Goal: Feedback & Contribution: Contribute content

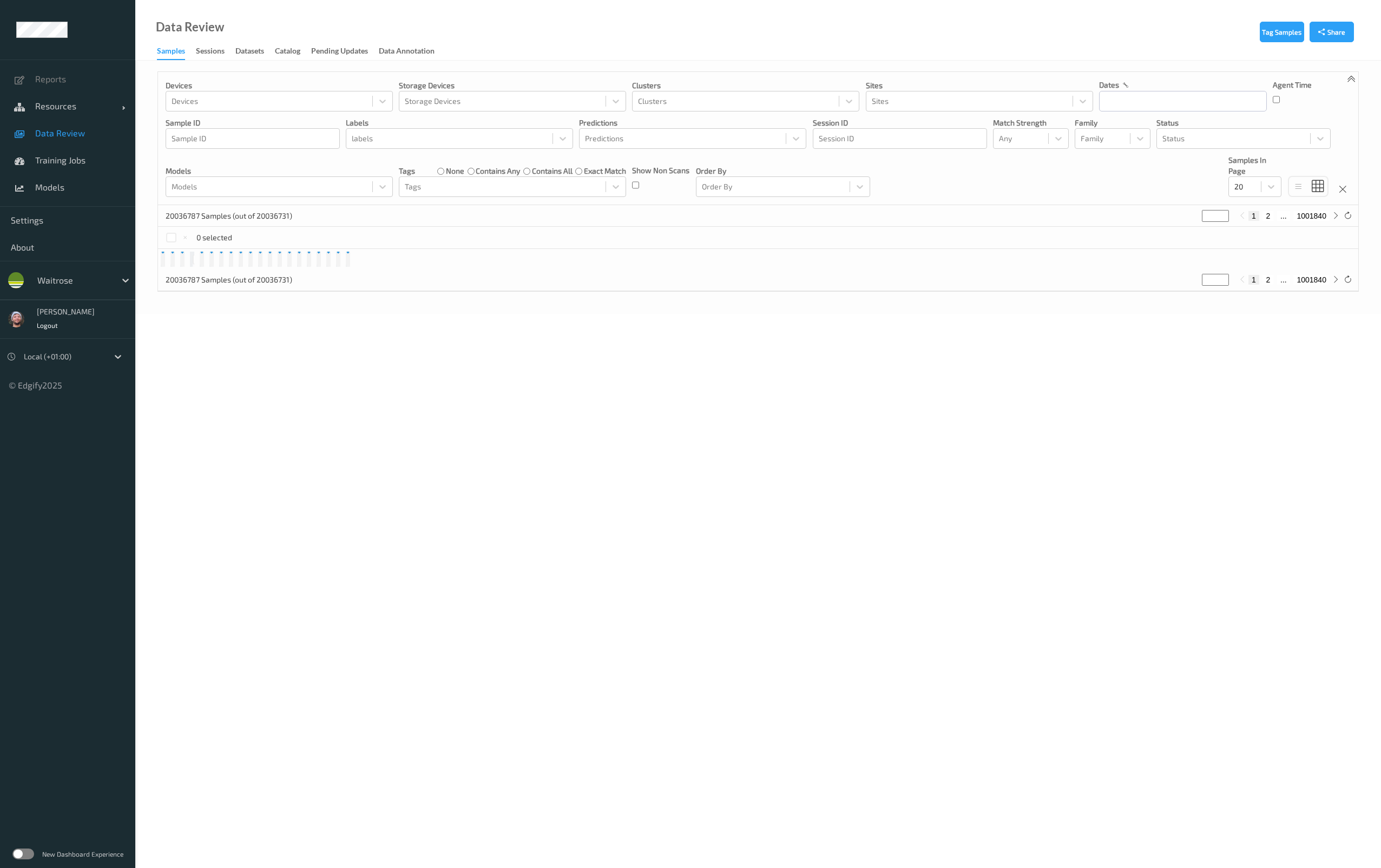
drag, startPoint x: 0, startPoint y: 0, endPoint x: 46, endPoint y: 272, distance: 275.9
click at [46, 272] on div "waitrose" at bounding box center [74, 280] width 84 height 17
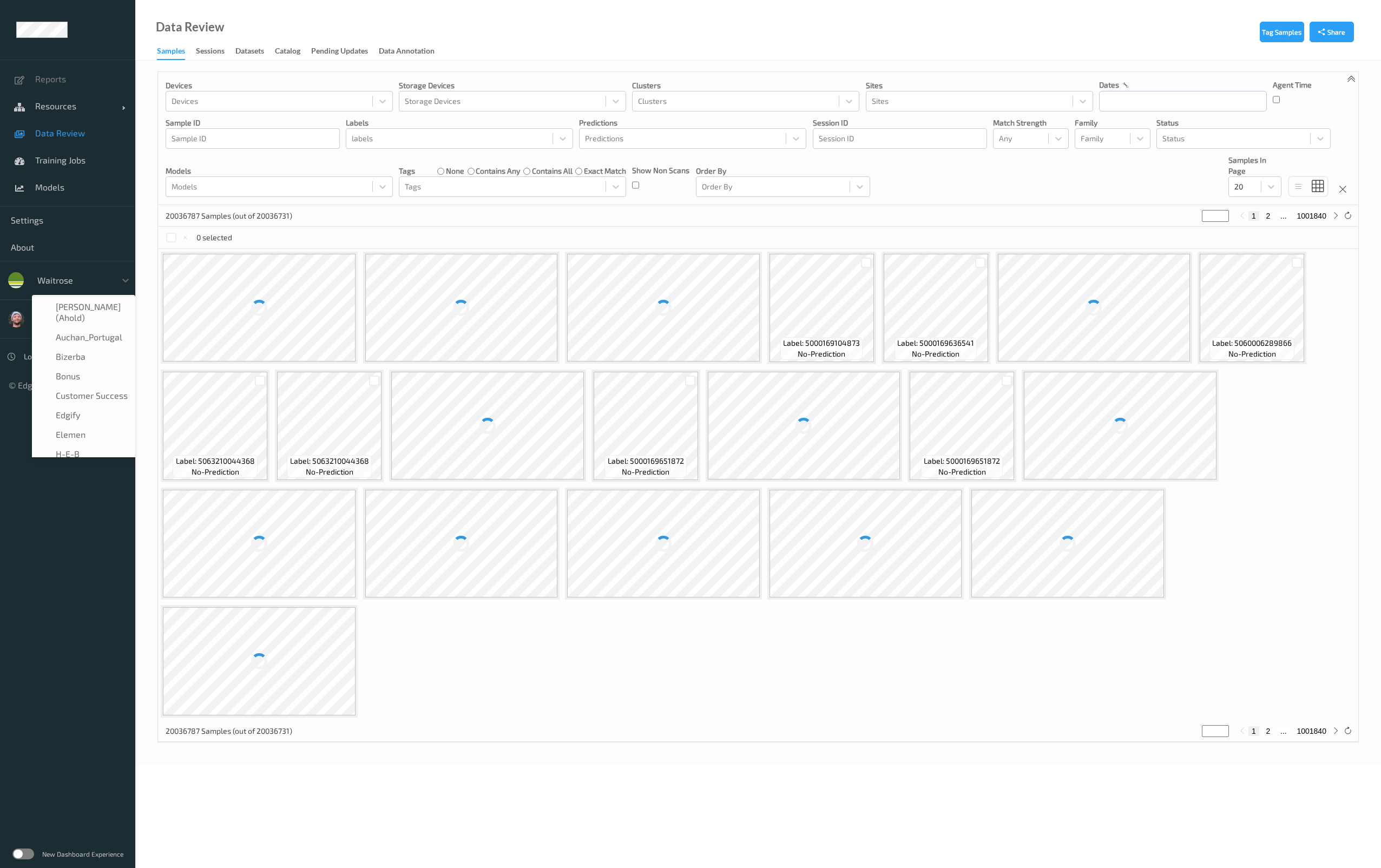
scroll to position [208, 0]
type input "vt"
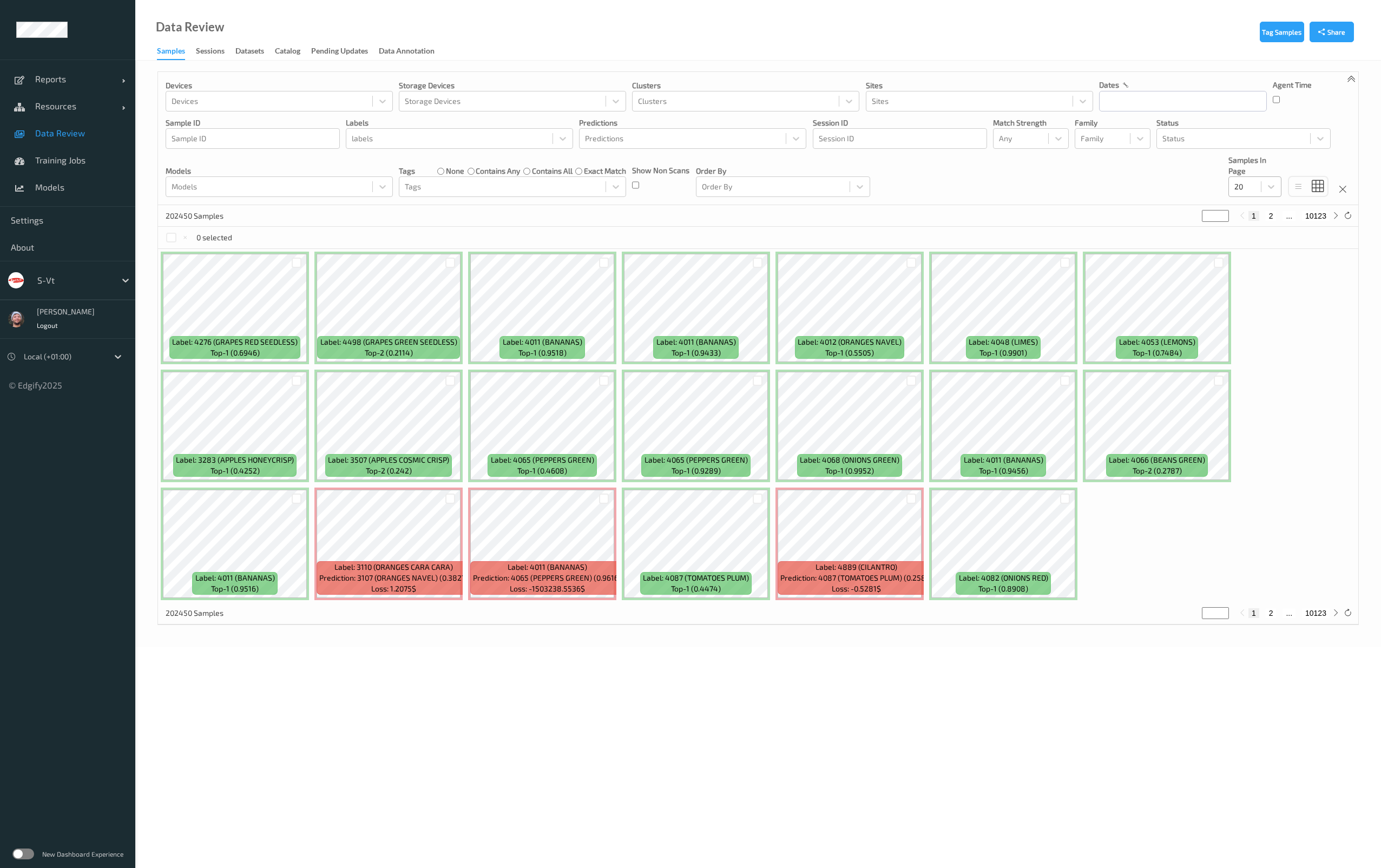
click at [1251, 190] on div at bounding box center [1245, 187] width 21 height 13
click at [915, 176] on div "Devices Devices Storage Devices Storage Devices Clusters Clusters Sites Sites d…" at bounding box center [758, 139] width 1200 height 133
click at [287, 189] on div at bounding box center [269, 187] width 195 height 13
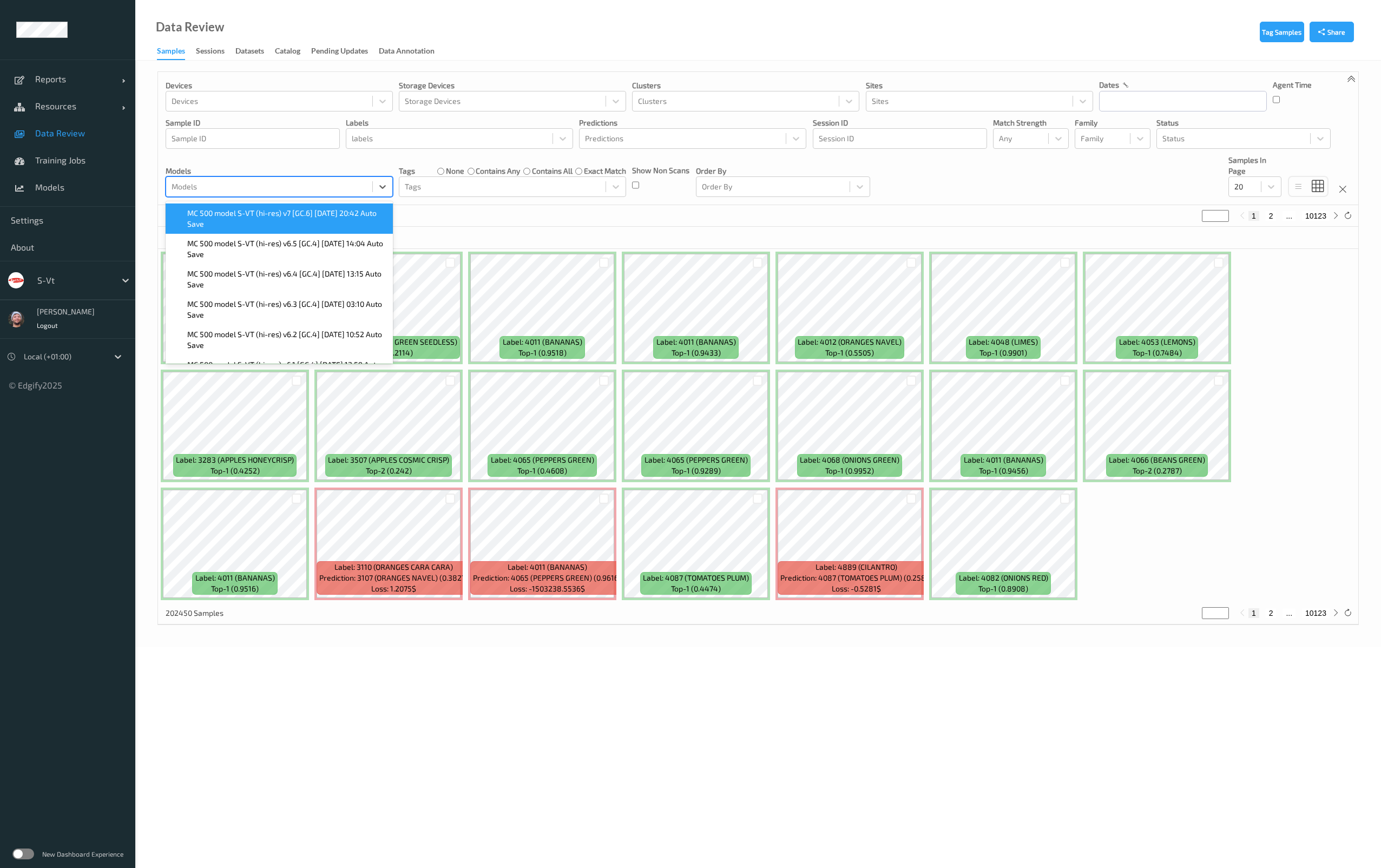
click at [258, 217] on span "MC 500 model S-VT (hi-res) v7 [GC.6] 2025-09-21 20:42 Auto Save" at bounding box center [287, 218] width 199 height 21
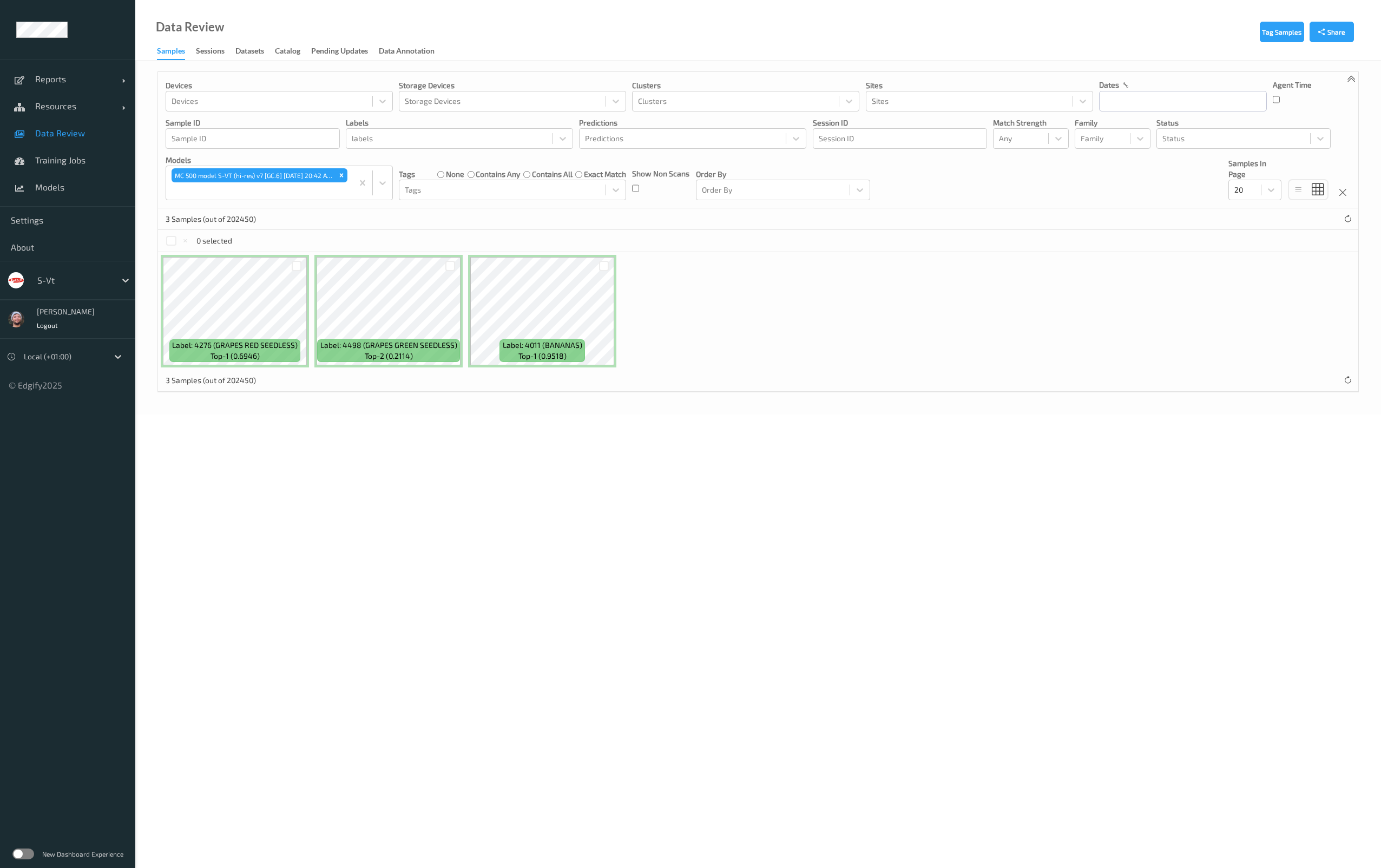
click at [561, 224] on div "3 Samples (out of 202450)" at bounding box center [758, 219] width 1200 height 21
click at [68, 261] on div "s-vt" at bounding box center [67, 280] width 135 height 39
click at [65, 308] on div "[PERSON_NAME]" at bounding box center [65, 312] width 58 height 7
click at [61, 292] on div "s-vt" at bounding box center [67, 280] width 135 height 39
click at [63, 278] on div at bounding box center [74, 280] width 73 height 13
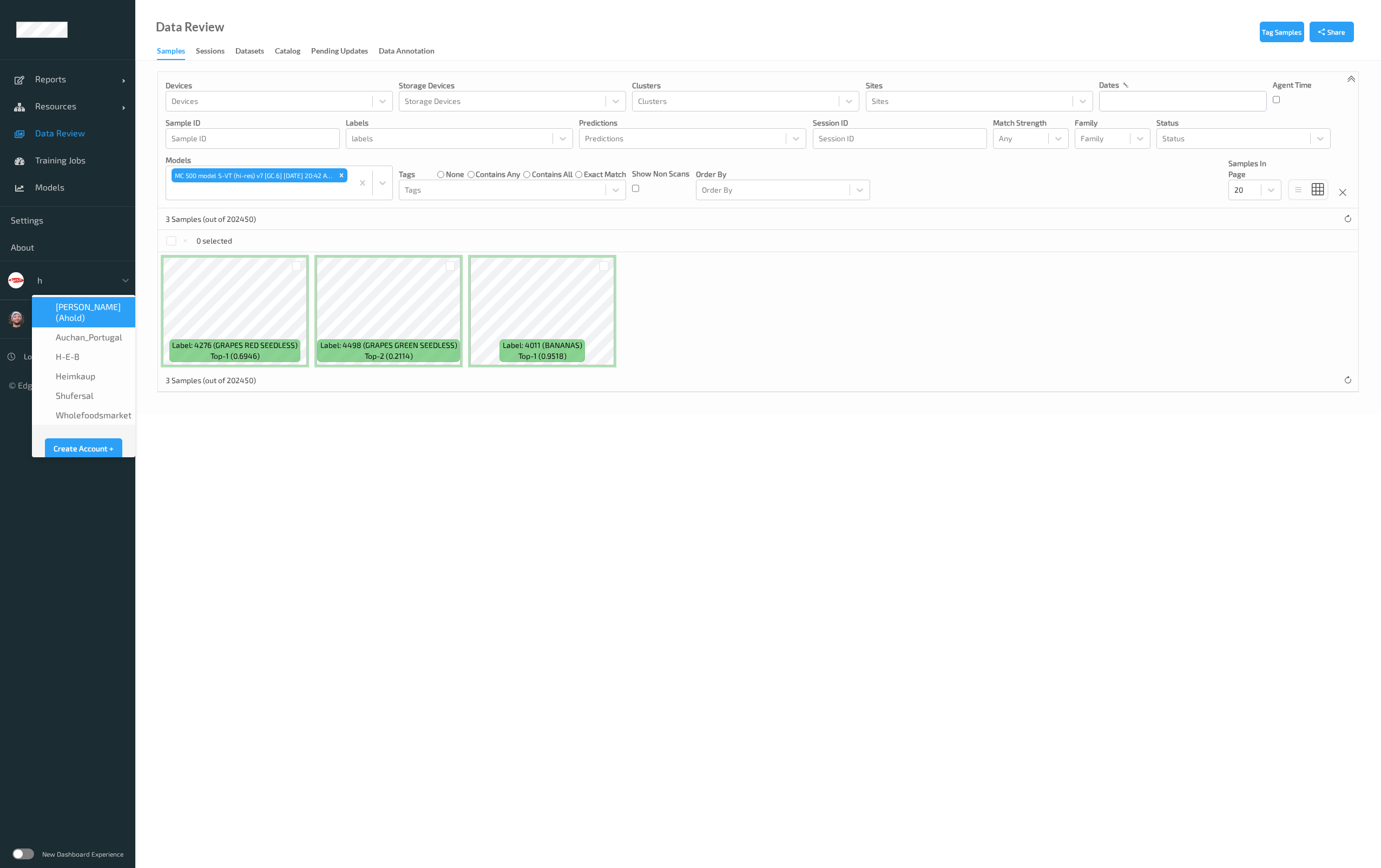
type input "h-"
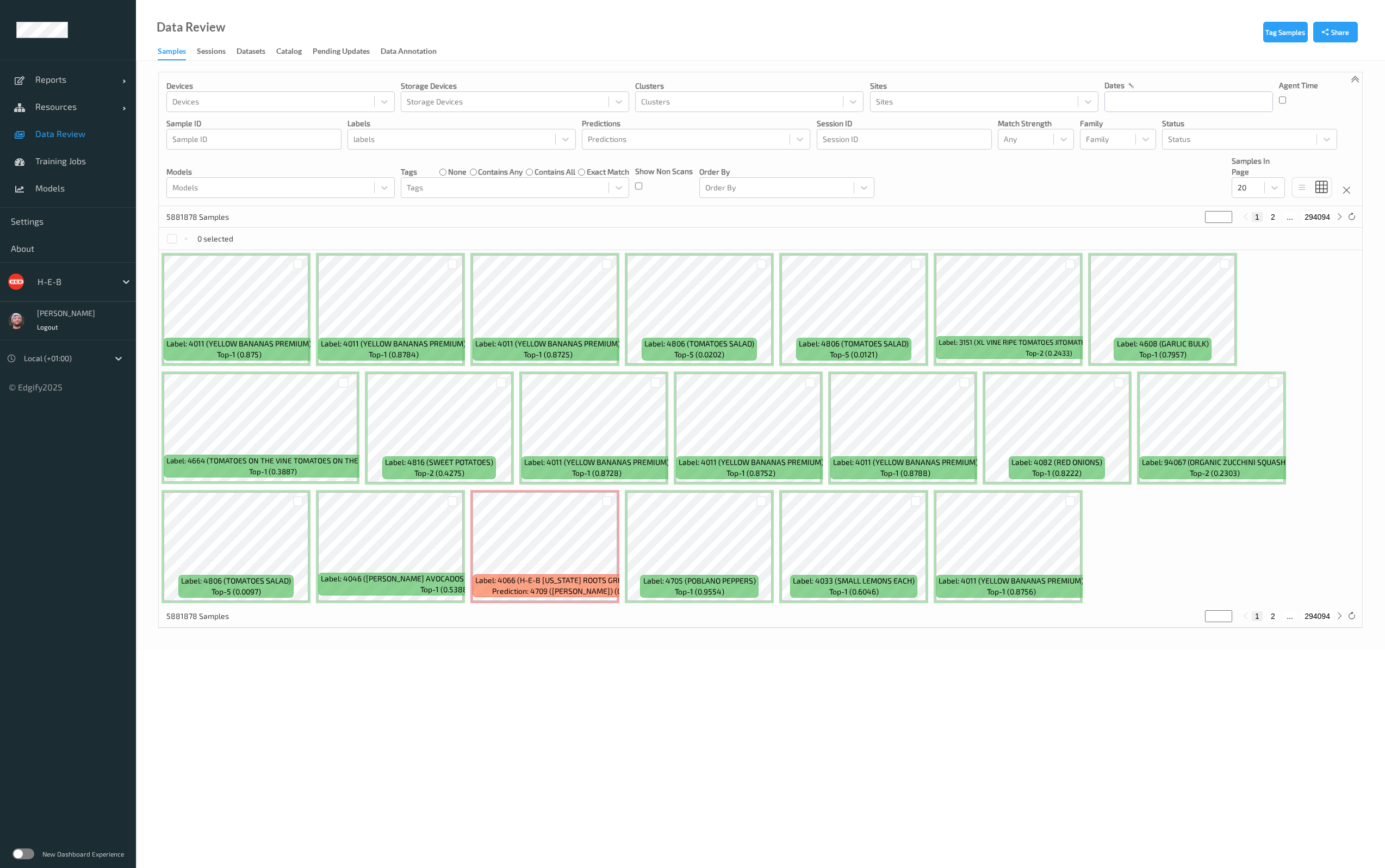
click at [81, 286] on div at bounding box center [74, 282] width 74 height 13
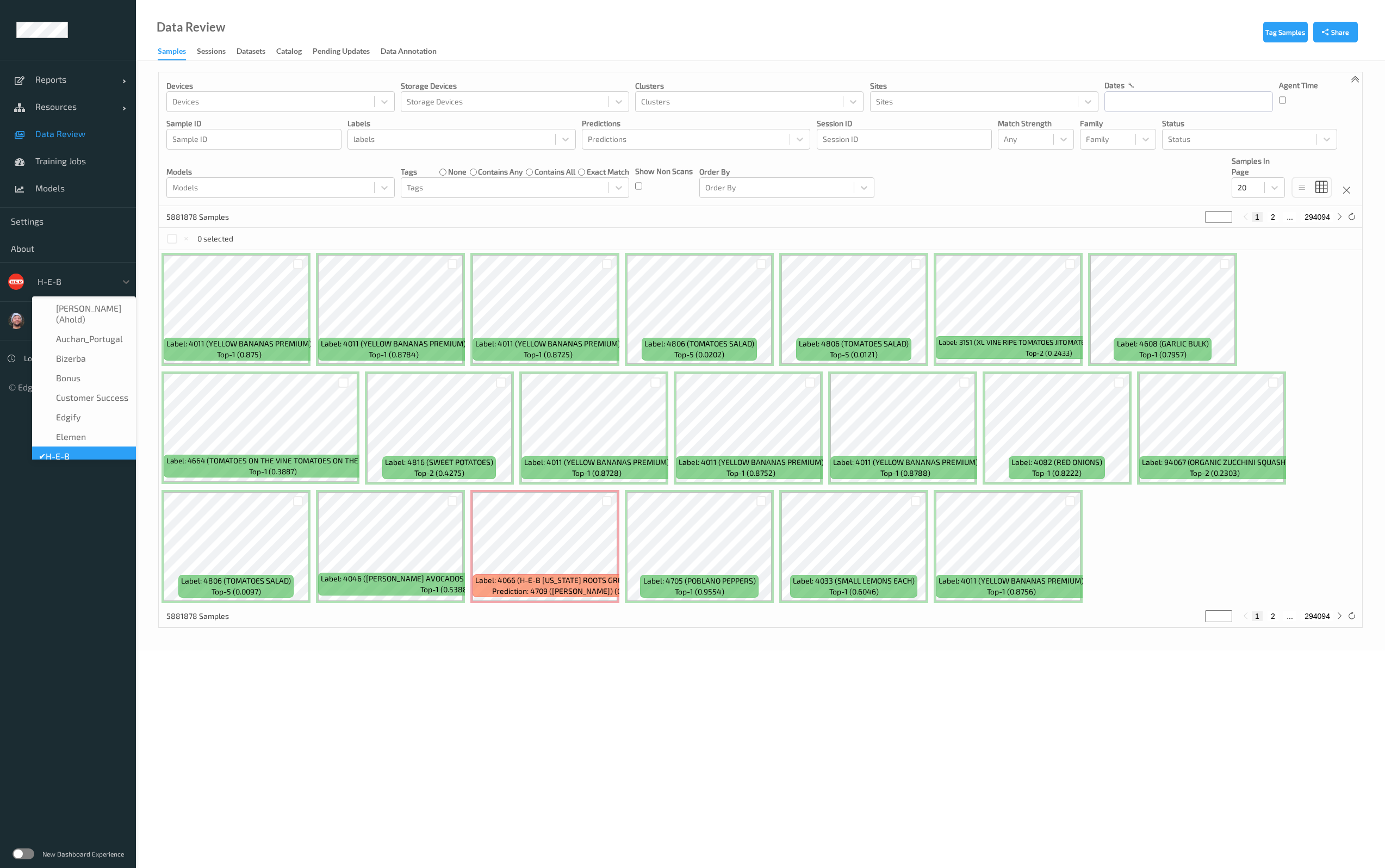
scroll to position [13, 0]
type input "vt"
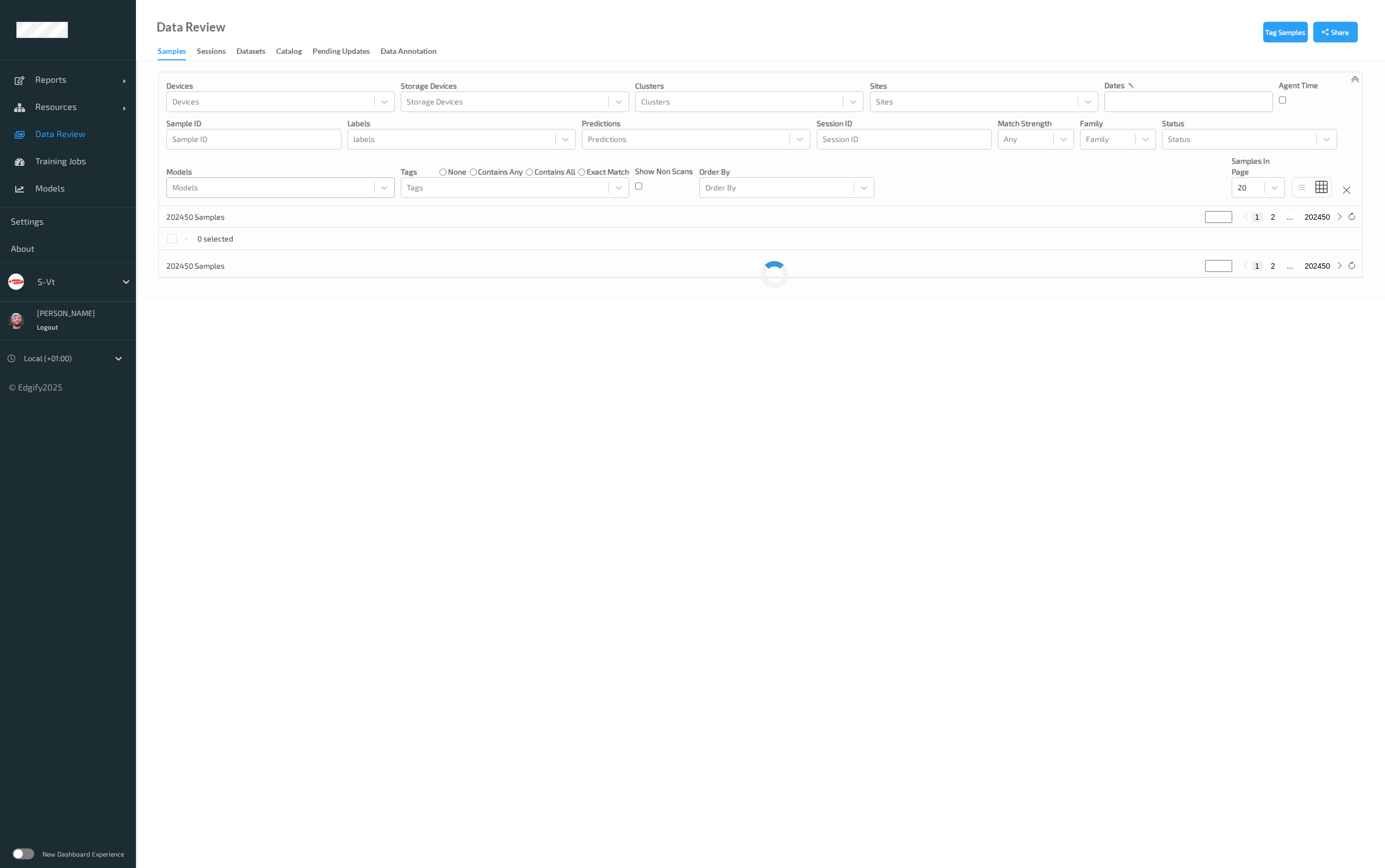
click at [237, 192] on div at bounding box center [270, 188] width 196 height 13
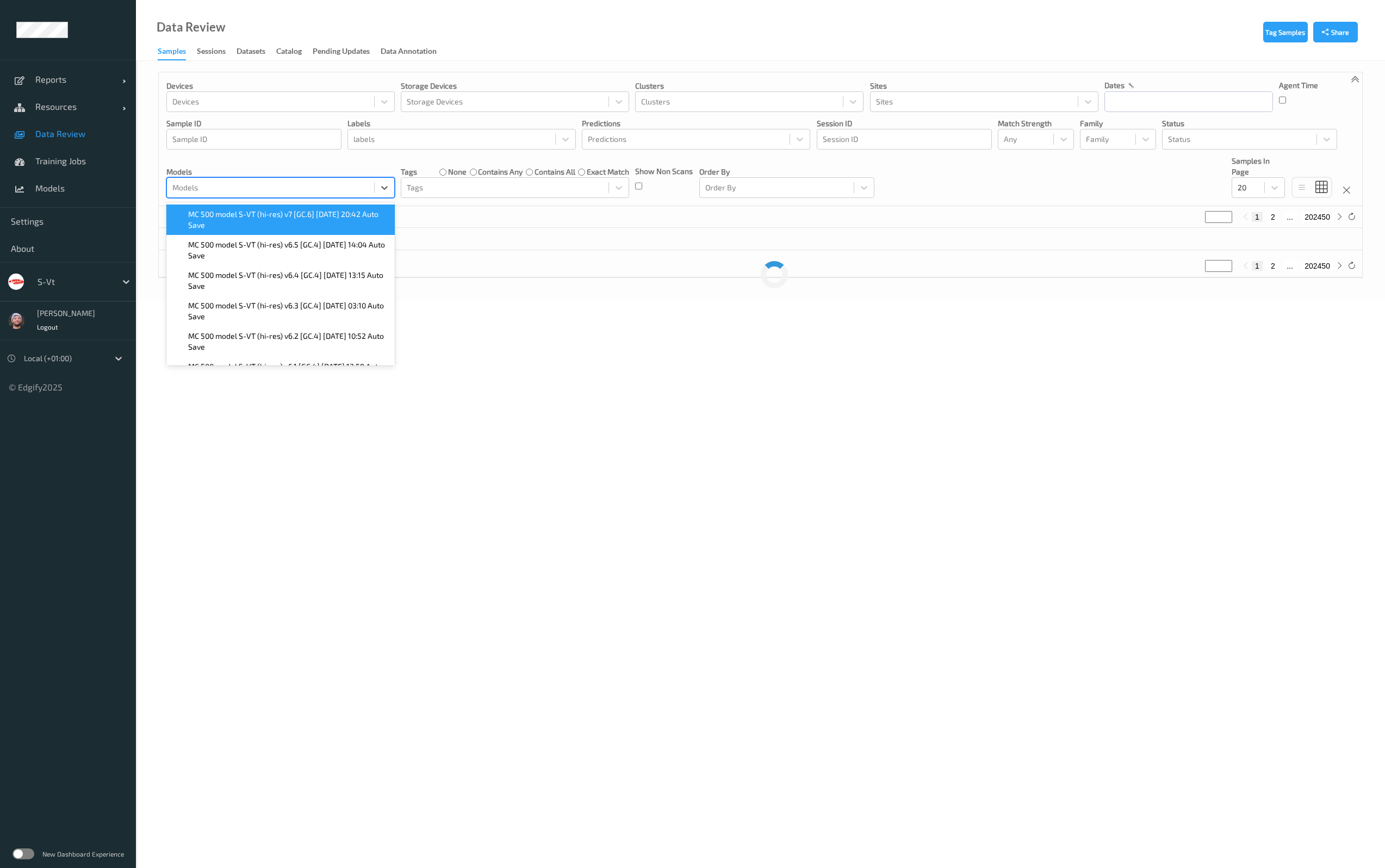
click at [226, 216] on span "MC 500 model S-VT (hi-res) v7 [GC.6] [DATE] 20:42 Auto Save" at bounding box center [288, 219] width 200 height 22
click at [658, 233] on div "0 selected" at bounding box center [760, 239] width 1203 height 22
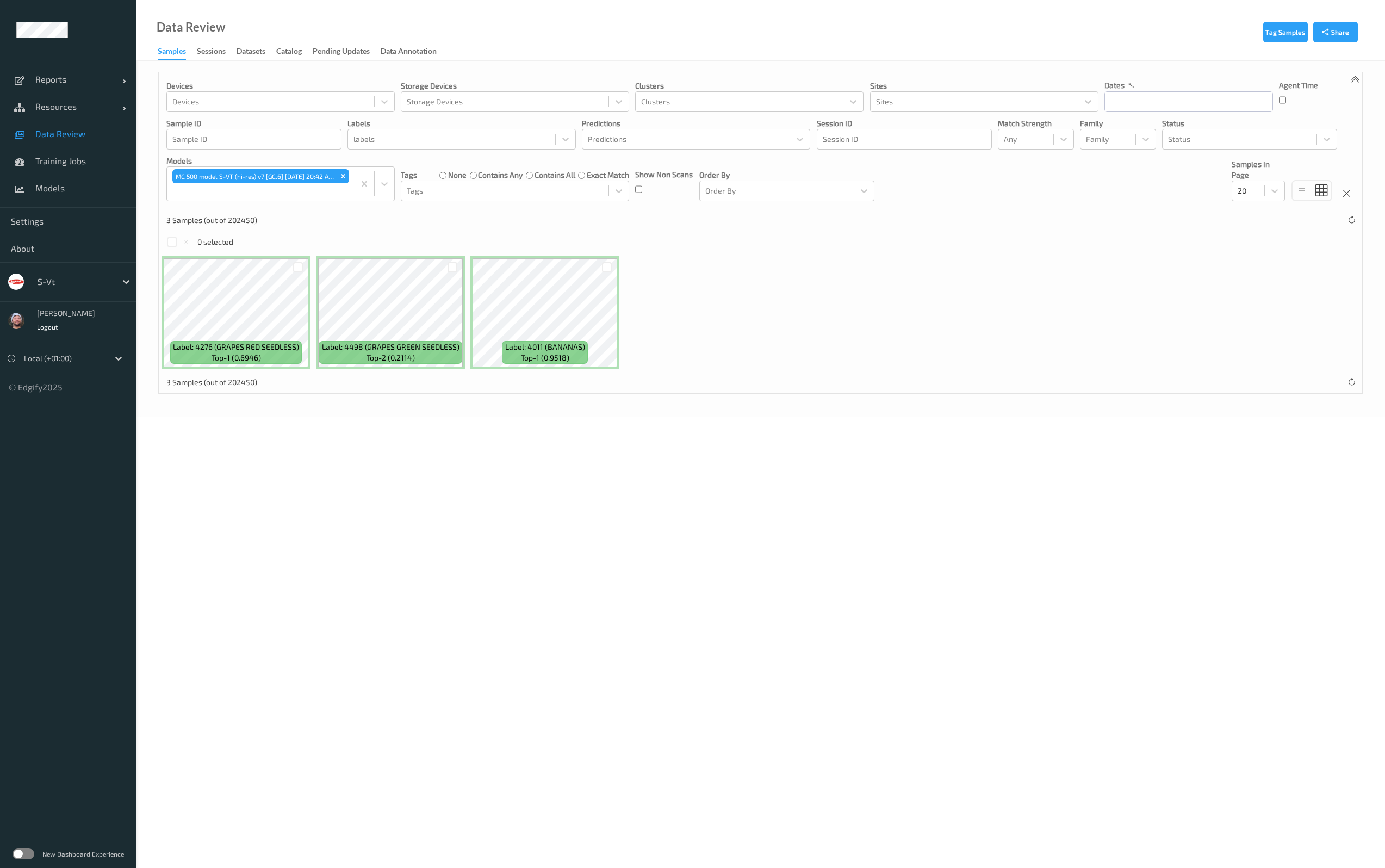
click at [658, 233] on div "0 selected" at bounding box center [760, 242] width 1203 height 22
click at [76, 153] on link "Training Jobs" at bounding box center [68, 160] width 136 height 27
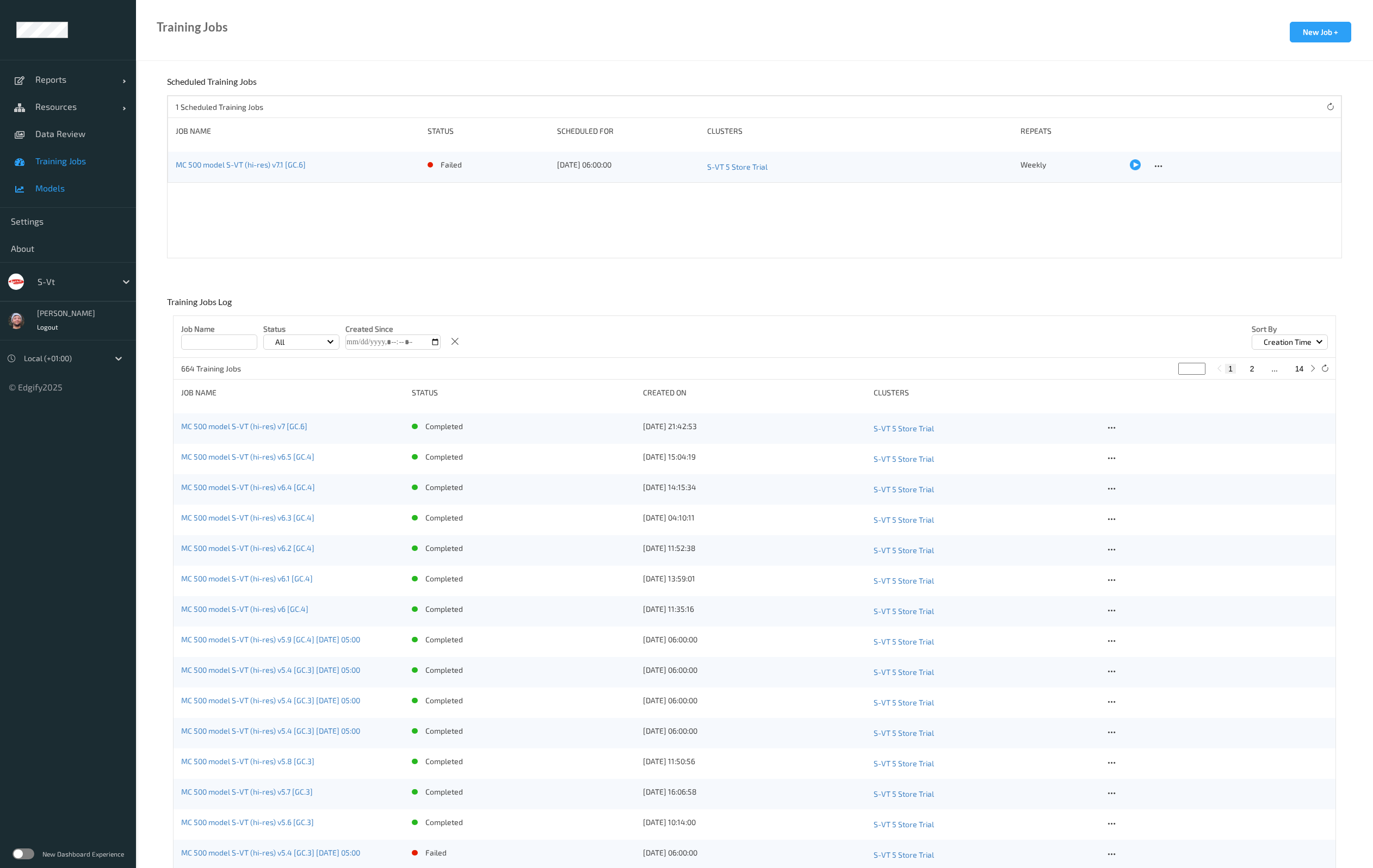
click at [63, 201] on link "Models" at bounding box center [68, 188] width 136 height 27
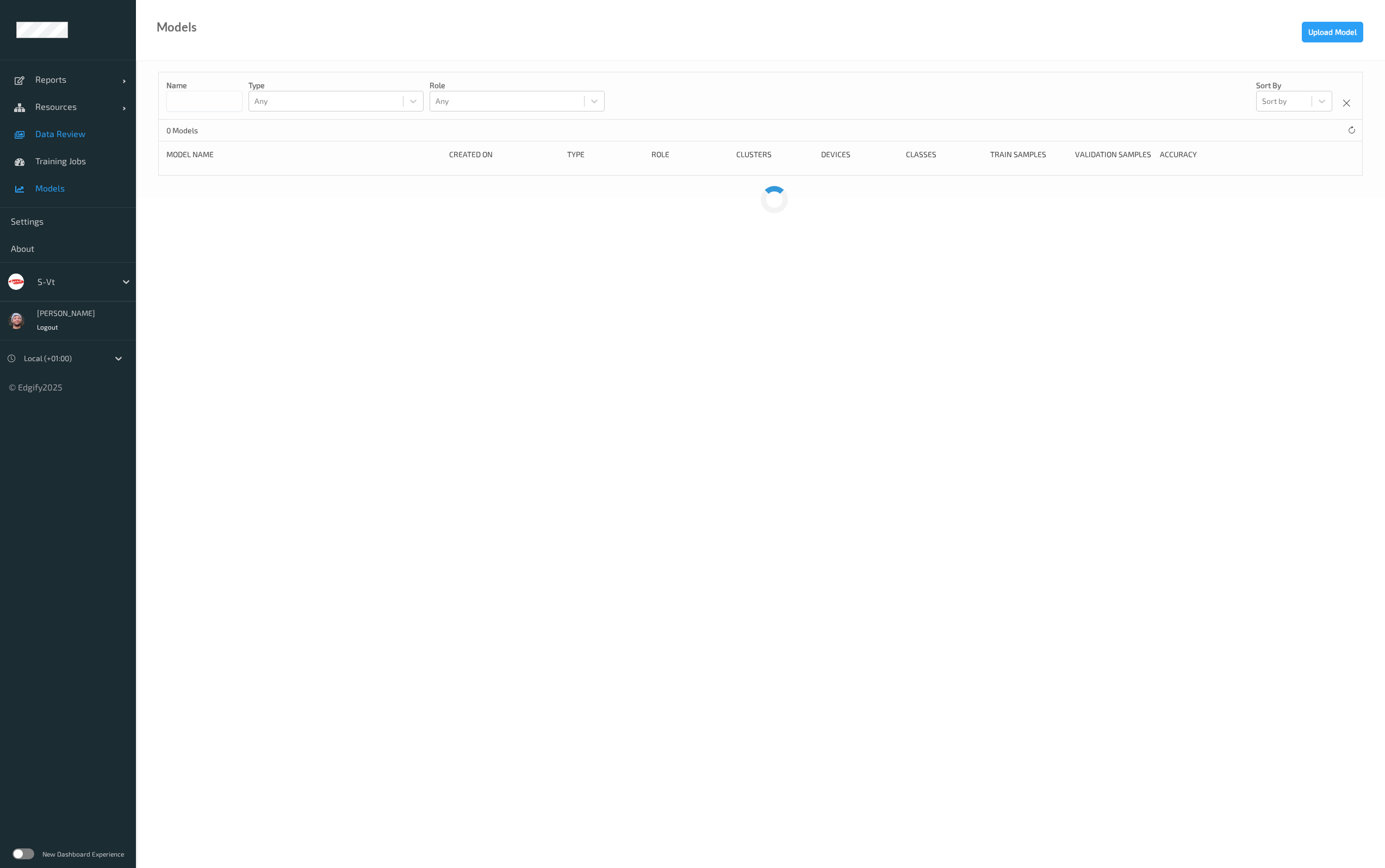
click at [69, 138] on span "Data Review" at bounding box center [80, 134] width 90 height 11
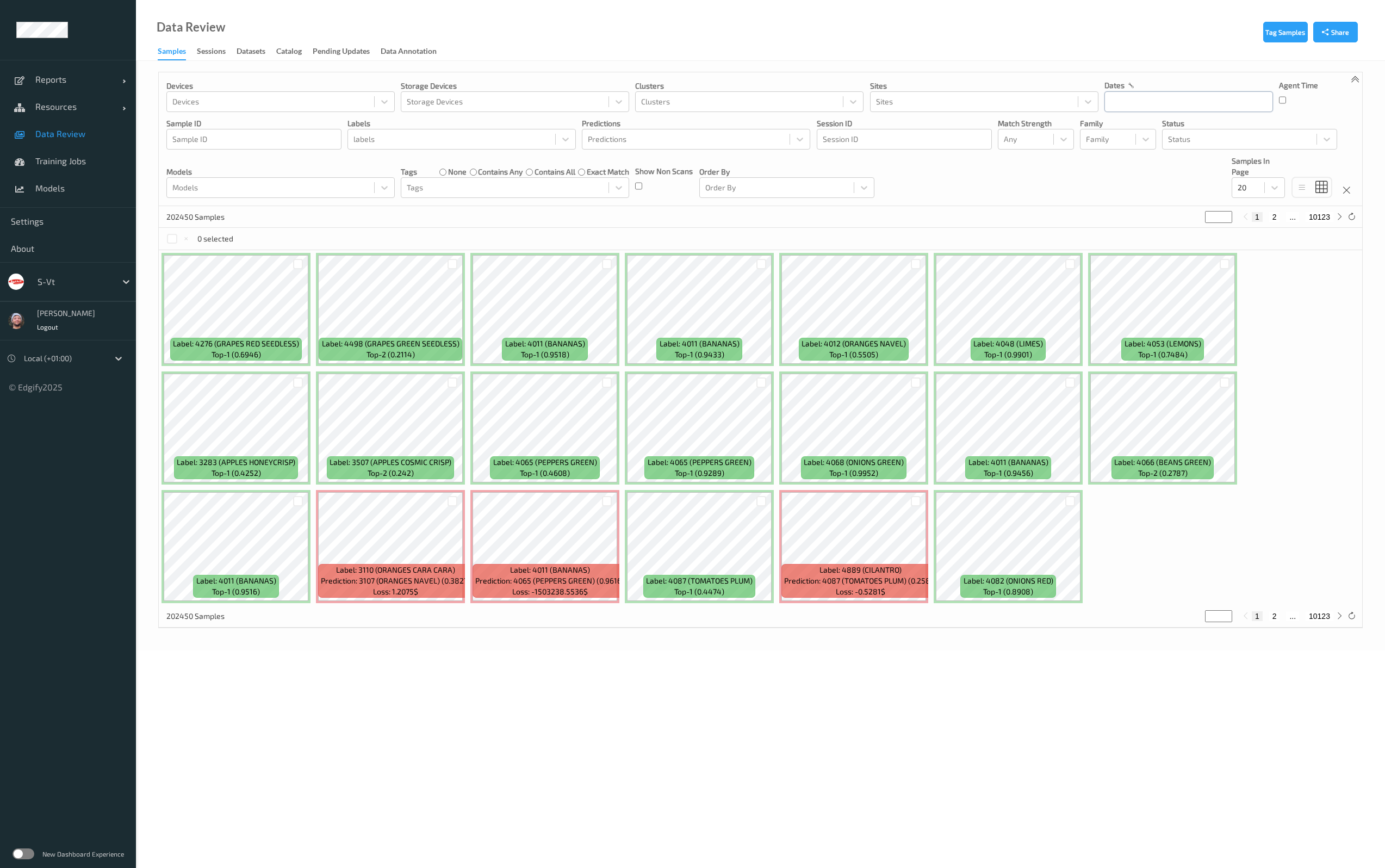
click at [1137, 97] on input "text" at bounding box center [1188, 102] width 169 height 21
click at [1119, 123] on div "[DATE]" at bounding box center [1174, 133] width 135 height 21
click at [1115, 130] on icon "button" at bounding box center [1115, 132] width 4 height 4
click at [51, 277] on div at bounding box center [74, 282] width 74 height 13
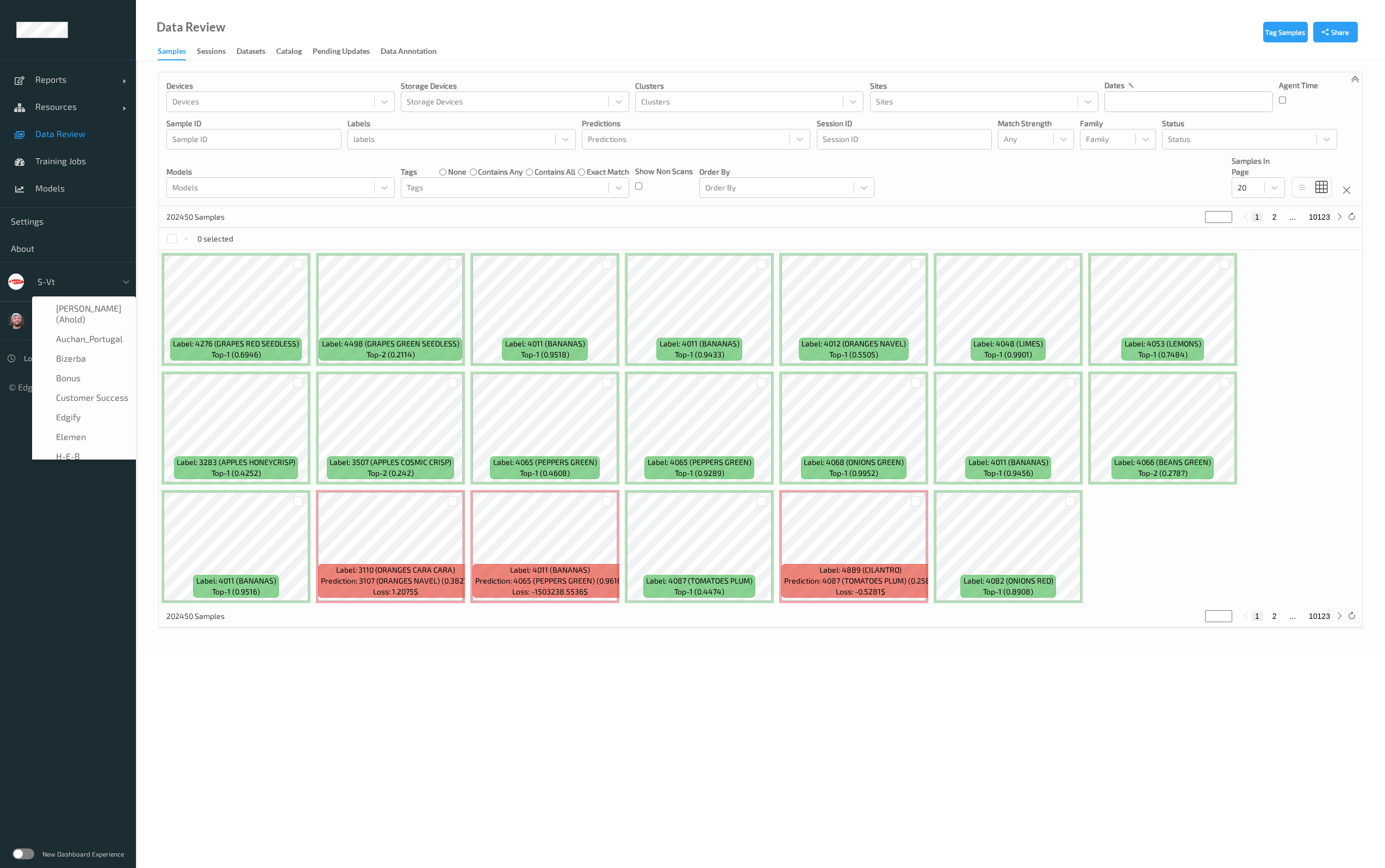
scroll to position [190, 0]
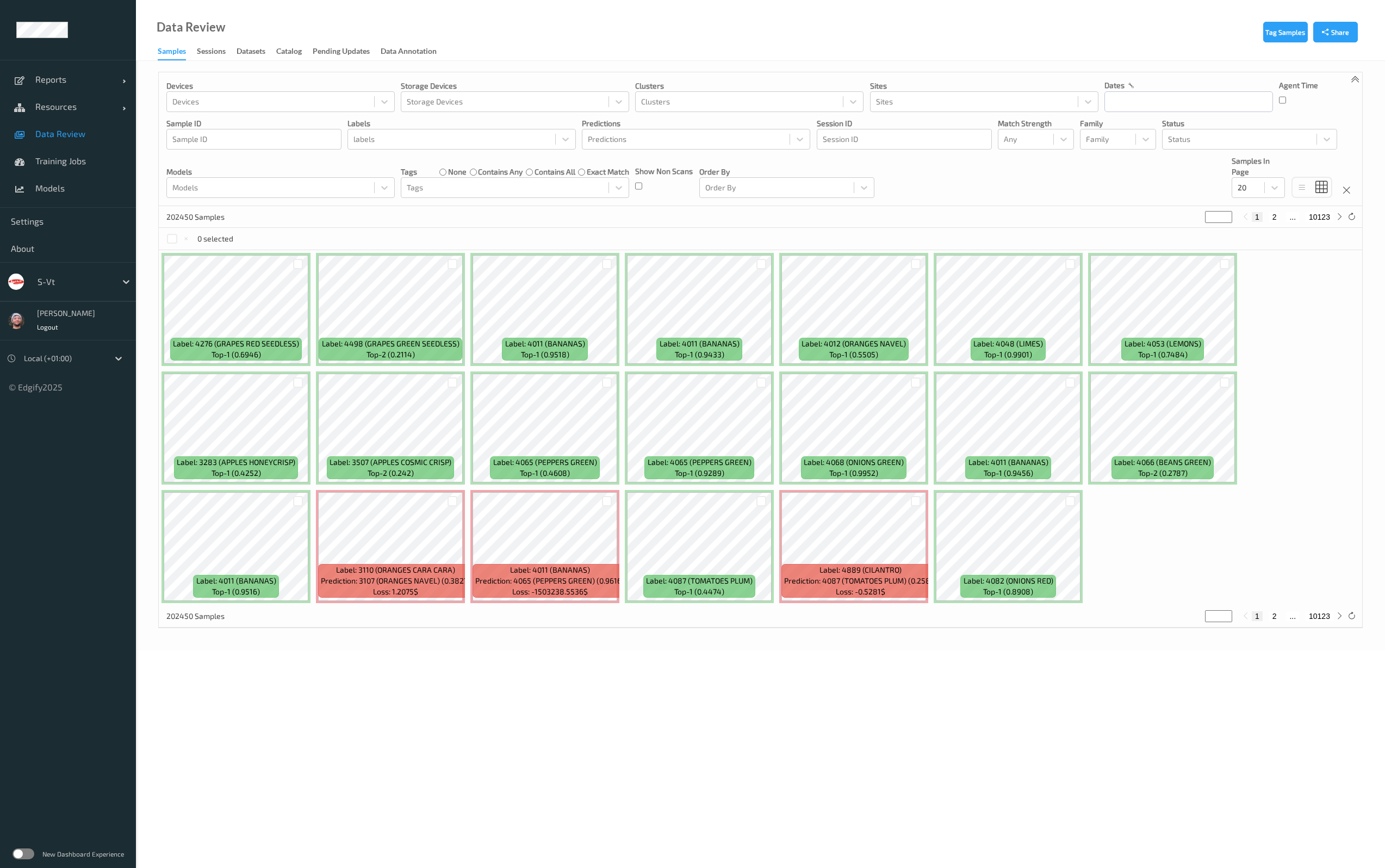
click at [46, 284] on div at bounding box center [74, 282] width 74 height 13
type input "wait"
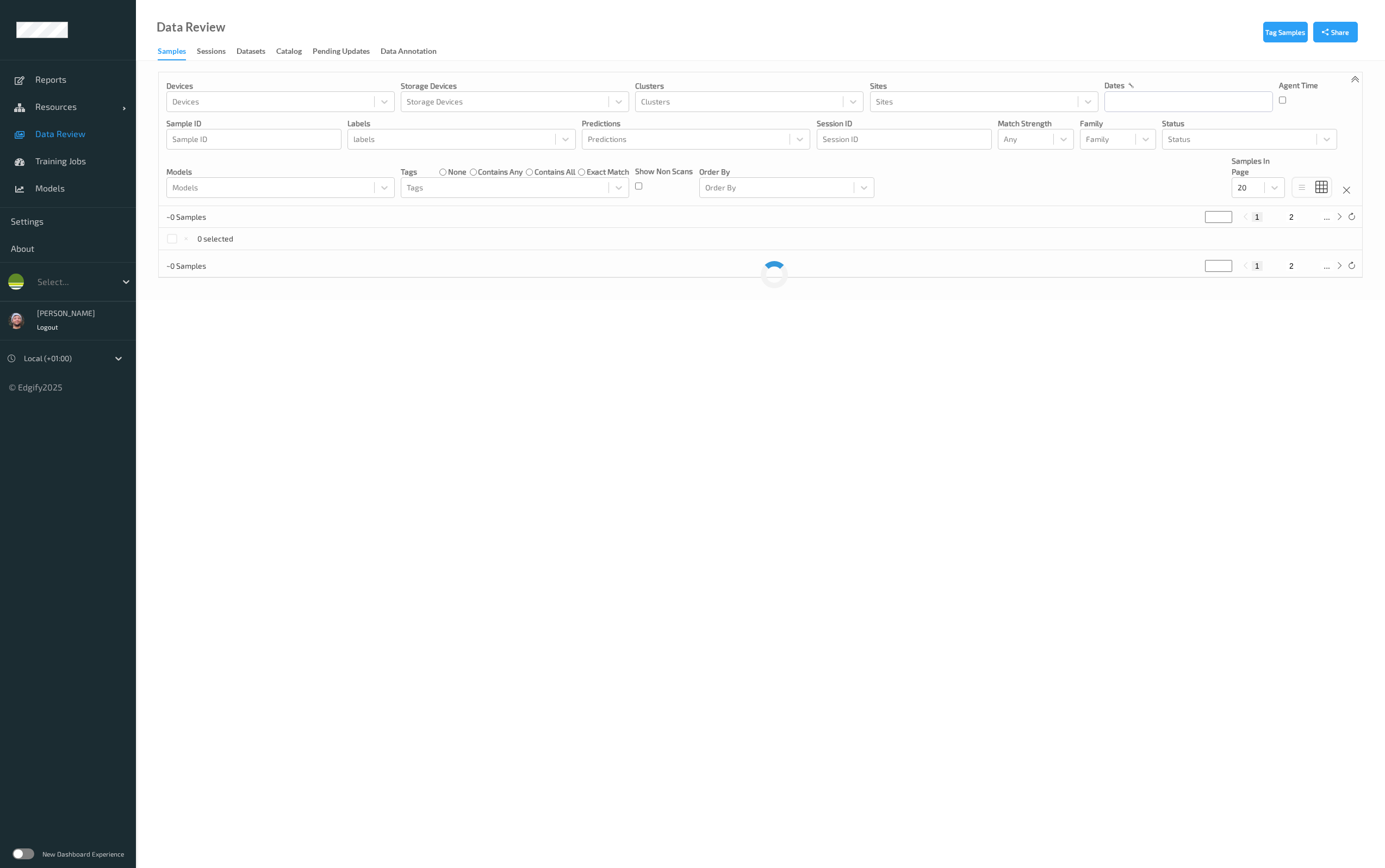
click at [67, 112] on link "Resources" at bounding box center [68, 106] width 136 height 27
click at [76, 142] on link "Data Review" at bounding box center [68, 133] width 136 height 27
click at [76, 99] on link "Resources" at bounding box center [68, 106] width 136 height 27
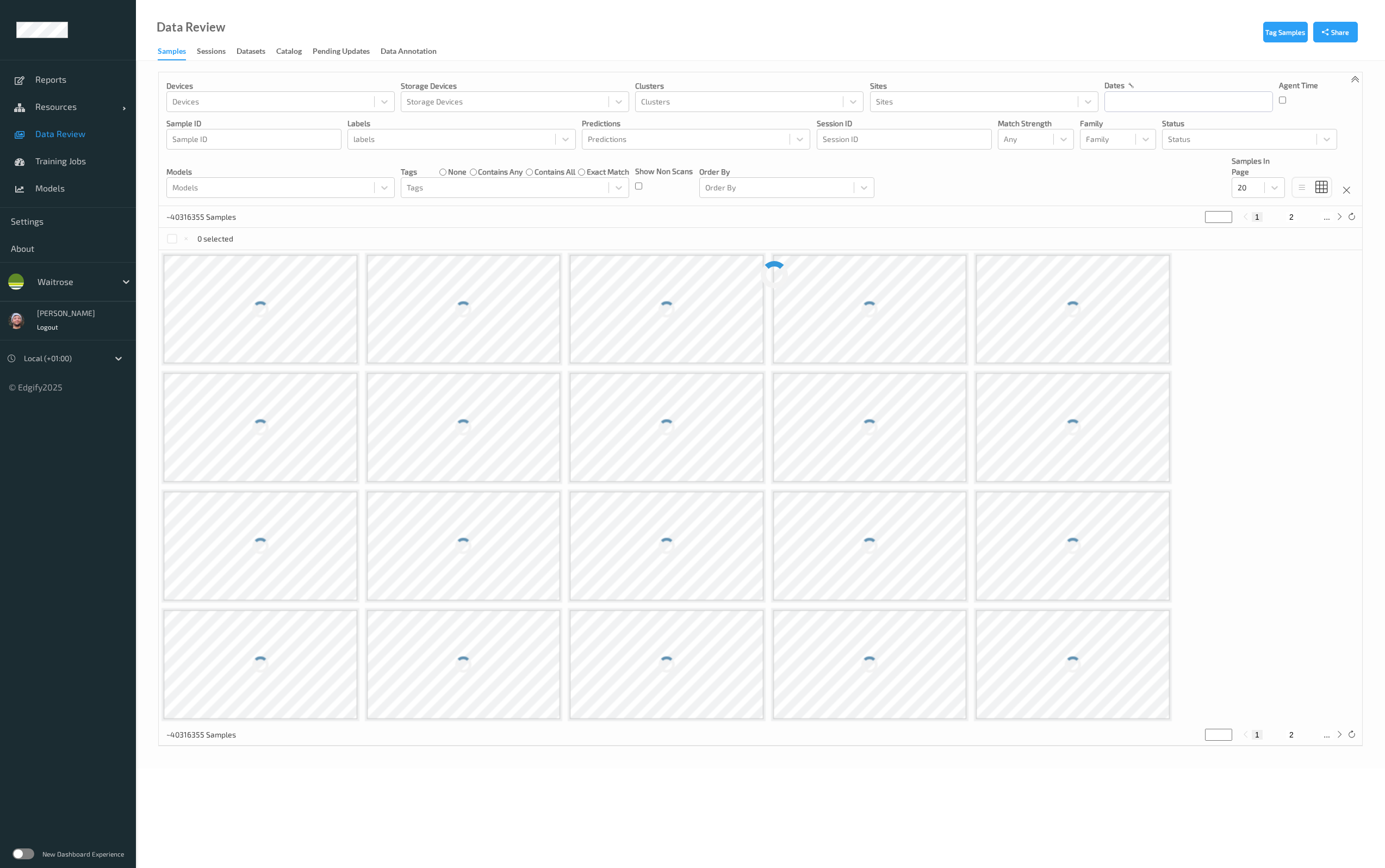
click at [70, 128] on div "Reports Resources Devices Clusters Sites Data Review Training Jobs Models" at bounding box center [68, 133] width 136 height 148
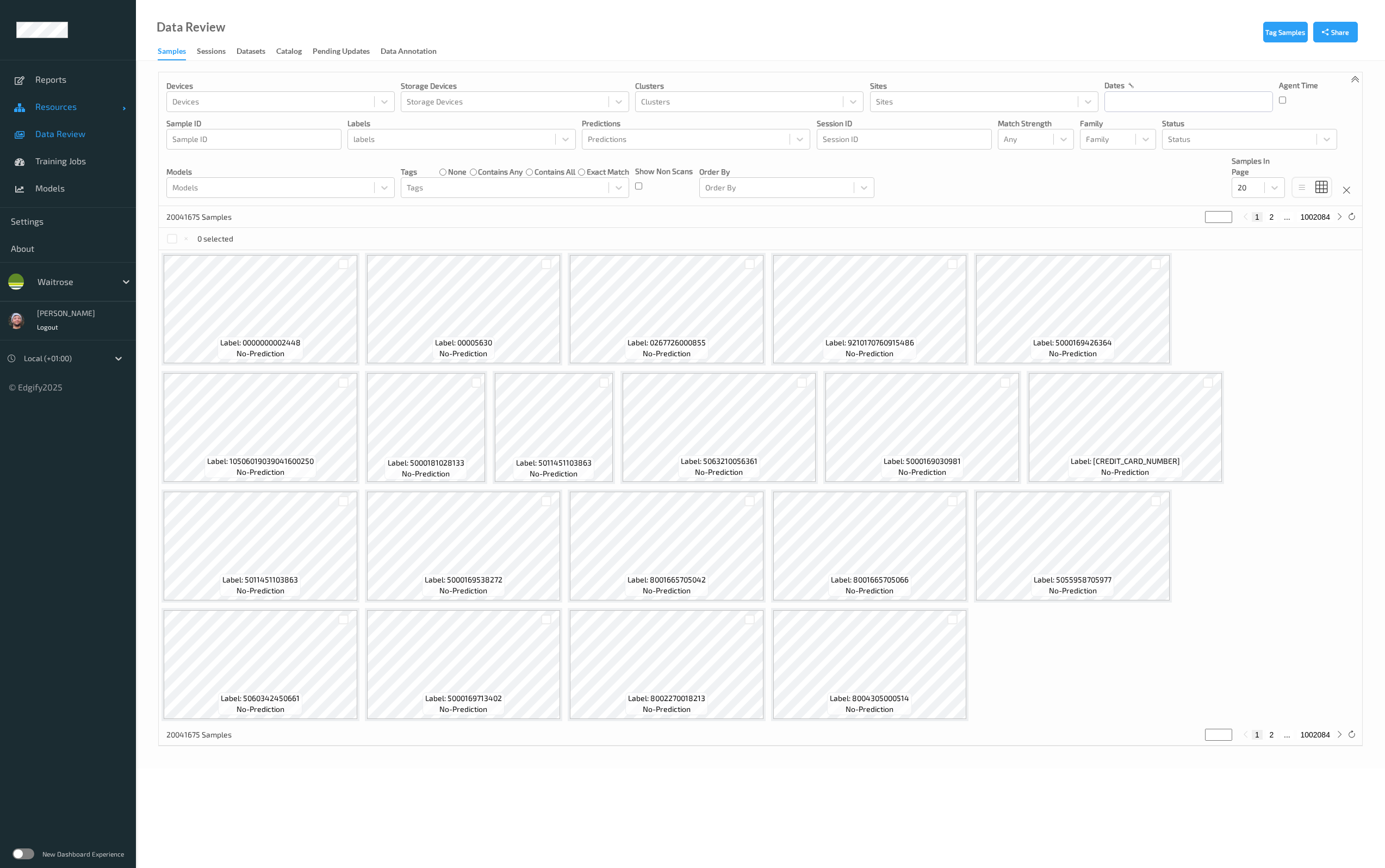
click at [75, 112] on link "Resources" at bounding box center [68, 106] width 136 height 27
click at [73, 127] on link "Devices" at bounding box center [68, 133] width 136 height 27
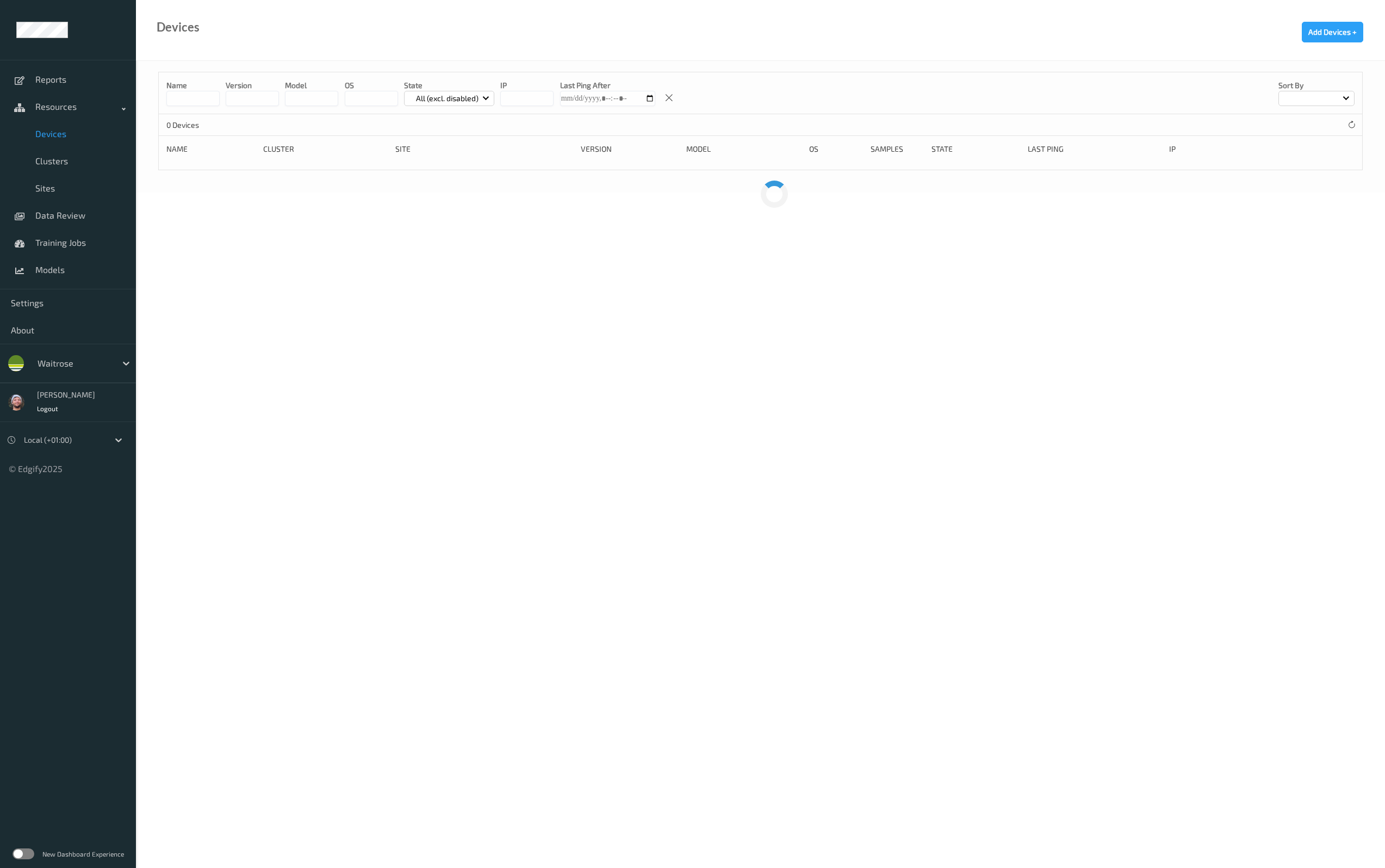
click at [203, 101] on input at bounding box center [192, 98] width 53 height 15
paste input "********"
type input "********"
click at [280, 61] on div "Name ******** version model OS State All (excl. disabled) IP Last Ping After So…" at bounding box center [760, 127] width 1249 height 132
click at [223, 50] on div "Devices Add Devices +" at bounding box center [760, 30] width 1249 height 61
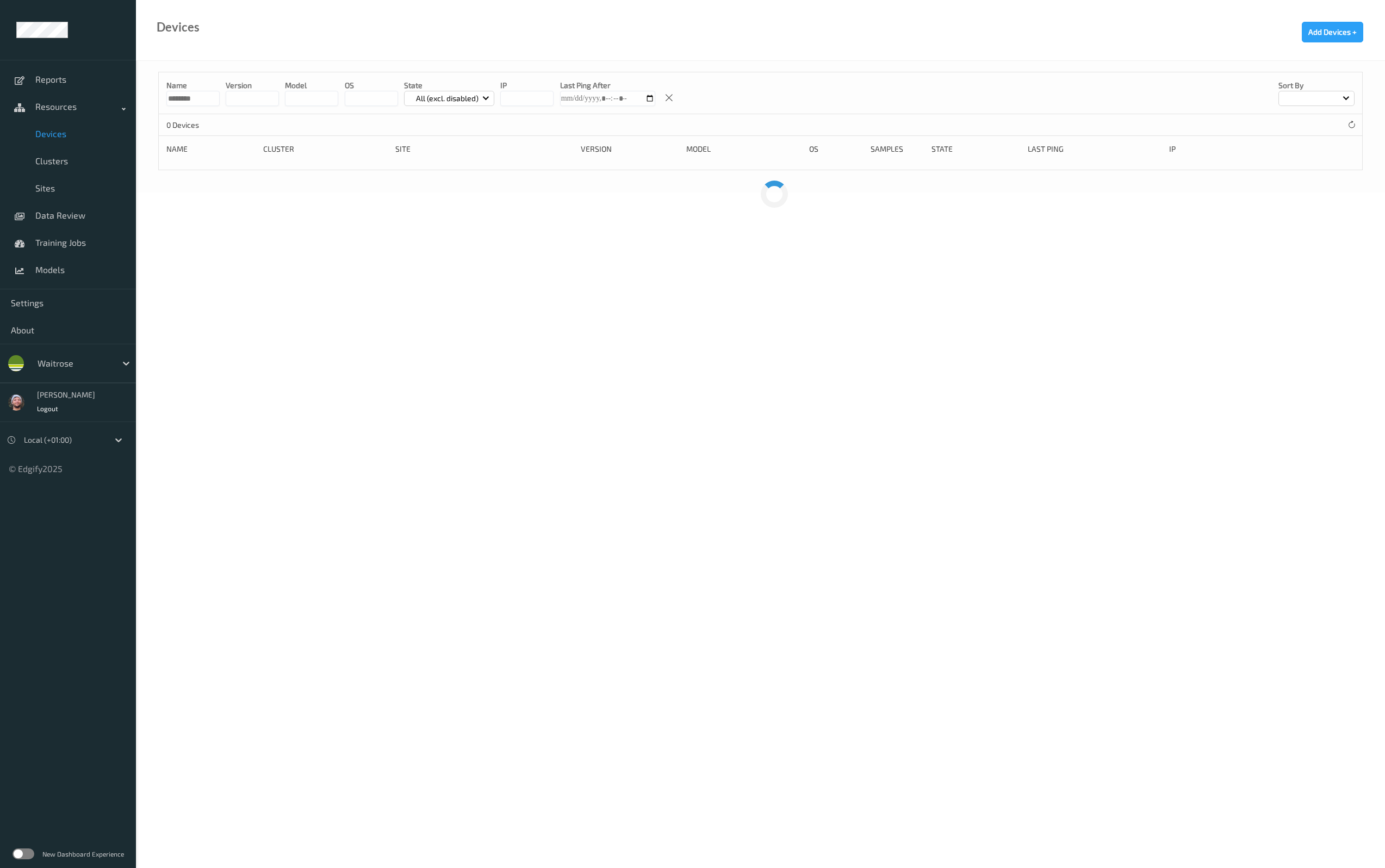
click at [602, 42] on div "Devices Add Devices +" at bounding box center [760, 30] width 1249 height 61
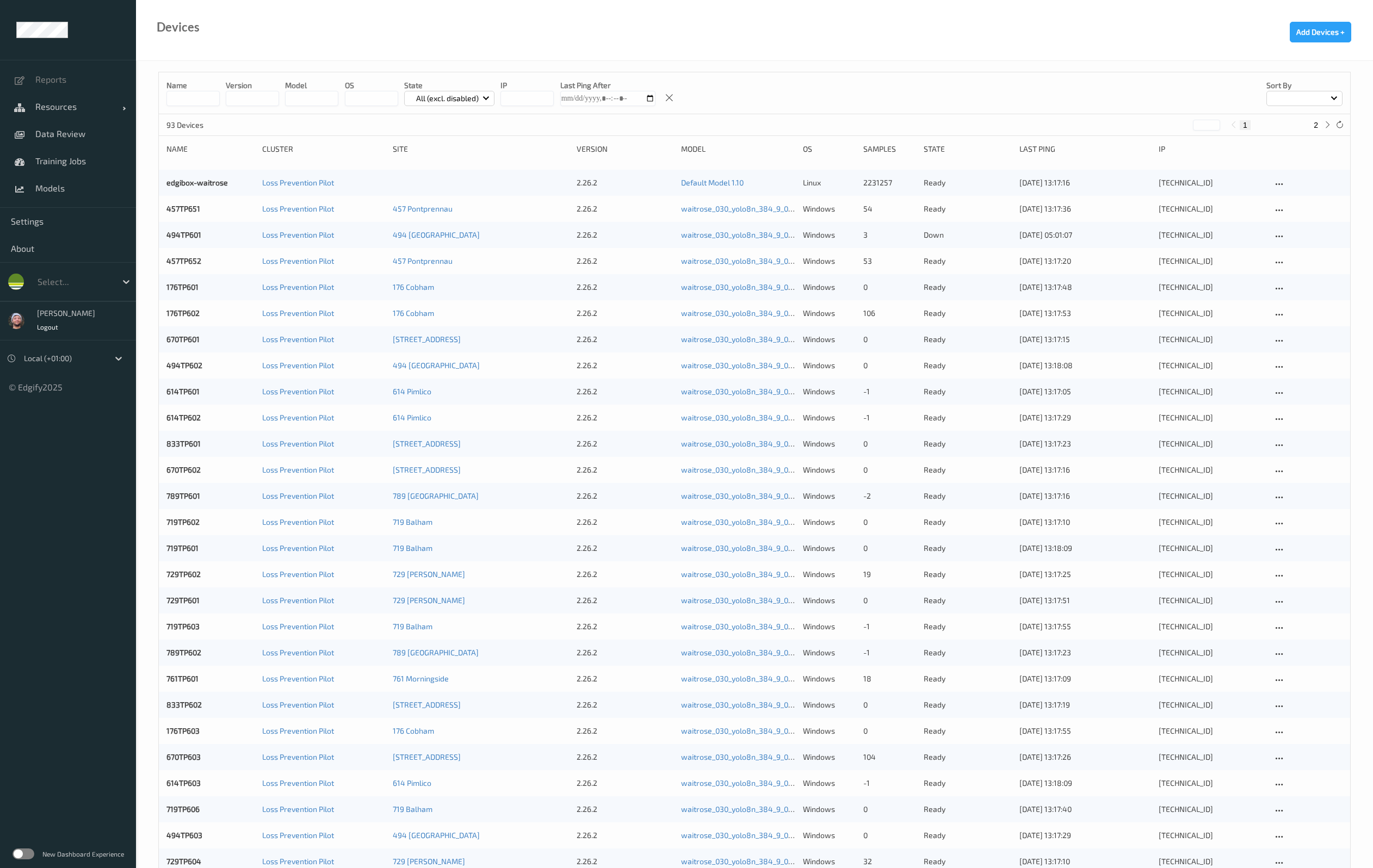
click at [196, 94] on input at bounding box center [193, 98] width 53 height 15
paste input "********"
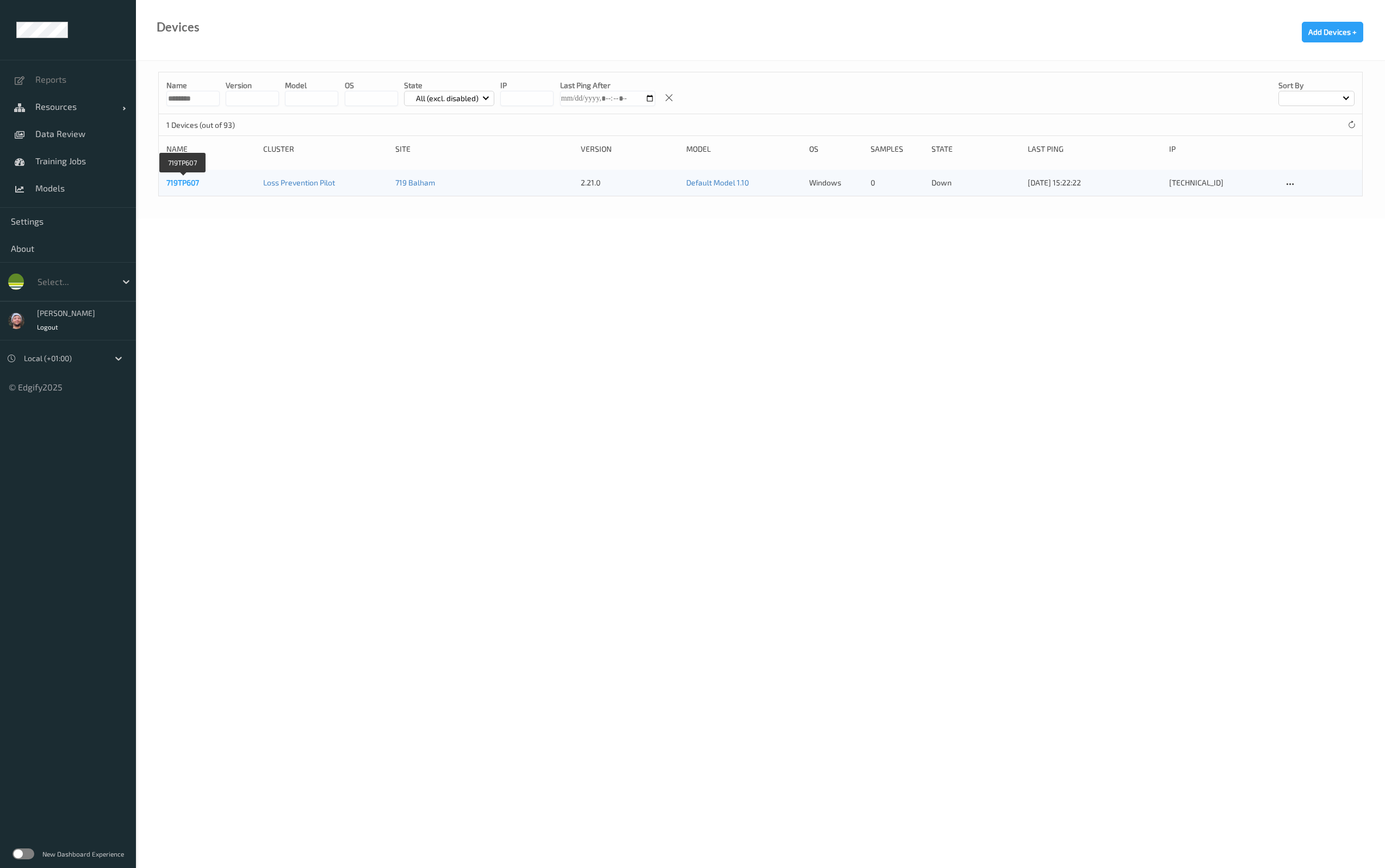
type input "********"
click at [182, 184] on link "719TP607" at bounding box center [182, 182] width 33 height 9
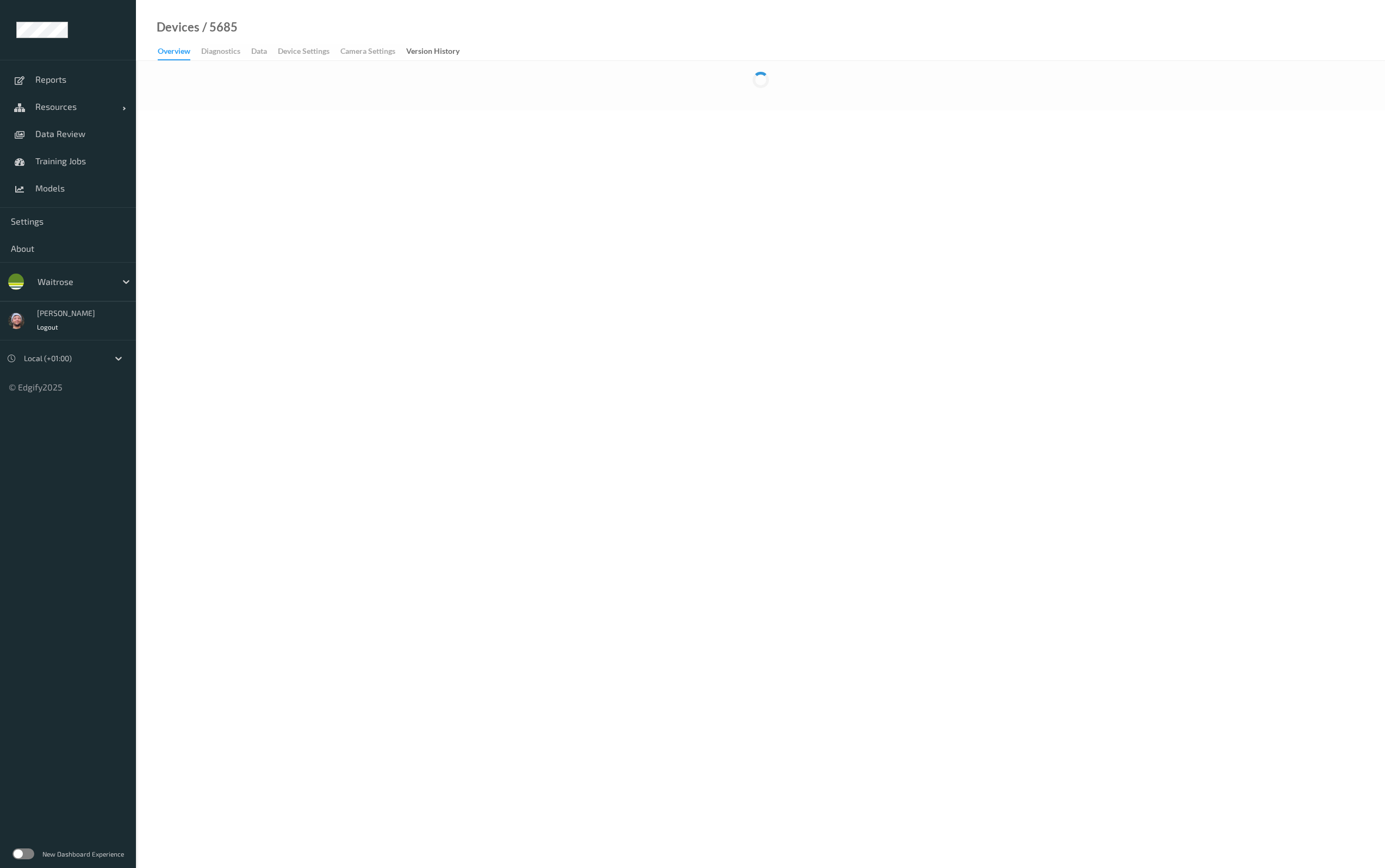
click at [812, 278] on body "Reports Resources Devices Clusters Sites Data Review Training Jobs Models Setti…" at bounding box center [692, 434] width 1385 height 868
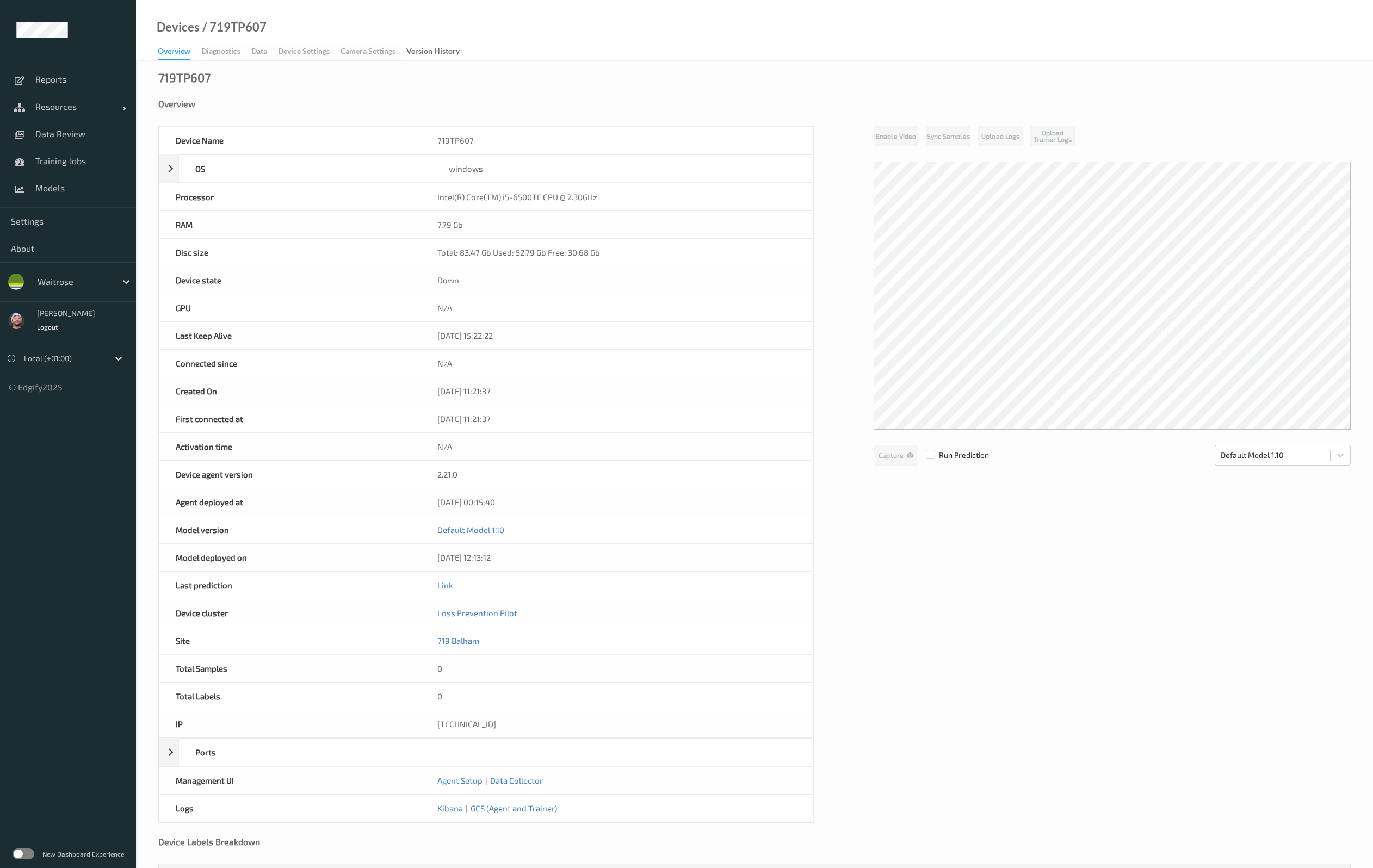
click at [906, 536] on div "Device Name 719TP607 OS windows Platform Microsoft Windows Embedded Standard Se…" at bounding box center [755, 474] width 1192 height 697
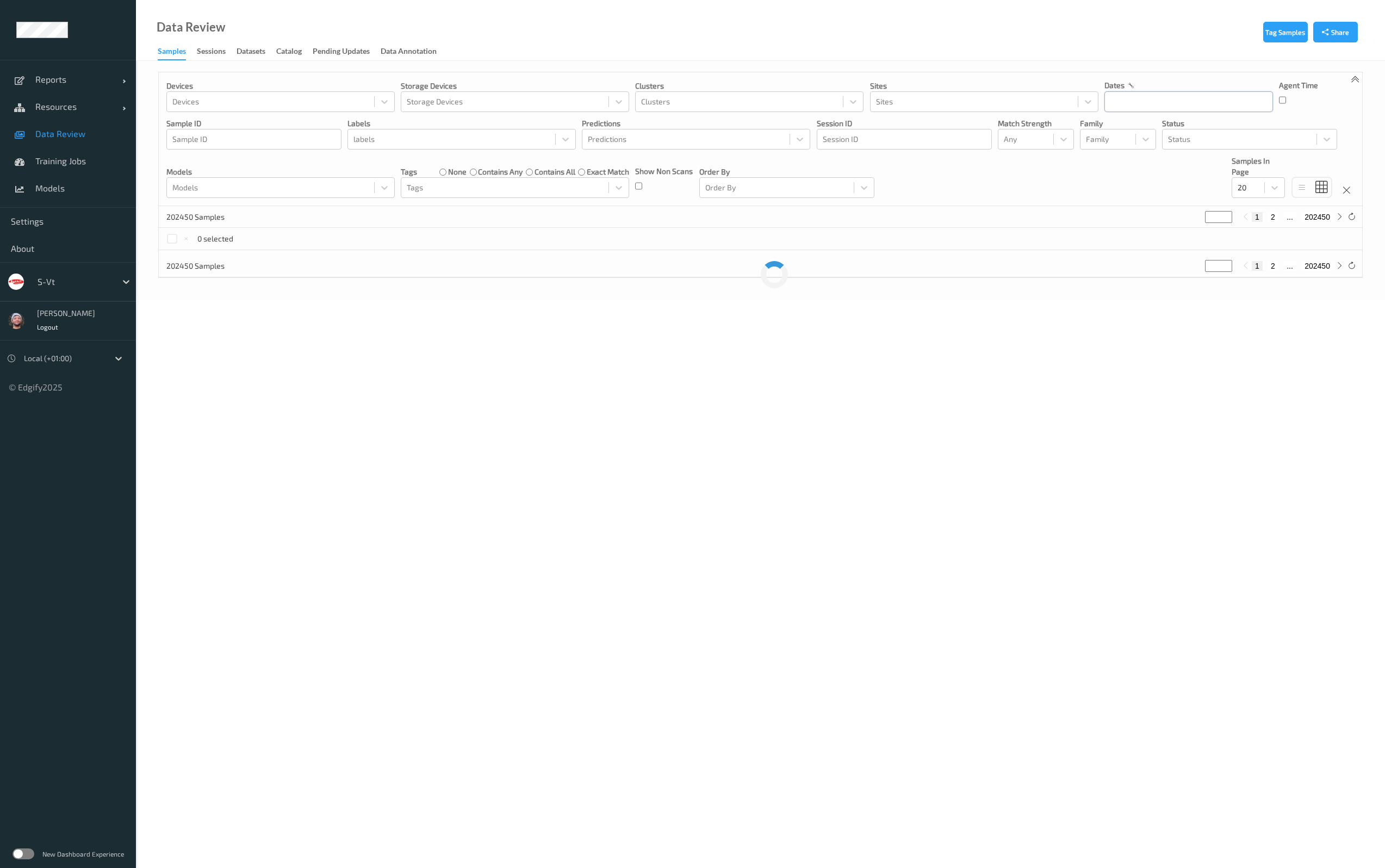
click at [1190, 103] on input "text" at bounding box center [1188, 102] width 169 height 21
click at [1112, 129] on button "button" at bounding box center [1114, 133] width 11 height 11
click at [1193, 222] on span "24" at bounding box center [1192, 229] width 15 height 15
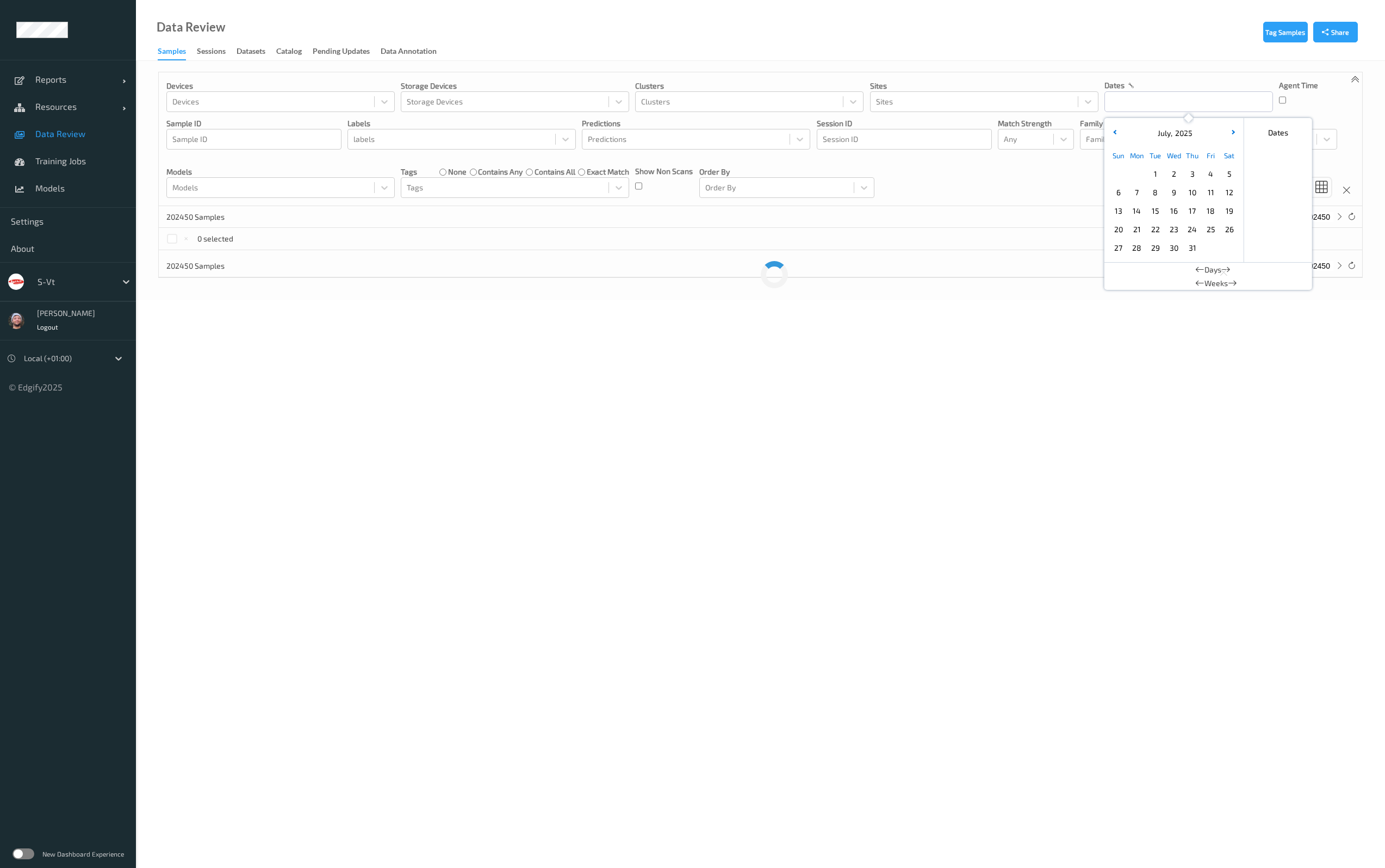
type input "[DATE] 00:00 -> [DATE] 23:59"
click at [978, 199] on div "Devices Devices Storage Devices Storage Devices Clusters Clusters Sites Sites d…" at bounding box center [760, 139] width 1203 height 134
click at [462, 193] on div at bounding box center [505, 188] width 196 height 13
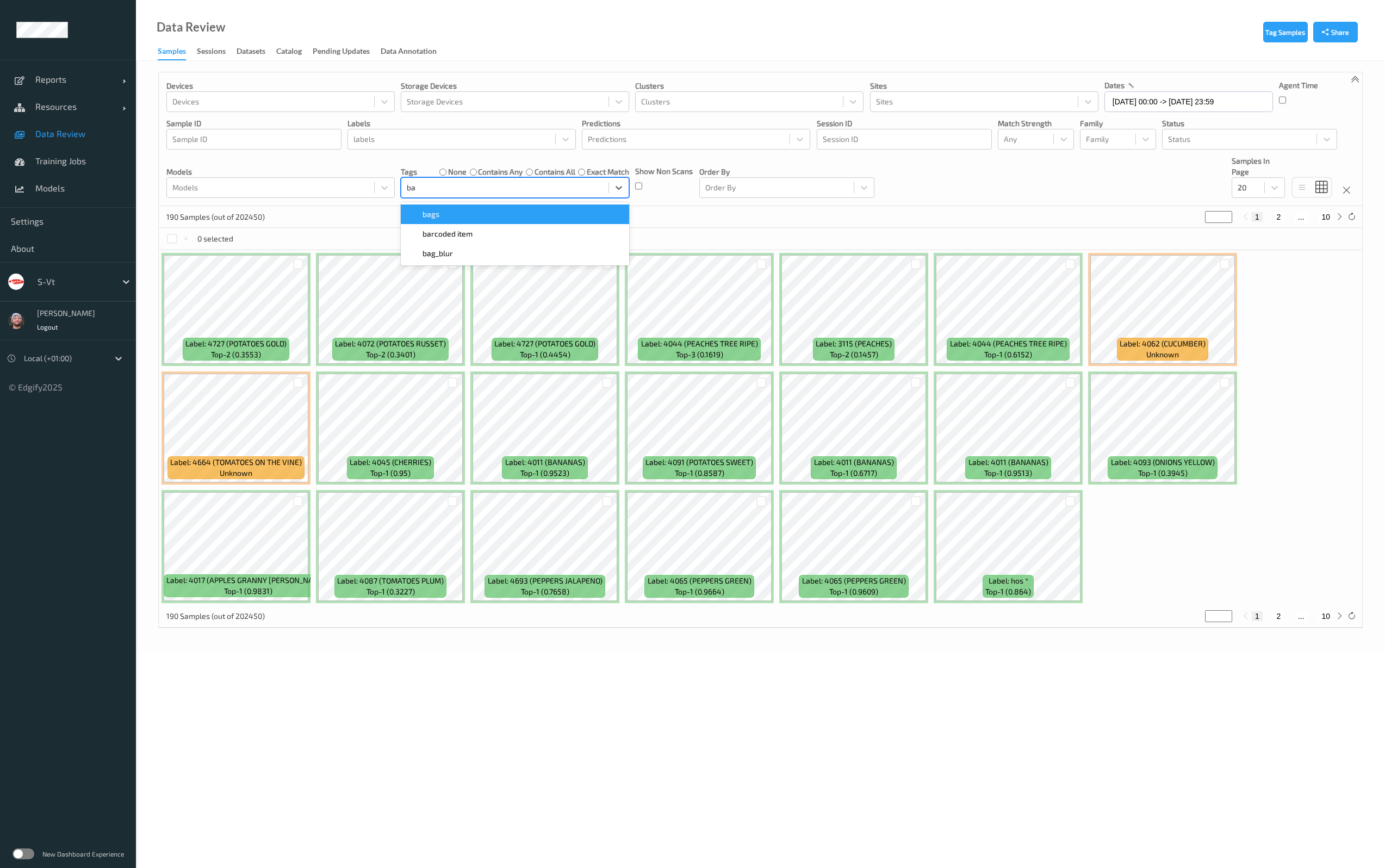
type input "bar"
click at [454, 218] on span "barcoded item" at bounding box center [448, 214] width 50 height 11
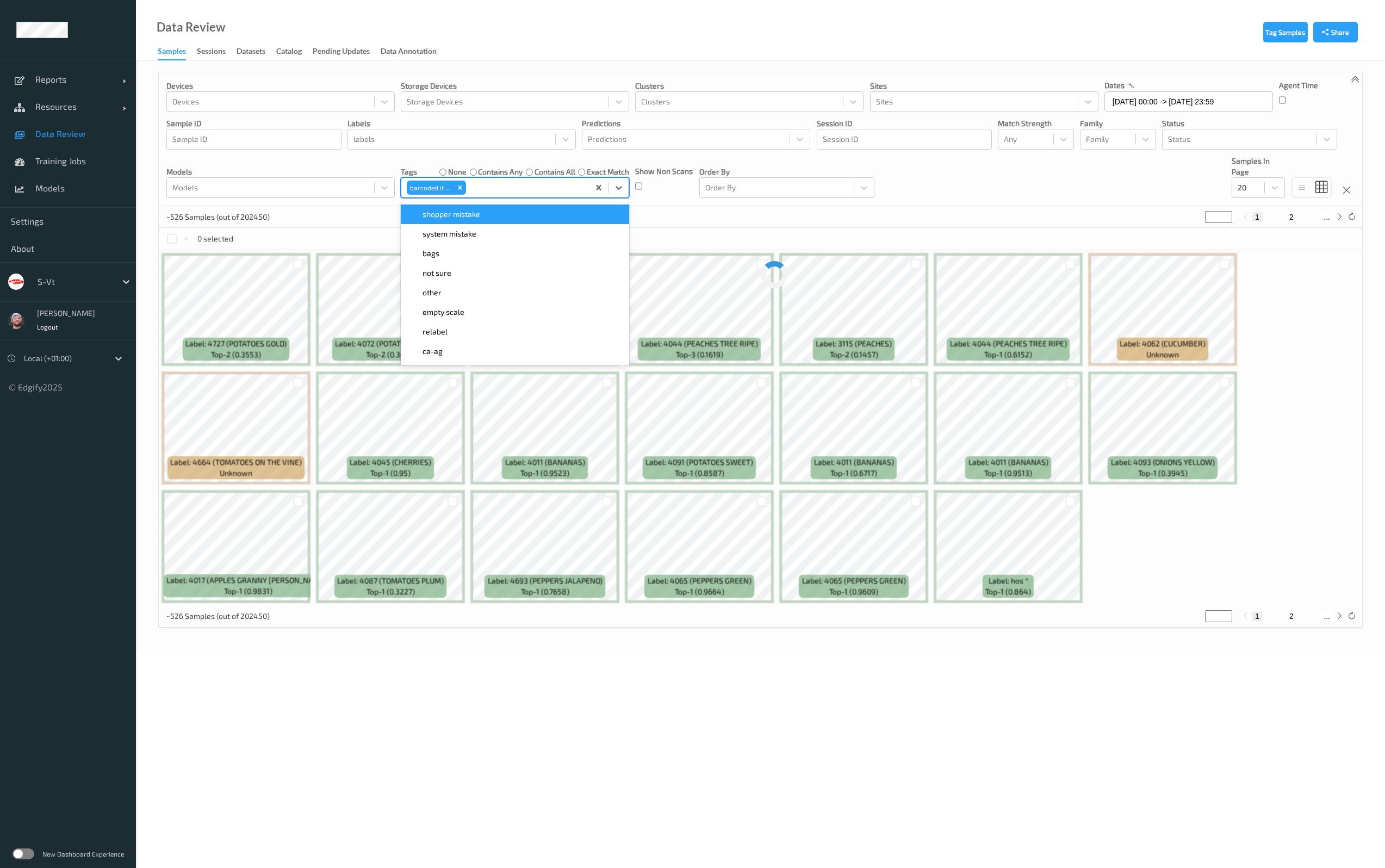
click at [320, 228] on div "0 selected" at bounding box center [760, 239] width 1203 height 22
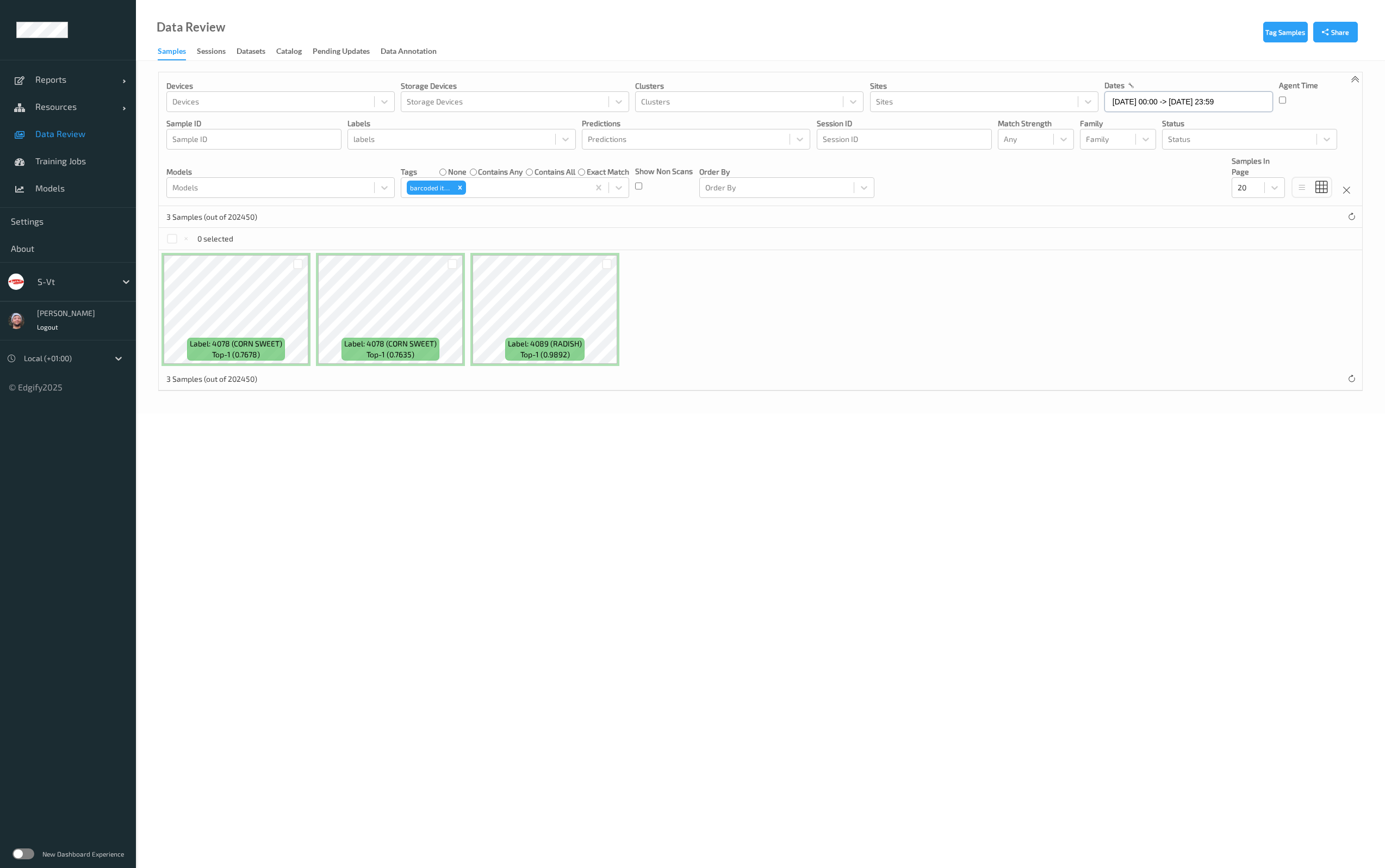
click at [1159, 109] on input "[DATE] 00:00 -> [DATE] 23:59" at bounding box center [1188, 102] width 169 height 21
click at [1197, 244] on span "31" at bounding box center [1192, 247] width 15 height 15
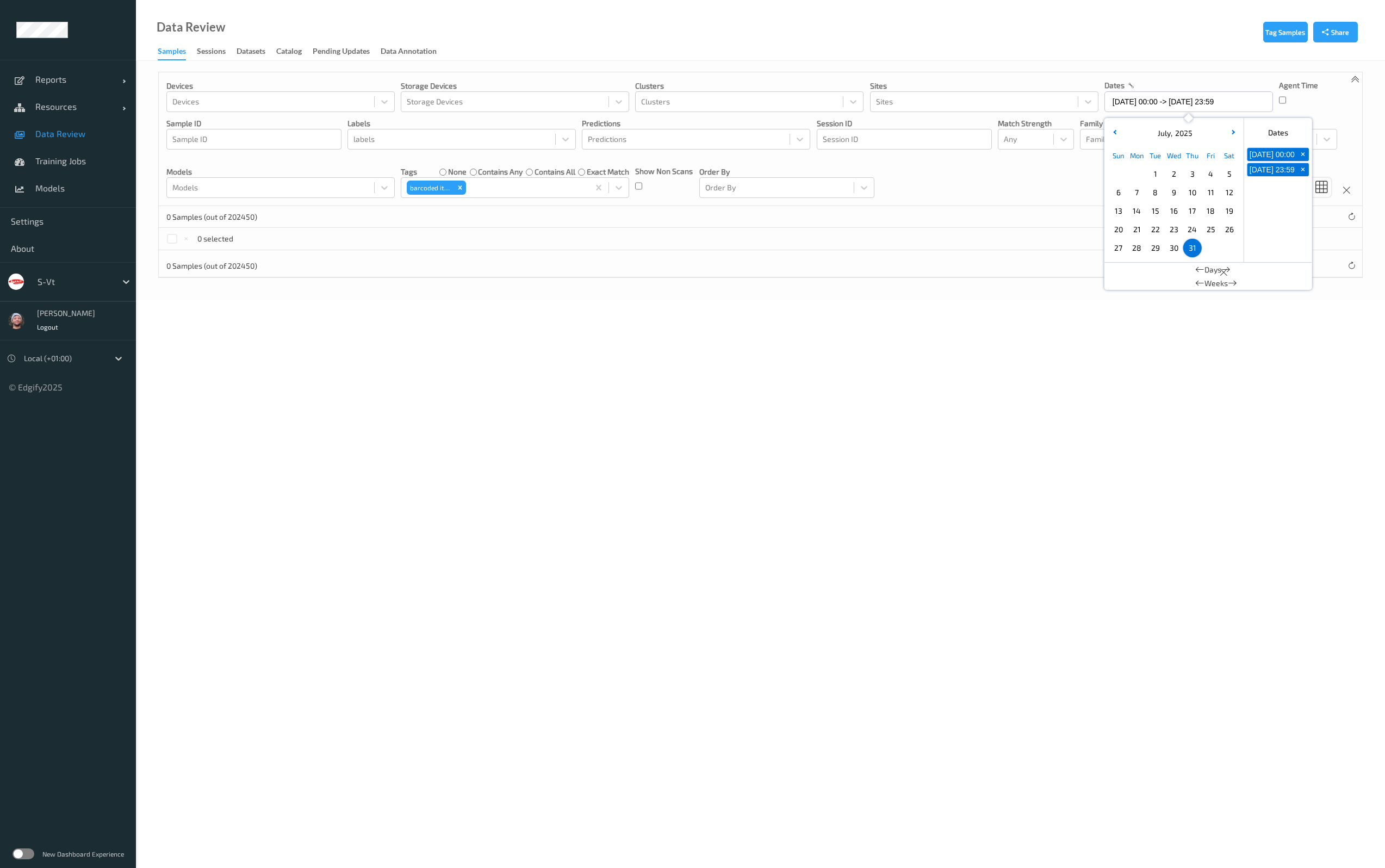
click at [1167, 244] on span "30" at bounding box center [1173, 247] width 15 height 15
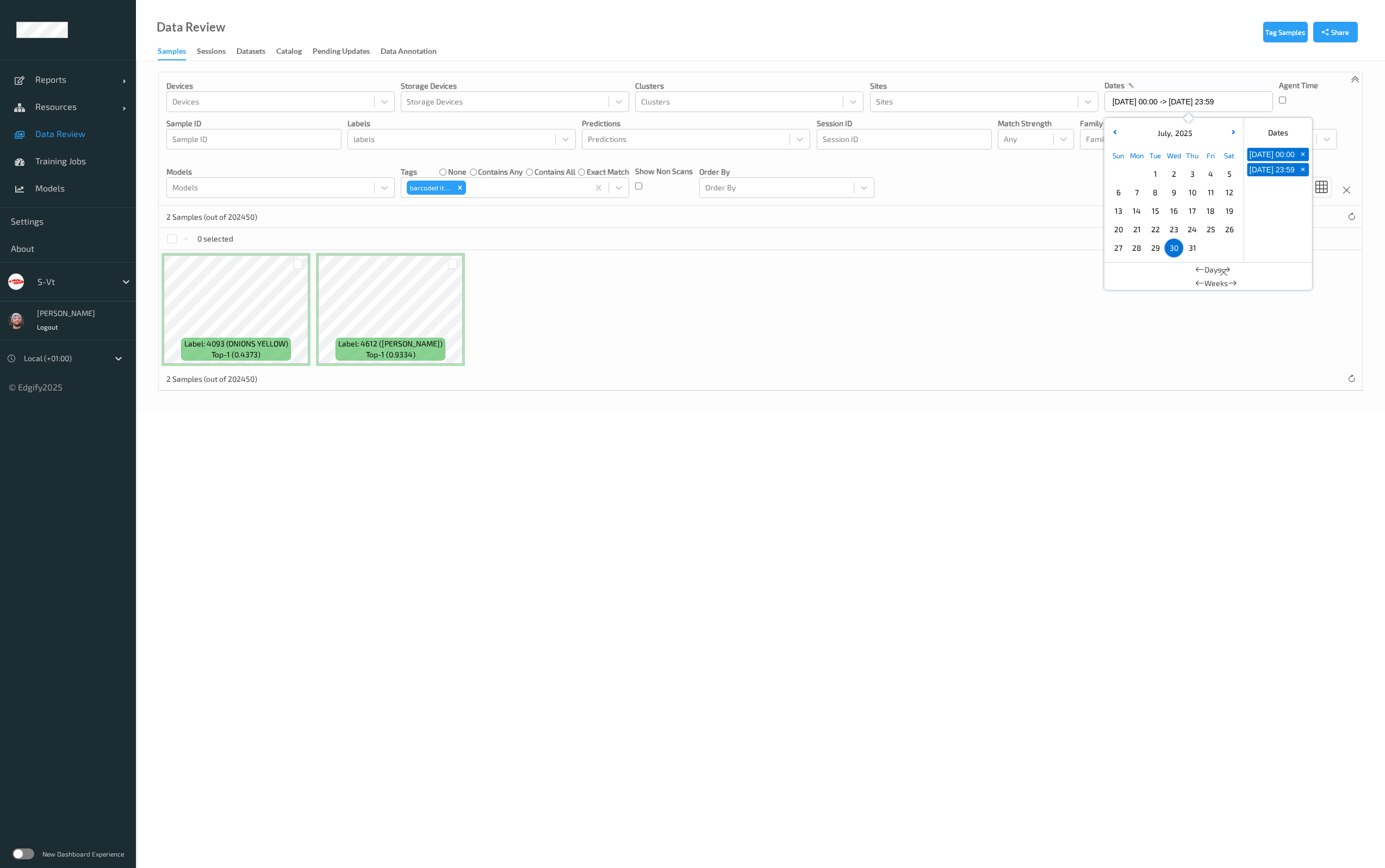
click at [1187, 249] on span "31" at bounding box center [1192, 247] width 15 height 15
type input "[DATE] 00:00 -> [DATE] 23:59"
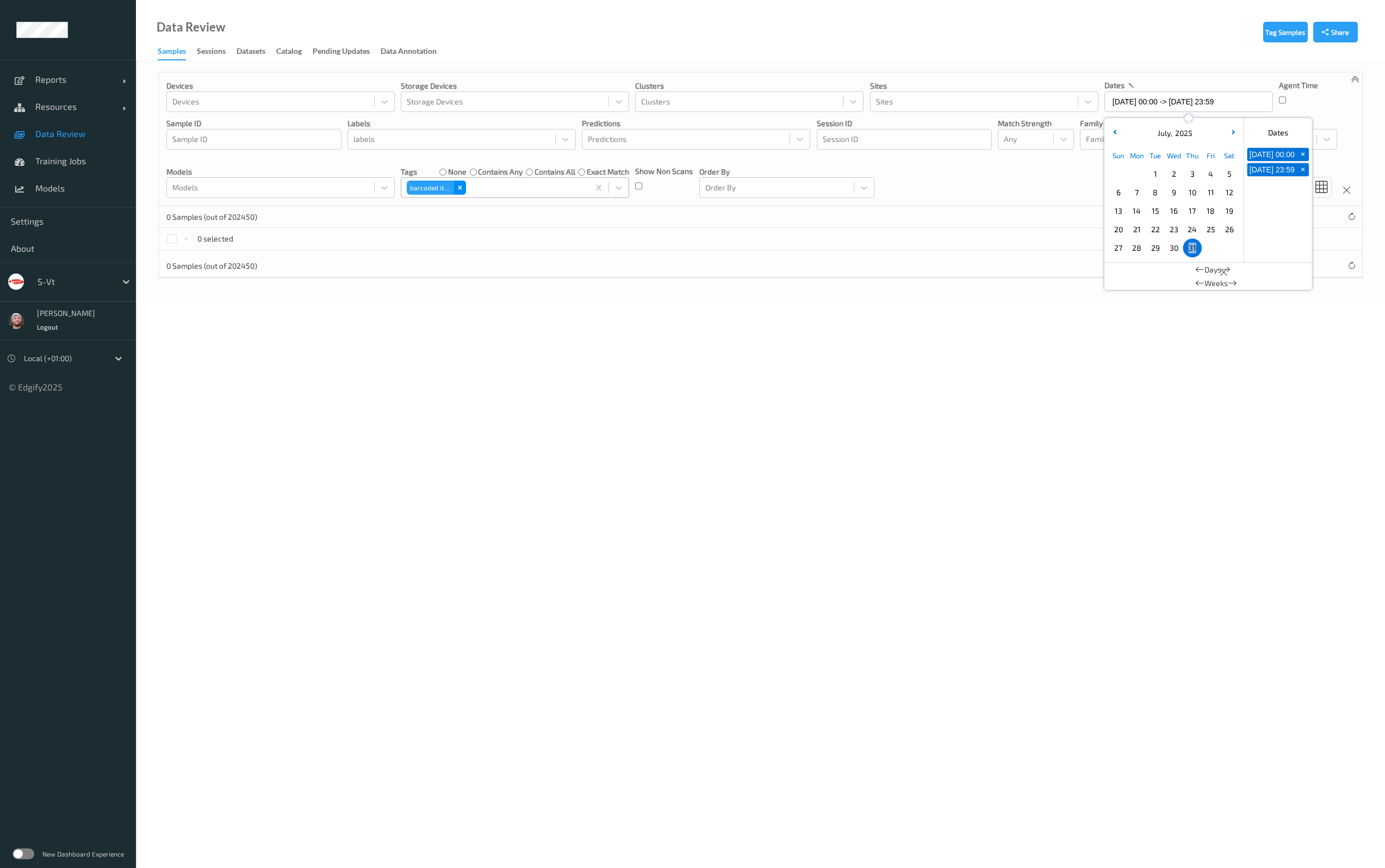
click at [462, 188] on icon "Remove barcoded item" at bounding box center [460, 187] width 8 height 8
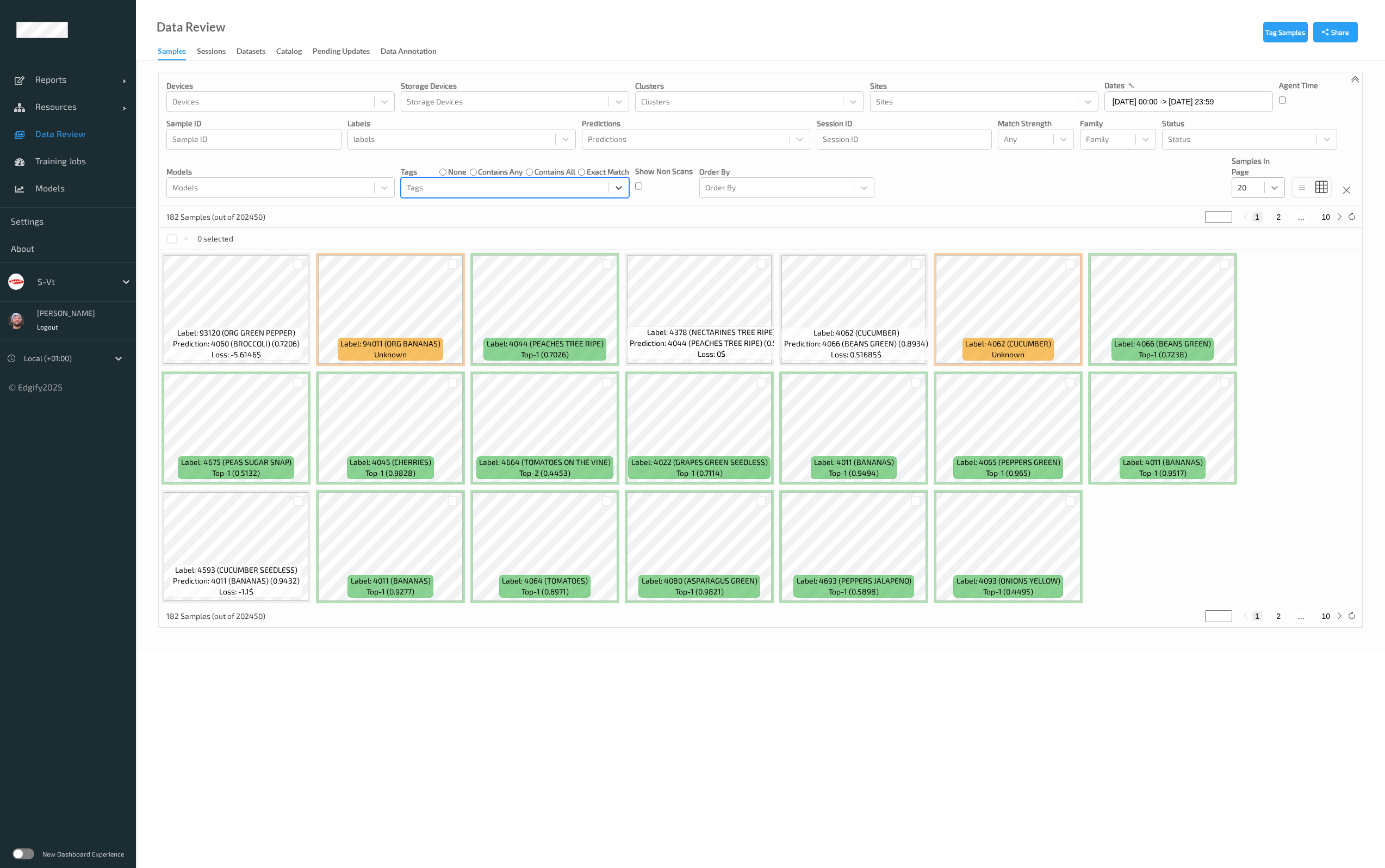
click at [1269, 178] on div at bounding box center [1274, 187] width 20 height 20
click at [1271, 293] on div "200" at bounding box center [1258, 292] width 40 height 11
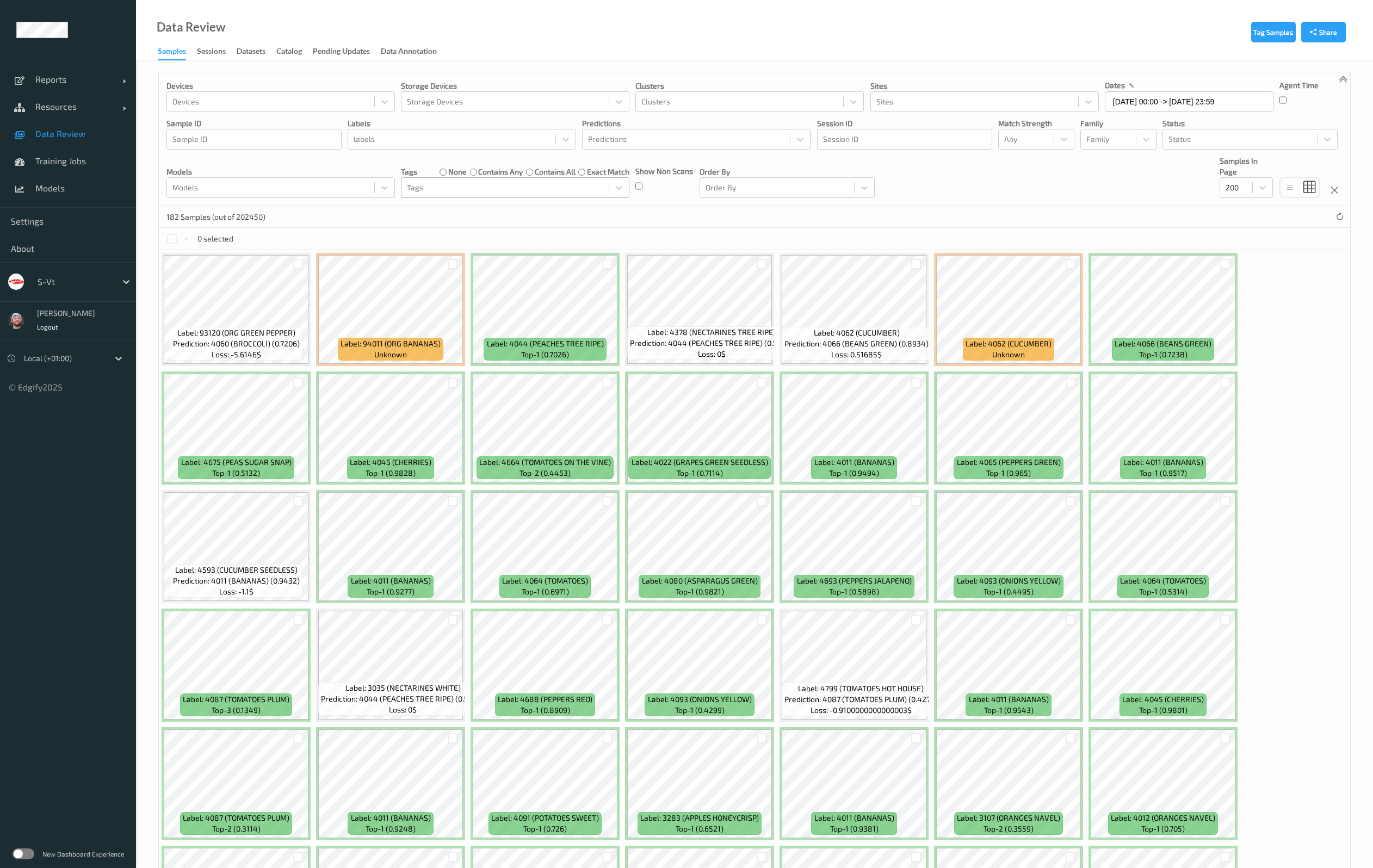
click at [853, 220] on div "182 Samples (out of 202450)" at bounding box center [755, 217] width 1191 height 22
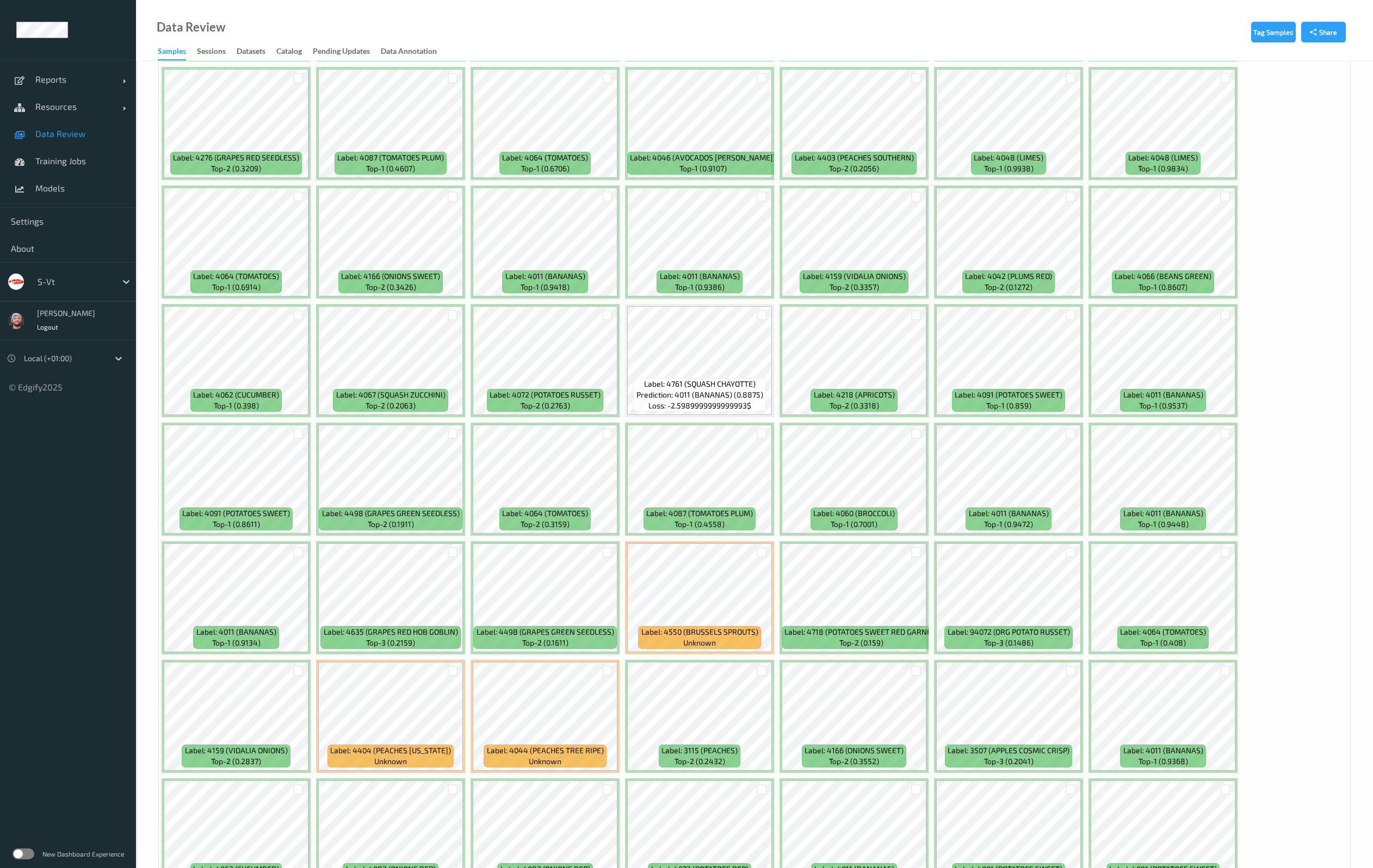
scroll to position [1386, 0]
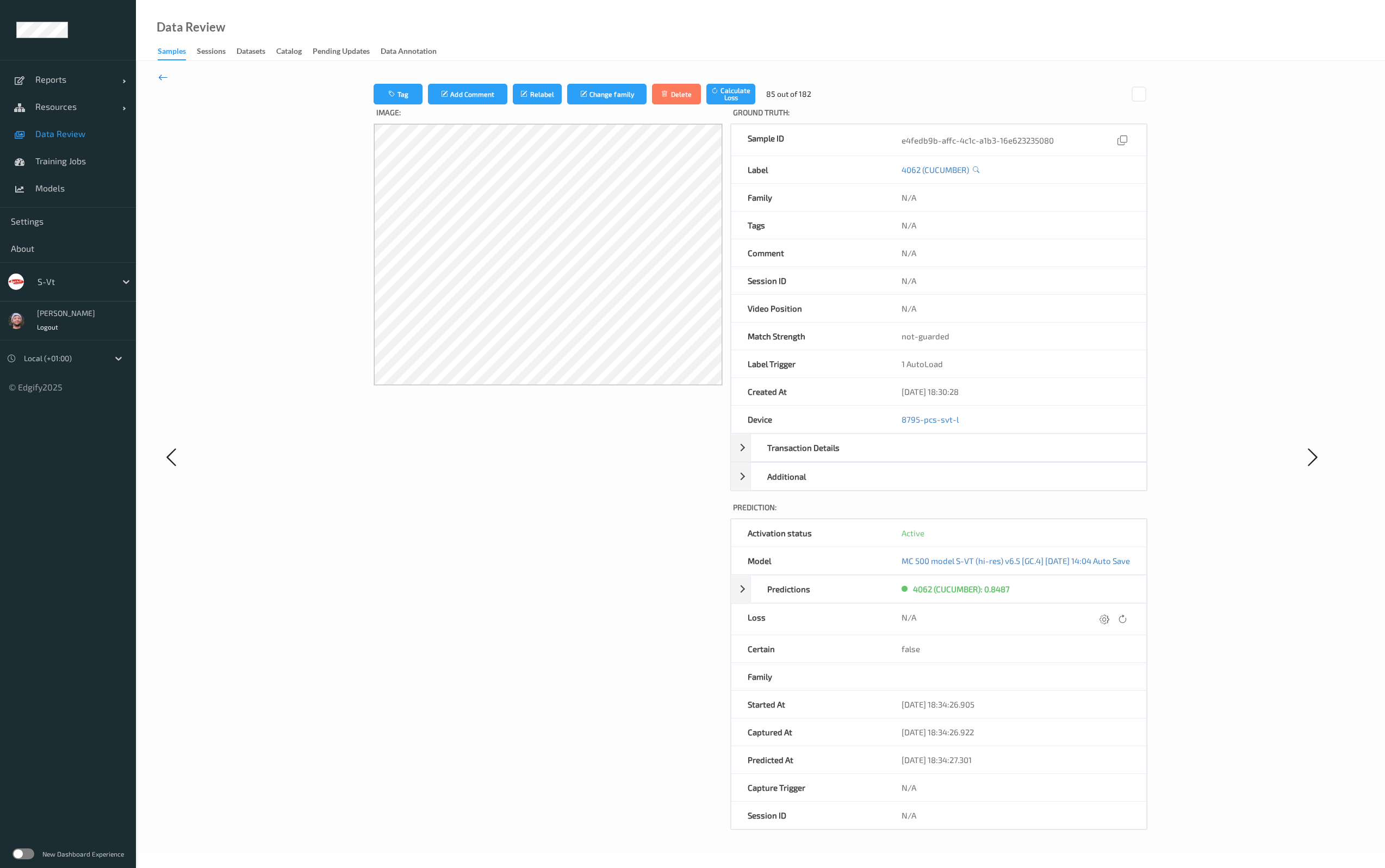
click at [166, 80] on icon at bounding box center [163, 77] width 10 height 12
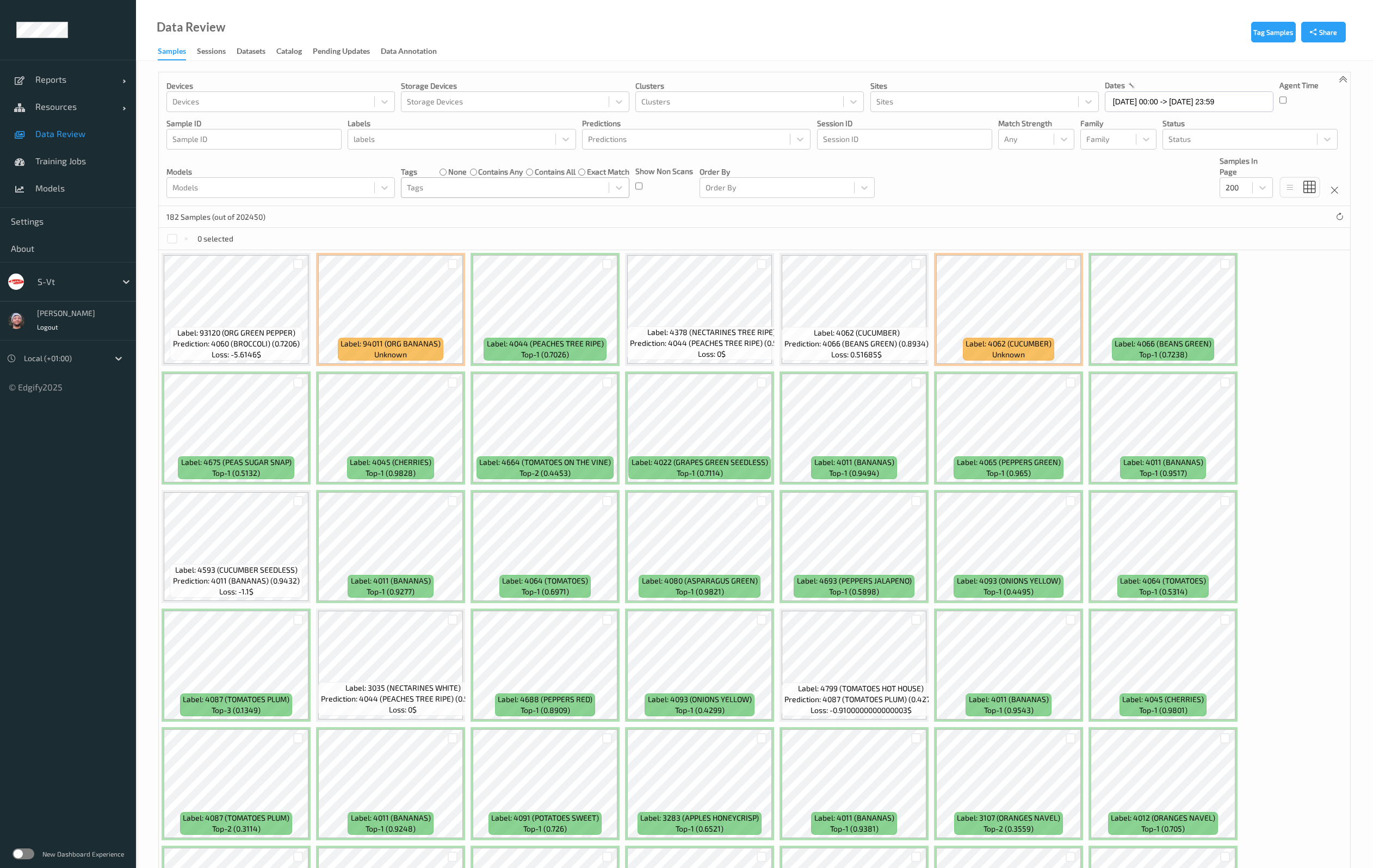
click at [468, 191] on div at bounding box center [505, 188] width 196 height 13
type input "hands"
click at [511, 210] on div "hands" at bounding box center [515, 214] width 215 height 11
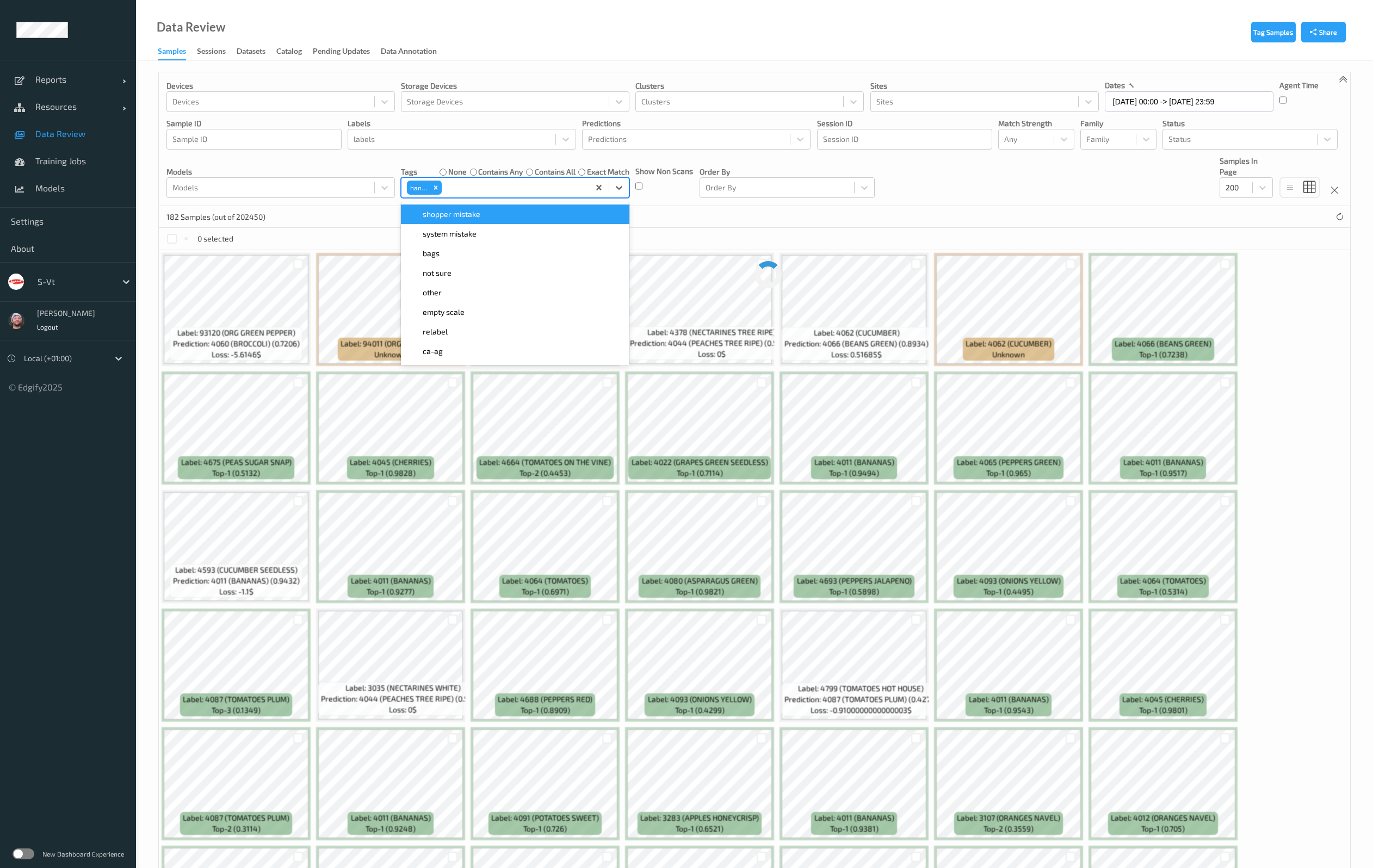
click at [1157, 197] on div "Devices Devices Storage Devices Storage Devices Clusters Clusters Sites Sites d…" at bounding box center [755, 139] width 1191 height 134
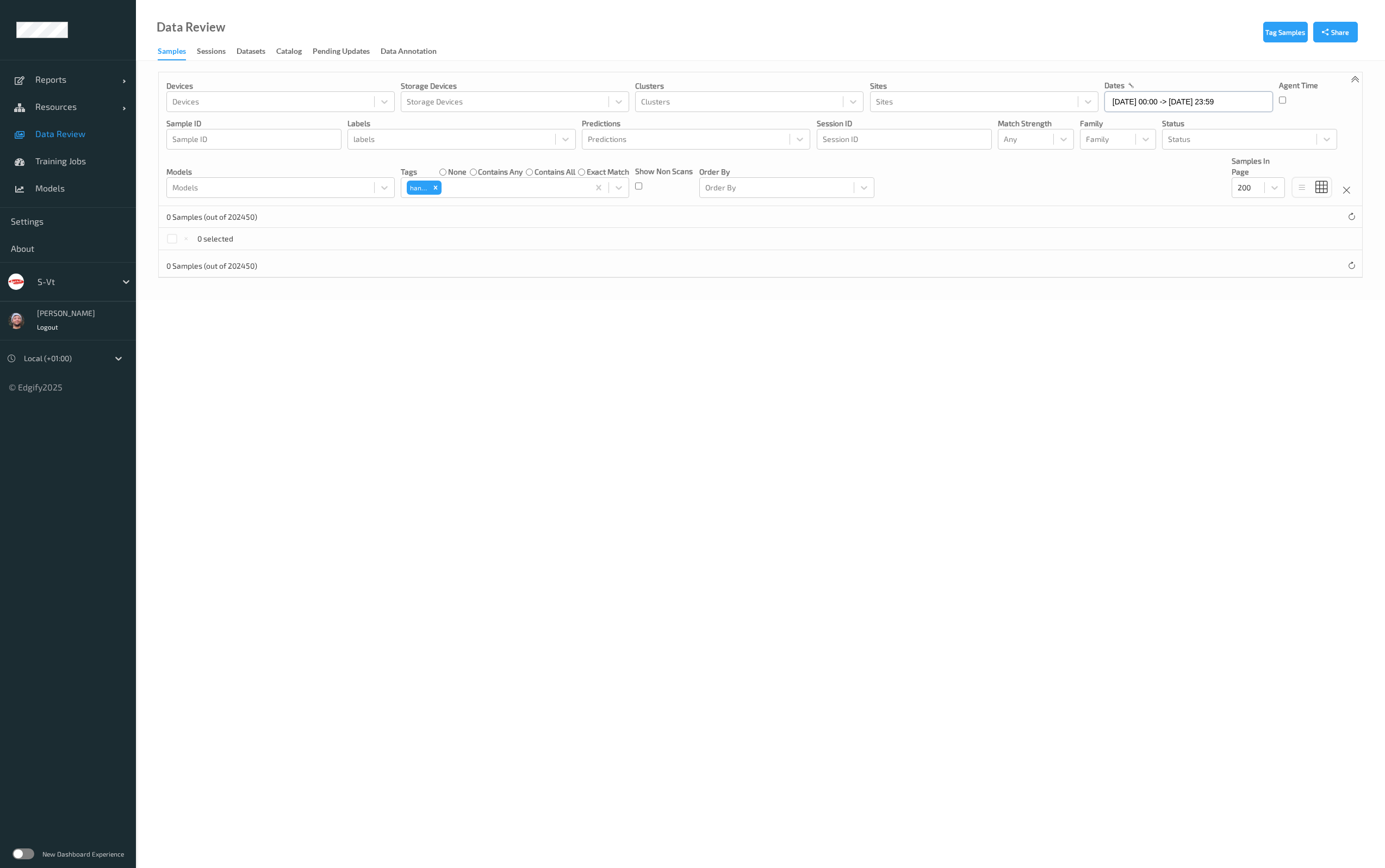
click at [1162, 101] on input "[DATE] 00:00 -> [DATE] 23:59" at bounding box center [1188, 102] width 169 height 21
click at [1179, 242] on div "30" at bounding box center [1173, 247] width 19 height 19
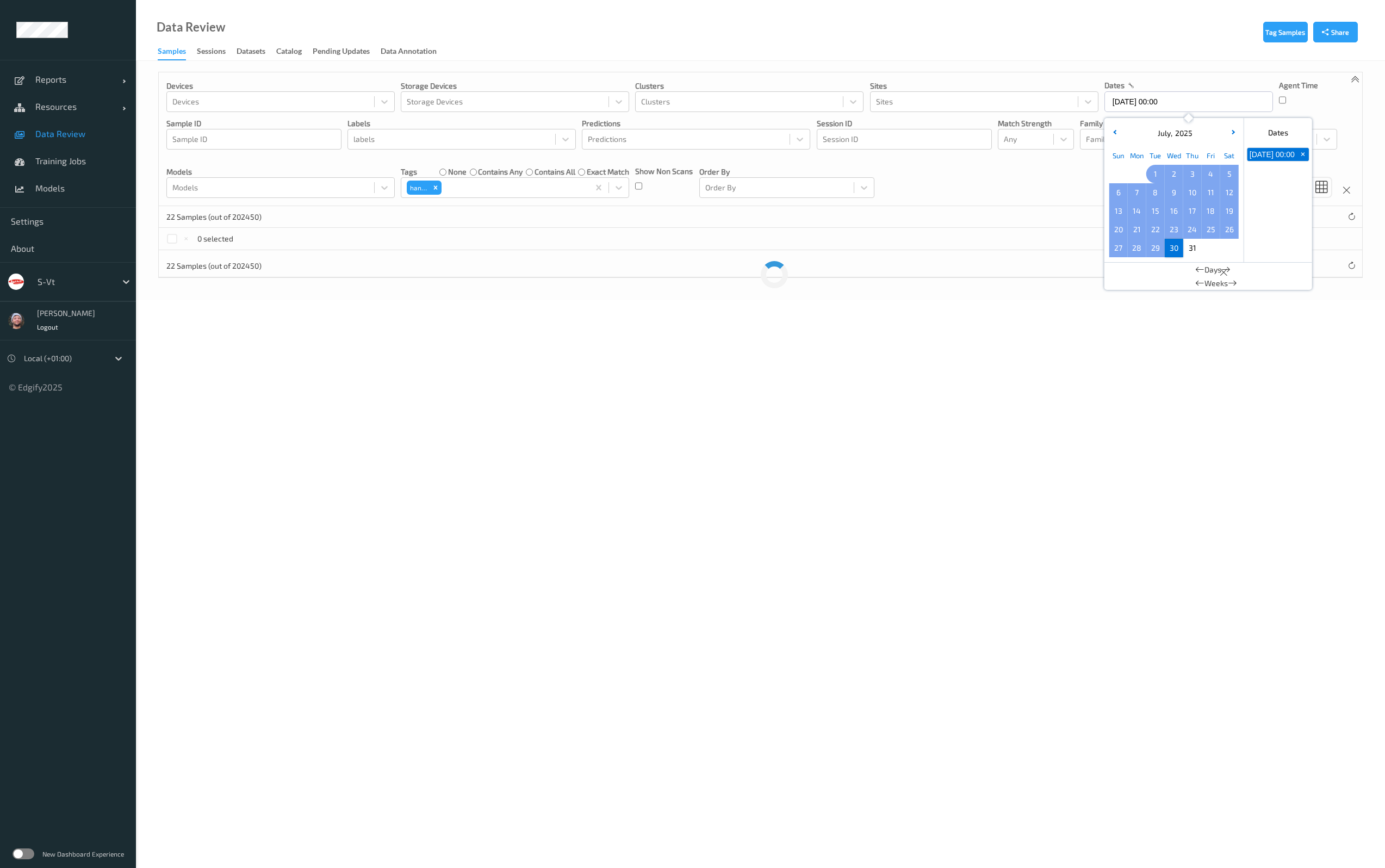
click at [1155, 179] on span "1" at bounding box center [1155, 173] width 15 height 15
type input "[DATE] 00:00 -> [DATE] 23:59"
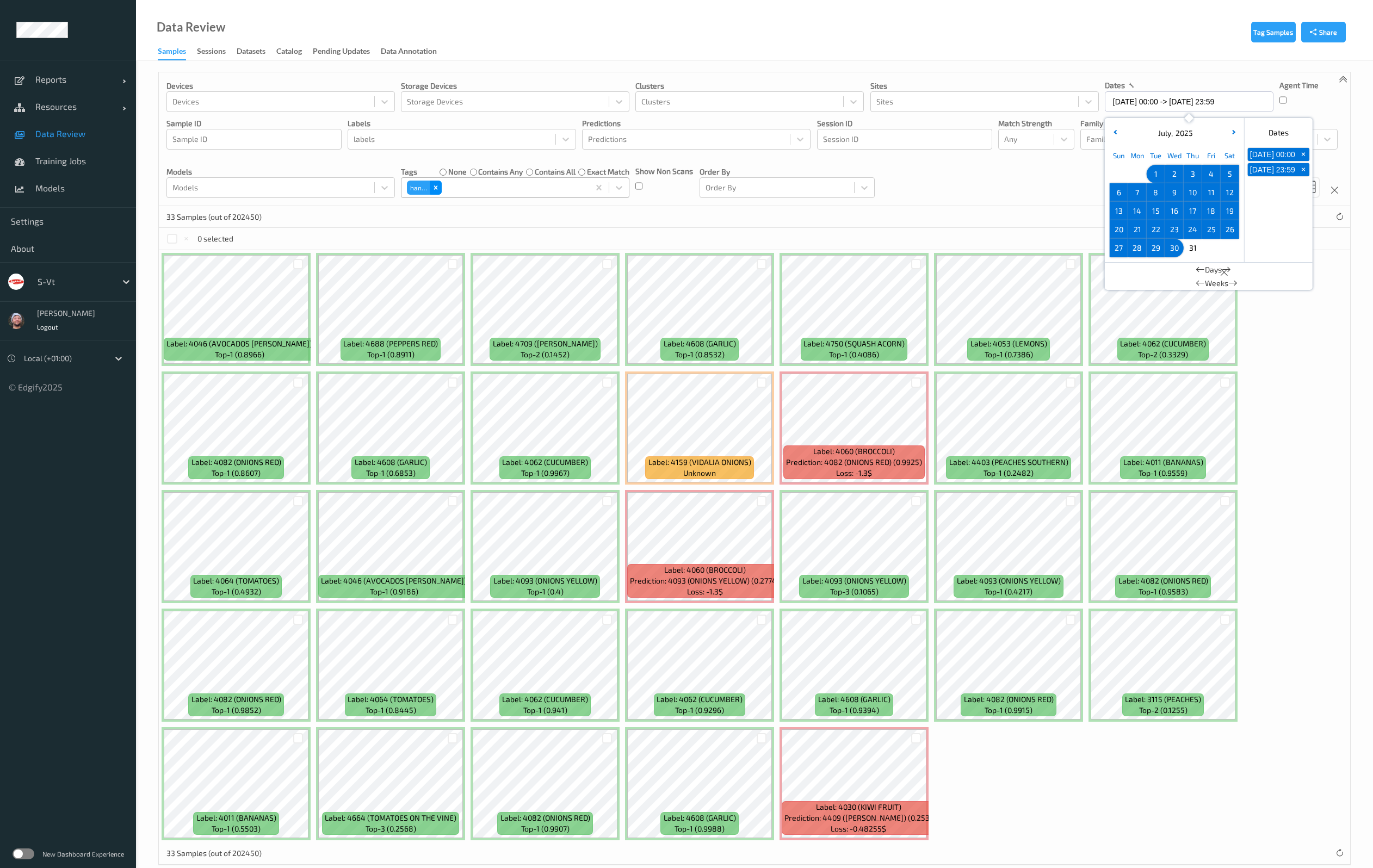
click at [435, 184] on icon "Remove hands" at bounding box center [435, 187] width 8 height 8
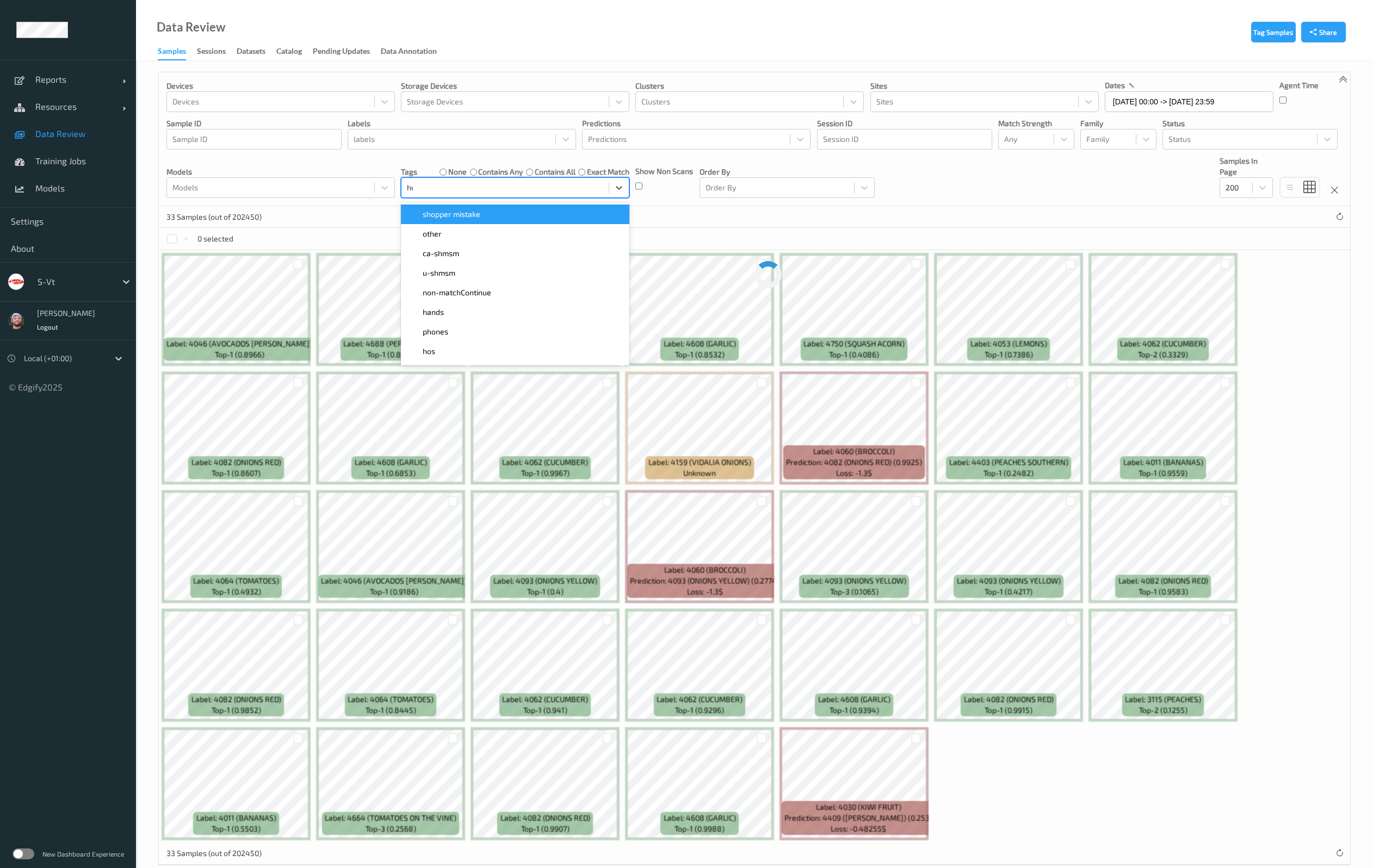
type input "hos"
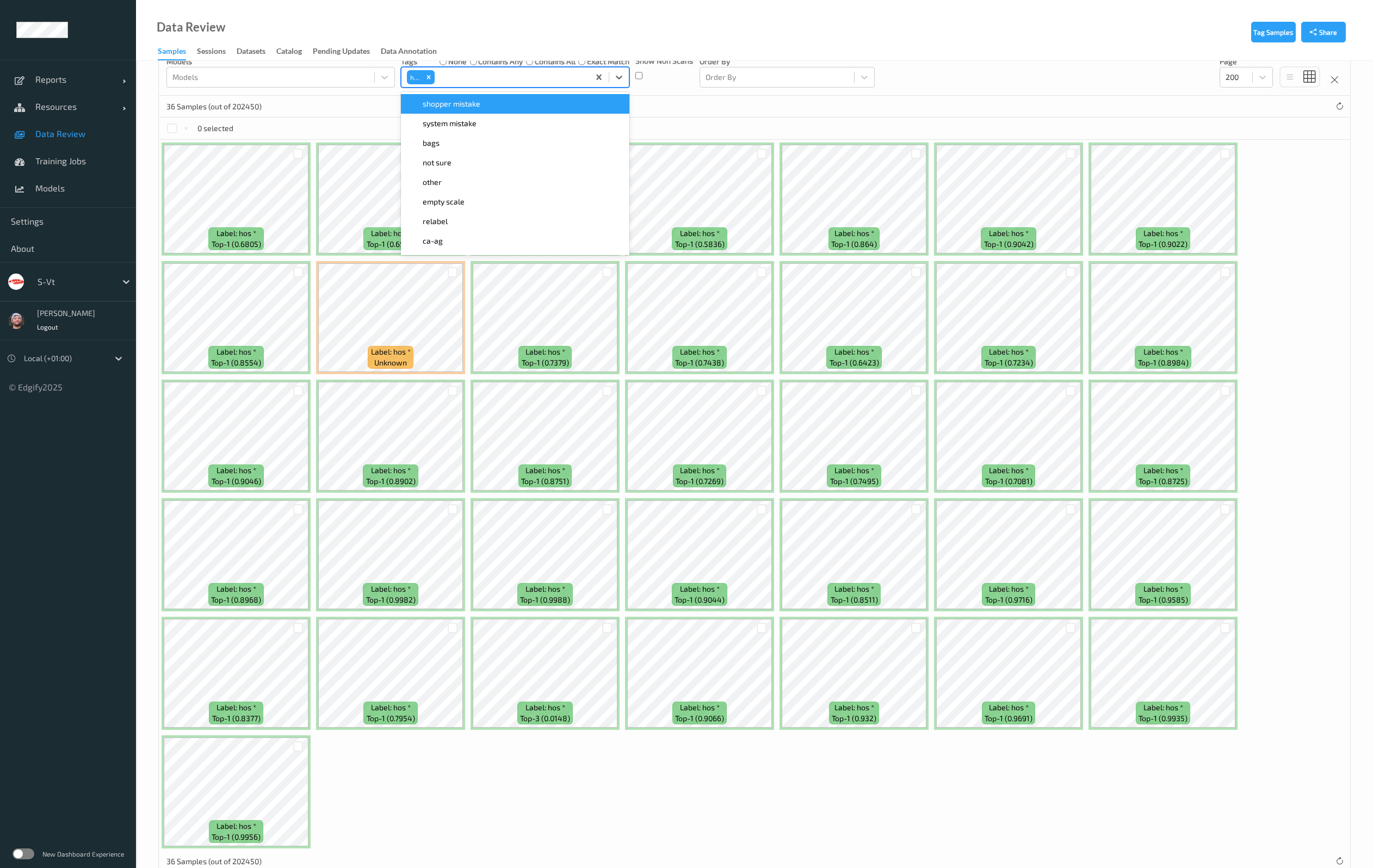
scroll to position [138, 0]
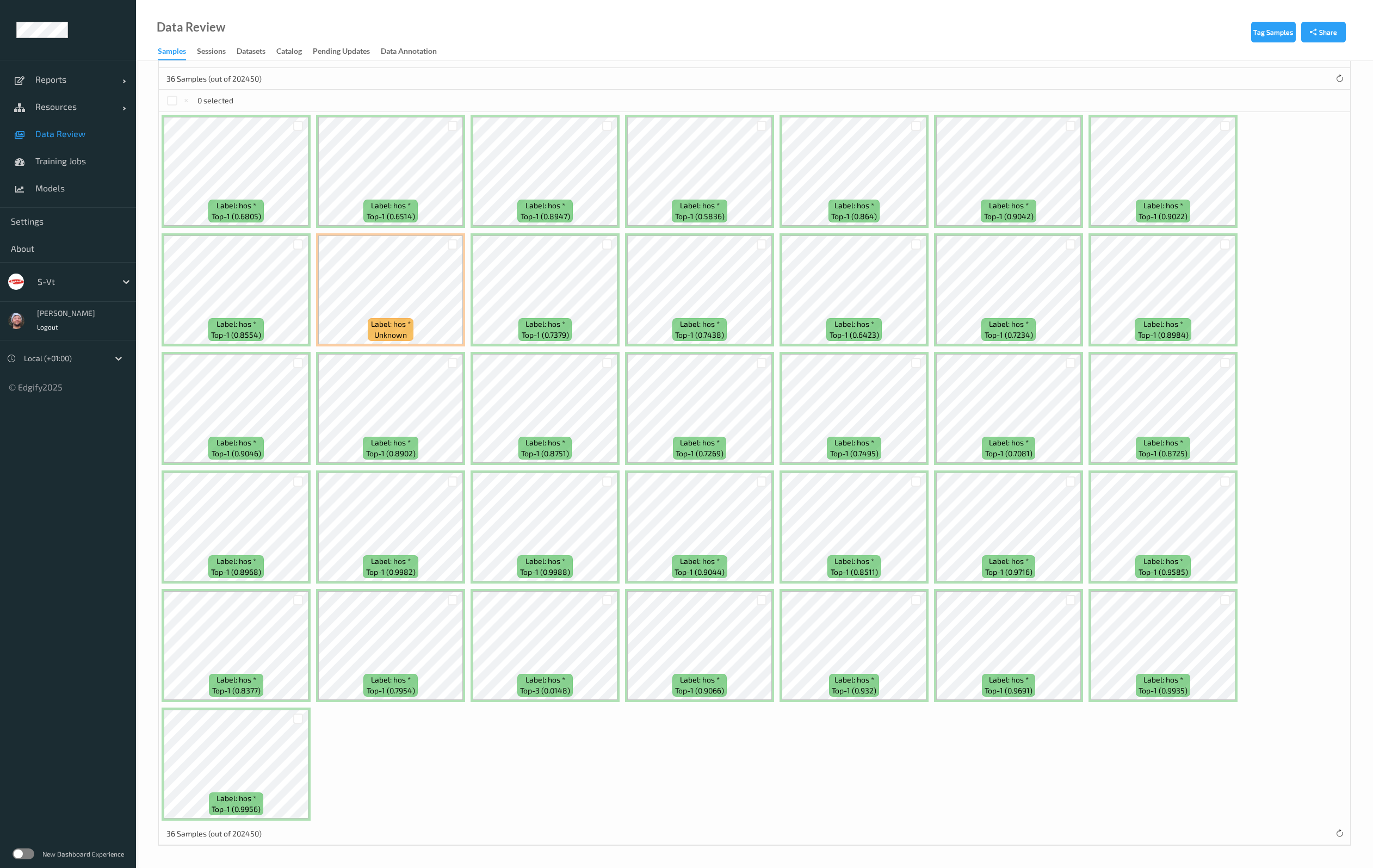
click at [819, 741] on div "Label: hos * top-1 (0.6805) Label: hos * top-1 (0.6514) Label: hos * top-1 (0.8…" at bounding box center [755, 467] width 1191 height 711
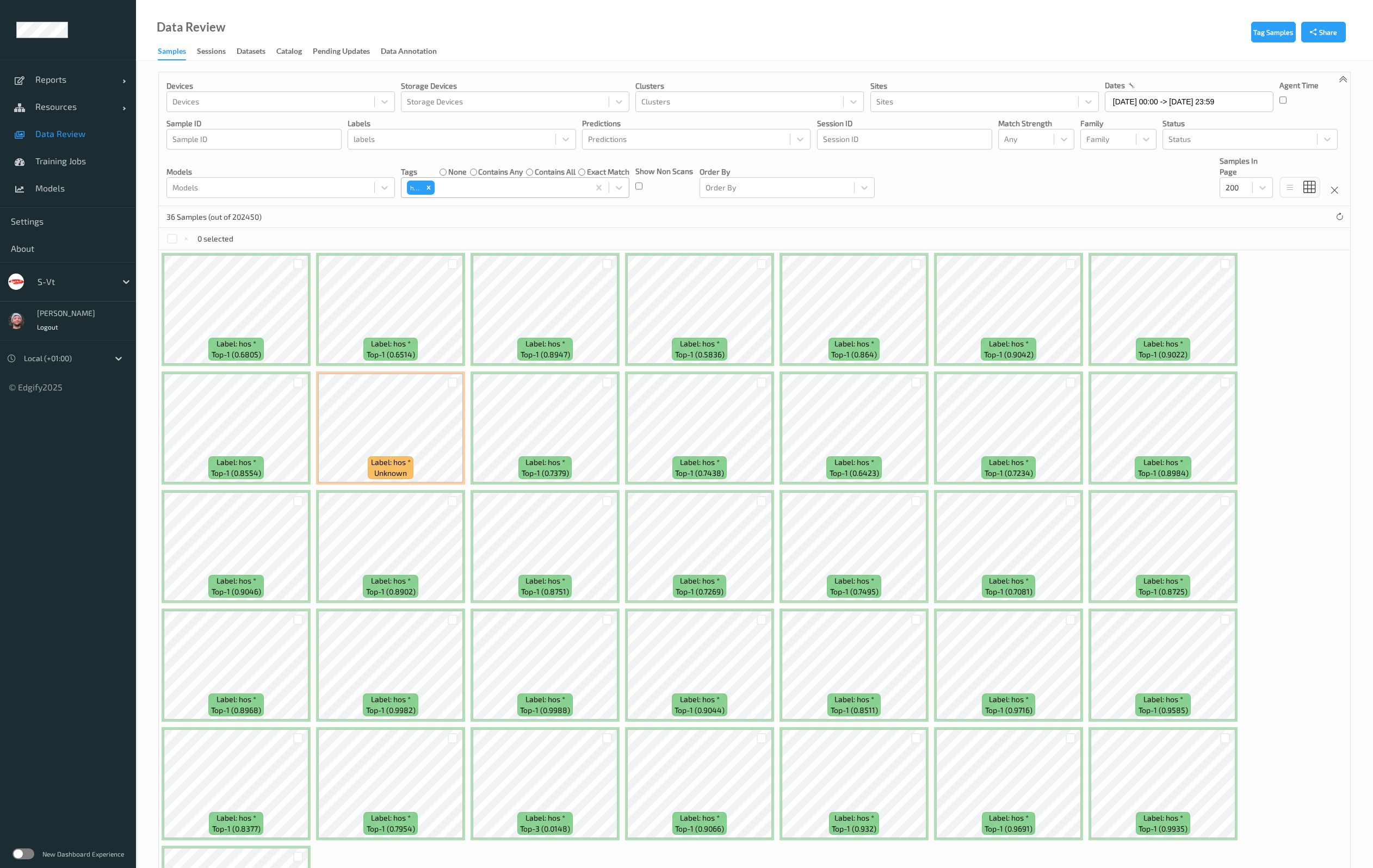
click at [574, 219] on div "36 Samples (out of 202450)" at bounding box center [755, 217] width 1191 height 22
click at [423, 184] on div "Remove hos" at bounding box center [429, 188] width 12 height 14
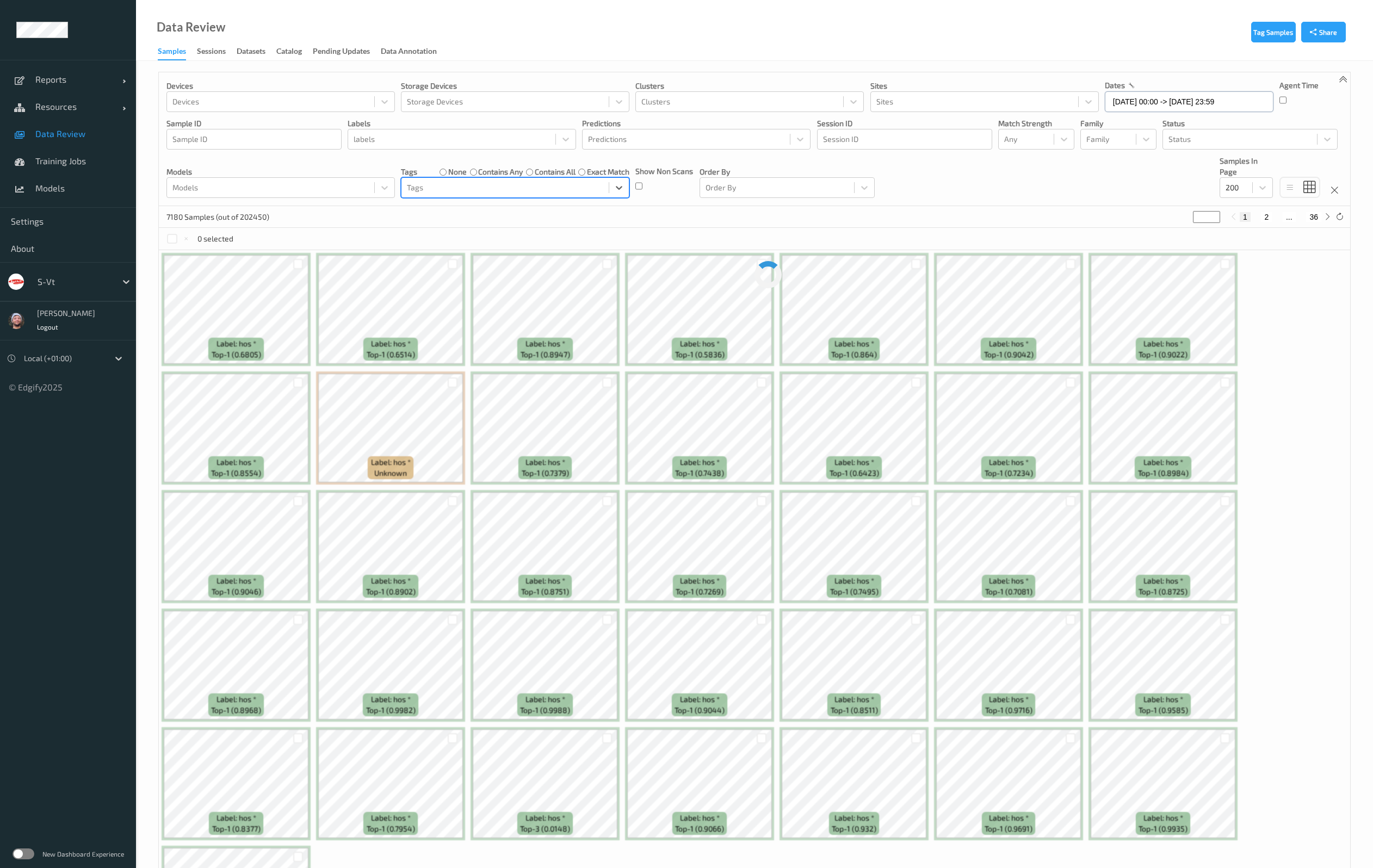
click at [1201, 100] on input "[DATE] 00:00 -> [DATE] 23:59" at bounding box center [1189, 102] width 169 height 21
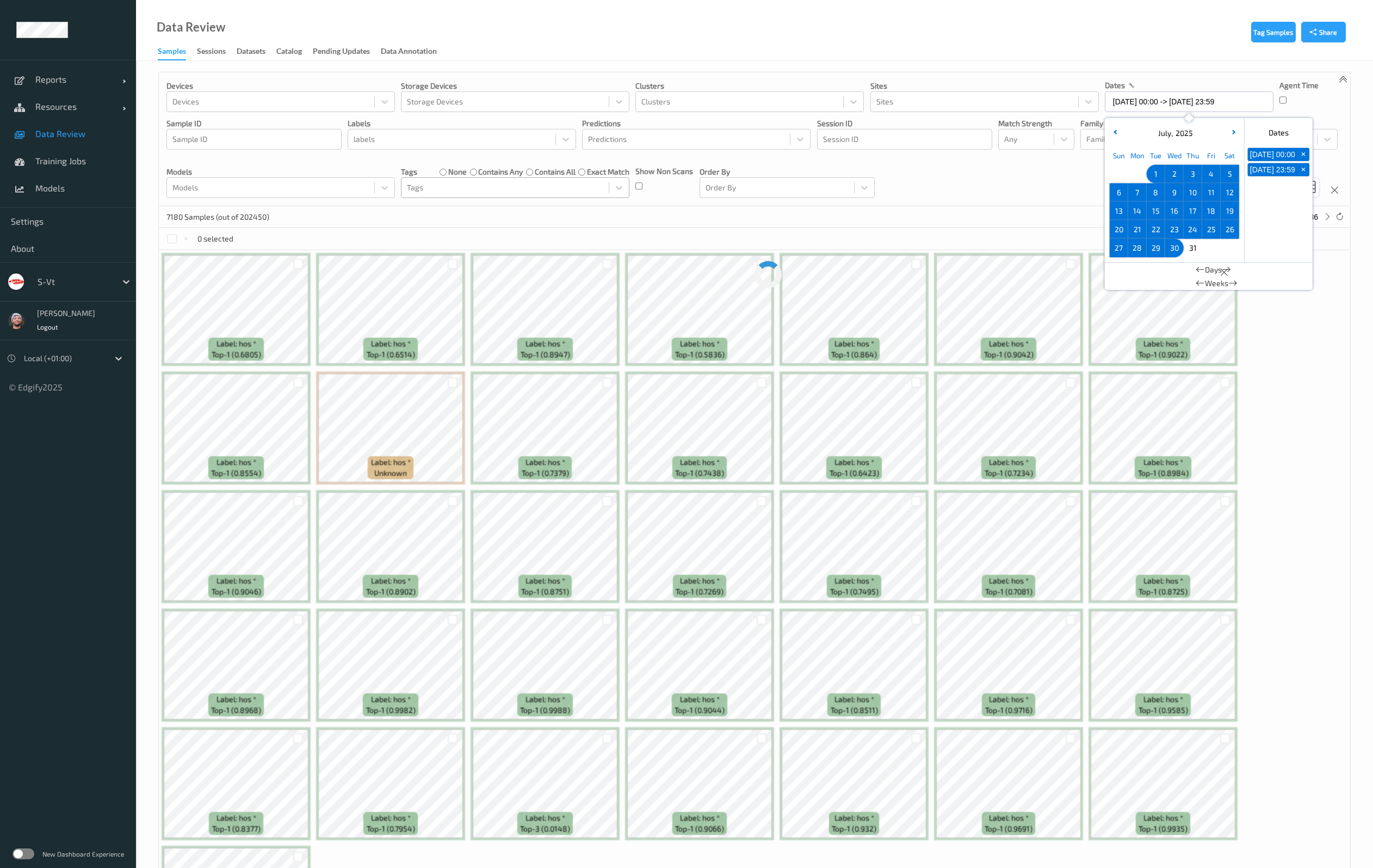
click at [1189, 249] on span "31" at bounding box center [1192, 247] width 15 height 15
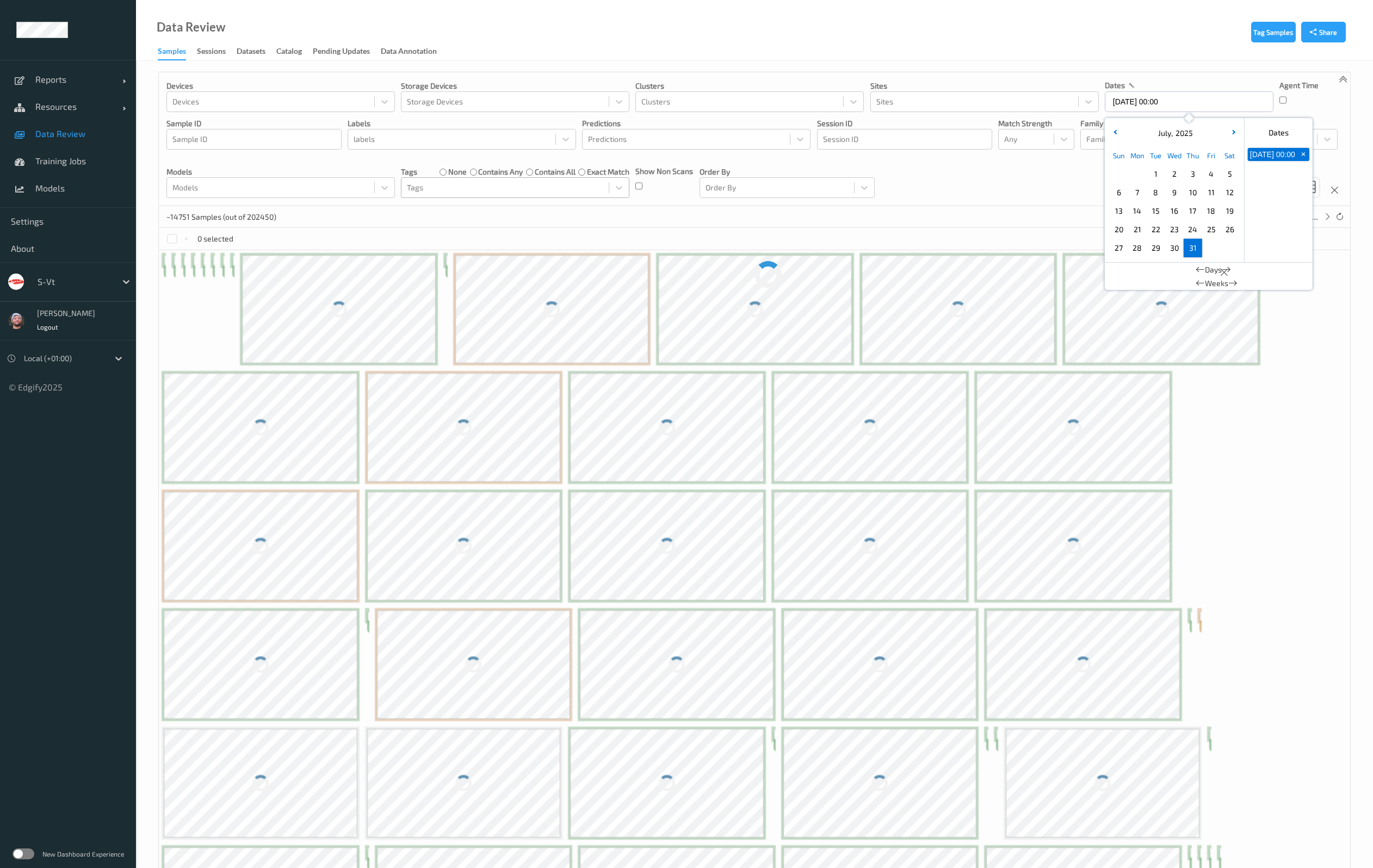
click at [1189, 249] on span "31" at bounding box center [1192, 247] width 15 height 15
type input "[DATE] 00:00 -> [DATE] 23:59"
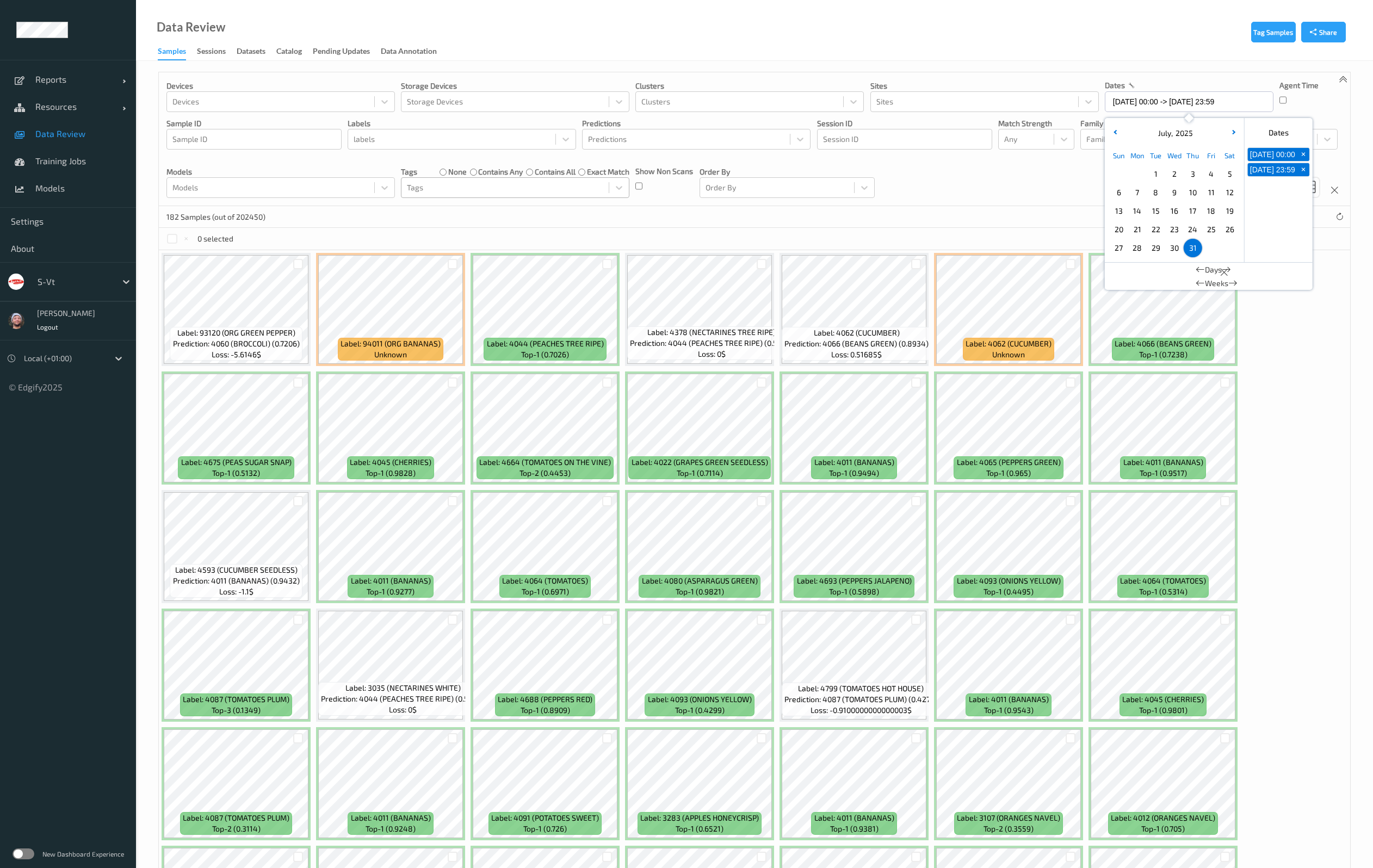
click at [971, 190] on div "Devices Devices Storage Devices Storage Devices Clusters Clusters Sites Sites d…" at bounding box center [755, 139] width 1191 height 134
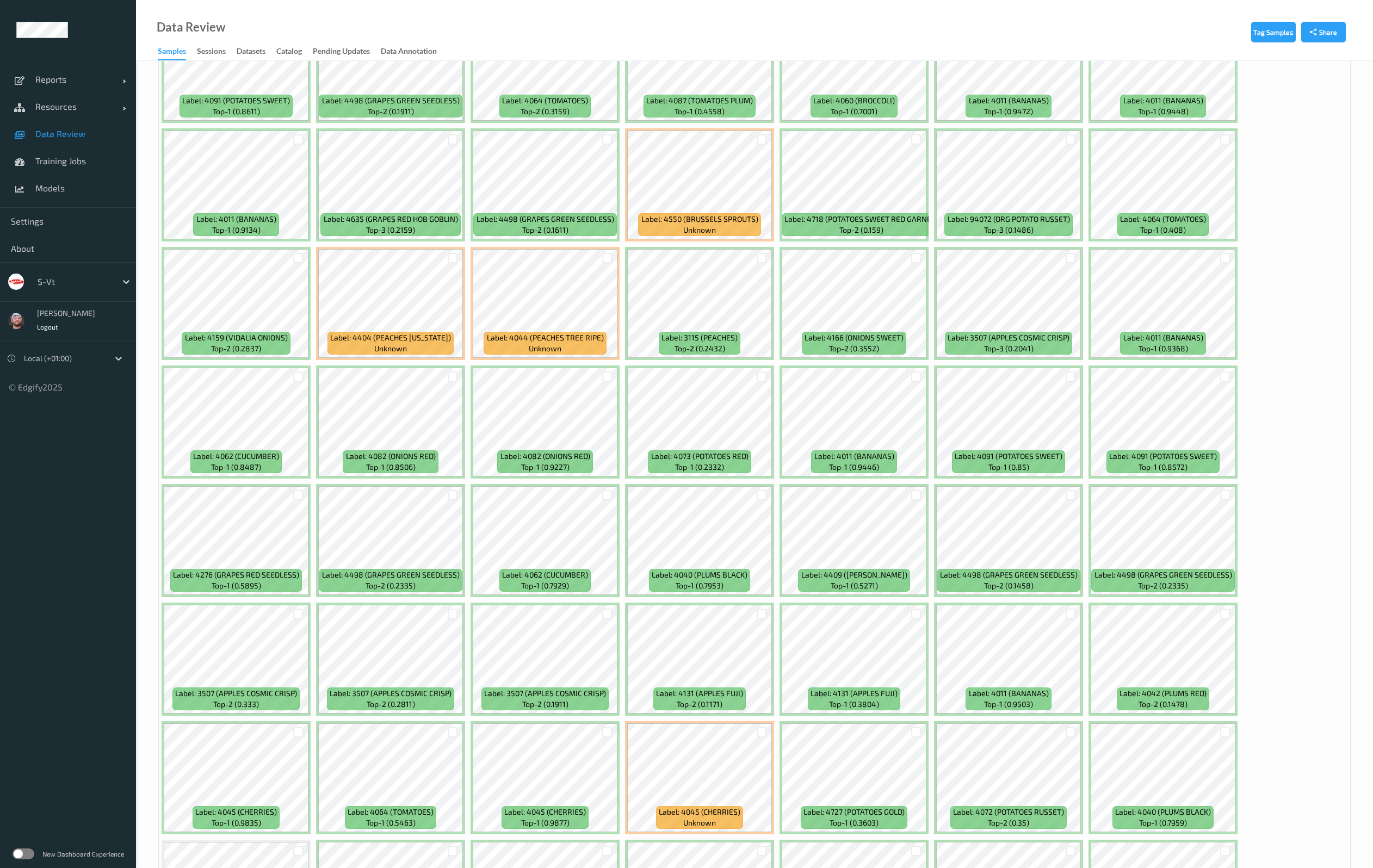
scroll to position [1305, 0]
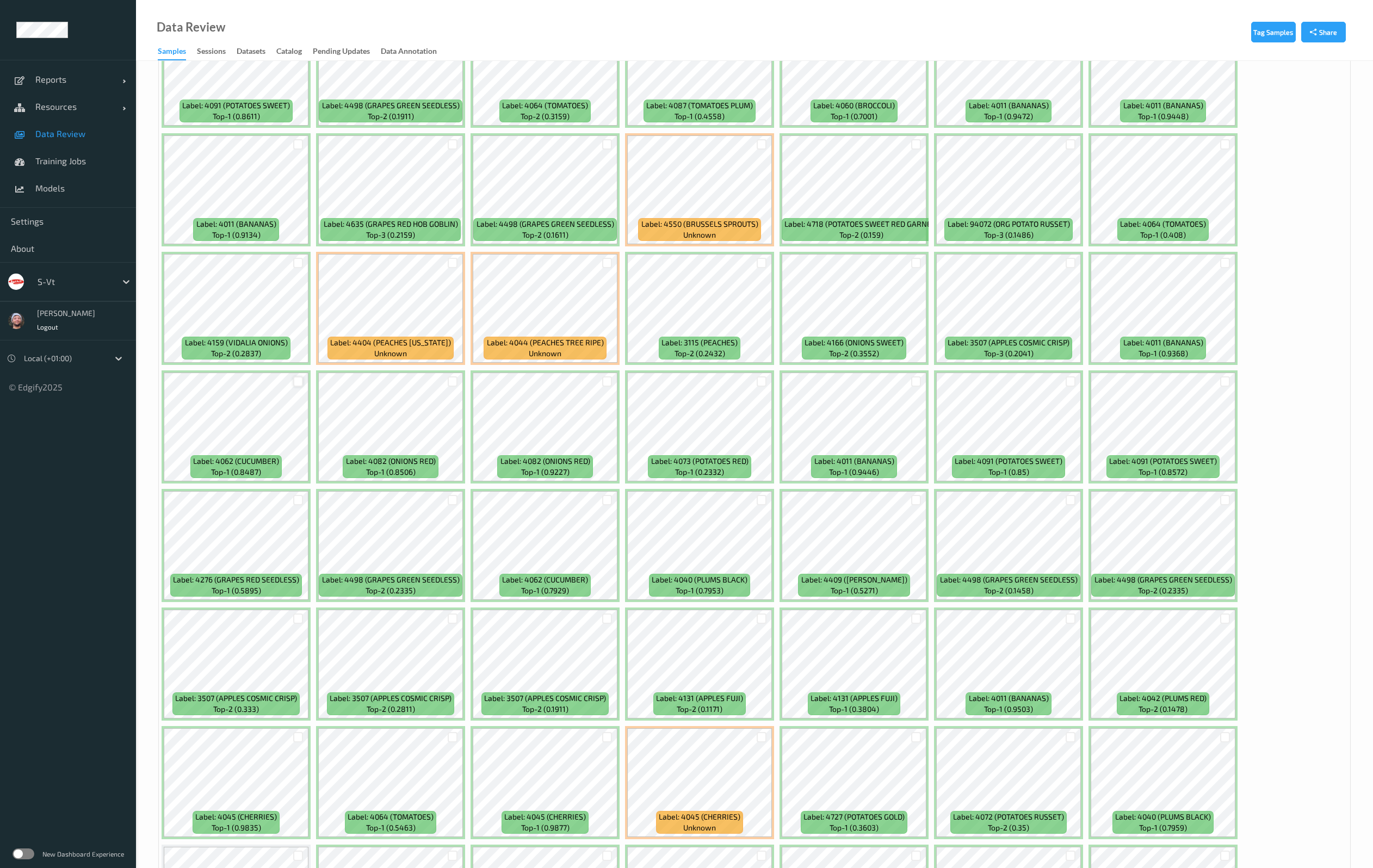
click at [296, 377] on div at bounding box center [298, 381] width 10 height 10
click at [452, 266] on div at bounding box center [453, 262] width 10 height 10
click at [605, 262] on div at bounding box center [607, 262] width 10 height 10
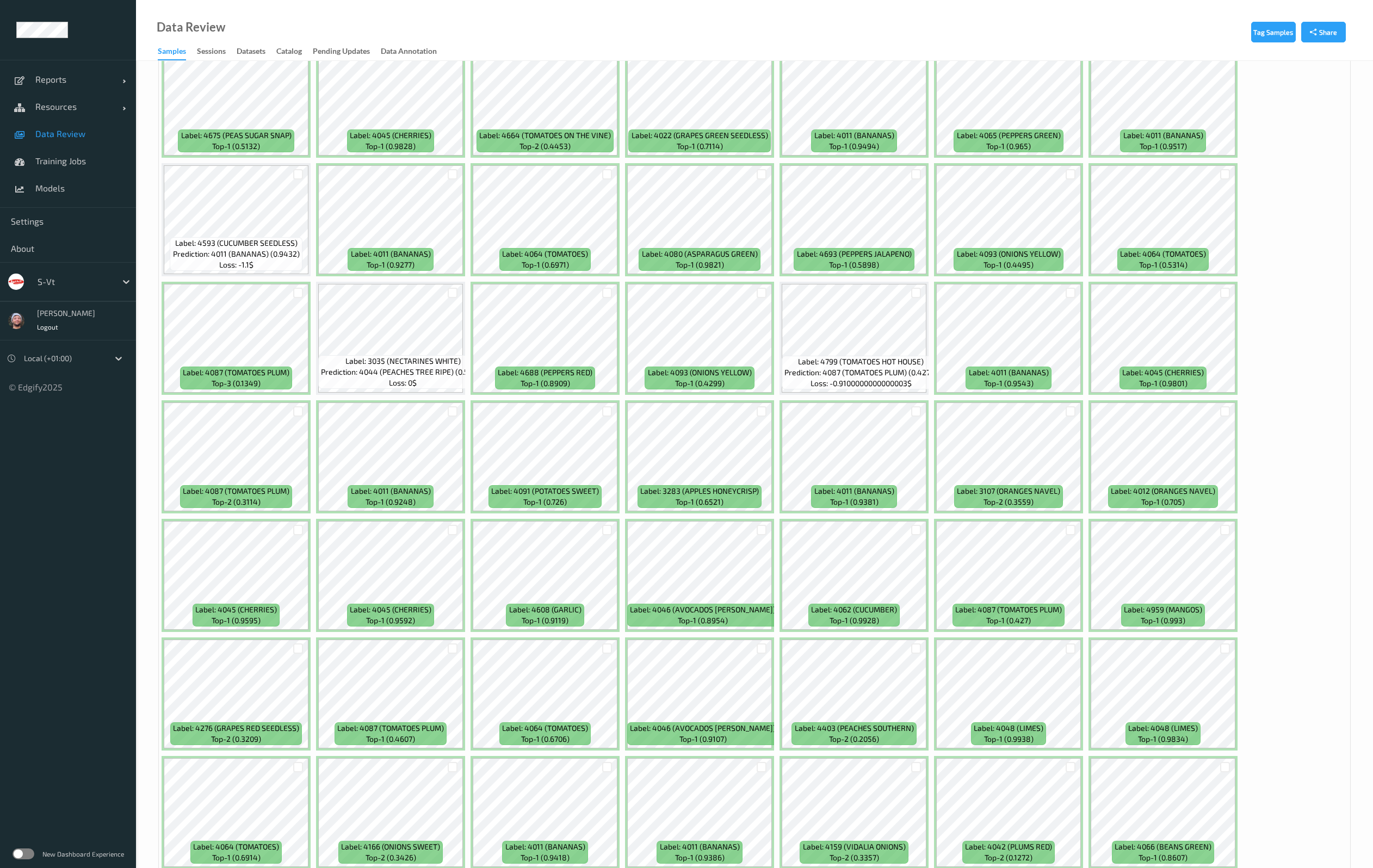
scroll to position [326, 0]
click at [1222, 528] on div at bounding box center [1225, 530] width 10 height 10
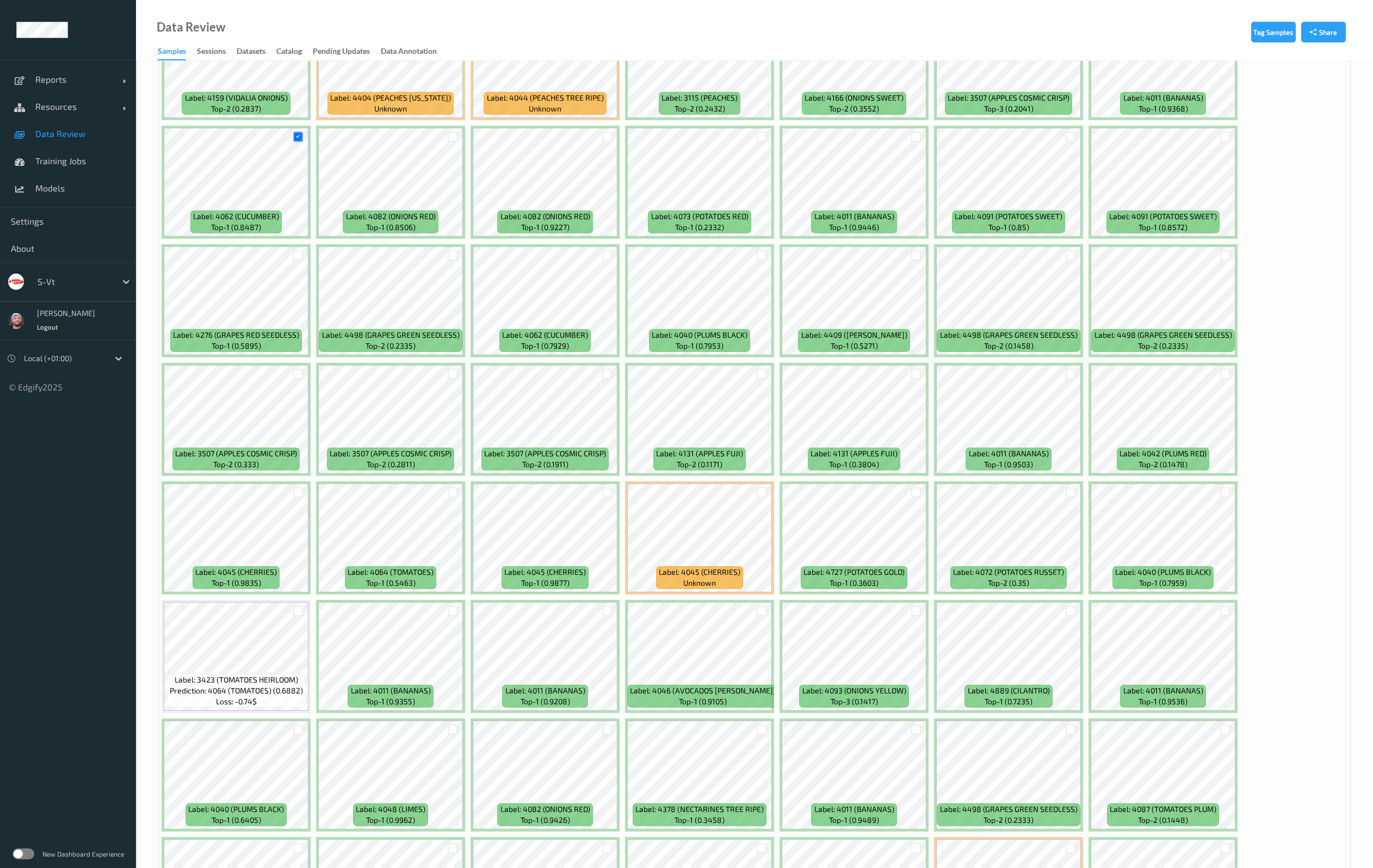
scroll to position [1876, 0]
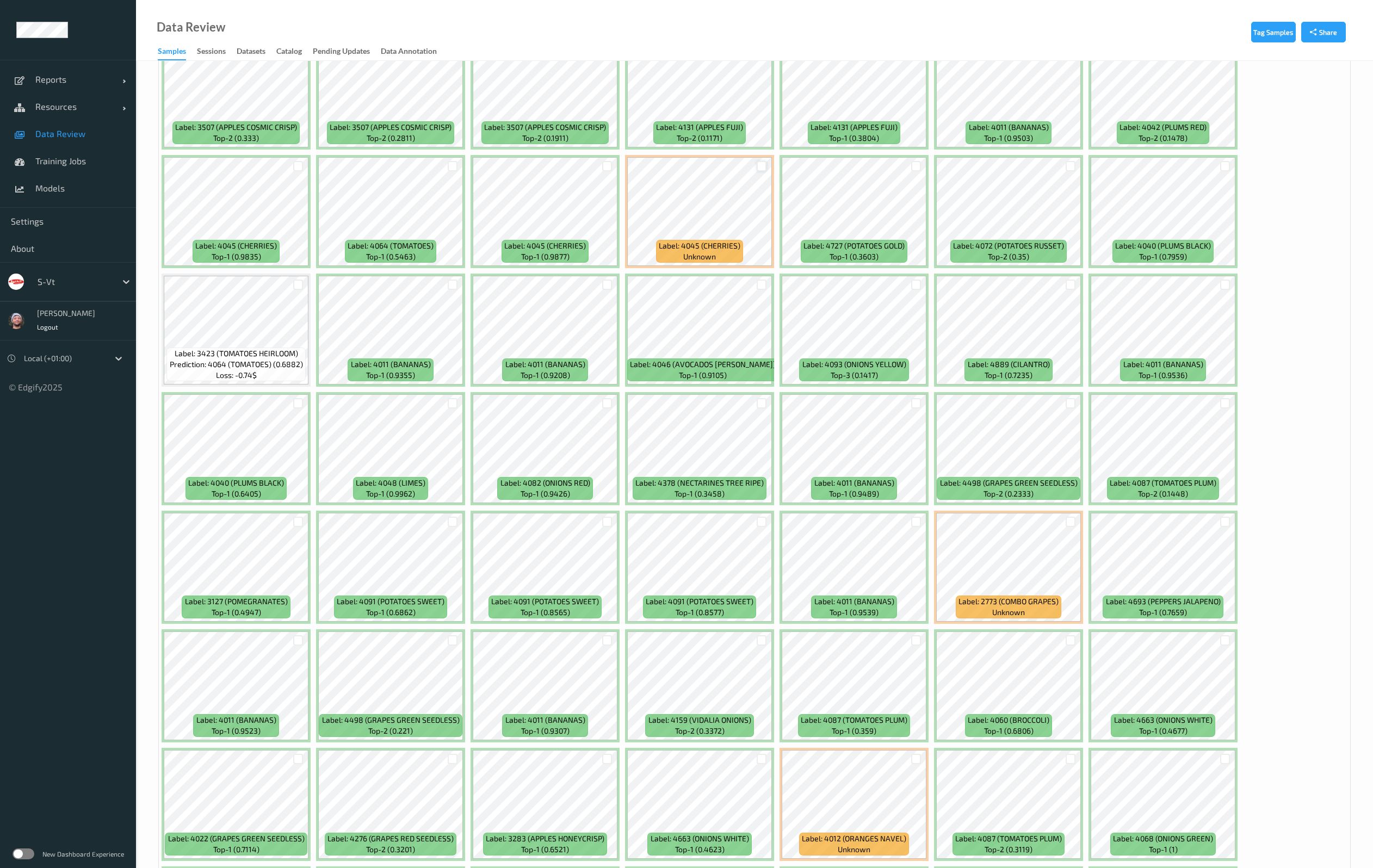
click at [764, 165] on div at bounding box center [761, 166] width 10 height 10
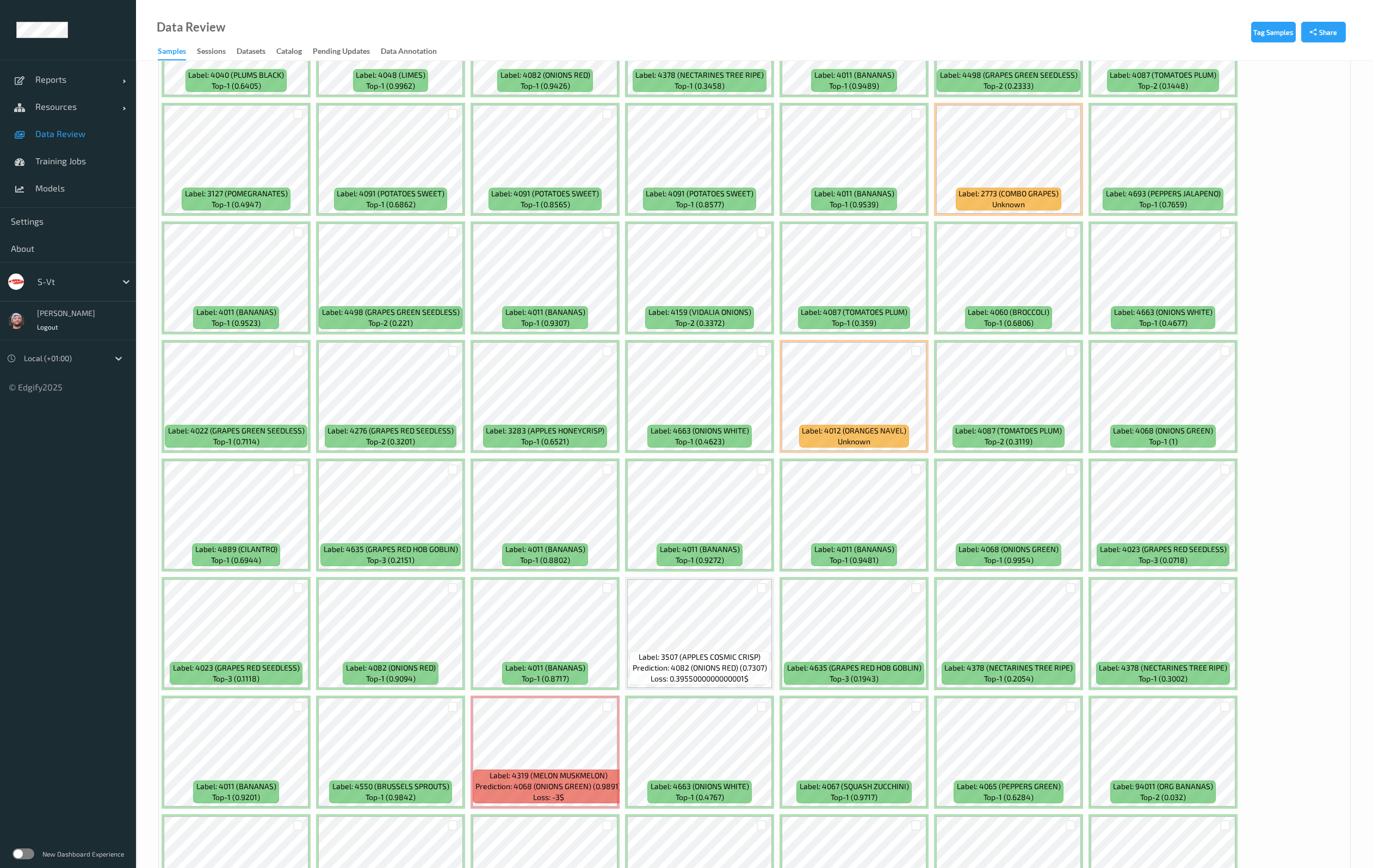
scroll to position [2508, 0]
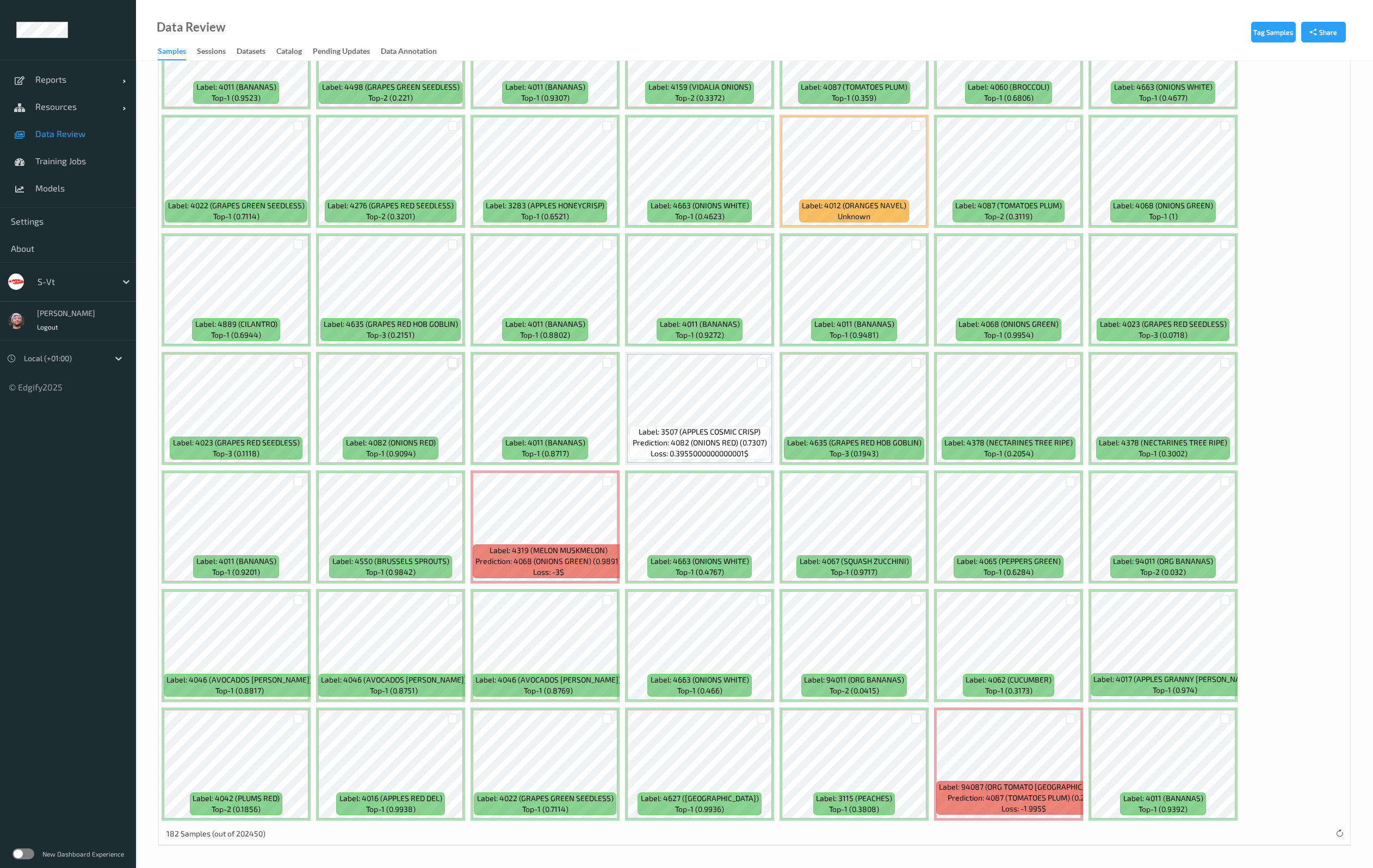
click at [448, 361] on div at bounding box center [453, 362] width 10 height 10
click at [921, 725] on div at bounding box center [916, 719] width 21 height 18
click at [919, 718] on div at bounding box center [916, 718] width 10 height 10
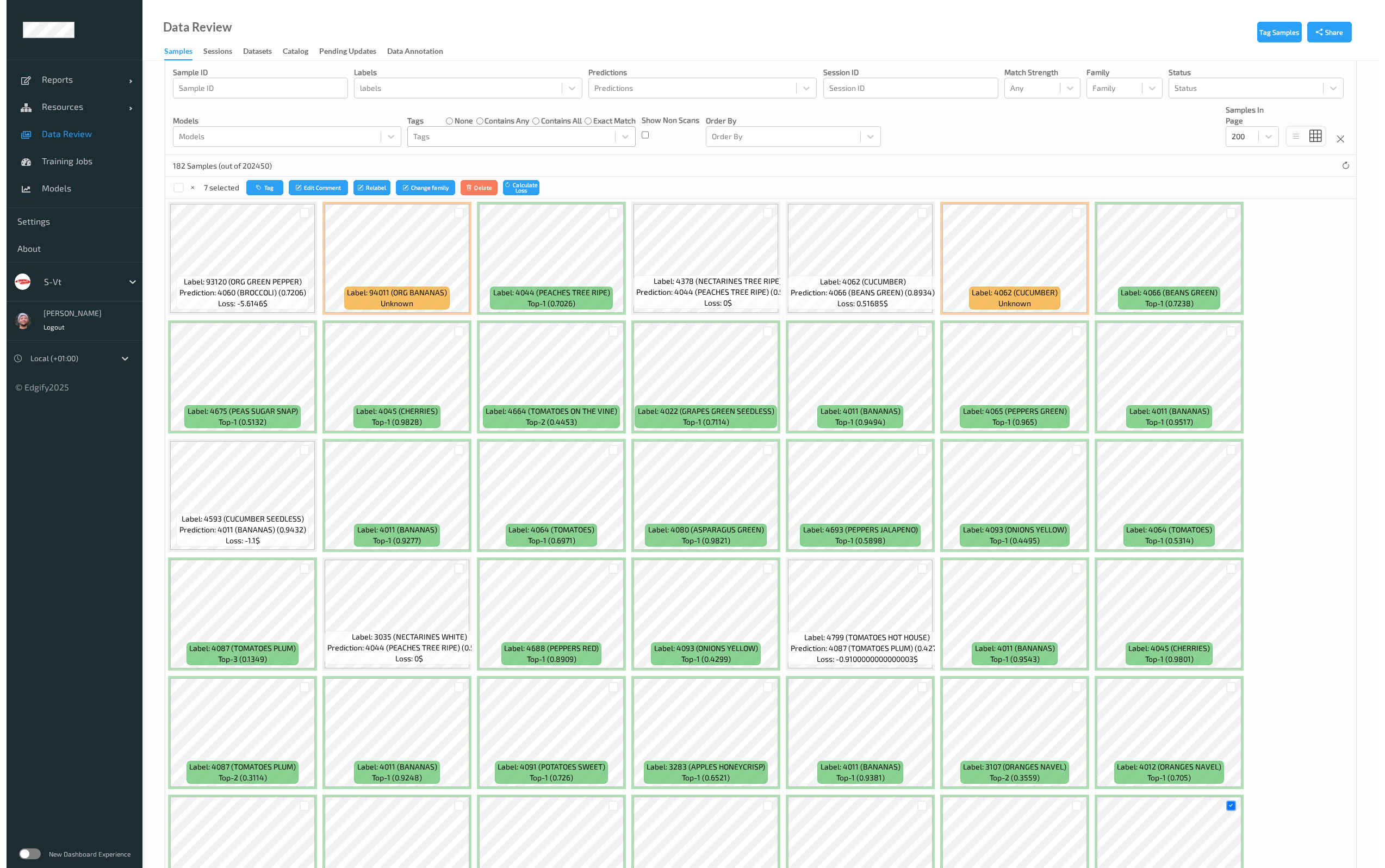
scroll to position [0, 0]
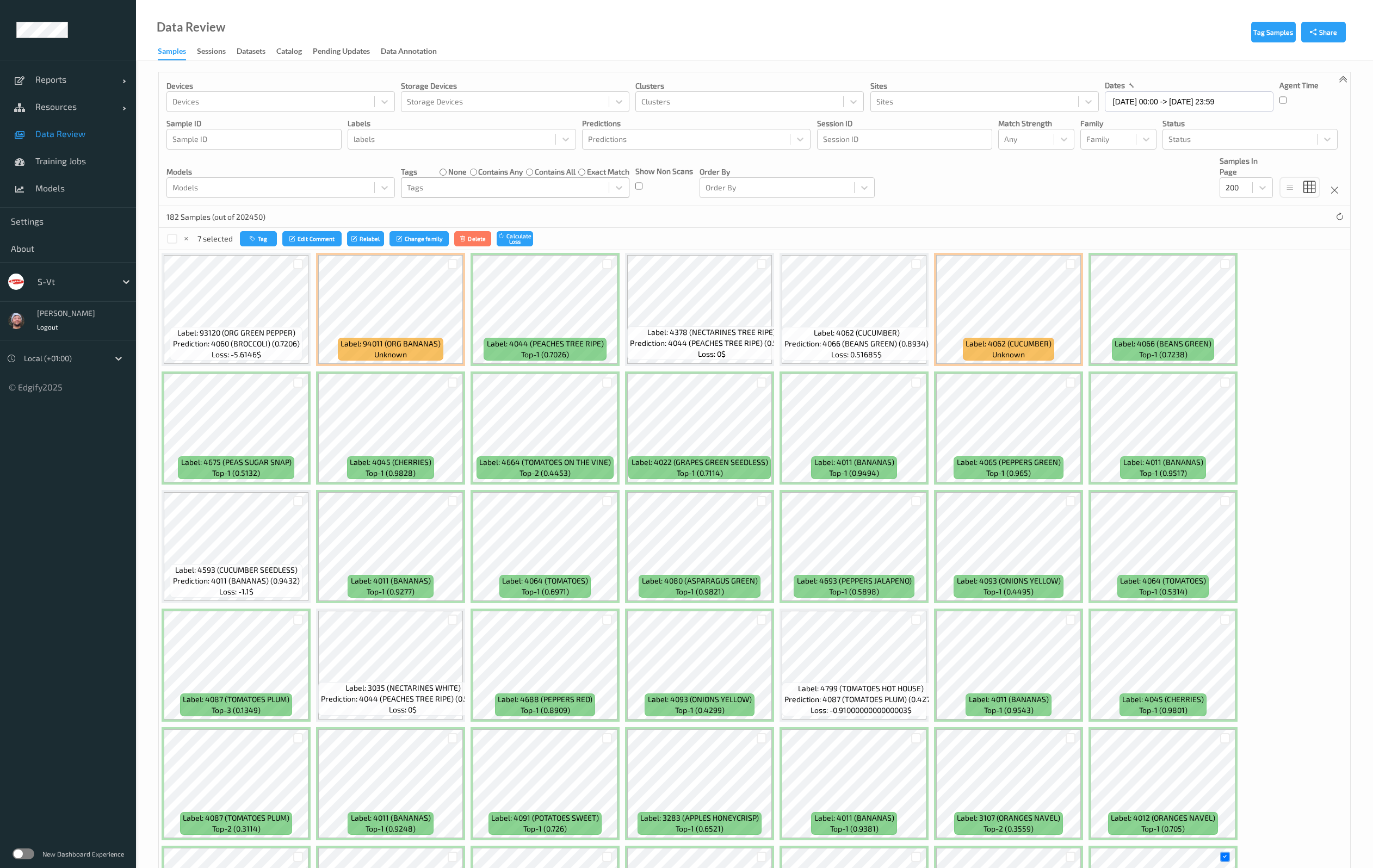
click at [255, 228] on div "7 selected Tag Edit Comment Relabel Change family Delete Calculate Loss" at bounding box center [755, 239] width 1191 height 22
click at [265, 233] on button "Tag" at bounding box center [258, 239] width 37 height 16
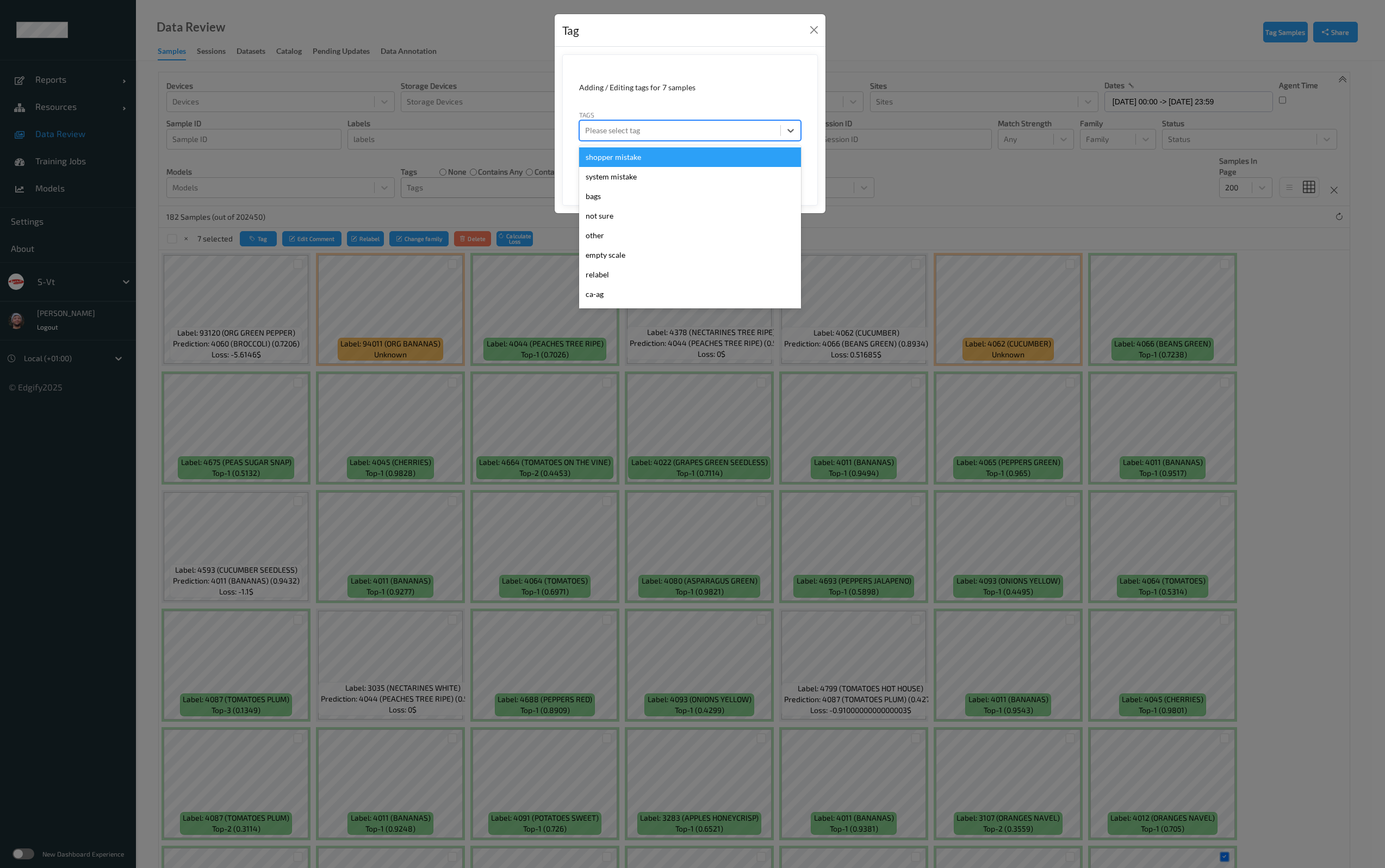
click at [644, 130] on div at bounding box center [680, 130] width 189 height 13
type input "ha"
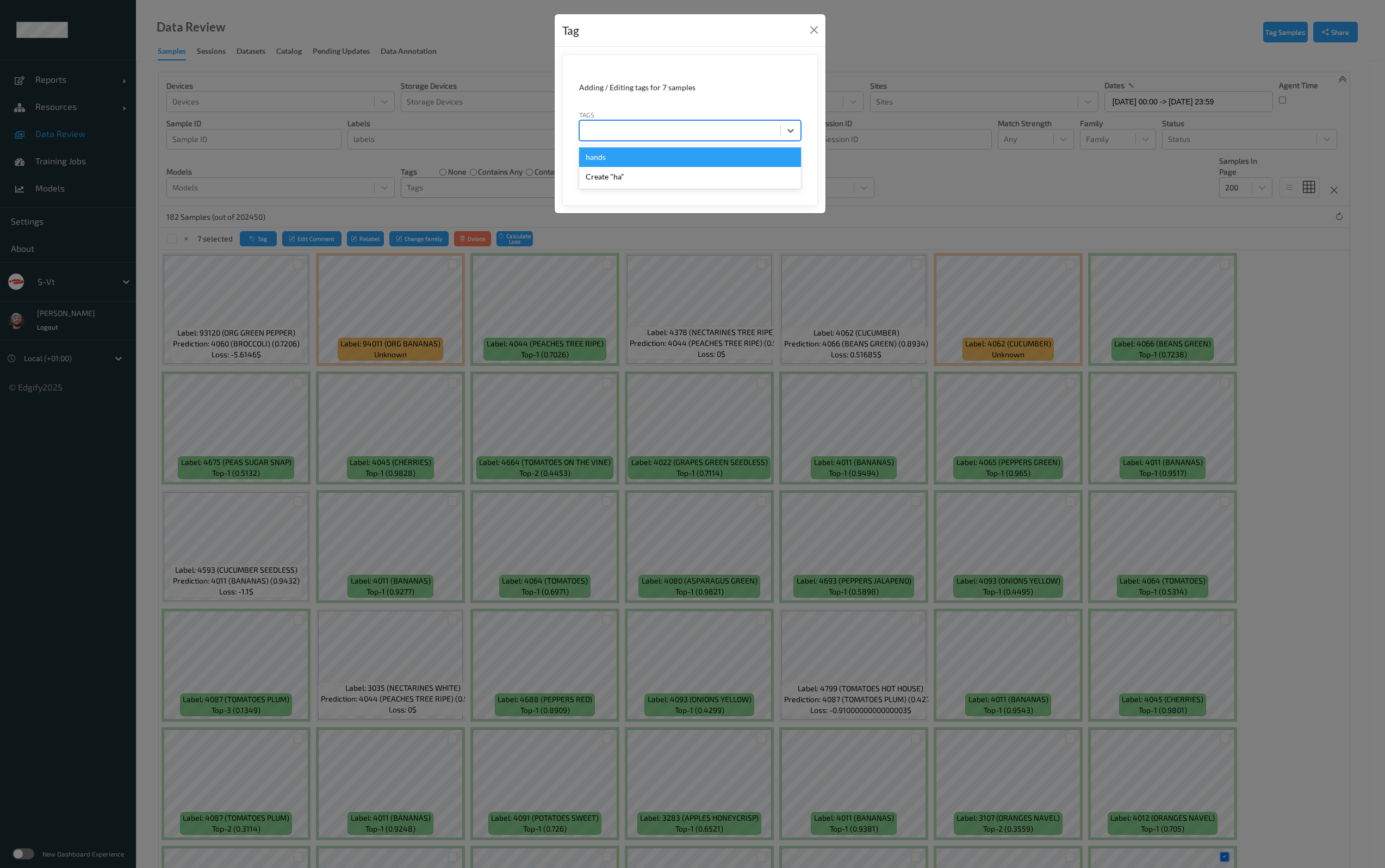
click at [644, 134] on div at bounding box center [680, 130] width 189 height 13
type input "bar"
click at [653, 152] on div "barcoded item" at bounding box center [690, 157] width 222 height 20
click at [776, 165] on button "Save" at bounding box center [778, 167] width 45 height 21
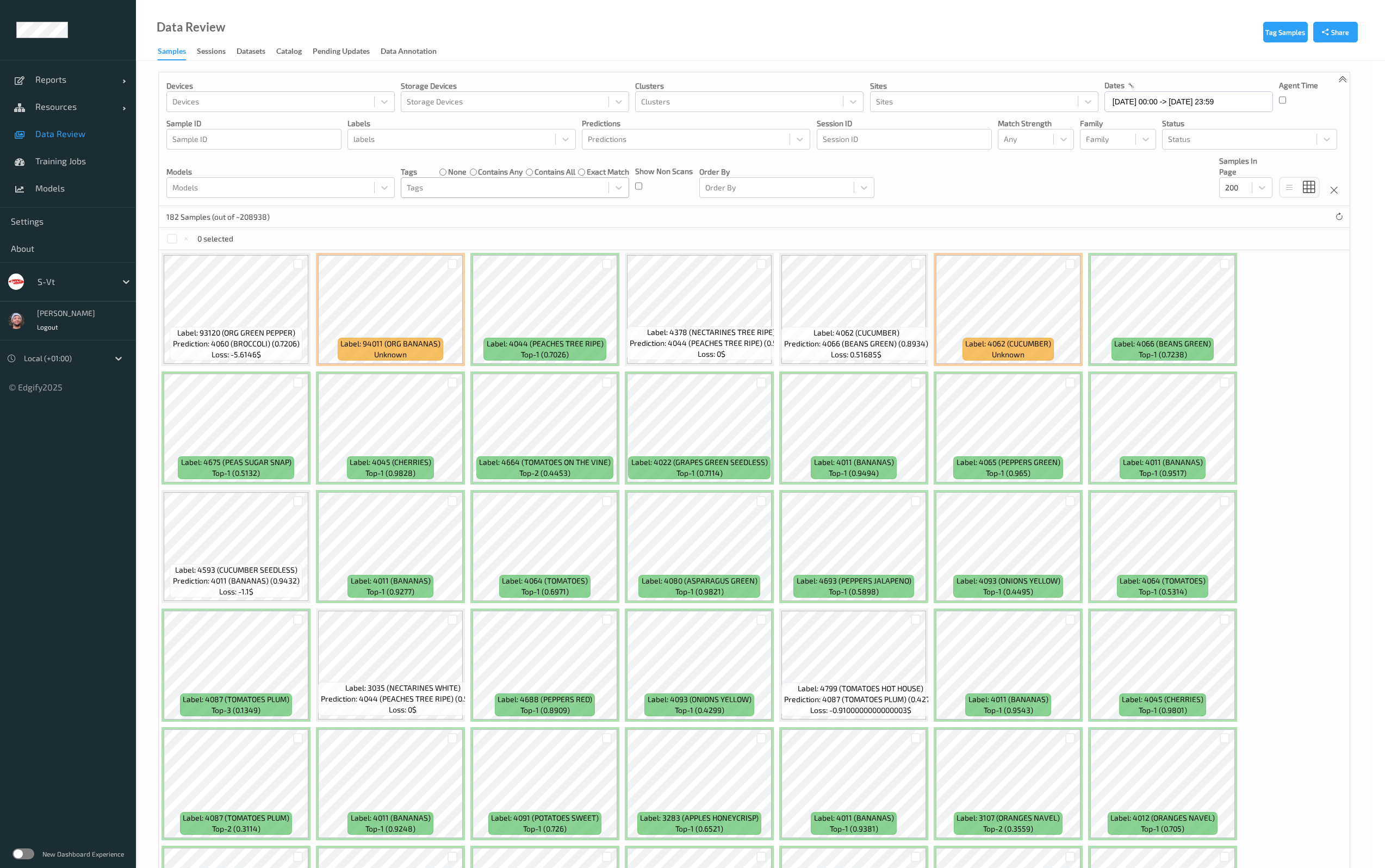
click at [446, 191] on div "Tag Adding / Editing tags for 1 sample Tags barcoded item Cancel Save" at bounding box center [692, 434] width 1385 height 868
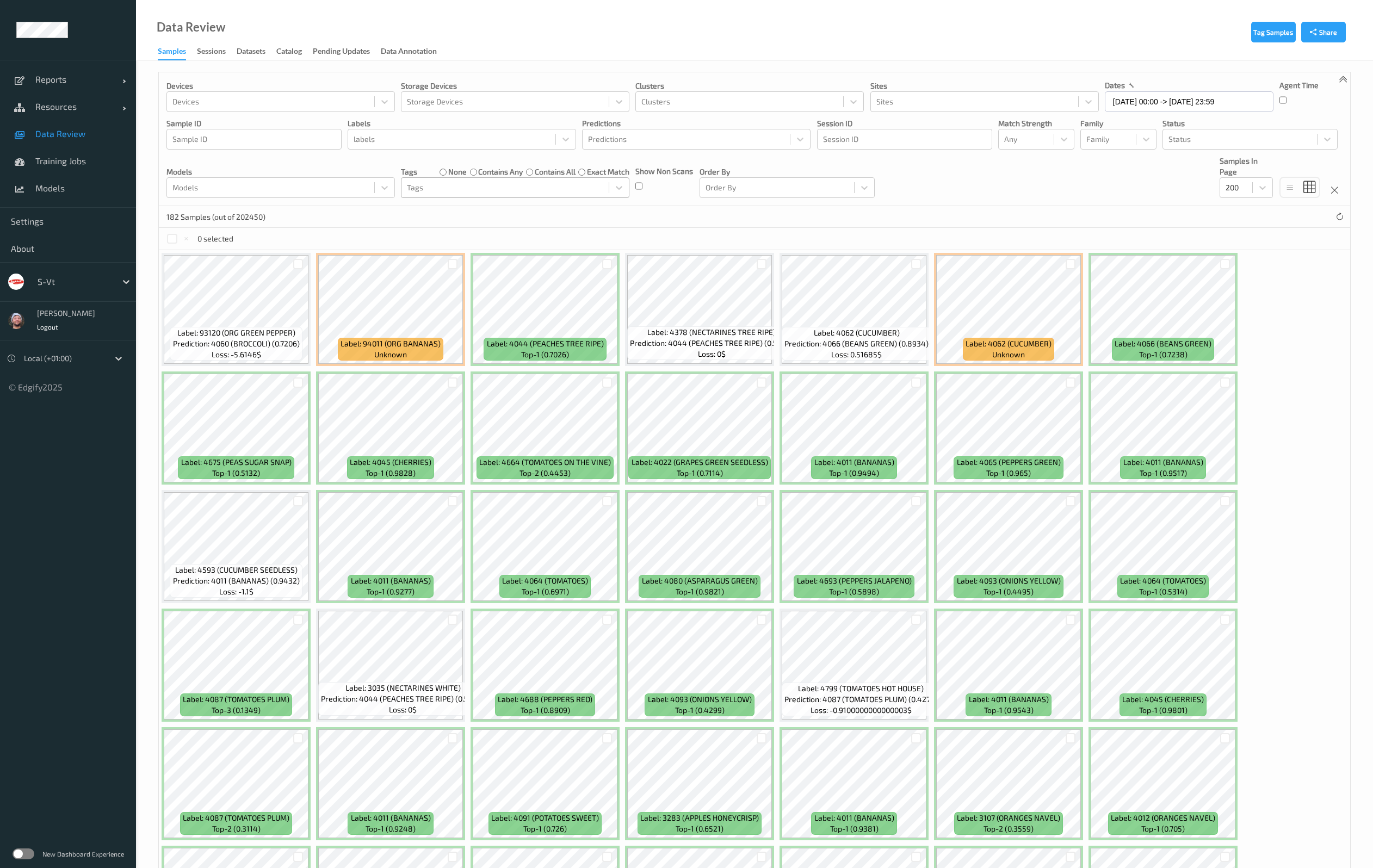
click at [482, 187] on div at bounding box center [505, 188] width 196 height 13
type input "barc"
click at [508, 210] on div "barcoded item" at bounding box center [515, 214] width 215 height 11
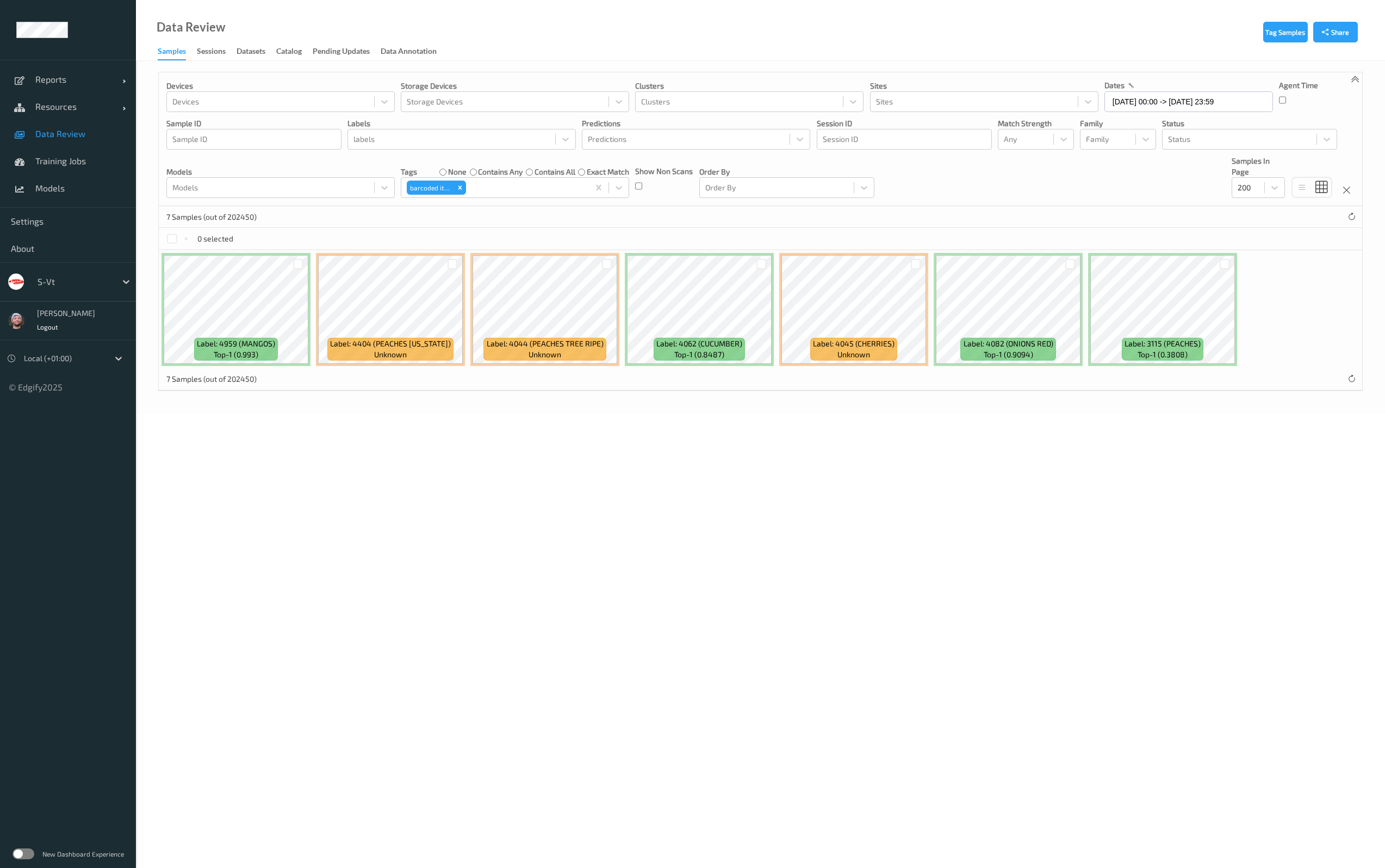
click at [800, 206] on div "7 Samples (out of 202450)" at bounding box center [760, 217] width 1203 height 22
click at [302, 264] on div at bounding box center [298, 264] width 10 height 10
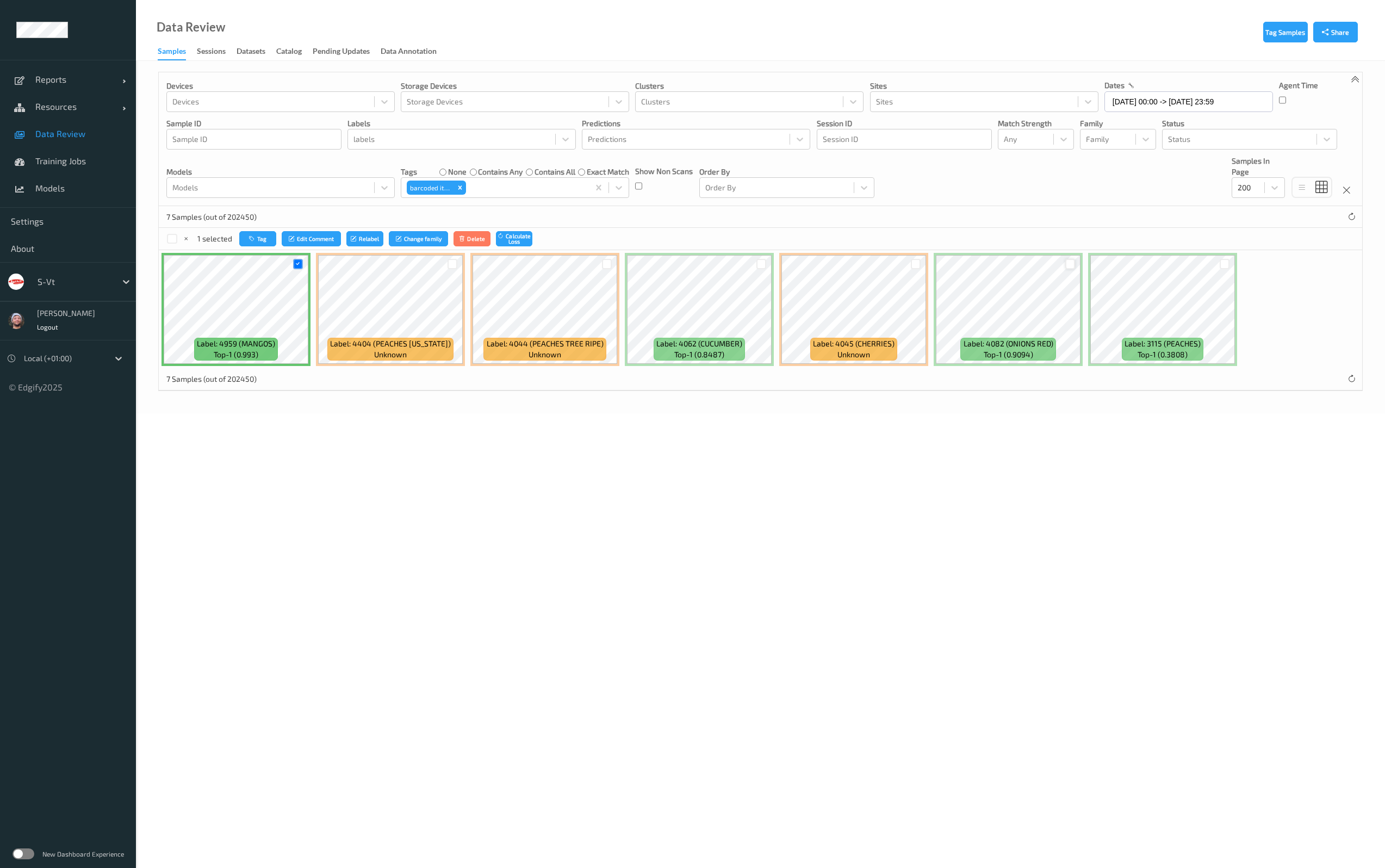
click at [1068, 262] on div at bounding box center [1070, 264] width 10 height 10
click at [1222, 261] on div at bounding box center [1224, 264] width 10 height 10
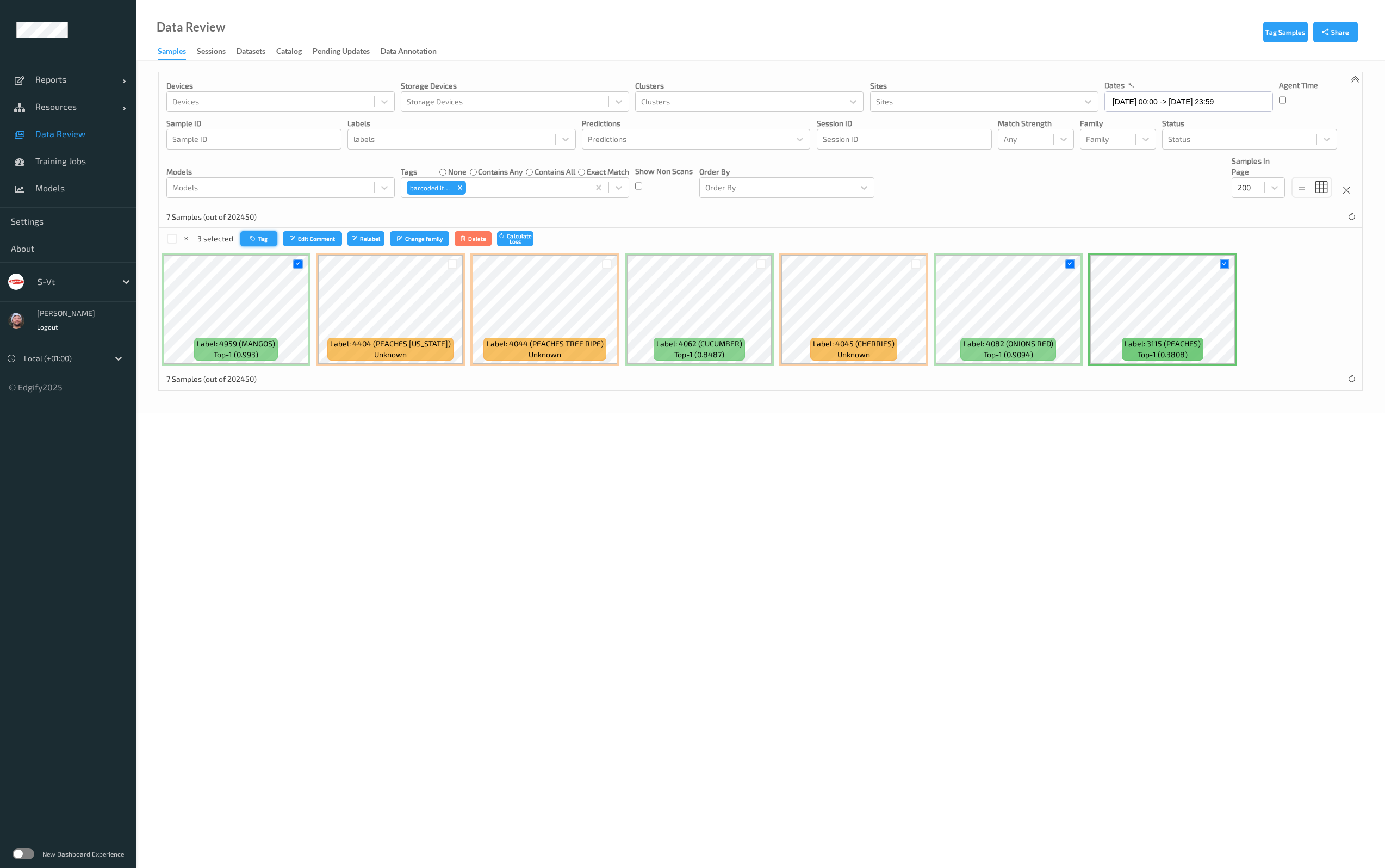
click at [247, 238] on button "Tag" at bounding box center [259, 239] width 37 height 16
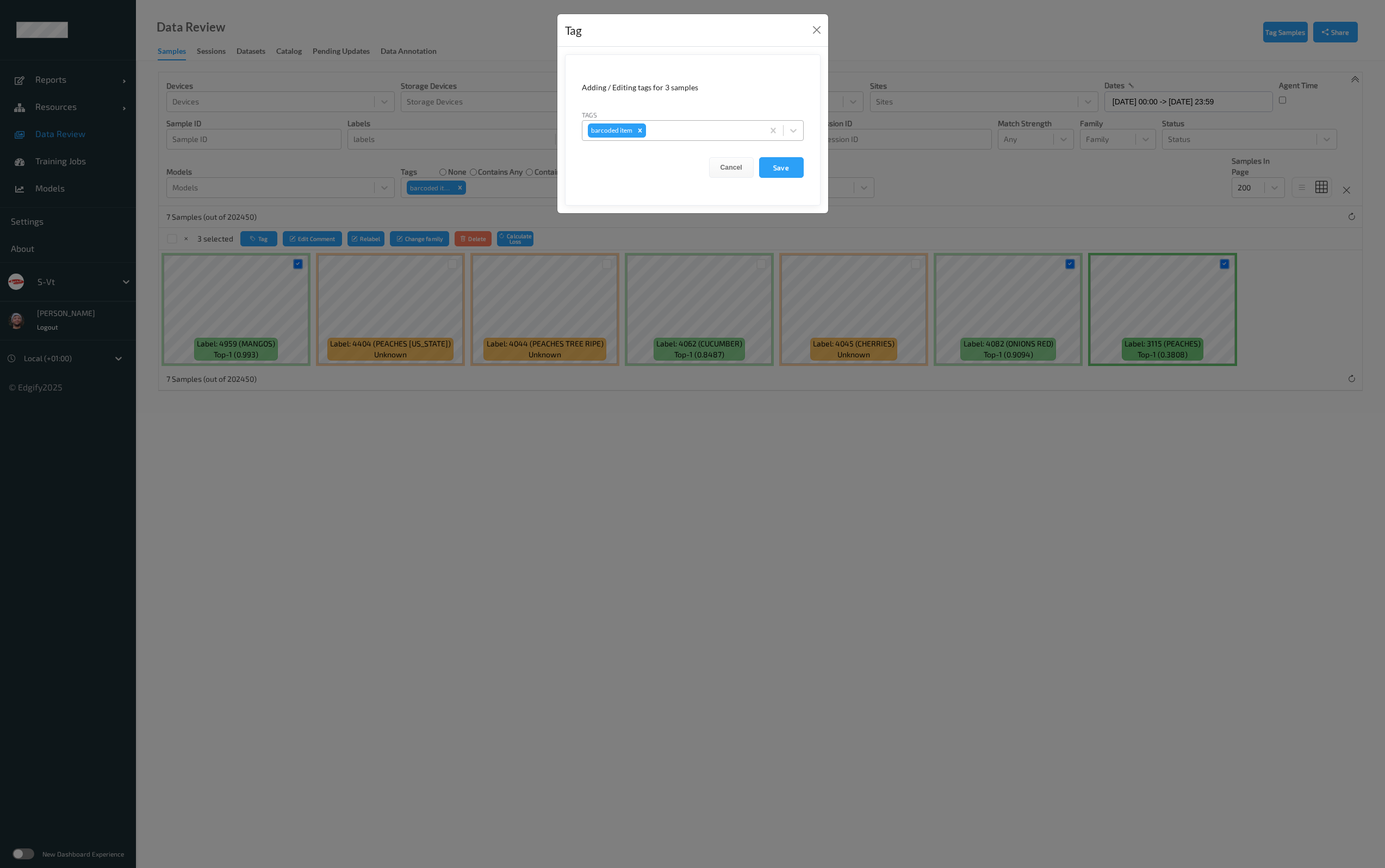
click at [634, 128] on div "Remove barcoded item" at bounding box center [640, 130] width 12 height 14
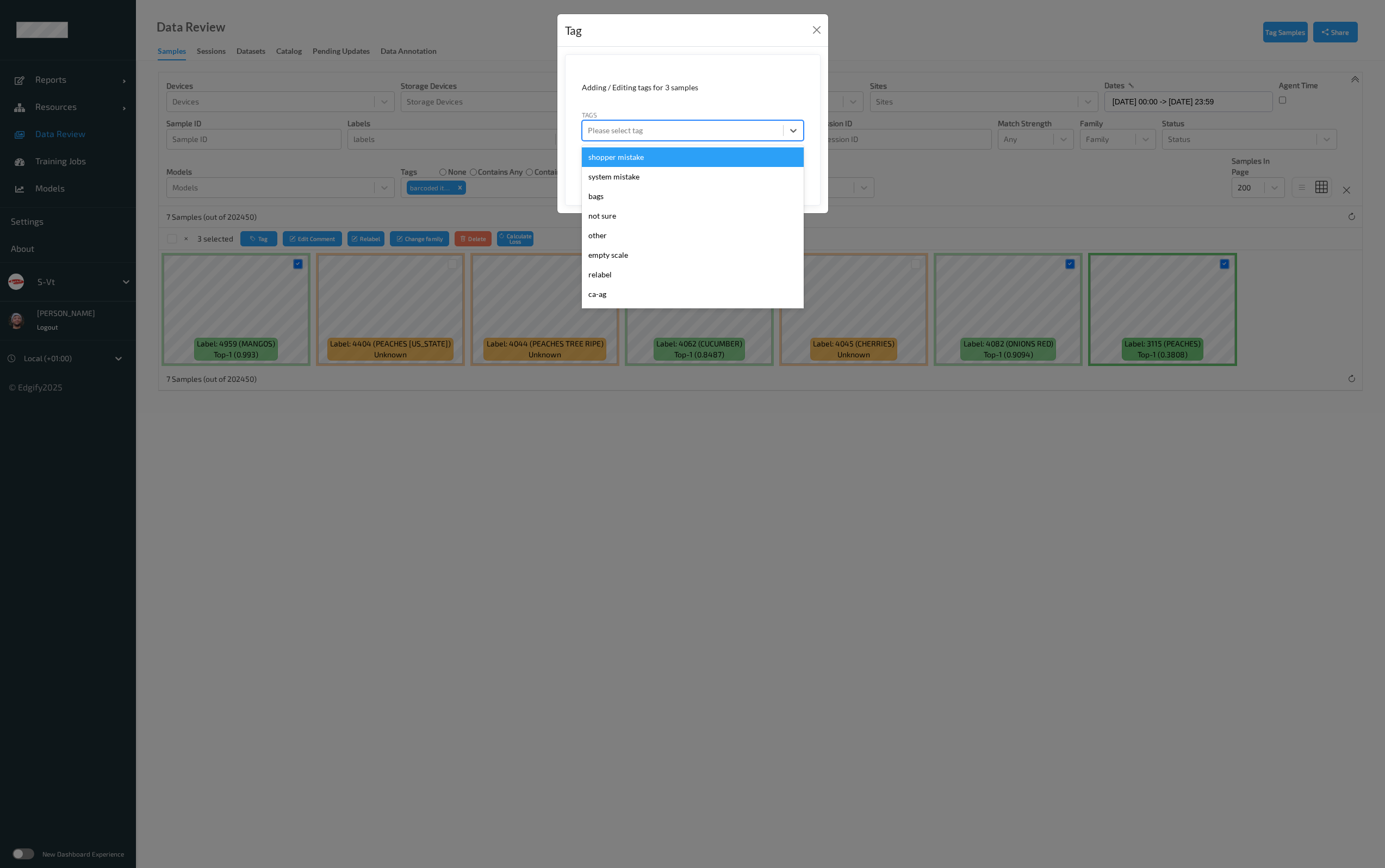
click at [668, 130] on div at bounding box center [682, 130] width 189 height 13
type input "ha"
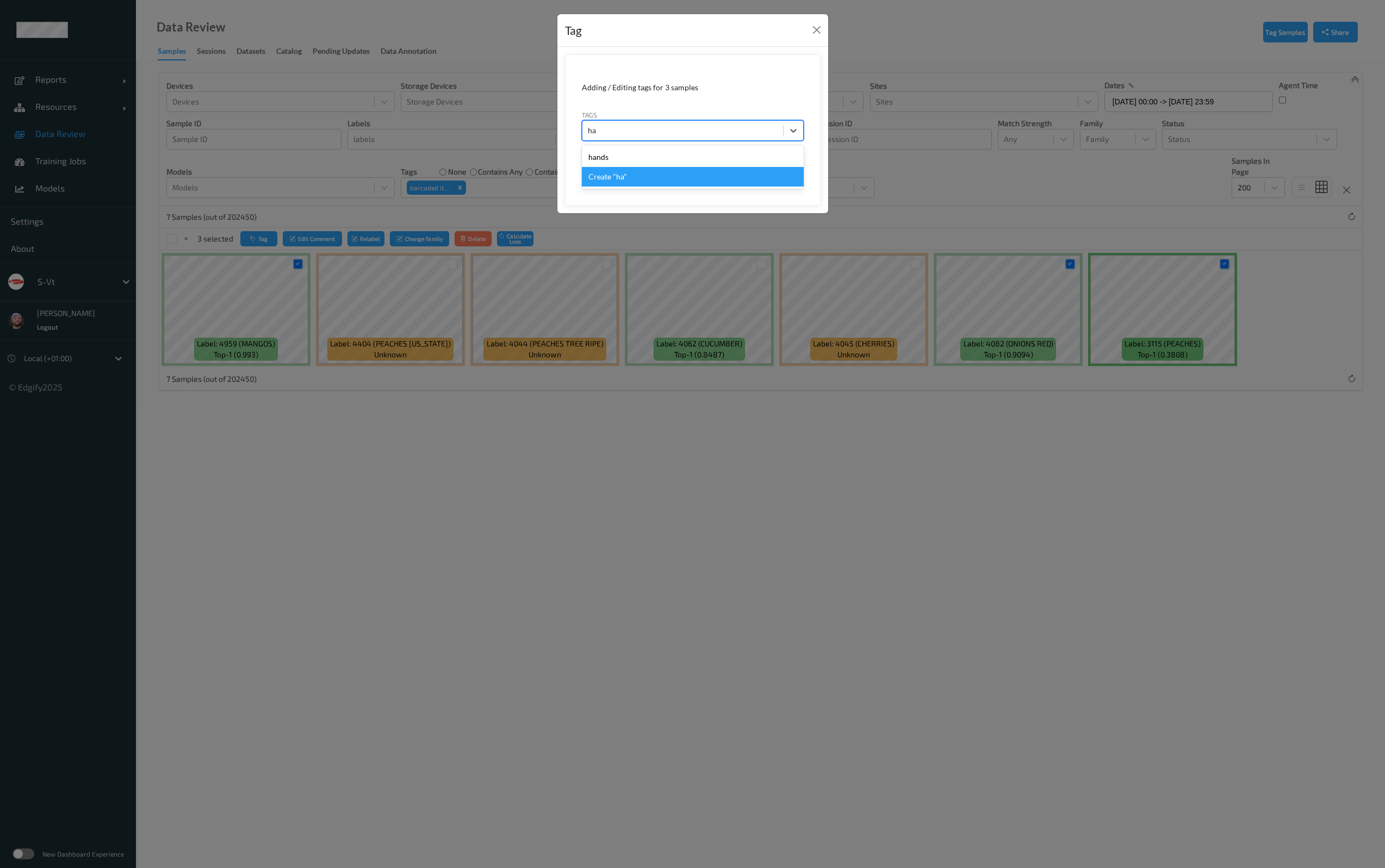
click at [615, 152] on div "hands" at bounding box center [692, 157] width 222 height 20
click at [784, 167] on button "Save" at bounding box center [781, 167] width 45 height 21
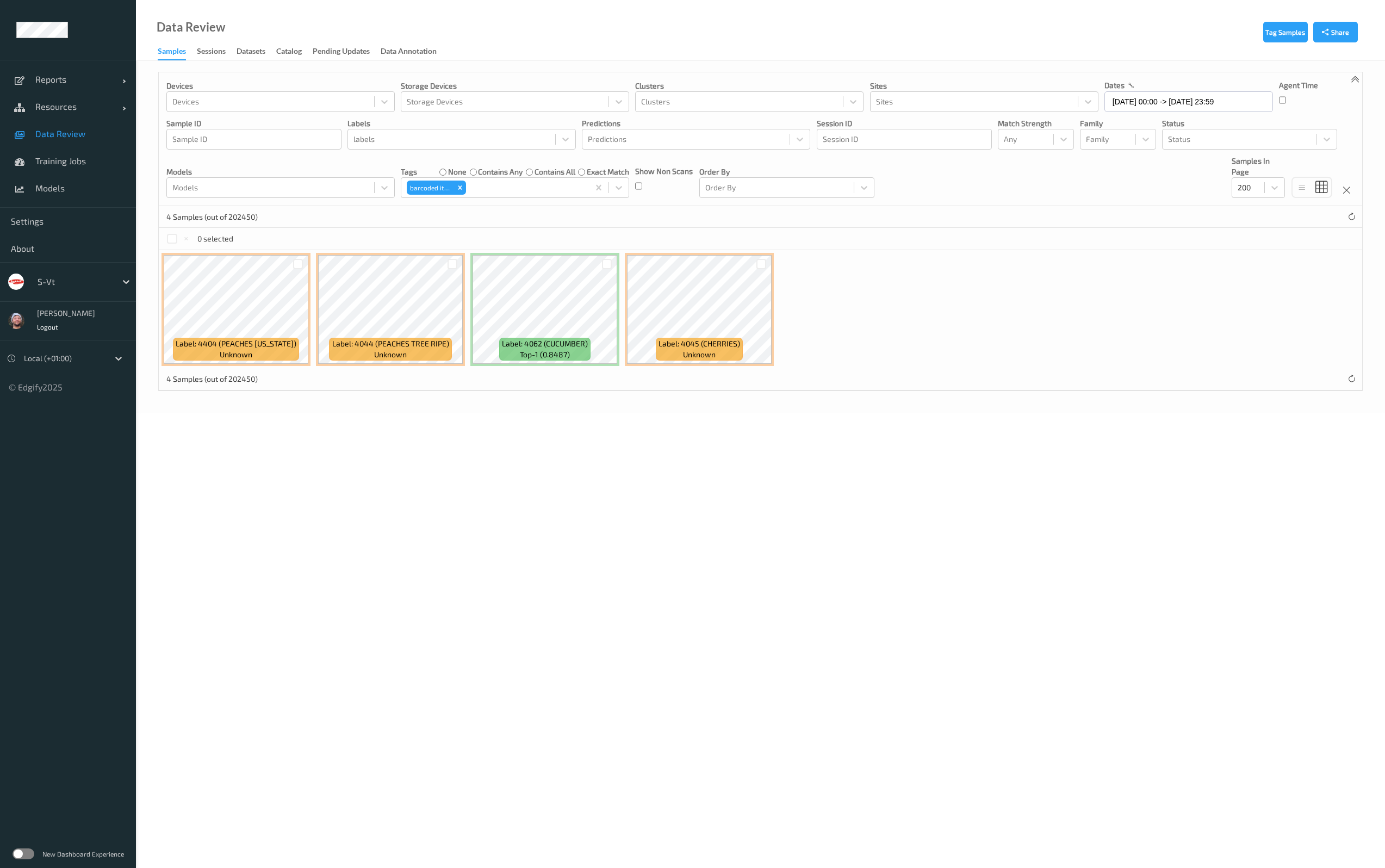
click at [298, 270] on div at bounding box center [298, 264] width 21 height 18
click at [298, 267] on div at bounding box center [298, 264] width 10 height 10
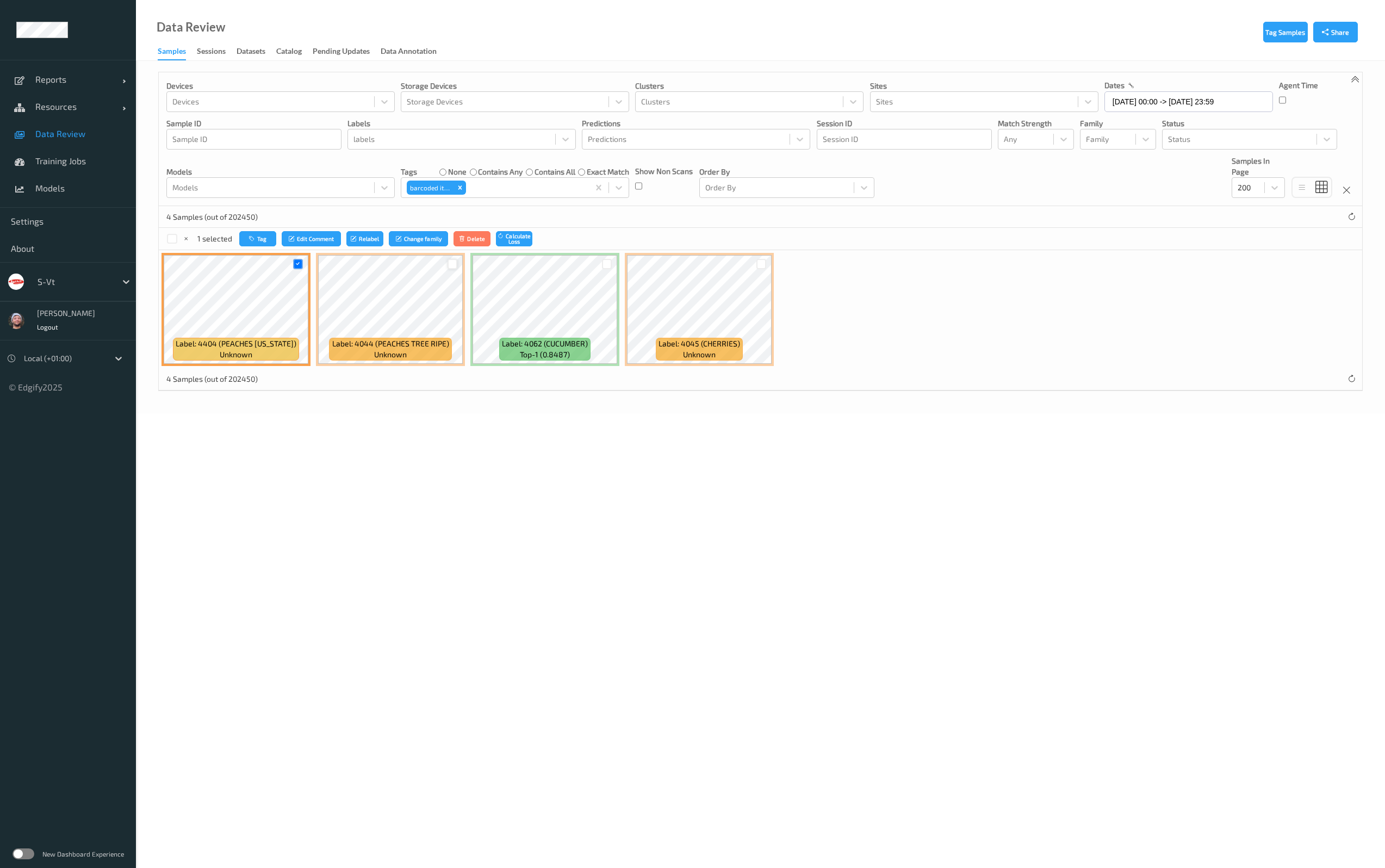
click at [450, 262] on div at bounding box center [453, 264] width 10 height 10
click at [360, 234] on button "Relabel" at bounding box center [366, 239] width 37 height 16
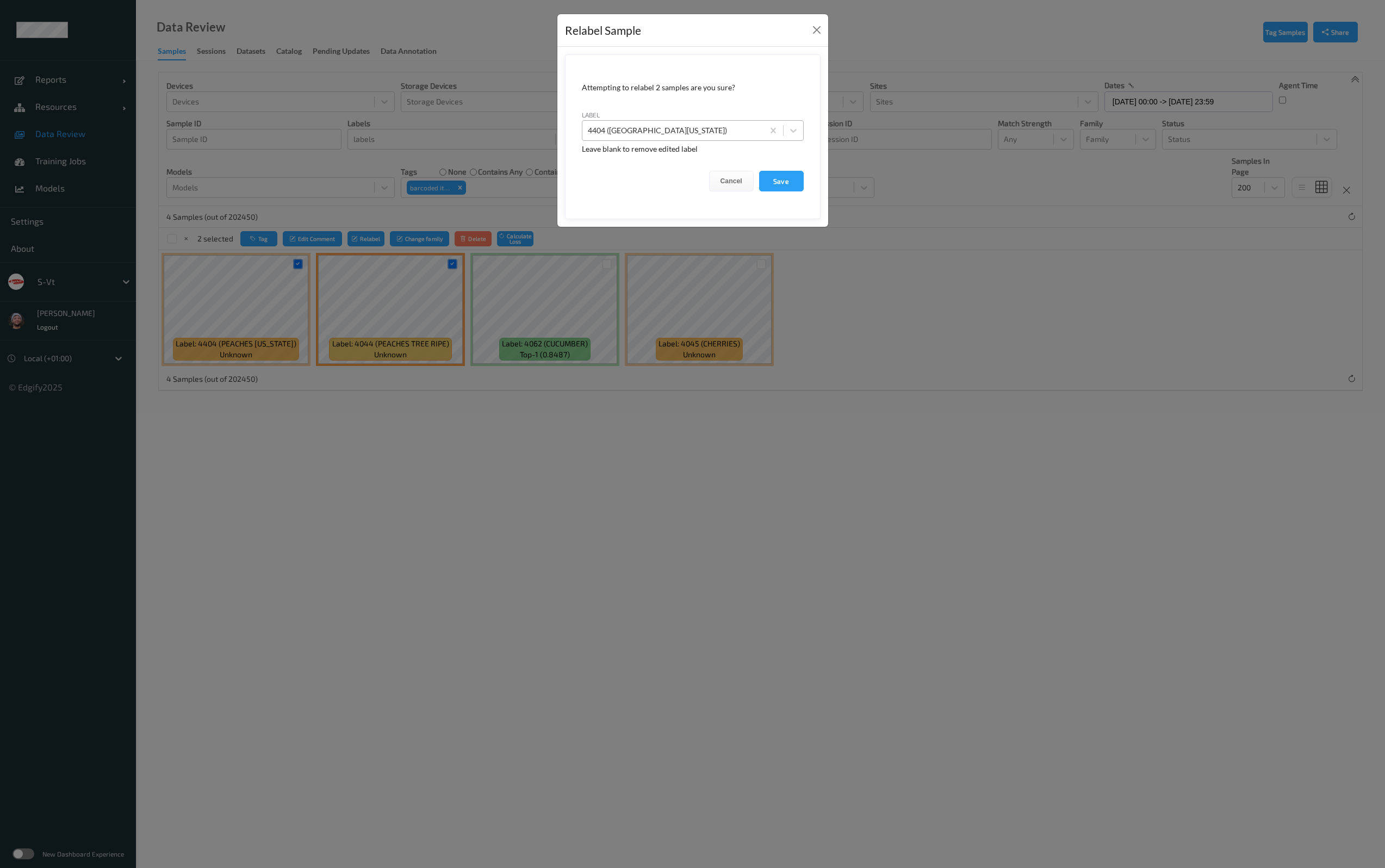
click at [637, 129] on div at bounding box center [672, 130] width 170 height 13
type input "bag_blur"
click at [682, 155] on div "bag_blur" at bounding box center [692, 157] width 222 height 20
click at [702, 132] on div at bounding box center [672, 130] width 170 height 13
click at [838, 267] on div "Relabel Sample Attempting to relabel 2 samples are you sure? label Select... Le…" at bounding box center [692, 434] width 1385 height 868
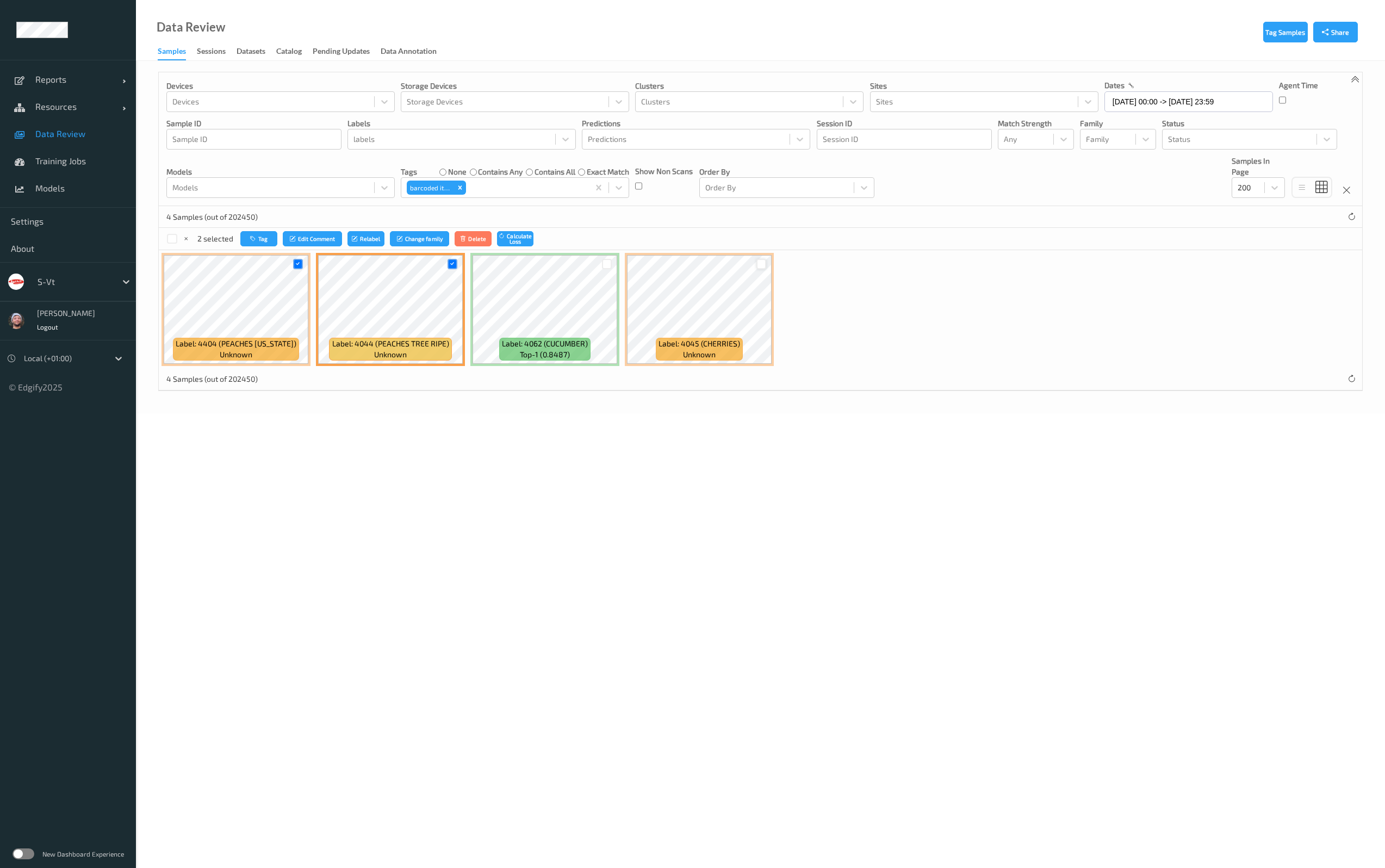
click at [764, 264] on div at bounding box center [761, 264] width 10 height 10
drag, startPoint x: 262, startPoint y: 243, endPoint x: 381, endPoint y: 237, distance: 119.2
click at [381, 237] on div "Tag Edit Comment Relabel Change family Delete Calculate Loss" at bounding box center [387, 239] width 293 height 16
click at [381, 237] on button "Relabel" at bounding box center [366, 239] width 37 height 16
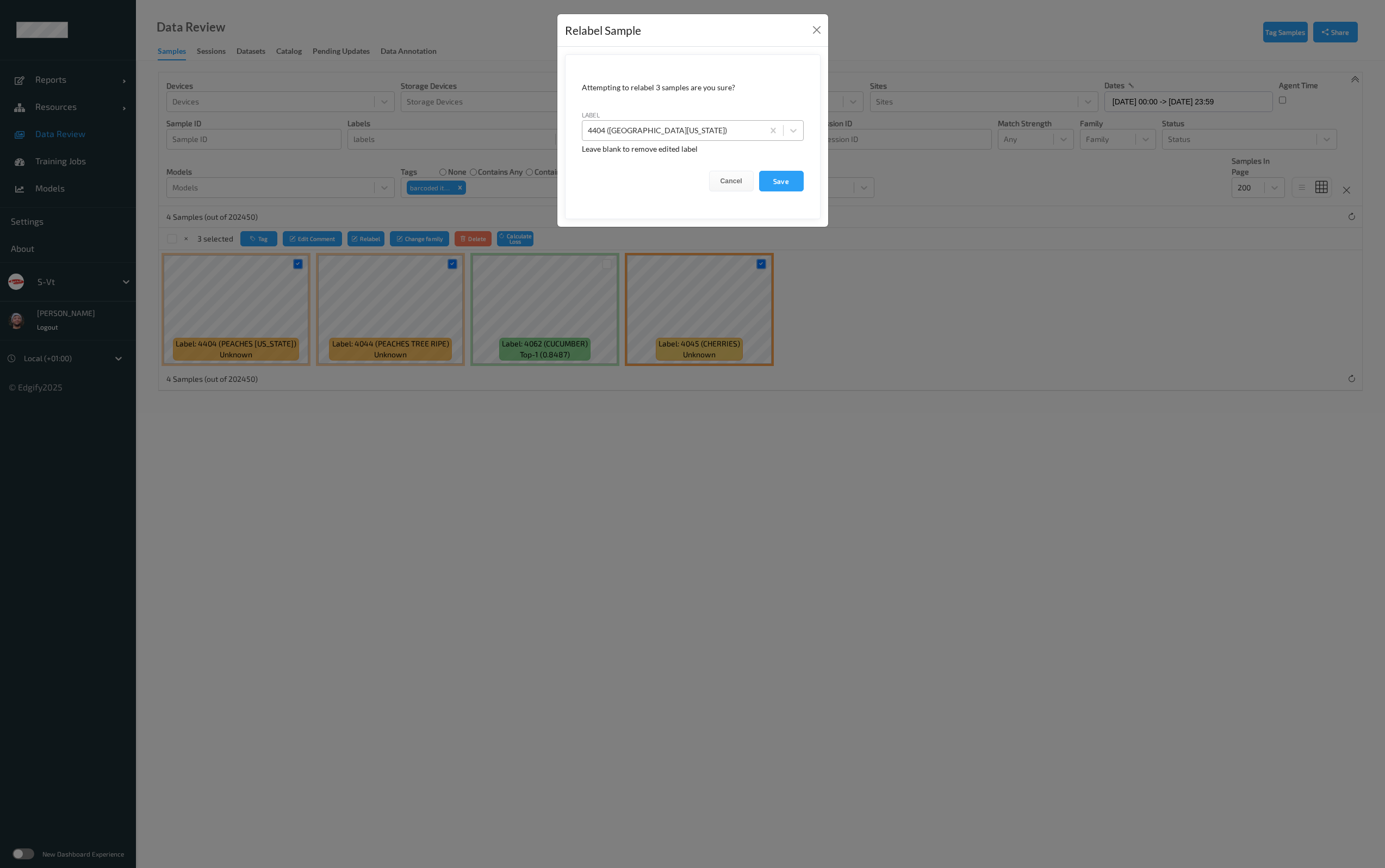
click at [631, 124] on div at bounding box center [672, 130] width 170 height 13
type input "bag_blur"
click at [759, 171] on button "Save" at bounding box center [781, 181] width 45 height 21
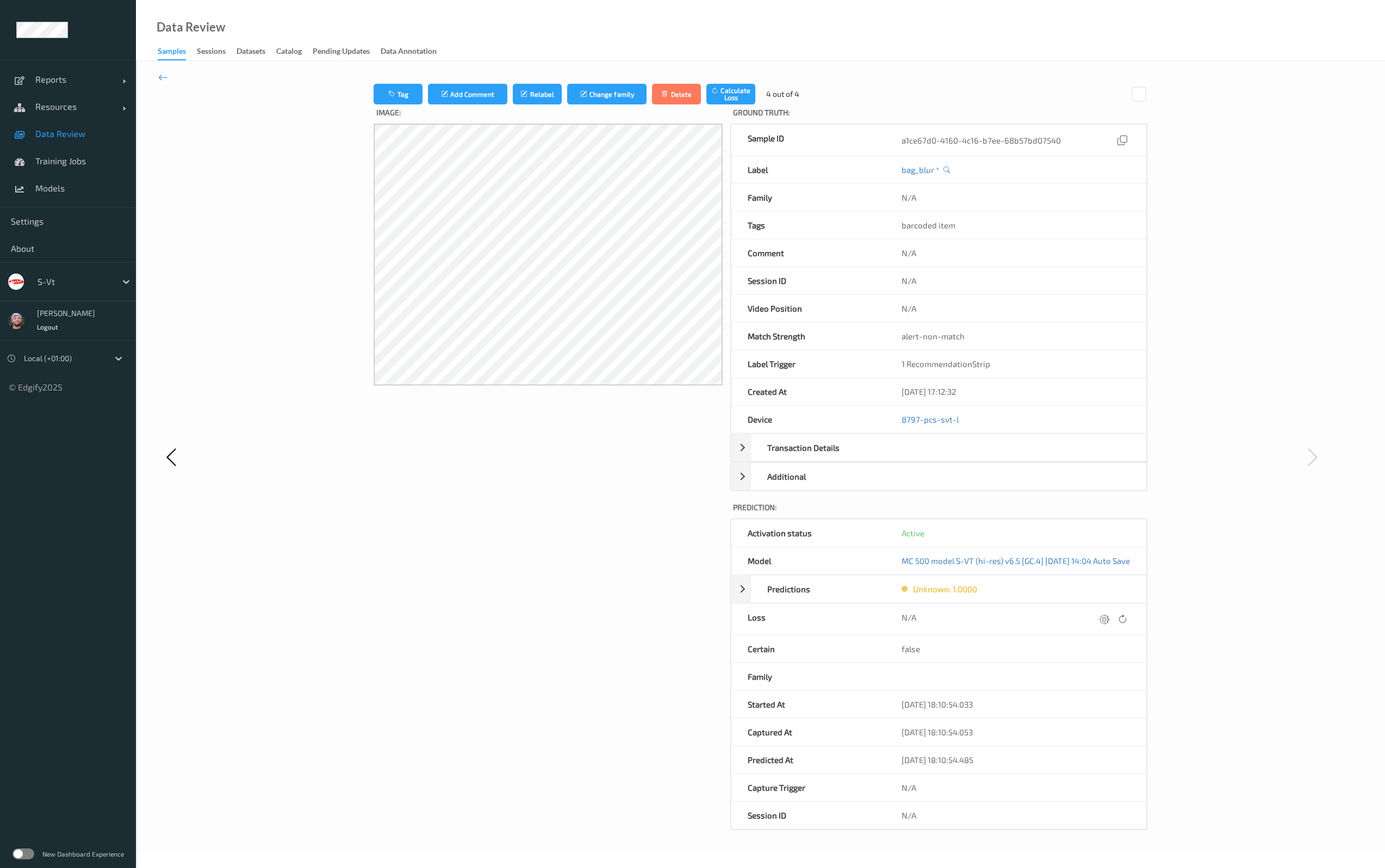
drag, startPoint x: 88, startPoint y: 143, endPoint x: 123, endPoint y: 146, distance: 35.1
click at [88, 142] on link "Data Review" at bounding box center [68, 133] width 136 height 27
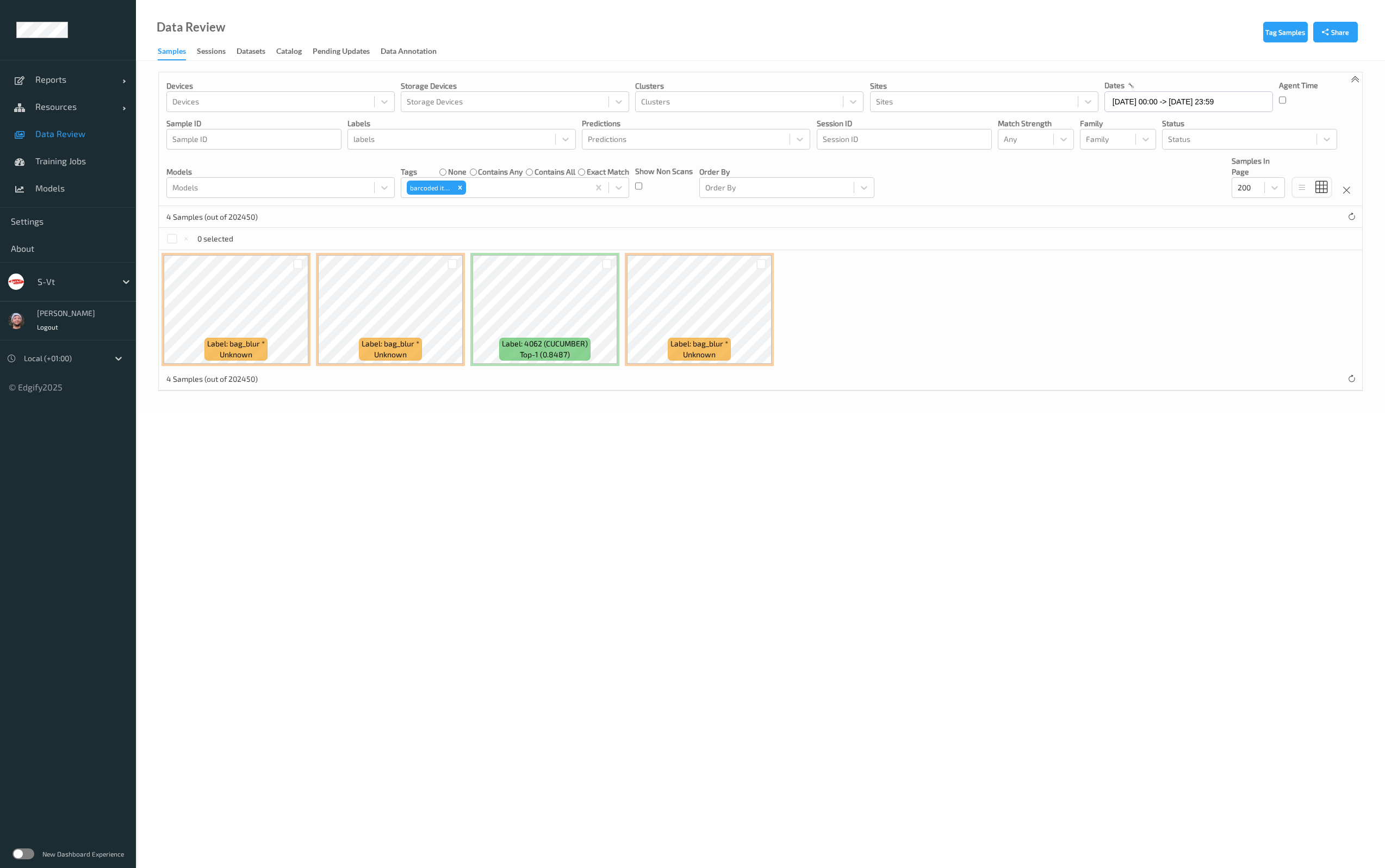
click at [167, 239] on div at bounding box center [172, 239] width 10 height 10
click at [600, 262] on div at bounding box center [607, 264] width 21 height 18
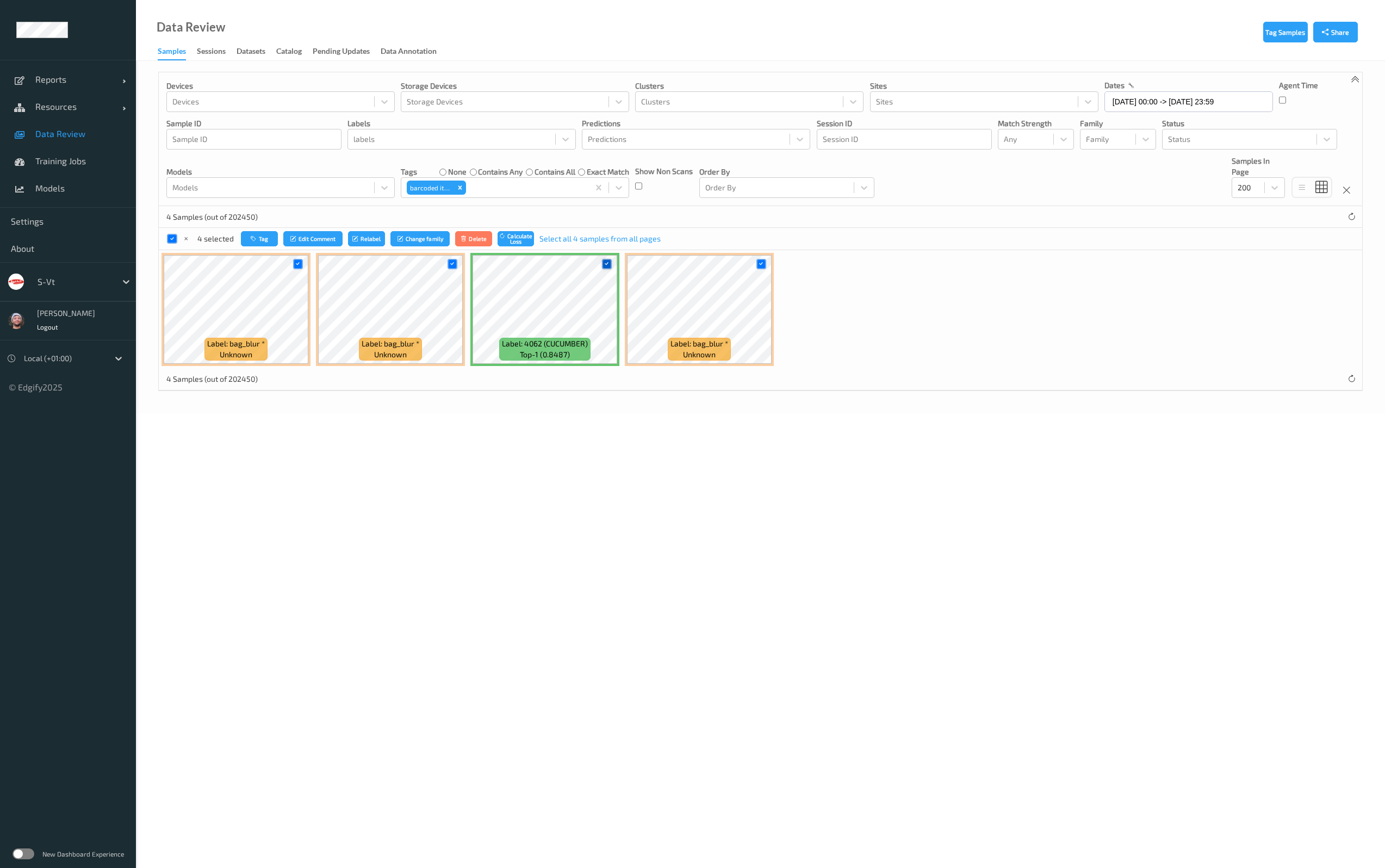
click at [610, 261] on icon at bounding box center [607, 264] width 7 height 7
click at [271, 233] on button "Tag" at bounding box center [259, 239] width 37 height 16
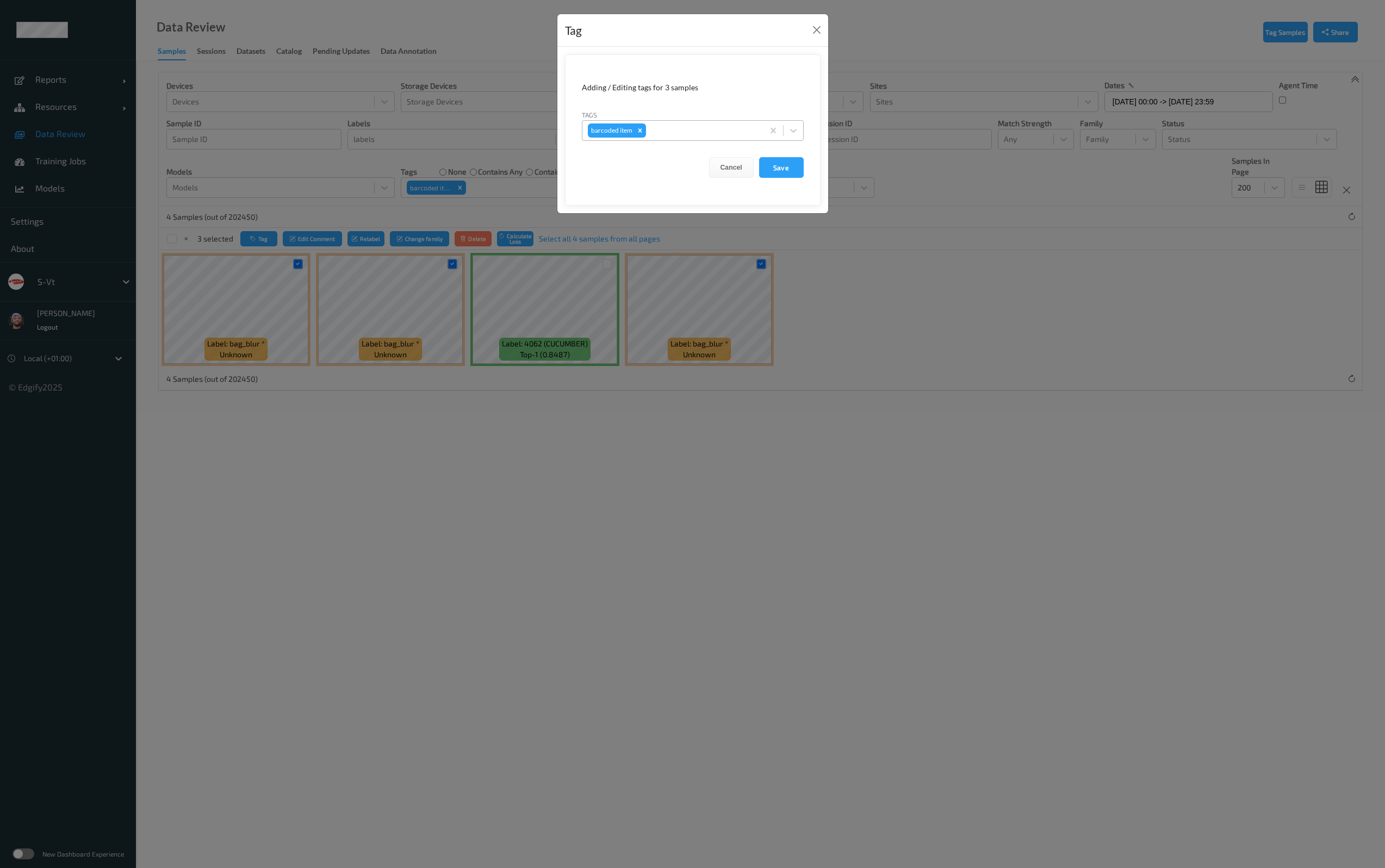
click at [643, 132] on icon "Remove barcoded item" at bounding box center [640, 130] width 8 height 8
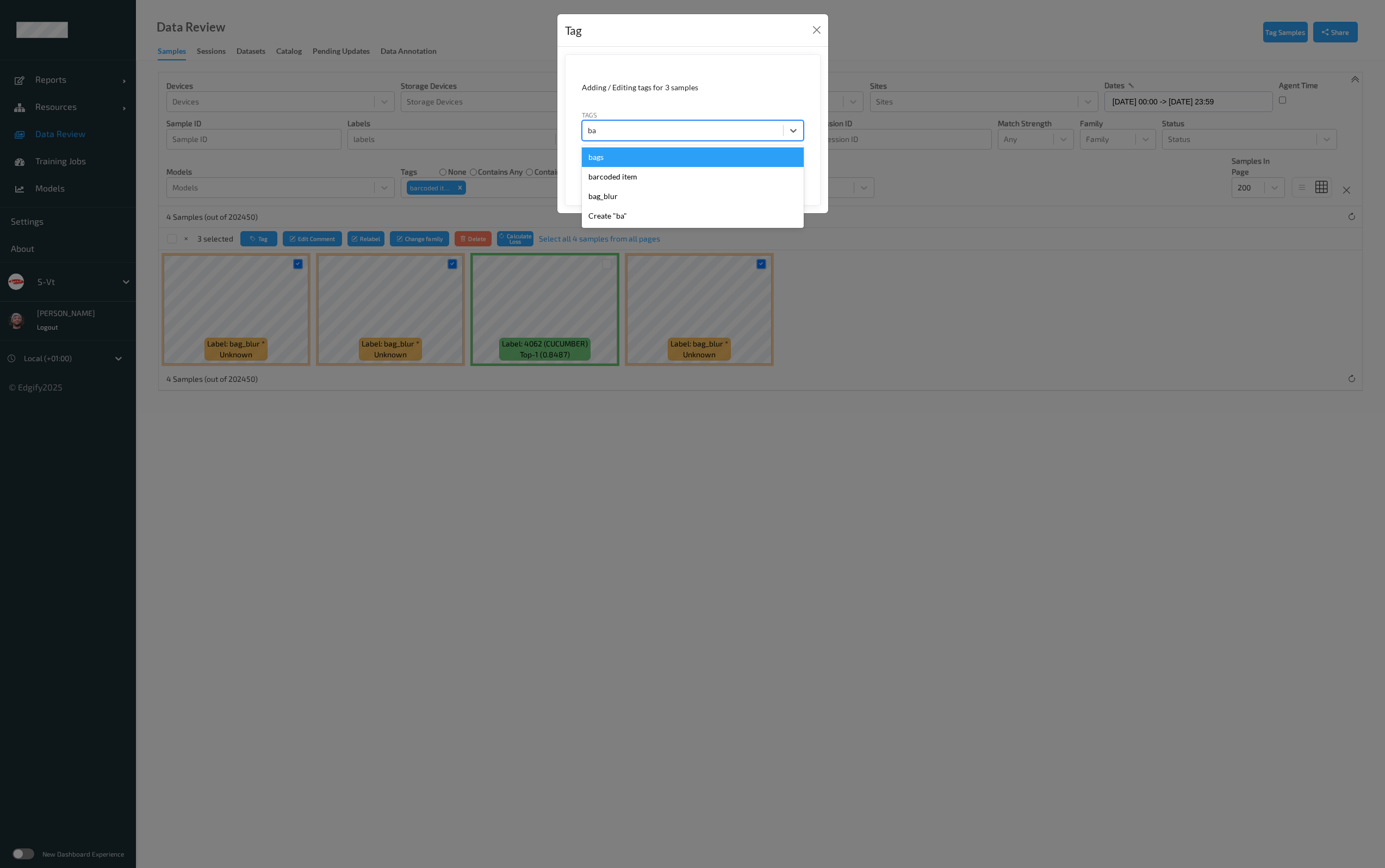
type input "bag"
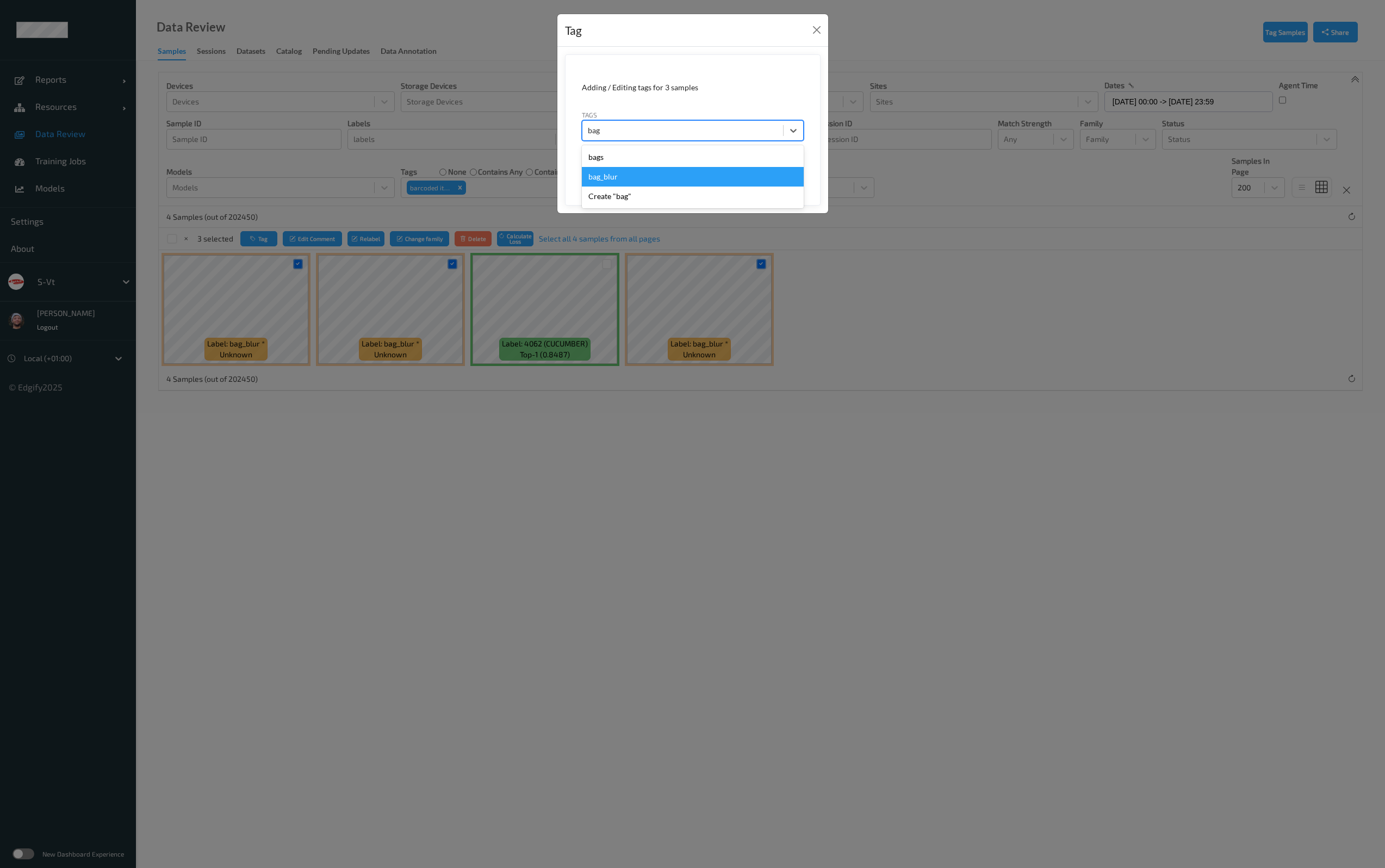
click at [616, 175] on div "bag_blur" at bounding box center [692, 176] width 222 height 20
click at [783, 168] on button "Save" at bounding box center [781, 167] width 45 height 21
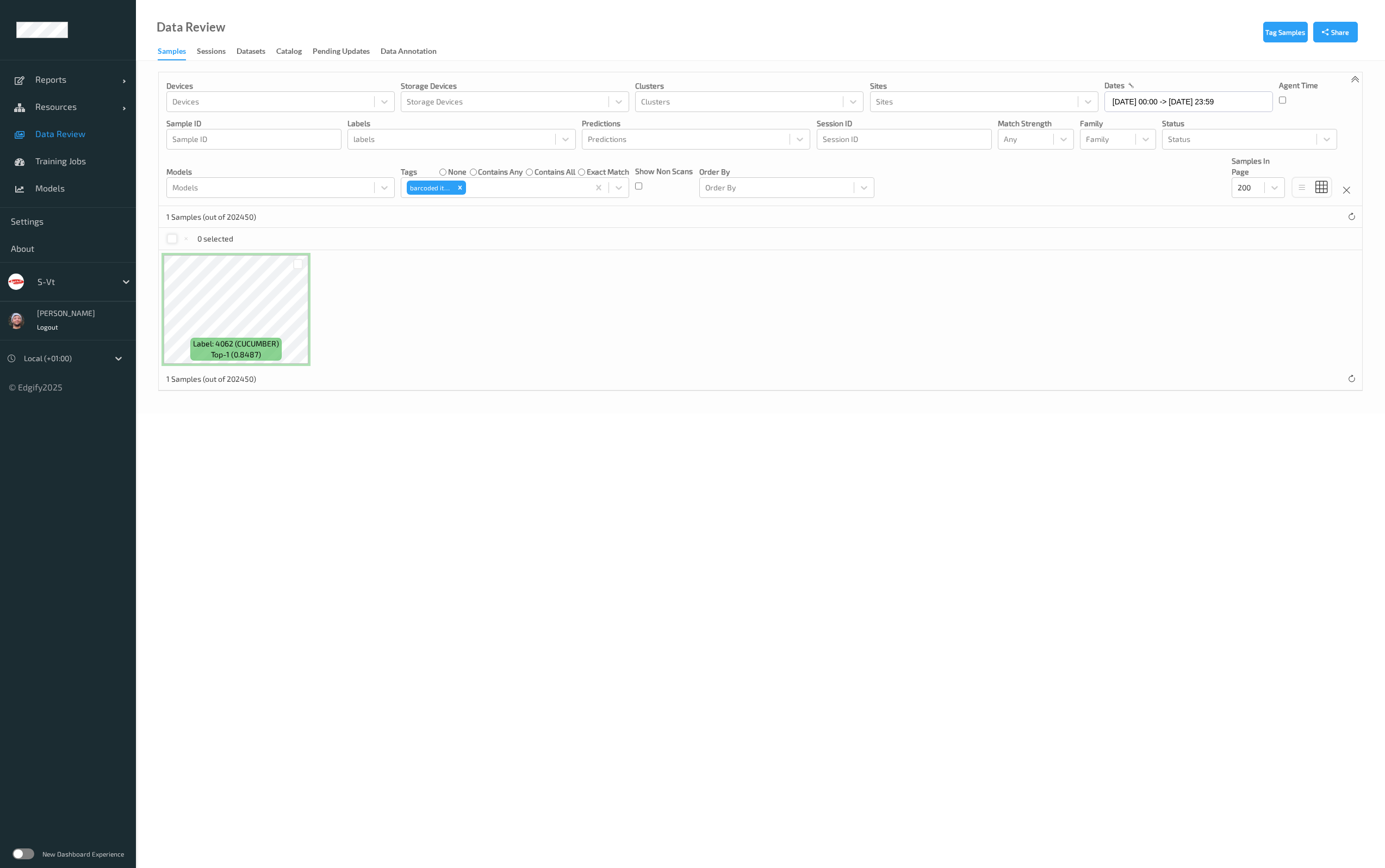
click at [175, 243] on div at bounding box center [172, 239] width 10 height 10
click at [373, 238] on button "Relabel" at bounding box center [365, 239] width 37 height 16
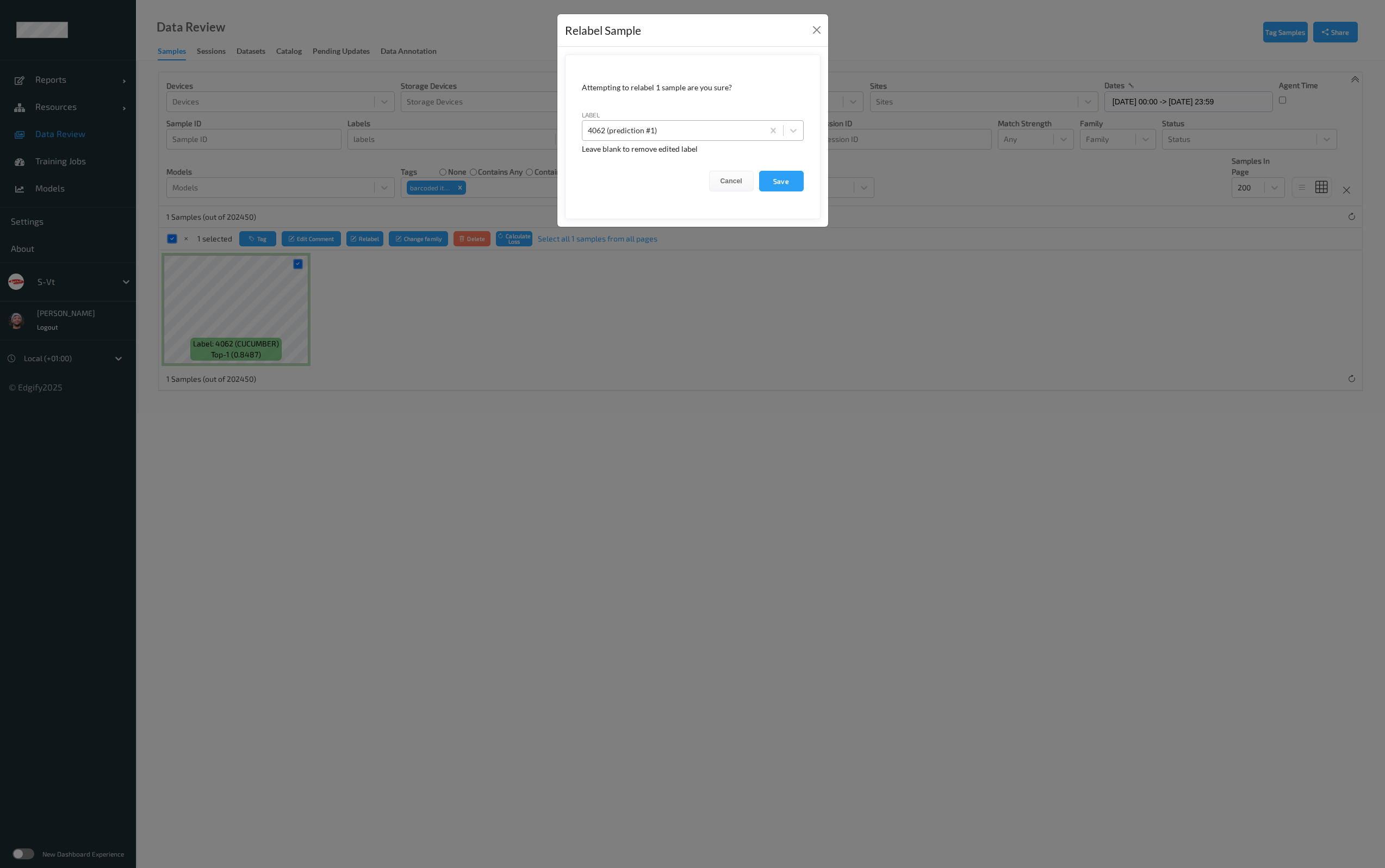
click at [696, 125] on div at bounding box center [672, 130] width 170 height 13
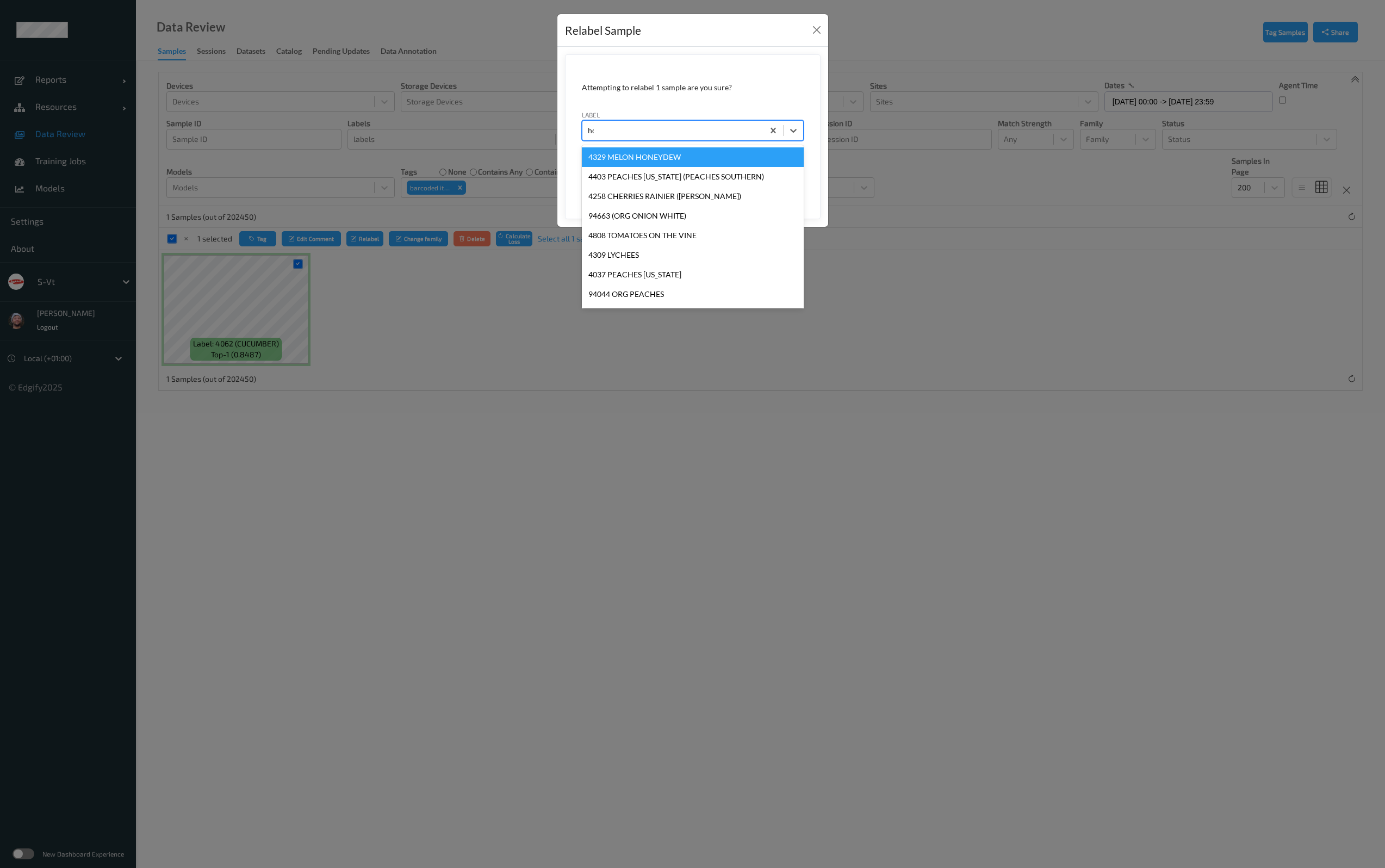
type input "hos"
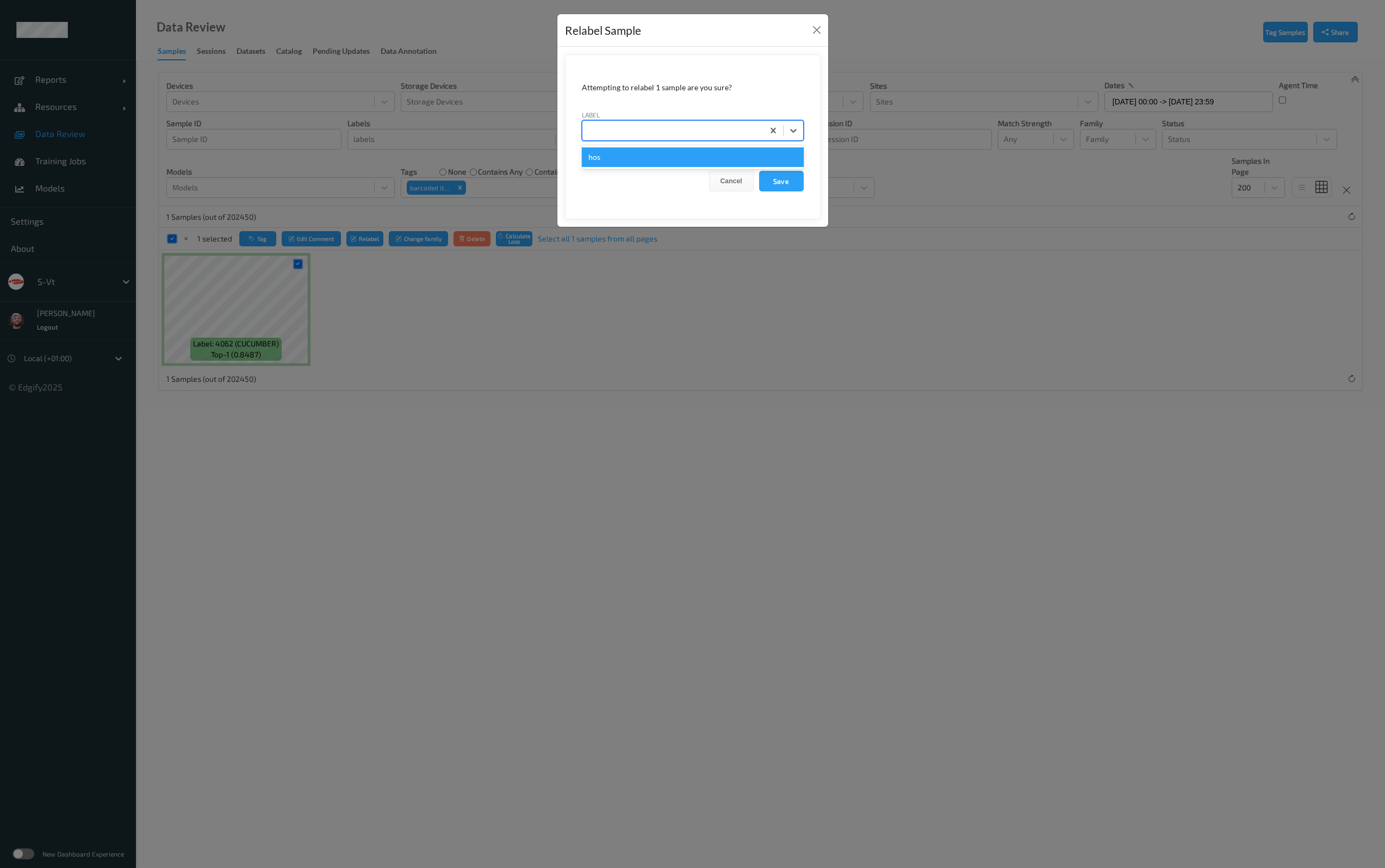
click at [759, 171] on button "Save" at bounding box center [781, 181] width 45 height 21
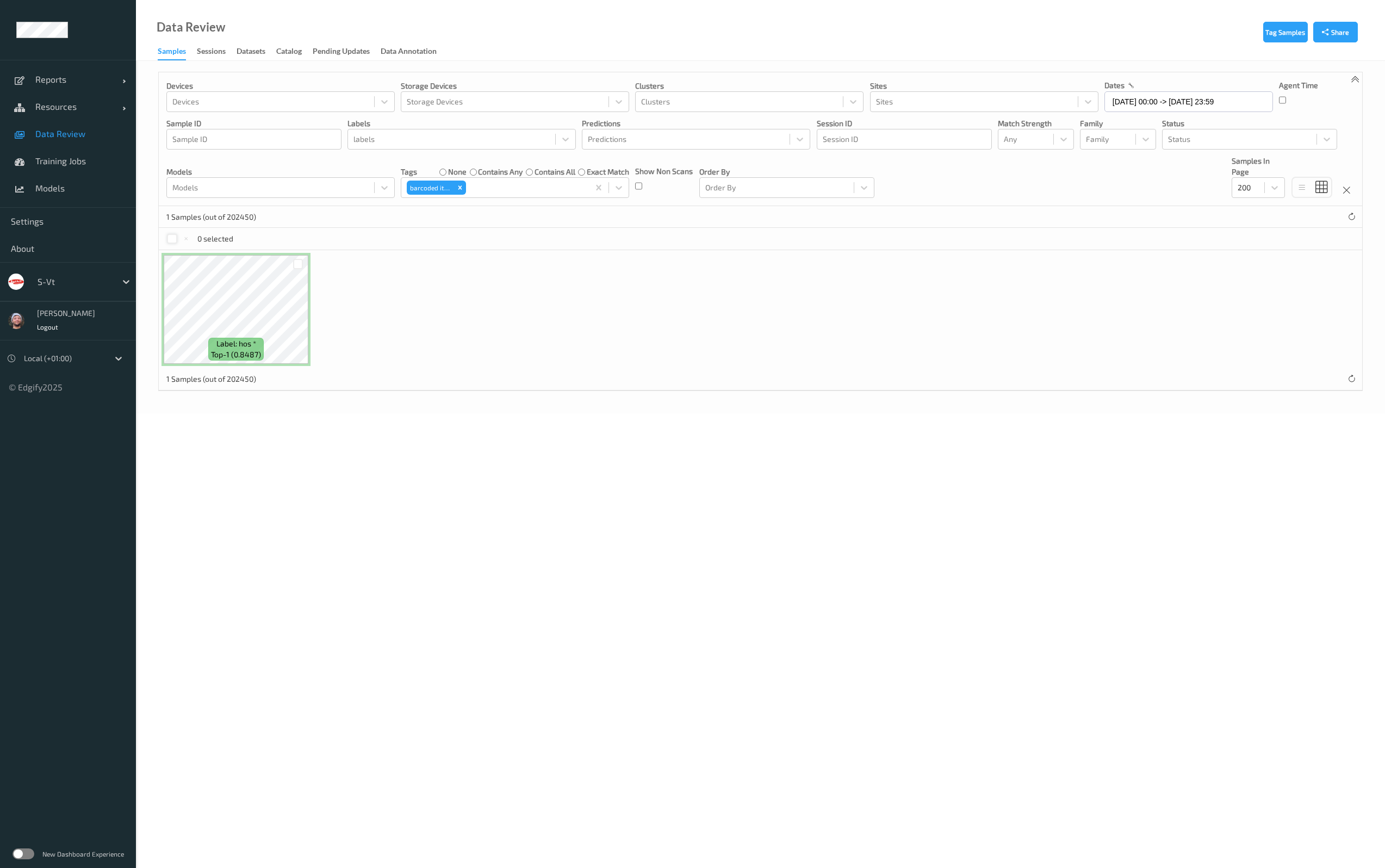
click at [175, 240] on div at bounding box center [172, 239] width 10 height 10
click at [255, 242] on button "Tag" at bounding box center [258, 239] width 37 height 16
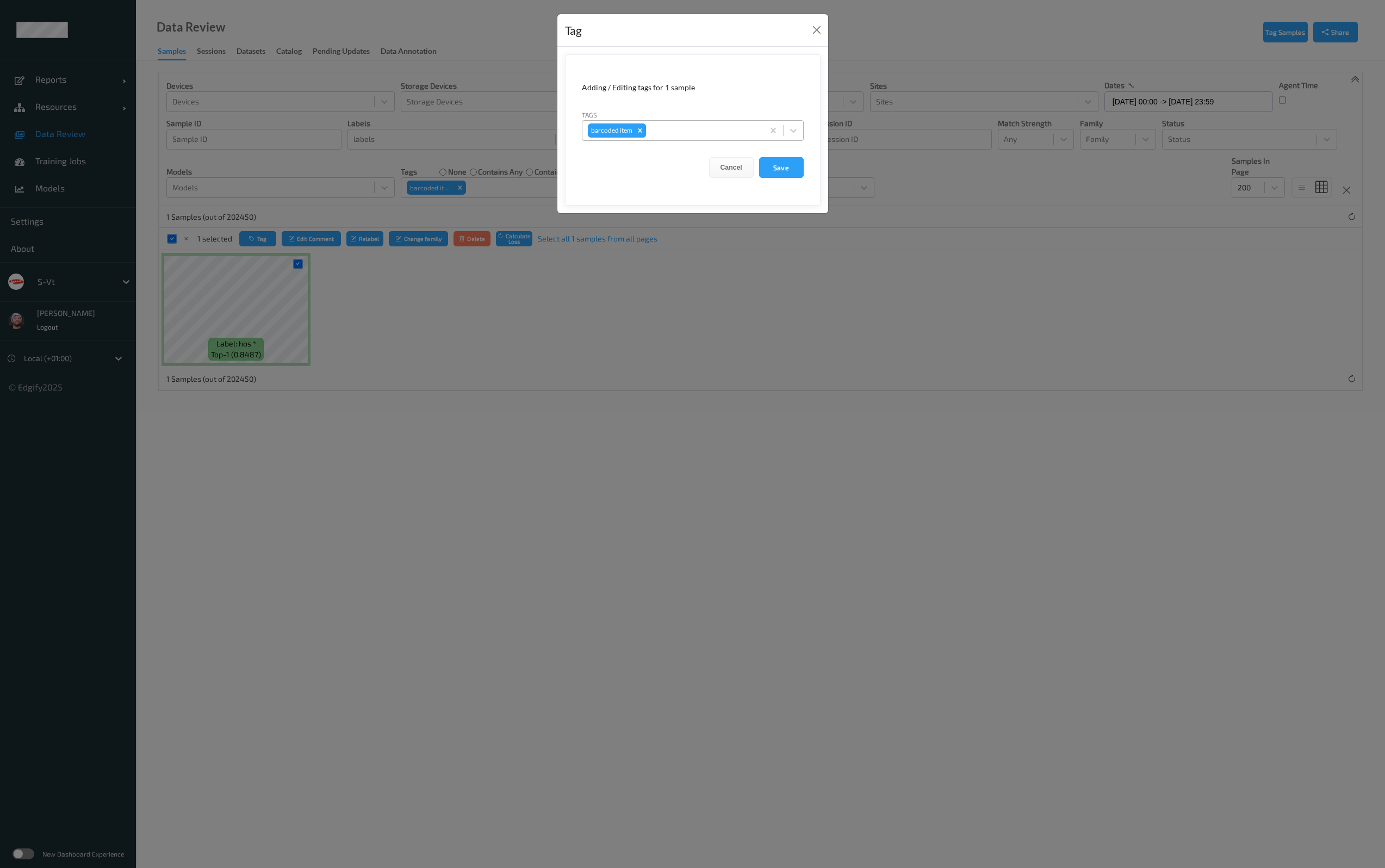
click at [634, 133] on div "Remove barcoded item" at bounding box center [640, 130] width 12 height 14
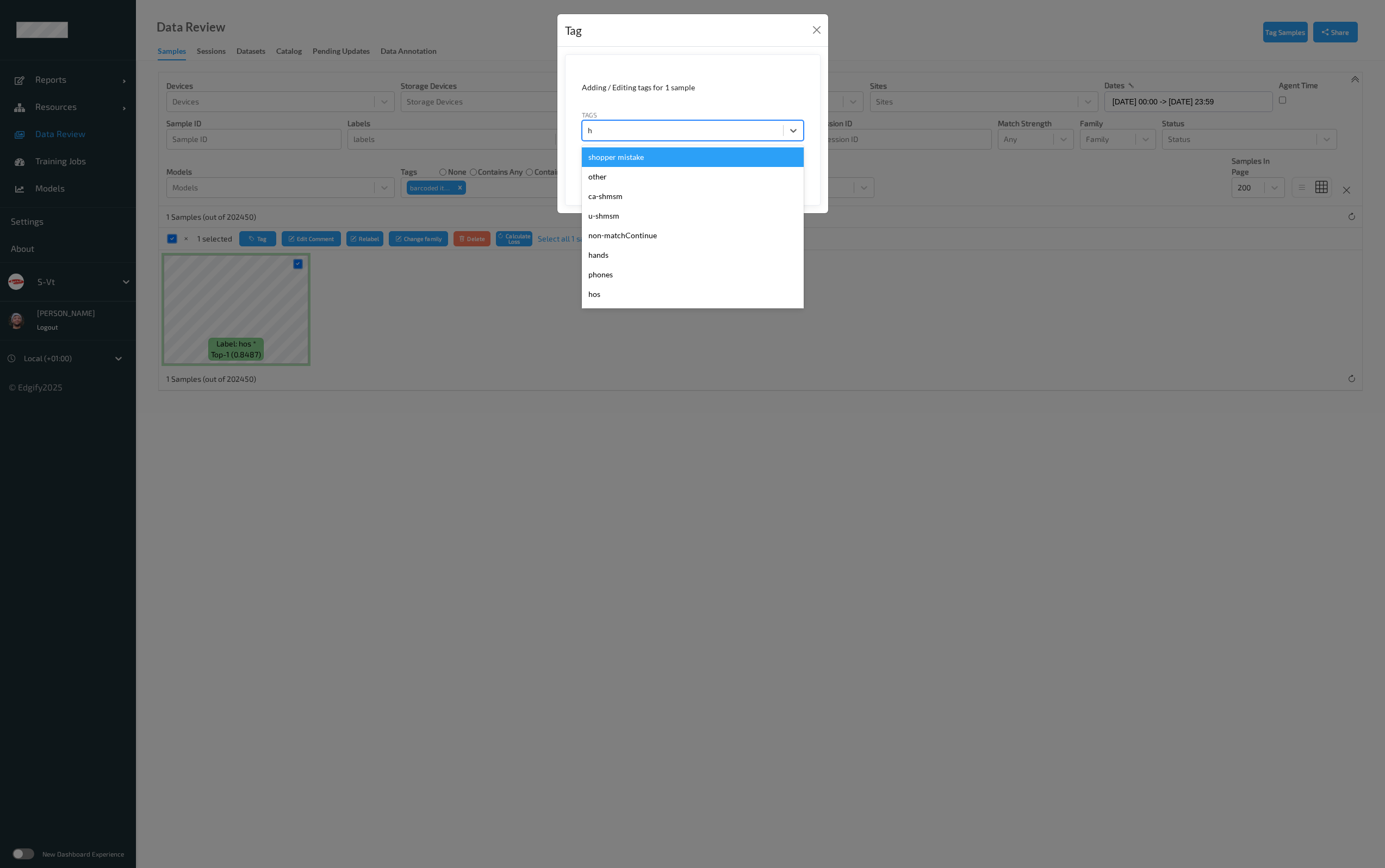
type input "h"
click at [621, 292] on div "hos" at bounding box center [692, 294] width 222 height 20
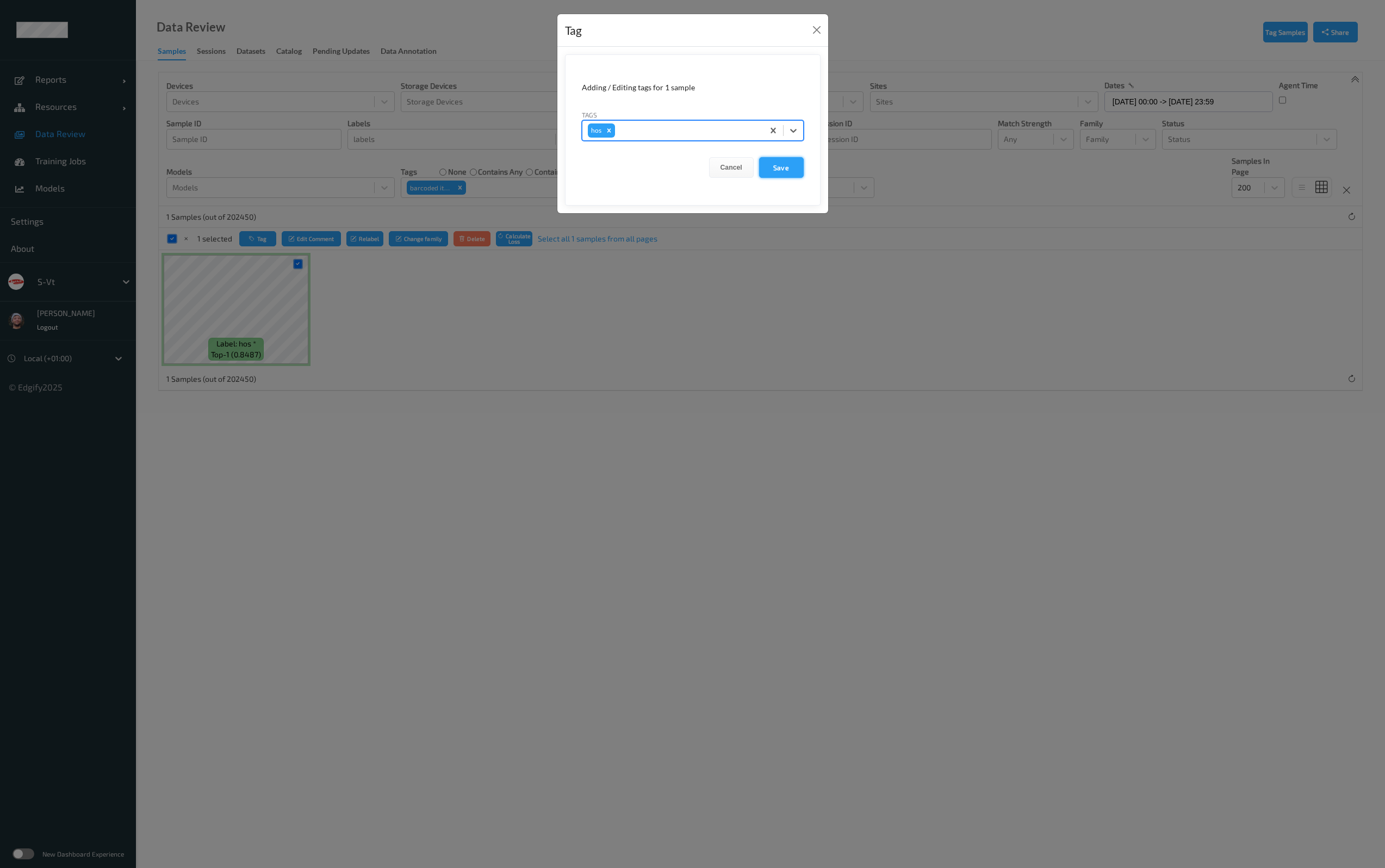
click at [788, 160] on button "Save" at bounding box center [781, 167] width 45 height 21
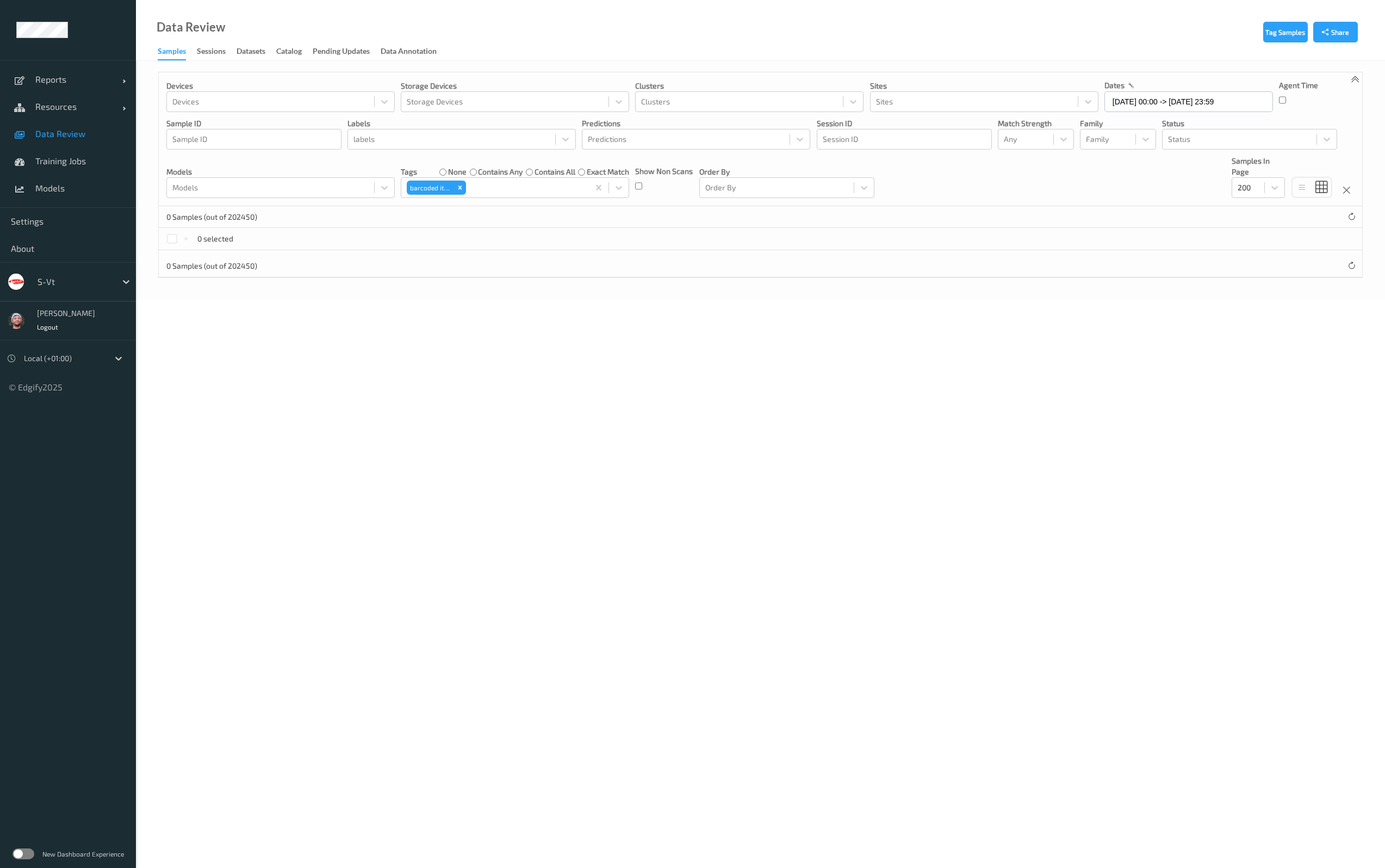
click at [803, 344] on body "Reports Default Report Customized Report Resources Devices Clusters Sites Data …" at bounding box center [692, 434] width 1385 height 868
click at [814, 323] on body "Reports Default Report Customized Report Resources Devices Clusters Sites Data …" at bounding box center [692, 434] width 1385 height 868
click at [1170, 99] on input "[DATE] 00:00 -> [DATE] 23:59" at bounding box center [1188, 102] width 169 height 21
click at [1237, 135] on button "button" at bounding box center [1233, 133] width 11 height 11
click at [1207, 167] on span "1" at bounding box center [1210, 173] width 15 height 15
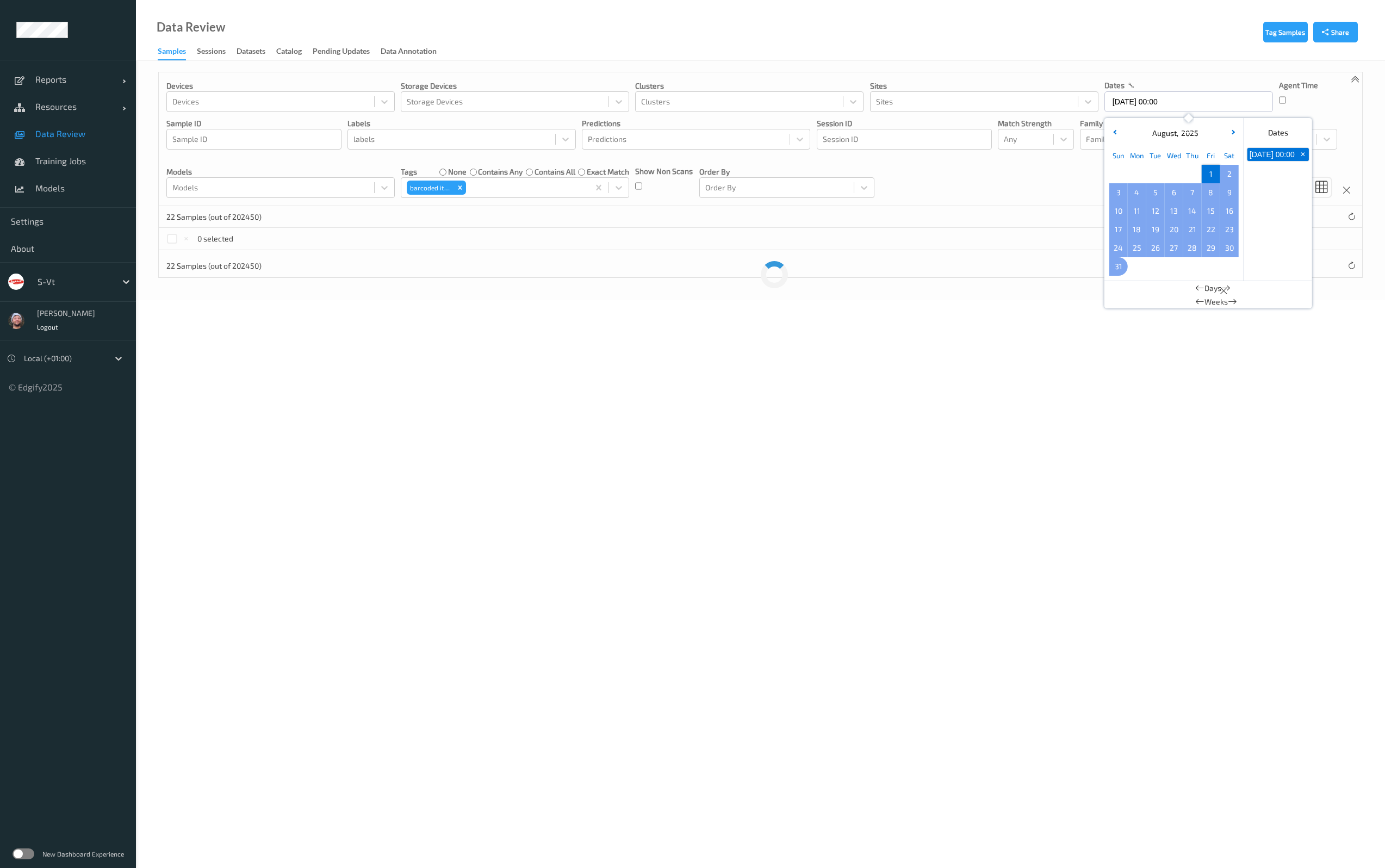
click at [1115, 273] on span "31" at bounding box center [1118, 266] width 15 height 15
type input "[DATE] 00:00 -> [DATE] 23:59"
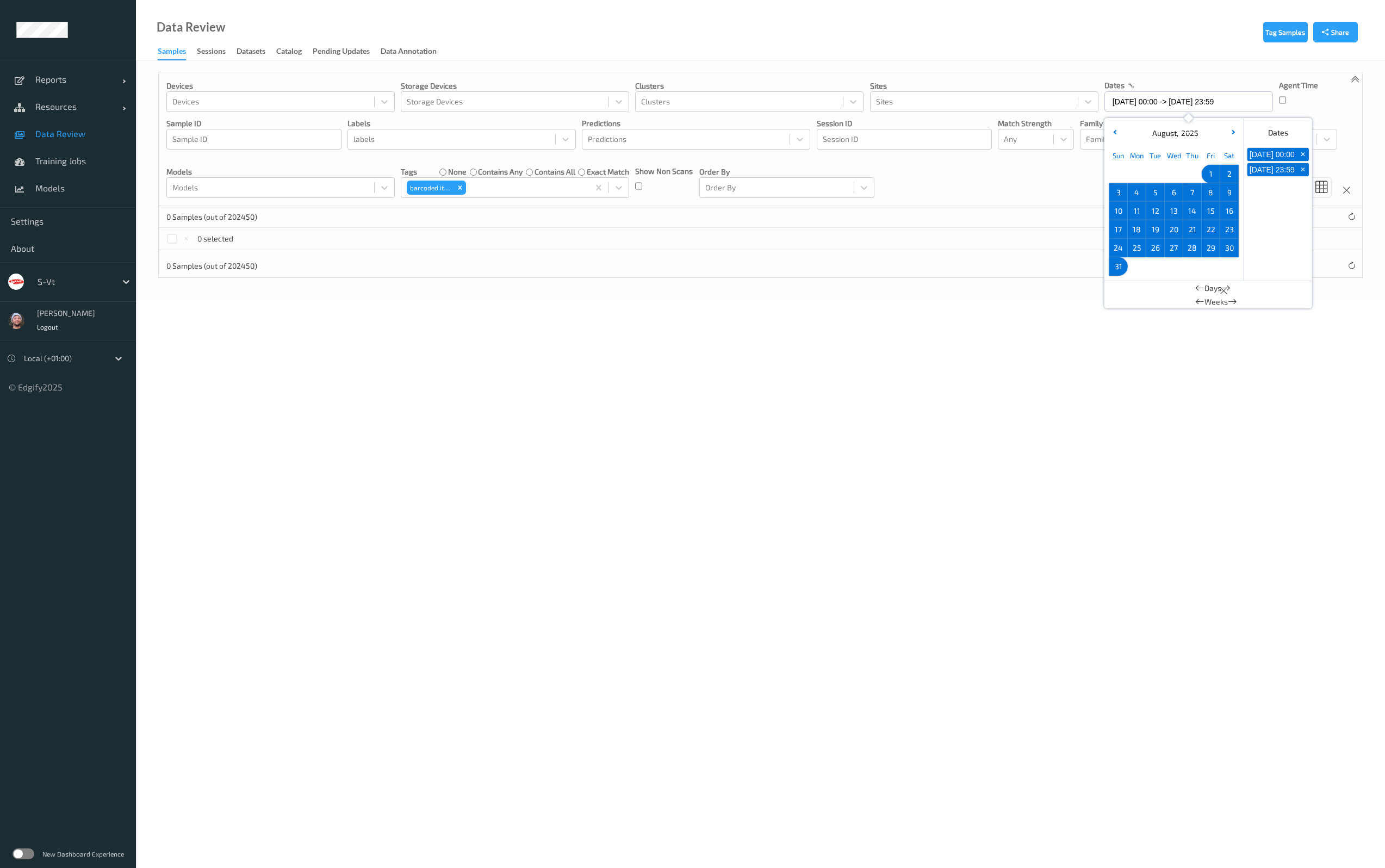
click at [889, 234] on div "0 selected" at bounding box center [760, 239] width 1203 height 22
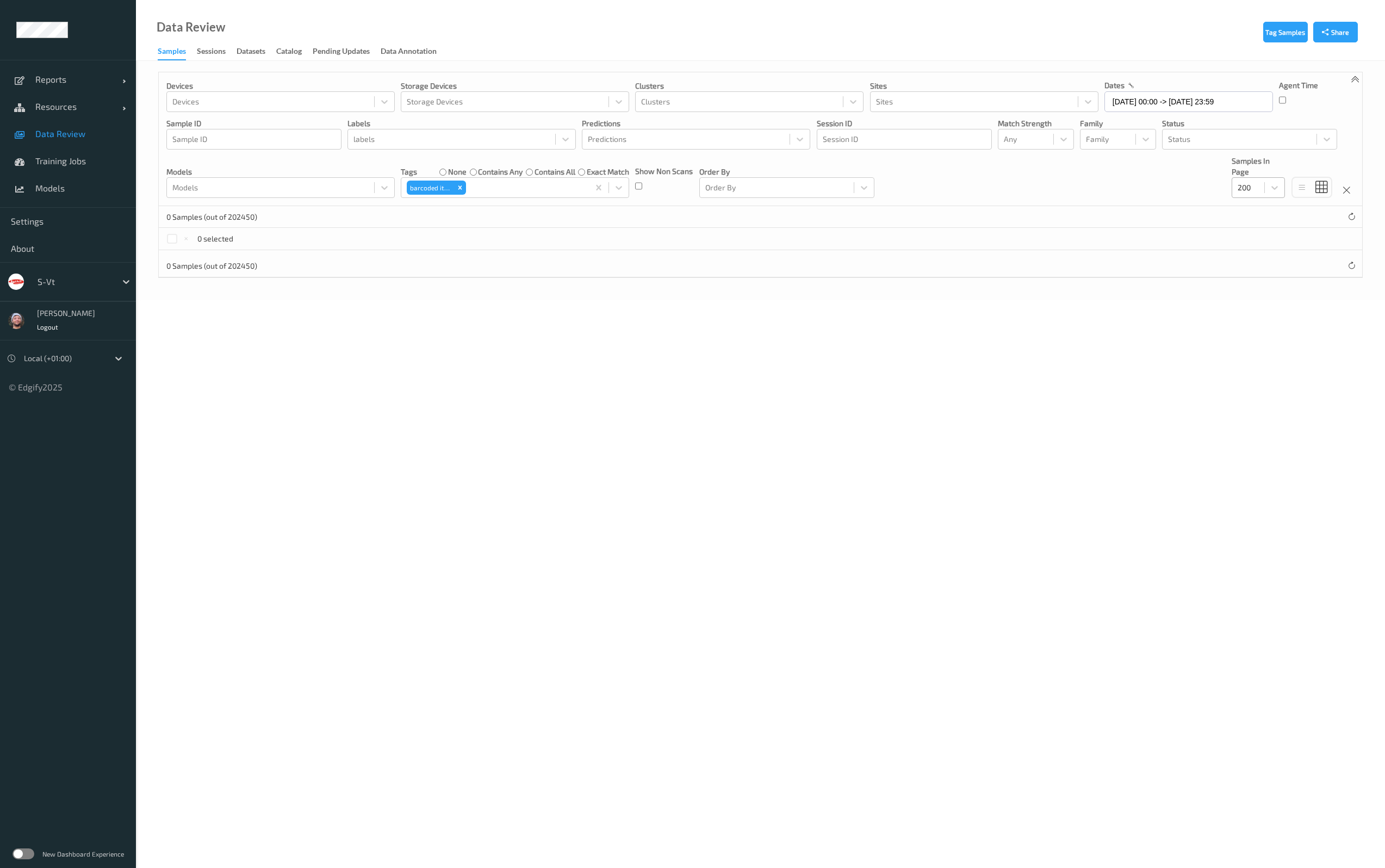
click at [1258, 192] on div at bounding box center [1248, 188] width 21 height 13
click at [701, 236] on div "0 selected" at bounding box center [760, 239] width 1203 height 22
click at [459, 191] on icon "Remove barcoded item" at bounding box center [460, 187] width 8 height 8
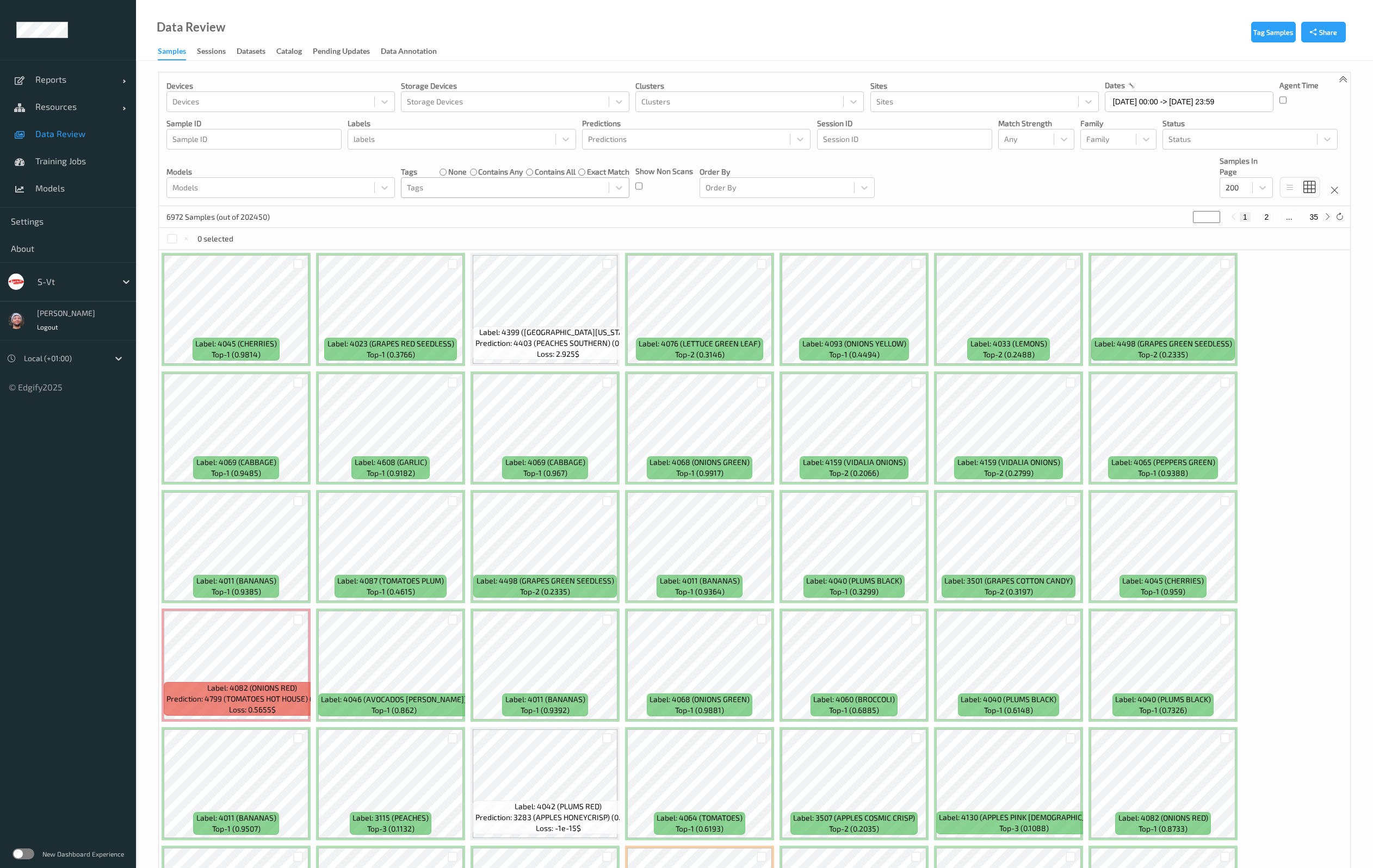
click at [909, 201] on div "Devices Devices Storage Devices Storage Devices Clusters Clusters Sites Sites d…" at bounding box center [755, 139] width 1191 height 134
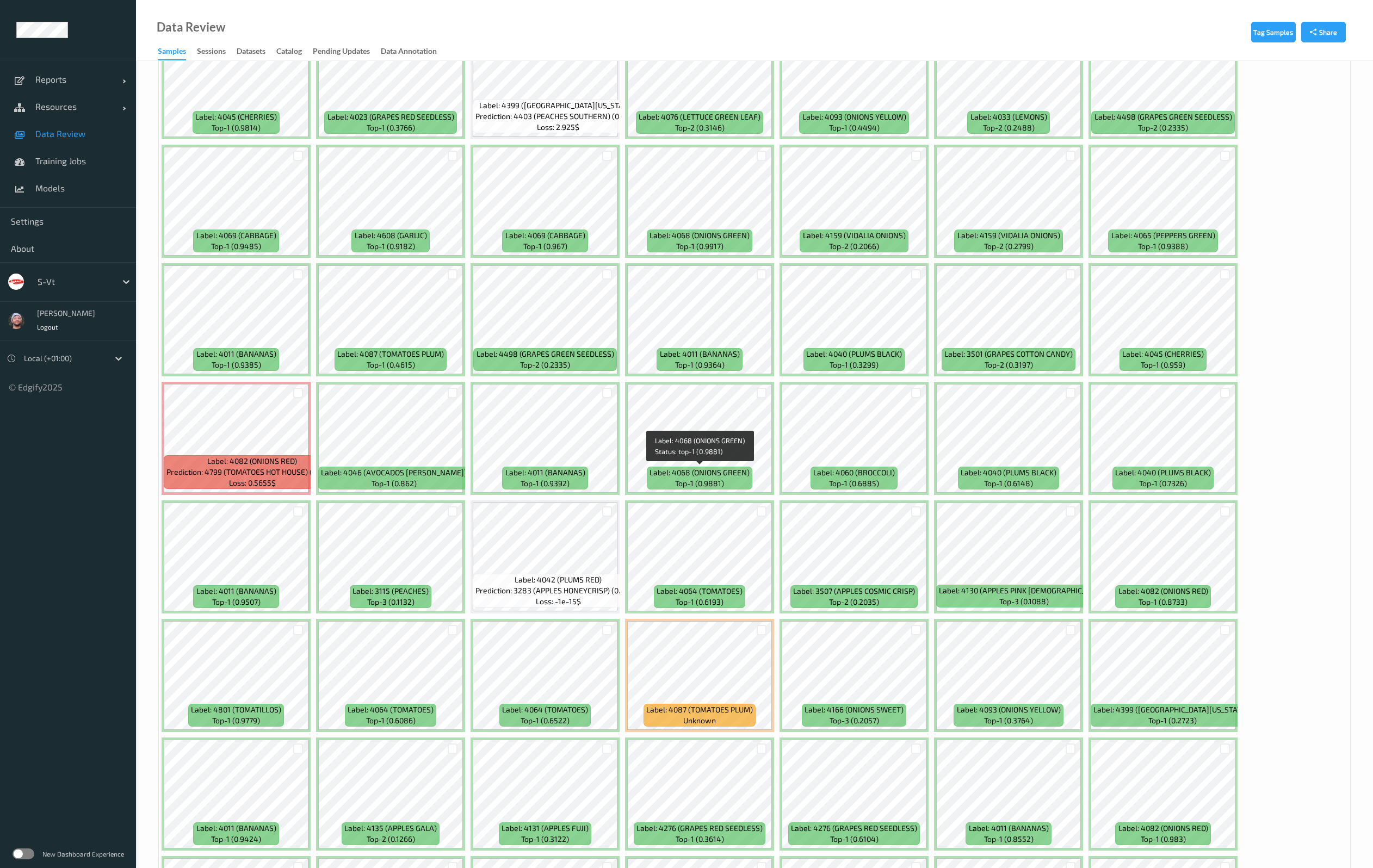
scroll to position [326, 0]
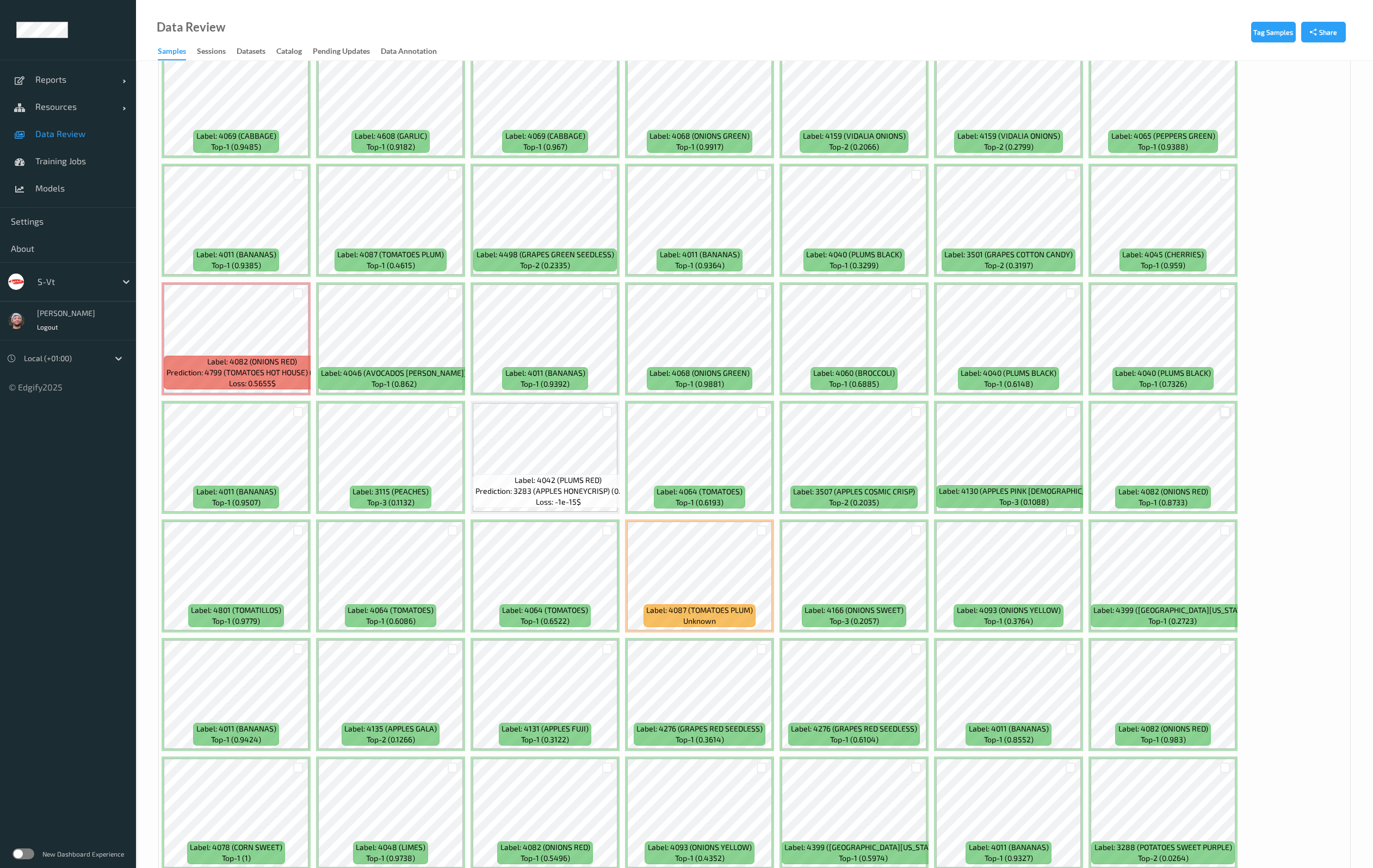
click at [1226, 411] on div at bounding box center [1225, 411] width 10 height 10
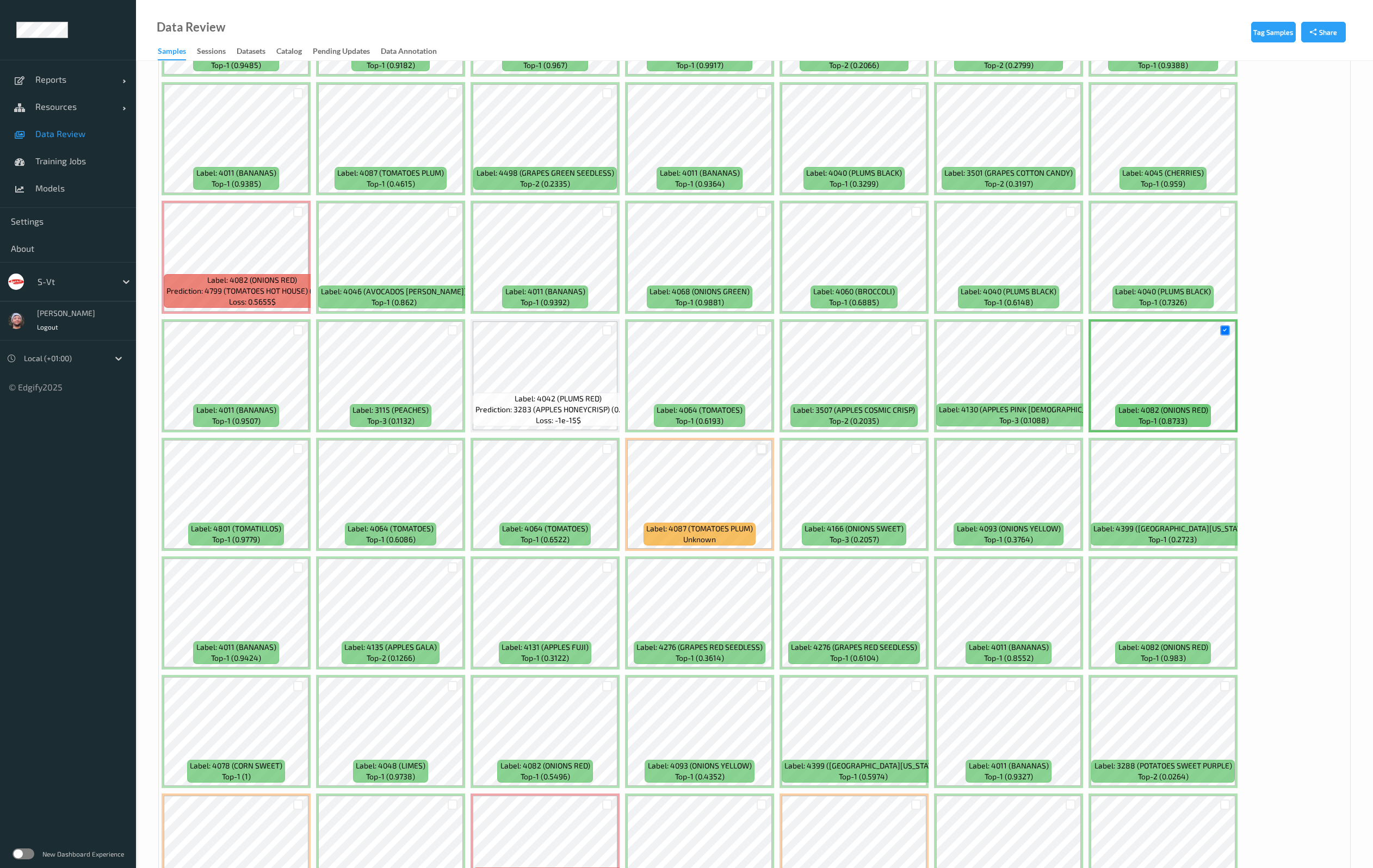
click at [759, 450] on div at bounding box center [761, 448] width 10 height 10
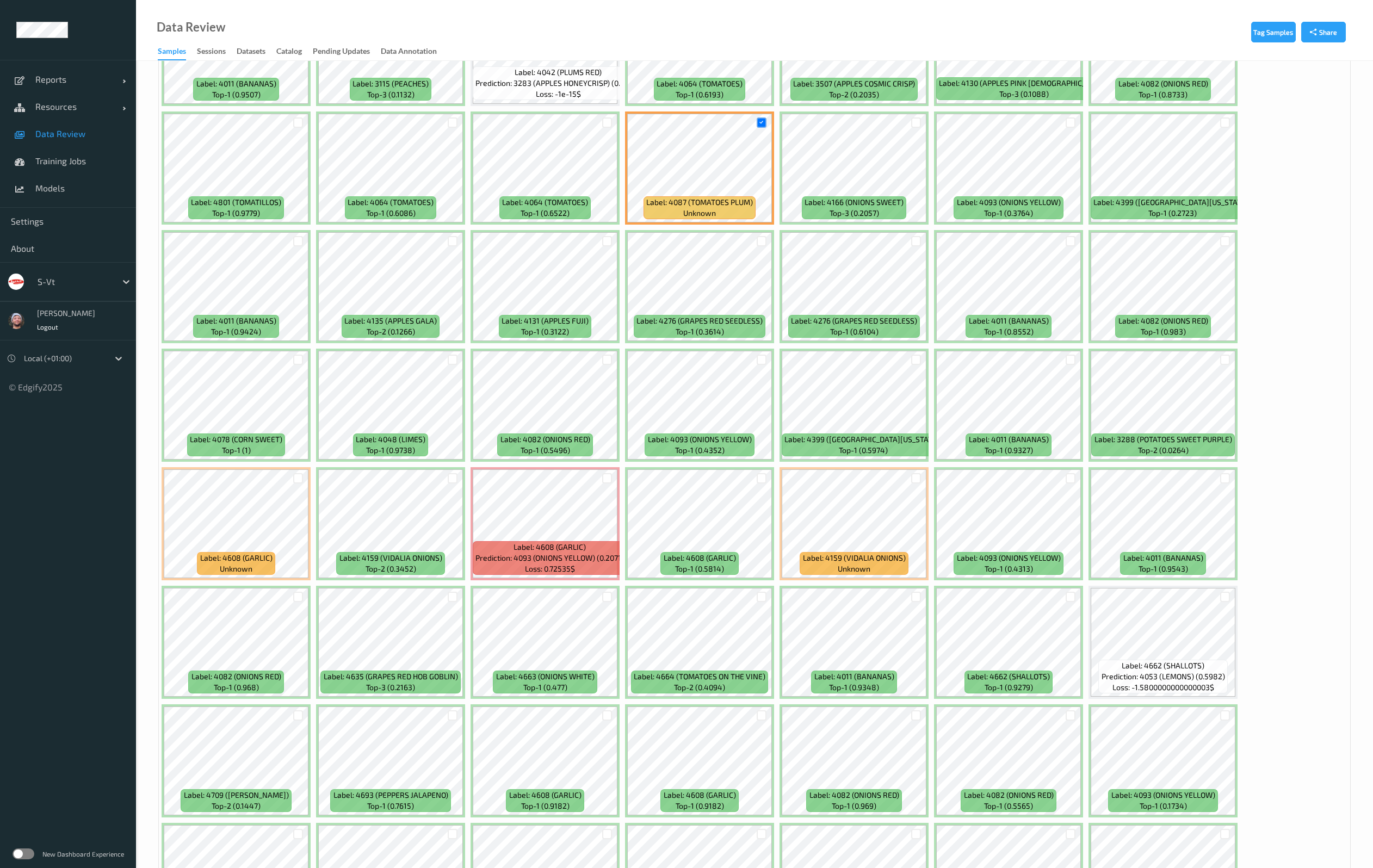
scroll to position [897, 0]
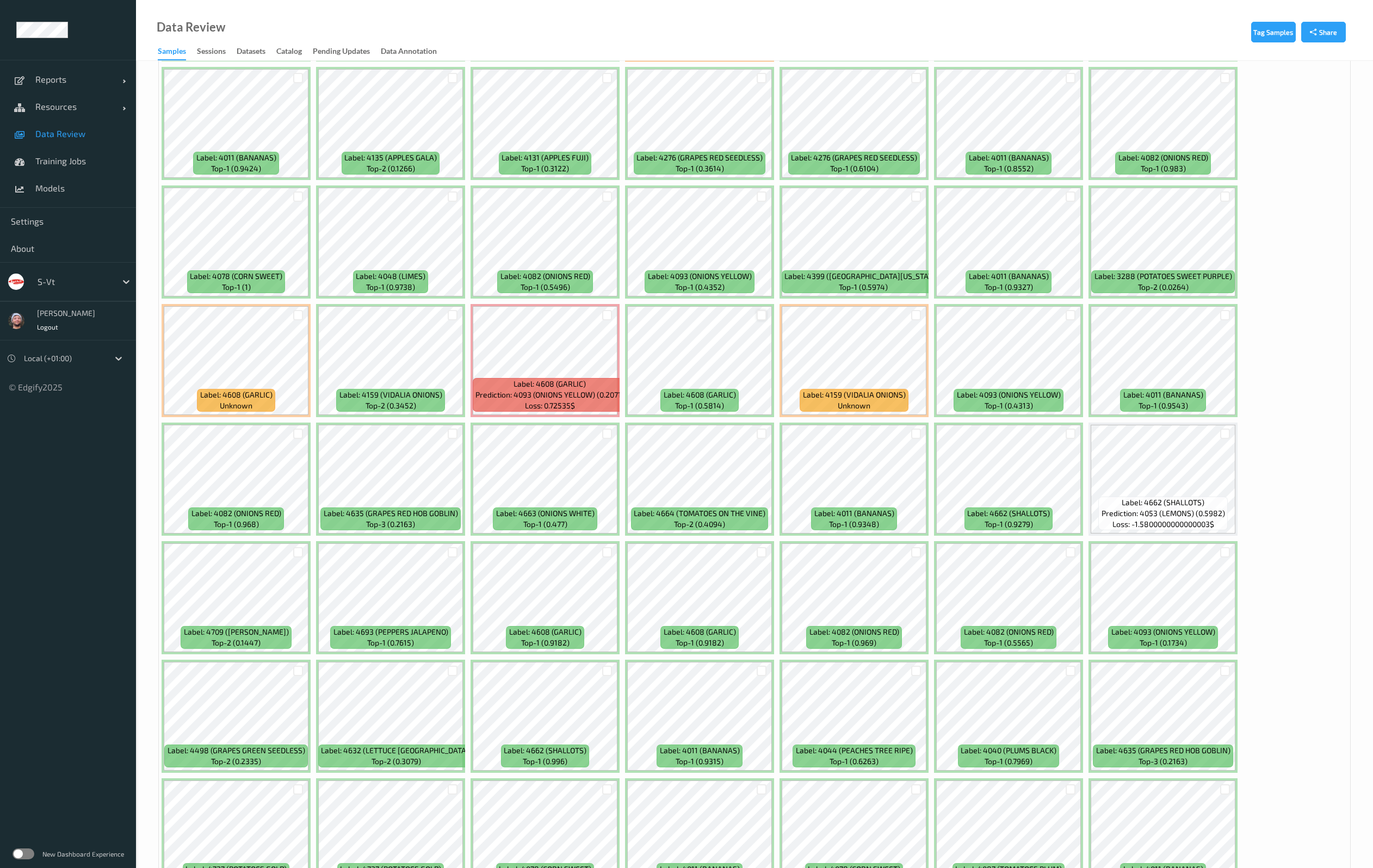
click at [764, 320] on div at bounding box center [761, 314] width 10 height 10
click at [915, 316] on div at bounding box center [916, 314] width 10 height 10
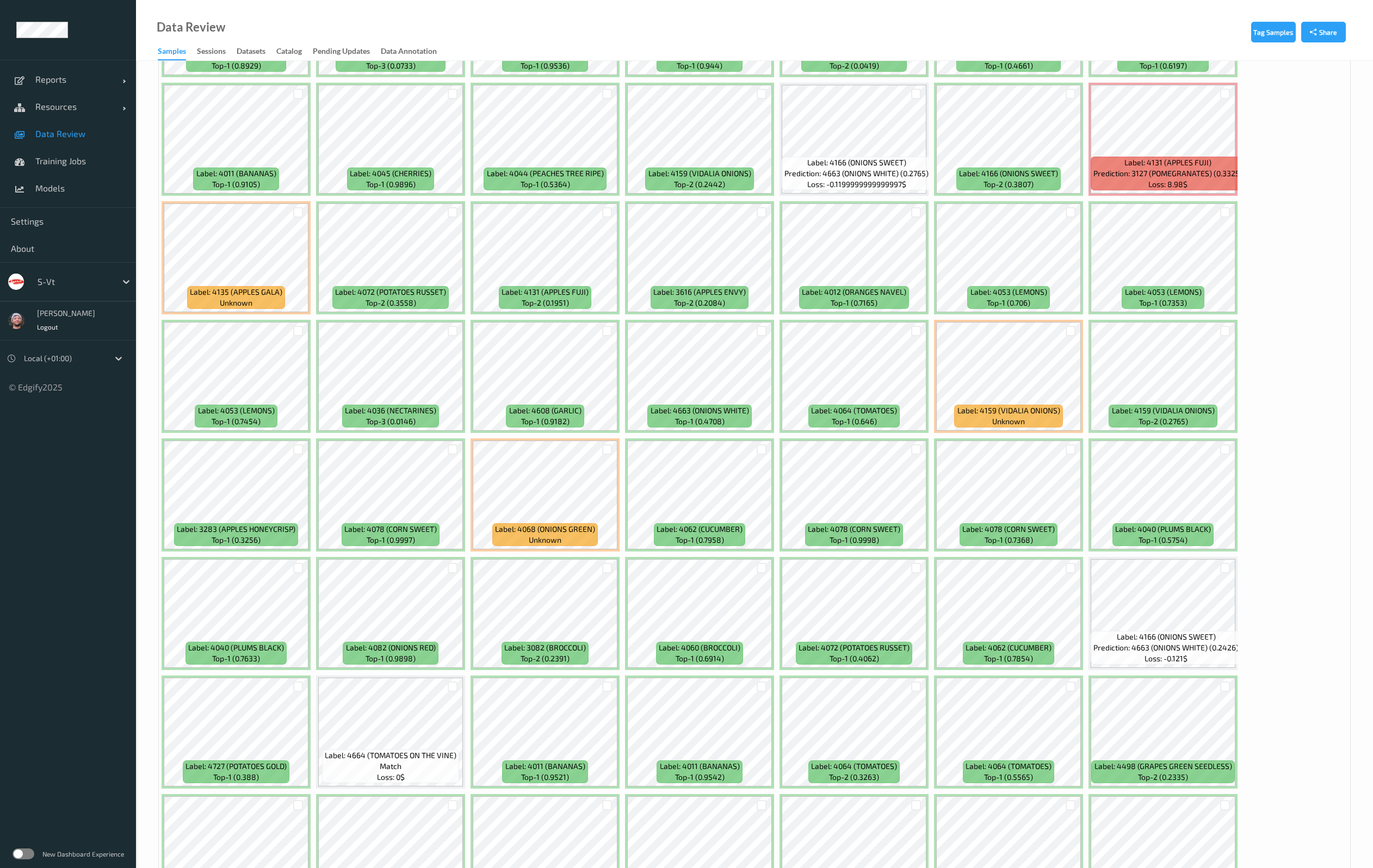
scroll to position [2447, 0]
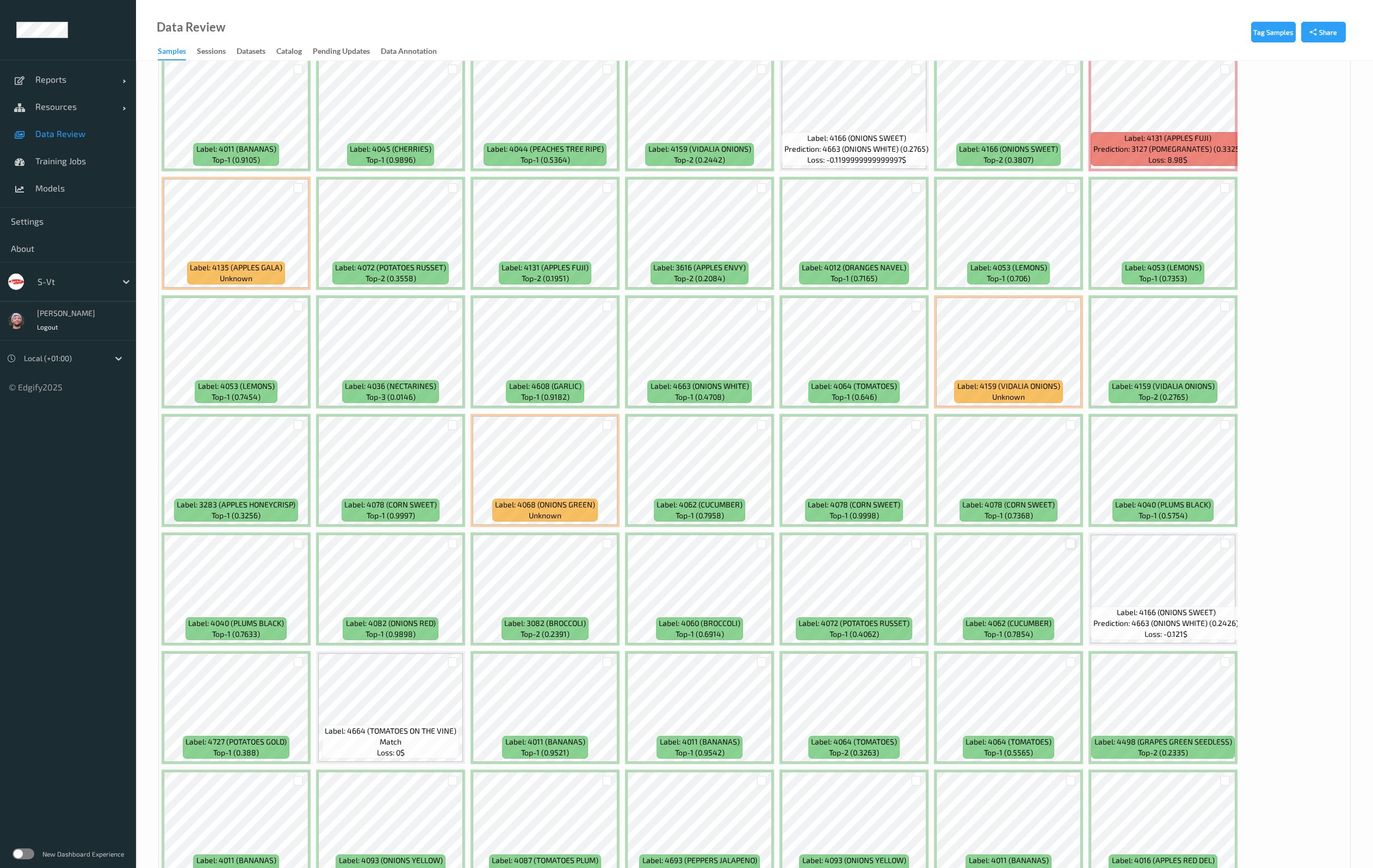
click at [1072, 543] on div at bounding box center [1070, 543] width 10 height 10
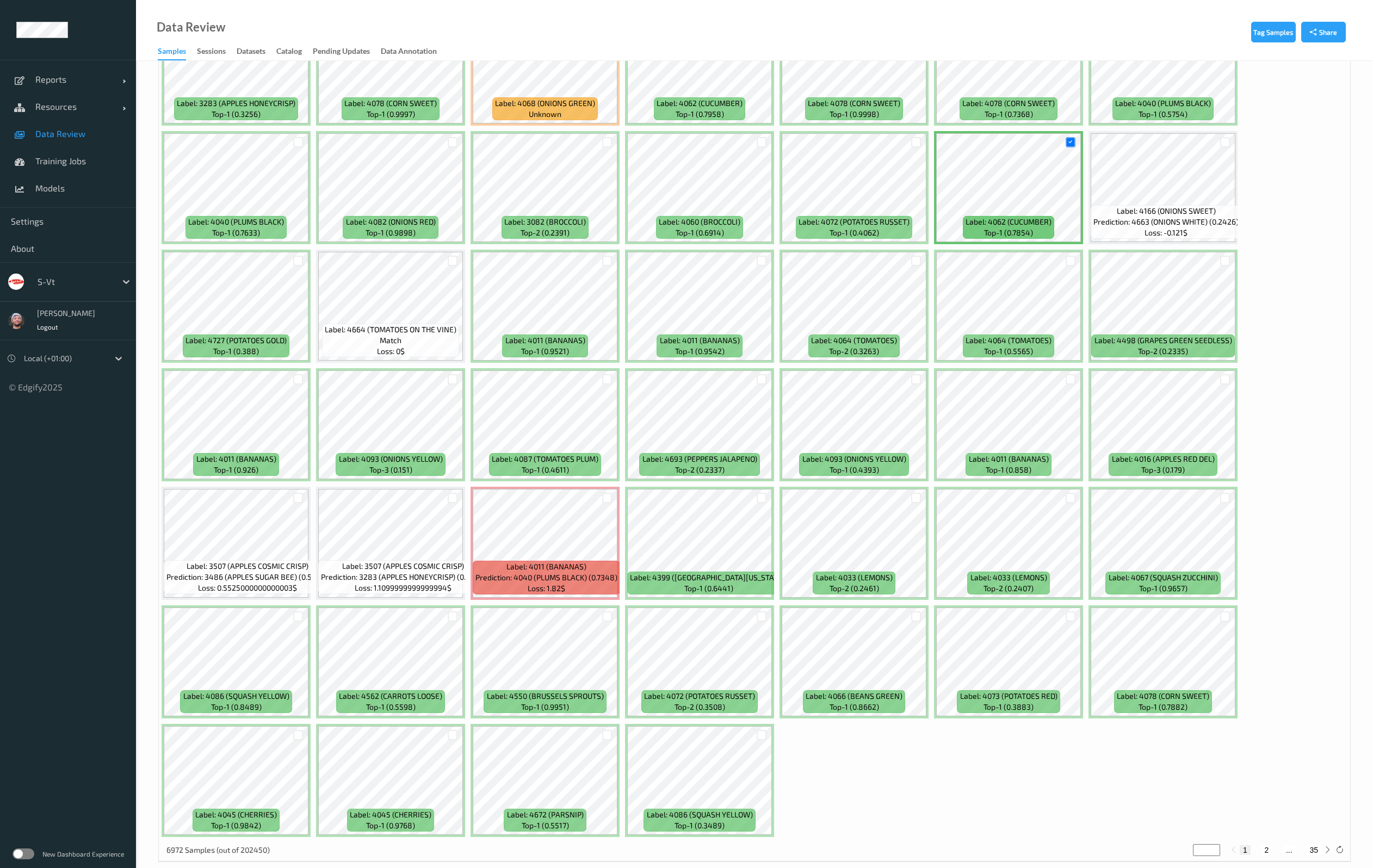
scroll to position [2864, 0]
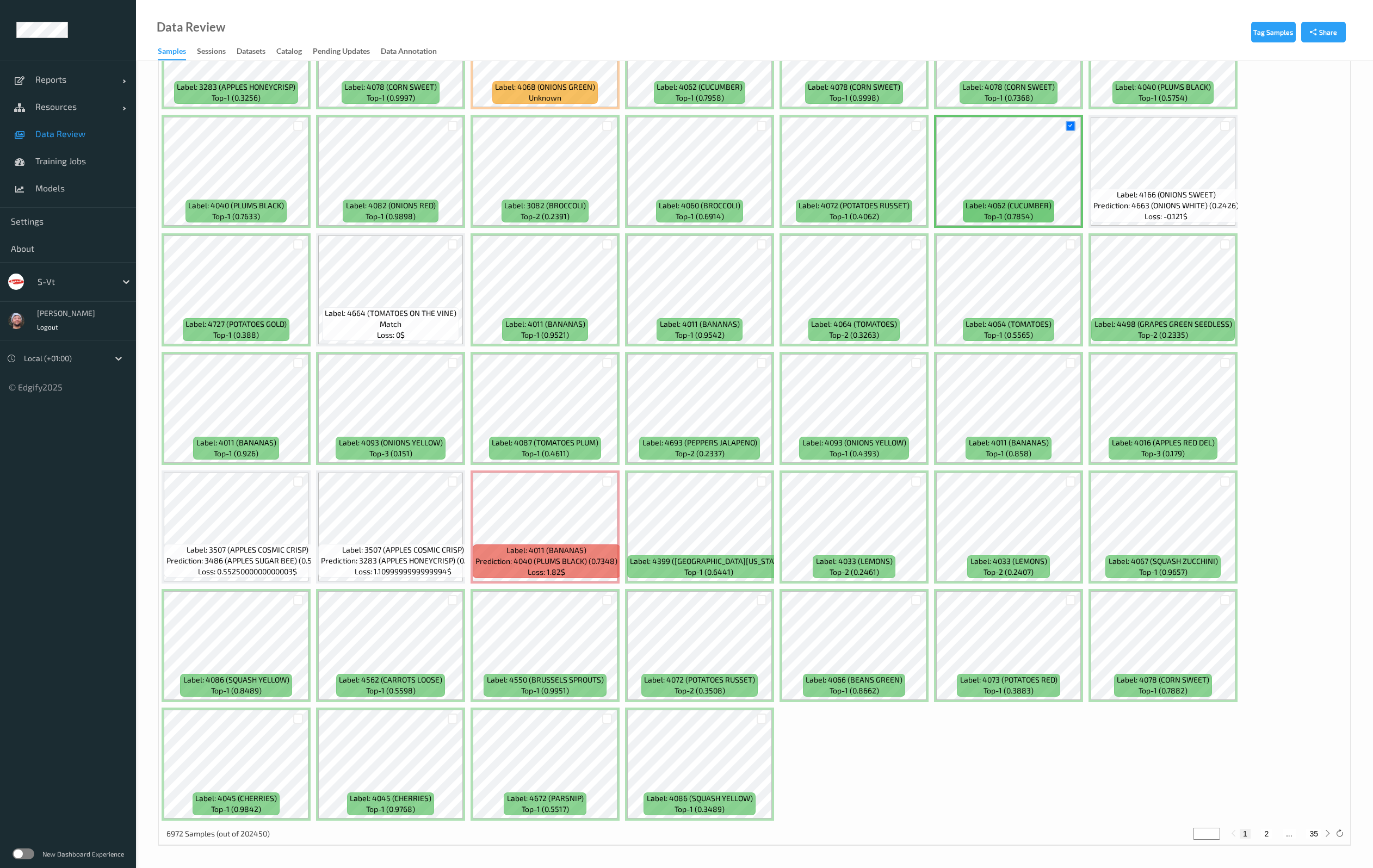
click at [1267, 830] on button "2" at bounding box center [1266, 833] width 11 height 10
type input "*"
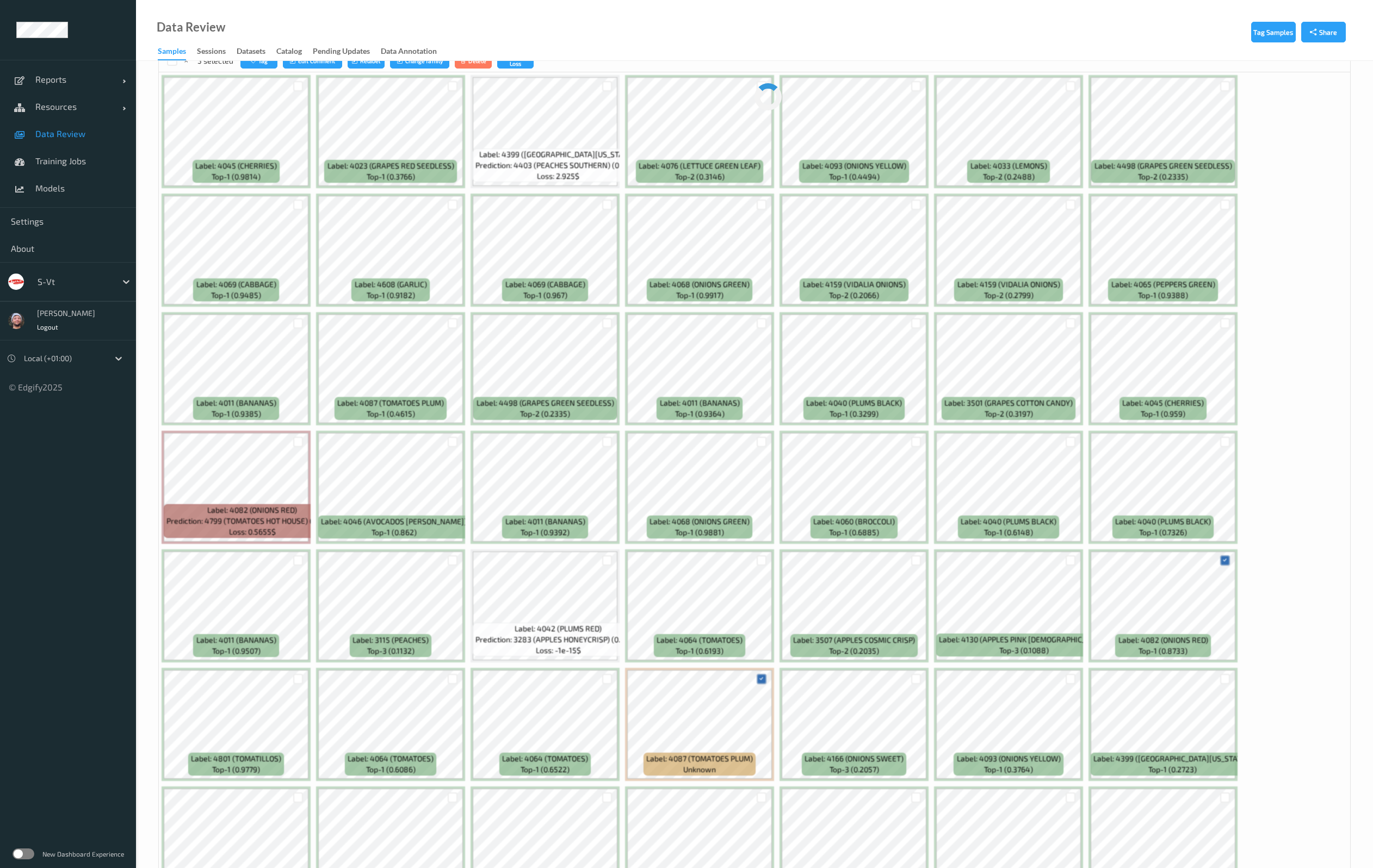
scroll to position [0, 0]
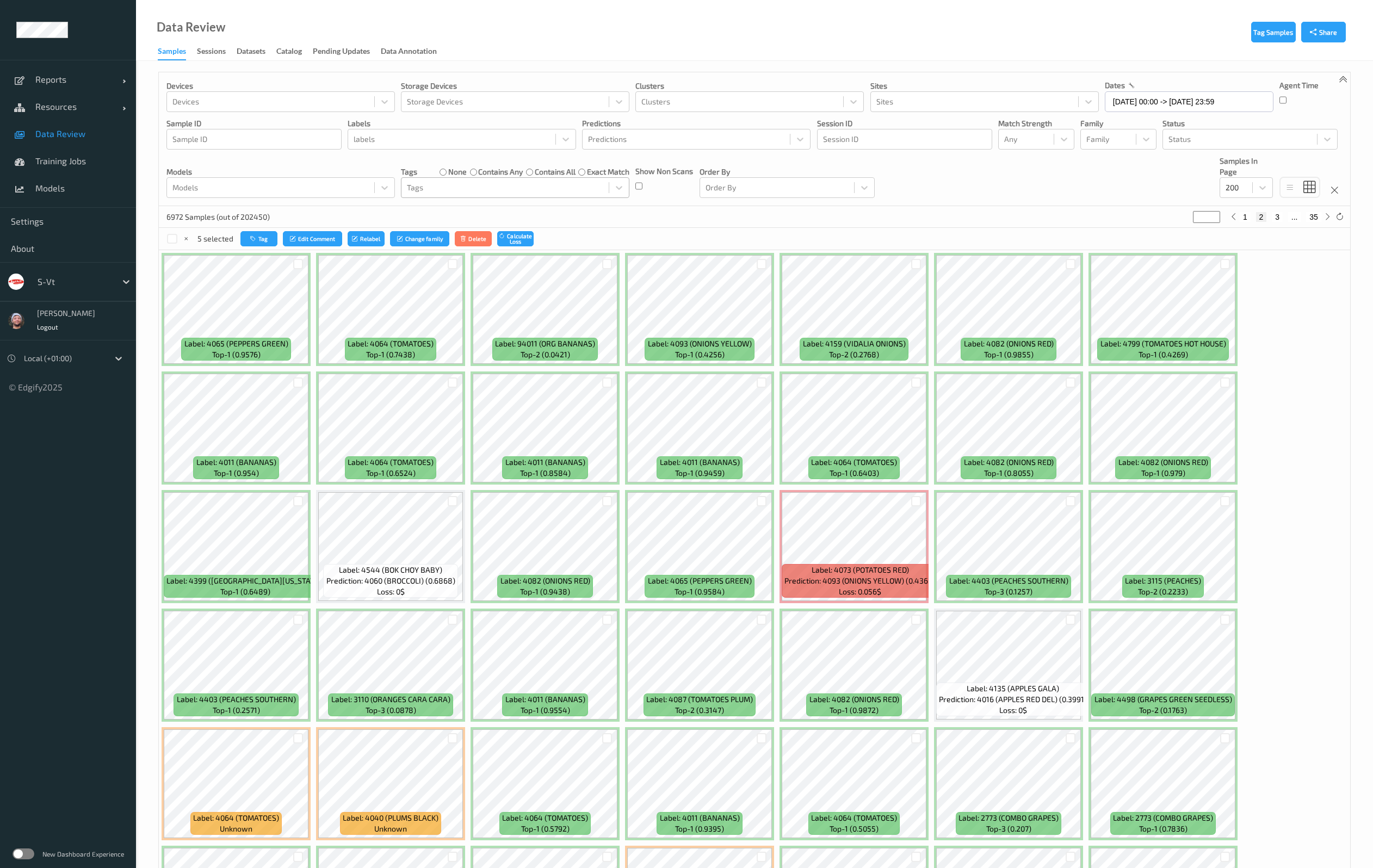
click at [983, 174] on div "Devices Devices Storage Devices Storage Devices Clusters Clusters Sites Sites d…" at bounding box center [755, 139] width 1191 height 134
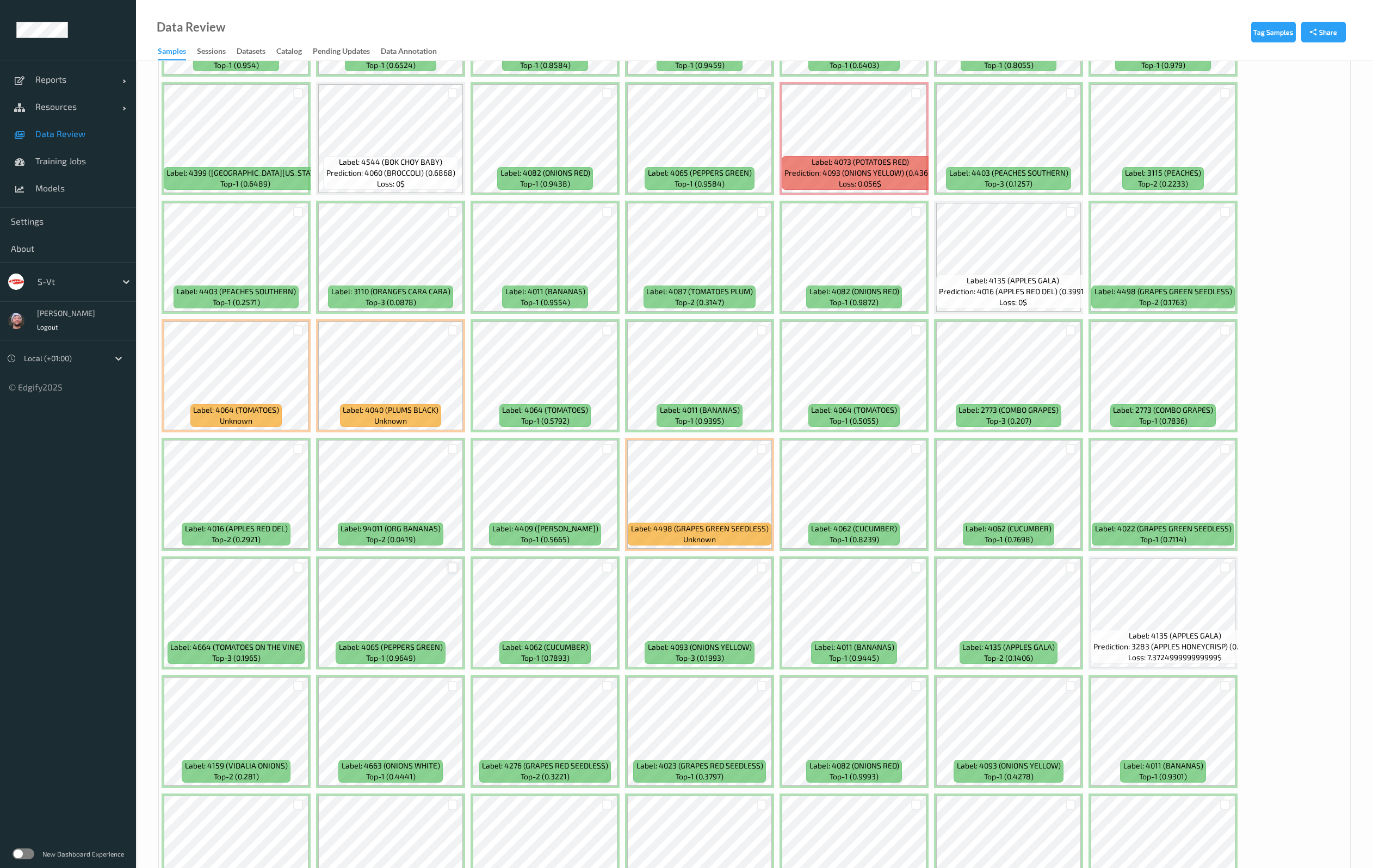
click at [448, 563] on div at bounding box center [453, 567] width 10 height 10
click at [610, 568] on div at bounding box center [607, 567] width 10 height 10
click at [918, 451] on div at bounding box center [916, 448] width 10 height 10
click at [1067, 446] on div at bounding box center [1070, 448] width 10 height 10
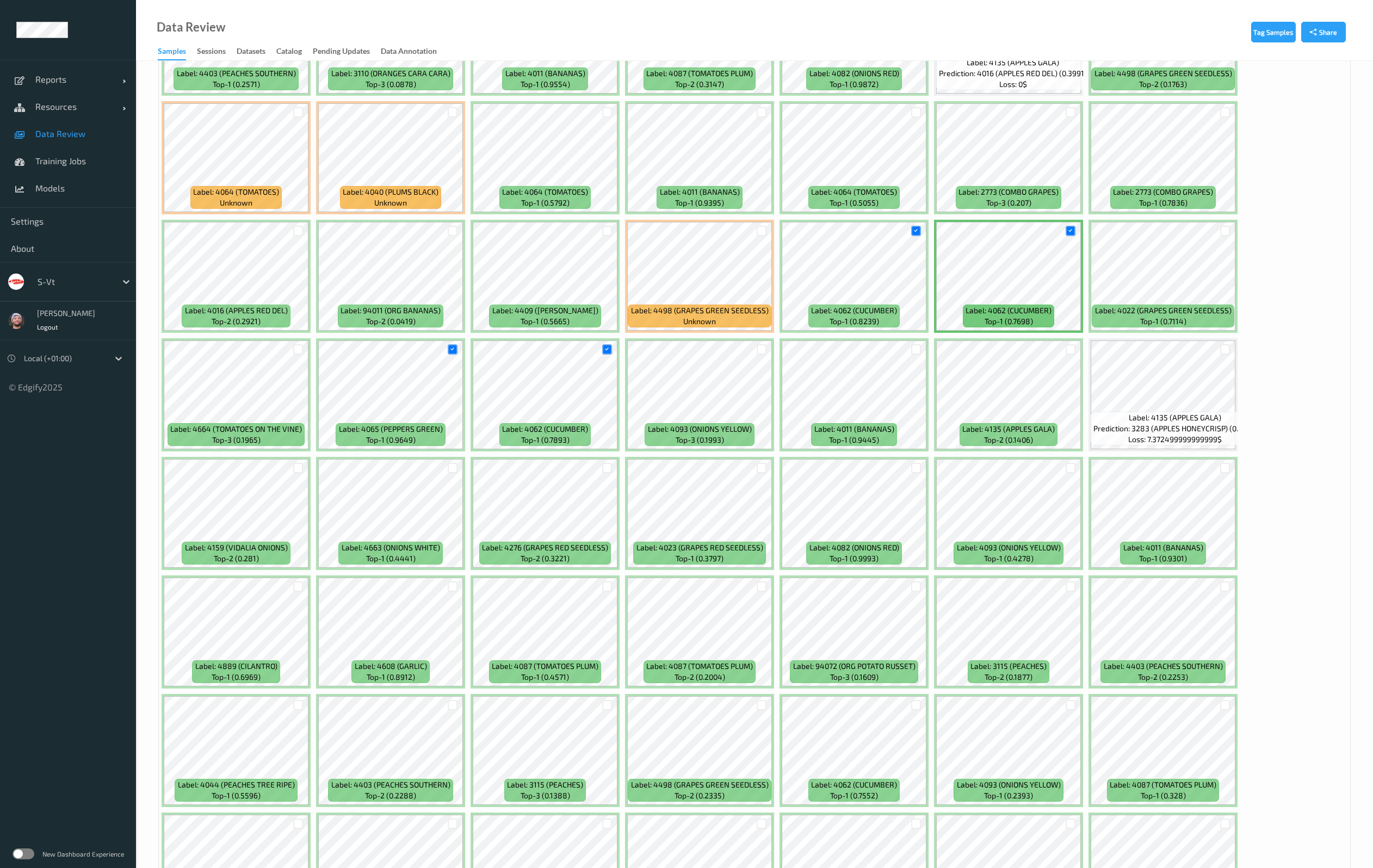
scroll to position [897, 0]
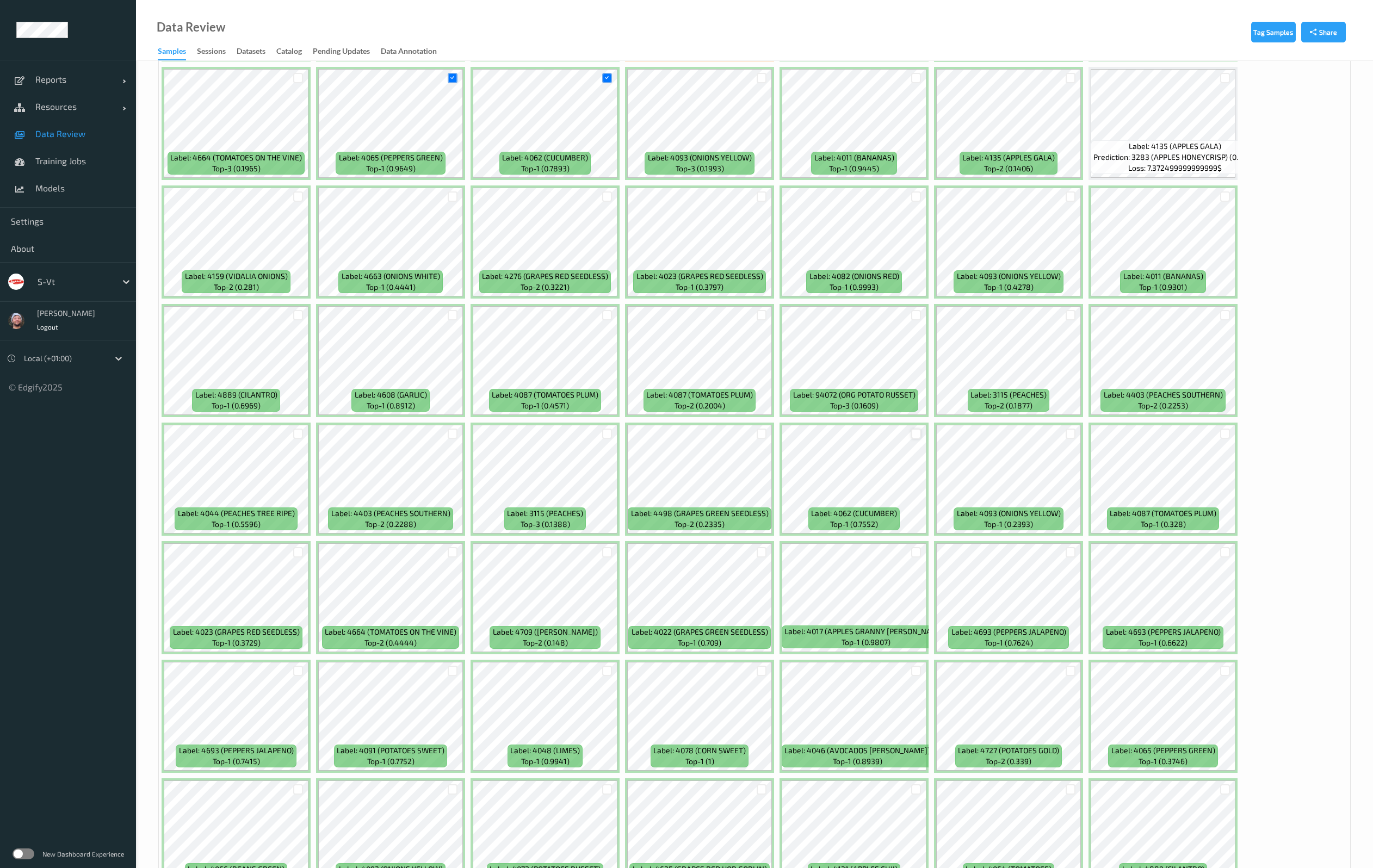
click at [918, 433] on div at bounding box center [916, 433] width 10 height 10
click at [1064, 435] on div at bounding box center [1070, 433] width 21 height 18
click at [1072, 435] on div at bounding box center [1070, 433] width 10 height 10
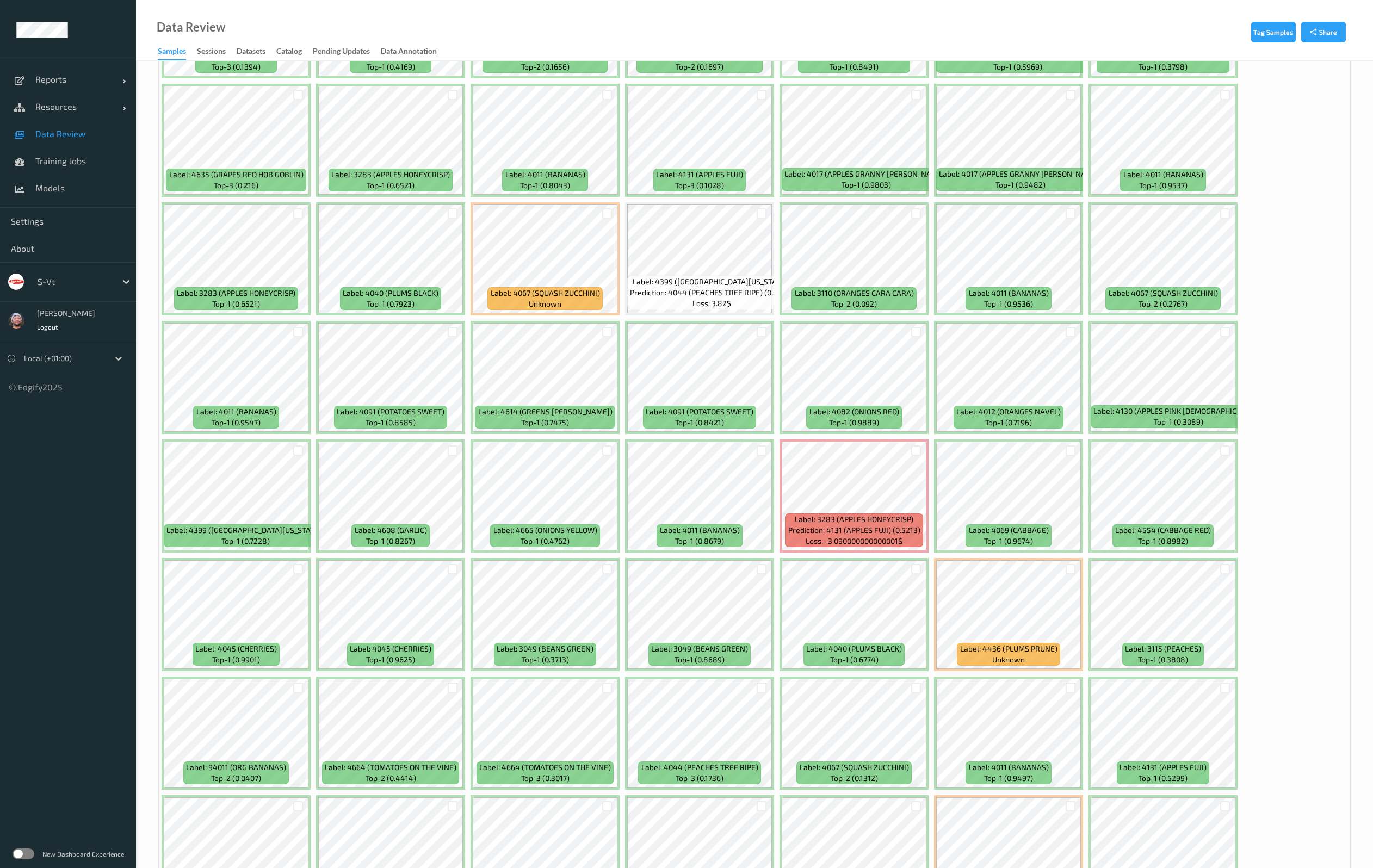
scroll to position [2120, 0]
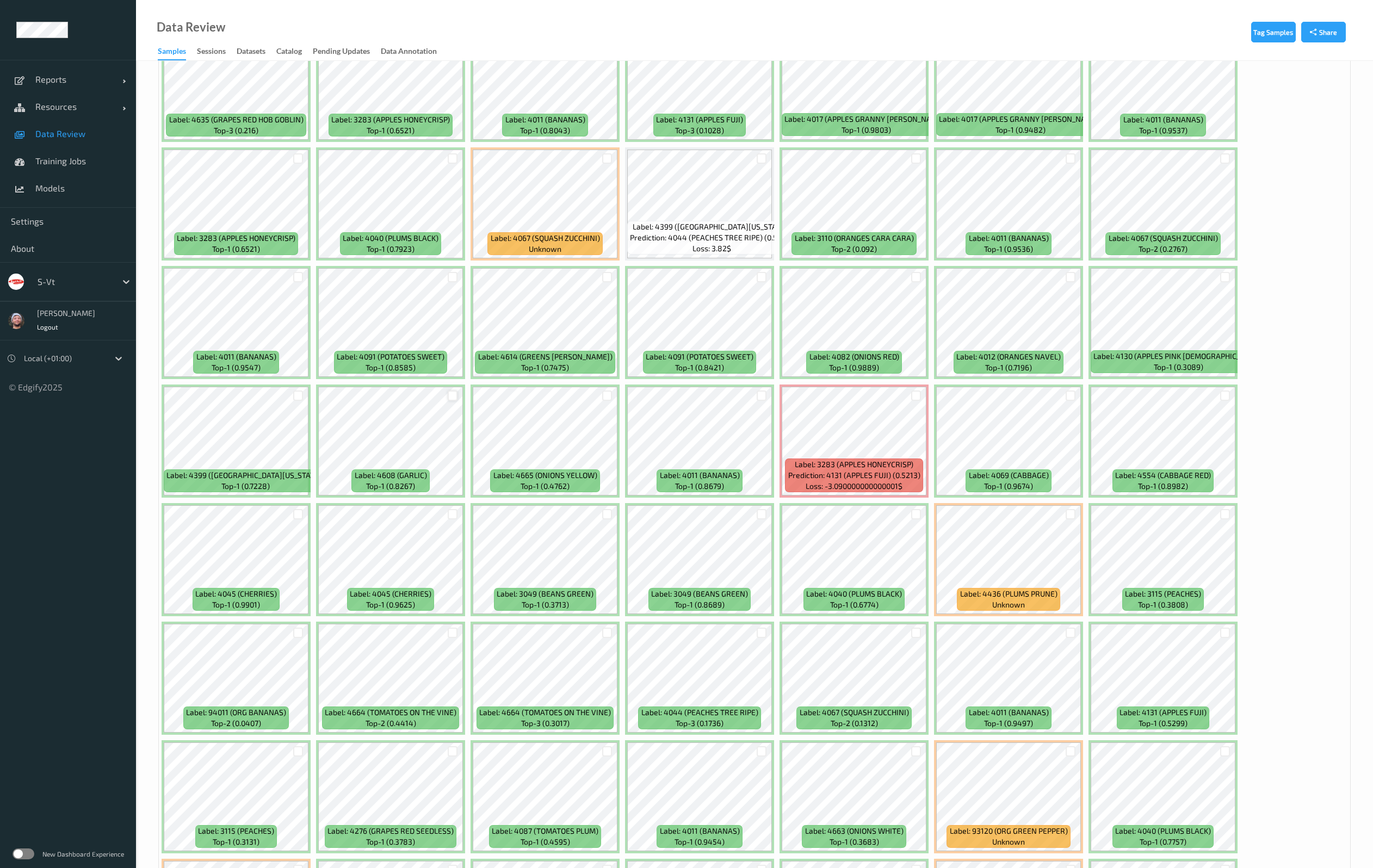
click at [456, 394] on div at bounding box center [453, 395] width 10 height 10
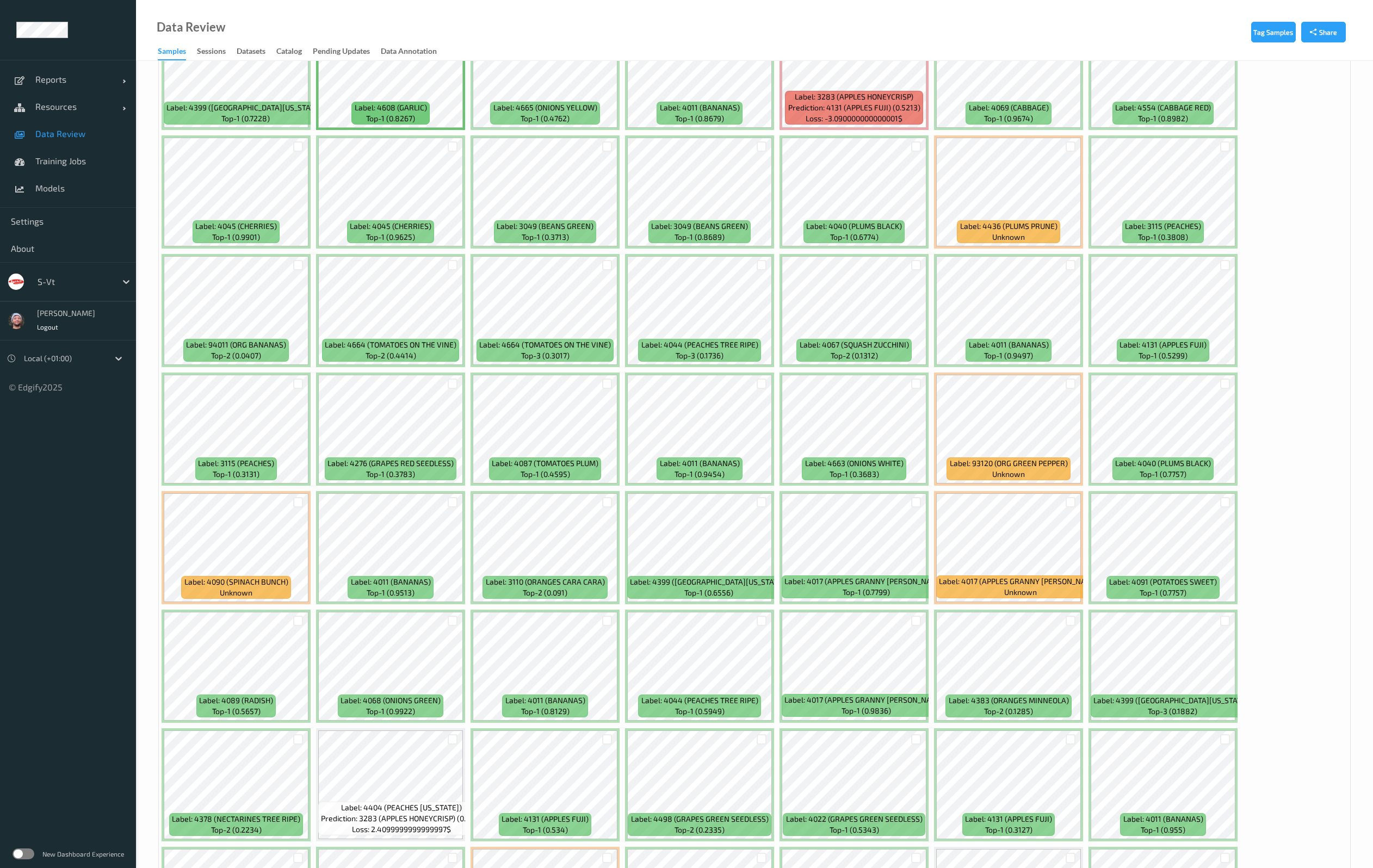
scroll to position [2528, 0]
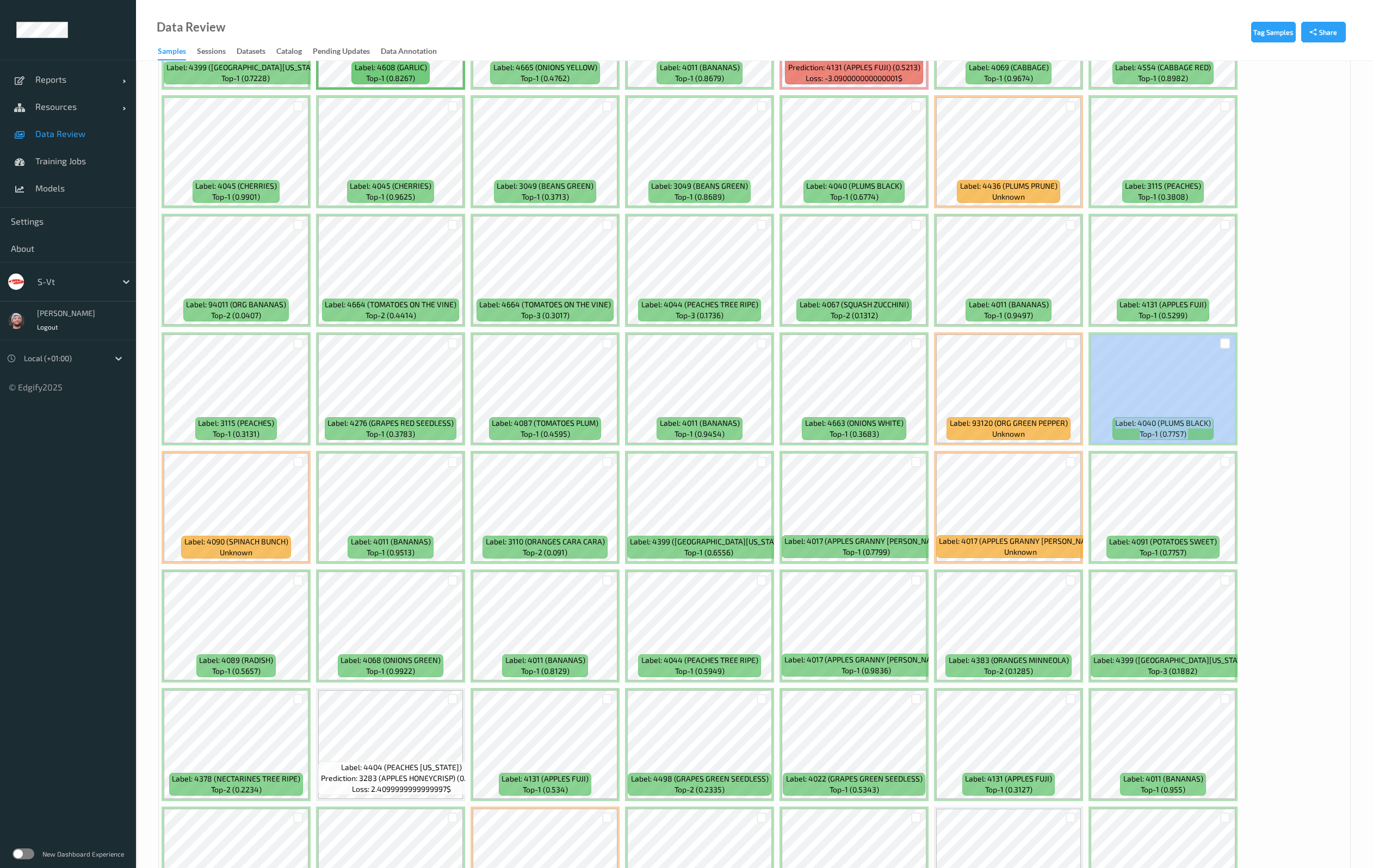
scroll to position [2864, 0]
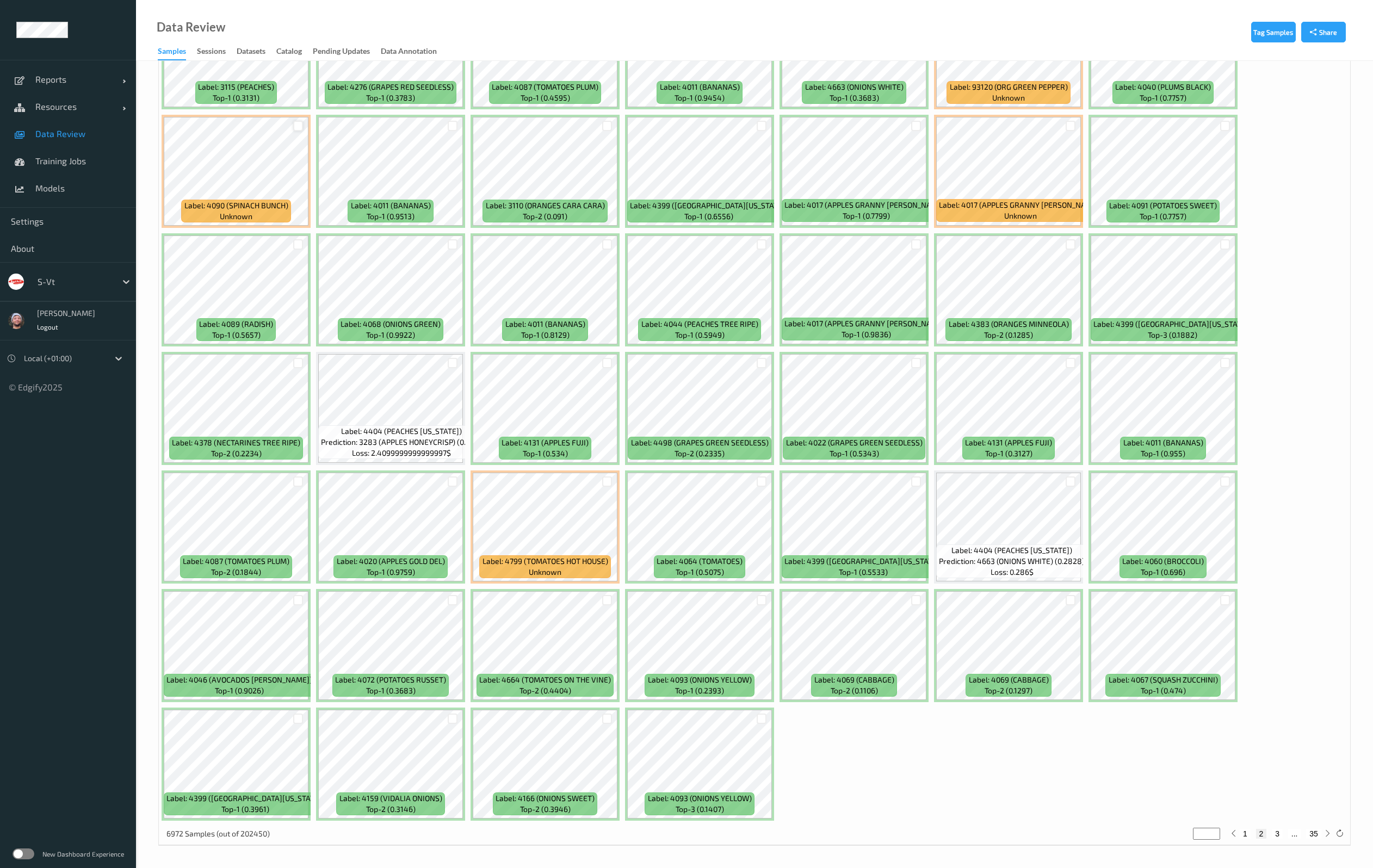
click at [298, 130] on div at bounding box center [298, 126] width 10 height 10
click at [1280, 835] on button "3" at bounding box center [1277, 833] width 11 height 10
type input "*"
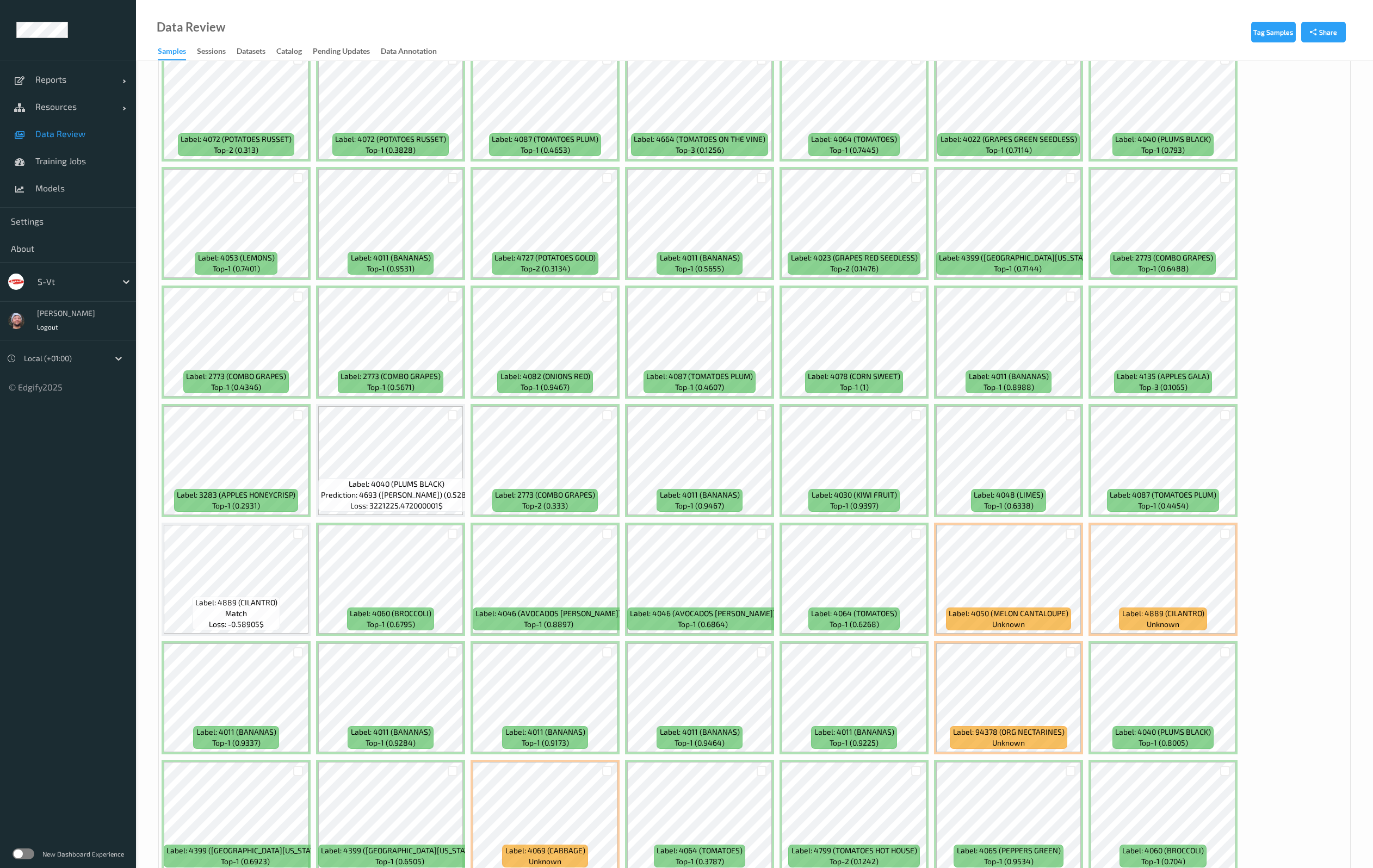
scroll to position [2202, 0]
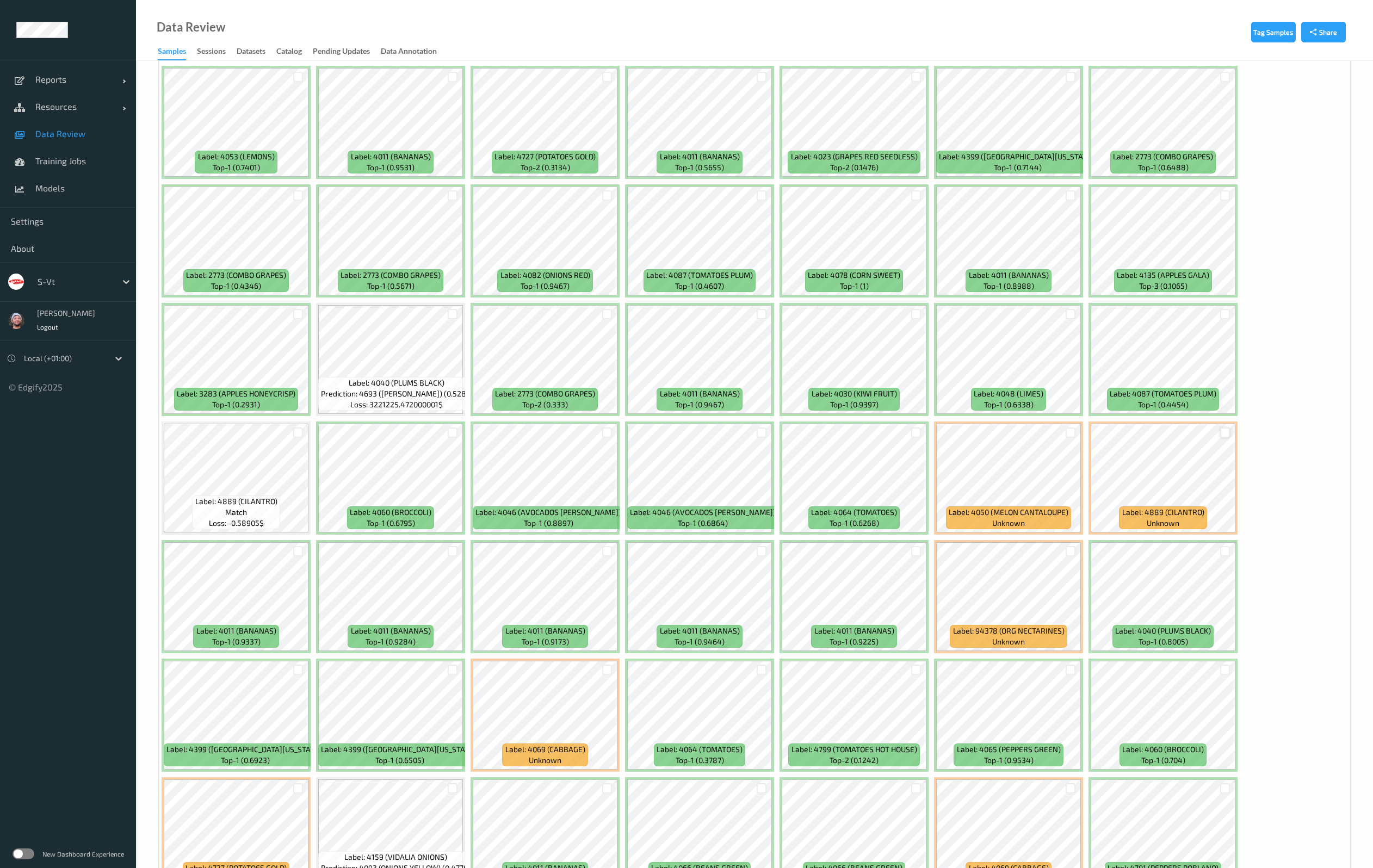
click at [1221, 430] on div at bounding box center [1225, 432] width 10 height 10
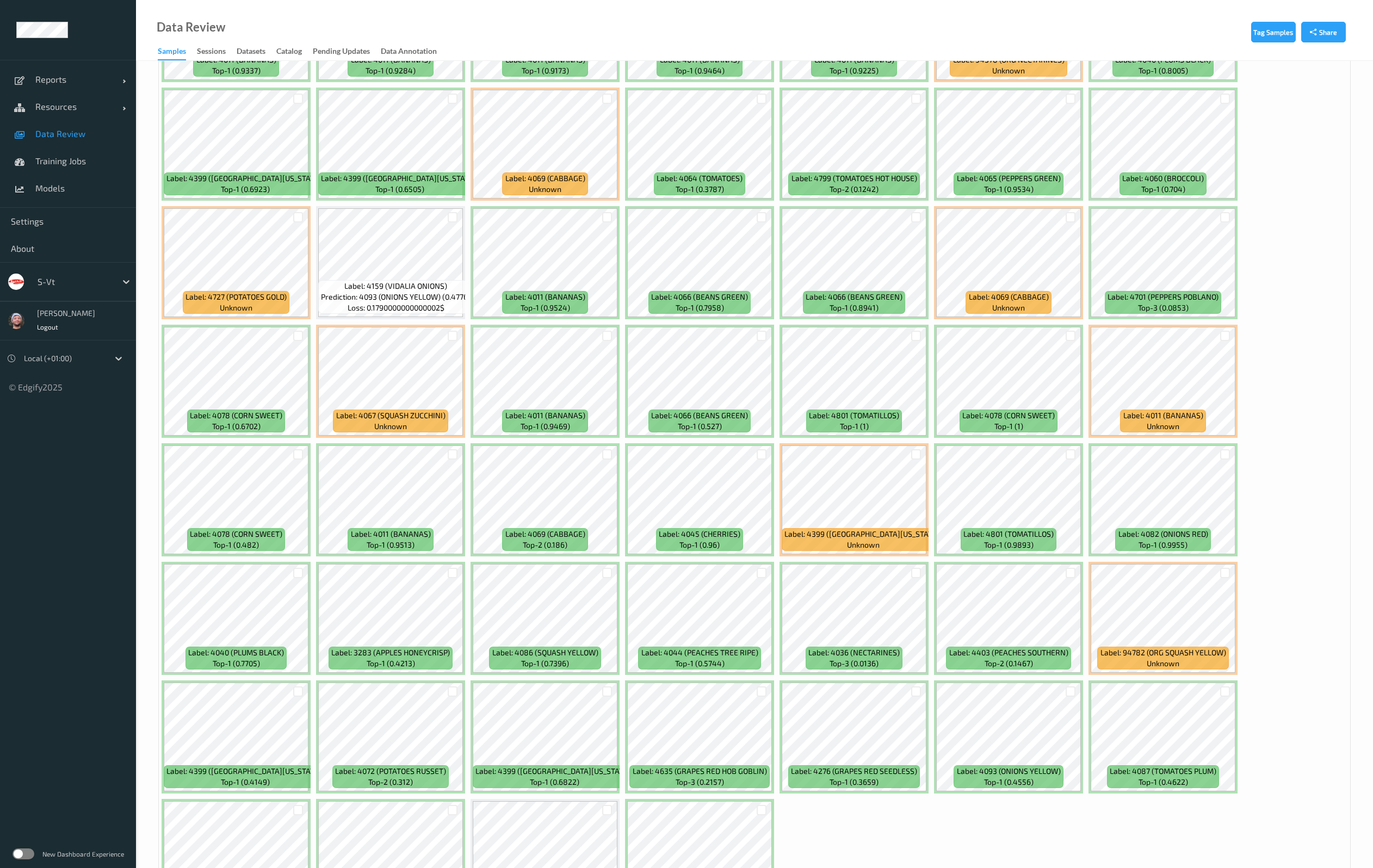
scroll to position [2864, 0]
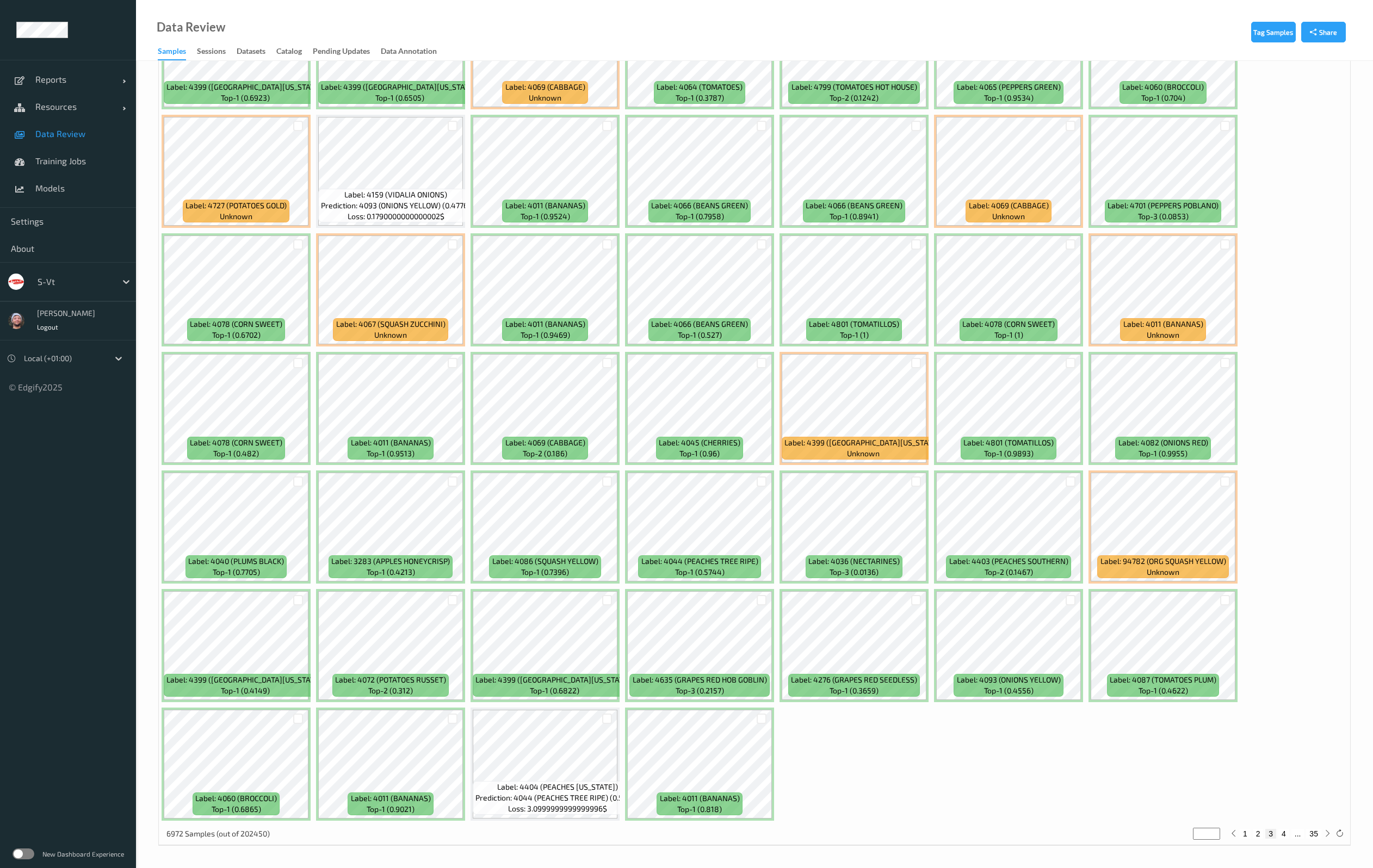
click at [1282, 836] on button "4" at bounding box center [1283, 833] width 11 height 10
type input "*"
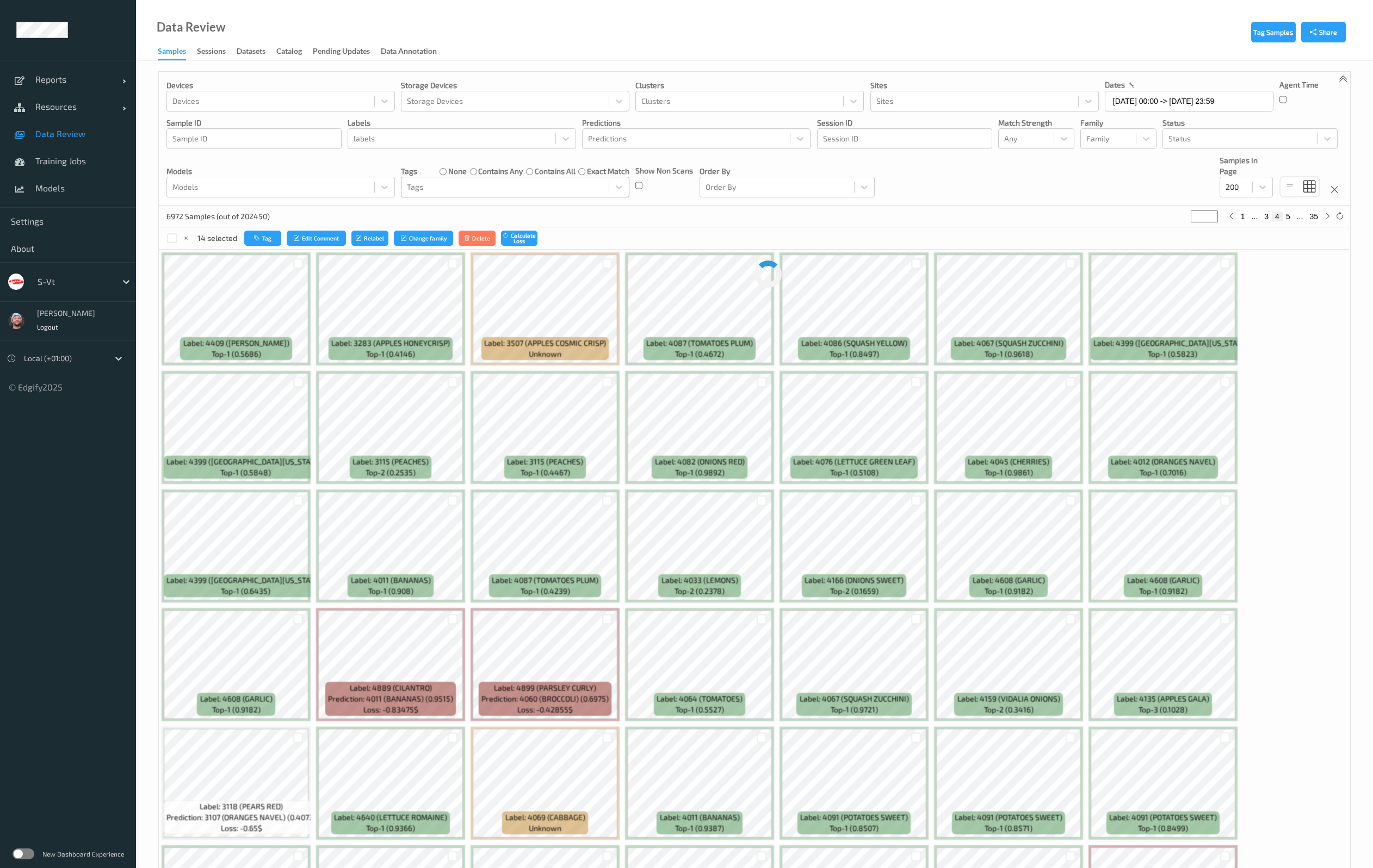
scroll to position [0, 0]
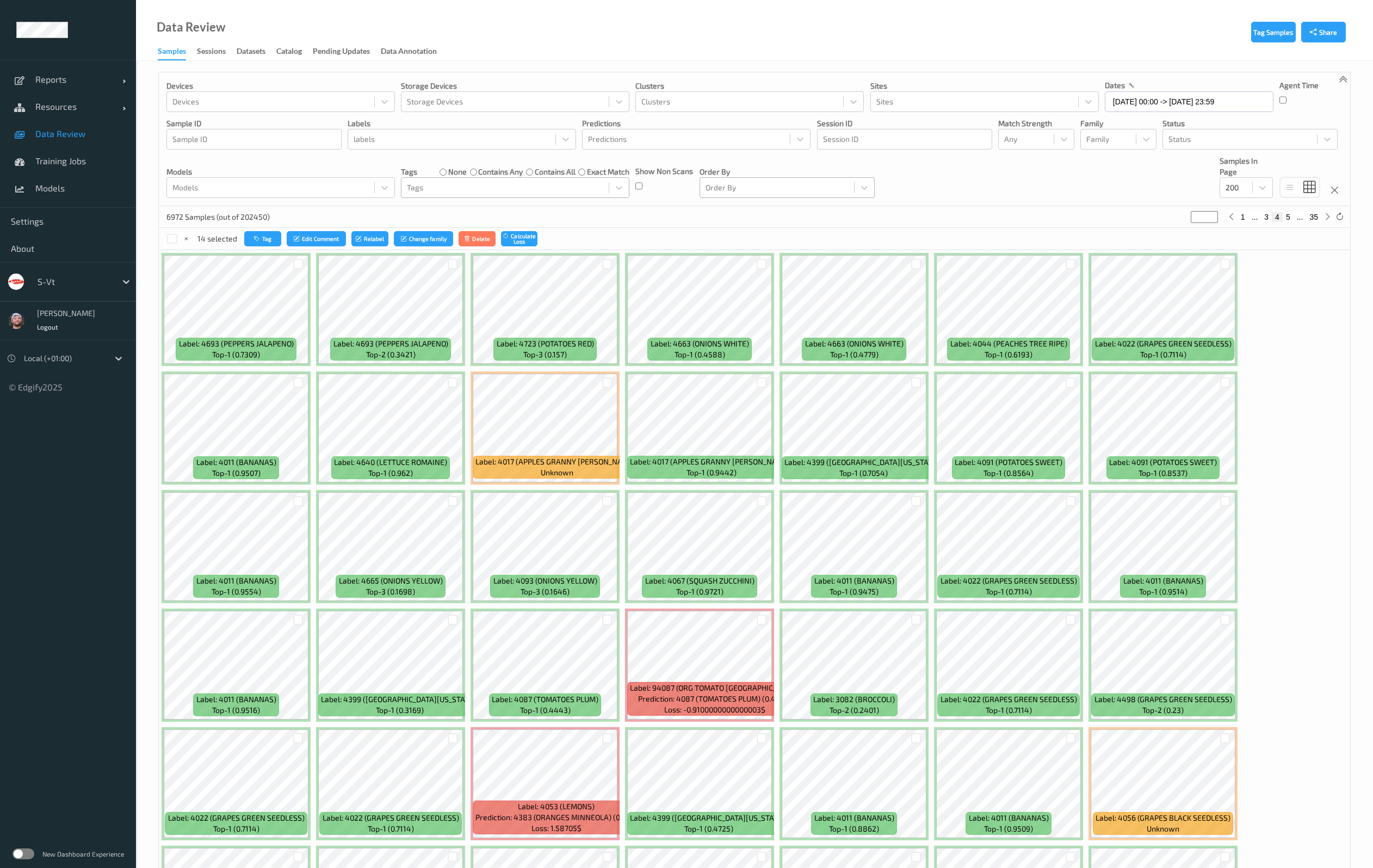
click at [853, 194] on div "Order By" at bounding box center [777, 187] width 154 height 17
click at [654, 211] on div "6972 Samples (out of 202450) * 1 ... 3 4 5 ... 35" at bounding box center [755, 217] width 1191 height 22
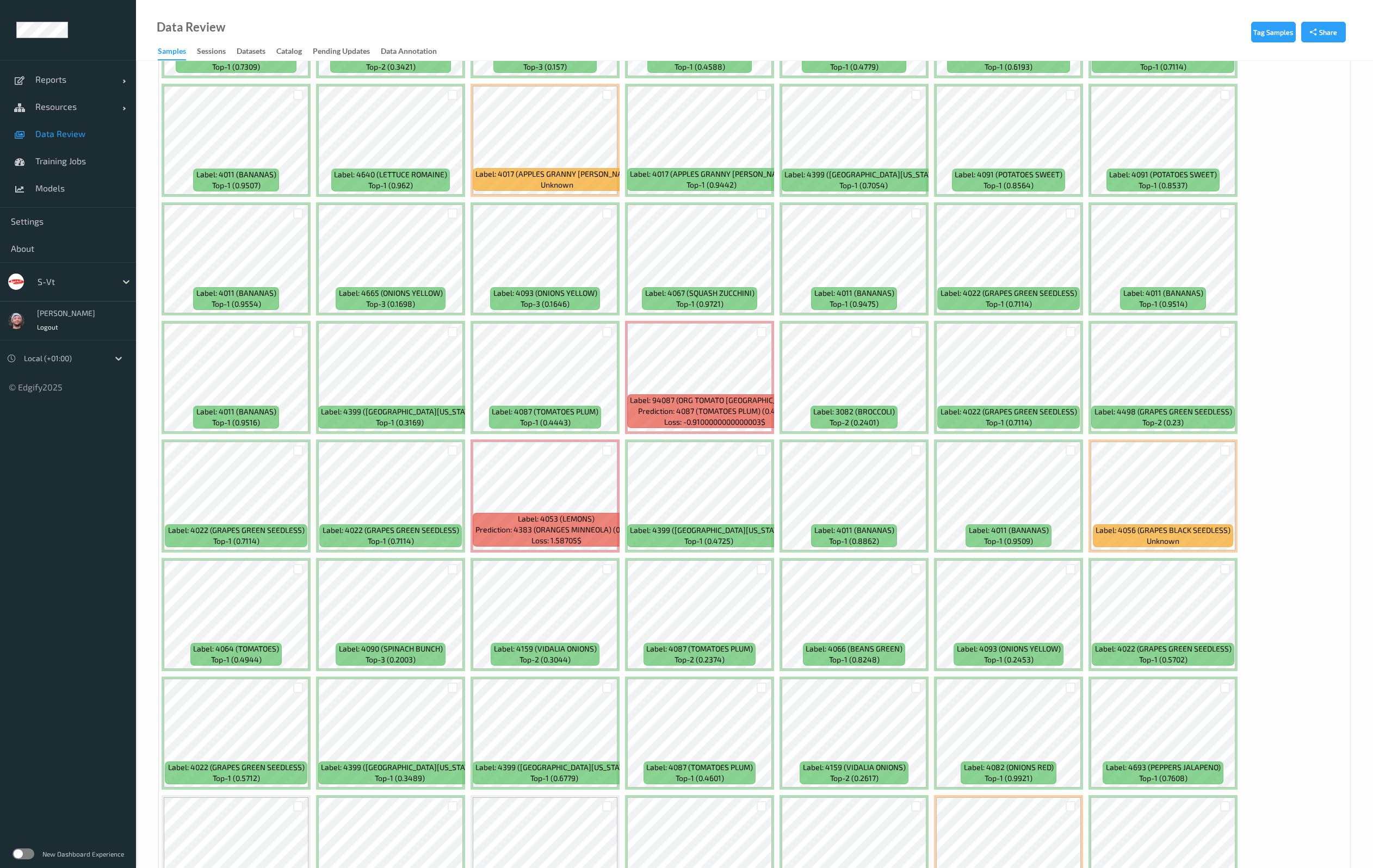
scroll to position [326, 0]
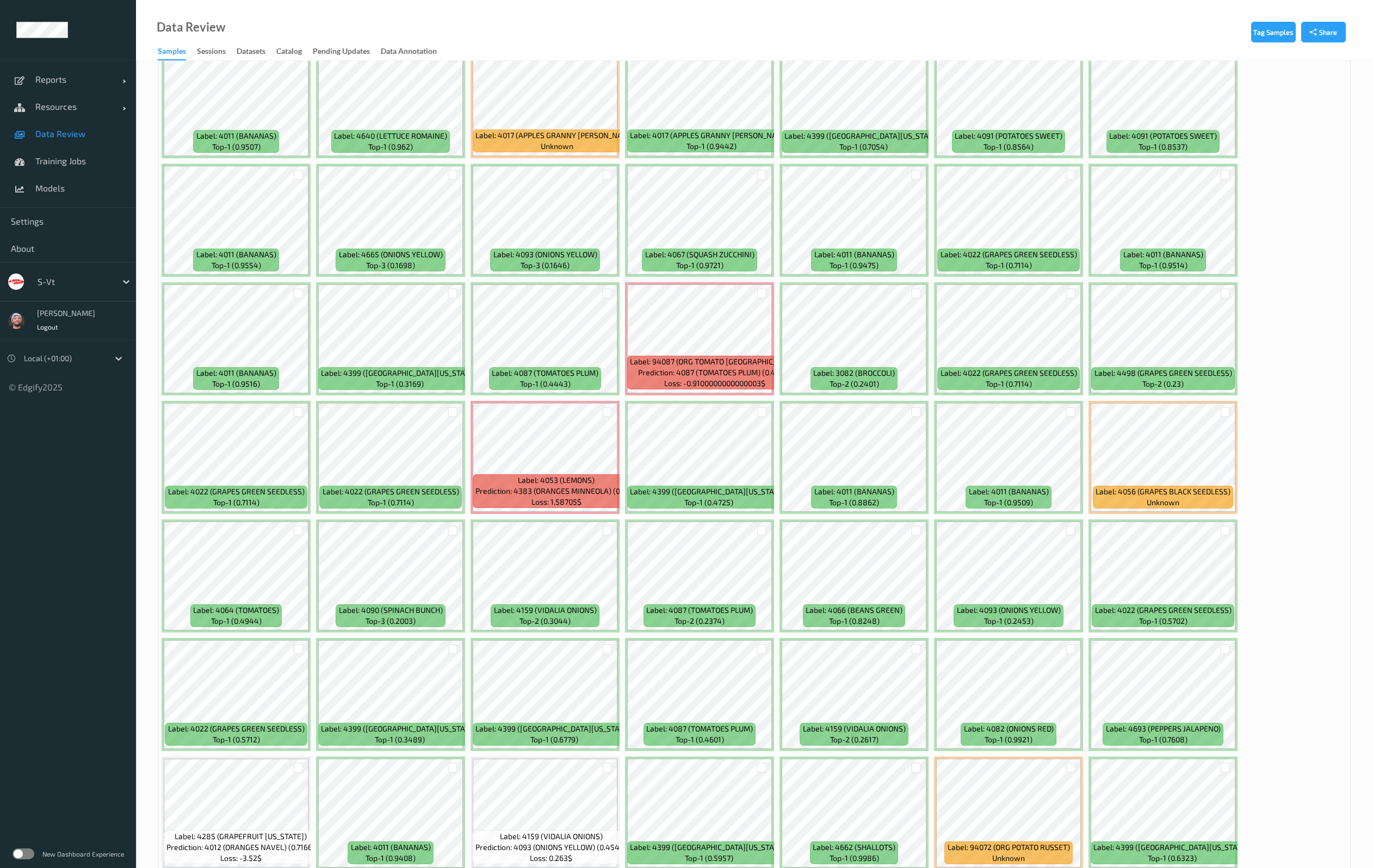
click at [1226, 418] on div at bounding box center [1225, 412] width 21 height 18
click at [1226, 412] on div at bounding box center [1225, 411] width 10 height 10
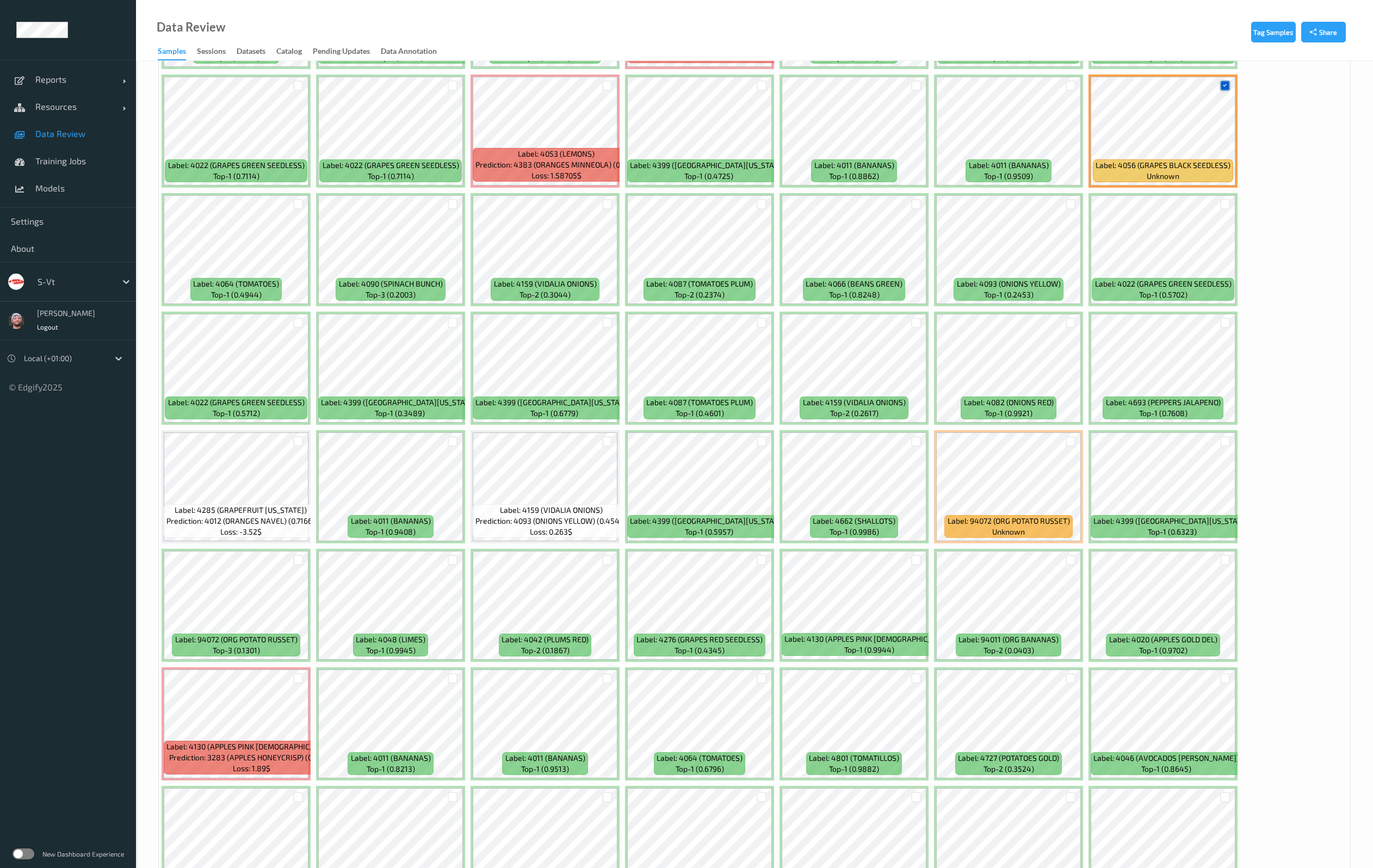
scroll to position [571, 0]
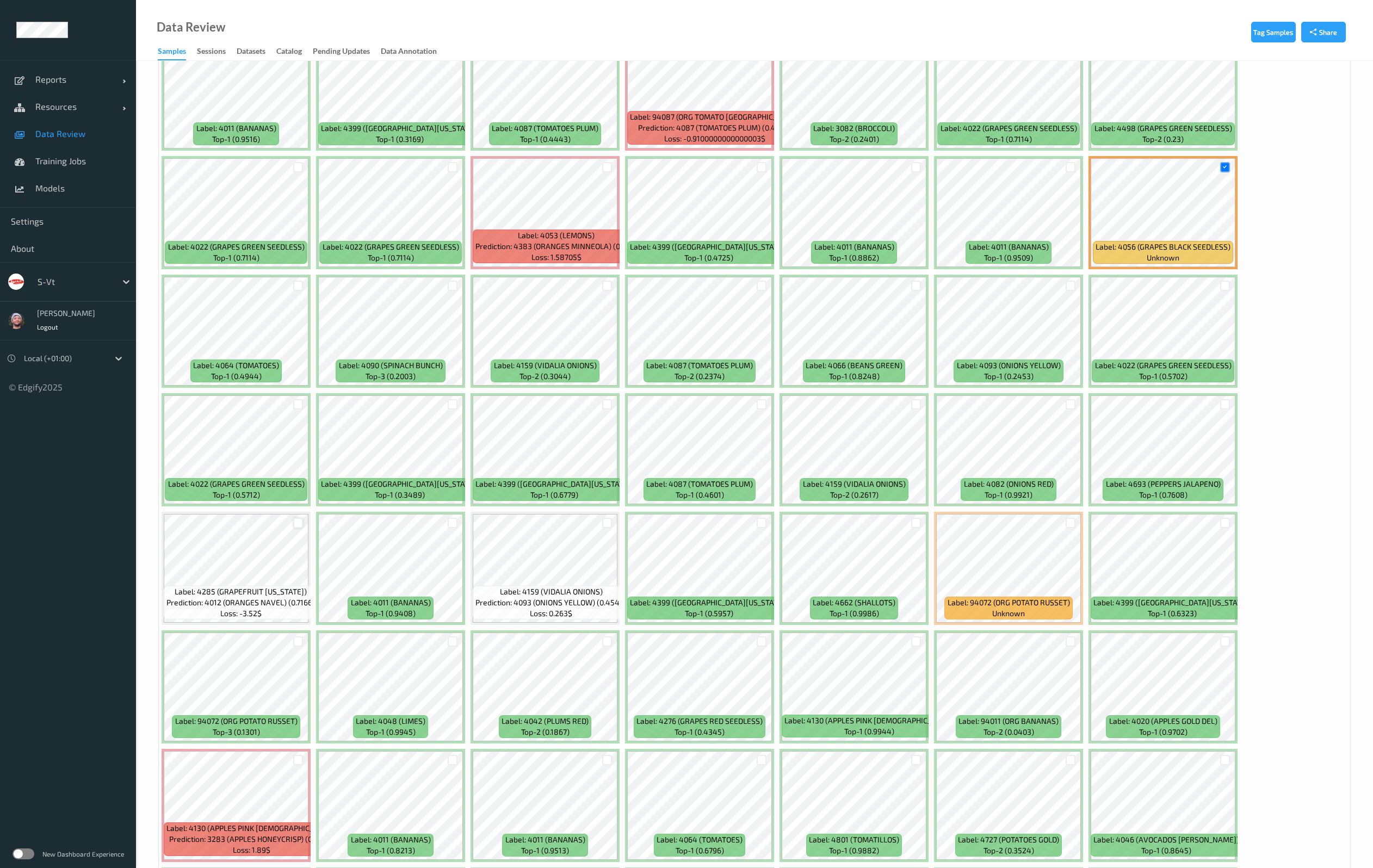
click at [295, 525] on div at bounding box center [298, 522] width 10 height 10
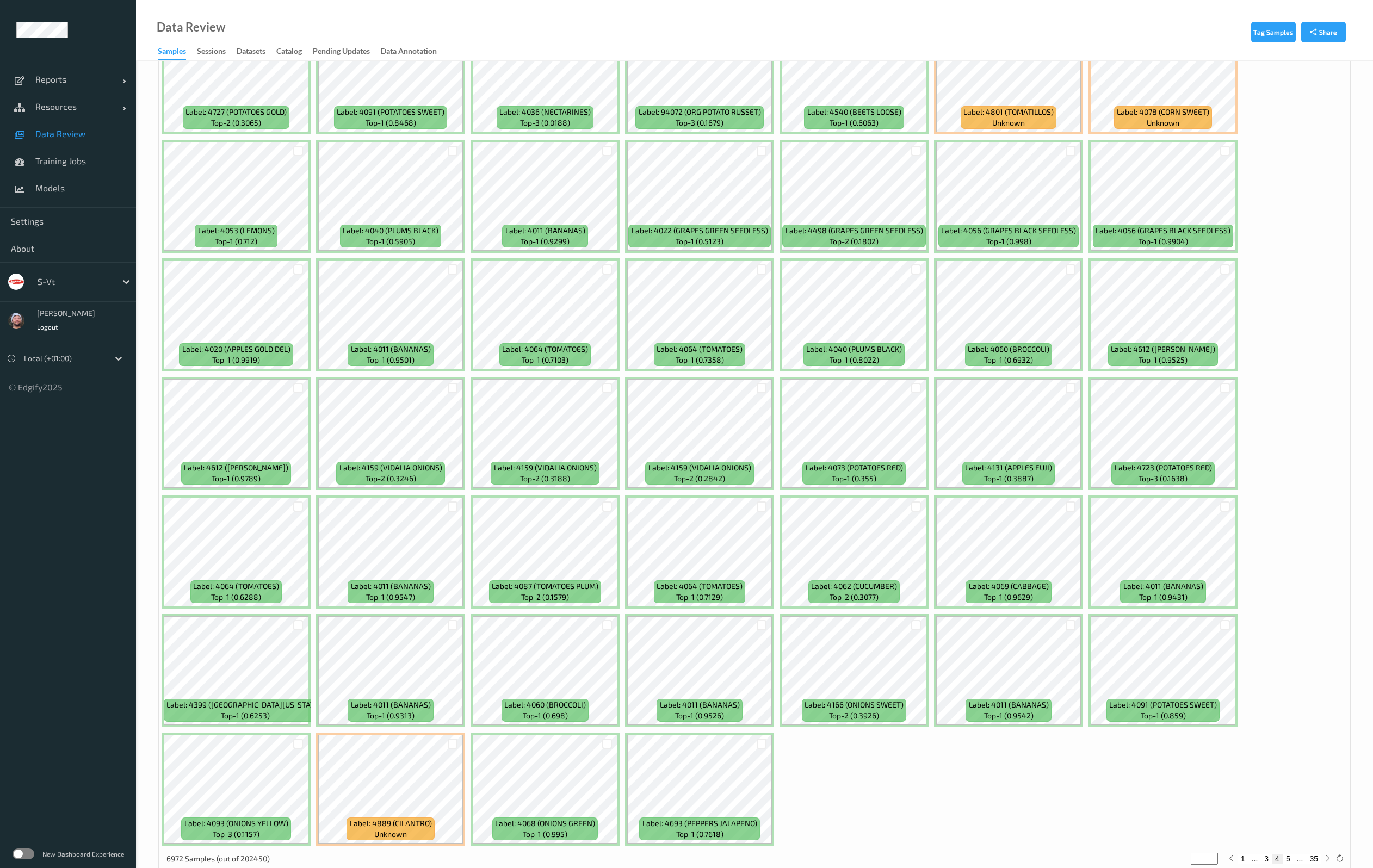
scroll to position [2864, 0]
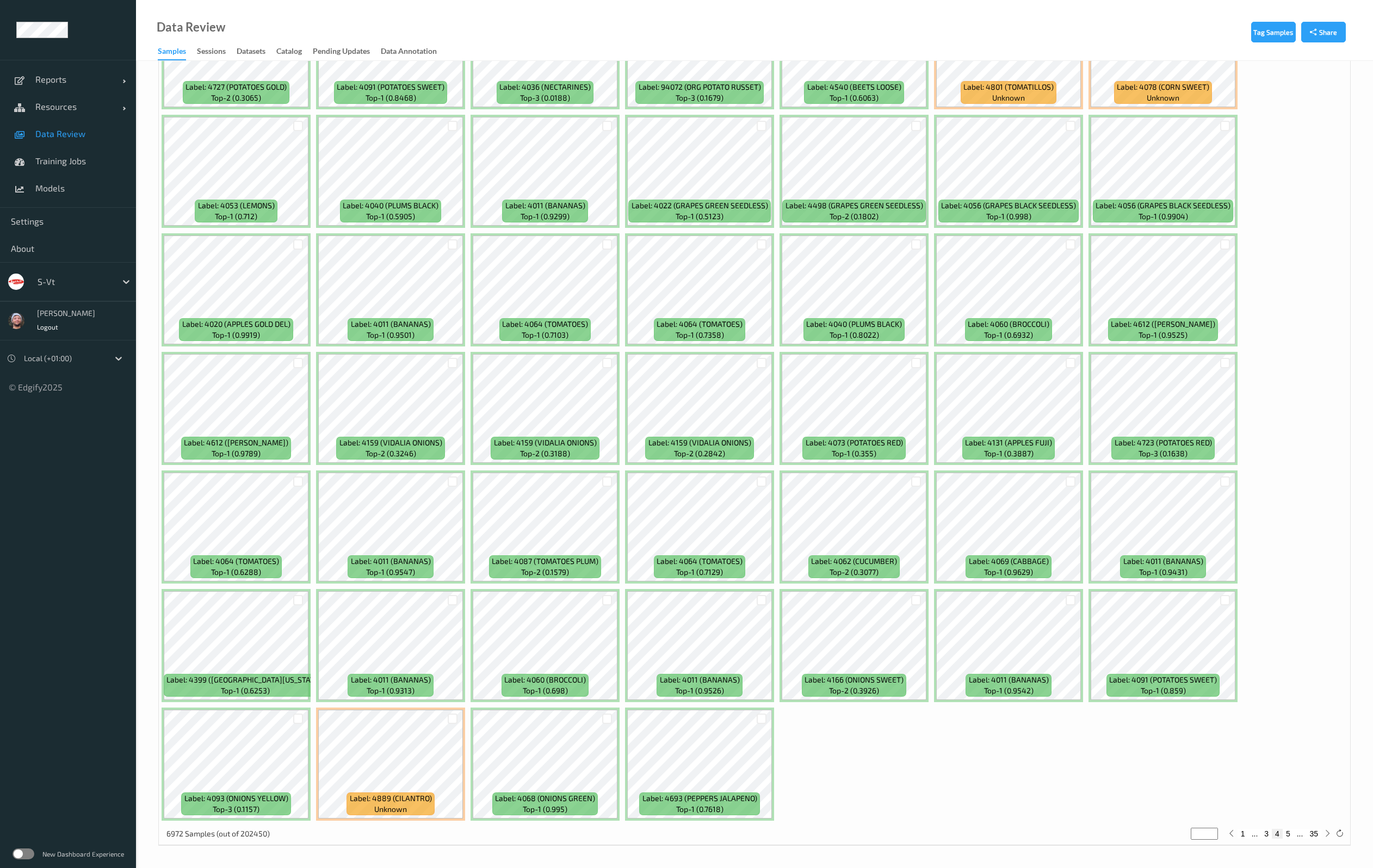
click at [1289, 831] on button "5" at bounding box center [1288, 833] width 11 height 10
type input "*"
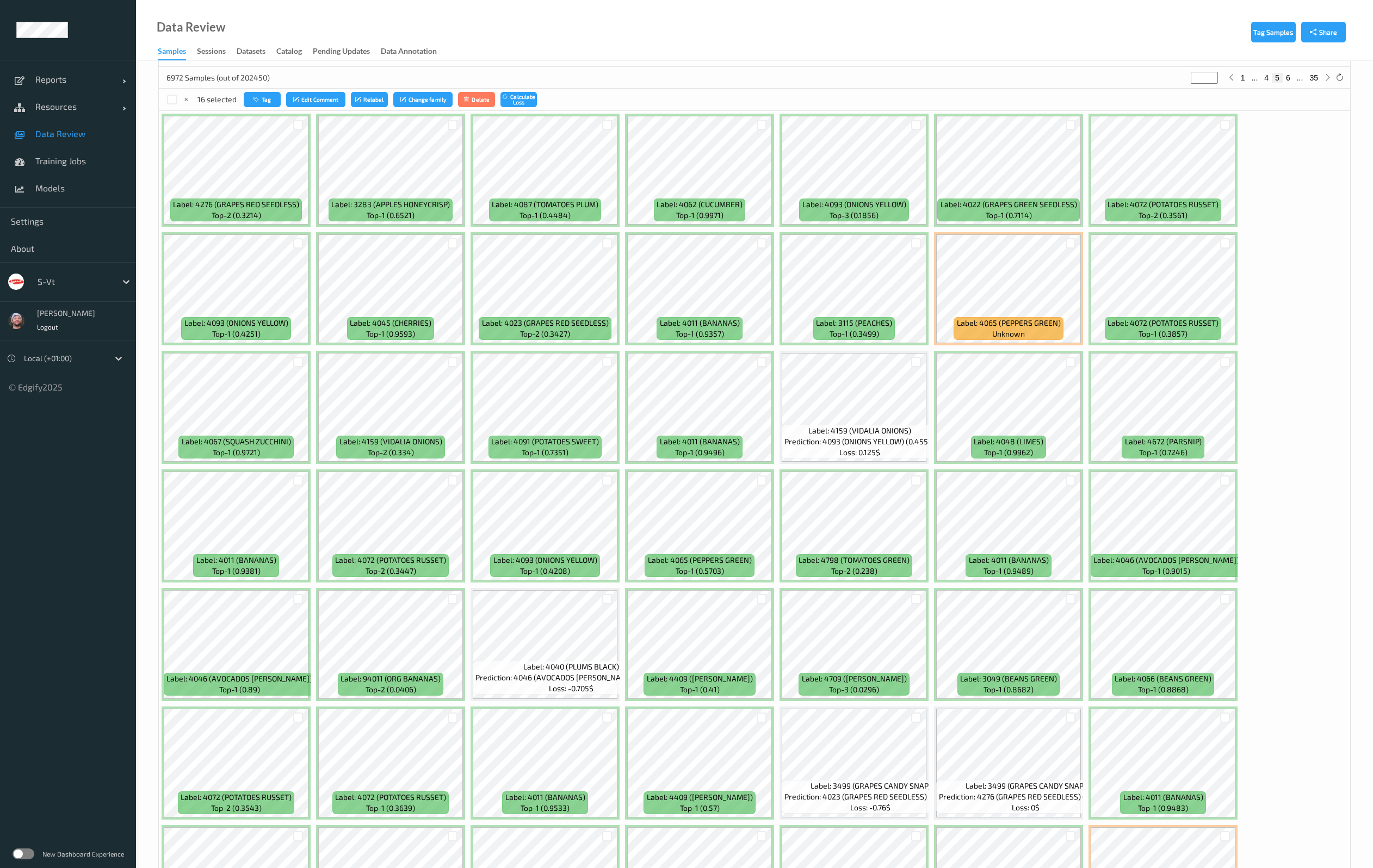
scroll to position [326, 0]
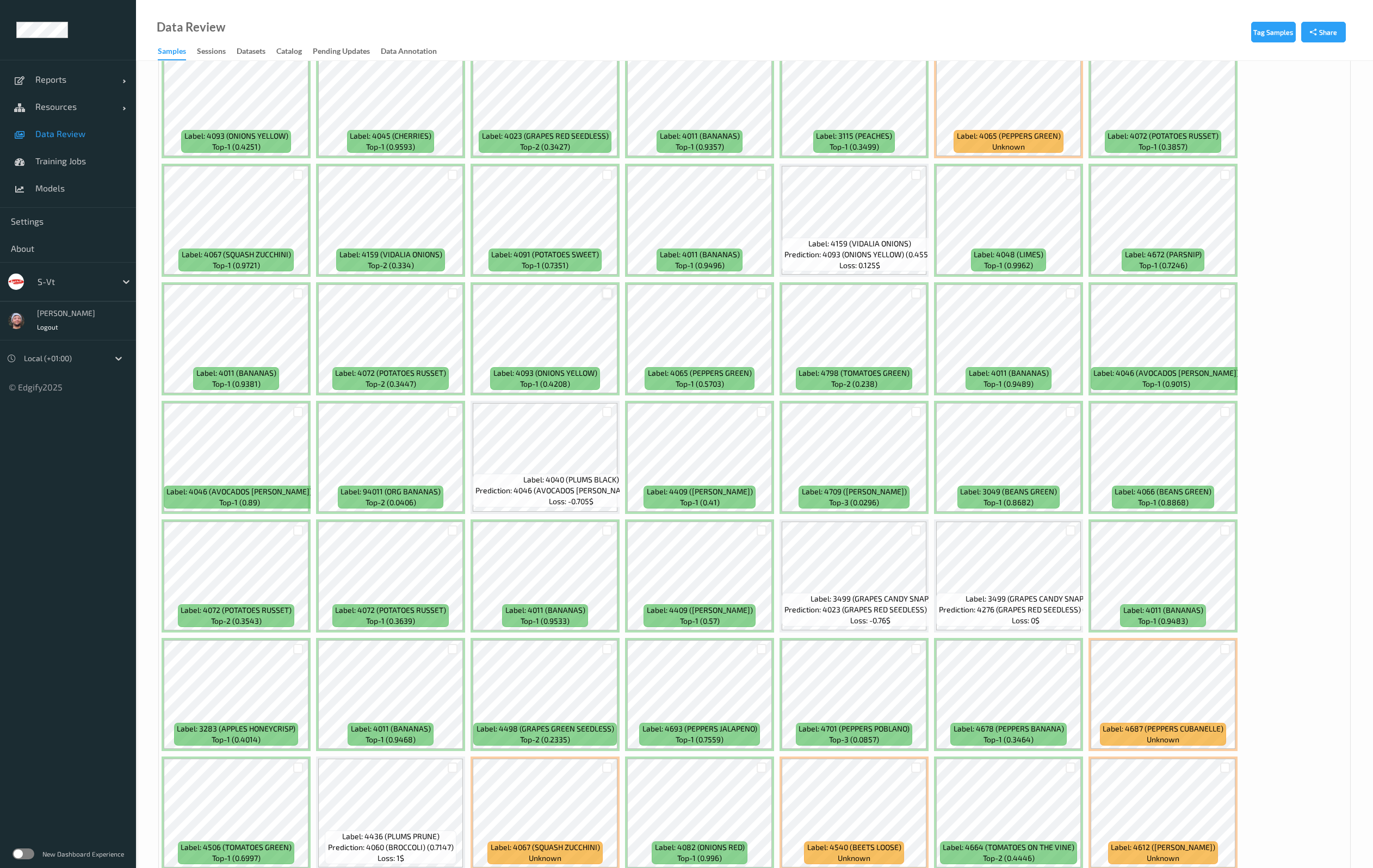
click at [606, 297] on div at bounding box center [607, 293] width 10 height 10
click at [603, 414] on div at bounding box center [607, 411] width 10 height 10
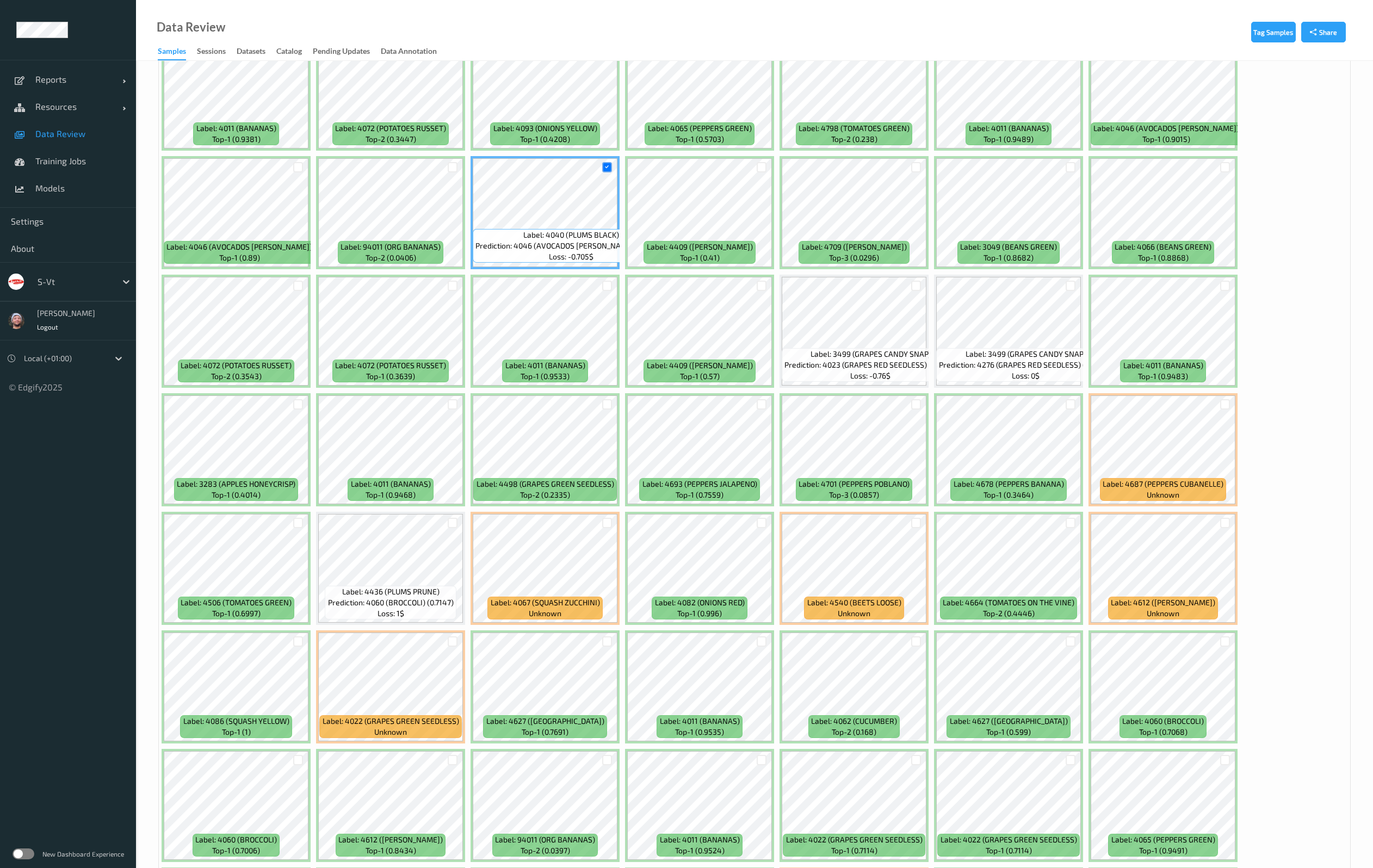
scroll to position [652, 0]
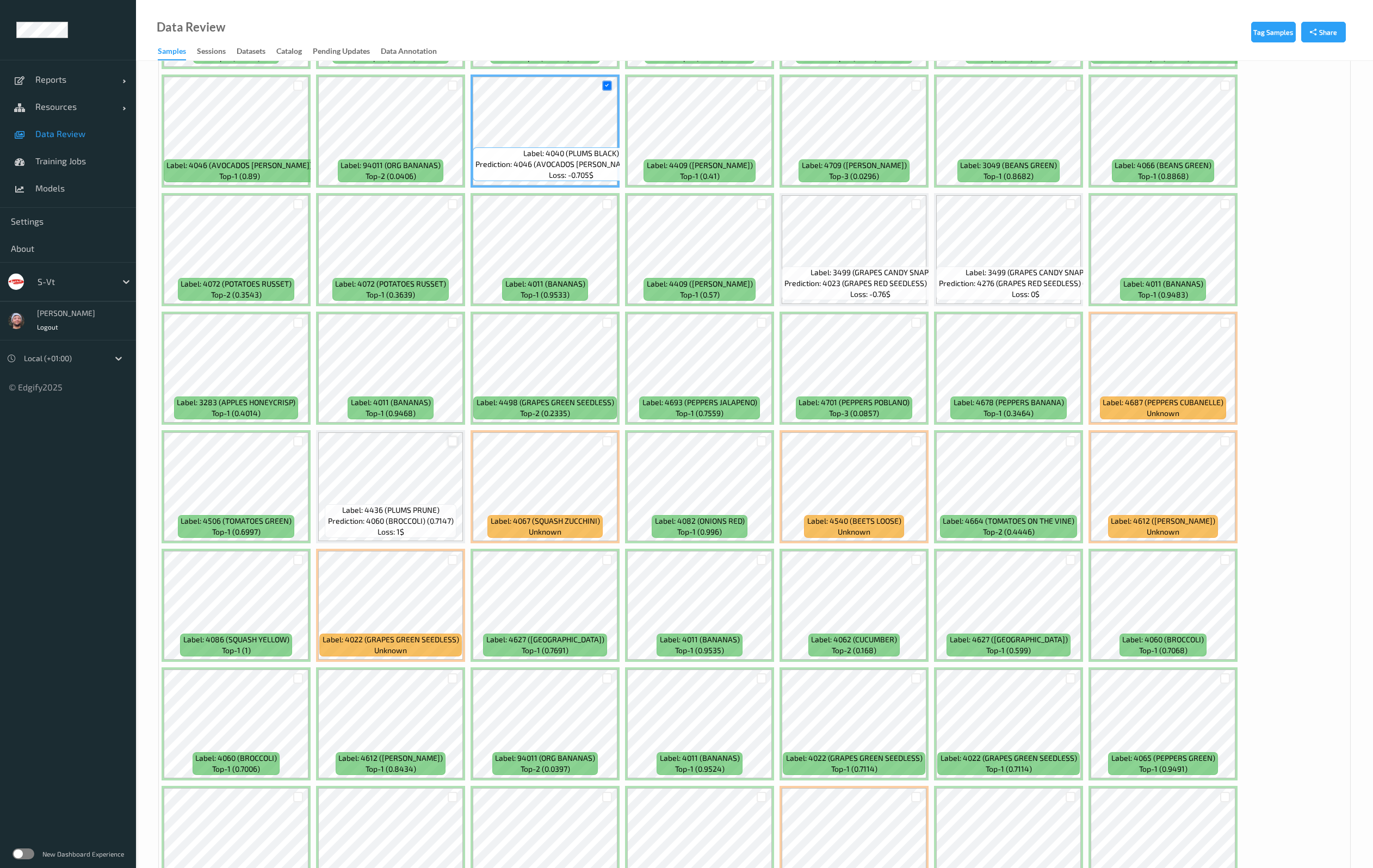
click at [450, 439] on div at bounding box center [453, 441] width 10 height 10
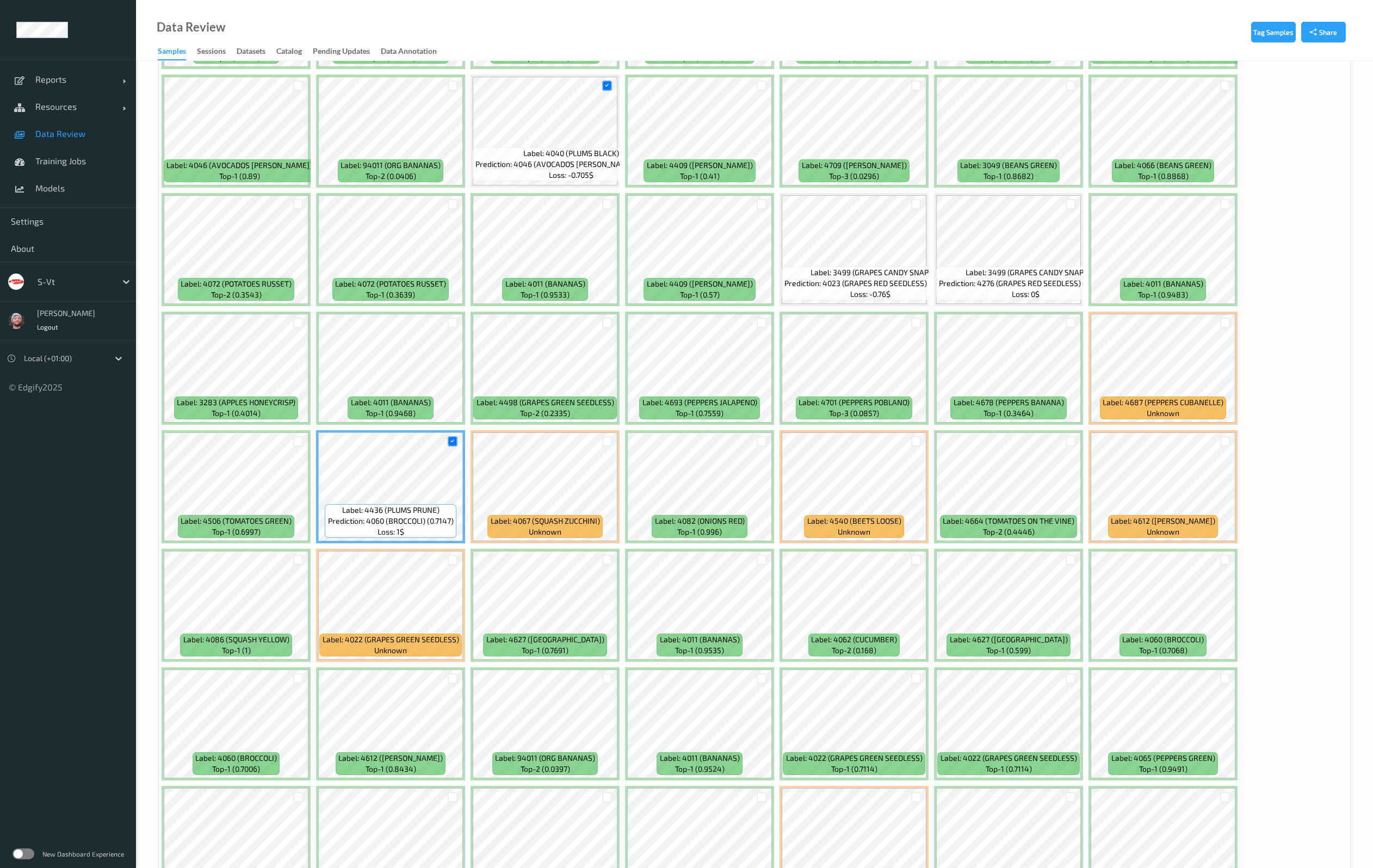
scroll to position [897, 0]
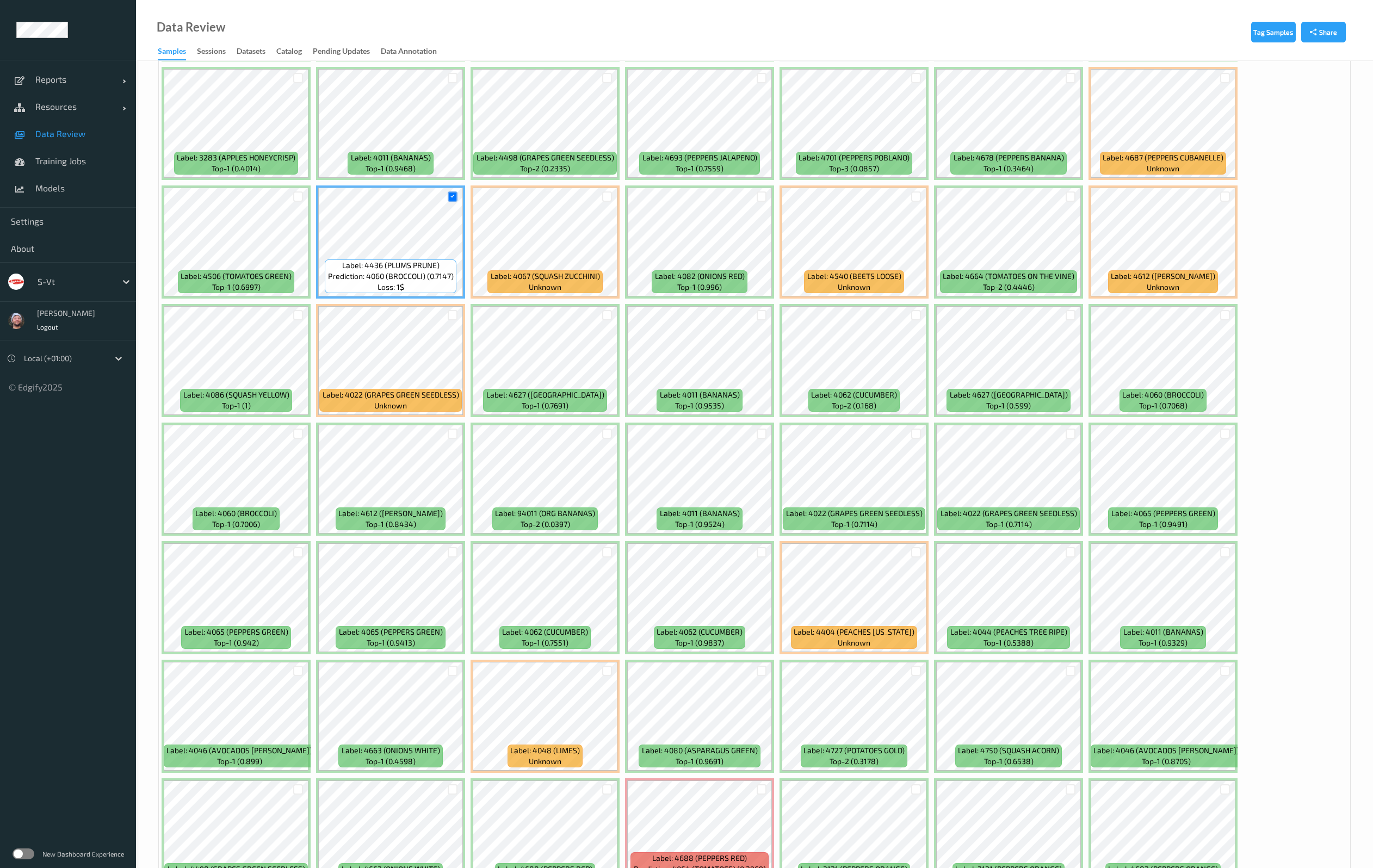
click at [612, 552] on div at bounding box center [607, 552] width 21 height 18
click at [603, 552] on div at bounding box center [607, 552] width 10 height 10
click at [768, 551] on div at bounding box center [761, 552] width 21 height 18
click at [759, 550] on div at bounding box center [761, 552] width 10 height 10
click at [1226, 322] on div at bounding box center [1225, 315] width 21 height 18
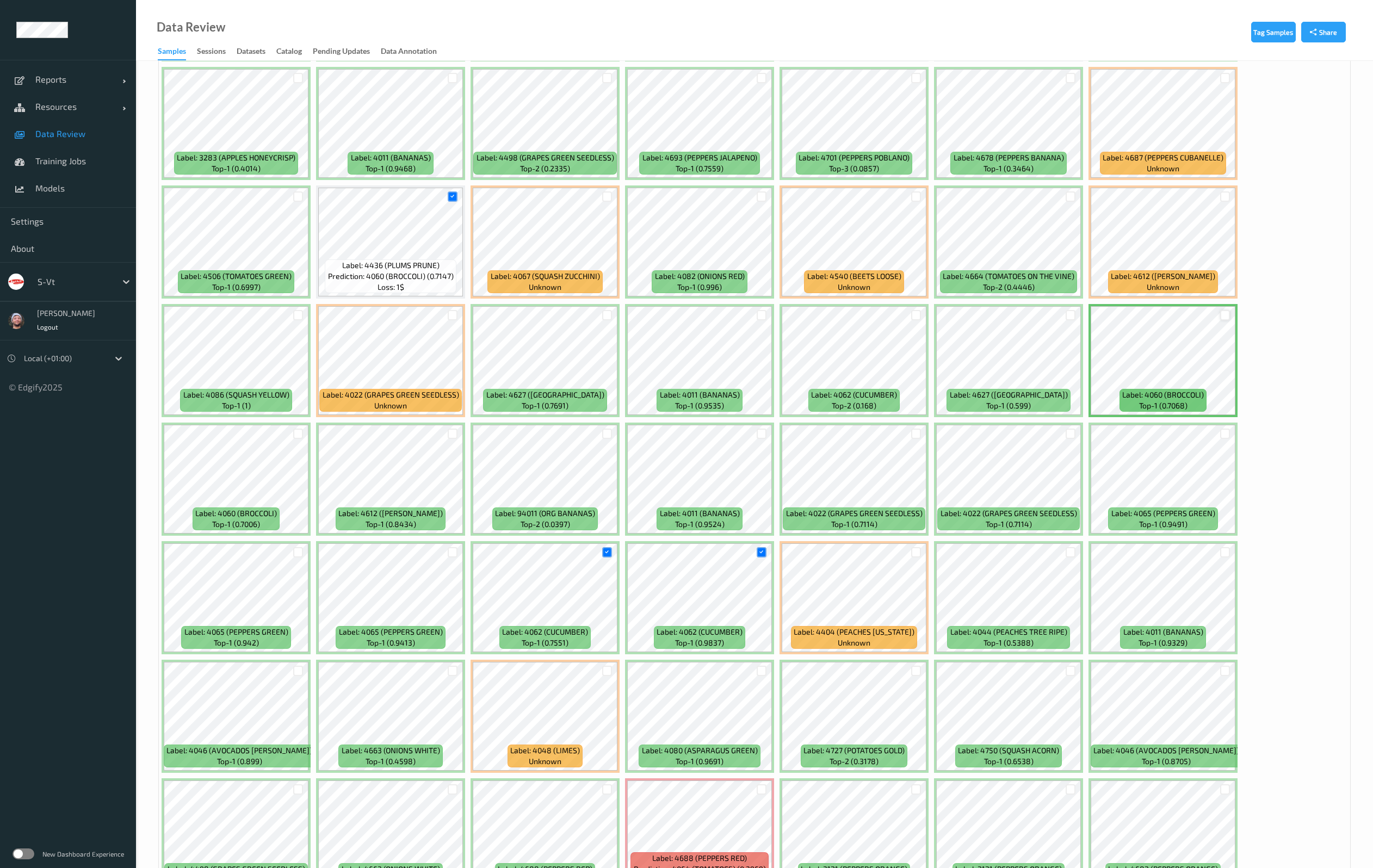
click at [1224, 317] on div at bounding box center [1225, 314] width 10 height 10
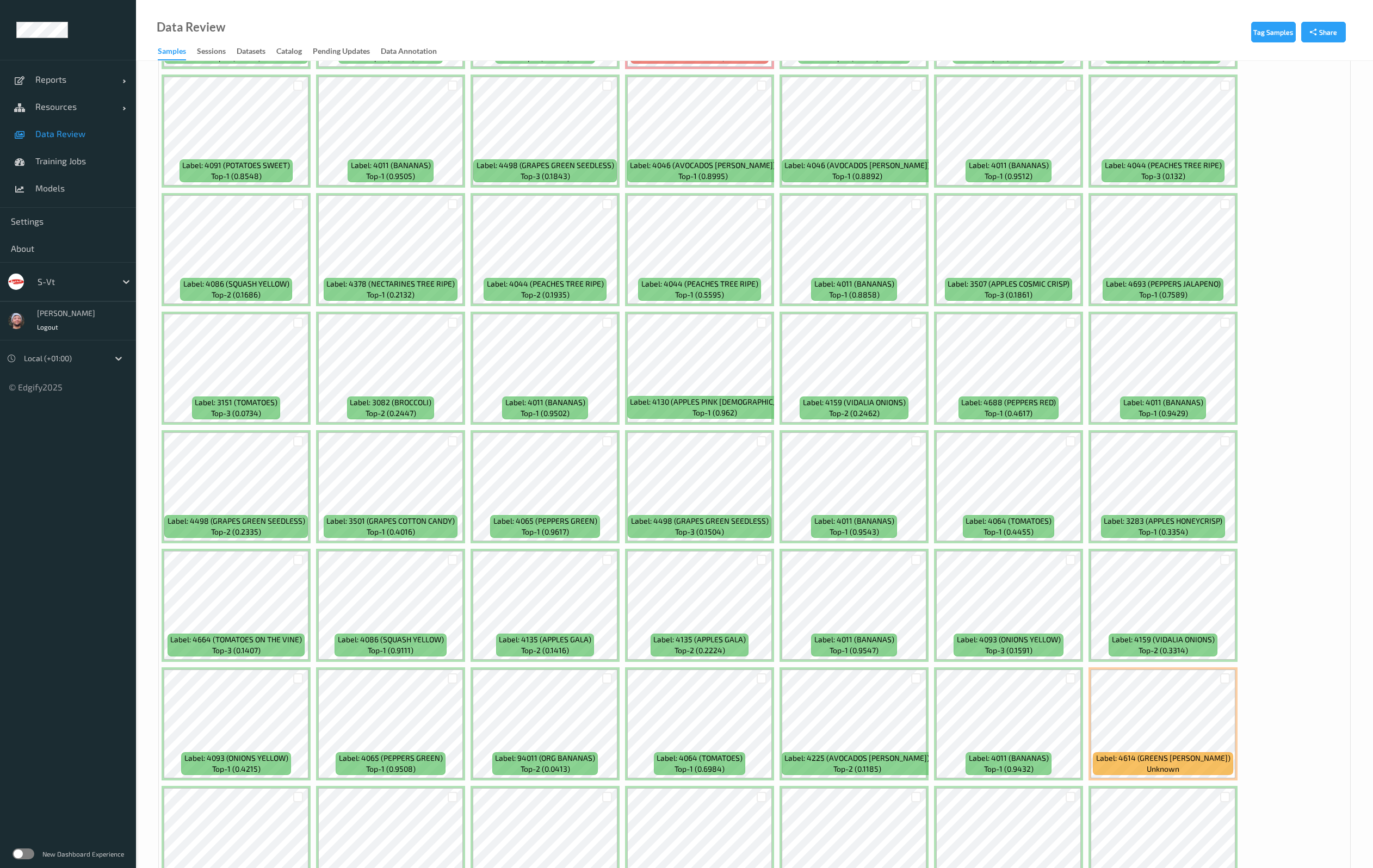
scroll to position [1794, 0]
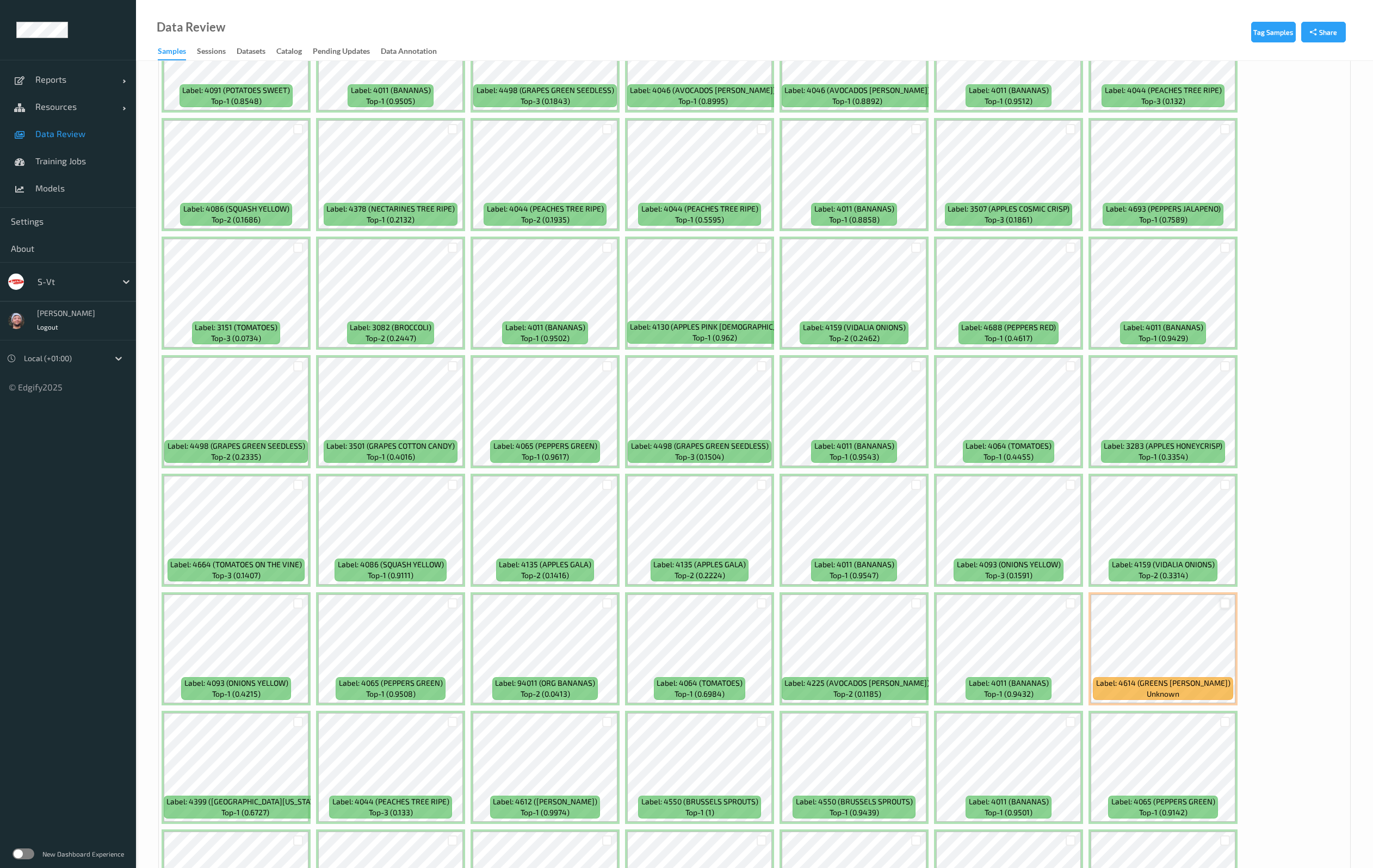
click at [1220, 604] on div at bounding box center [1225, 603] width 10 height 10
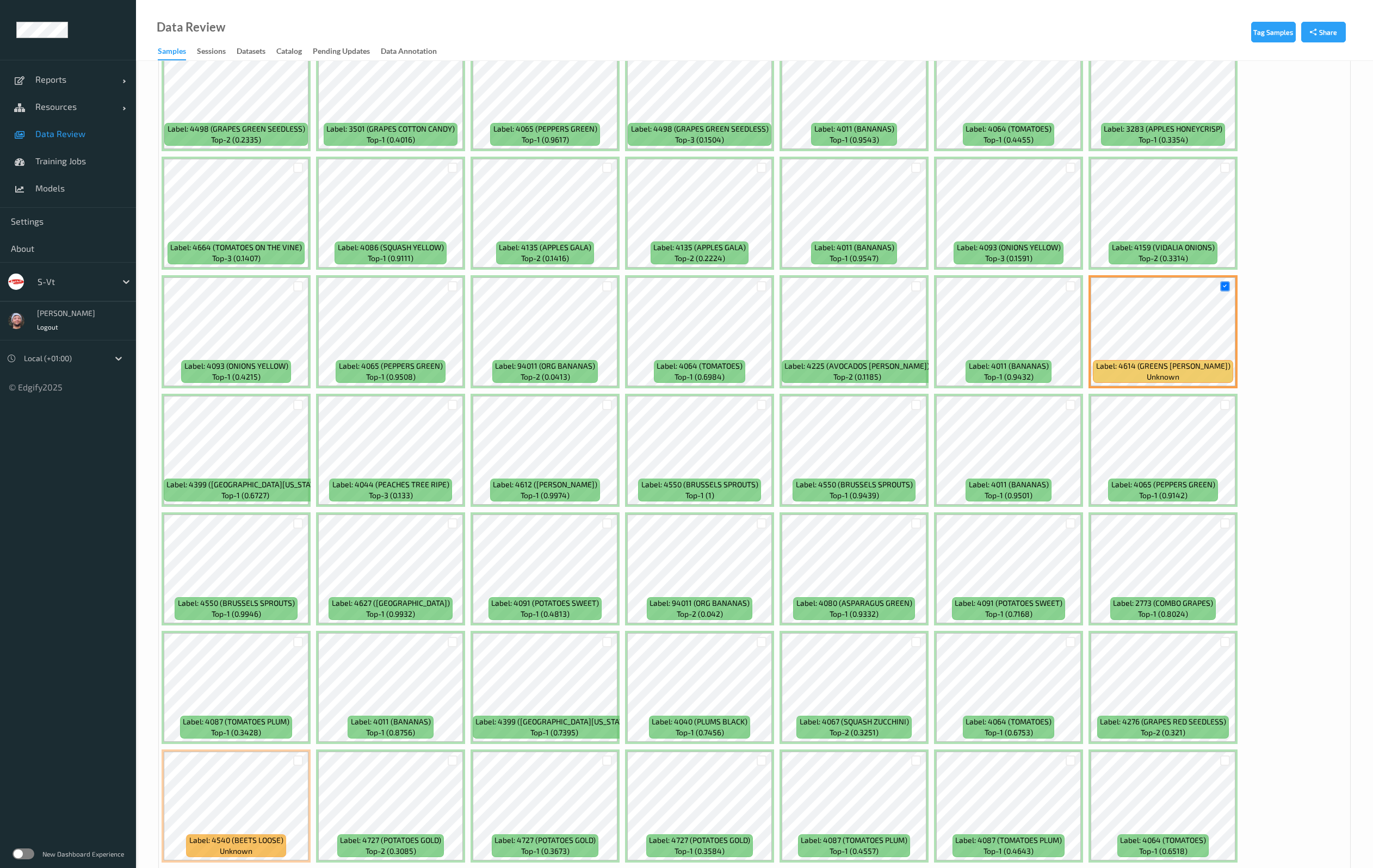
scroll to position [2120, 0]
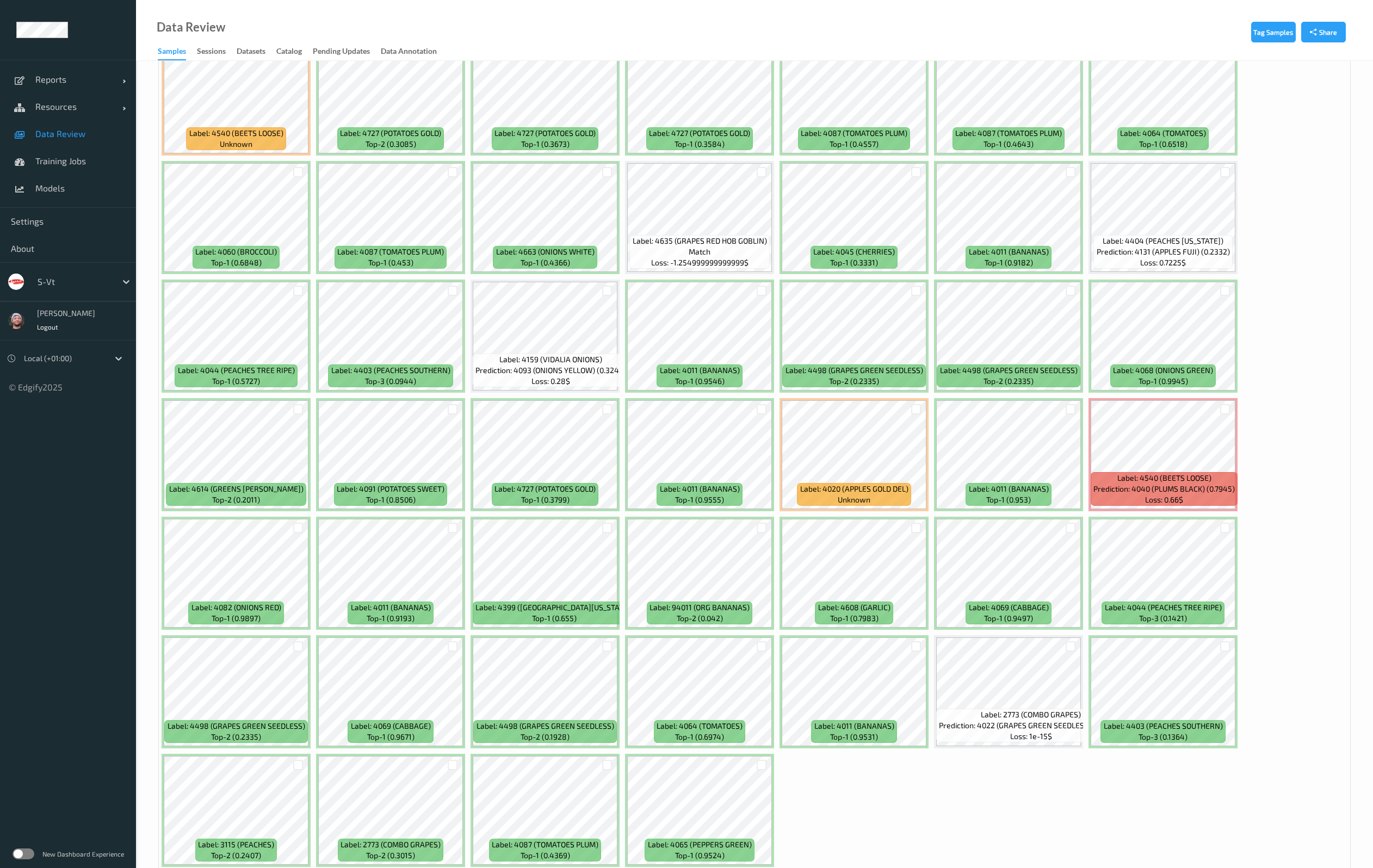
scroll to position [2864, 0]
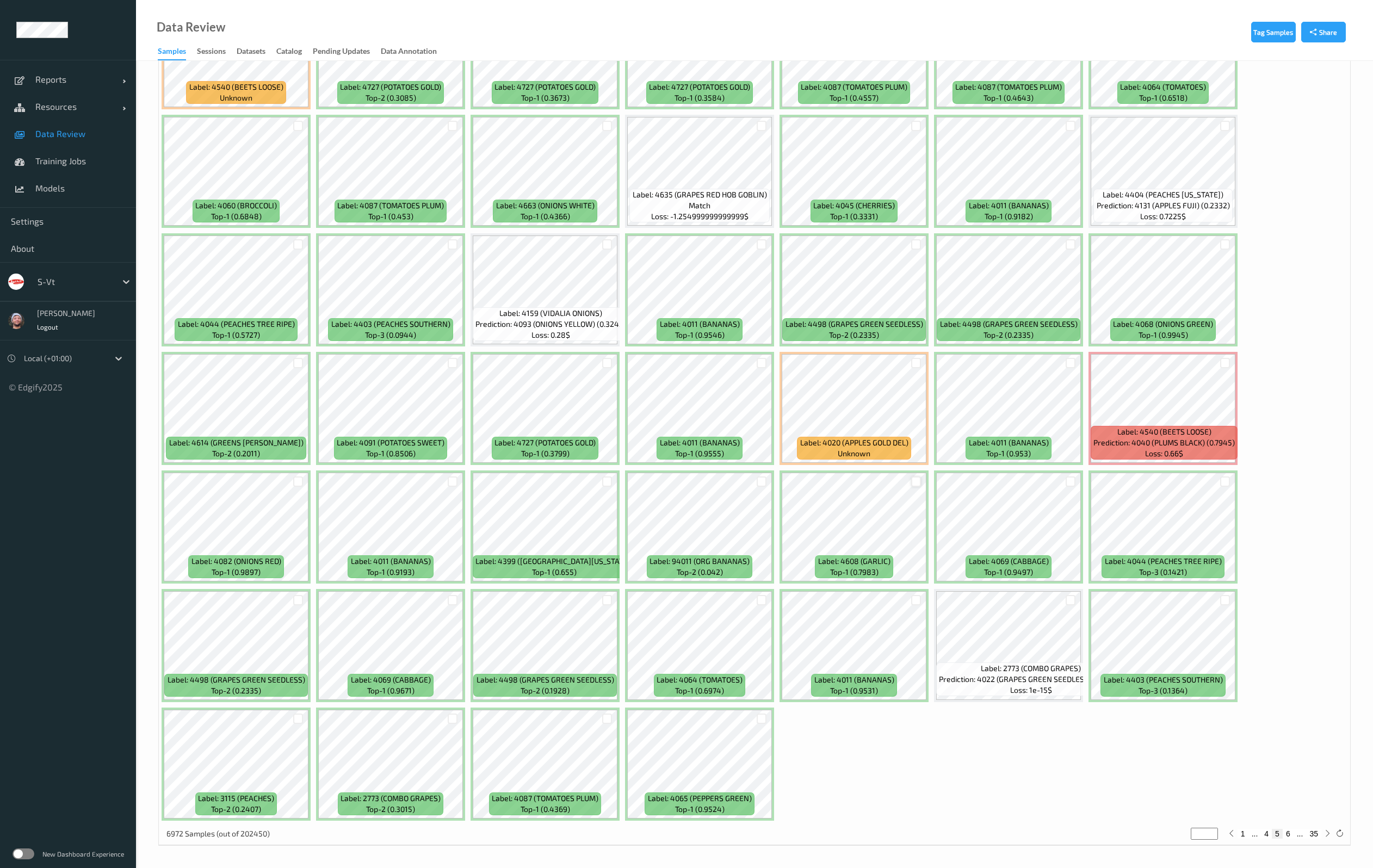
click at [914, 481] on div at bounding box center [916, 481] width 10 height 10
click at [1286, 836] on button "6" at bounding box center [1288, 833] width 11 height 10
type input "*"
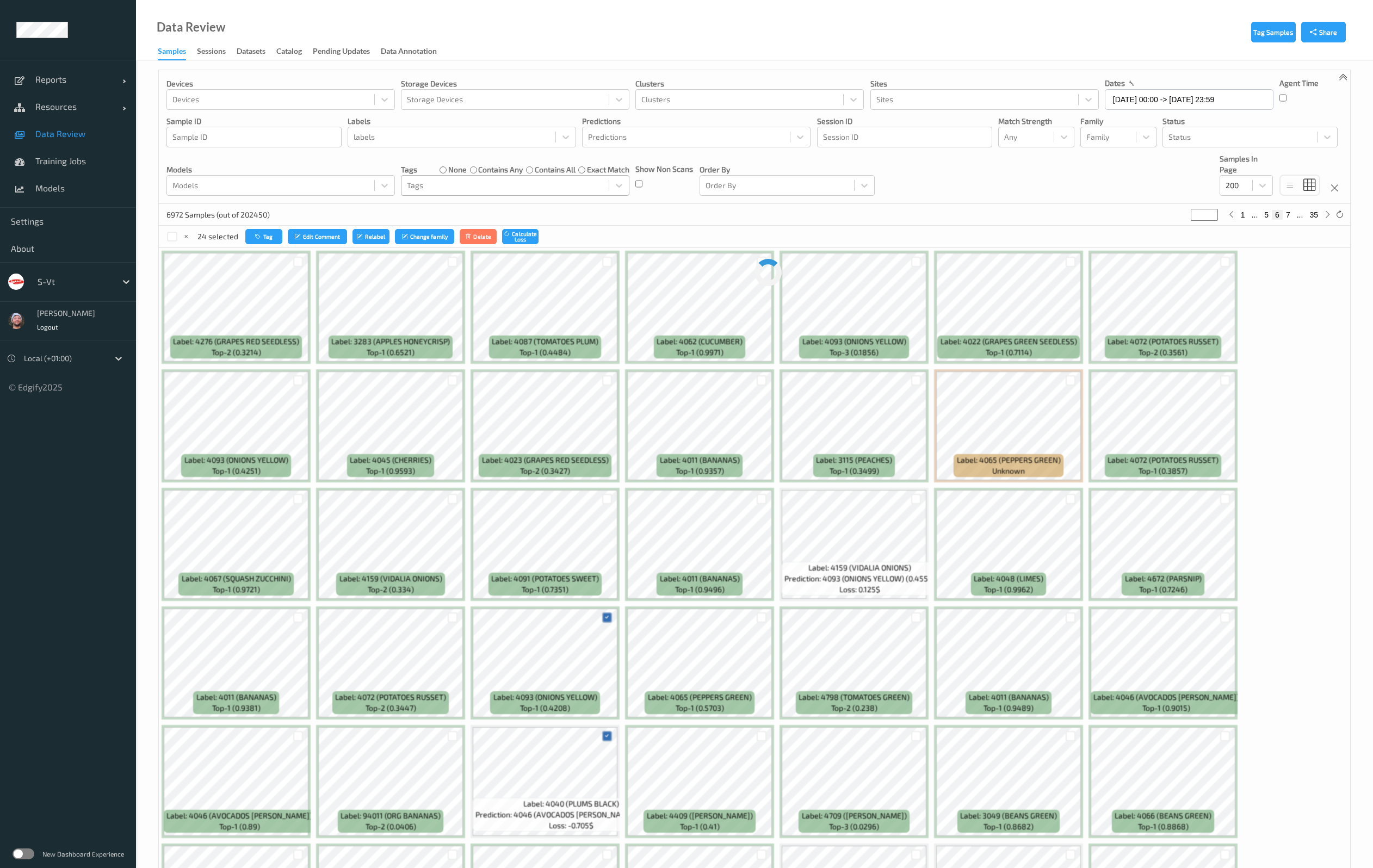
scroll to position [0, 0]
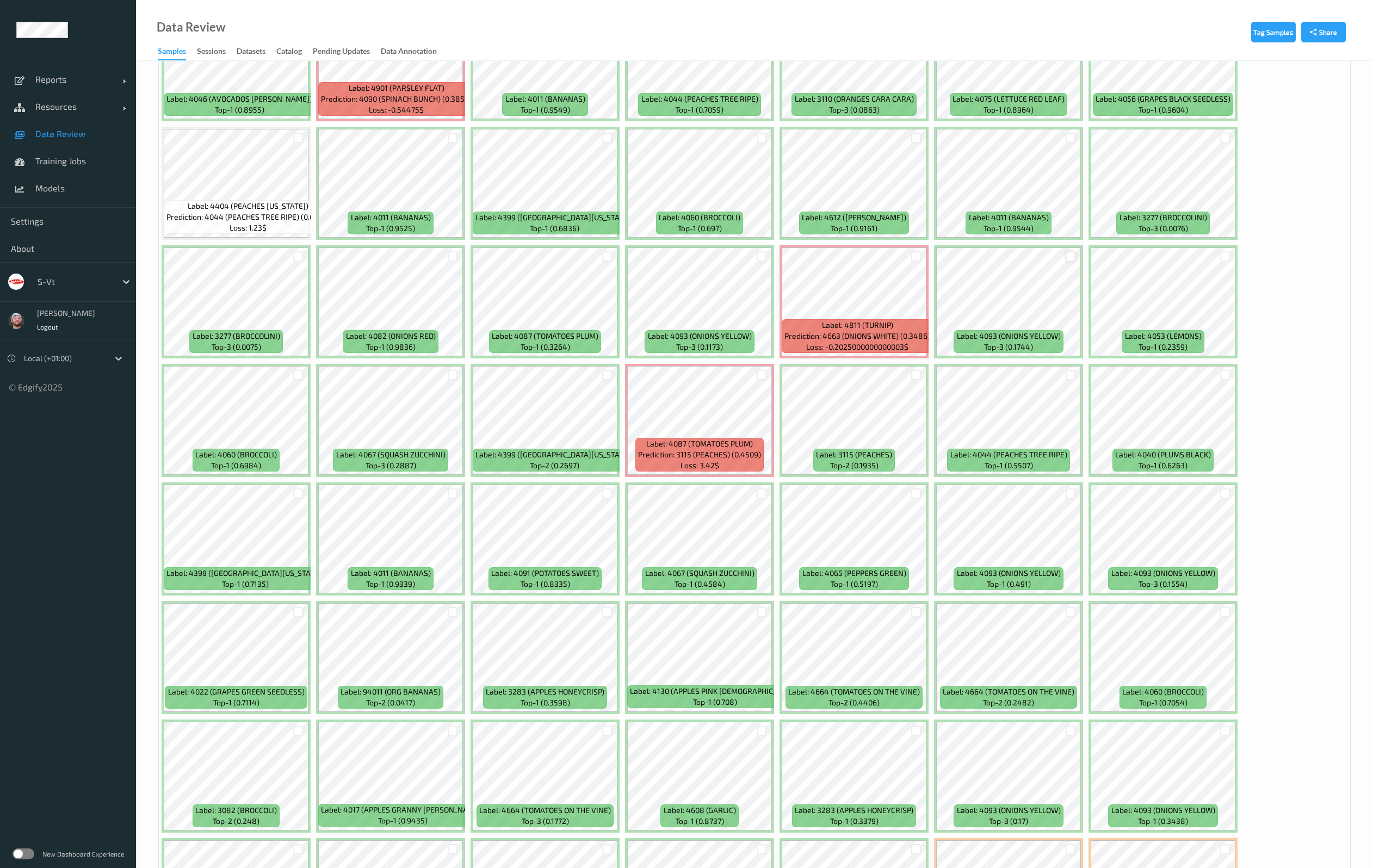
click at [1075, 255] on div at bounding box center [1070, 256] width 10 height 10
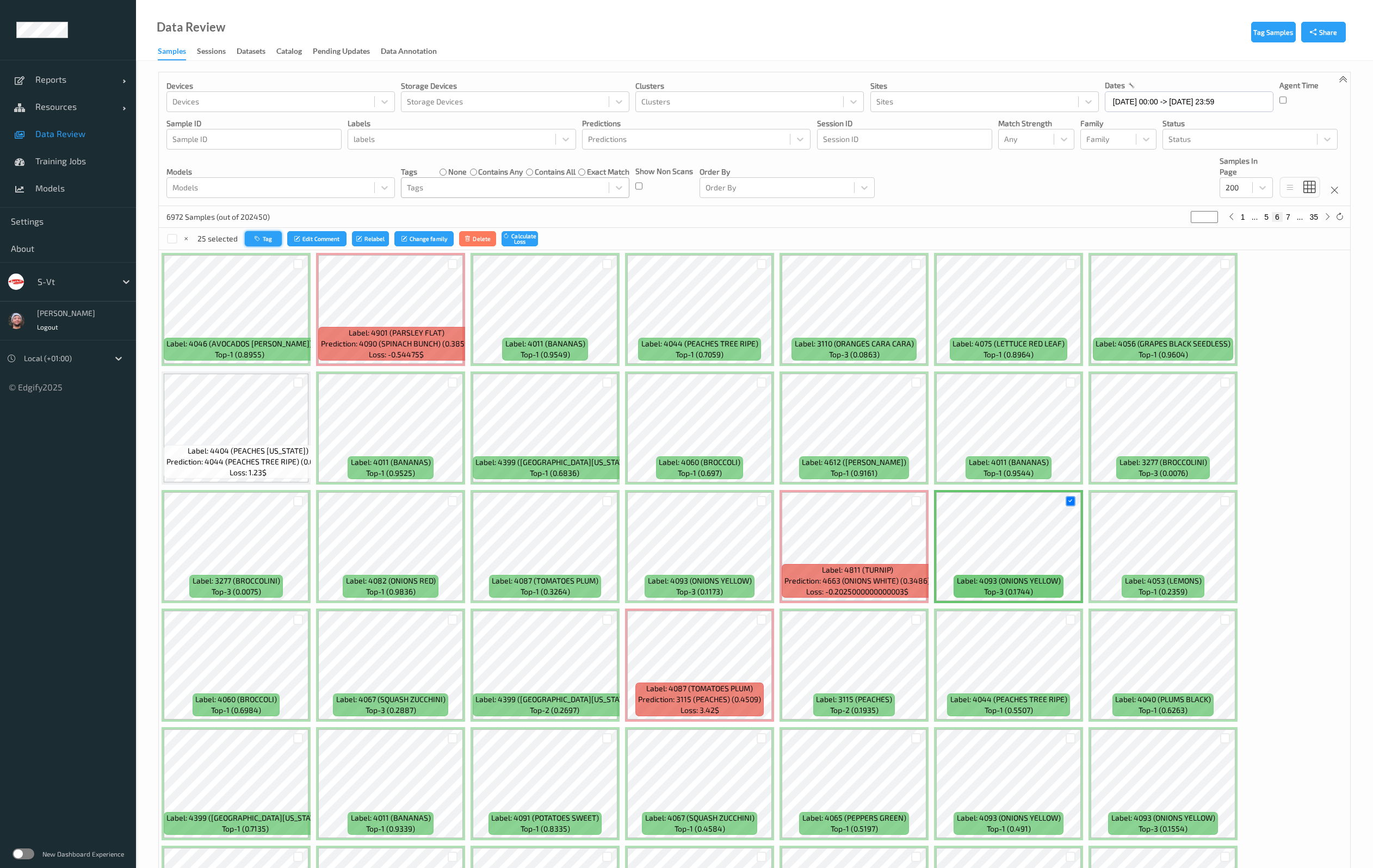
click at [257, 242] on button "Tag" at bounding box center [263, 239] width 37 height 16
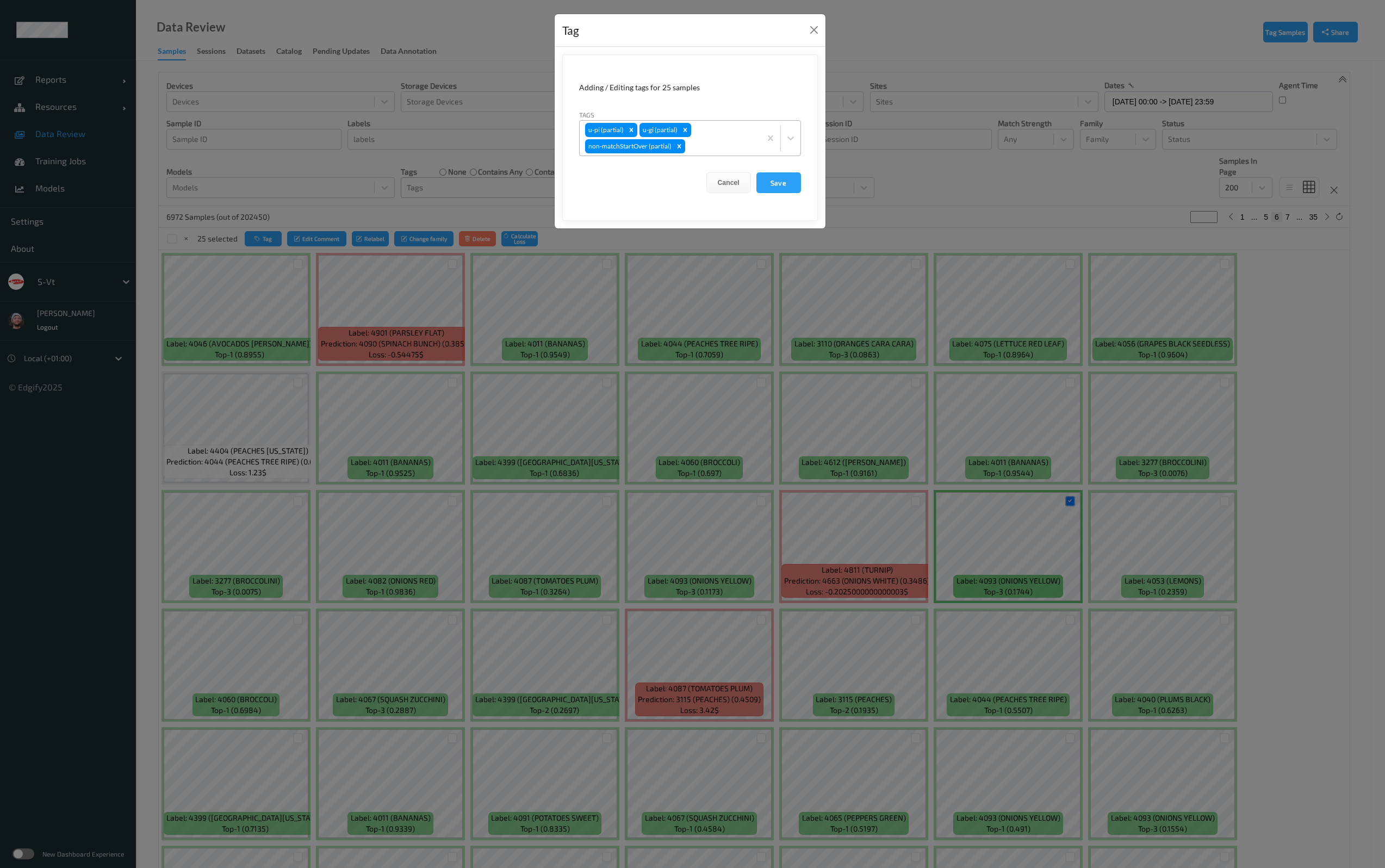
click at [712, 133] on div "u-pi (partial) u-gi (partial) non-matchStartOver (partial)" at bounding box center [670, 138] width 181 height 35
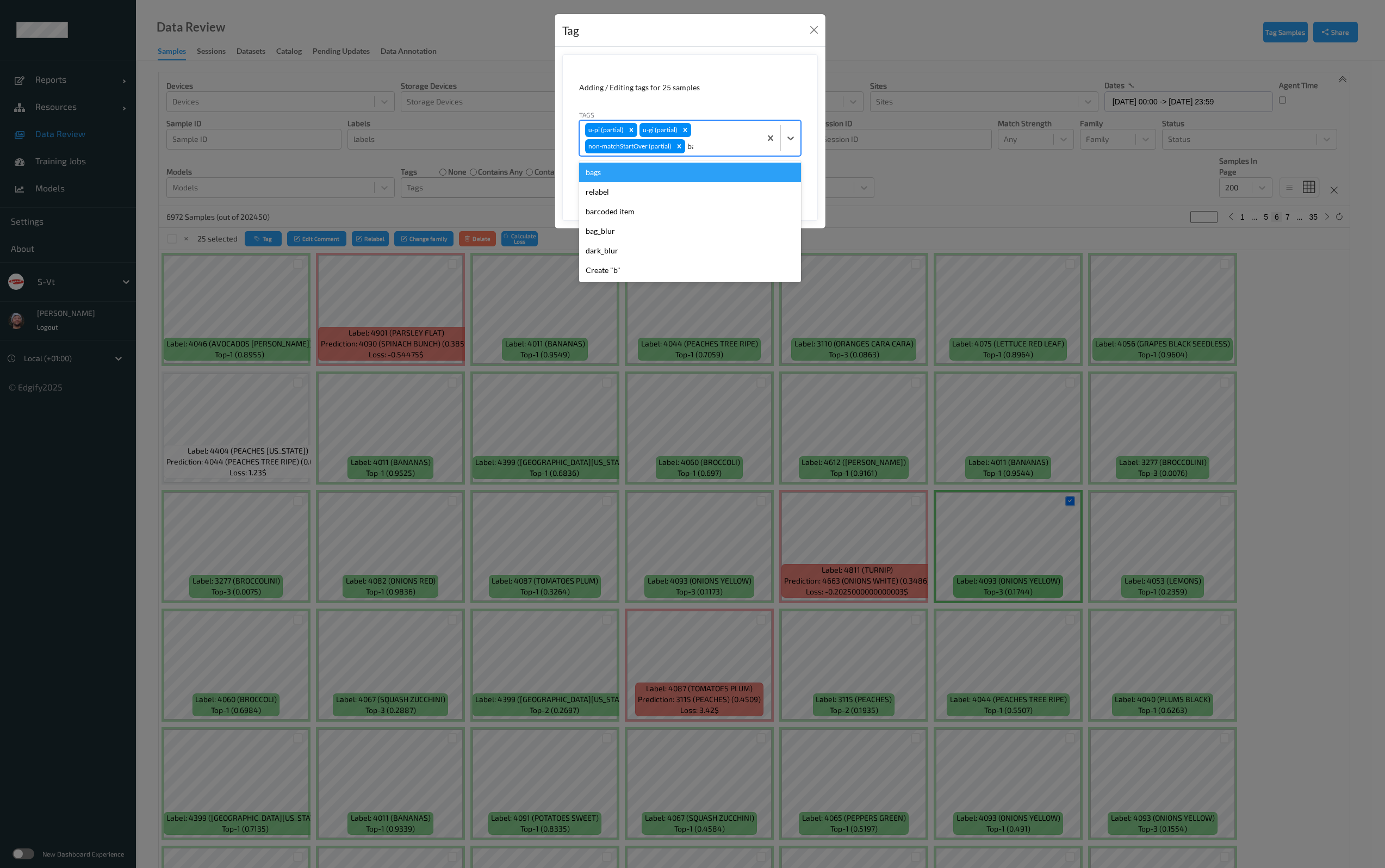
type input "bar"
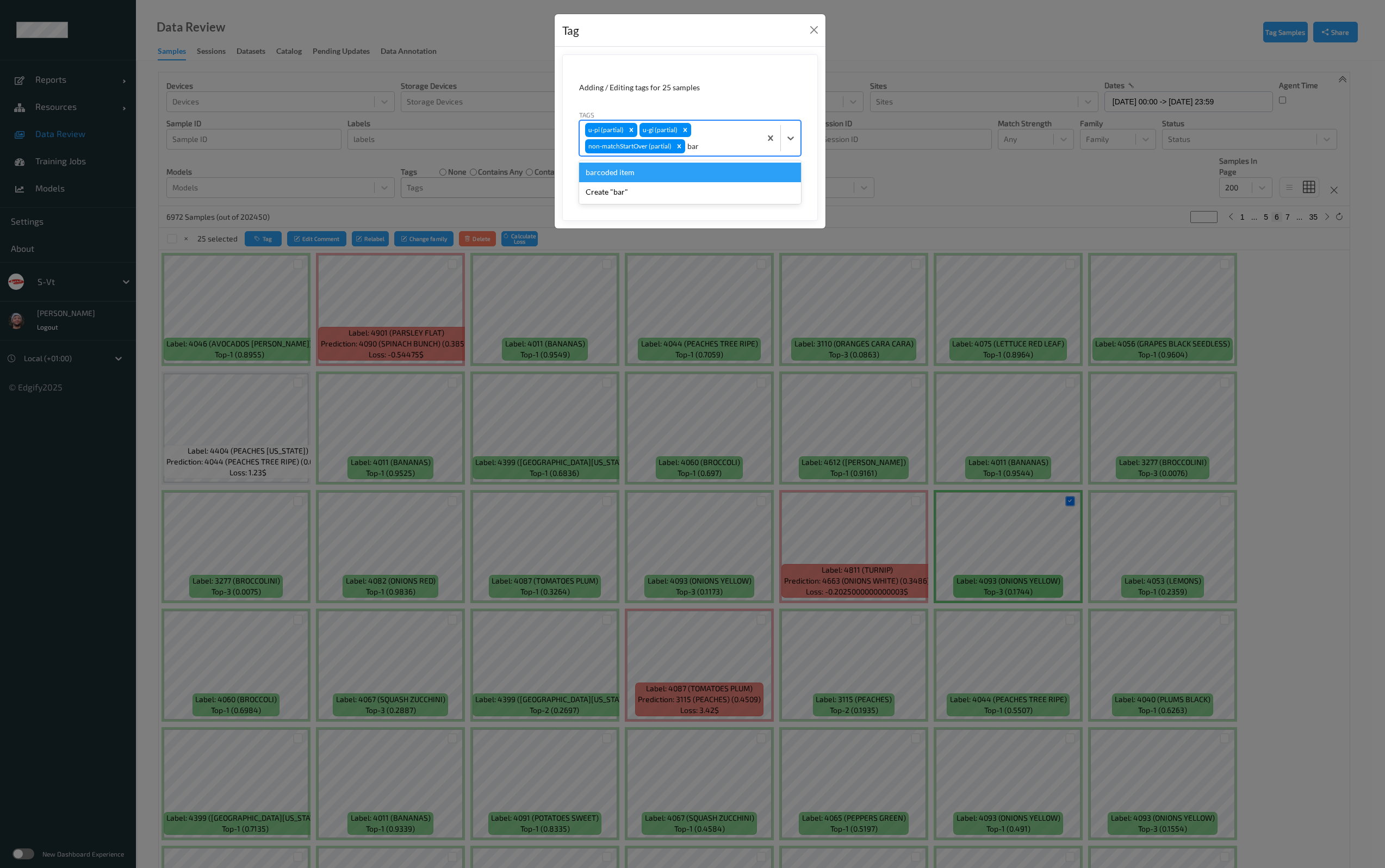
click at [657, 172] on div "barcoded item" at bounding box center [690, 172] width 222 height 20
click at [768, 174] on button "Save" at bounding box center [778, 182] width 45 height 21
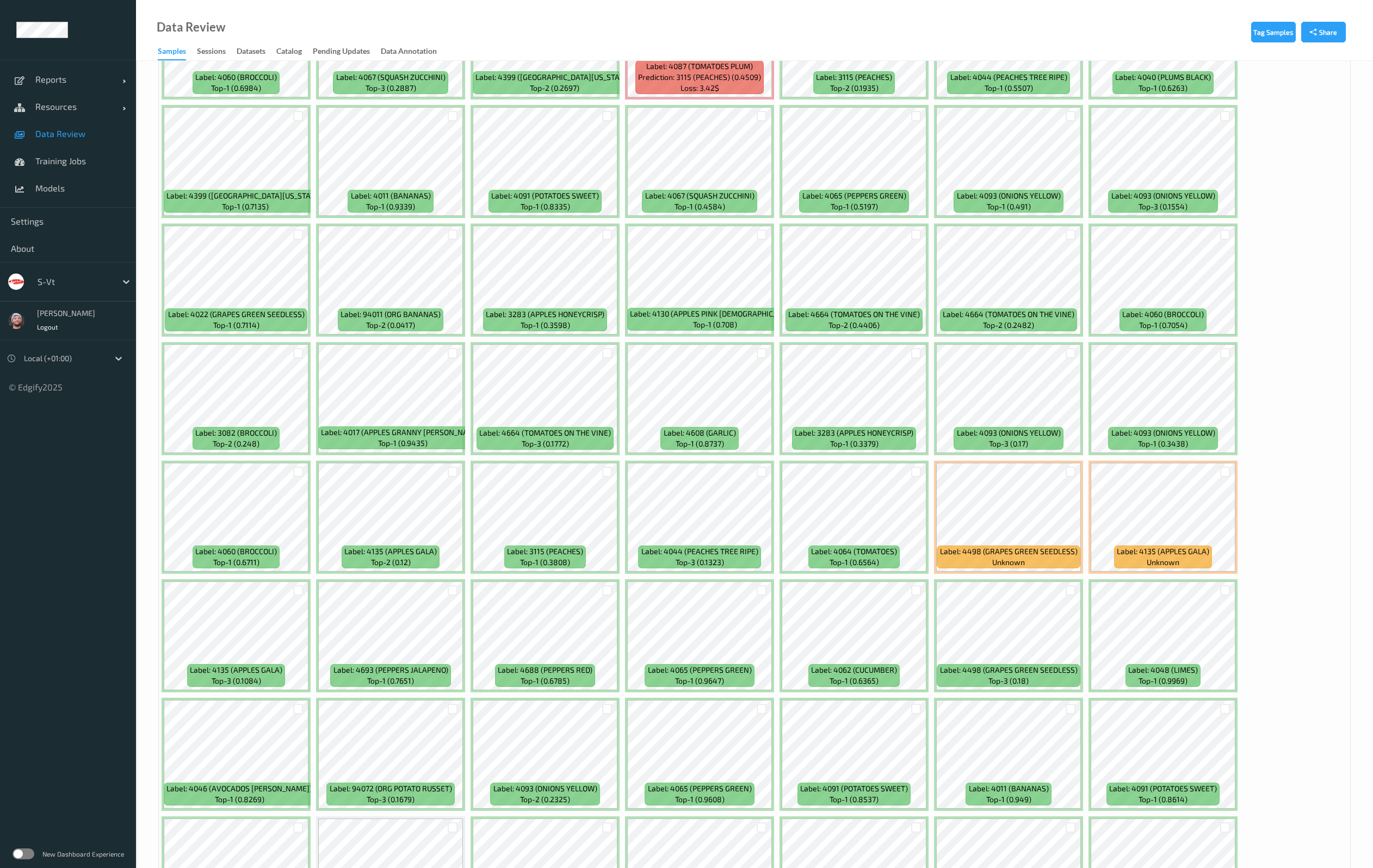
scroll to position [652, 0]
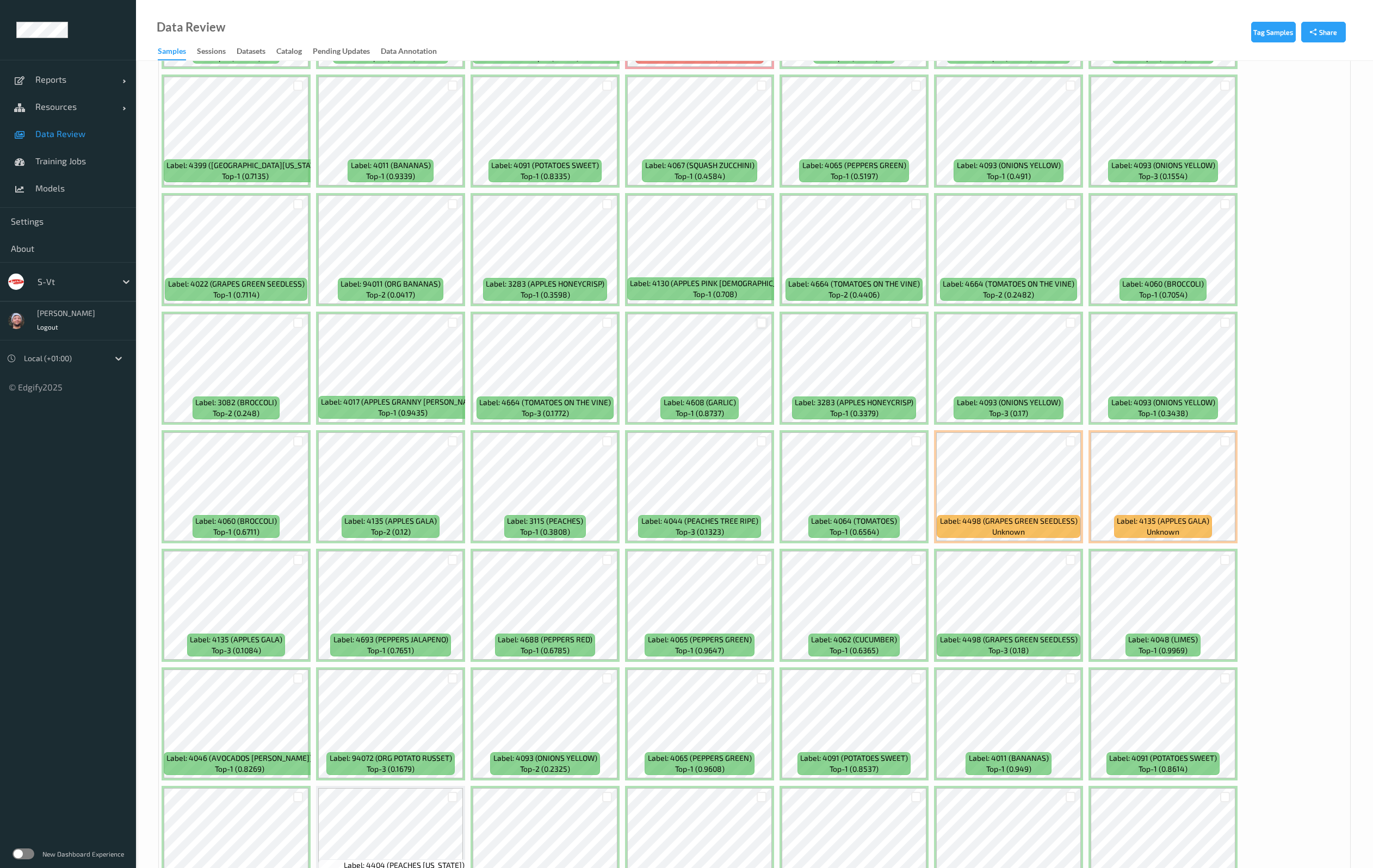
click at [759, 320] on div at bounding box center [761, 322] width 10 height 10
click at [909, 561] on div at bounding box center [916, 560] width 21 height 18
click at [916, 561] on div at bounding box center [916, 560] width 10 height 10
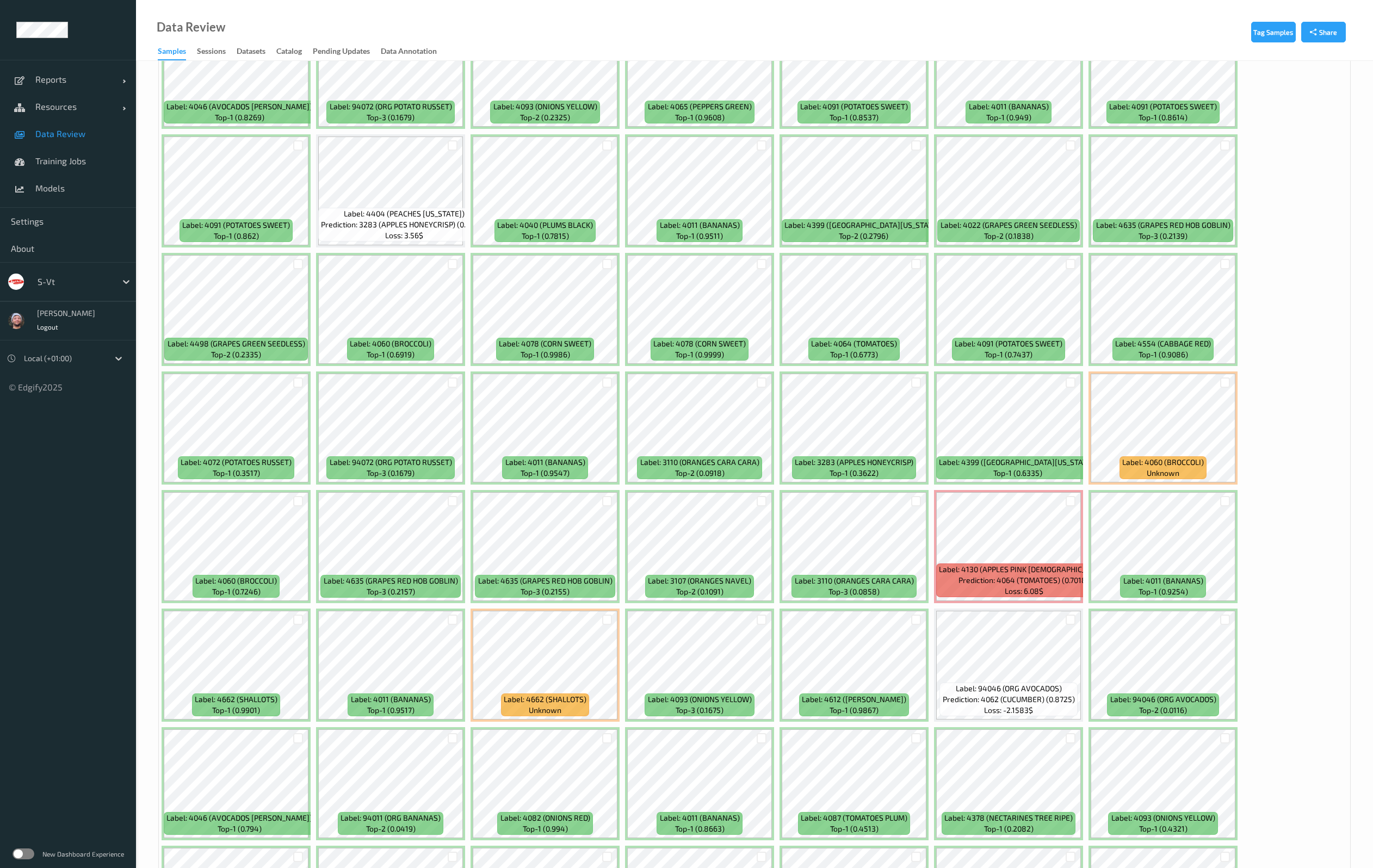
scroll to position [1305, 0]
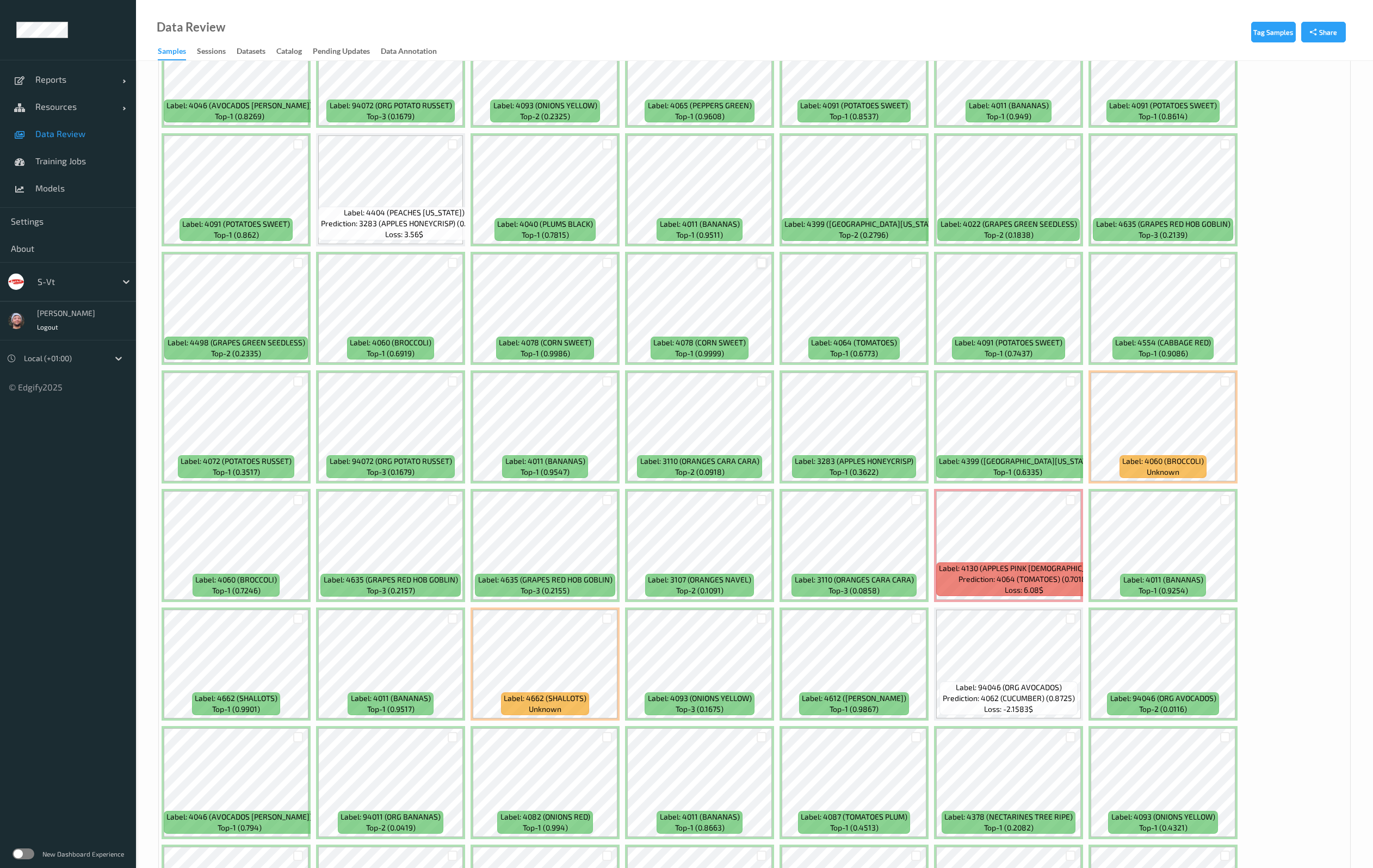
click at [763, 266] on div at bounding box center [761, 262] width 10 height 10
click at [604, 261] on div at bounding box center [607, 262] width 10 height 10
click at [1333, 499] on div "Label: 4046 (AVOCADOS [PERSON_NAME]) top-1 (0.8955) Label: 4901 (PARSLEY FLAT) …" at bounding box center [755, 664] width 1191 height 3437
click at [1225, 383] on div at bounding box center [1225, 381] width 10 height 10
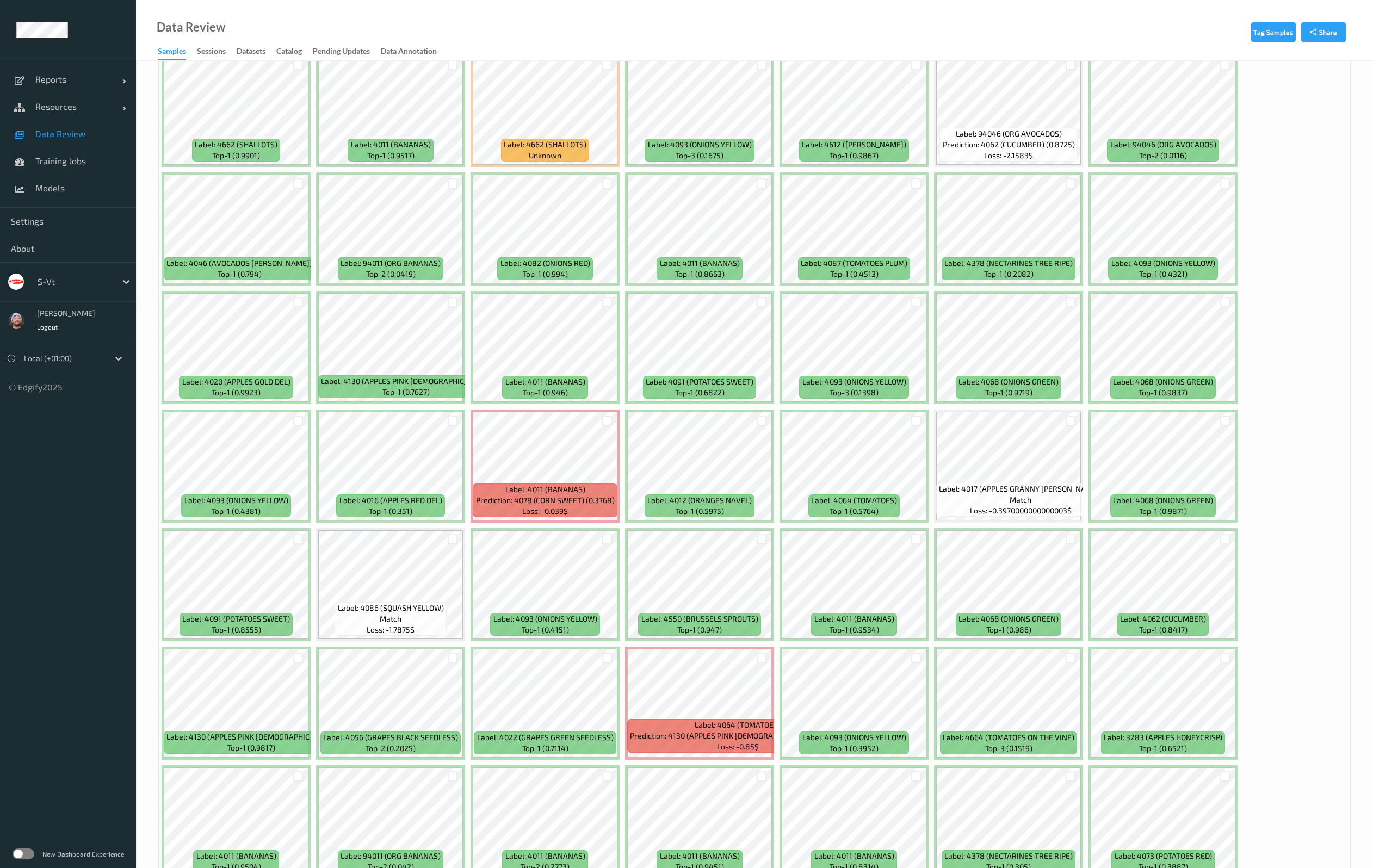
scroll to position [1876, 0]
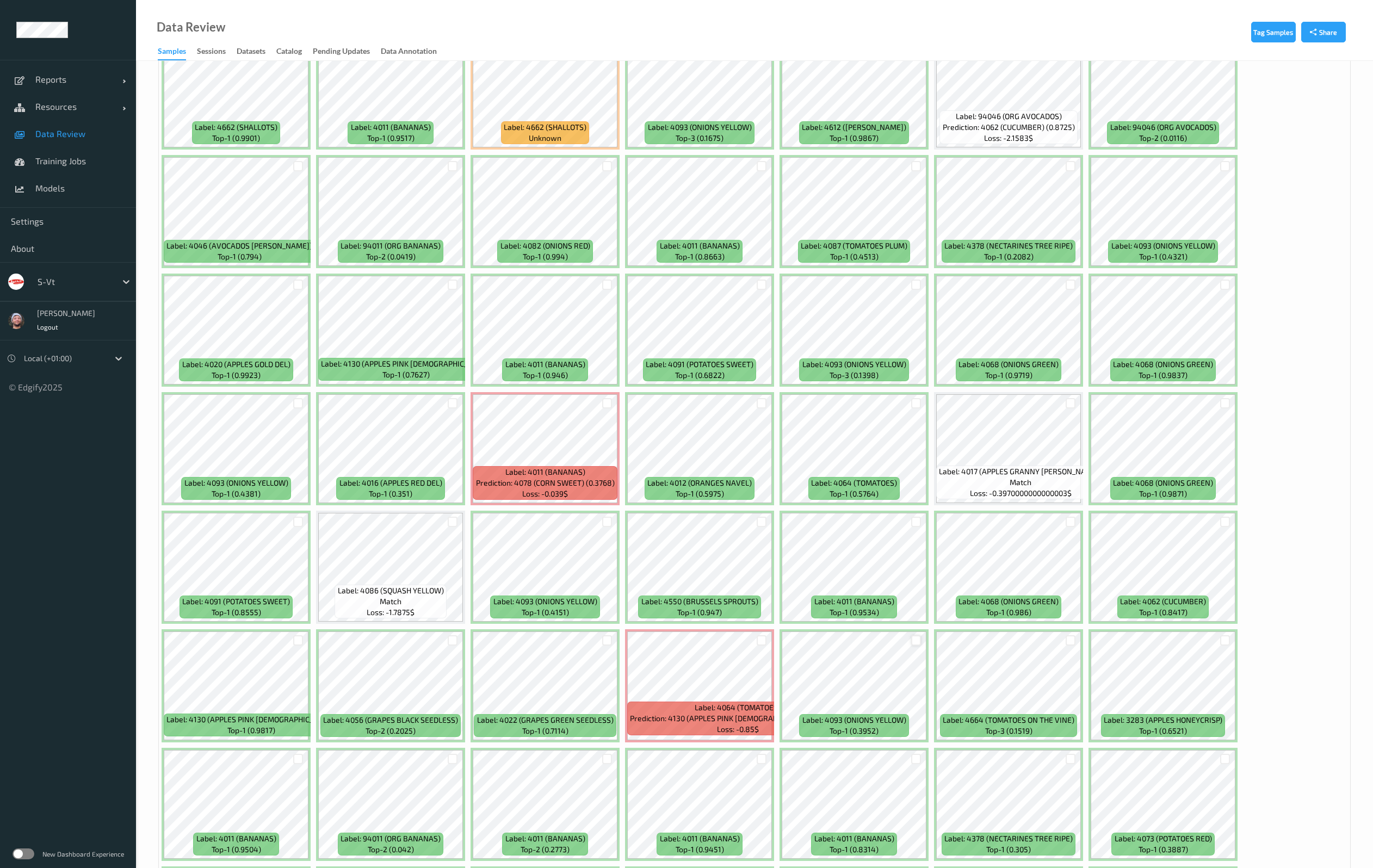
click at [918, 640] on div at bounding box center [916, 640] width 10 height 10
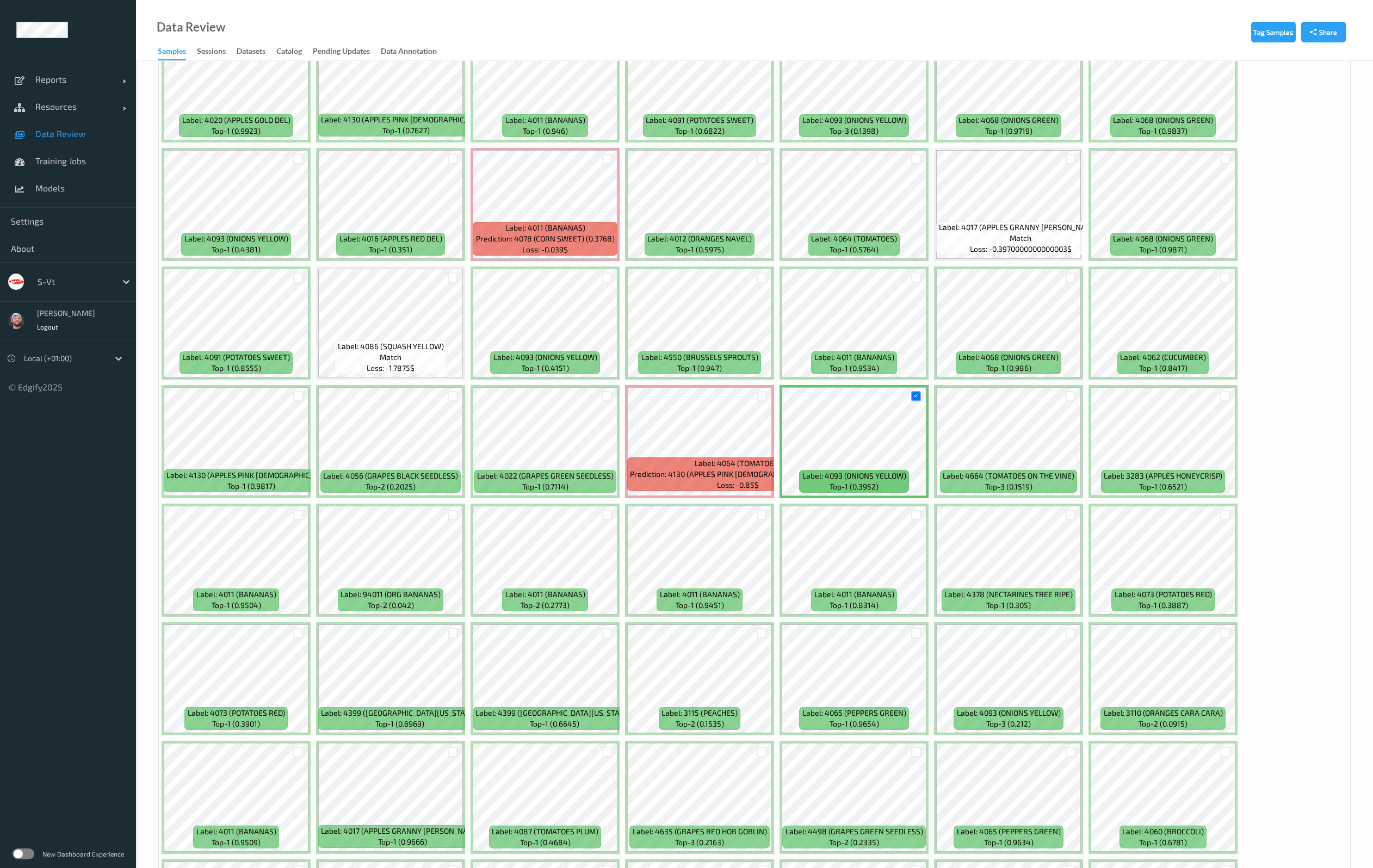
scroll to position [2120, 0]
click at [917, 520] on div at bounding box center [916, 514] width 21 height 18
click at [916, 511] on div at bounding box center [916, 514] width 10 height 10
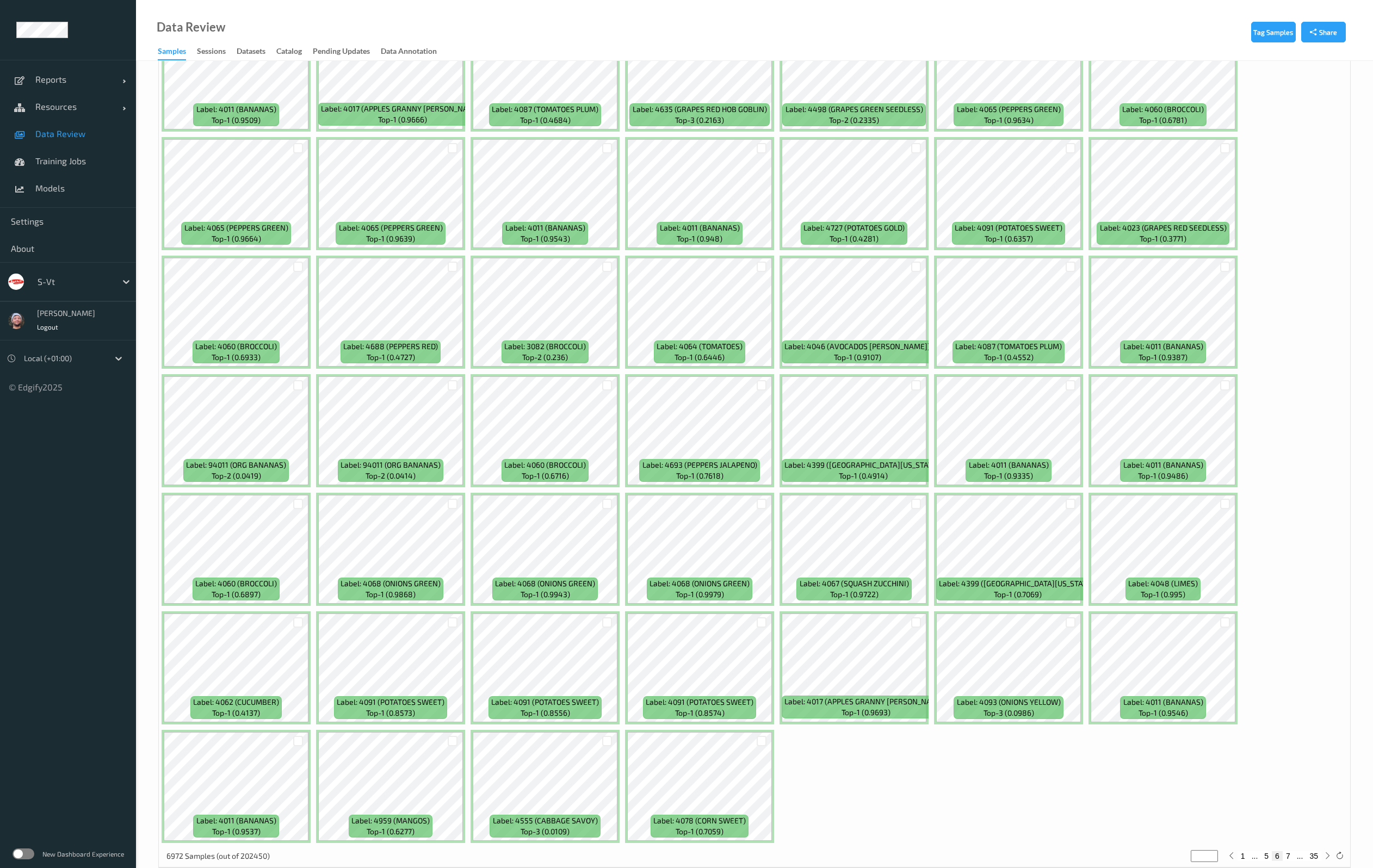
scroll to position [2864, 0]
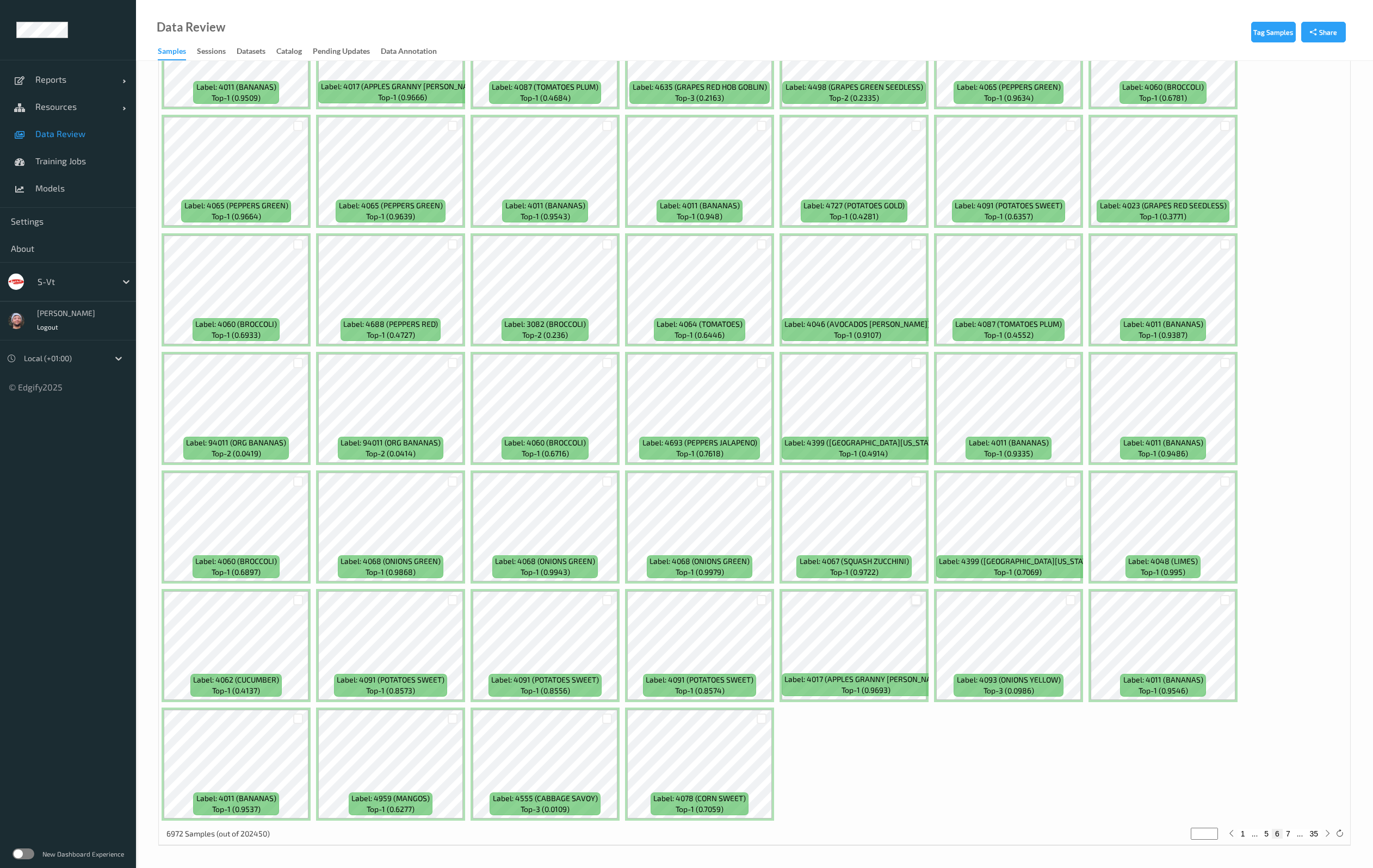
click at [914, 600] on div at bounding box center [916, 600] width 10 height 10
click at [1290, 835] on button "7" at bounding box center [1288, 833] width 11 height 10
type input "*"
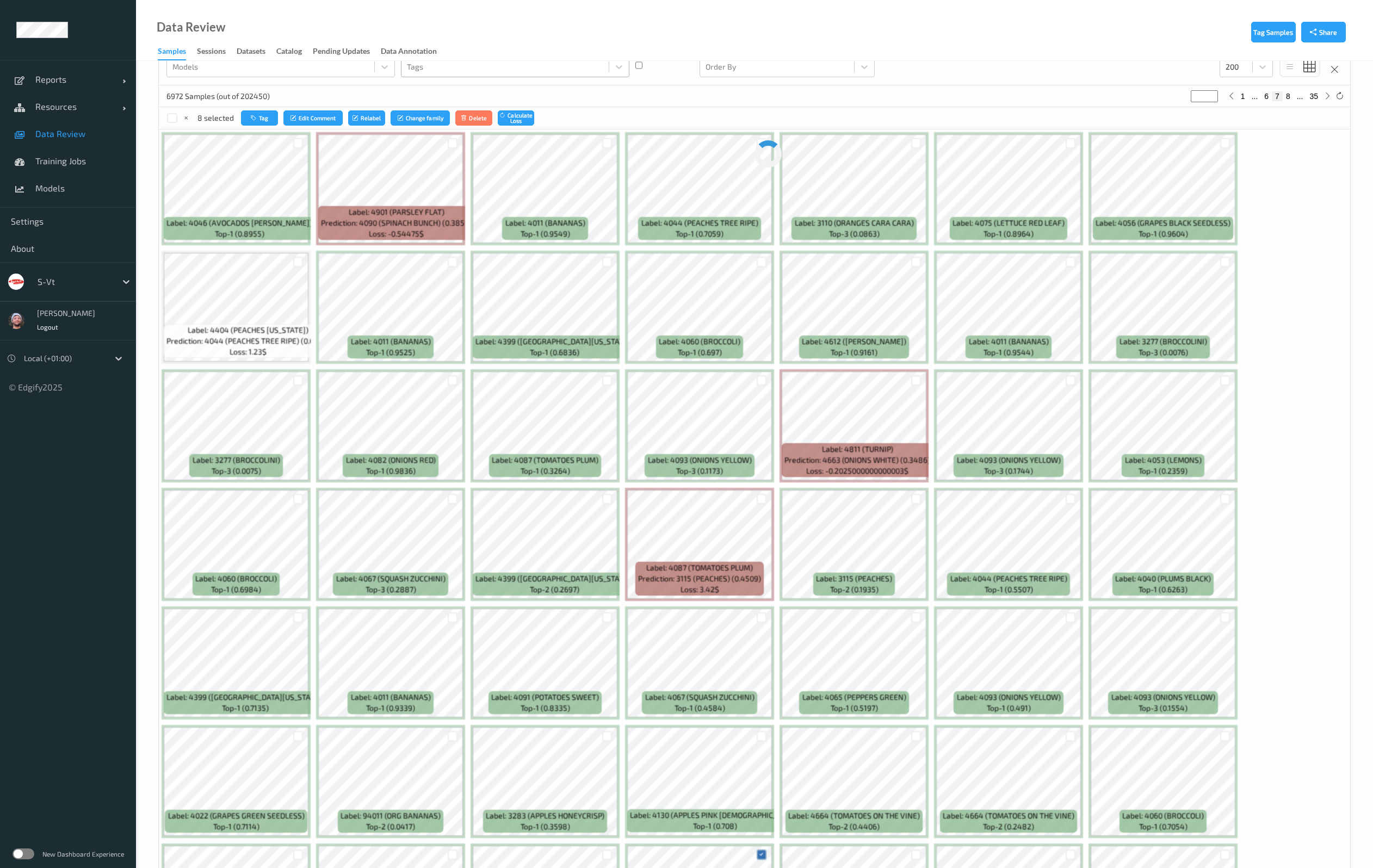
scroll to position [0, 0]
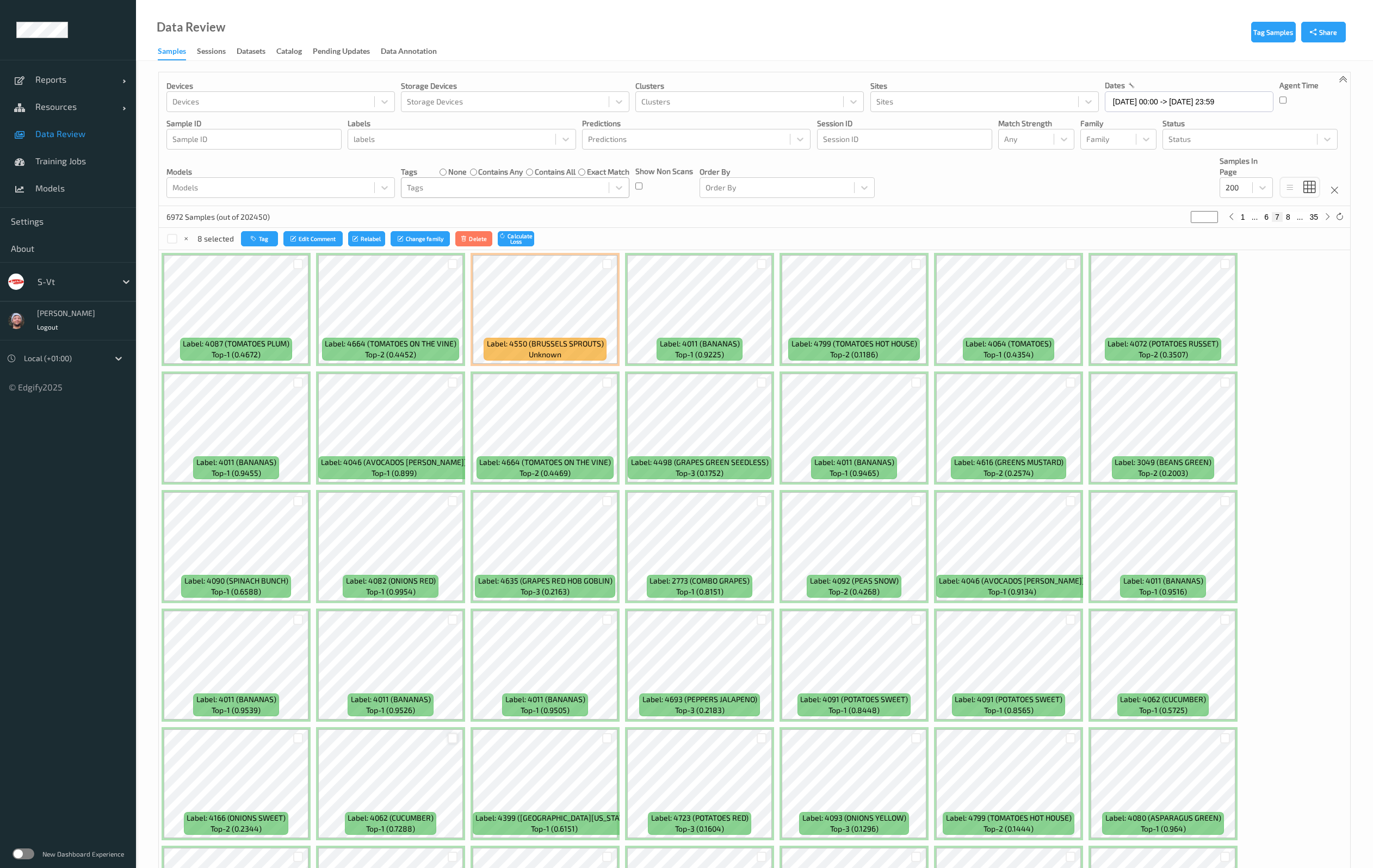
click at [451, 739] on div at bounding box center [453, 738] width 10 height 10
click at [919, 383] on div at bounding box center [916, 382] width 10 height 10
click at [1226, 617] on div at bounding box center [1225, 619] width 10 height 10
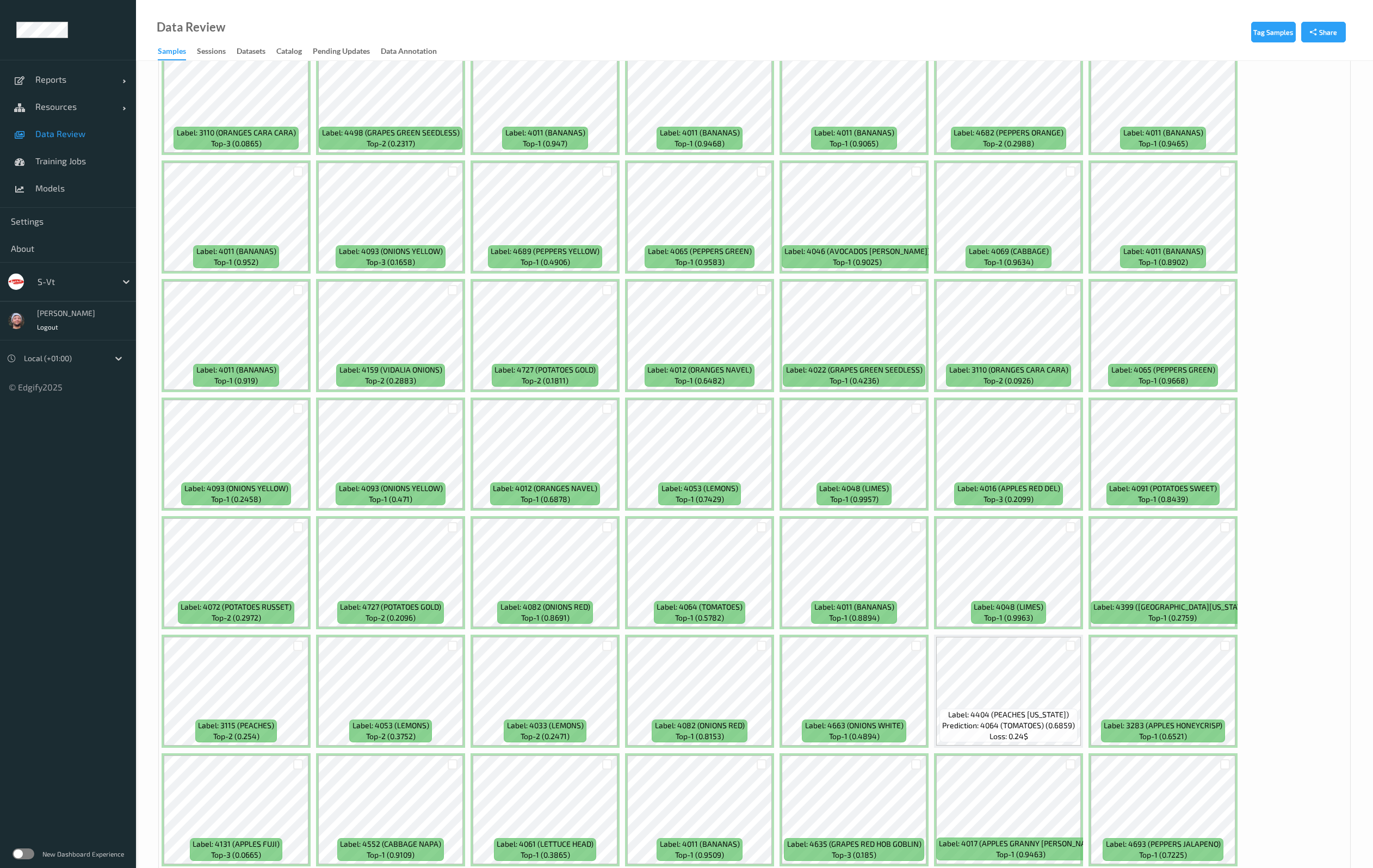
scroll to position [1876, 0]
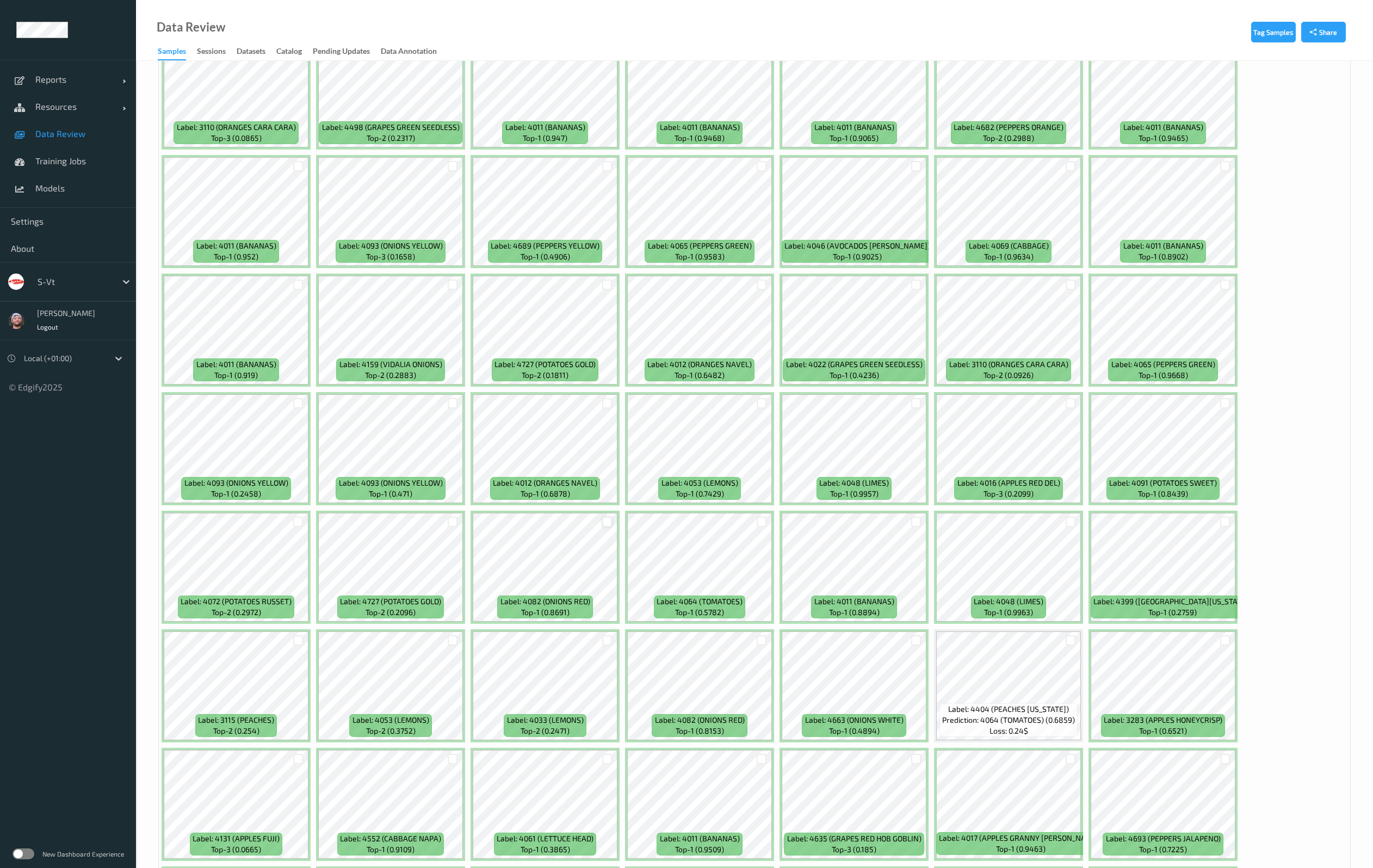
click at [610, 520] on div at bounding box center [607, 521] width 10 height 10
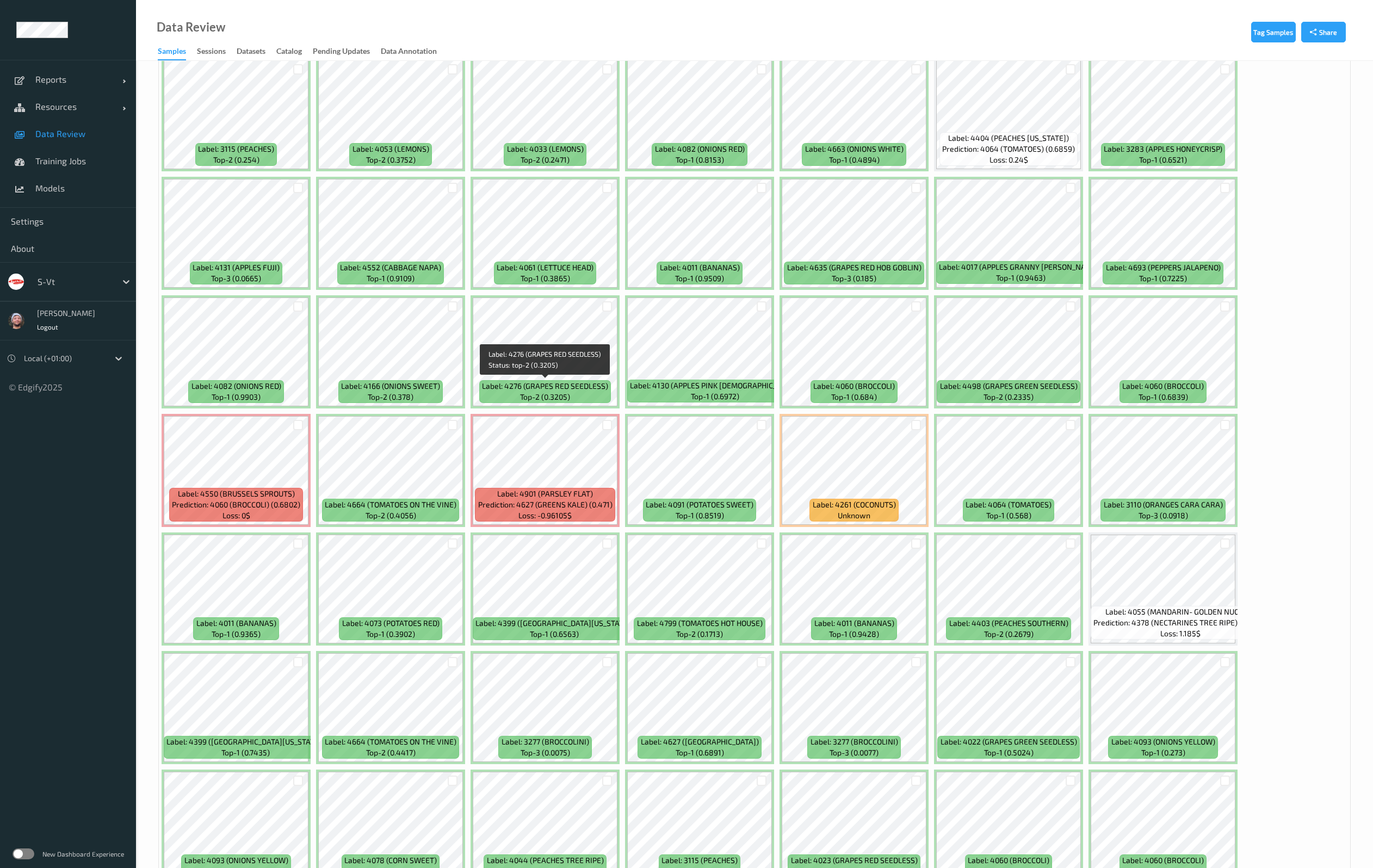
scroll to position [2365, 0]
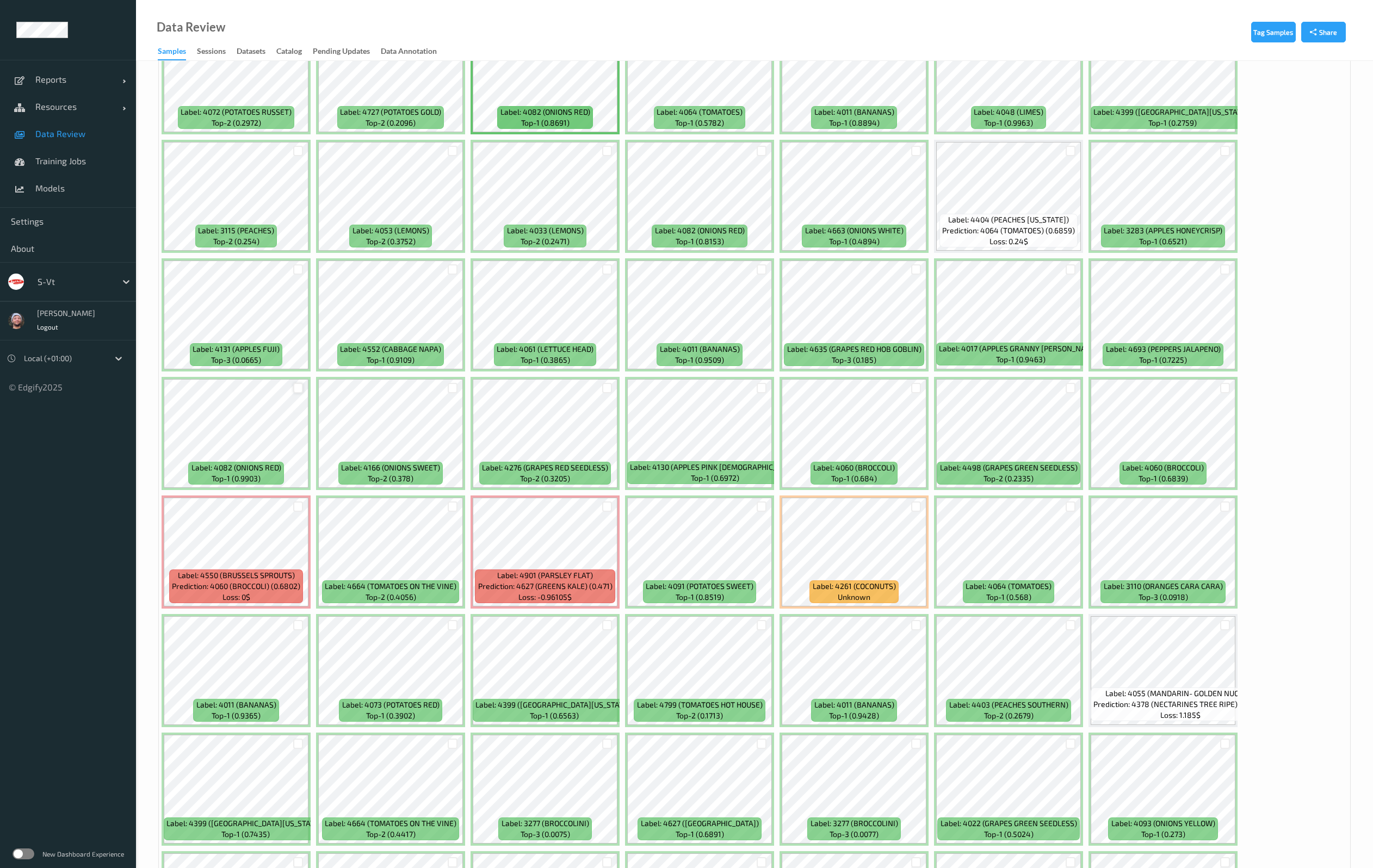
click at [295, 387] on div at bounding box center [298, 387] width 10 height 10
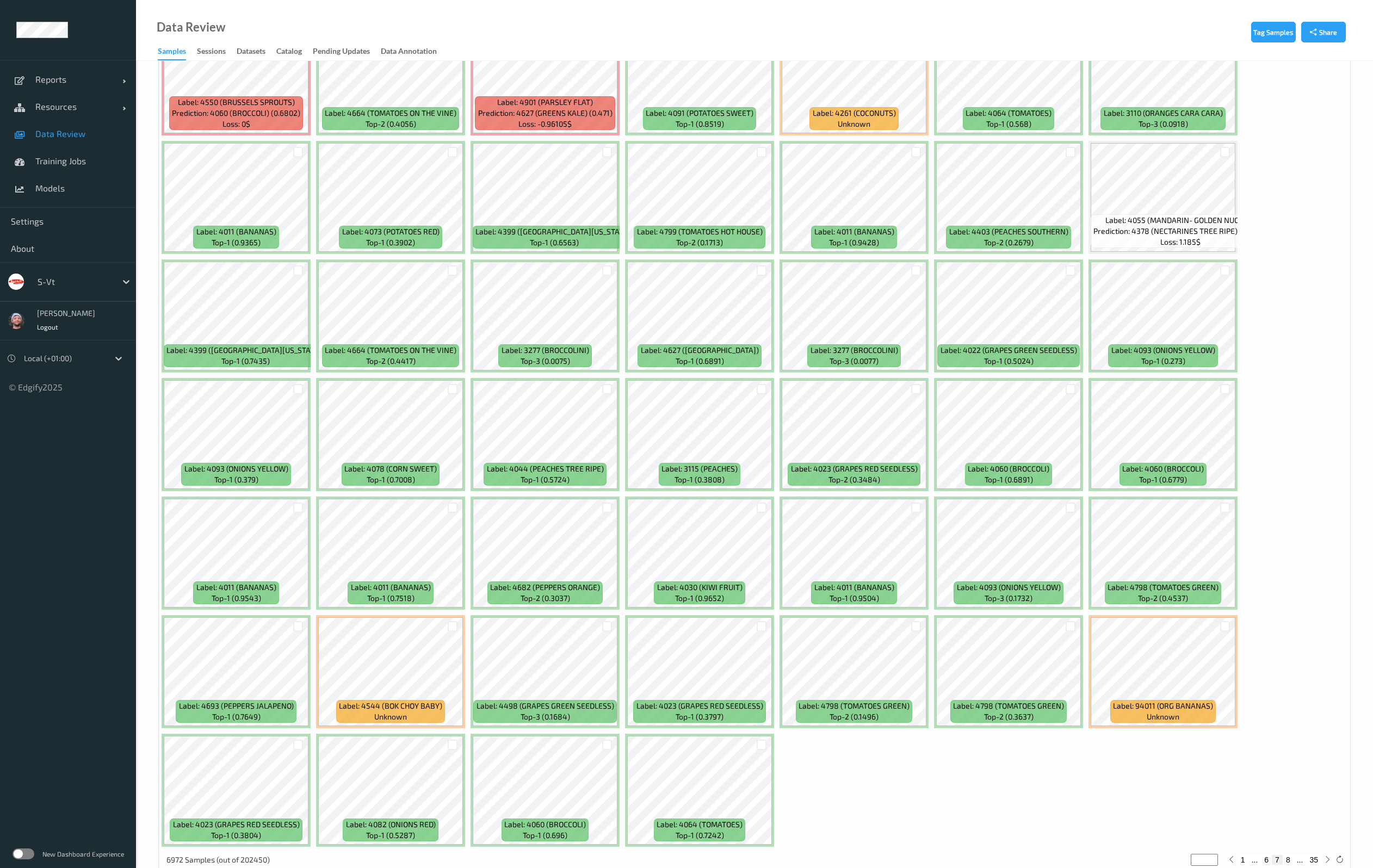
scroll to position [2864, 0]
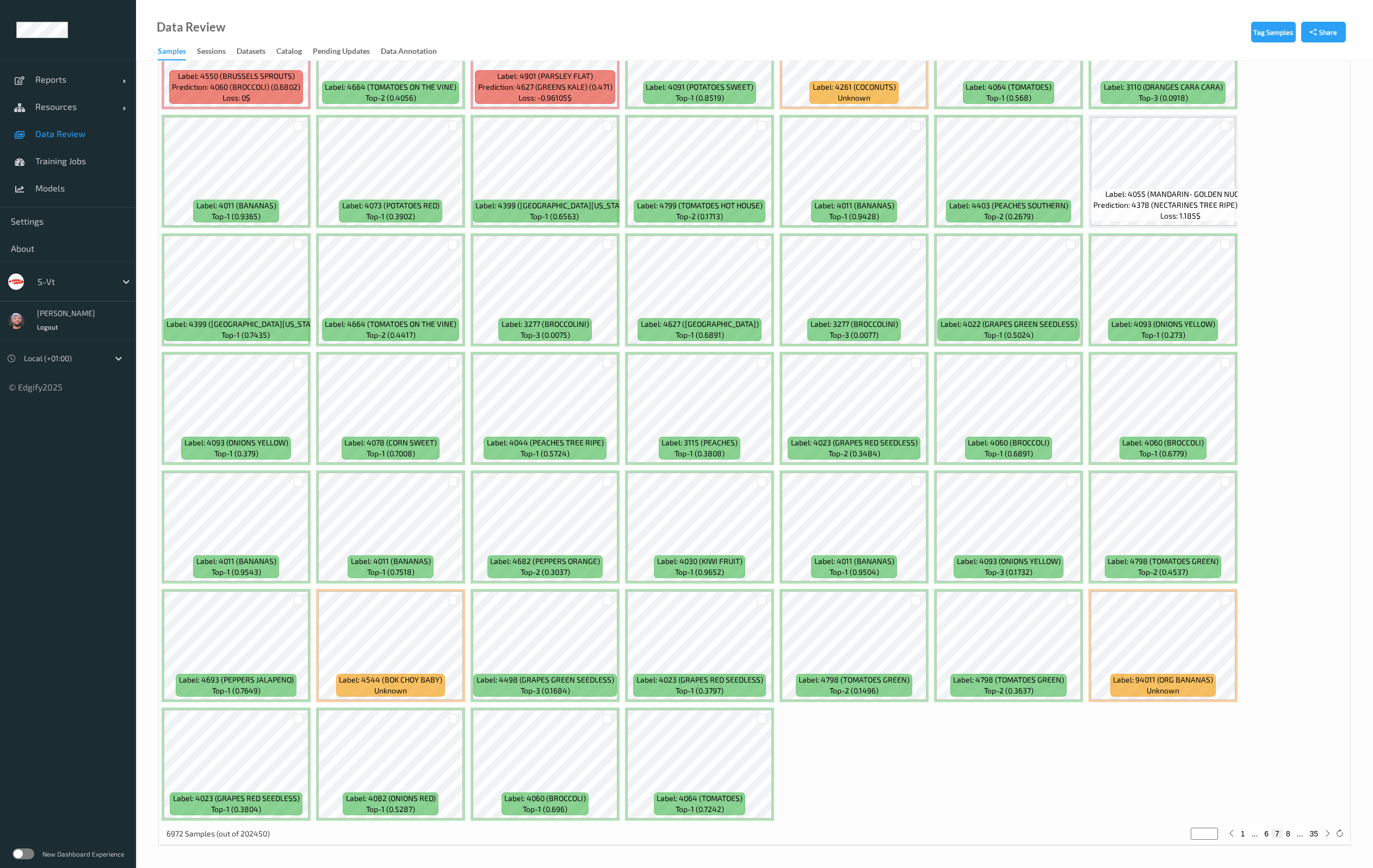
click at [1287, 834] on button "8" at bounding box center [1288, 833] width 11 height 10
type input "*"
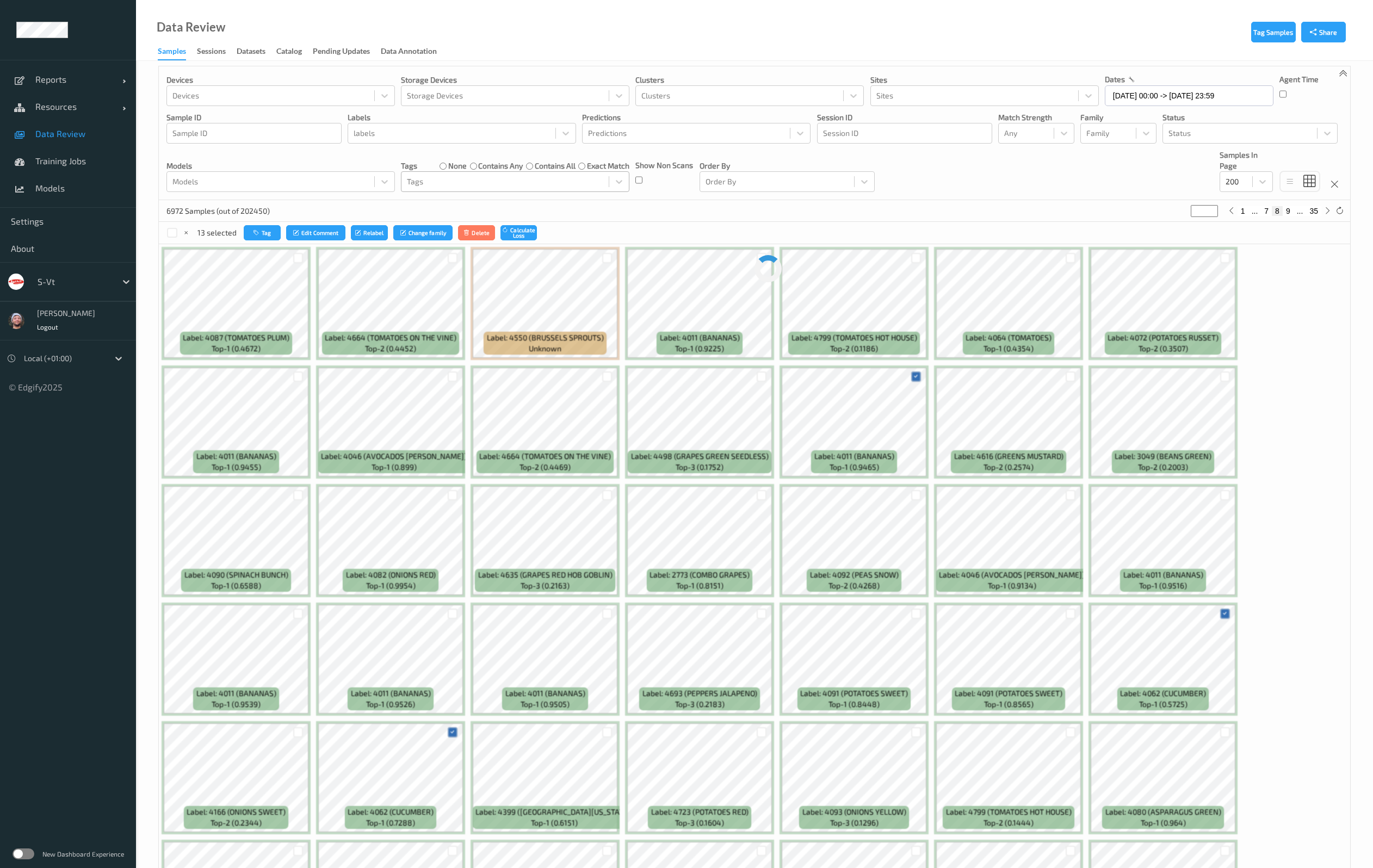
scroll to position [0, 0]
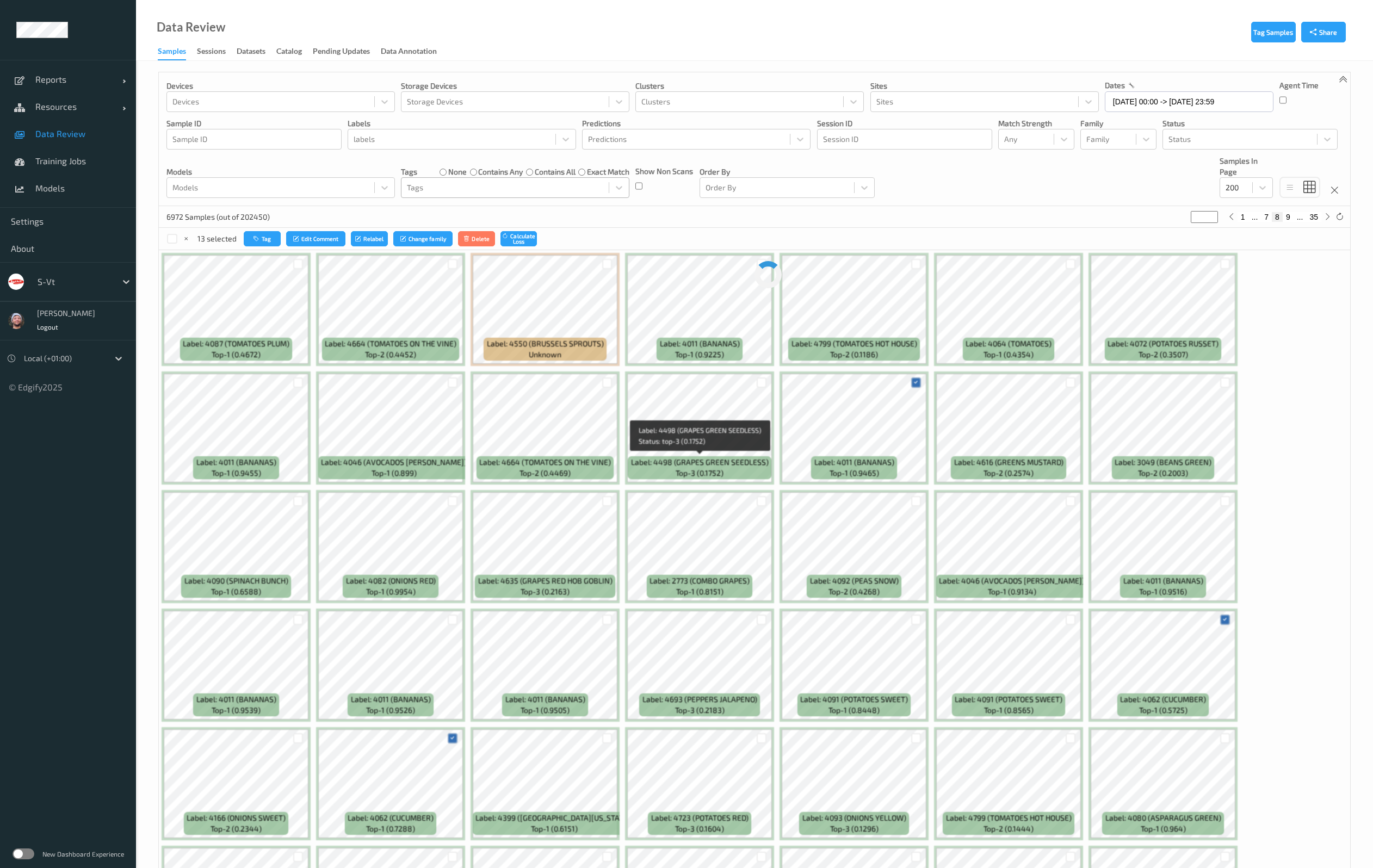
click at [689, 232] on div "13 selected Tag Edit Comment Relabel Change family Delete Calculate Loss" at bounding box center [755, 239] width 1191 height 22
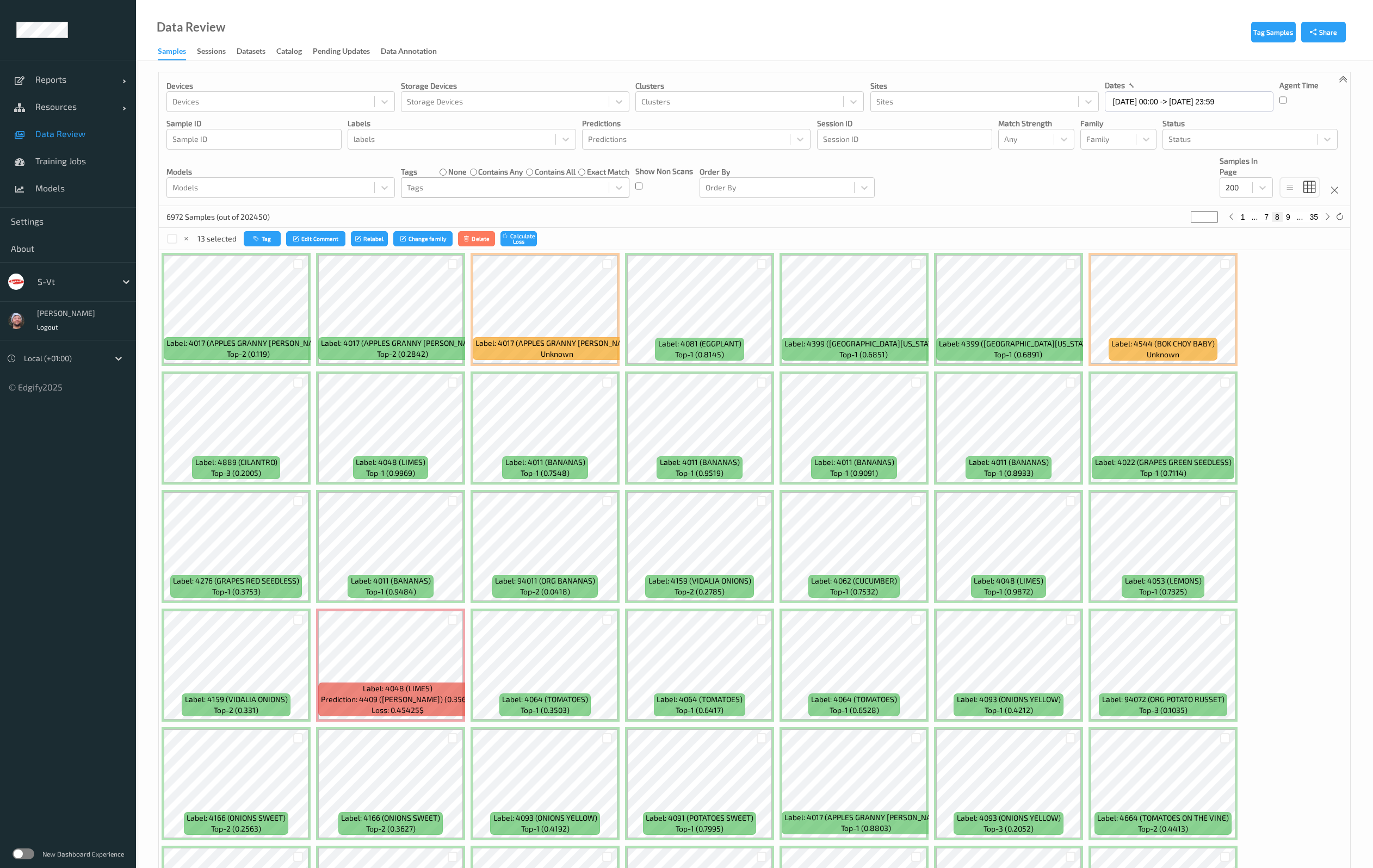
click at [814, 225] on div "6972 Samples (out of 202450) * 1 ... 7 8 9 ... 35" at bounding box center [755, 217] width 1191 height 22
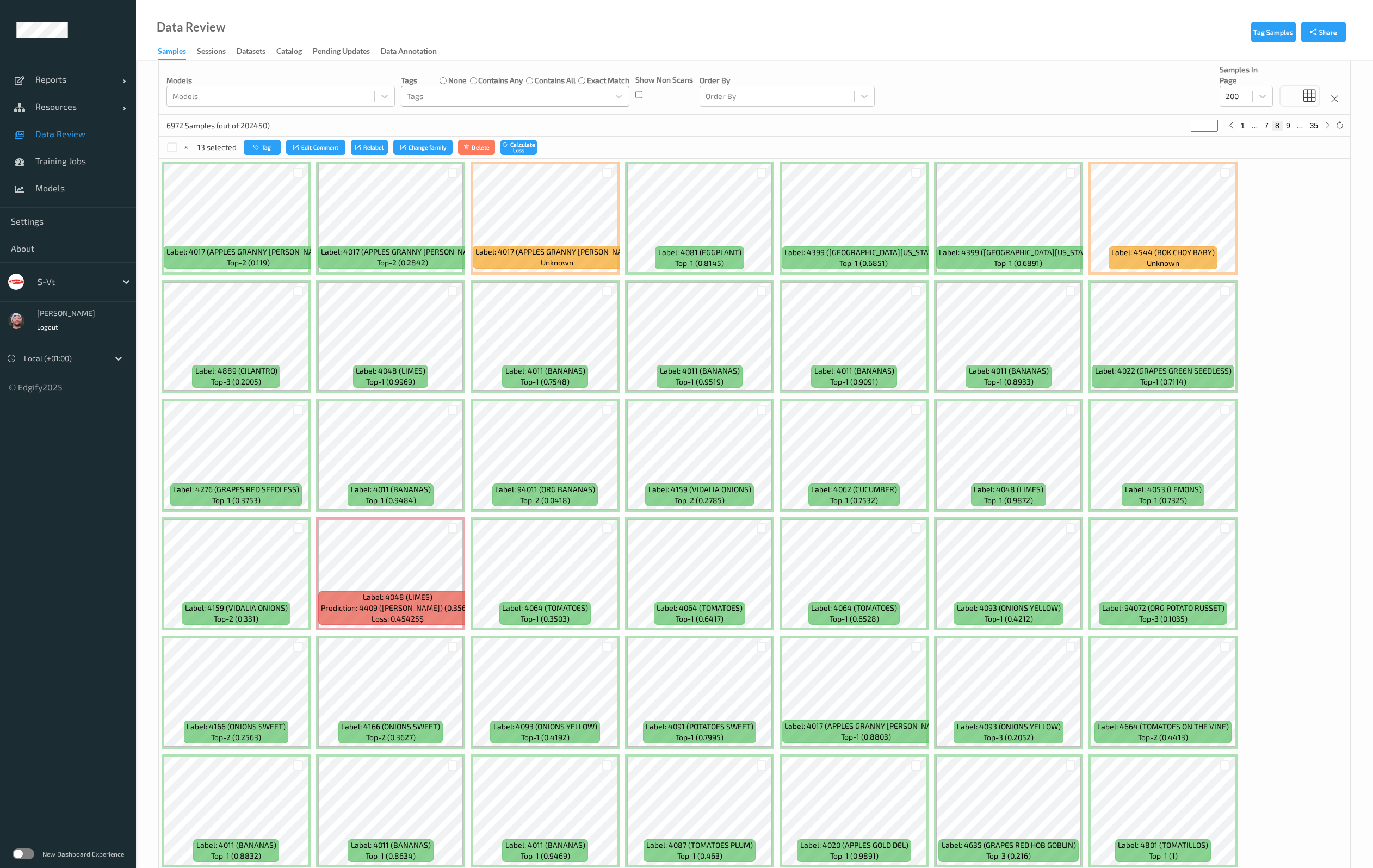
scroll to position [163, 0]
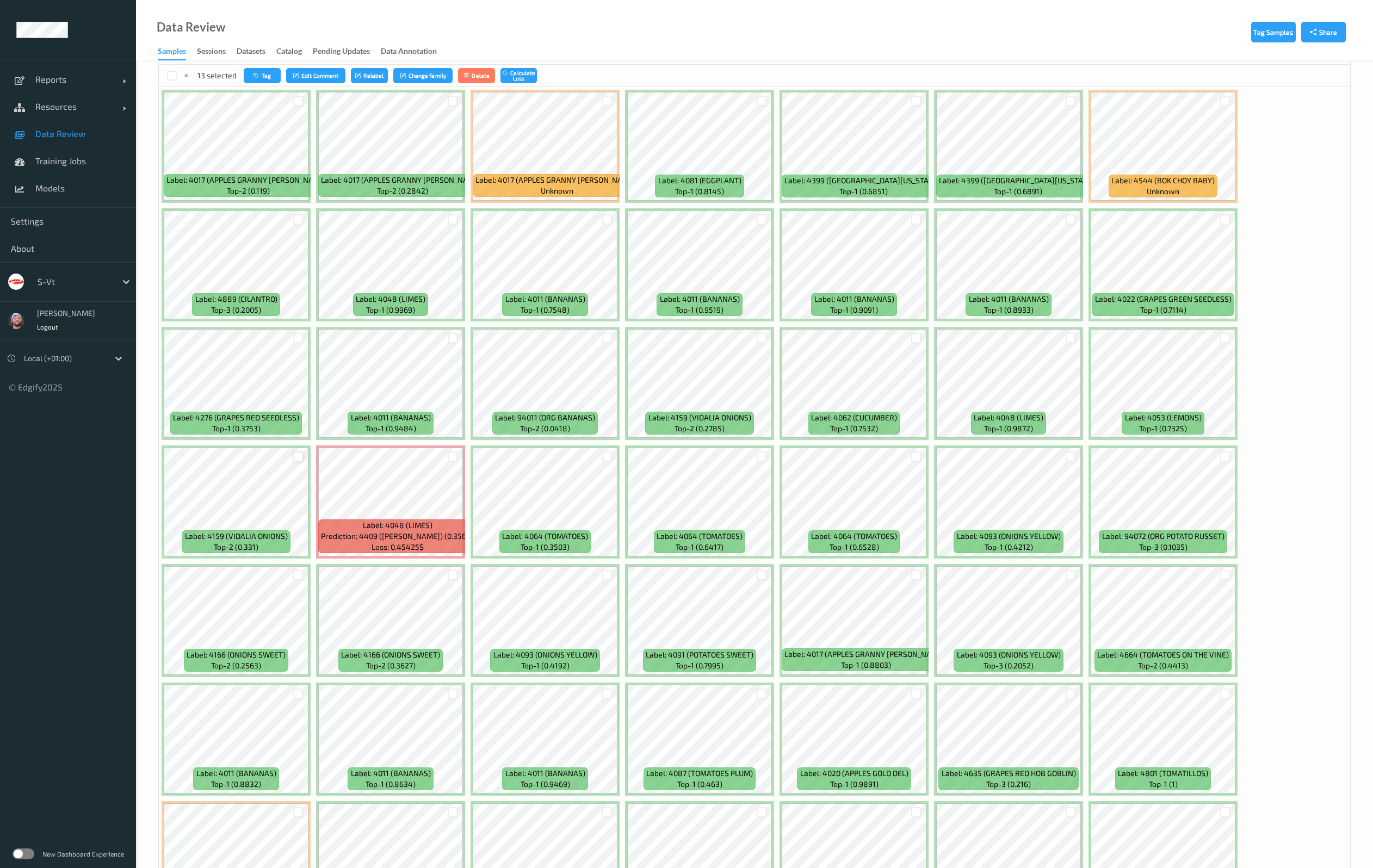
click at [298, 455] on div at bounding box center [298, 456] width 10 height 10
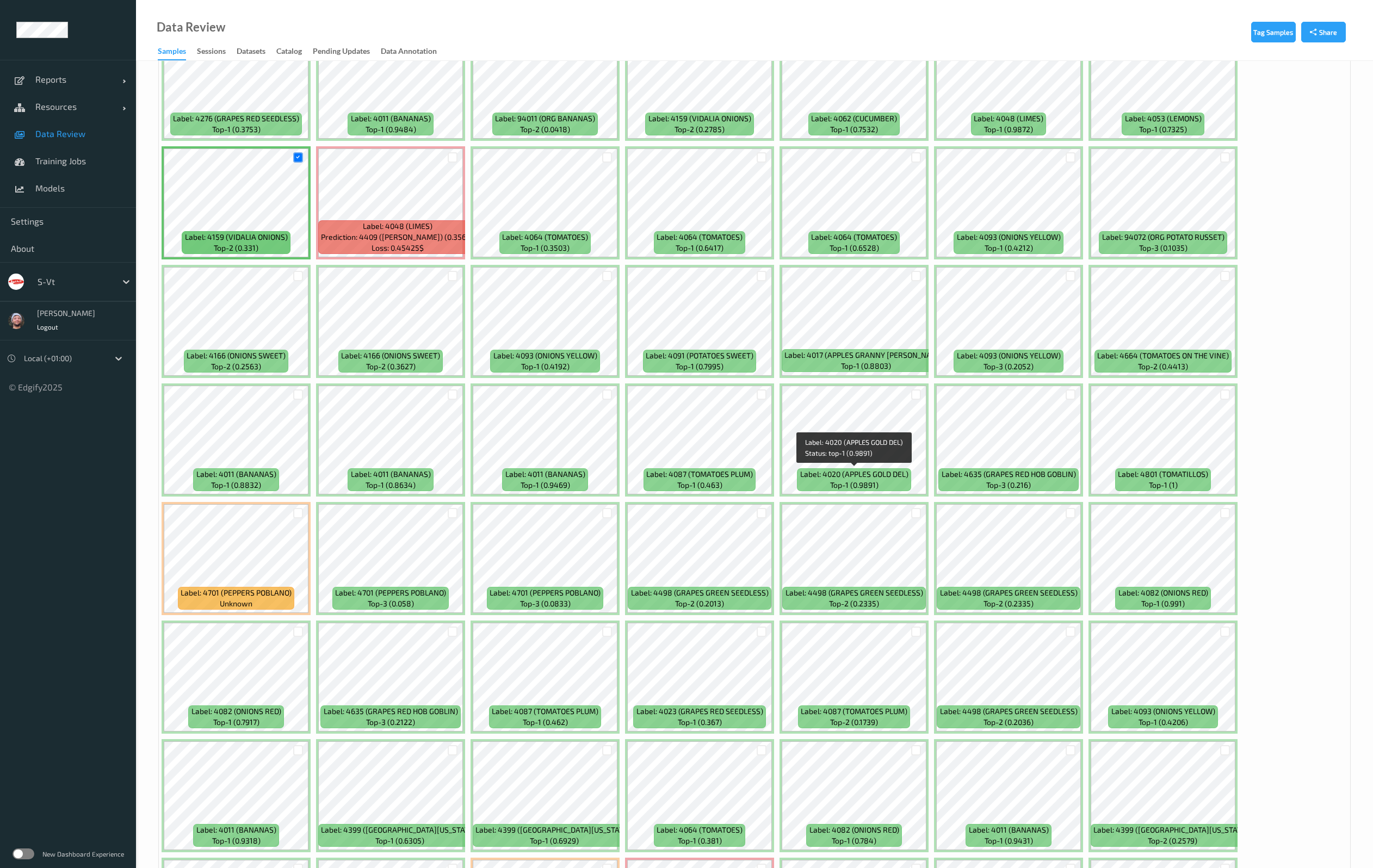
scroll to position [571, 0]
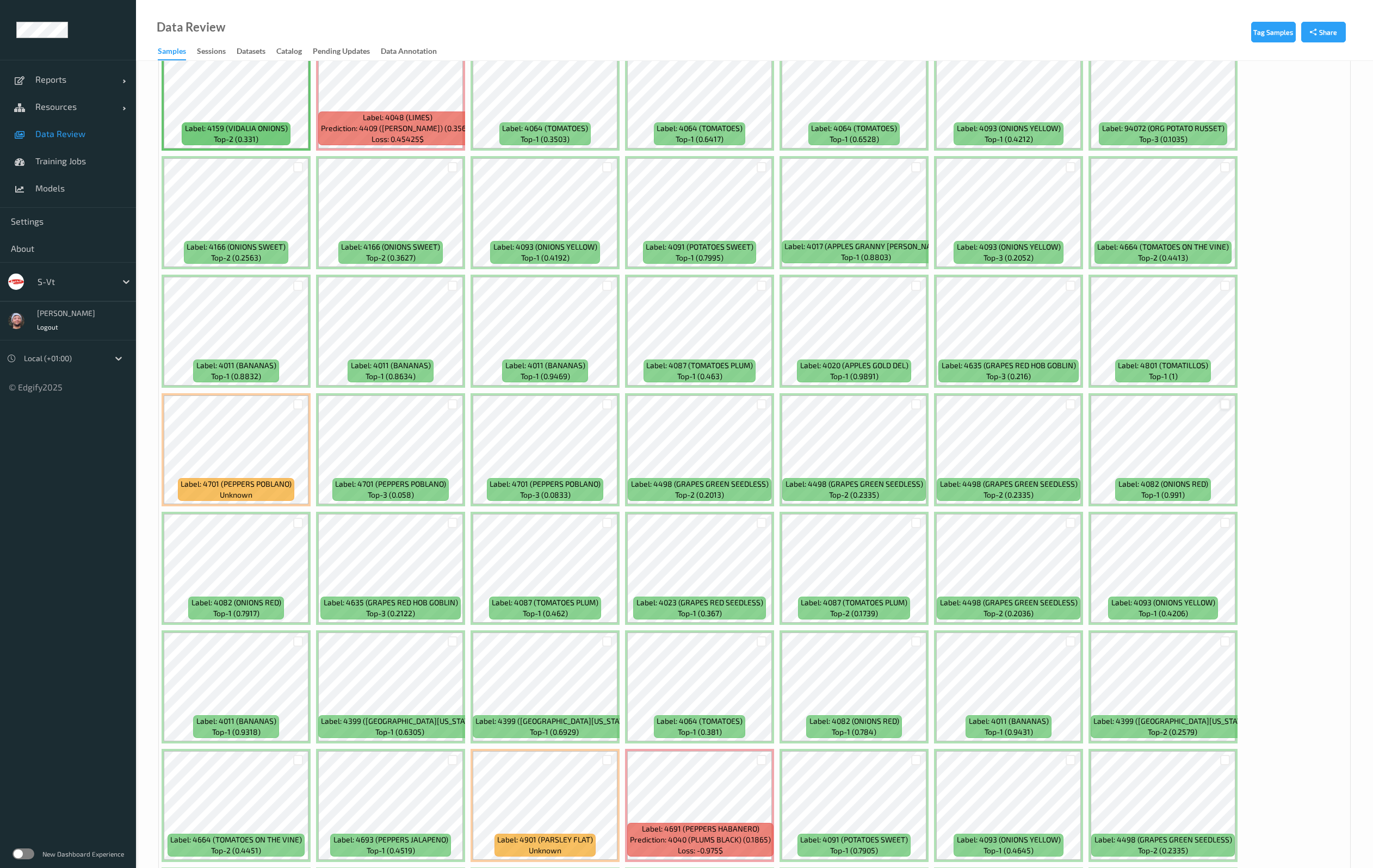
click at [1226, 408] on div at bounding box center [1225, 404] width 10 height 10
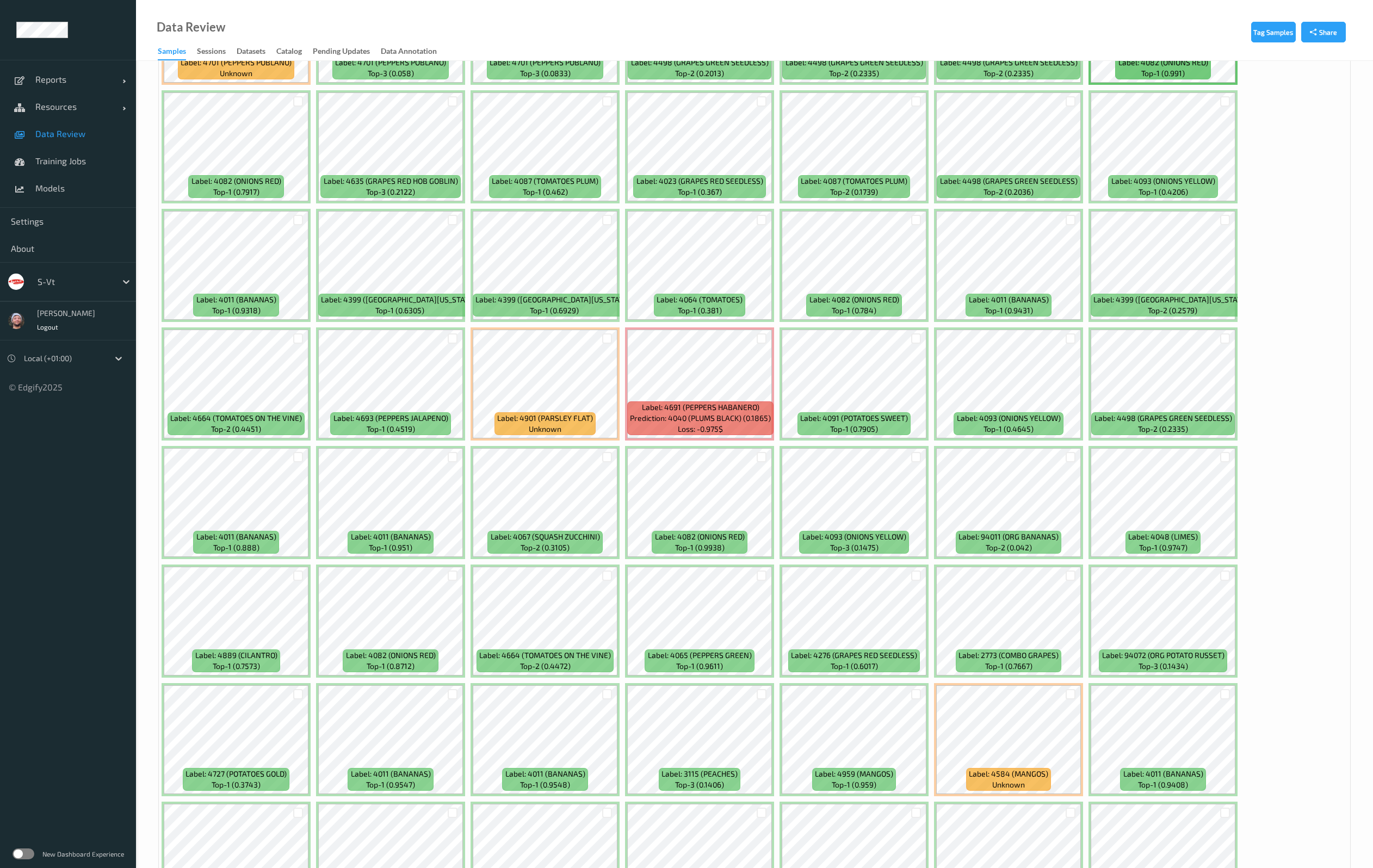
scroll to position [1060, 0]
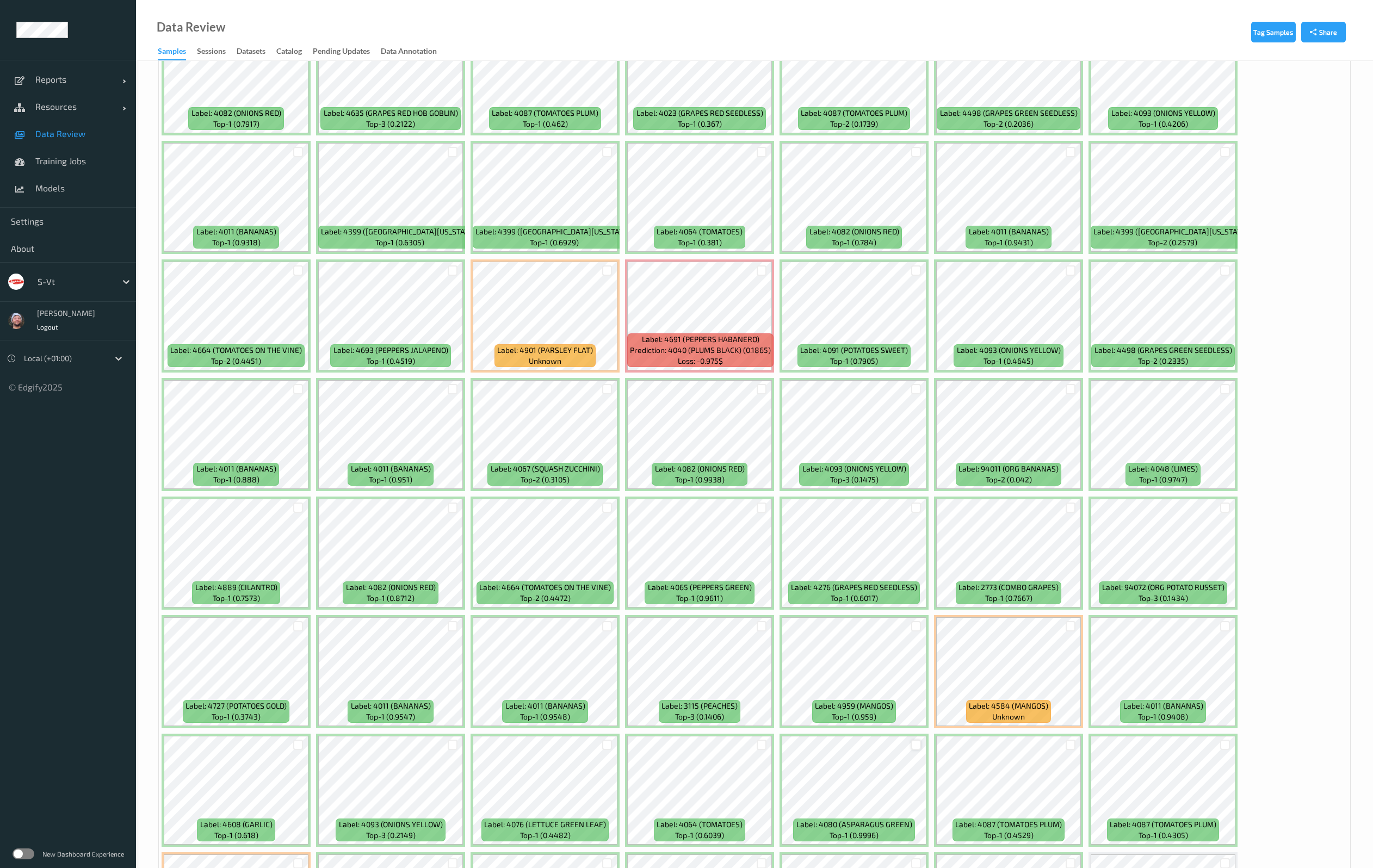
click at [918, 744] on div at bounding box center [916, 744] width 10 height 10
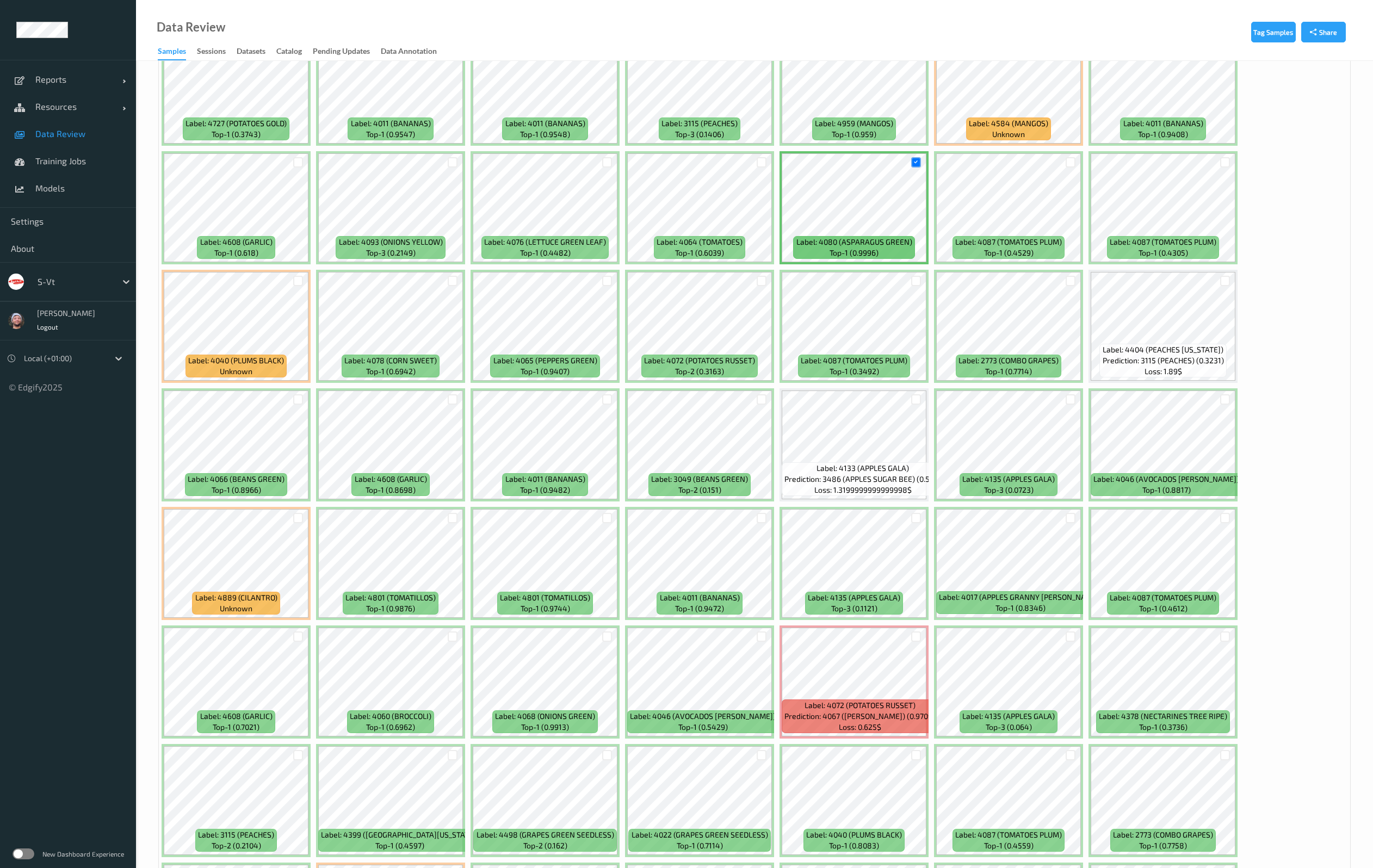
scroll to position [1713, 0]
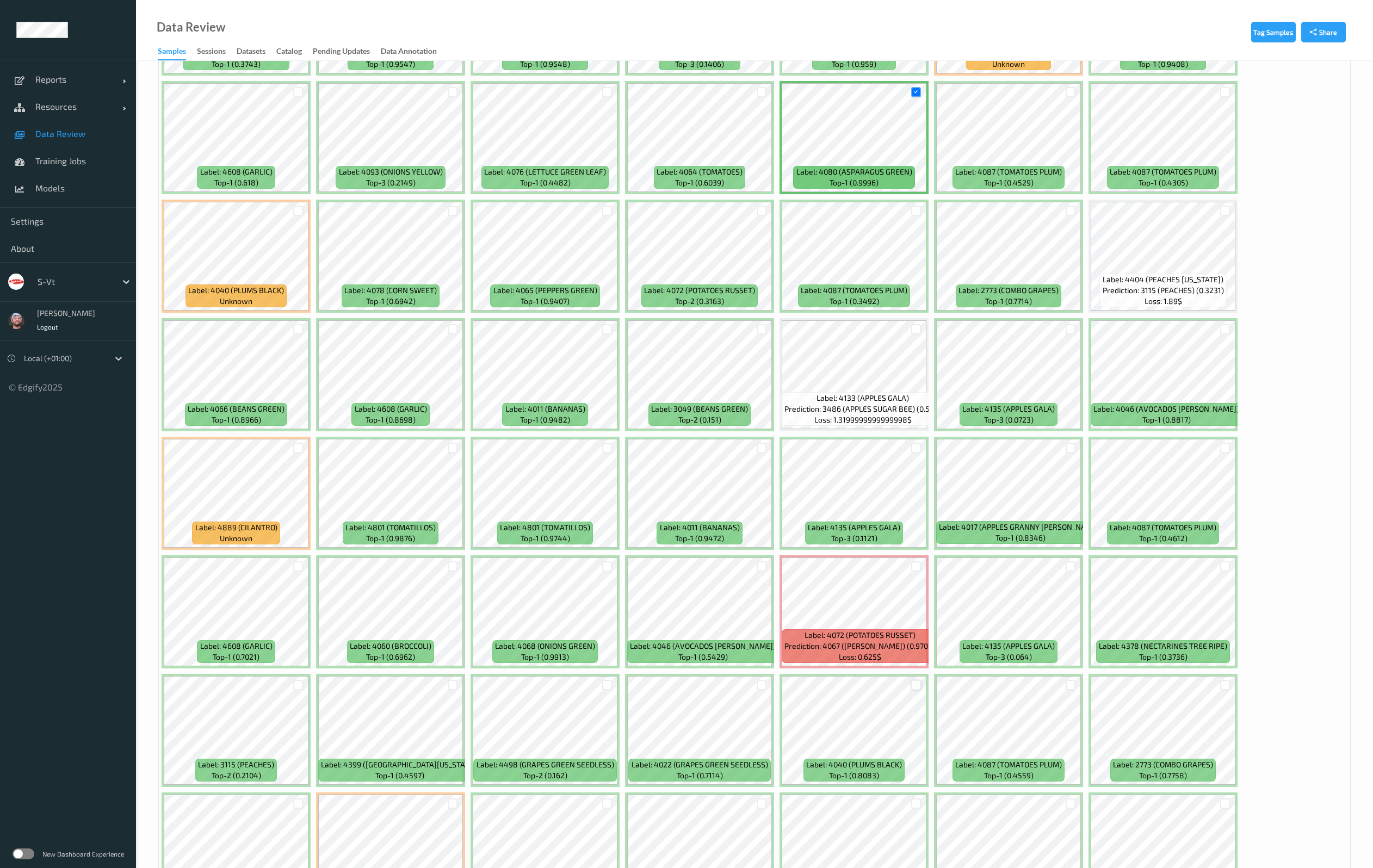
click at [918, 687] on div at bounding box center [916, 684] width 10 height 10
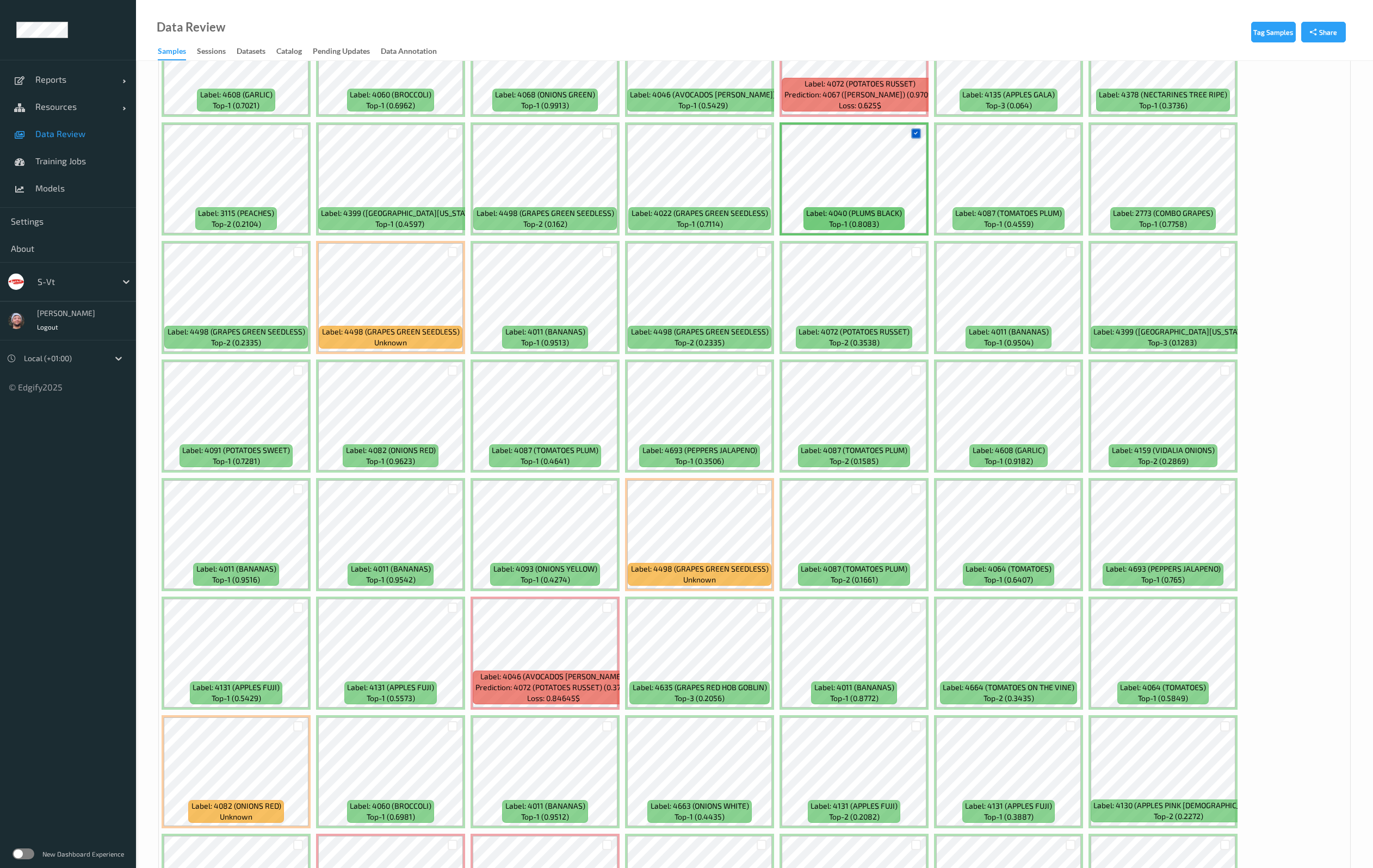
scroll to position [2528, 0]
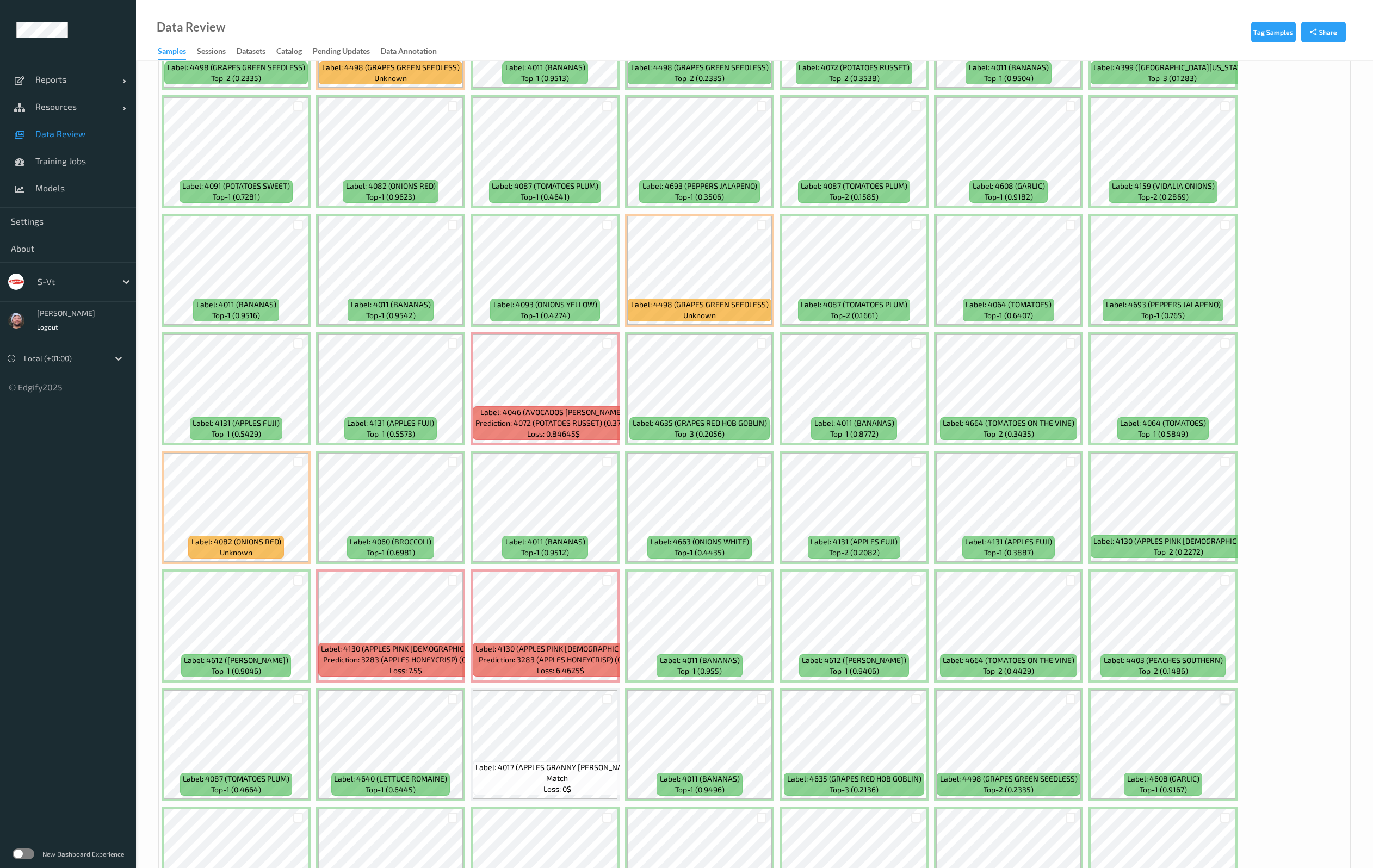
click at [1226, 700] on div at bounding box center [1225, 699] width 10 height 10
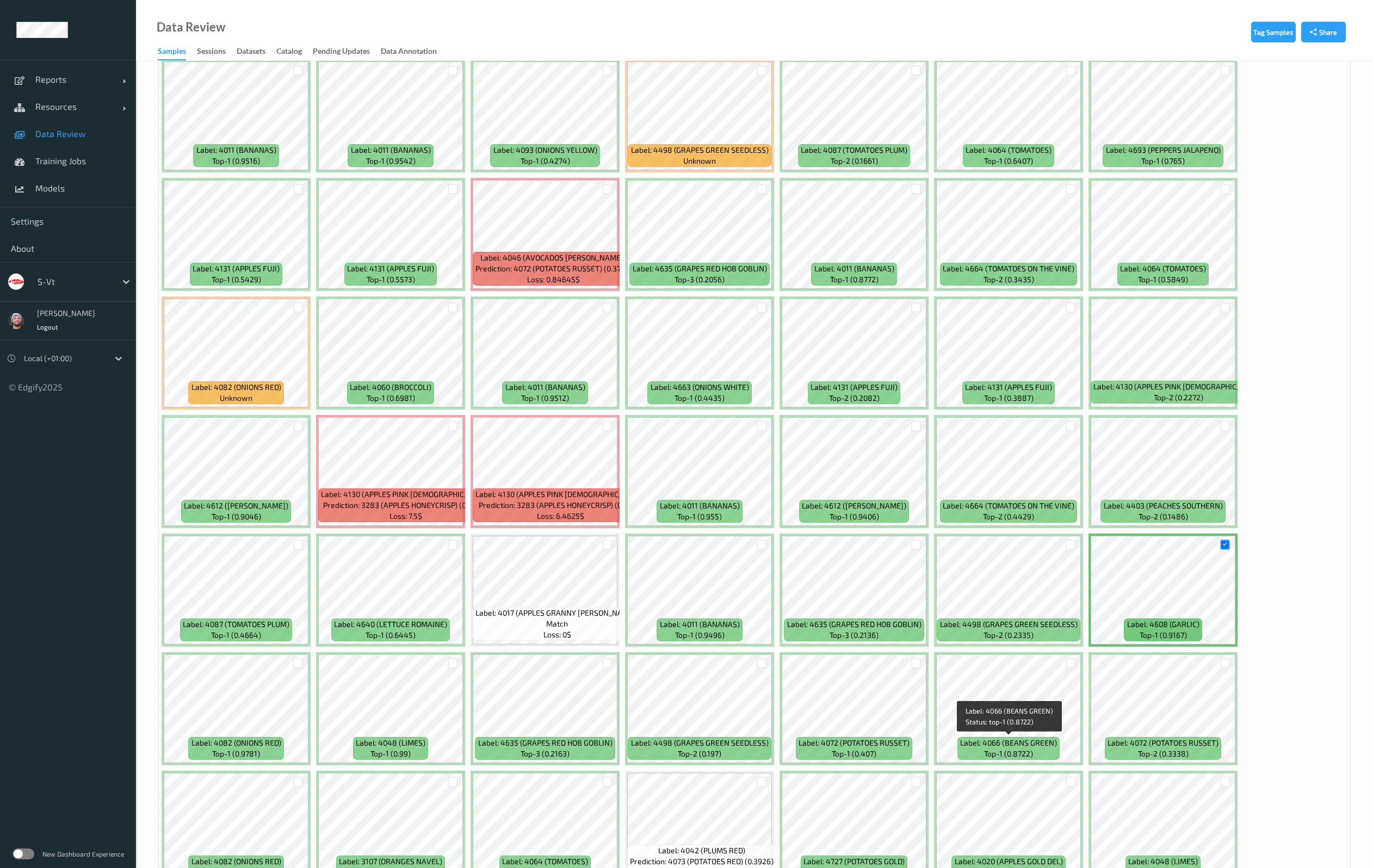
scroll to position [2864, 0]
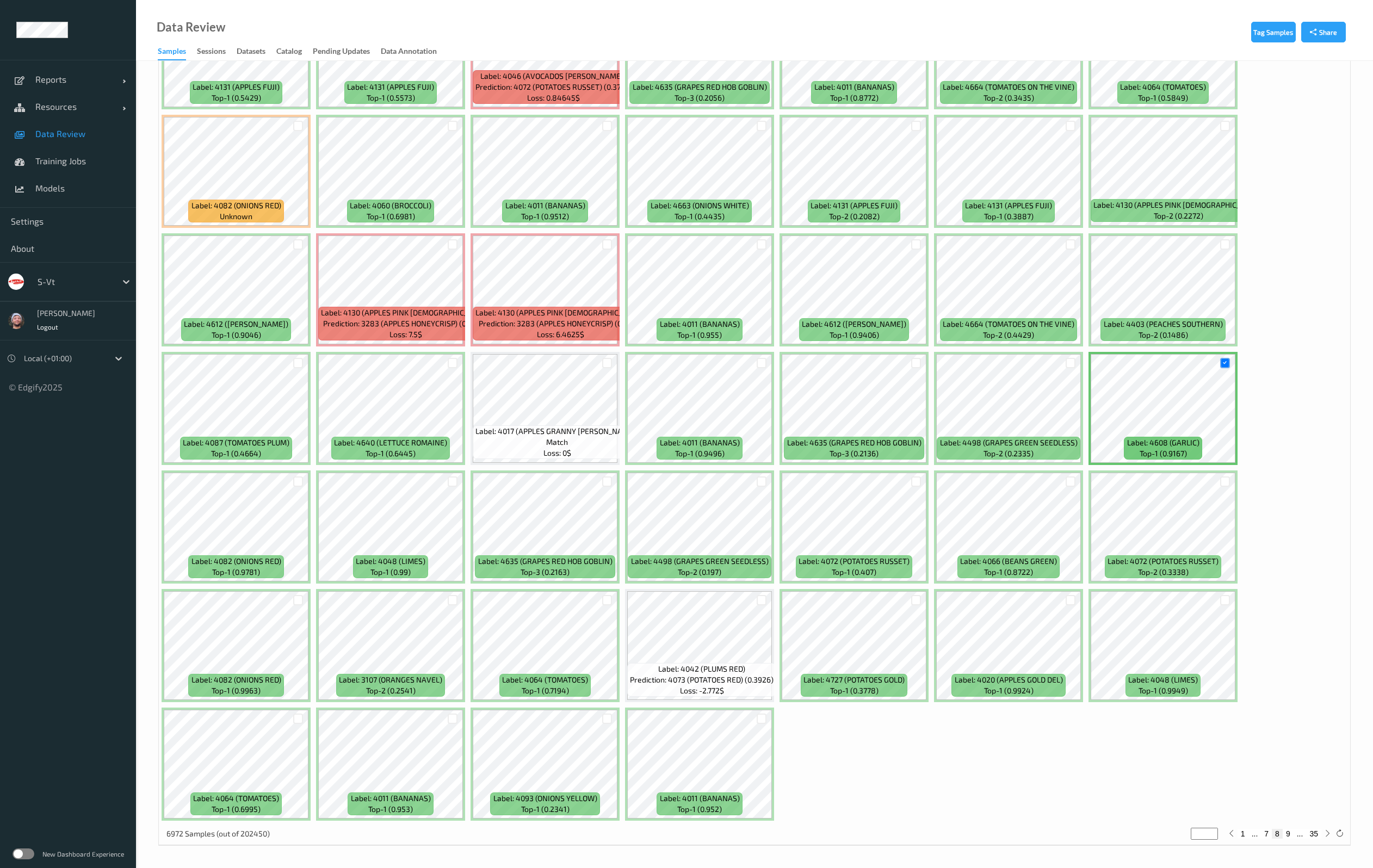
click at [459, 595] on div at bounding box center [452, 600] width 21 height 18
click at [454, 604] on div at bounding box center [453, 600] width 10 height 10
click at [610, 601] on div at bounding box center [607, 600] width 10 height 10
click at [1291, 836] on button "9" at bounding box center [1288, 833] width 11 height 10
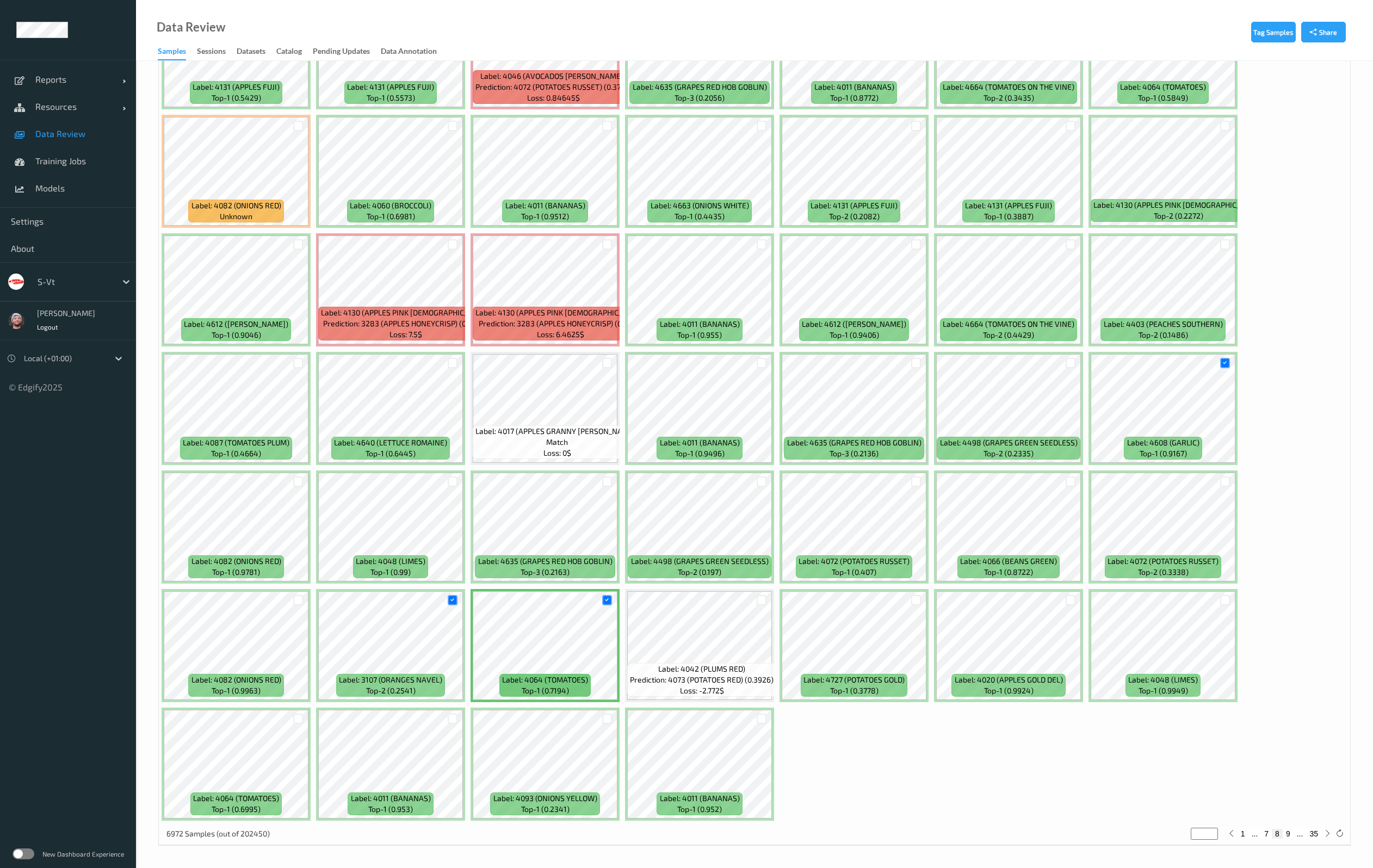
type input "*"
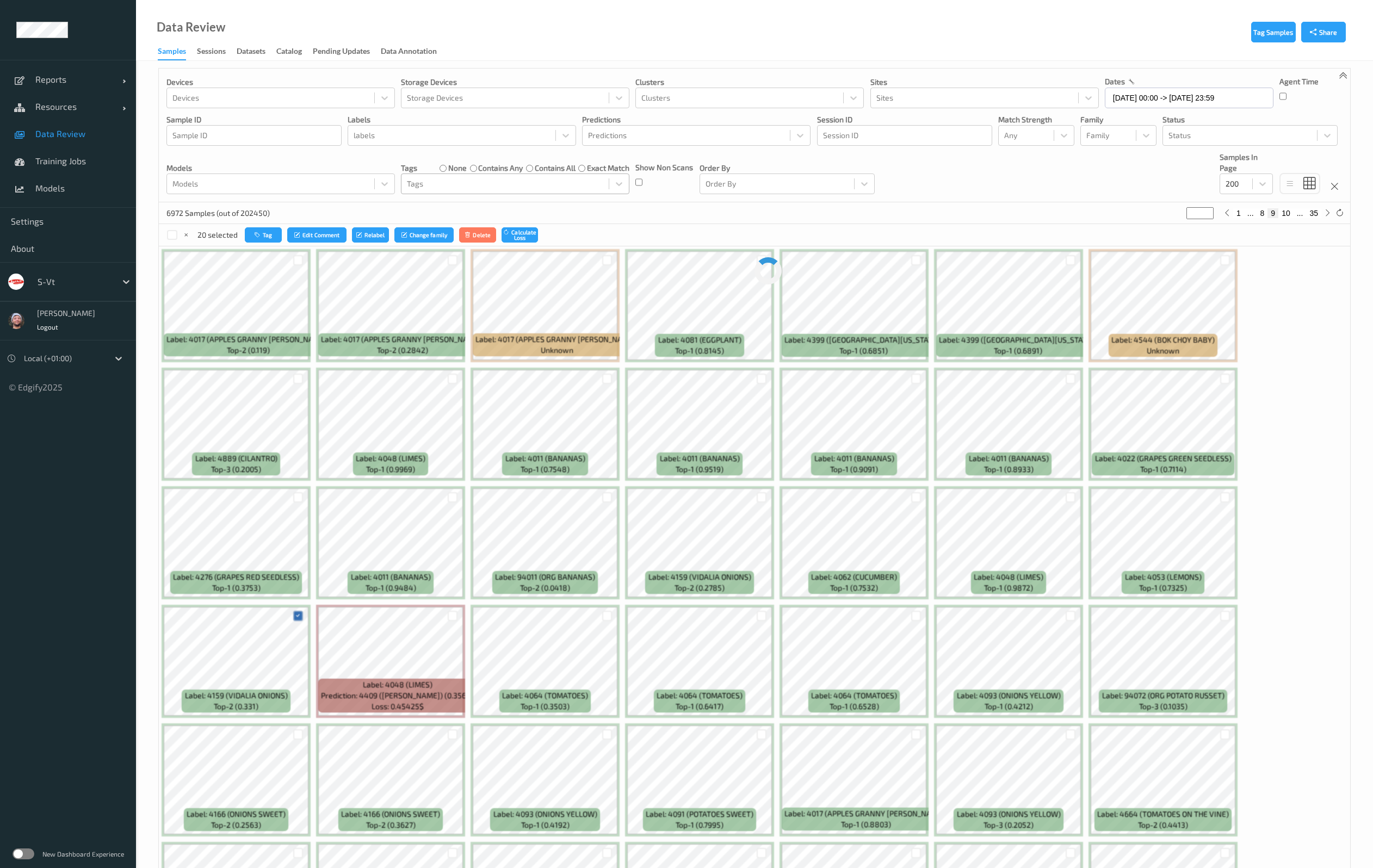
scroll to position [0, 0]
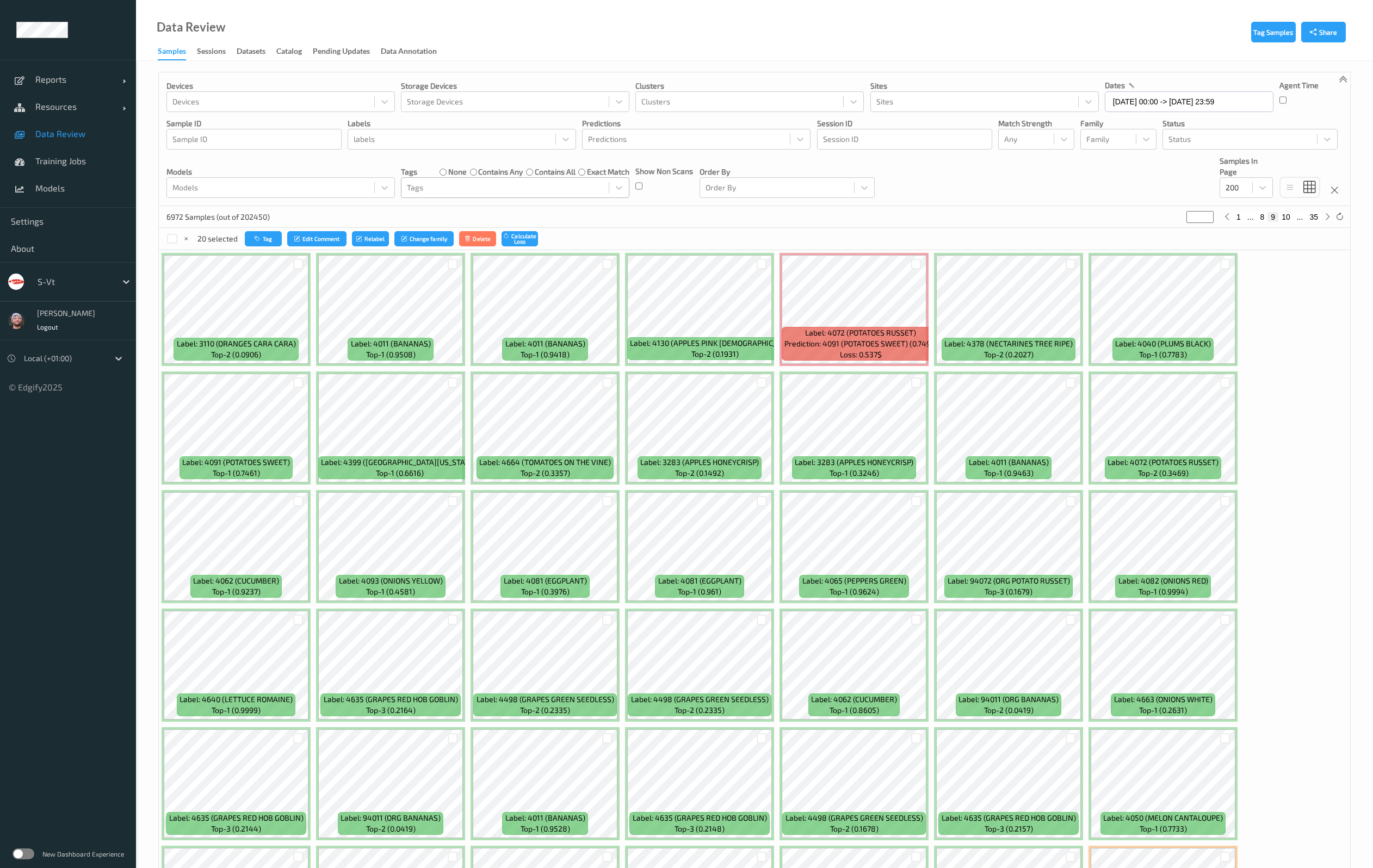
click at [295, 508] on div at bounding box center [298, 501] width 21 height 18
click at [295, 494] on div at bounding box center [298, 501] width 21 height 18
click at [294, 505] on div at bounding box center [298, 500] width 10 height 10
click at [296, 267] on div at bounding box center [298, 264] width 10 height 10
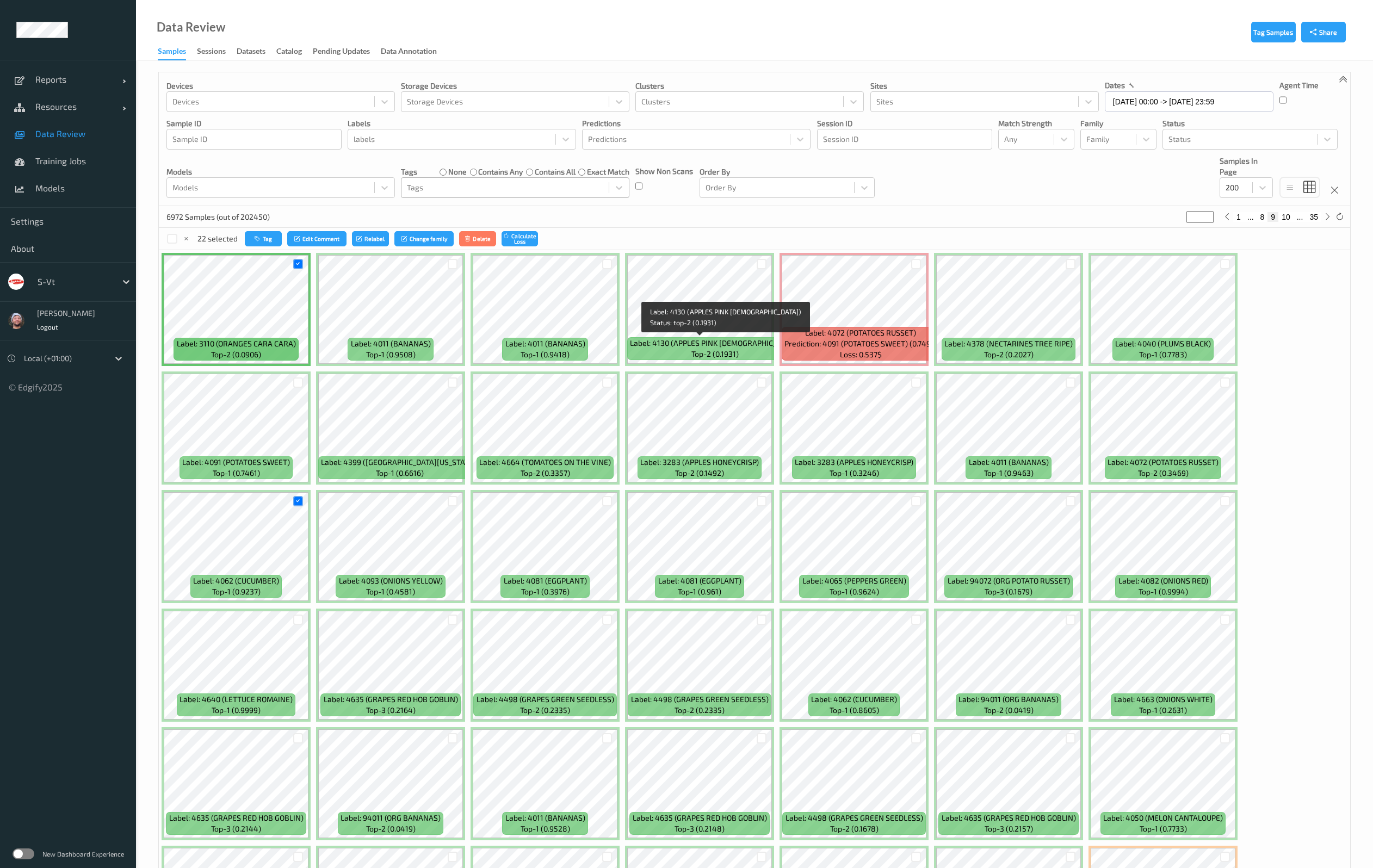
scroll to position [81, 0]
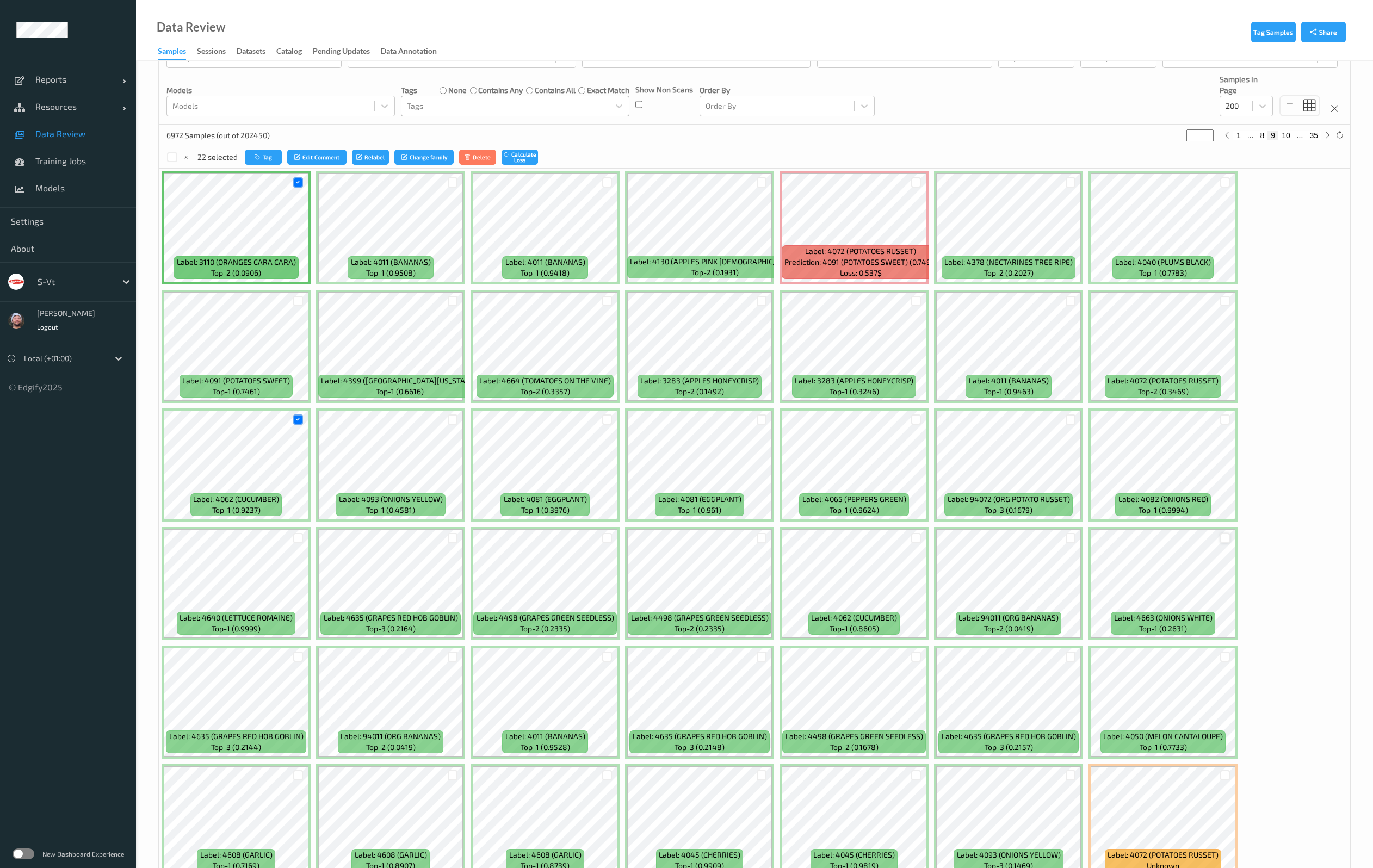
click at [1229, 537] on div at bounding box center [1225, 537] width 10 height 10
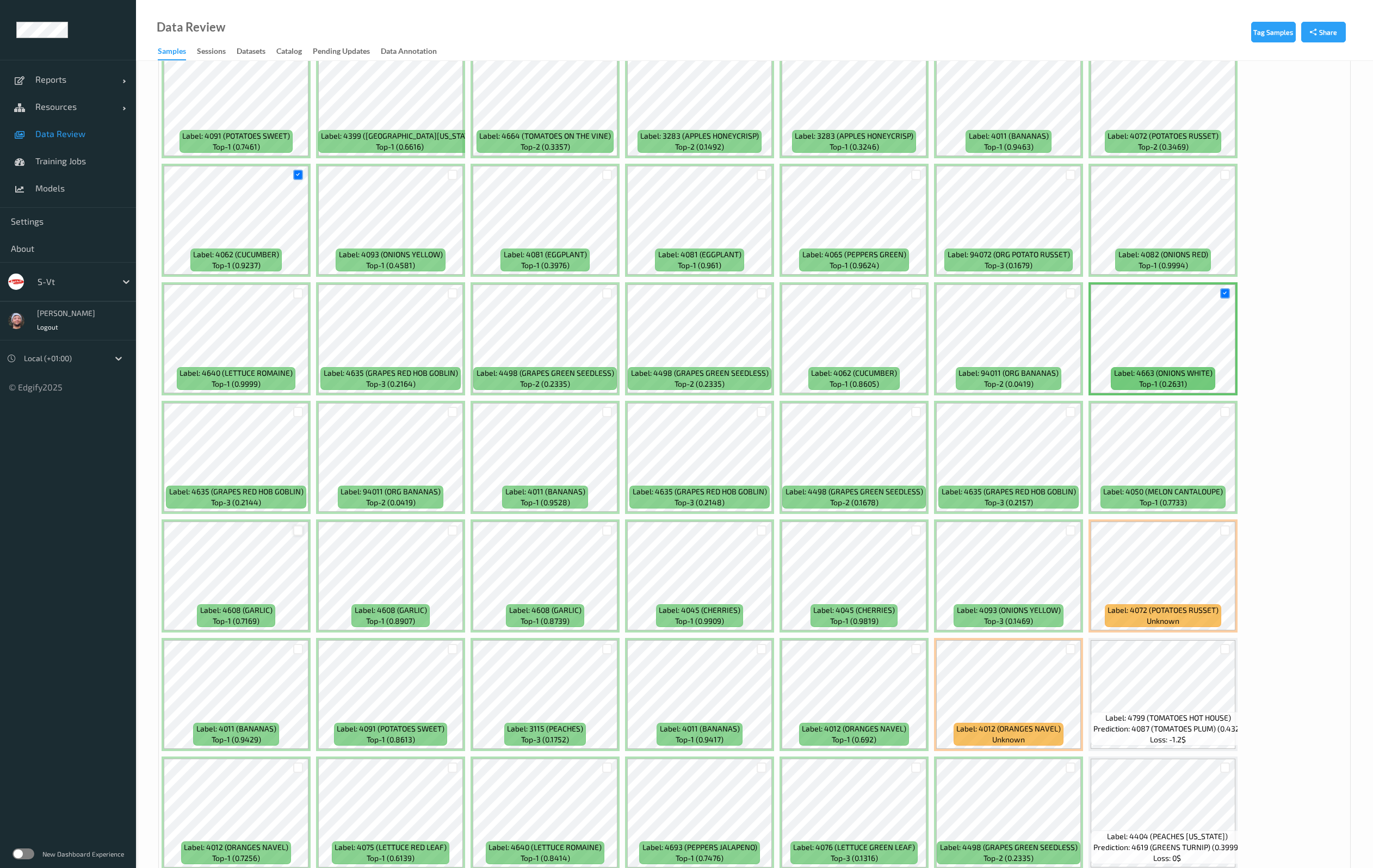
click at [296, 527] on div at bounding box center [298, 530] width 10 height 10
click at [454, 531] on div at bounding box center [453, 530] width 10 height 10
click at [611, 531] on div at bounding box center [607, 530] width 10 height 10
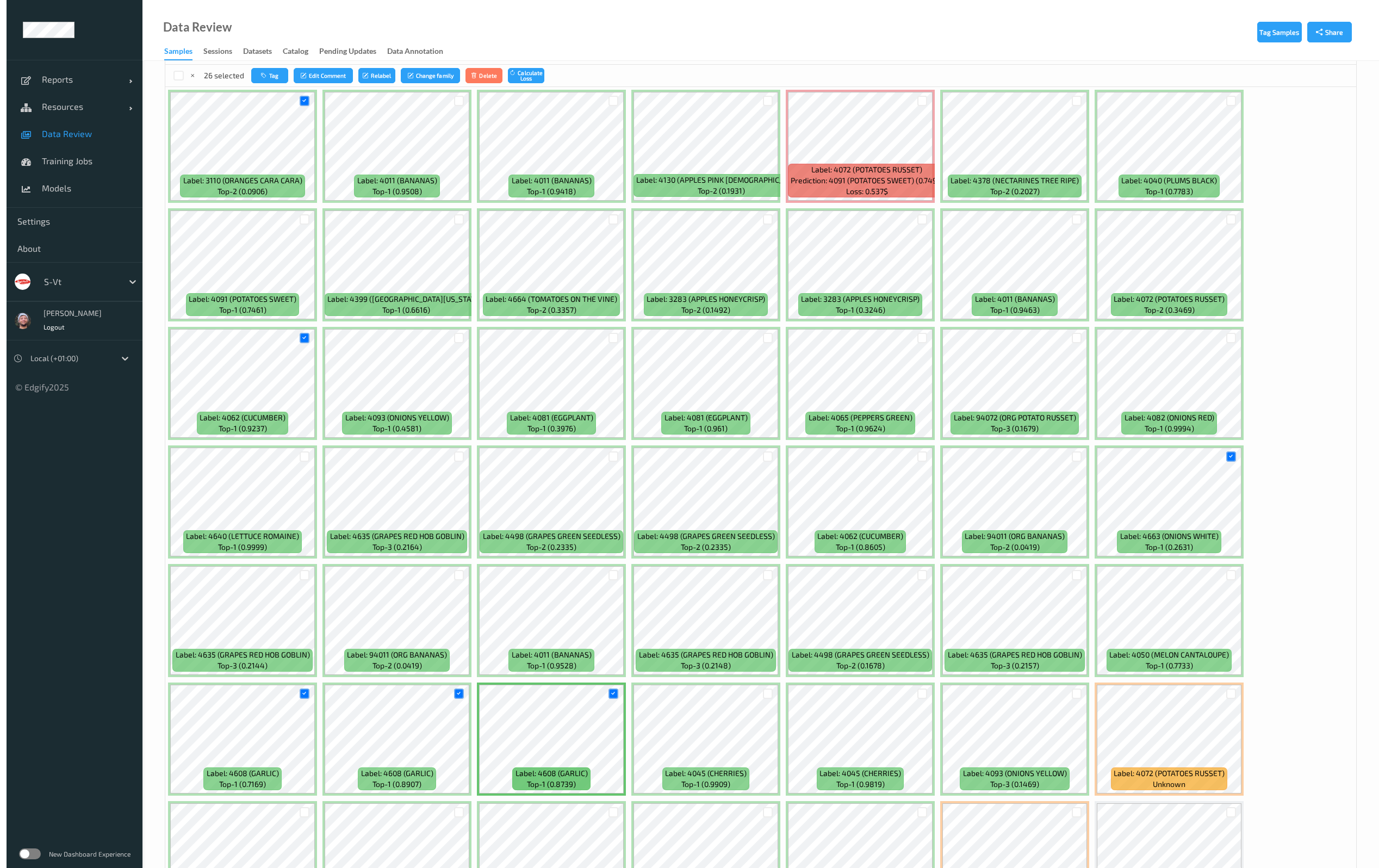
scroll to position [0, 0]
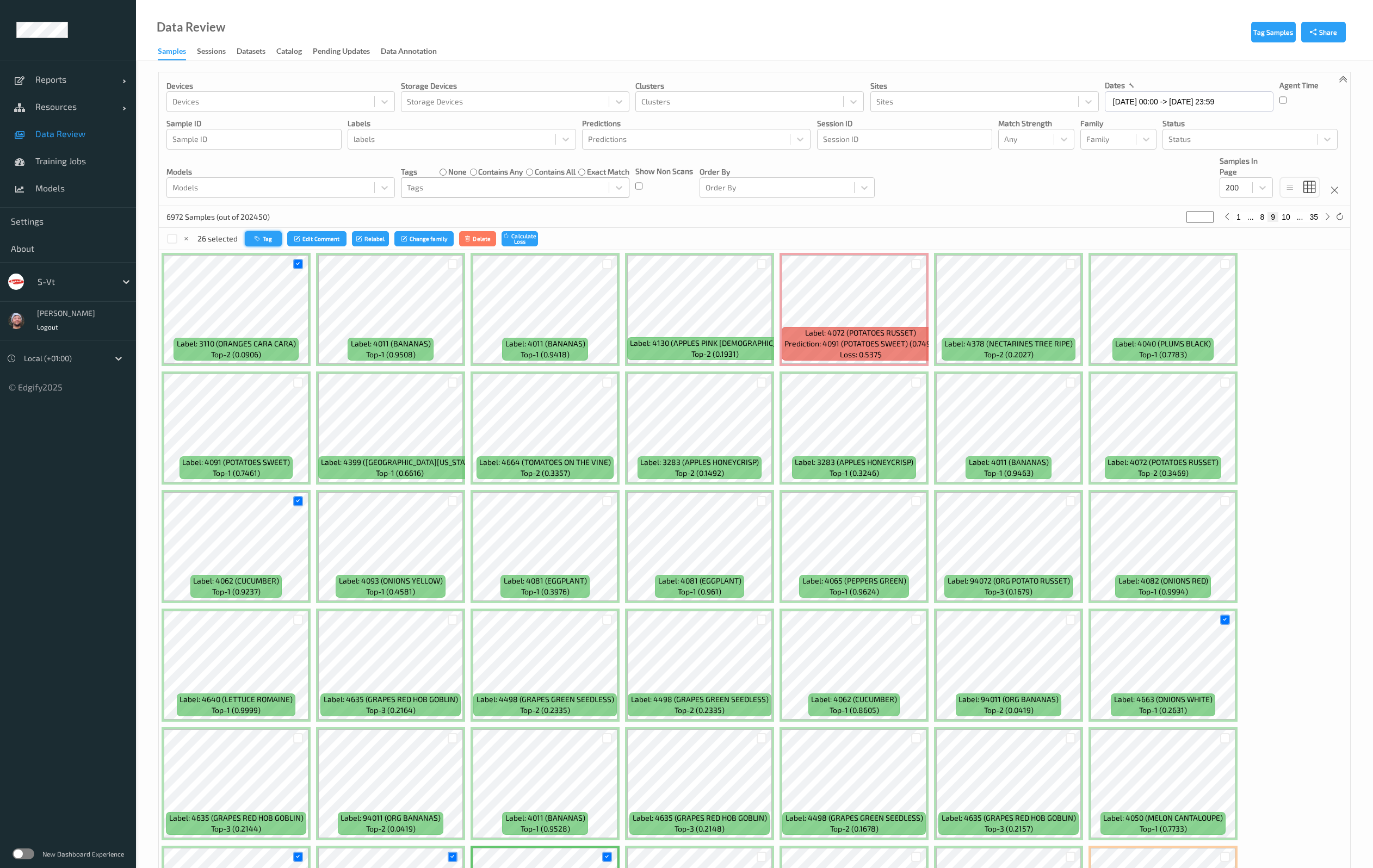
click at [261, 232] on button "Tag" at bounding box center [263, 239] width 37 height 16
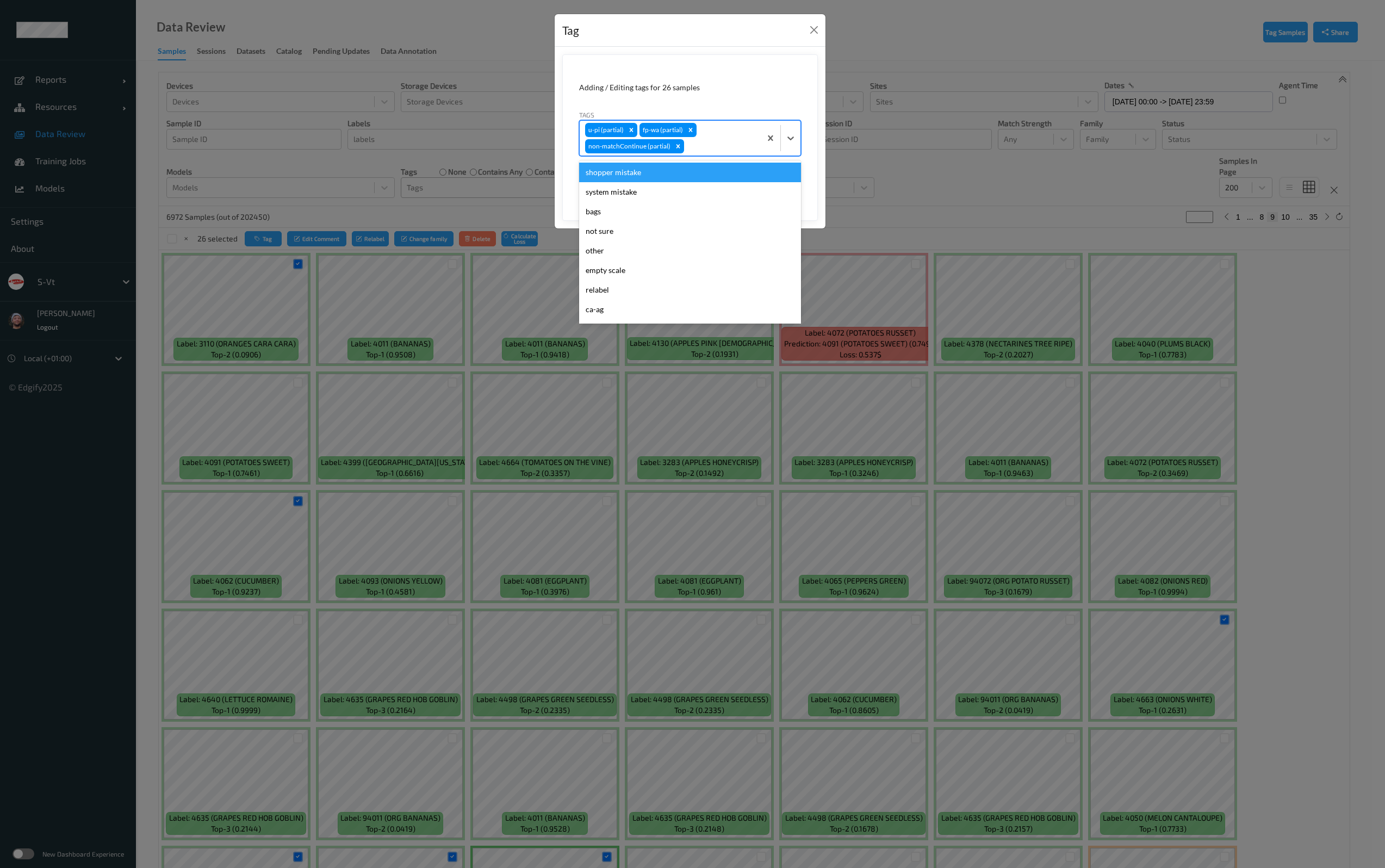
click at [704, 143] on div at bounding box center [721, 146] width 69 height 13
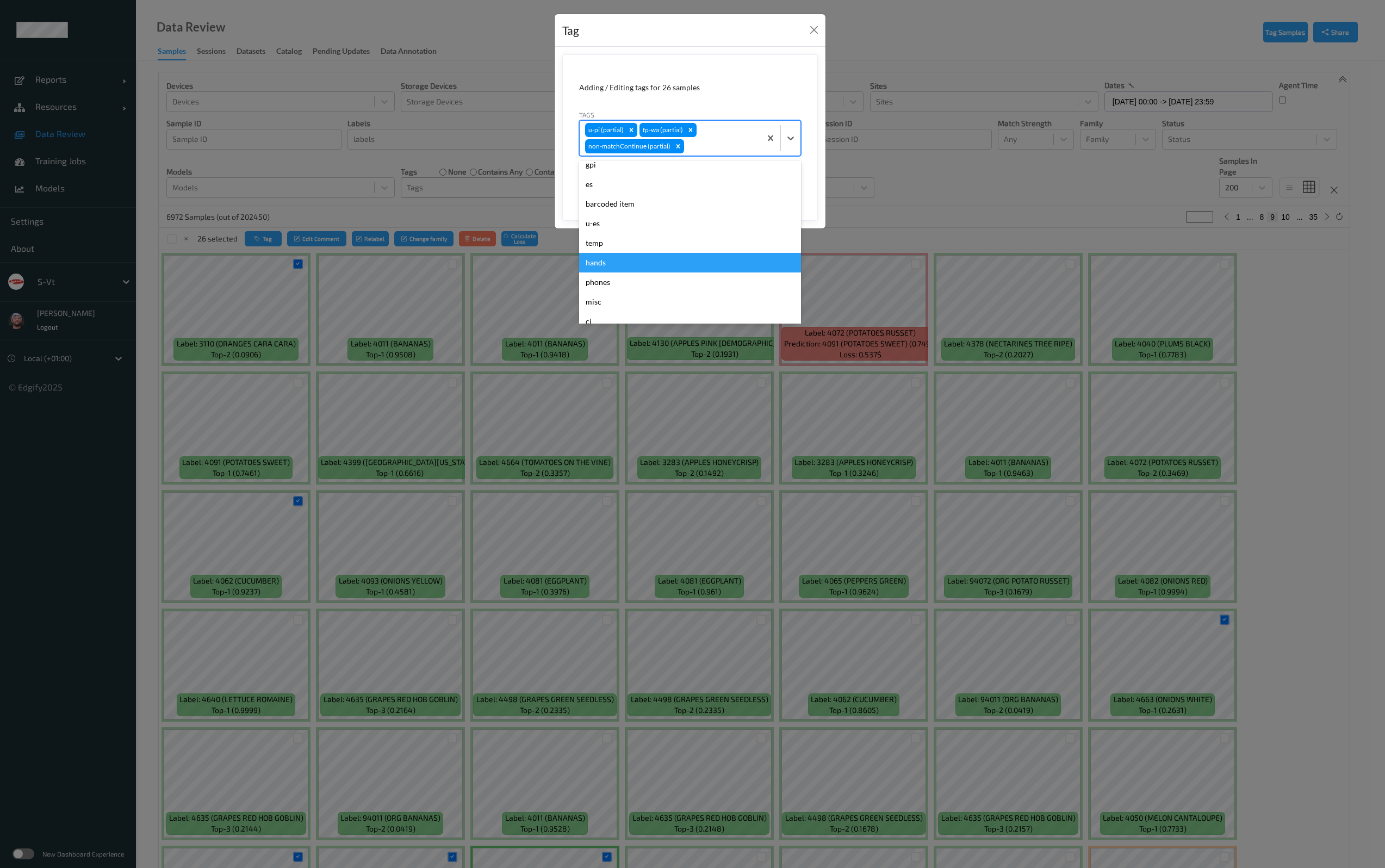
scroll to position [415, 0]
click at [634, 285] on div "barcoded item" at bounding box center [690, 285] width 222 height 20
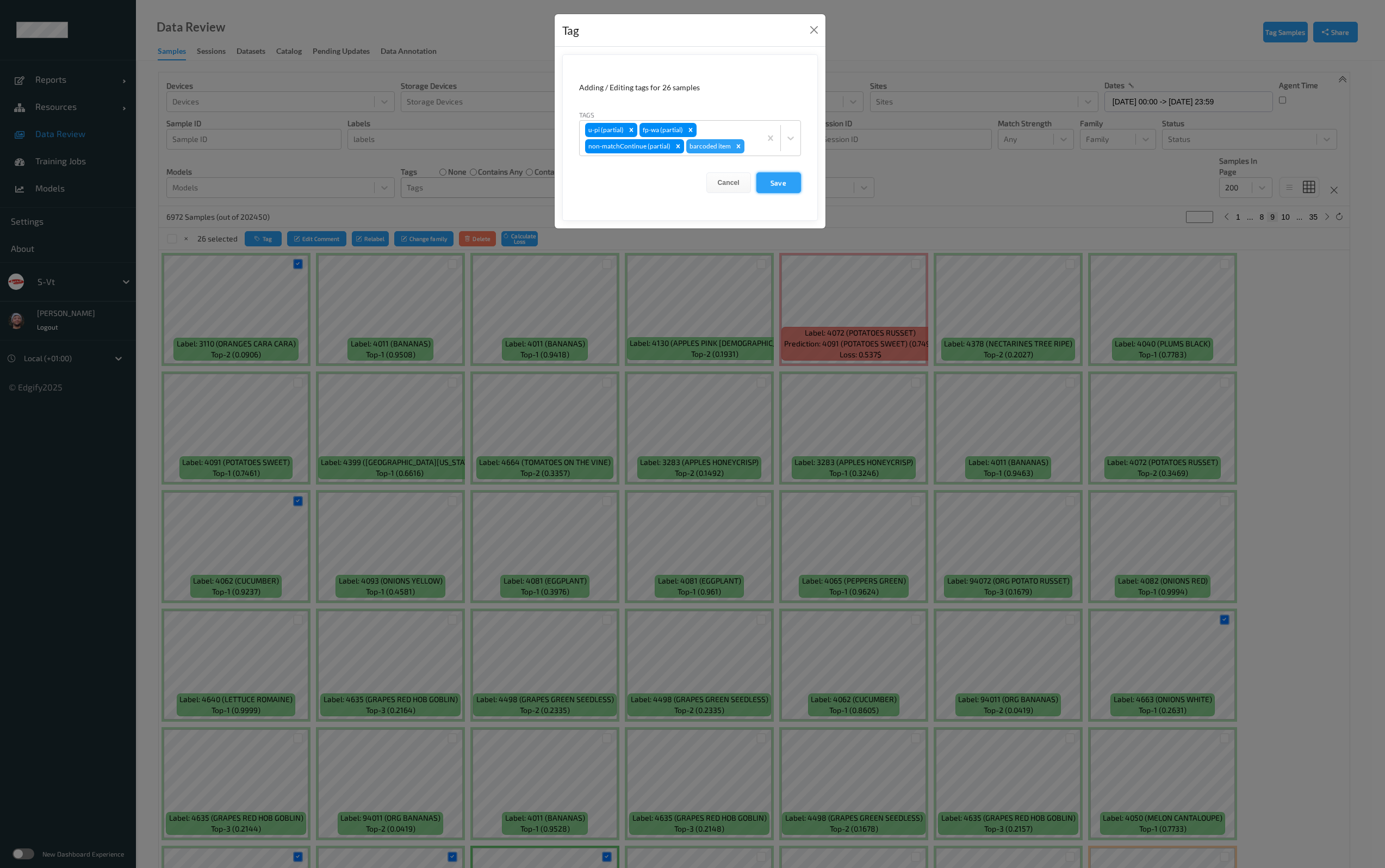
click at [766, 186] on button "Save" at bounding box center [778, 182] width 45 height 21
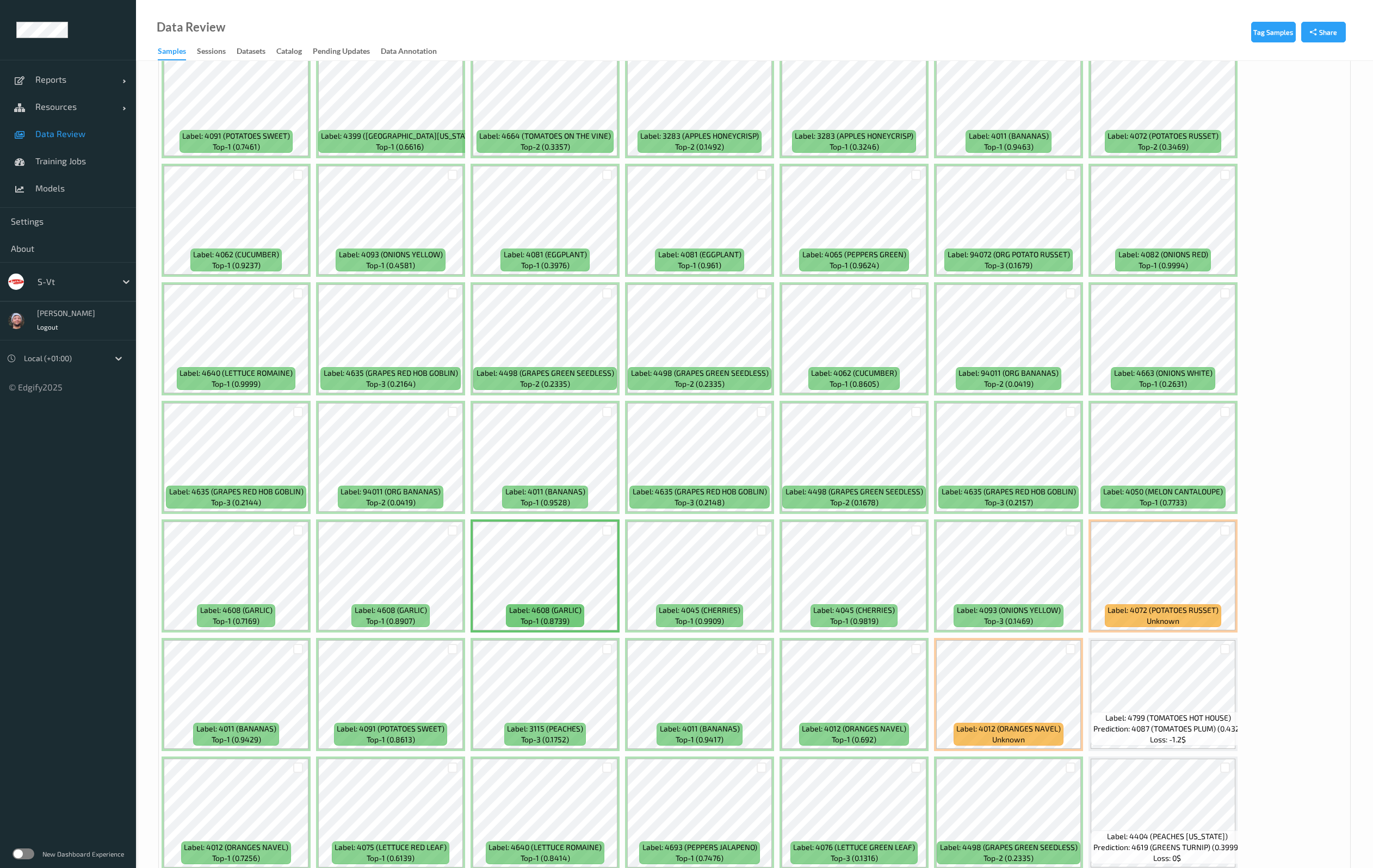
scroll to position [652, 0]
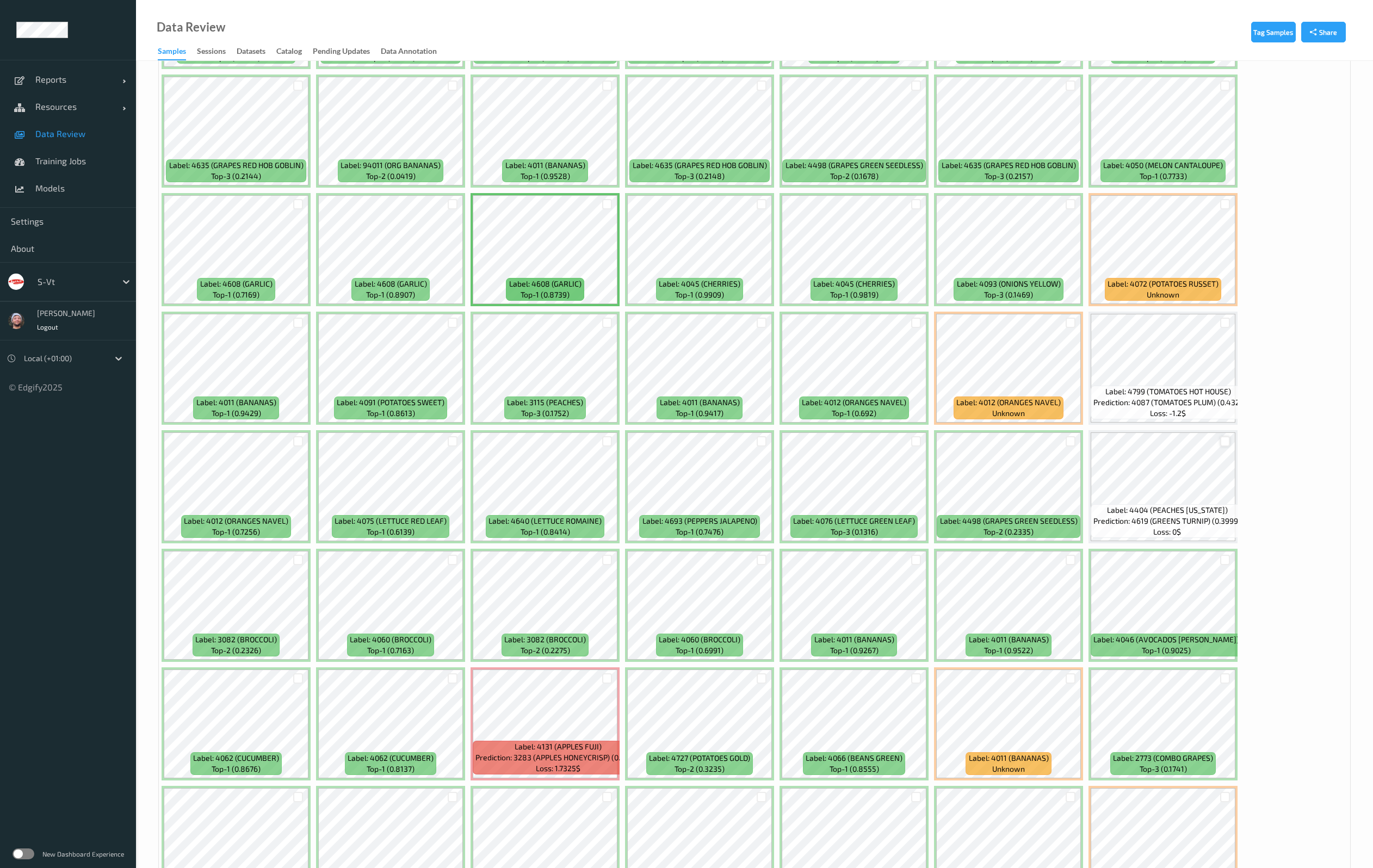
click at [1224, 445] on div at bounding box center [1225, 441] width 10 height 10
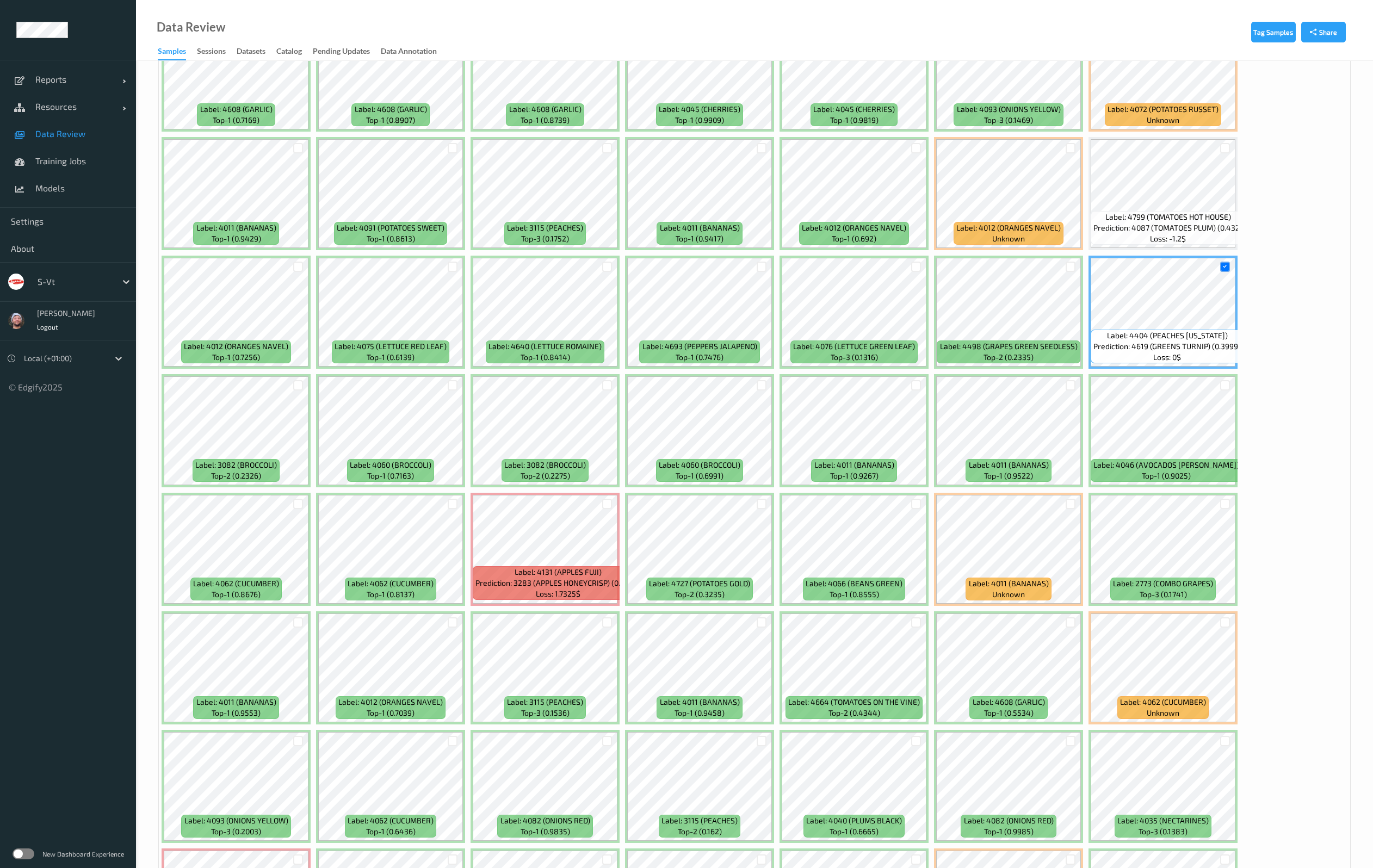
scroll to position [815, 0]
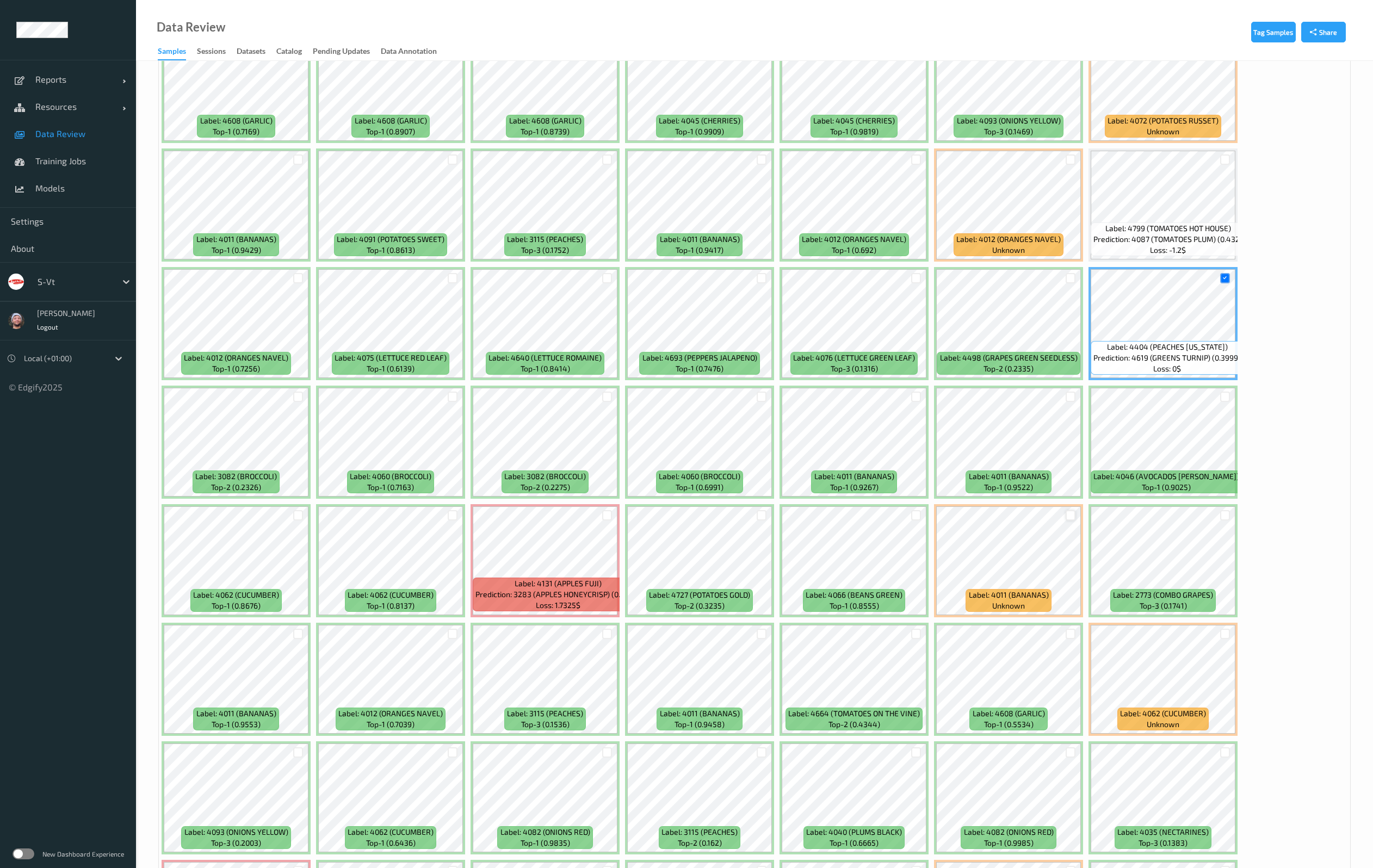
click at [1072, 519] on div at bounding box center [1070, 515] width 10 height 10
drag, startPoint x: 1313, startPoint y: 443, endPoint x: 1180, endPoint y: 487, distance: 140.1
click at [1080, 631] on div at bounding box center [1070, 634] width 21 height 18
click at [1073, 630] on div at bounding box center [1070, 633] width 10 height 10
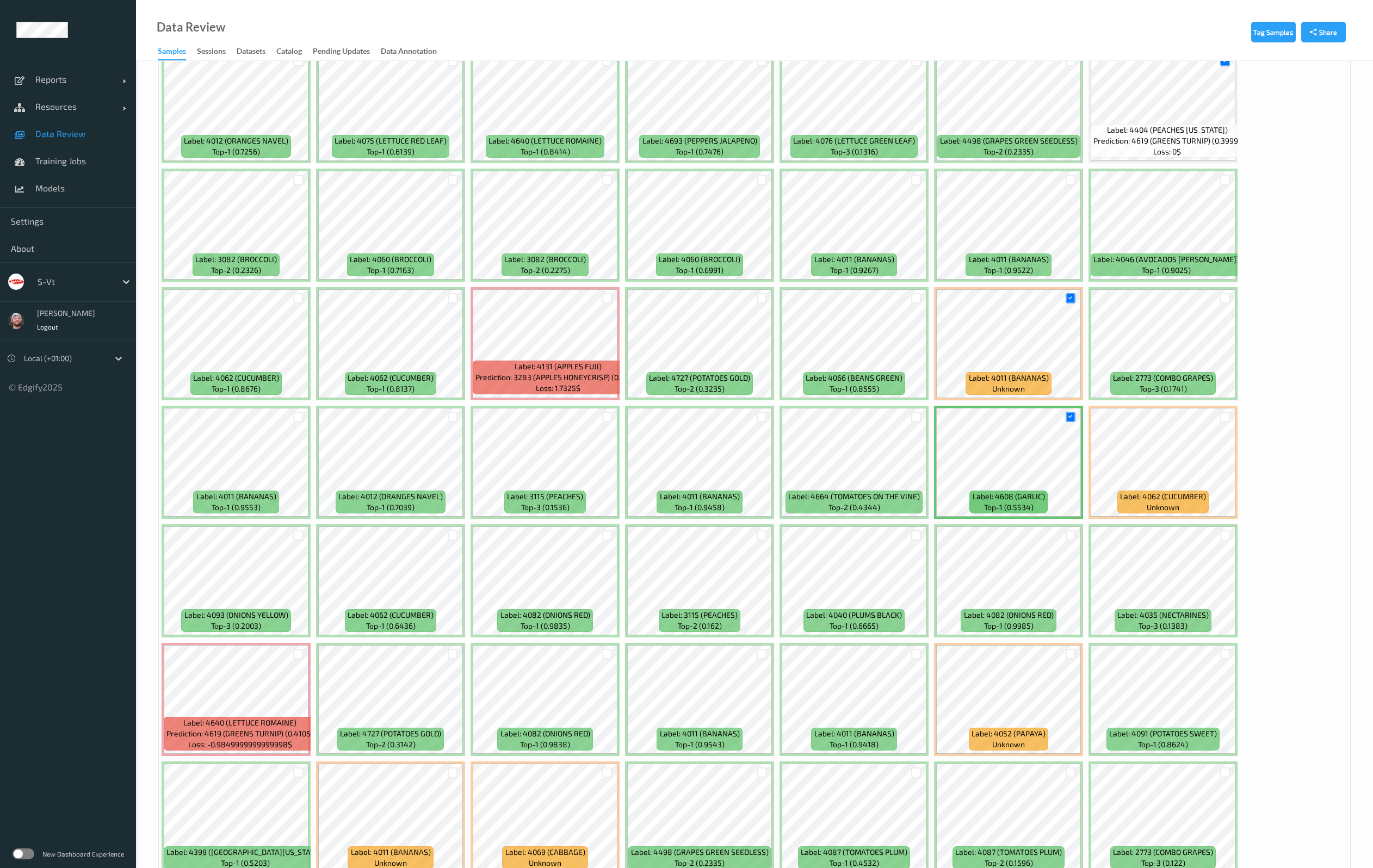
scroll to position [1142, 0]
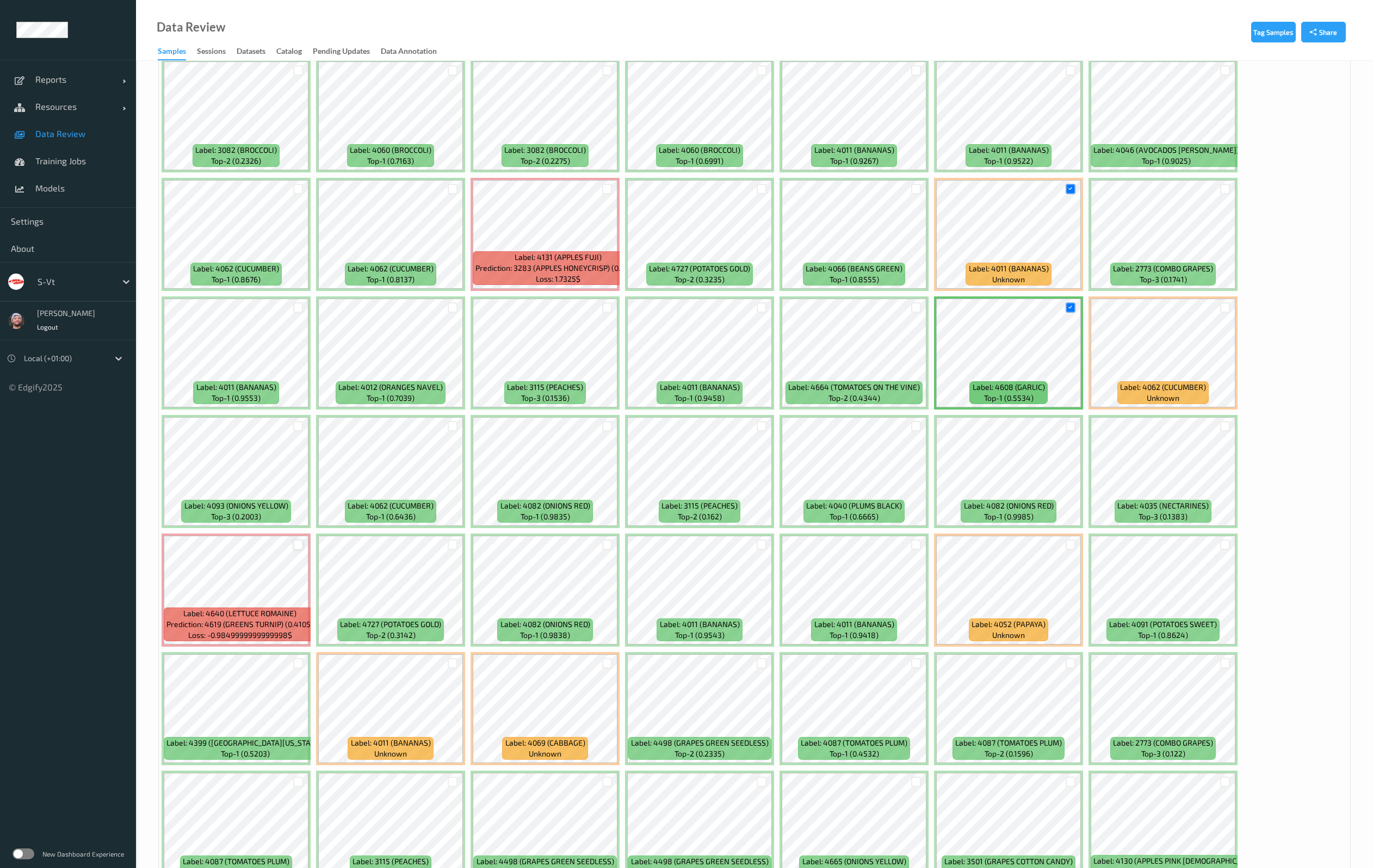
click at [303, 546] on div at bounding box center [298, 544] width 10 height 10
click at [1072, 662] on div at bounding box center [1070, 663] width 10 height 10
click at [1073, 545] on div at bounding box center [1070, 544] width 10 height 10
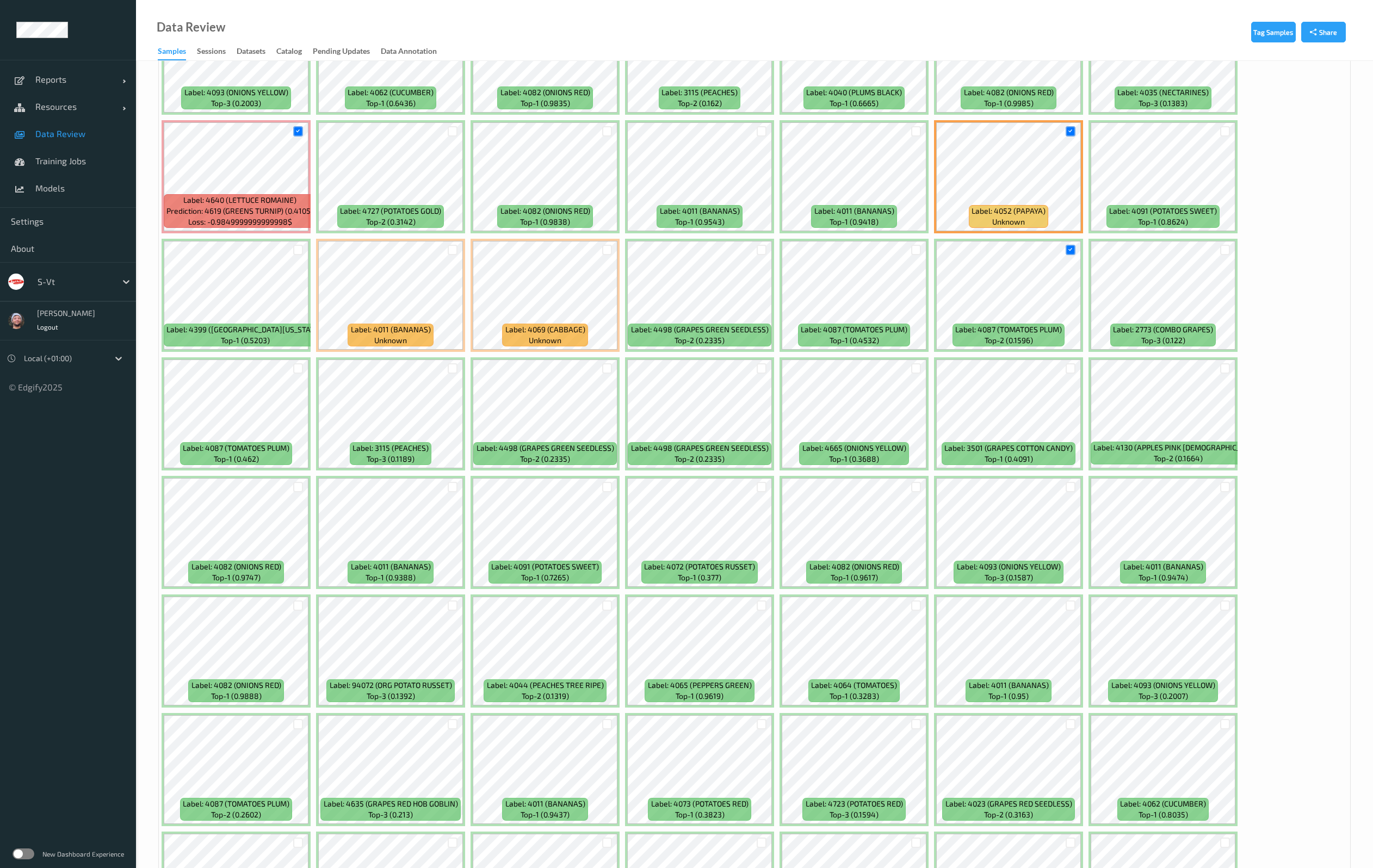
scroll to position [1794, 0]
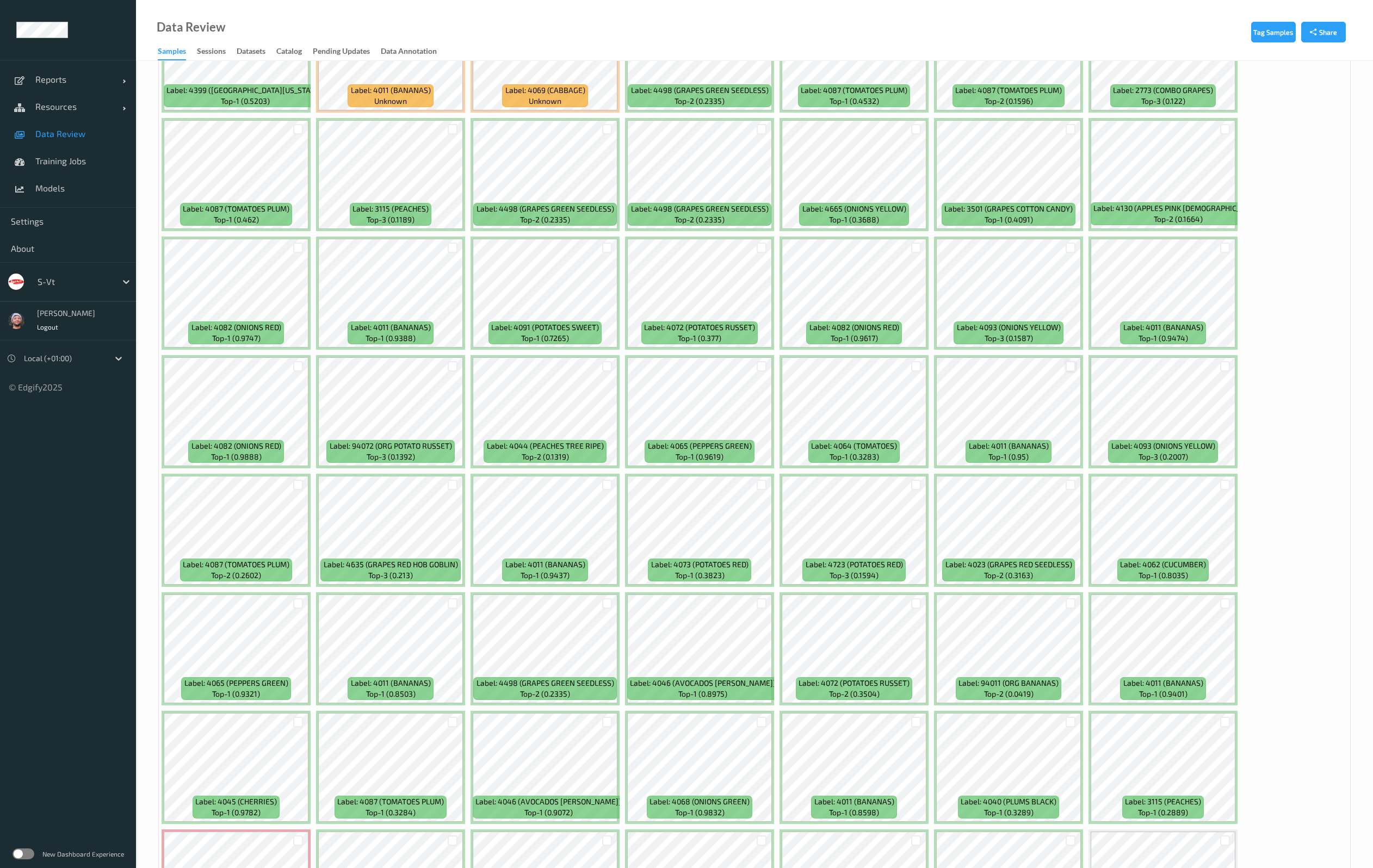
click at [1070, 361] on div at bounding box center [1070, 366] width 10 height 10
click at [608, 480] on div at bounding box center [607, 484] width 10 height 10
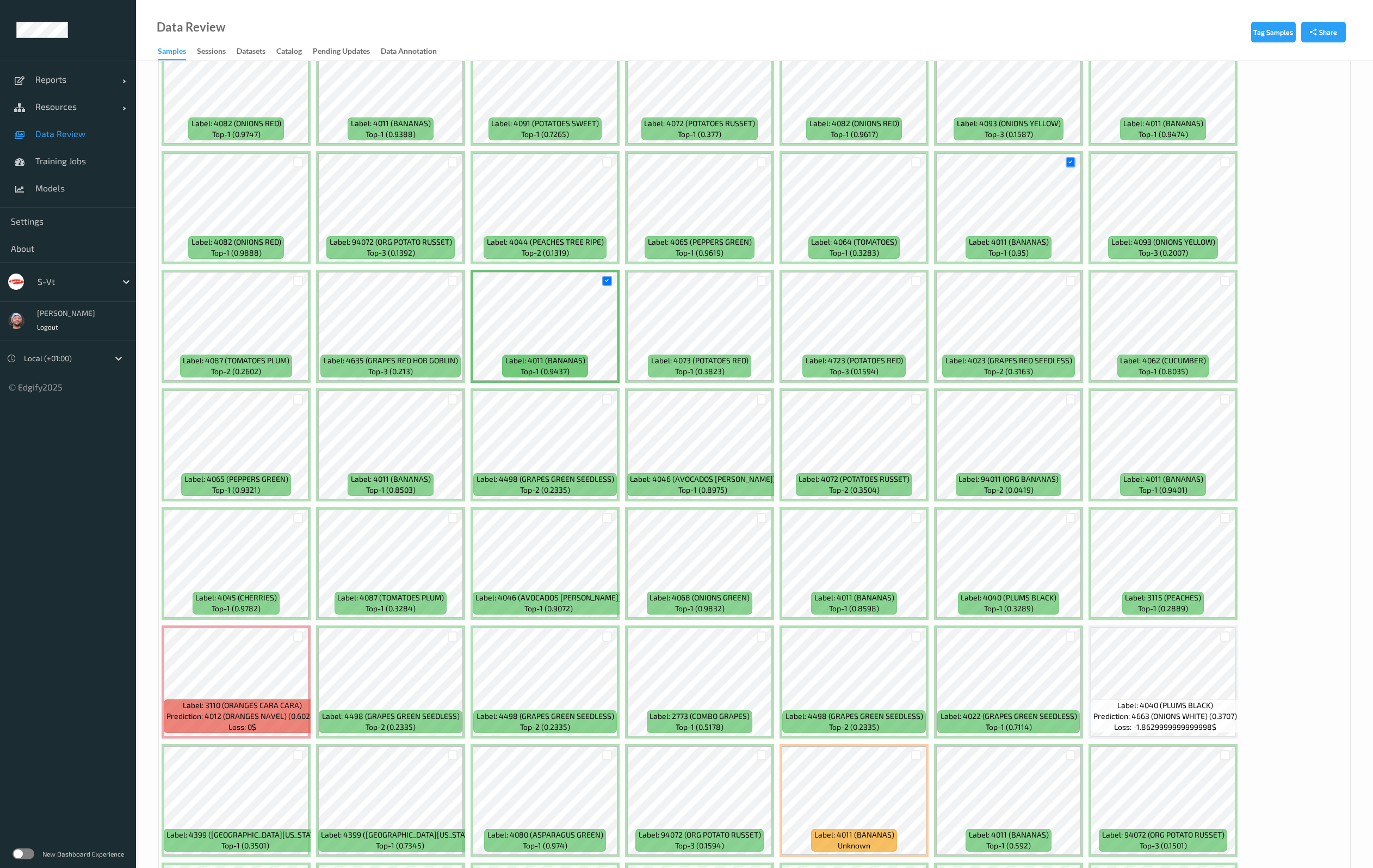
scroll to position [2120, 0]
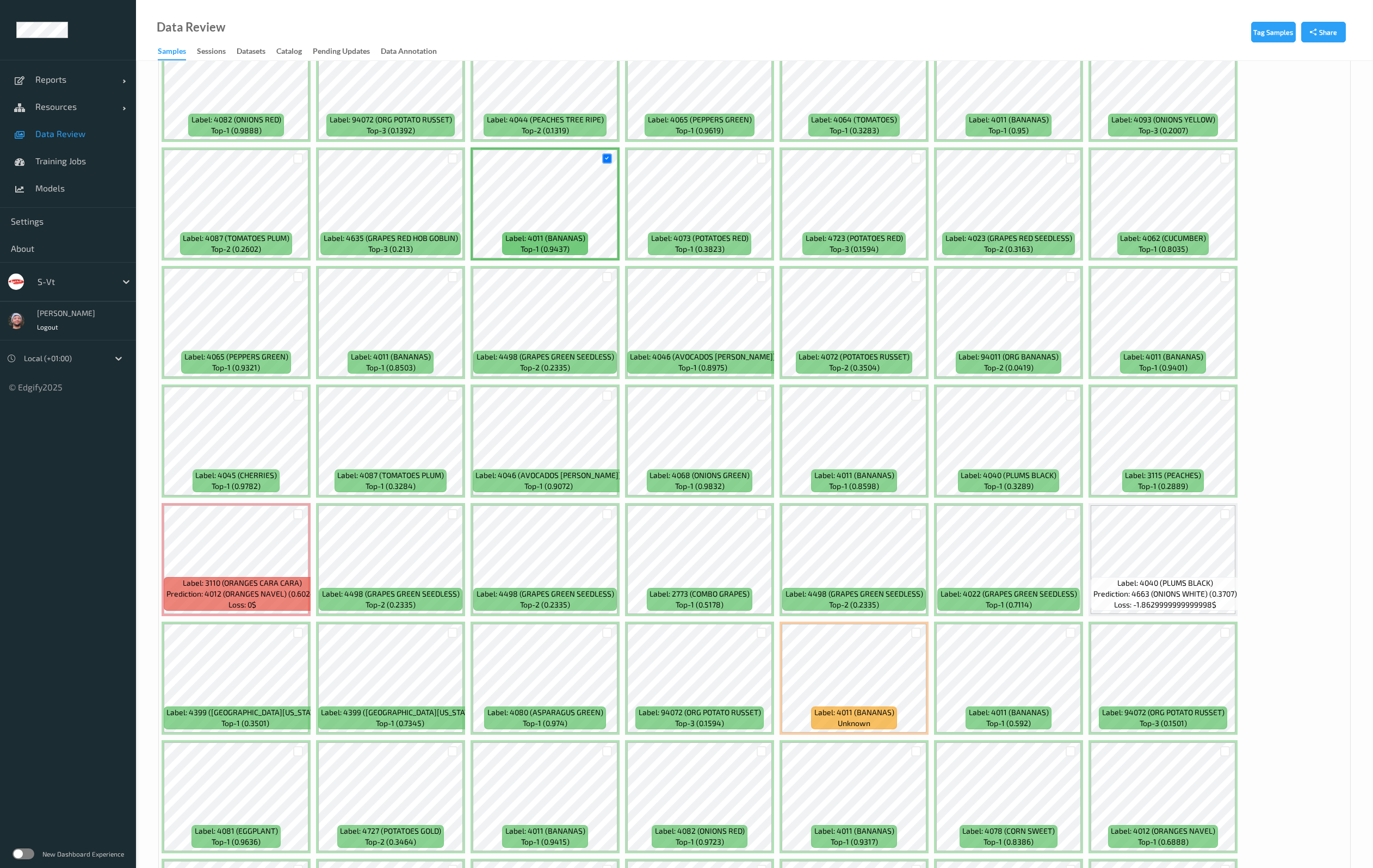
drag, startPoint x: 1273, startPoint y: 534, endPoint x: 1259, endPoint y: 533, distance: 14.0
click at [1226, 515] on div at bounding box center [1225, 514] width 10 height 10
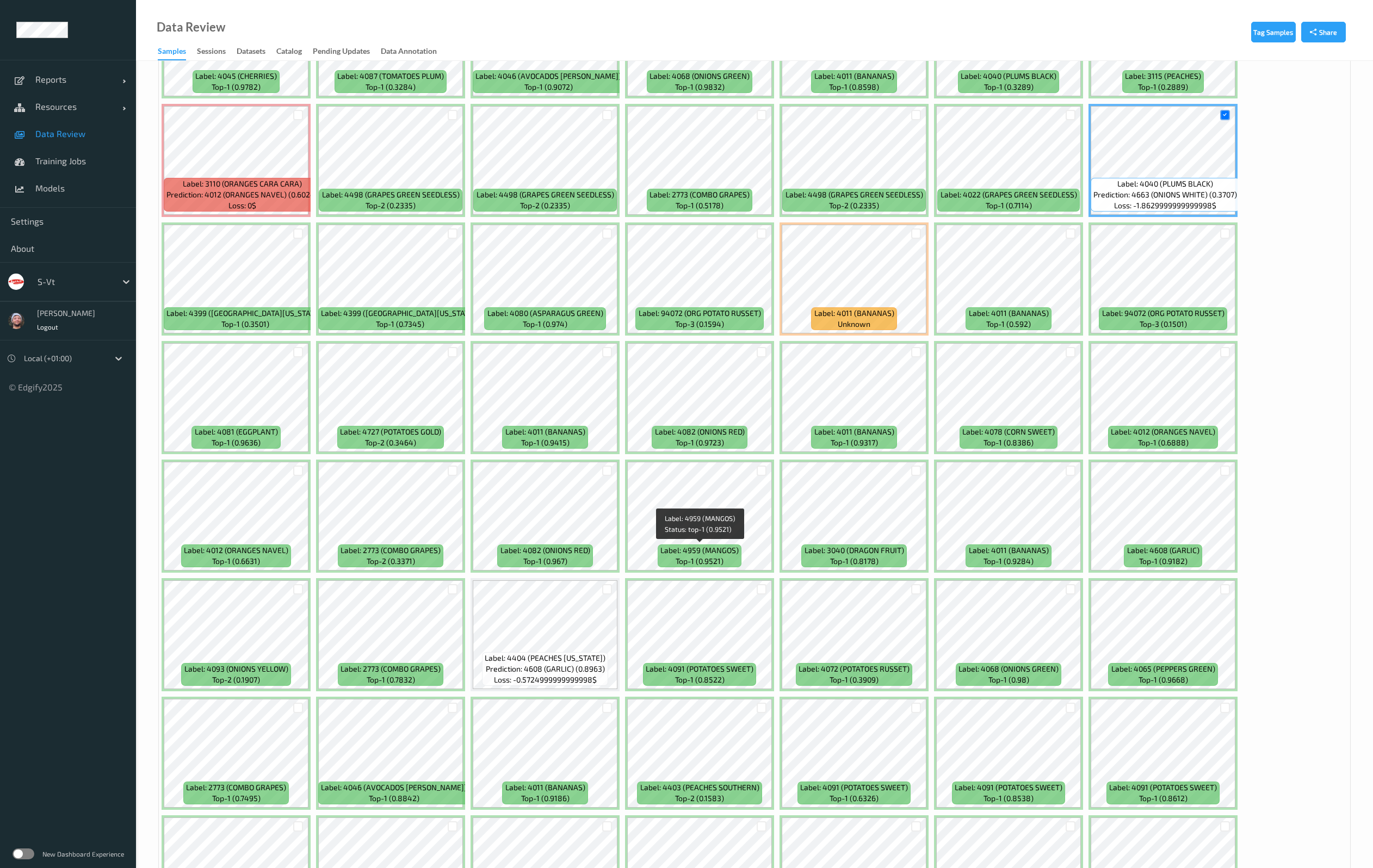
scroll to position [2528, 0]
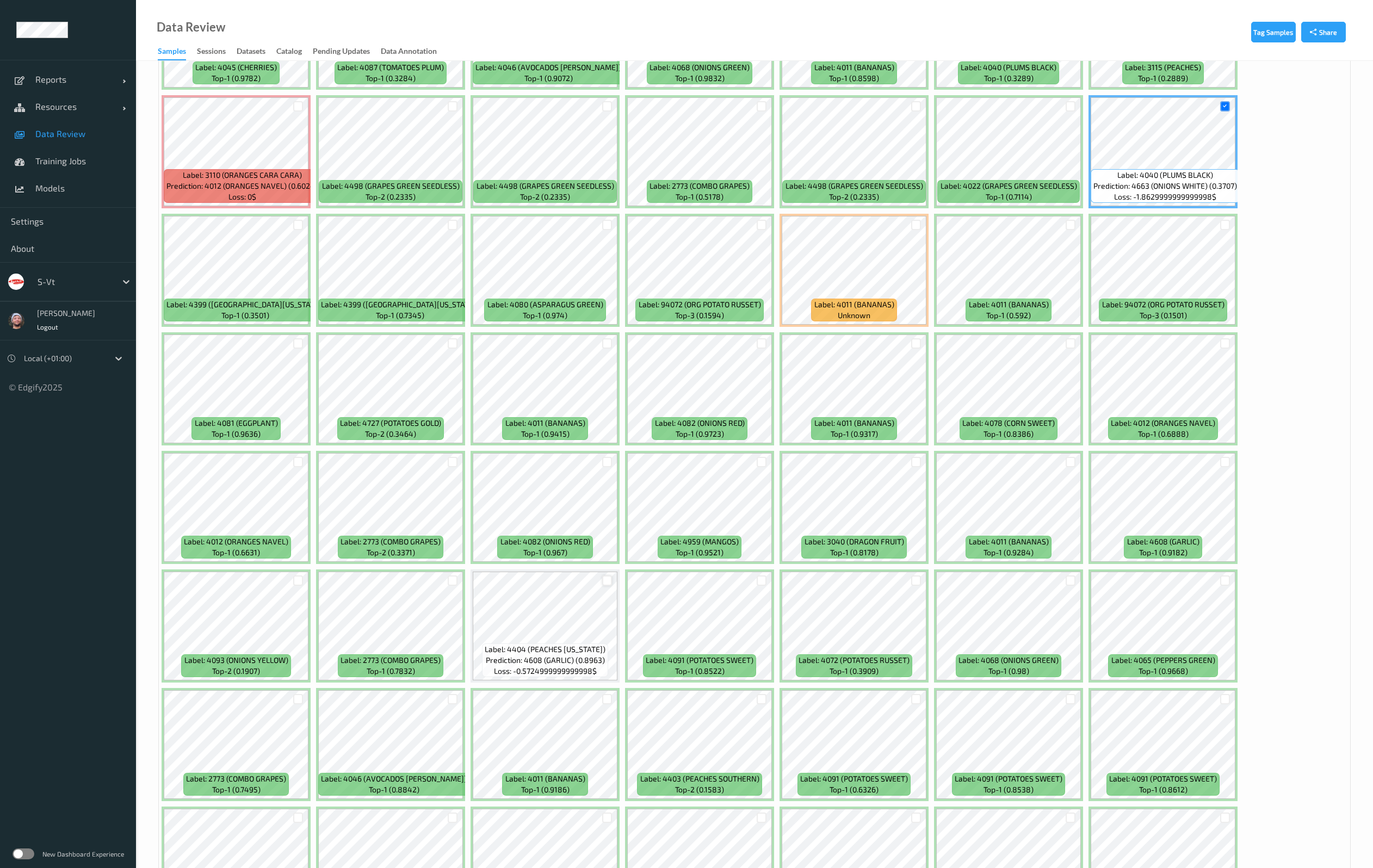
click at [610, 577] on div at bounding box center [607, 580] width 10 height 10
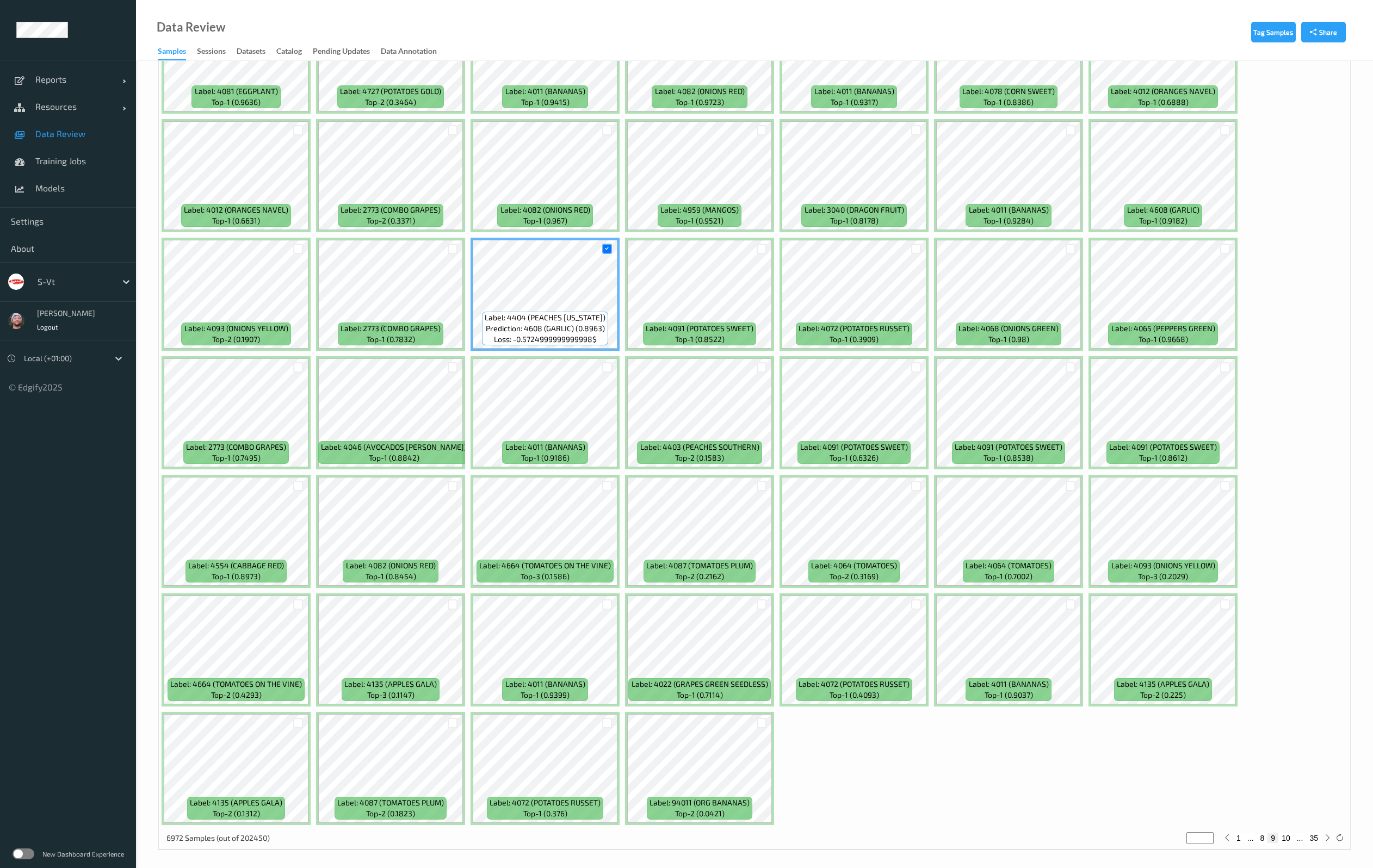
scroll to position [2864, 0]
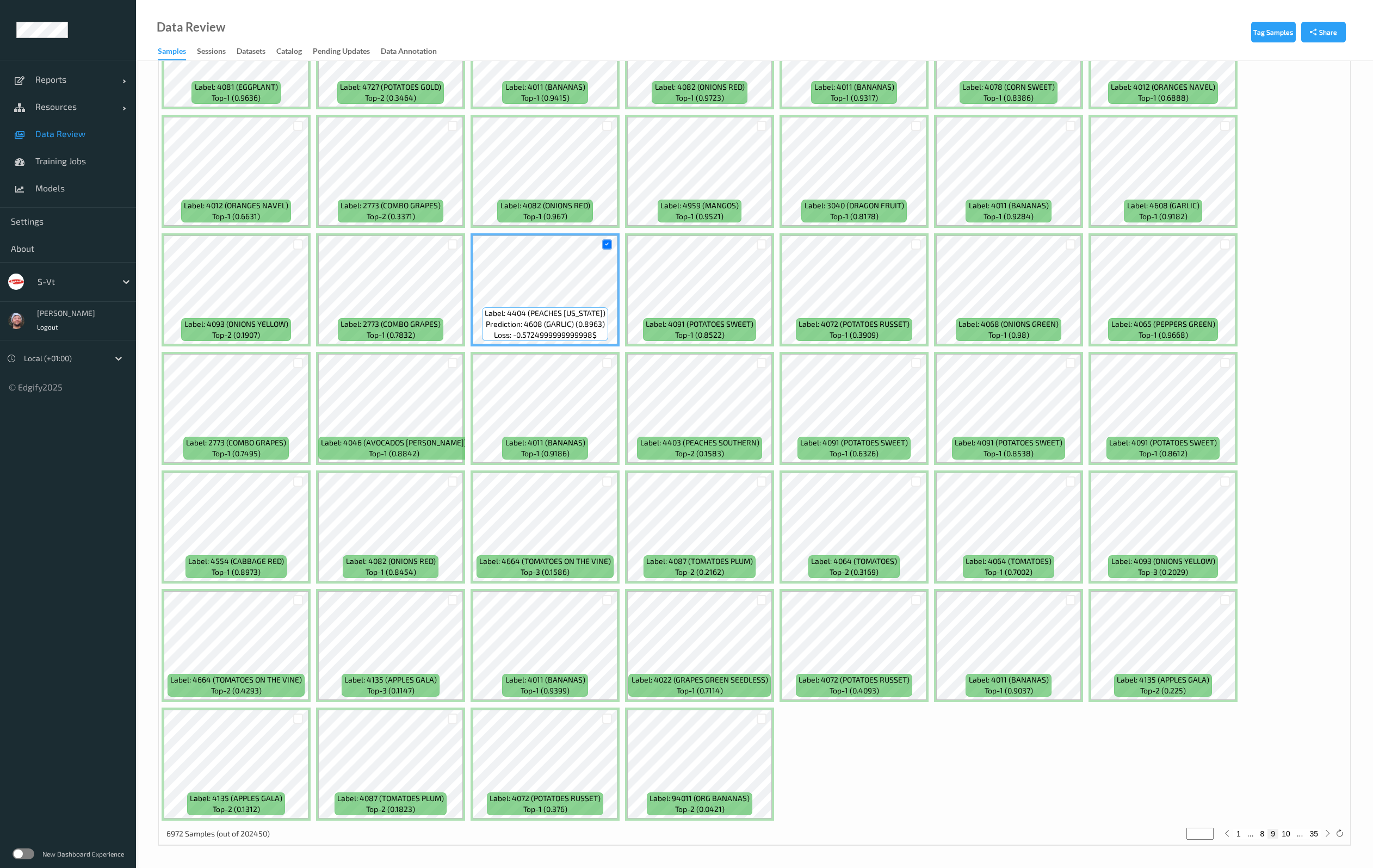
click at [1286, 832] on button "10" at bounding box center [1285, 833] width 15 height 10
type input "**"
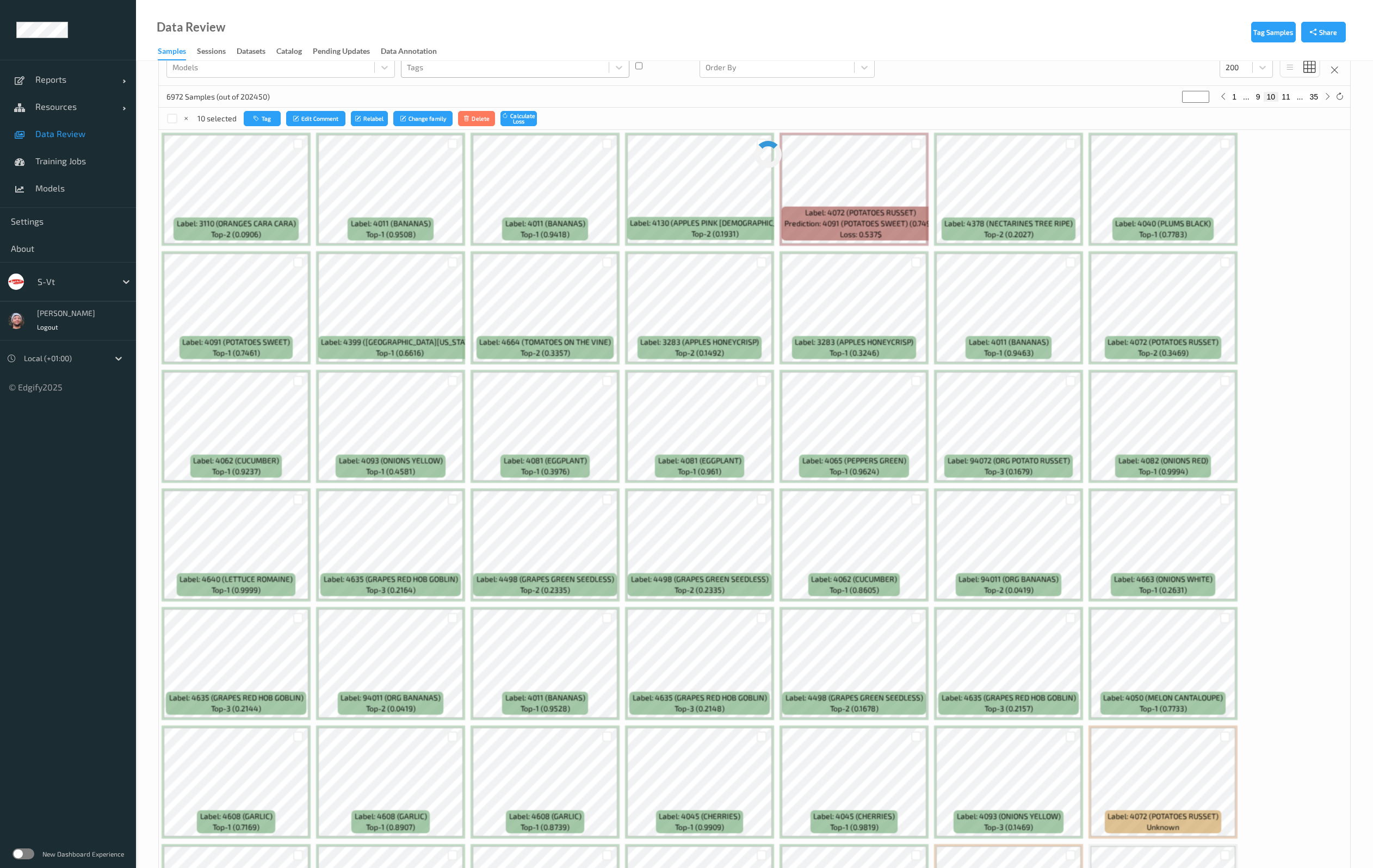
scroll to position [0, 0]
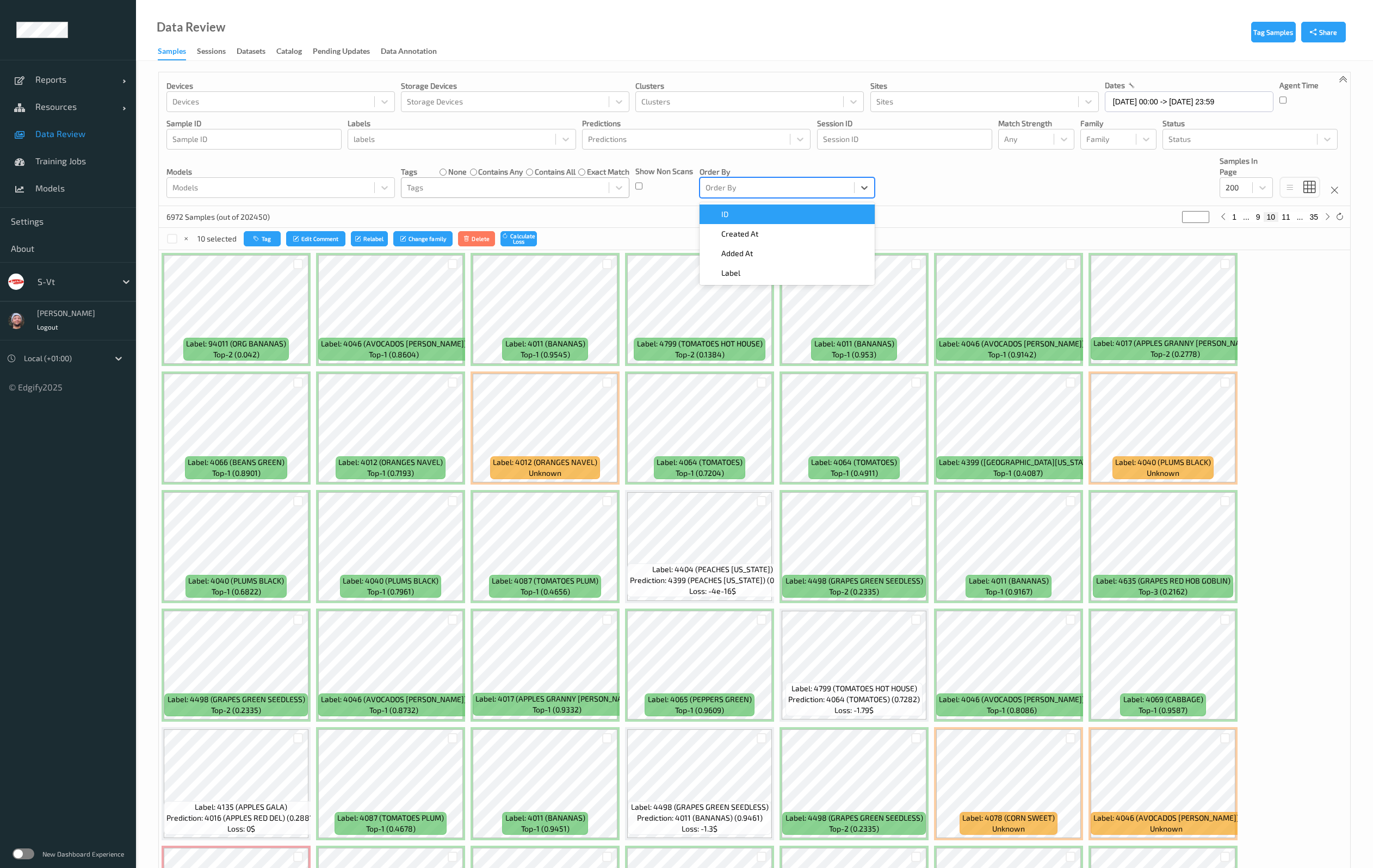
drag, startPoint x: 817, startPoint y: 197, endPoint x: 806, endPoint y: 207, distance: 14.9
click at [806, 198] on div "option ID focused, 1 of 4. 4 results available. Use Up and Down to choose optio…" at bounding box center [787, 188] width 175 height 21
drag, startPoint x: 806, startPoint y: 207, endPoint x: 657, endPoint y: 215, distance: 149.2
click at [754, 210] on div "ID" at bounding box center [787, 214] width 175 height 20
type input "*"
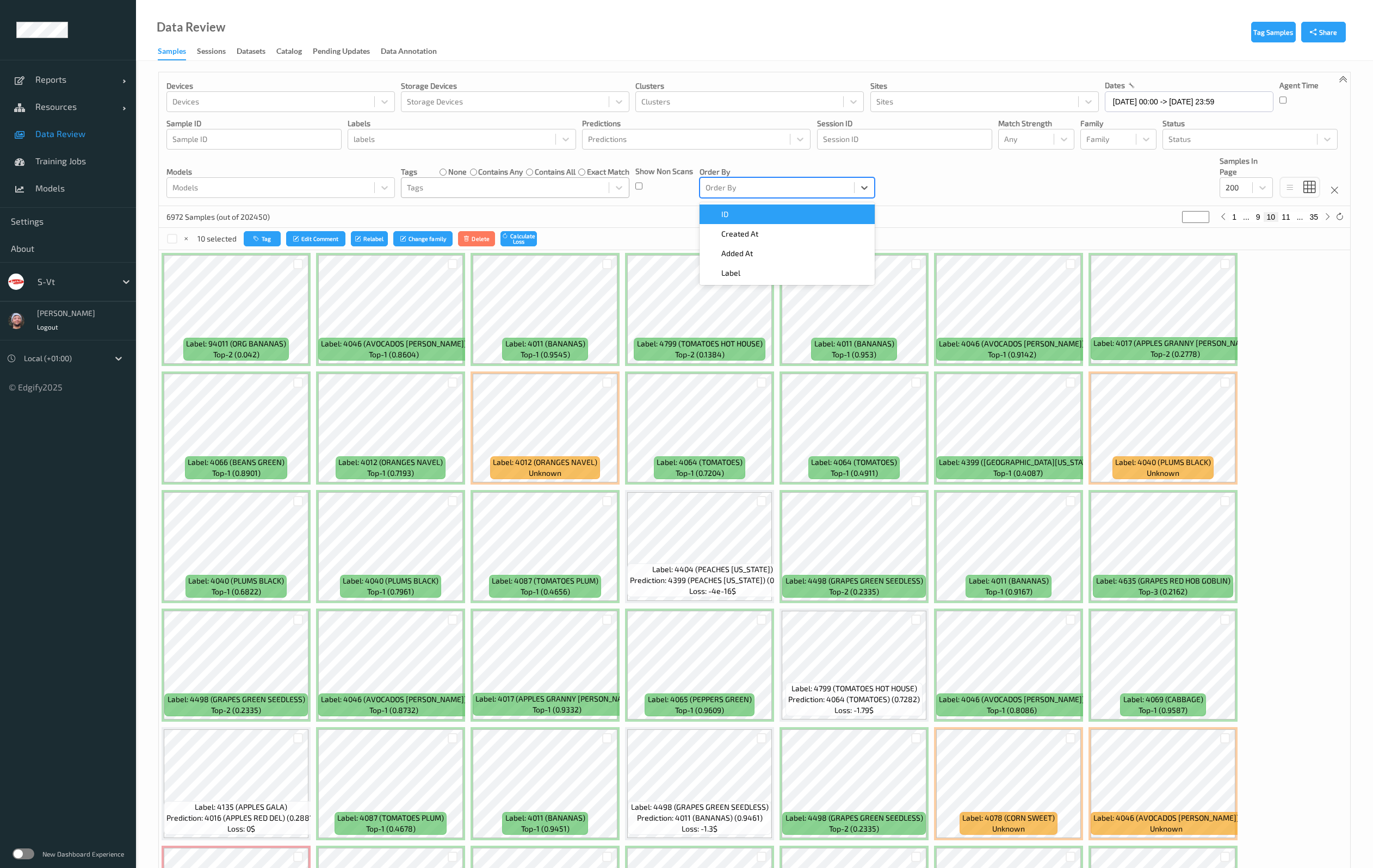
type input "*"
drag, startPoint x: 657, startPoint y: 215, endPoint x: 736, endPoint y: 204, distance: 79.8
click at [673, 212] on div "6972 Samples (out of 202450) * 1 ... 9 10 11 ... 35" at bounding box center [755, 217] width 1191 height 22
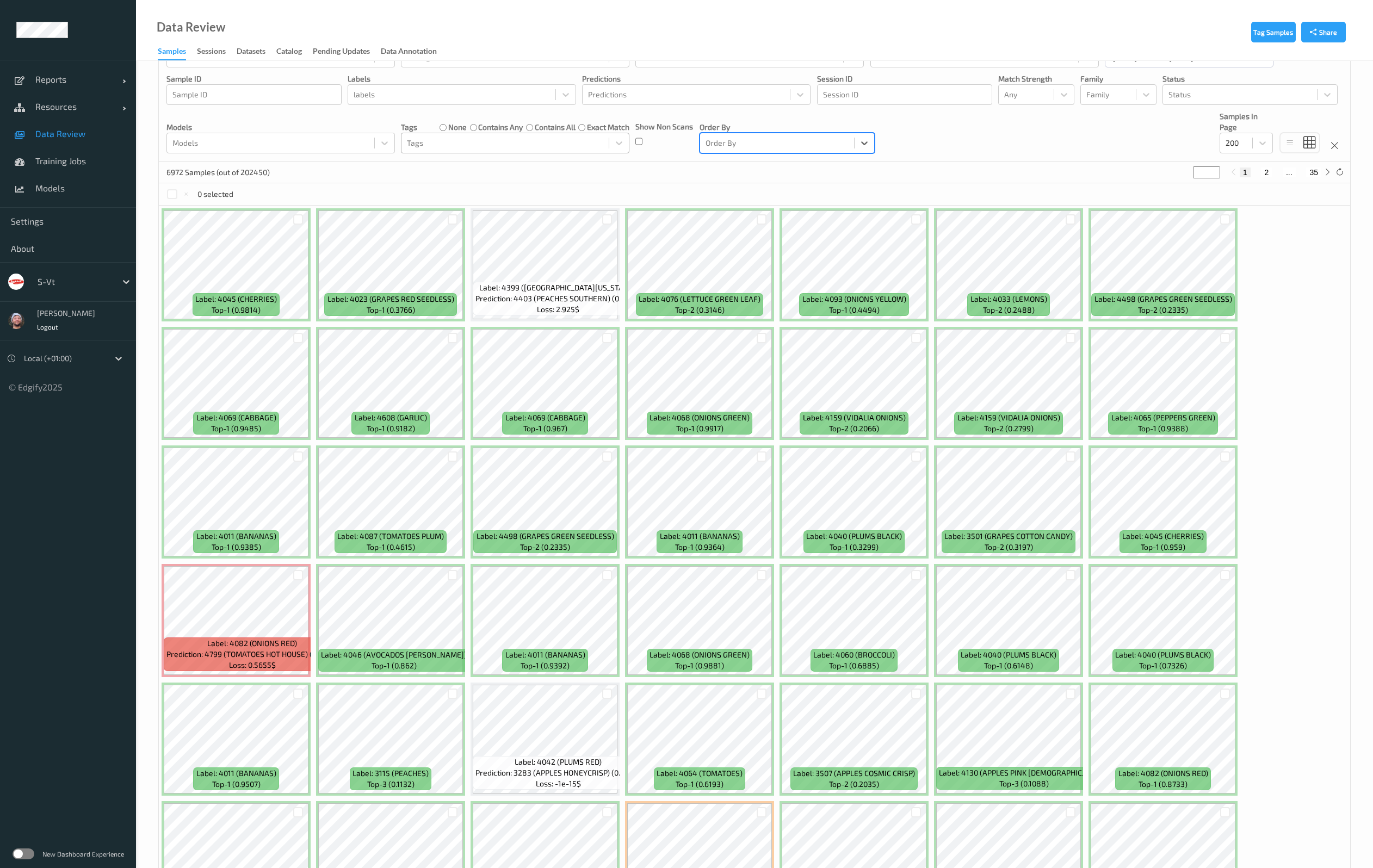
scroll to position [81, 0]
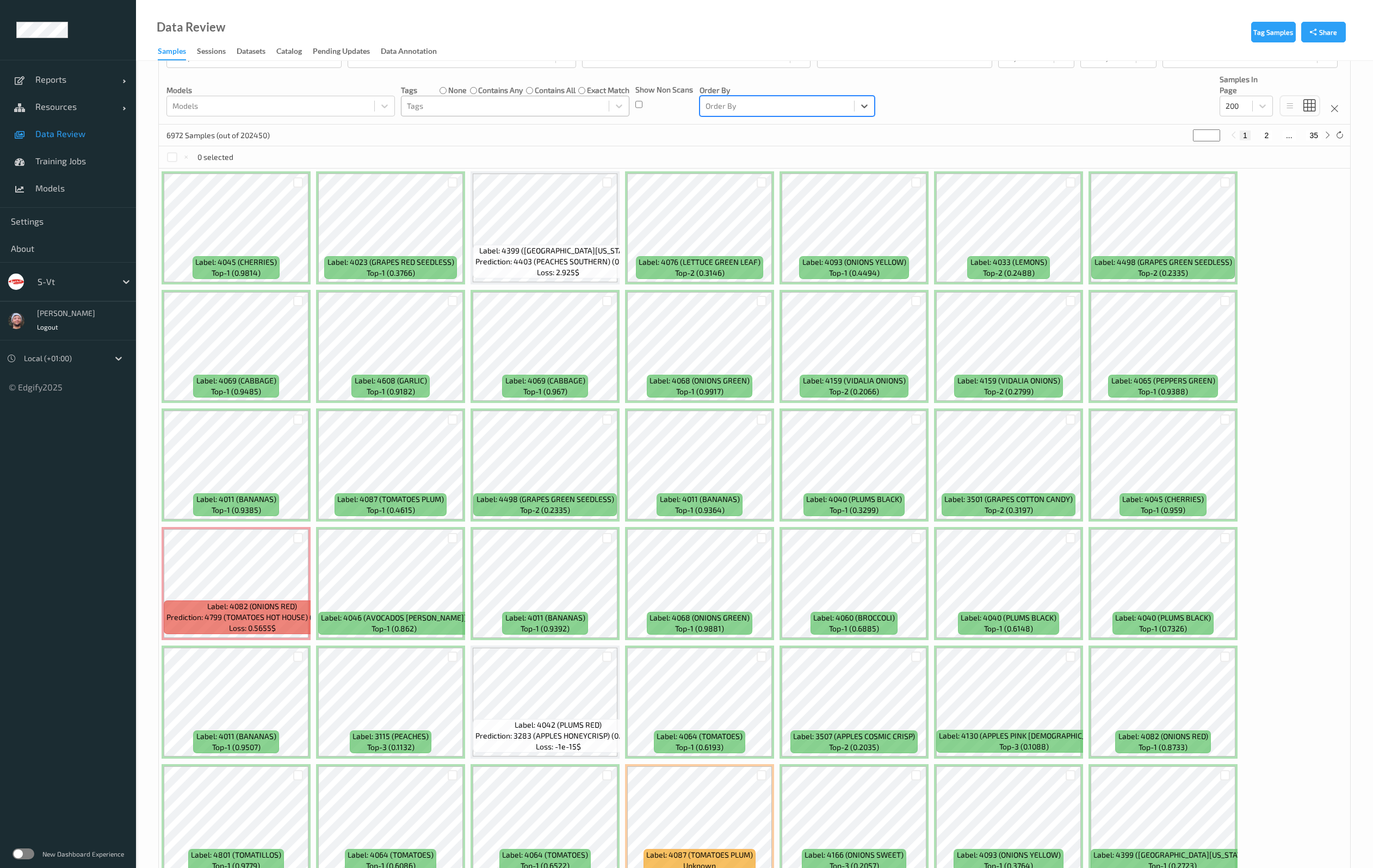
click at [489, 105] on div at bounding box center [505, 106] width 196 height 13
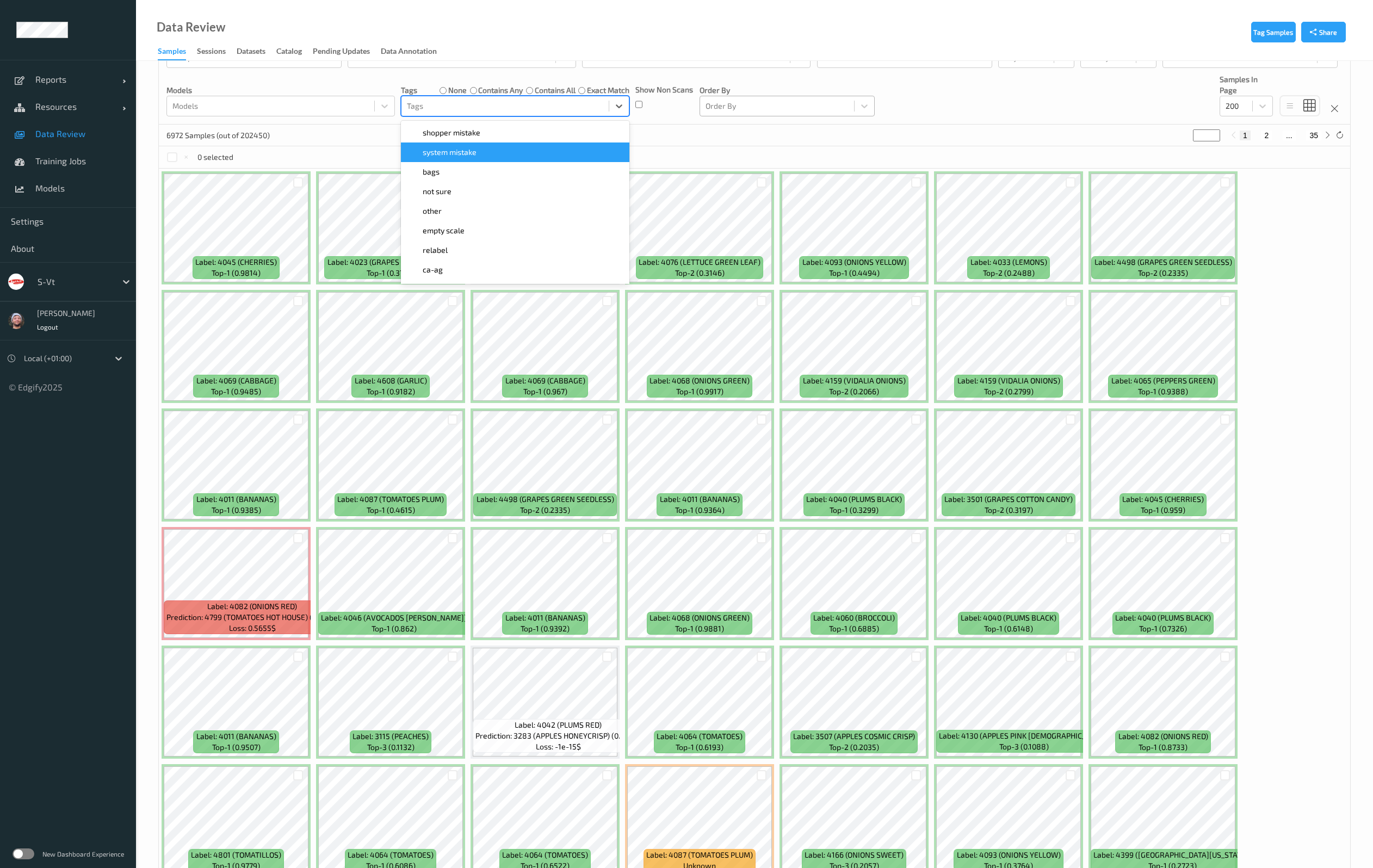
type input "b"
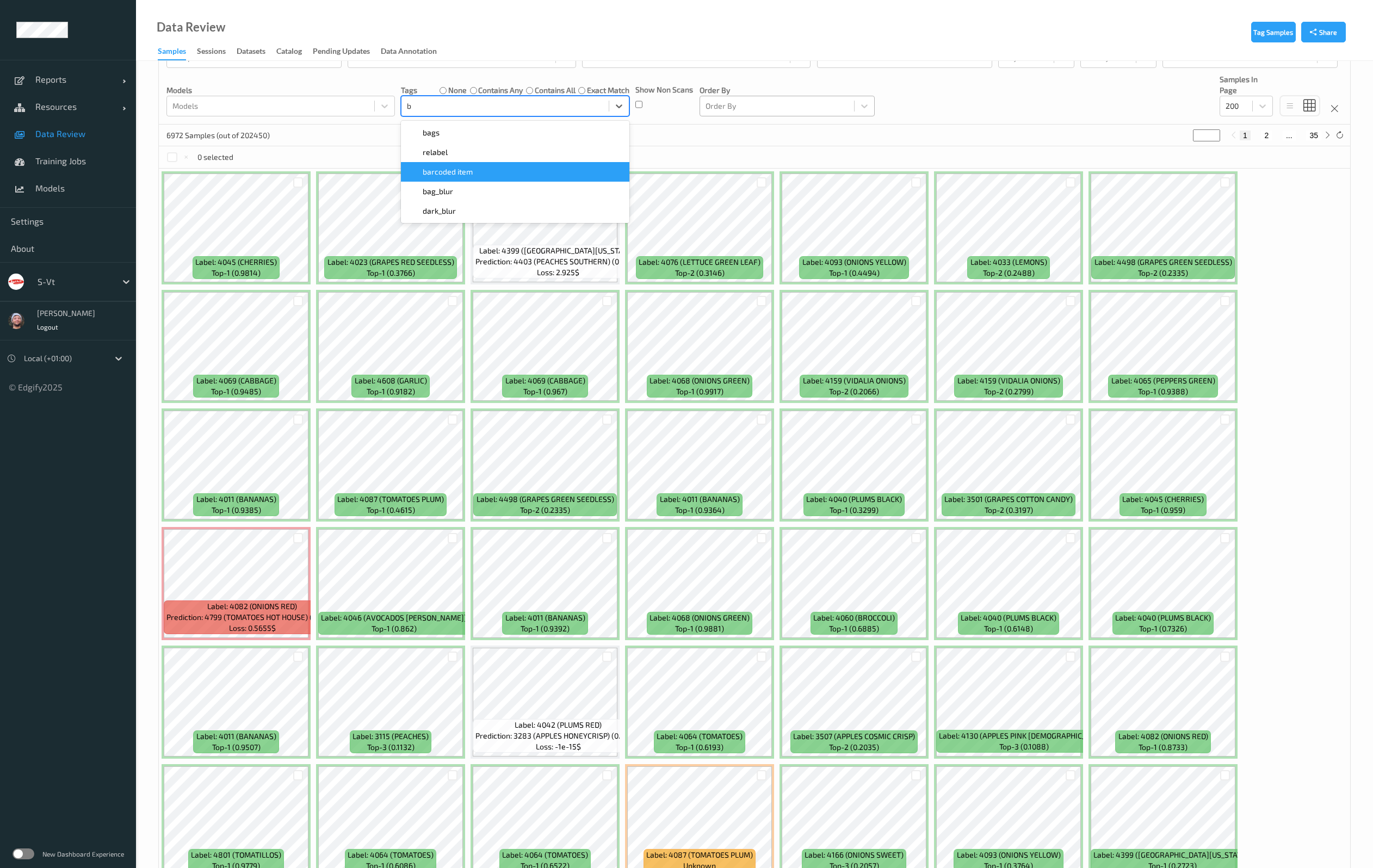
click at [448, 167] on span "barcoded item" at bounding box center [448, 172] width 50 height 11
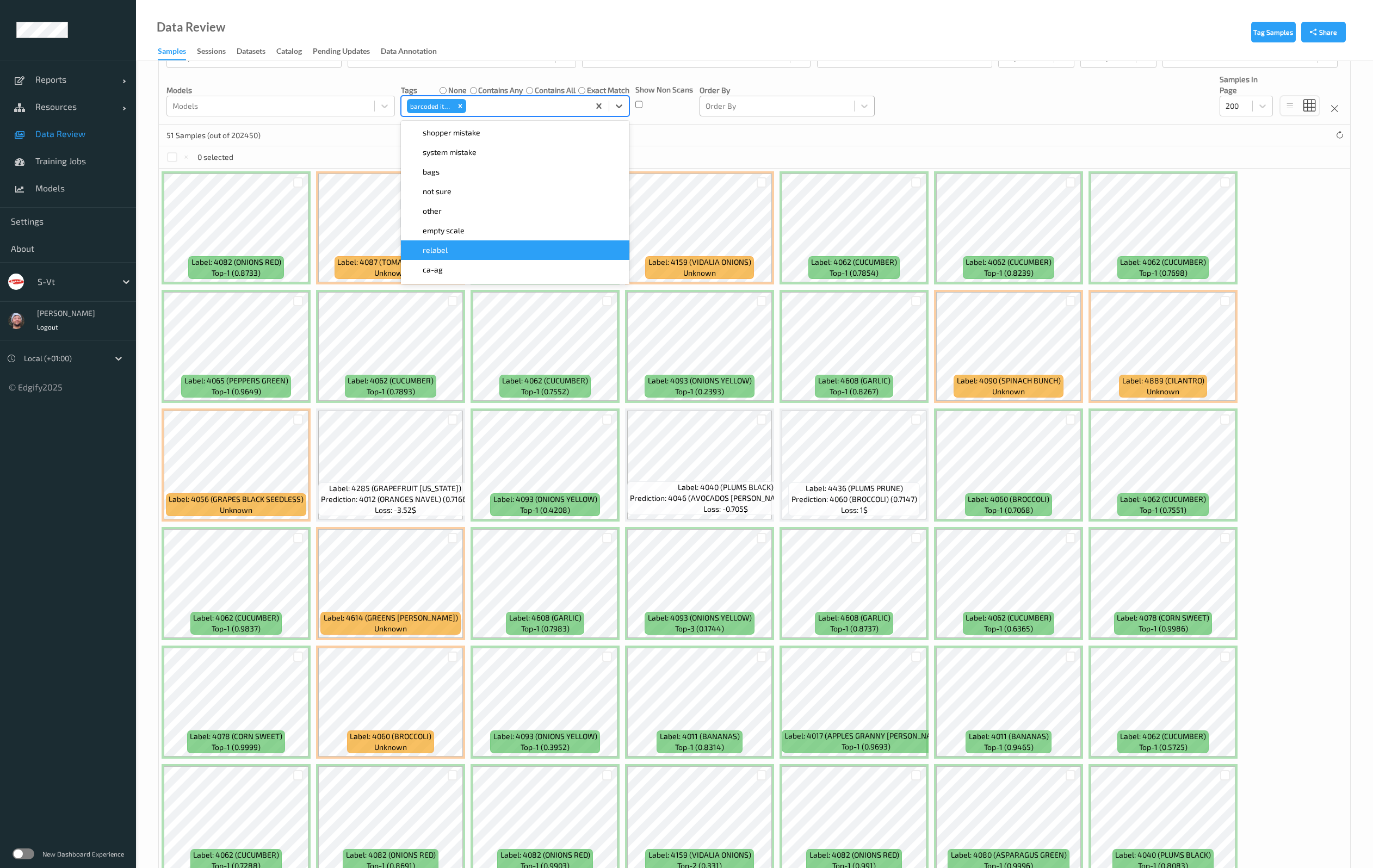
scroll to position [375, 0]
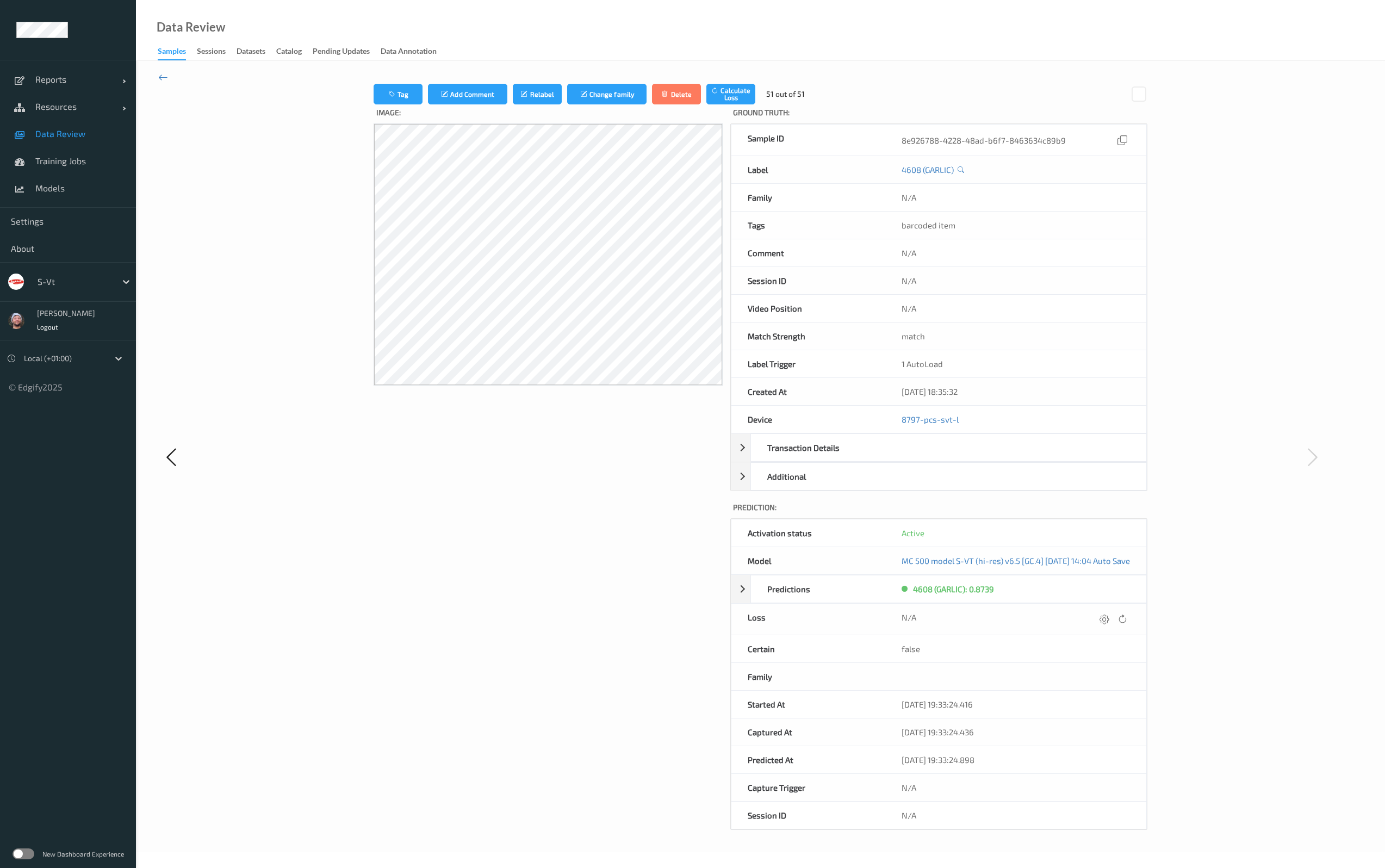
click at [86, 132] on span "Data Review" at bounding box center [80, 134] width 90 height 11
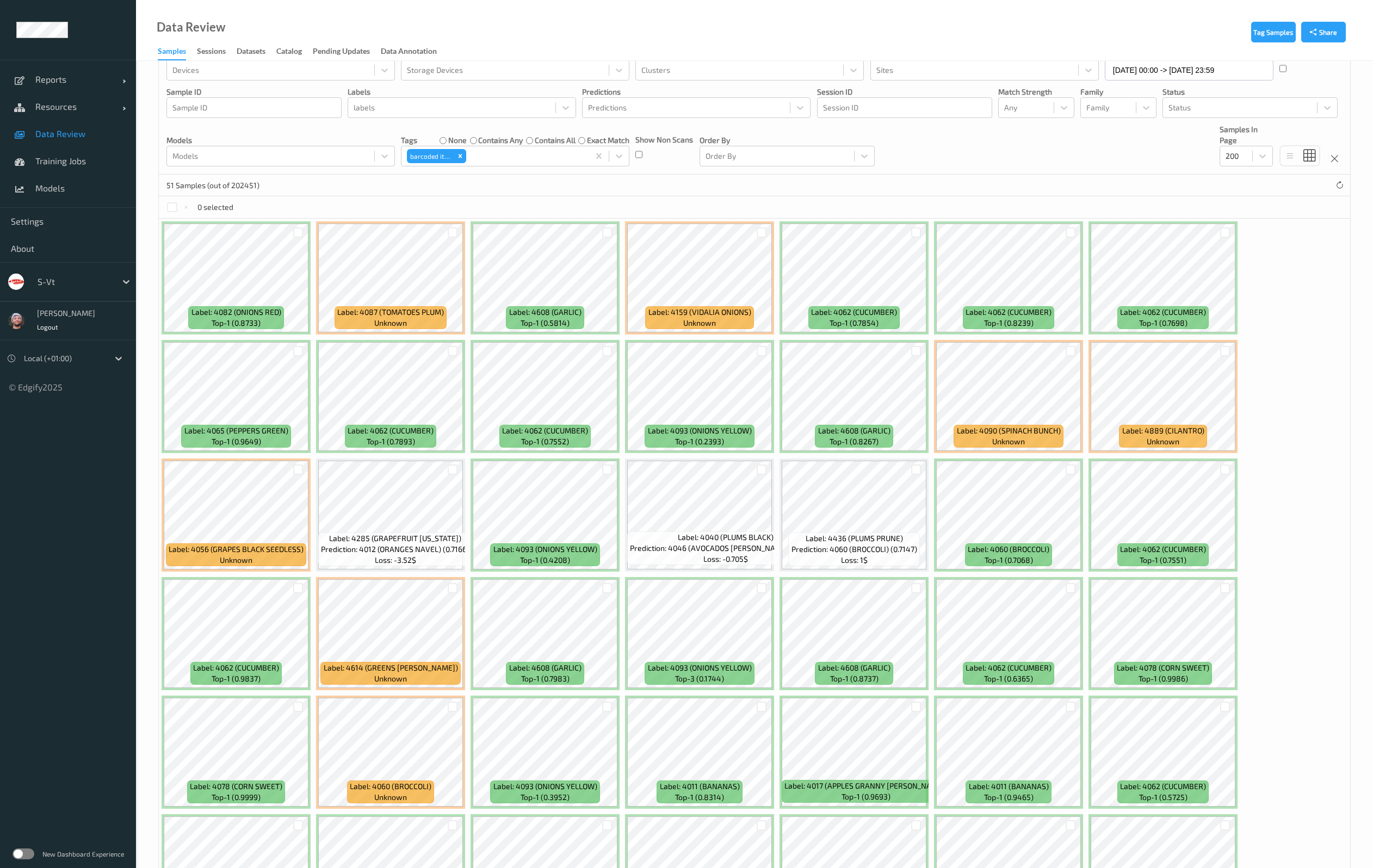
scroll to position [375, 0]
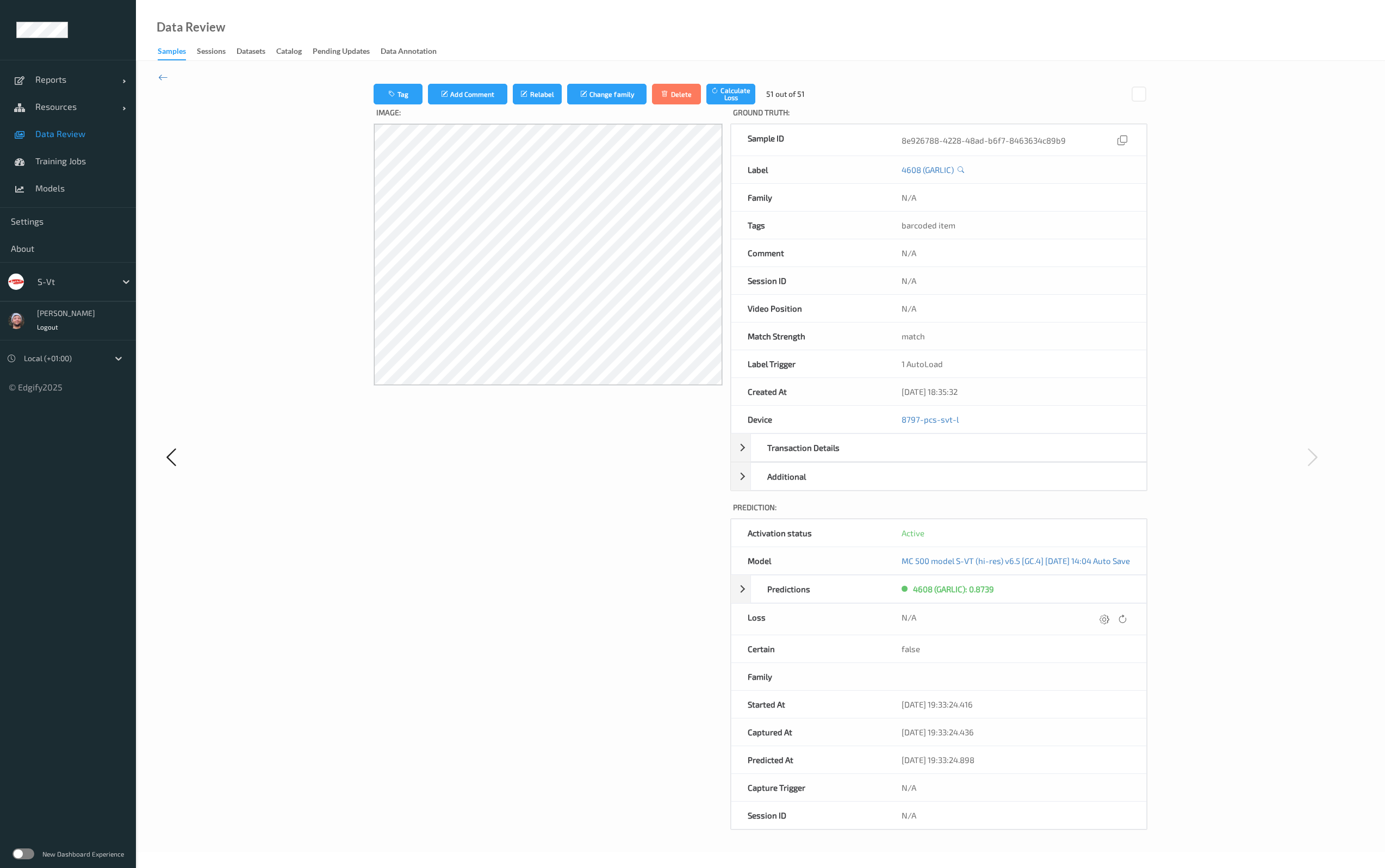
click at [65, 130] on span "Data Review" at bounding box center [80, 134] width 90 height 11
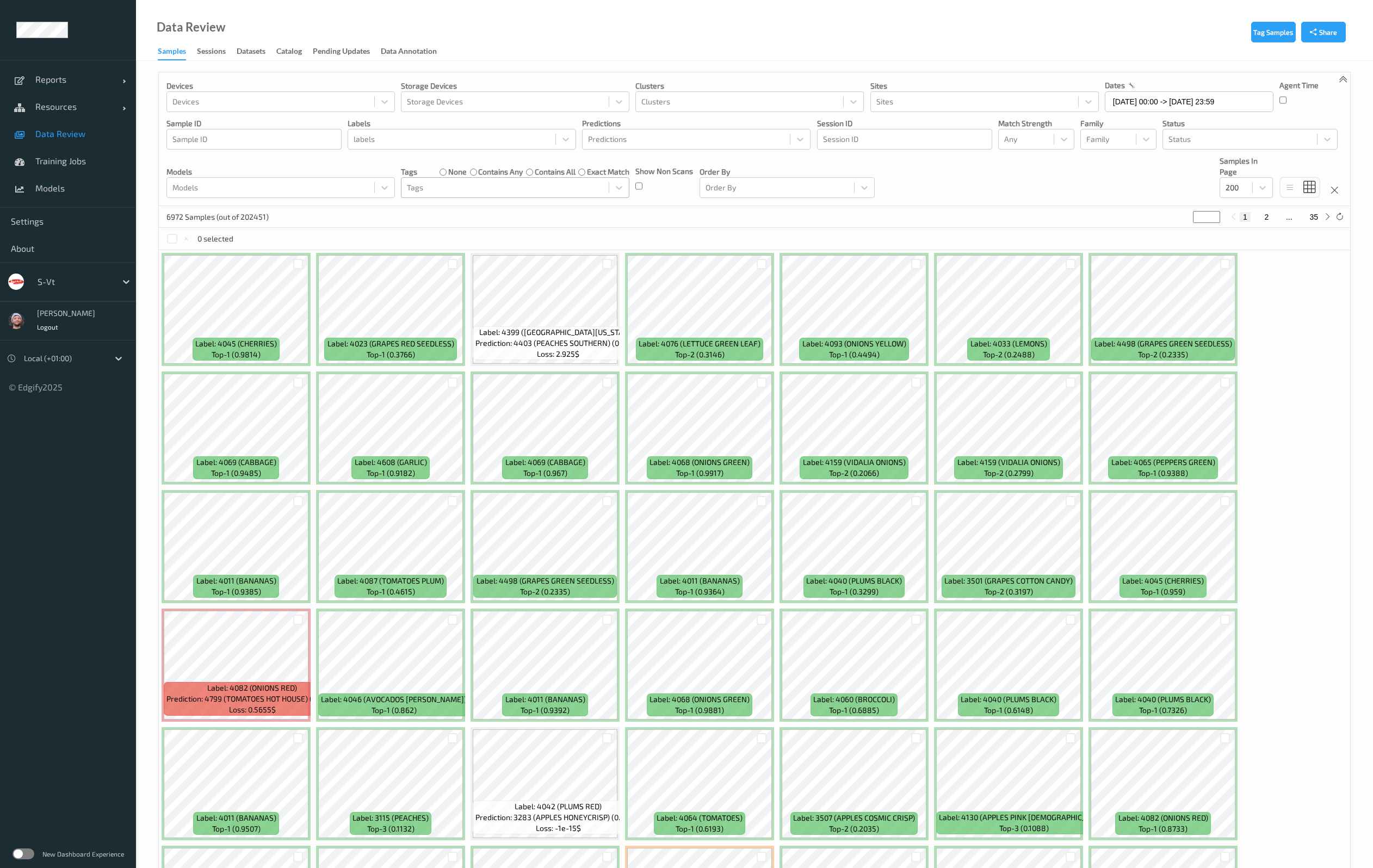
click at [1185, 219] on div "6972 Samples (out of 202451) * 1 2 ... 35" at bounding box center [755, 217] width 1191 height 22
type input "*"
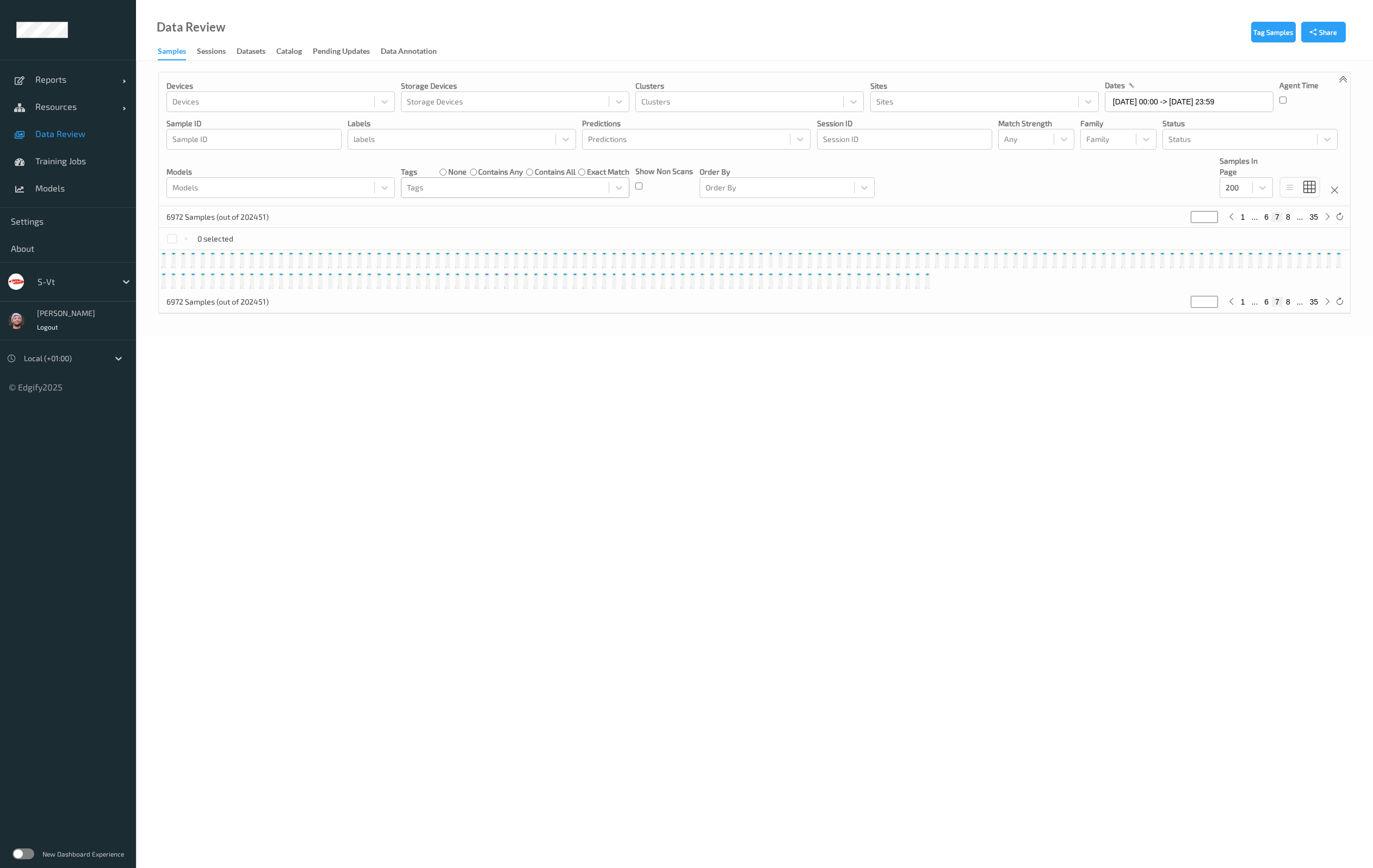
click at [996, 172] on div "Devices Devices Storage Devices Storage Devices Clusters Clusters Sites Sites d…" at bounding box center [755, 139] width 1191 height 134
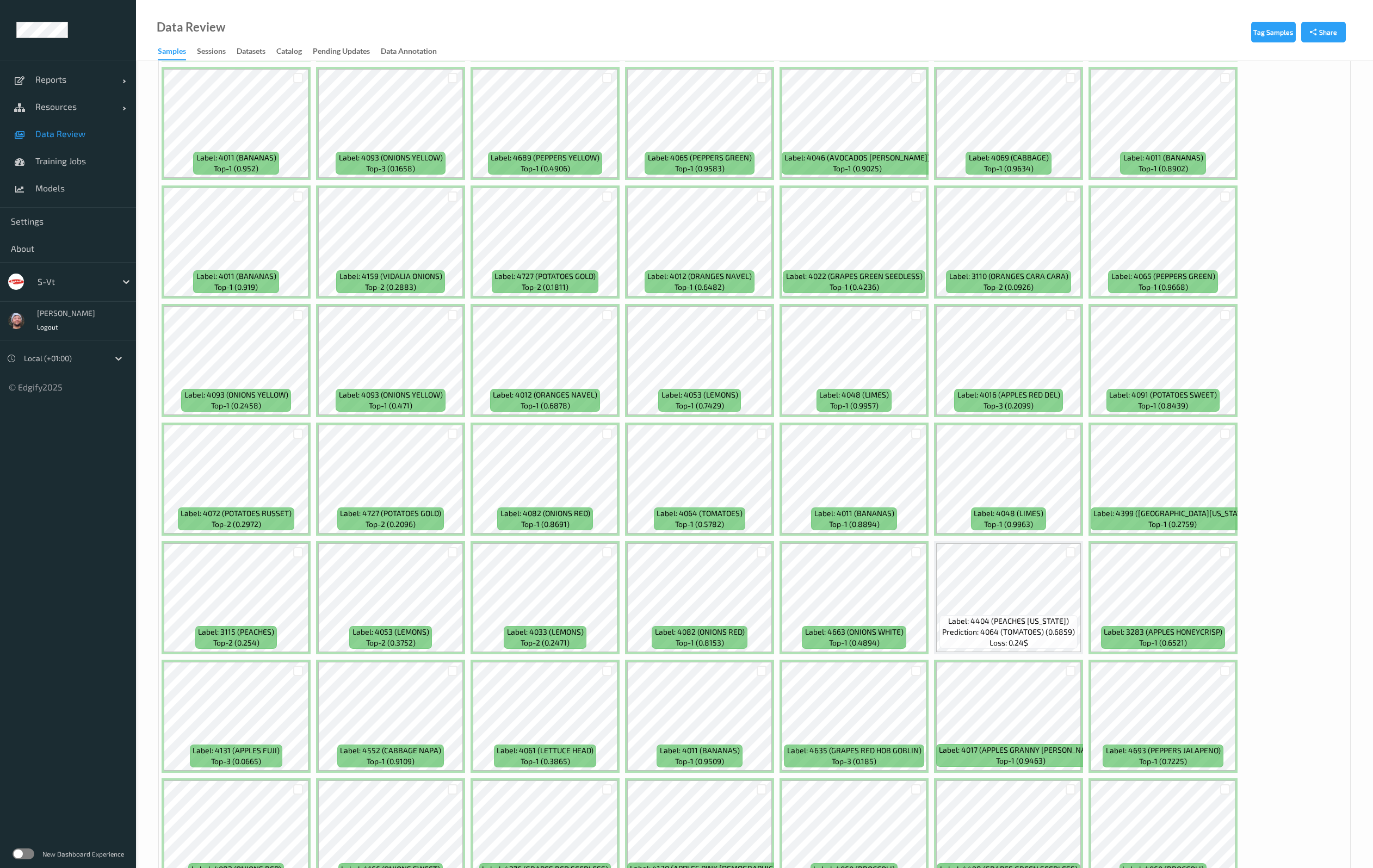
scroll to position [2864, 0]
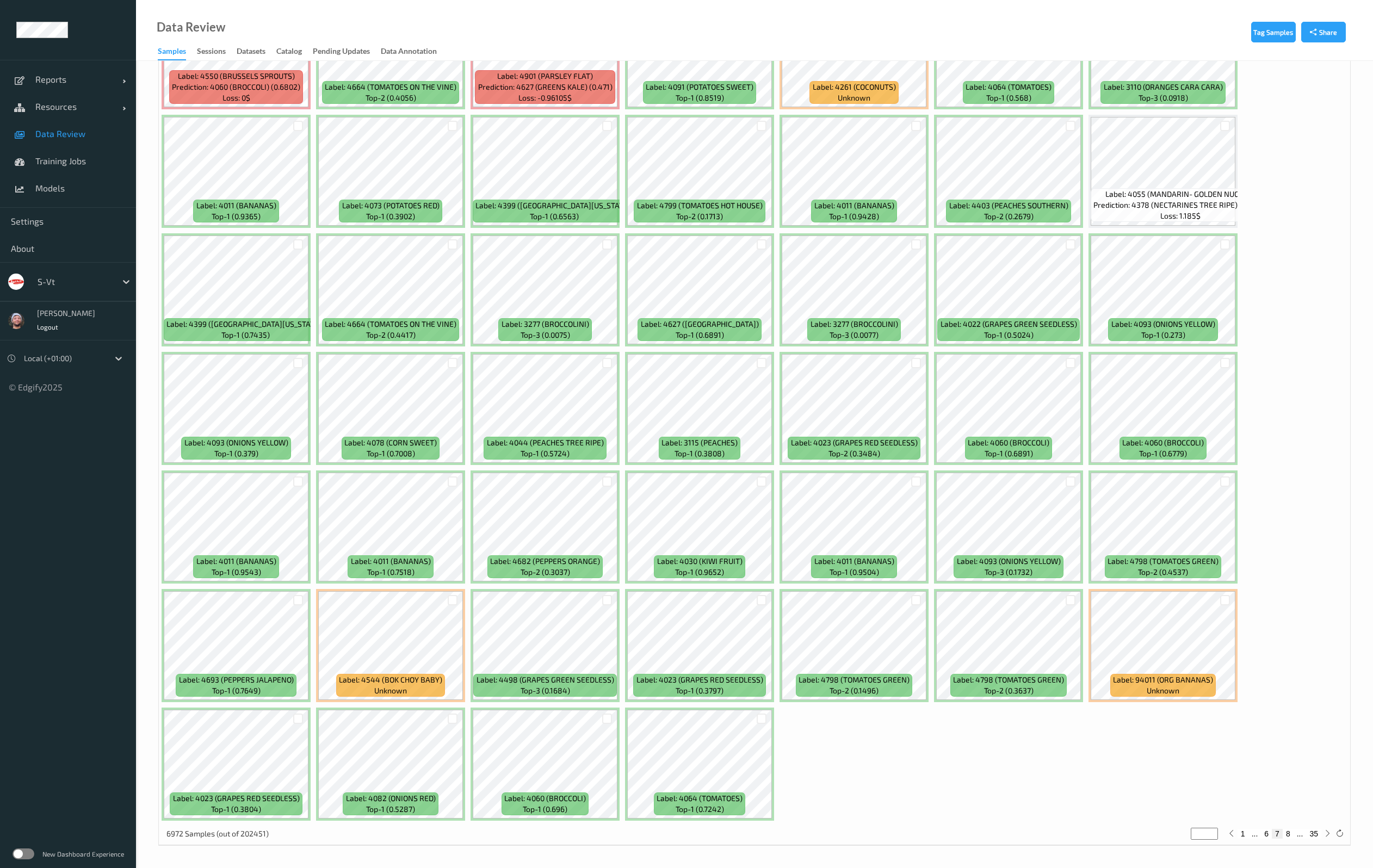
click at [1289, 832] on button "8" at bounding box center [1288, 833] width 11 height 10
type input "*"
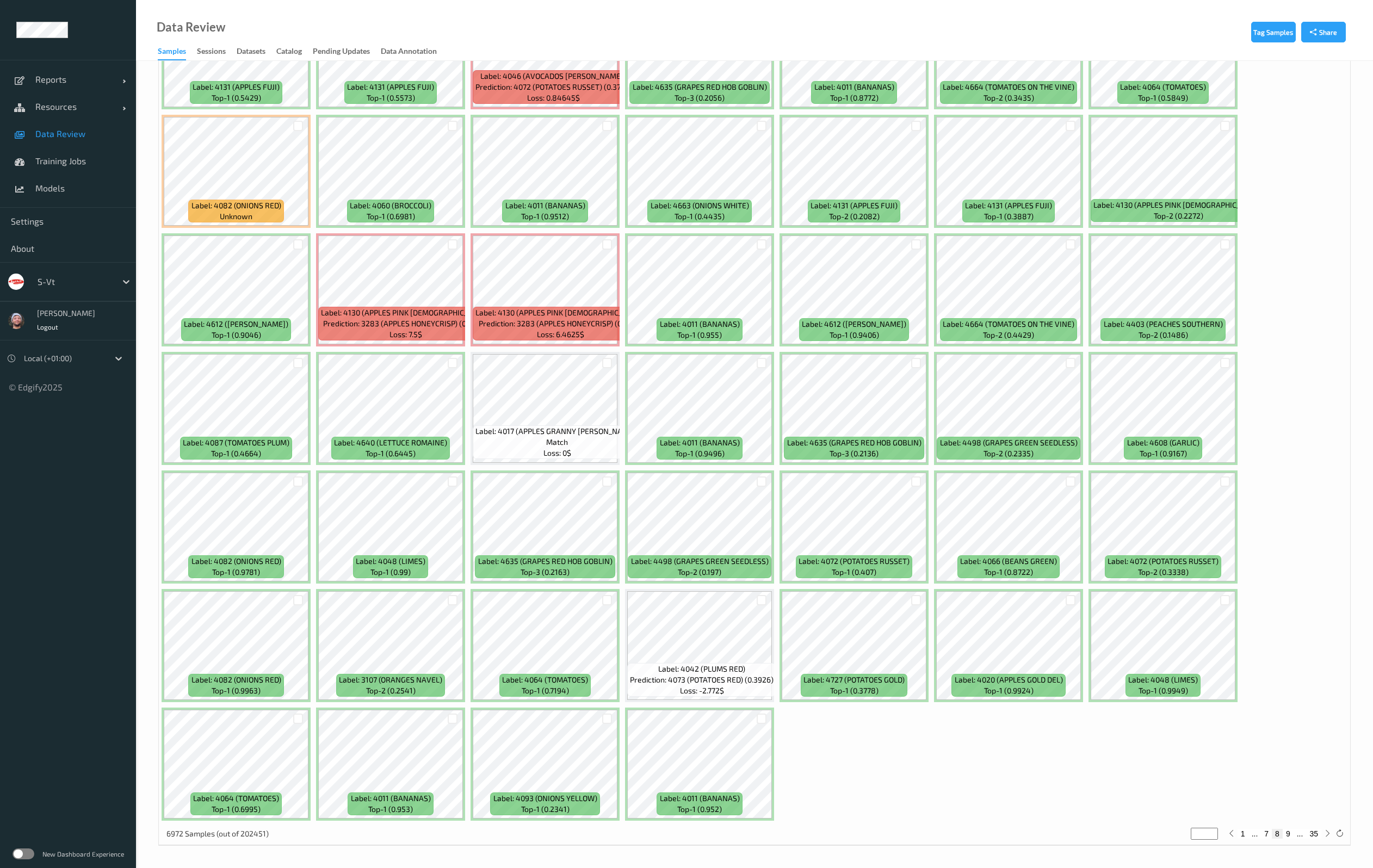
click at [1288, 832] on button "9" at bounding box center [1288, 833] width 11 height 10
type input "*"
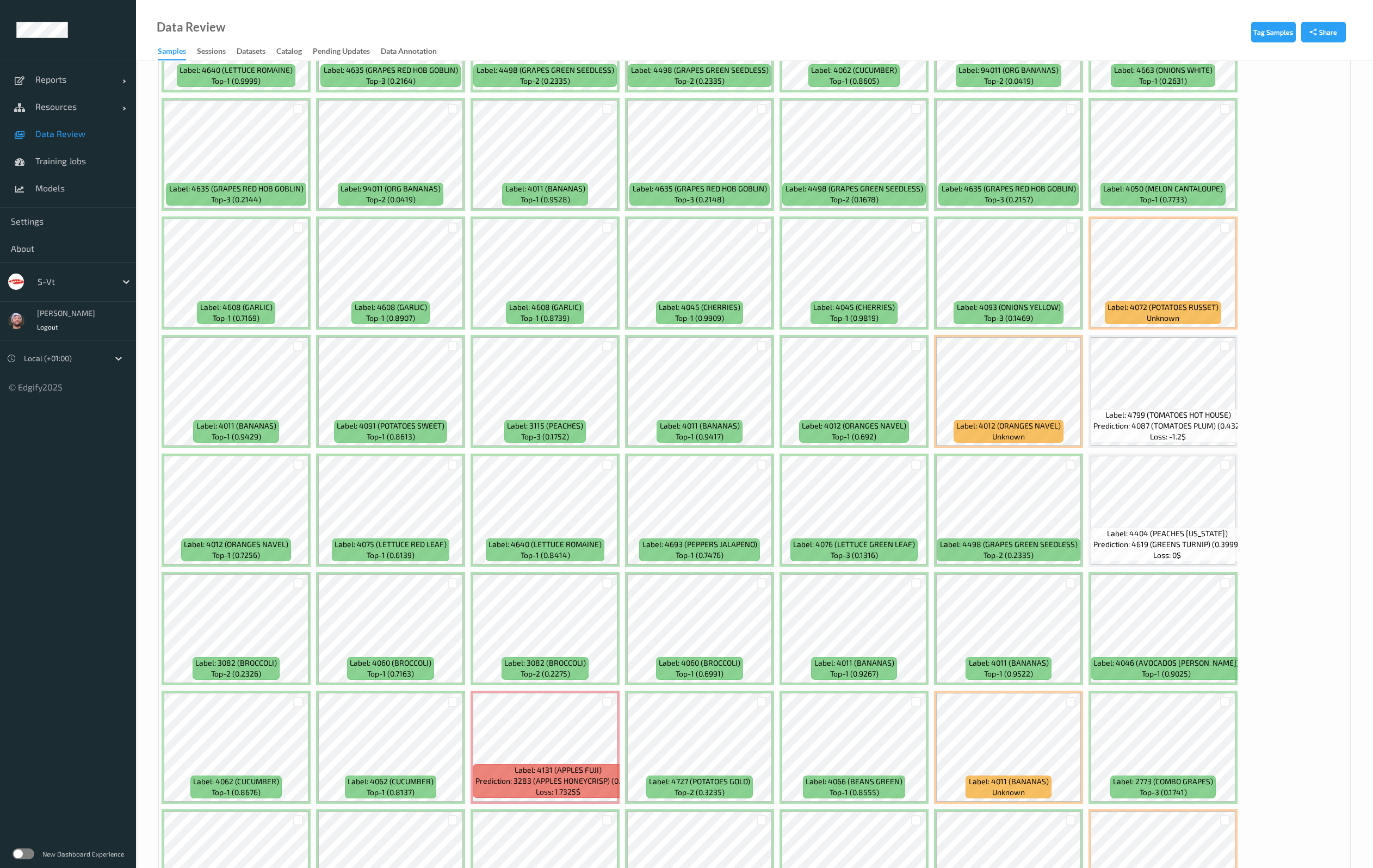
scroll to position [571, 0]
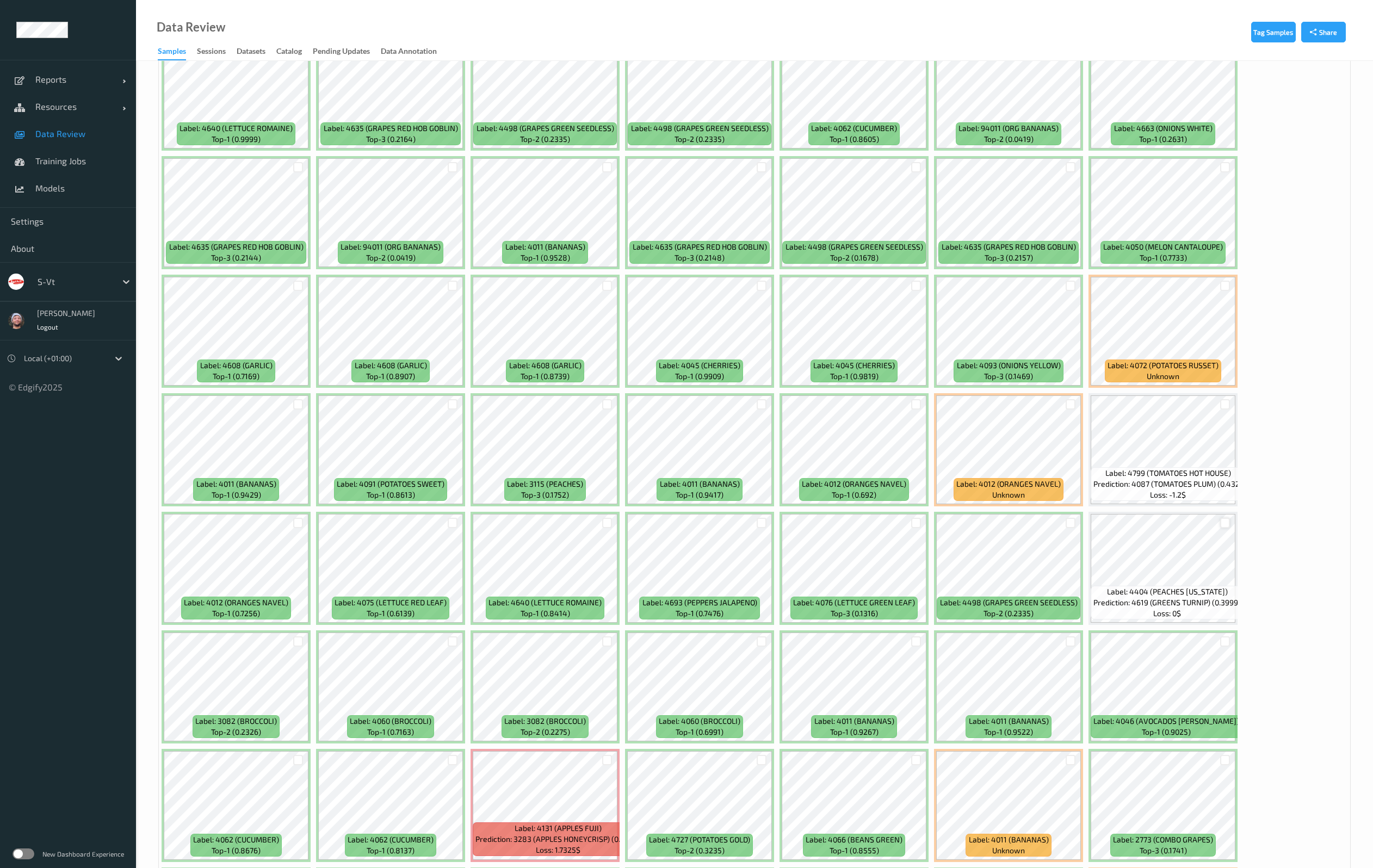
click at [1226, 525] on div at bounding box center [1225, 522] width 10 height 10
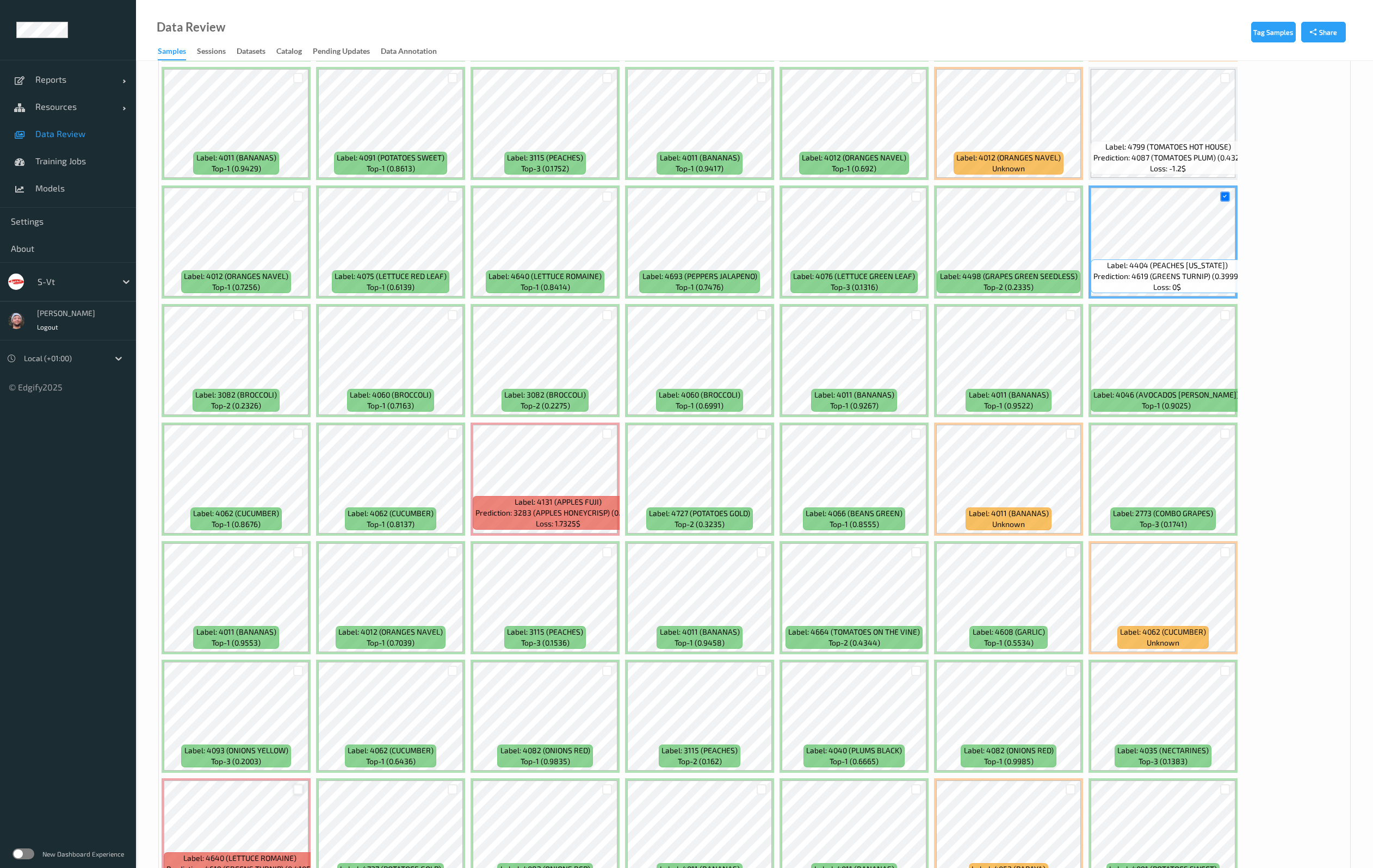
click at [298, 790] on div at bounding box center [298, 789] width 10 height 10
click at [1069, 433] on div at bounding box center [1070, 433] width 10 height 10
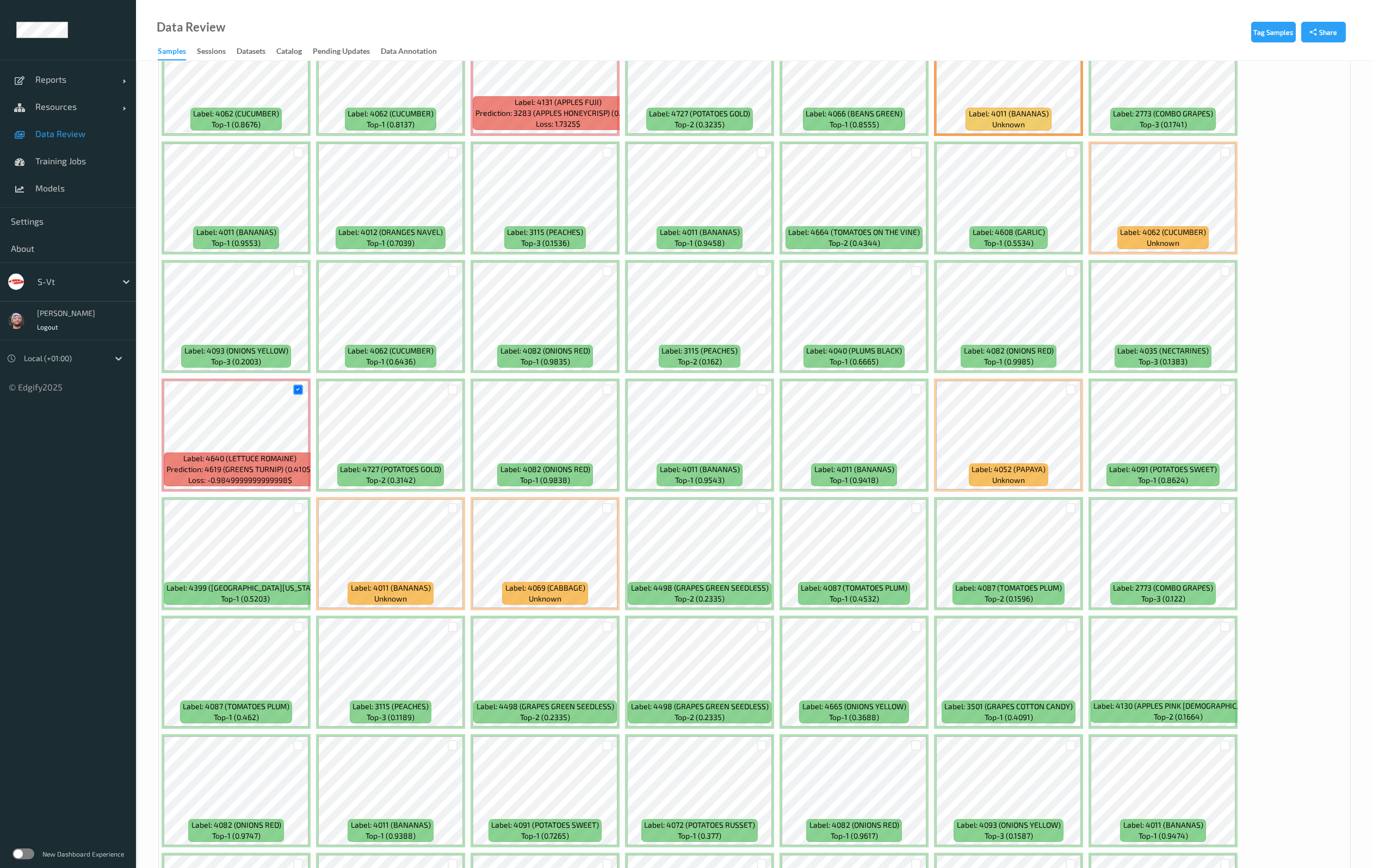
scroll to position [1305, 0]
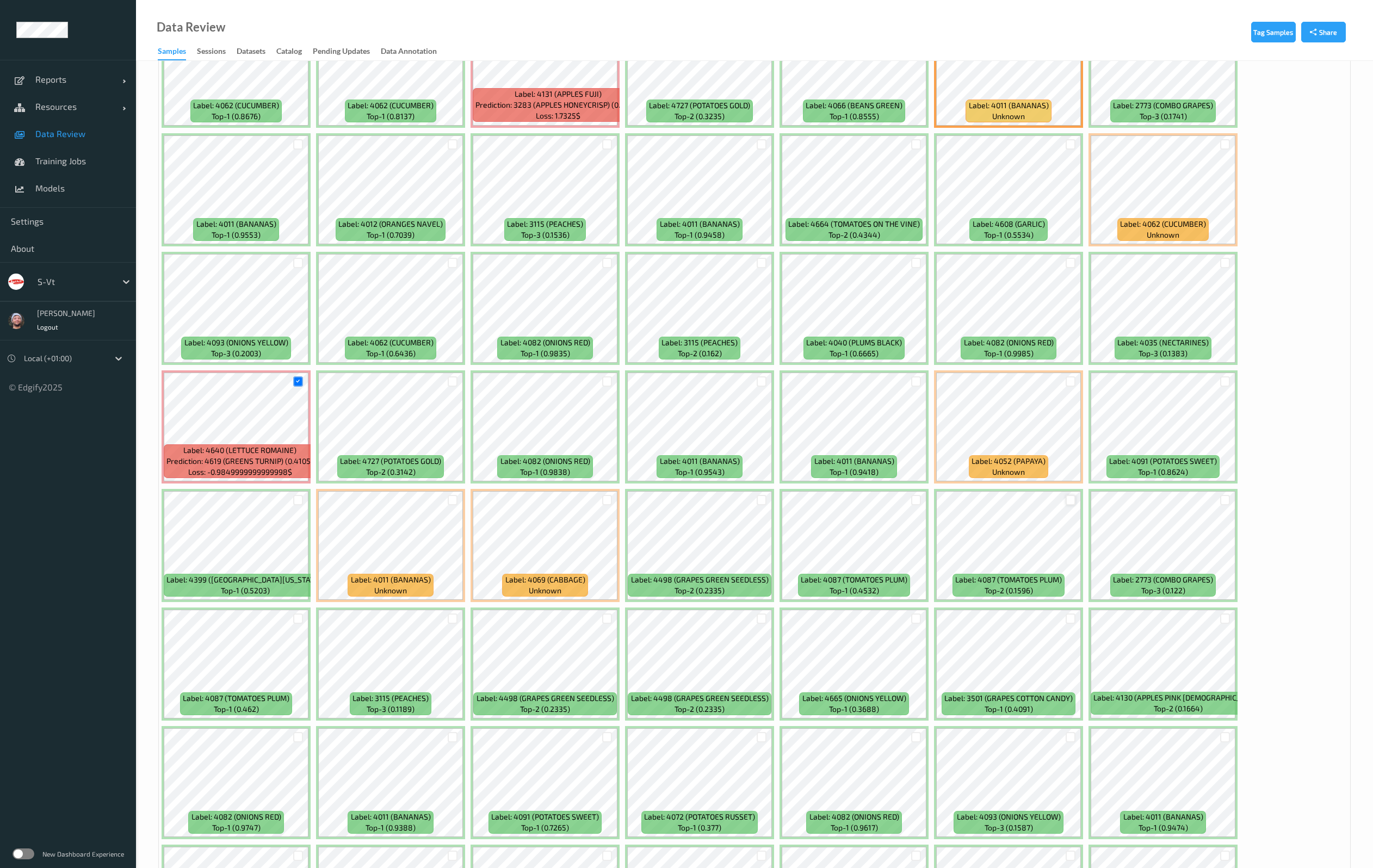
click at [1063, 502] on div at bounding box center [1070, 500] width 21 height 18
click at [1072, 501] on div at bounding box center [1070, 500] width 10 height 10
click at [1067, 377] on div at bounding box center [1070, 381] width 10 height 10
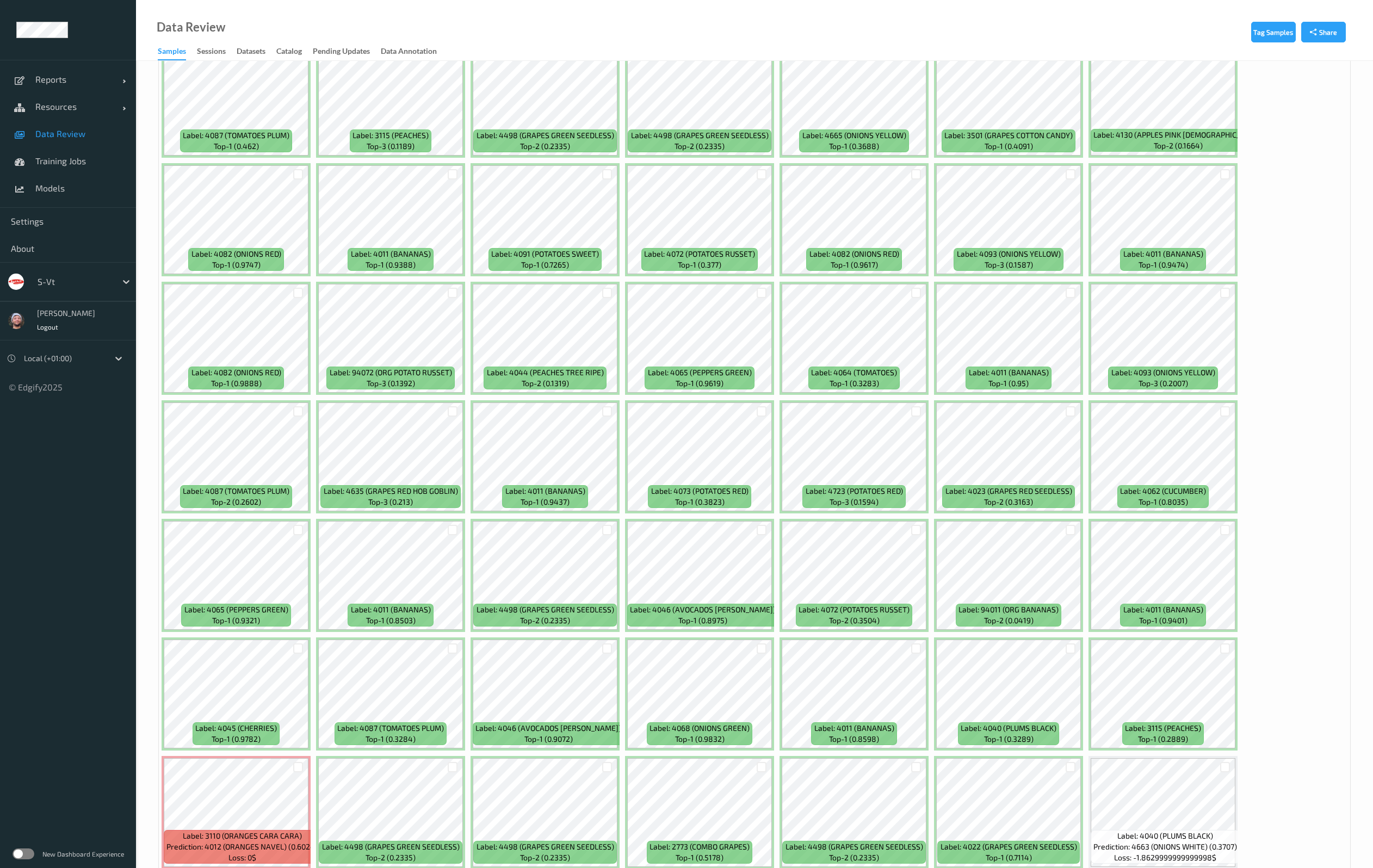
scroll to position [1876, 0]
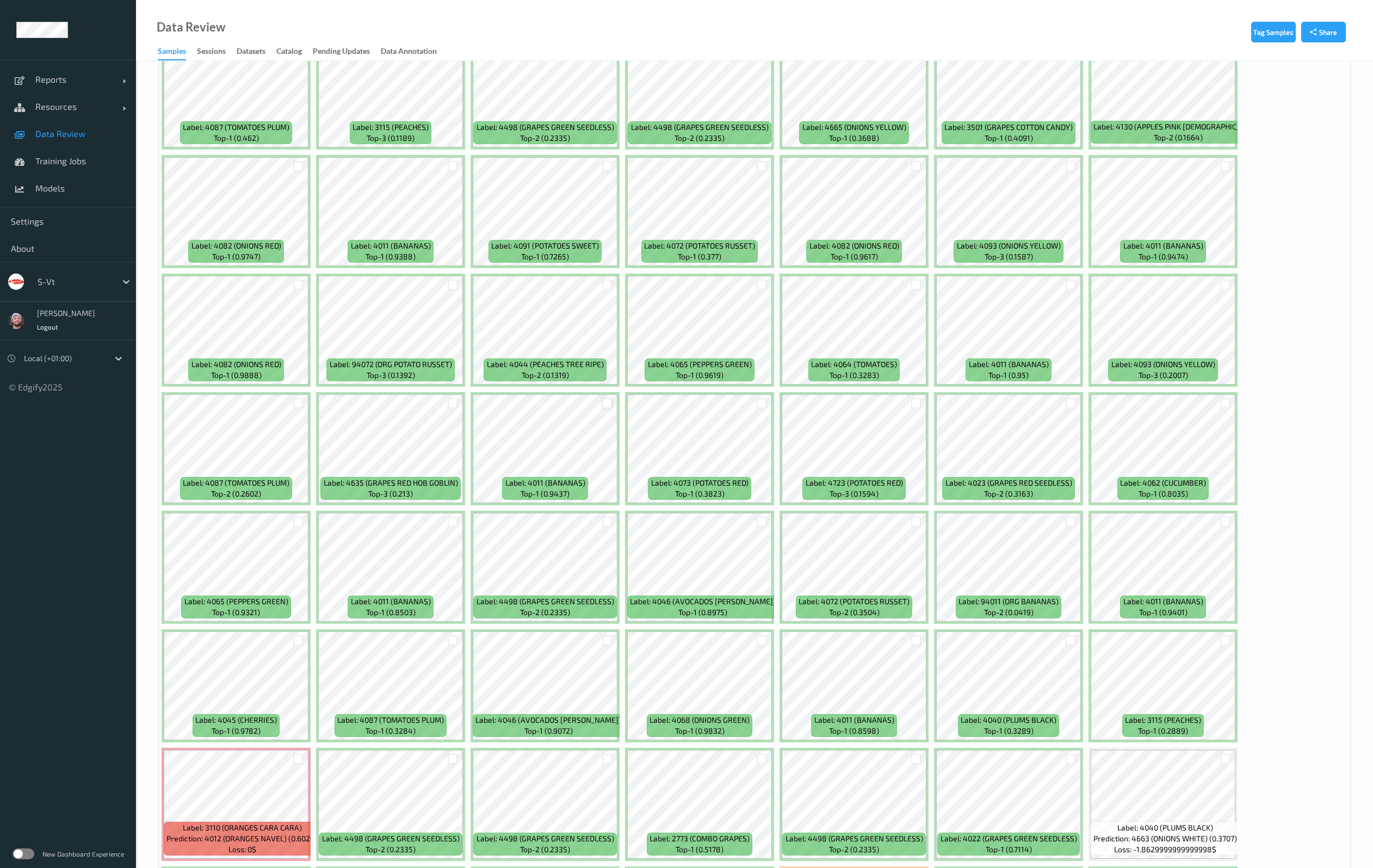
click at [608, 403] on div at bounding box center [607, 403] width 10 height 10
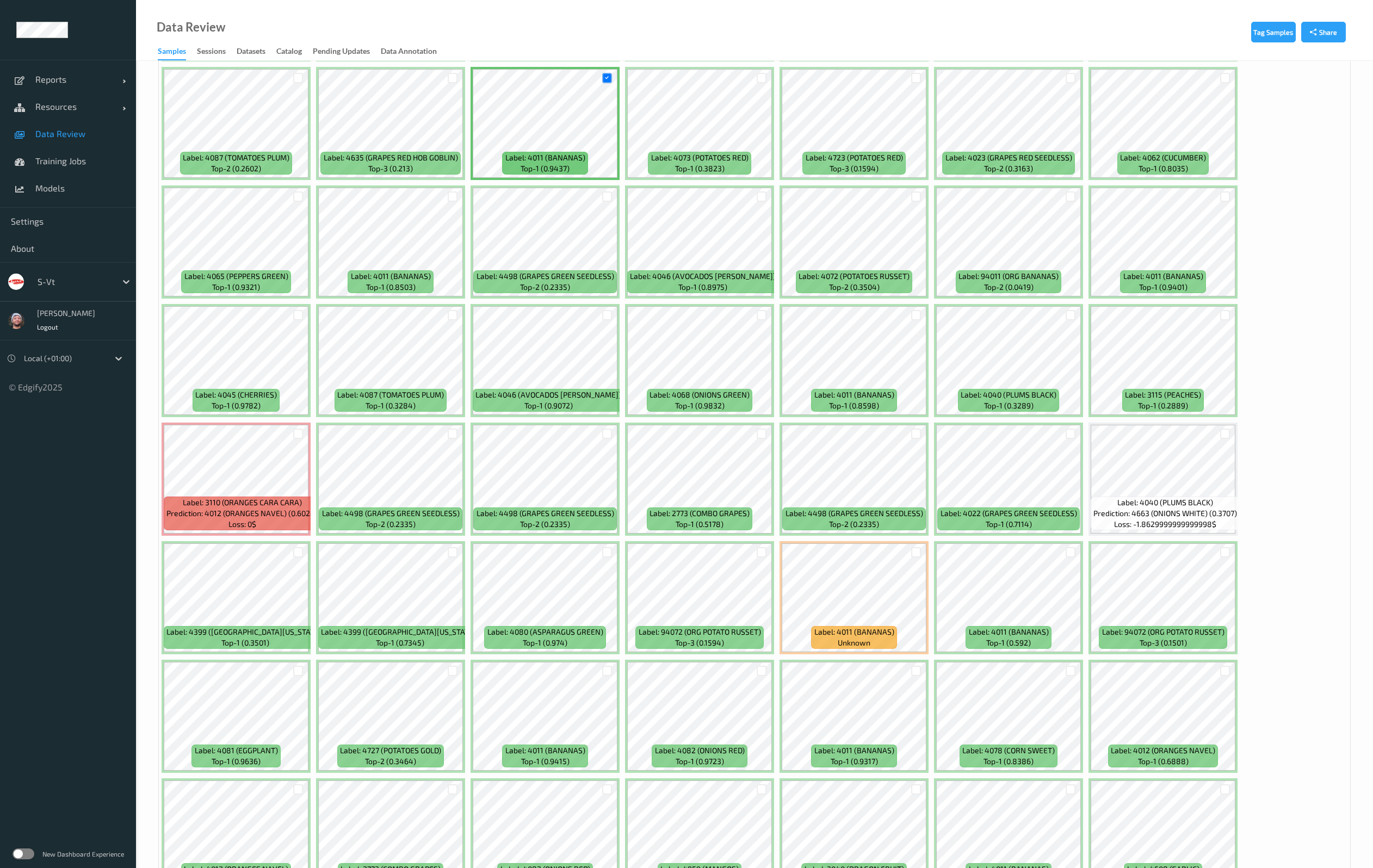
scroll to position [2202, 0]
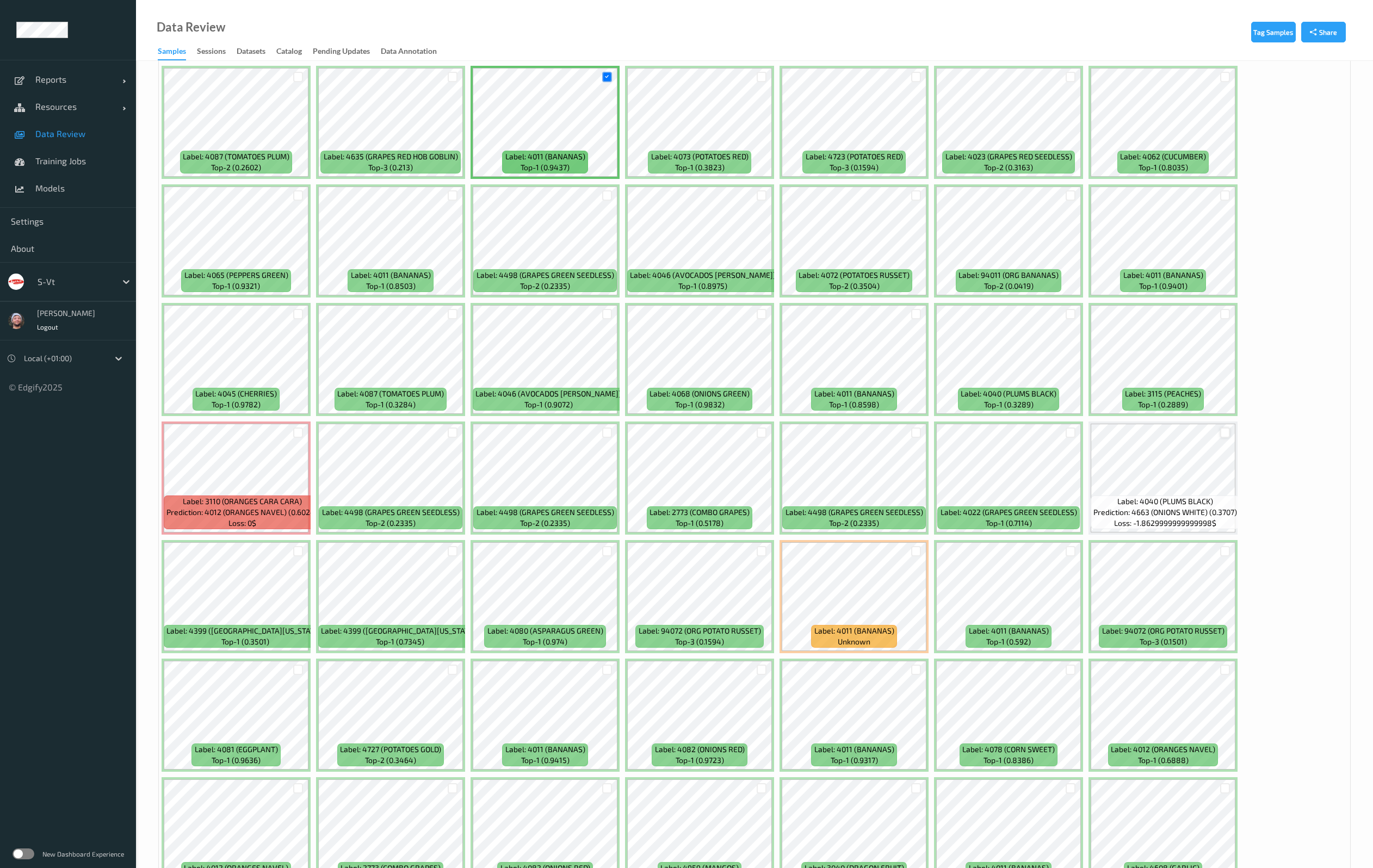
click at [1227, 431] on div at bounding box center [1225, 432] width 10 height 10
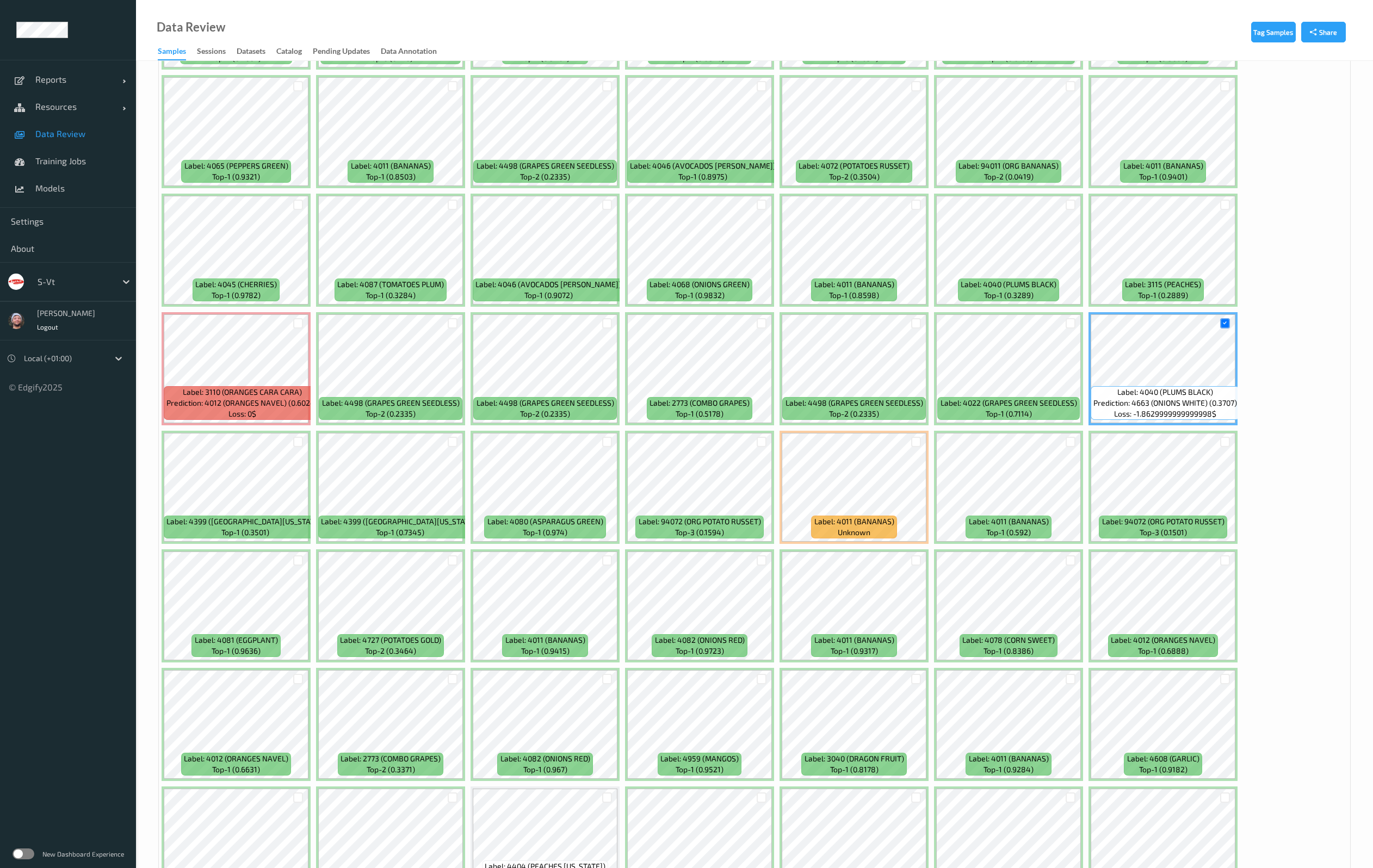
scroll to position [2528, 0]
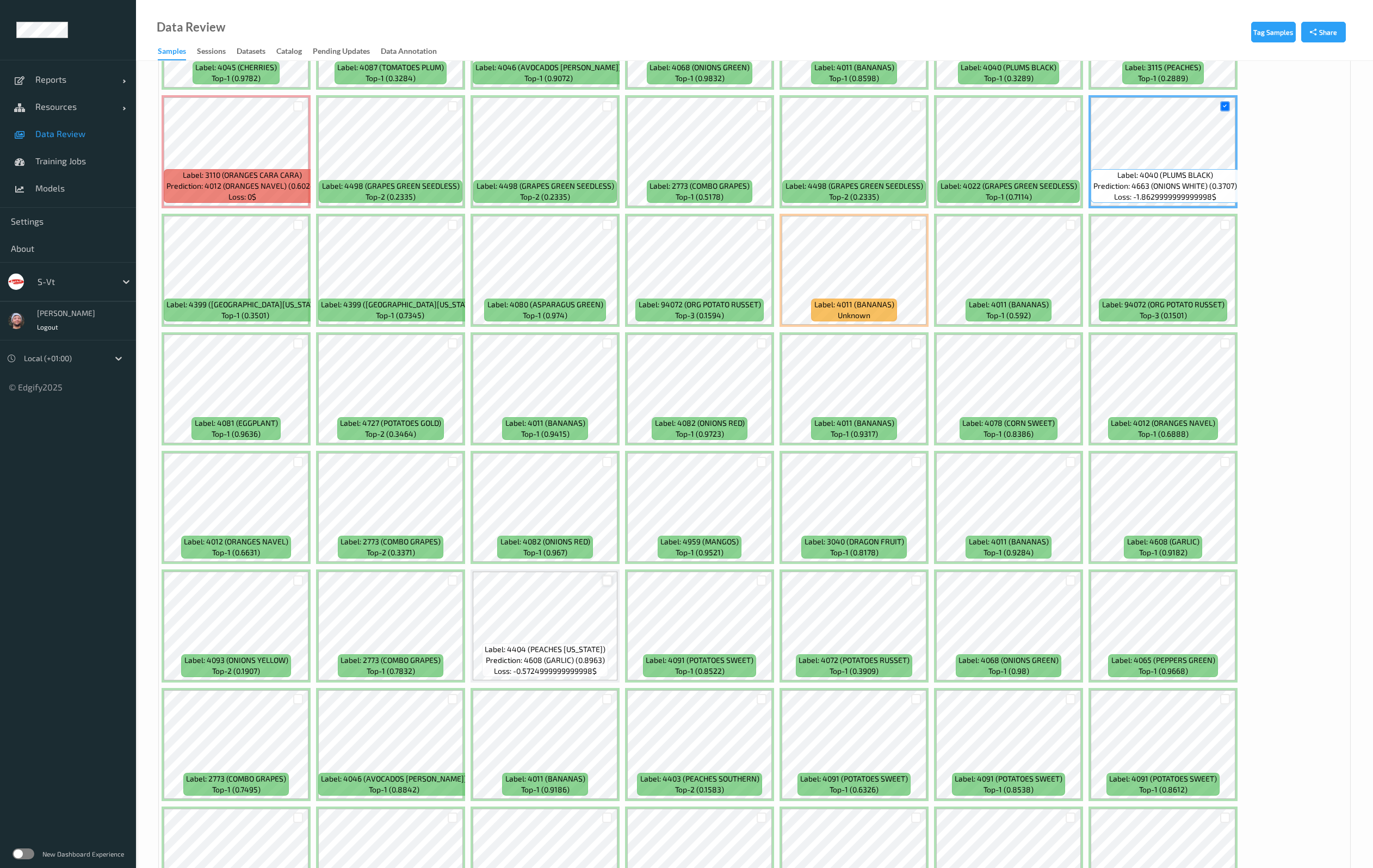
click at [606, 582] on div at bounding box center [607, 580] width 10 height 10
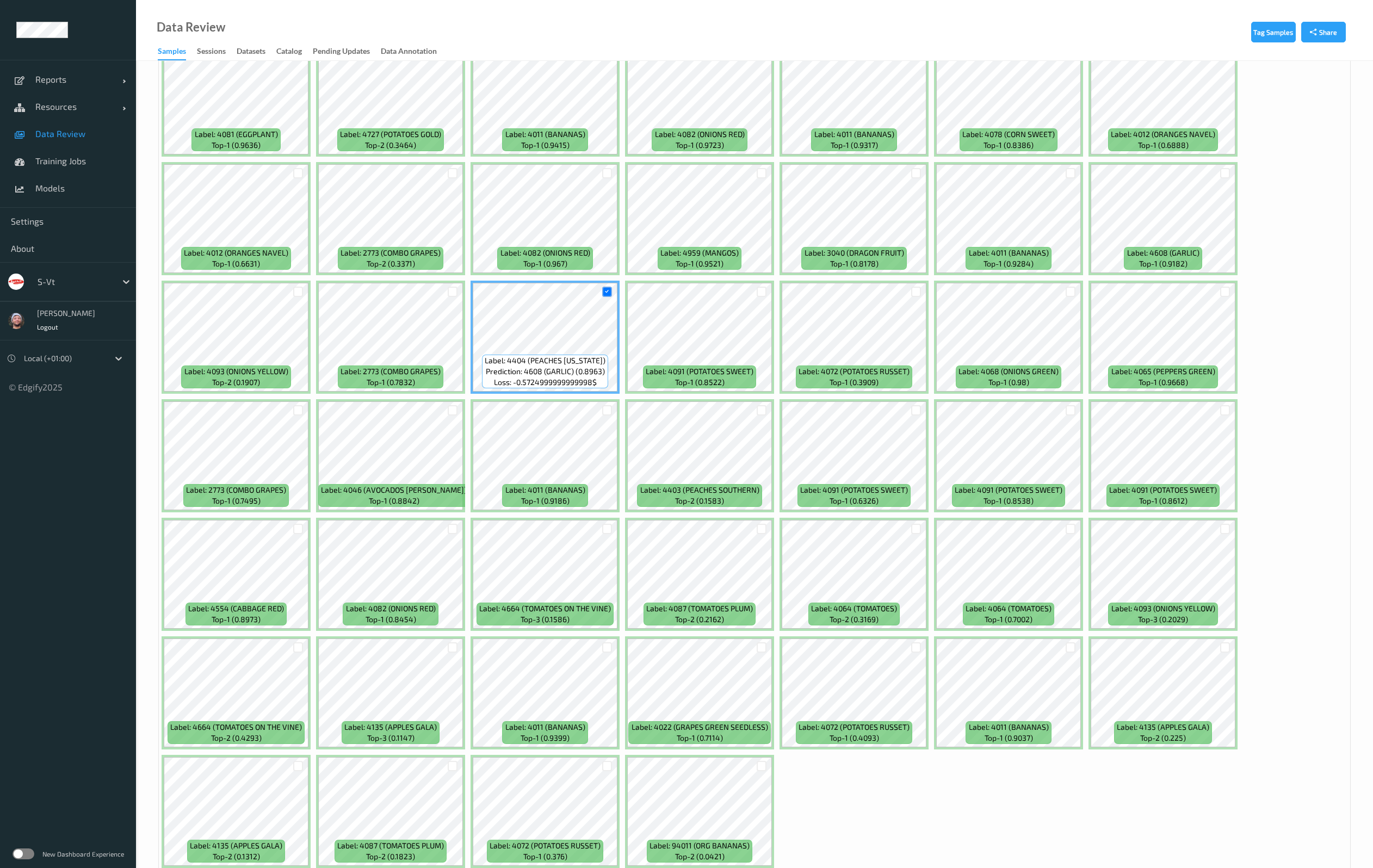
scroll to position [2854, 0]
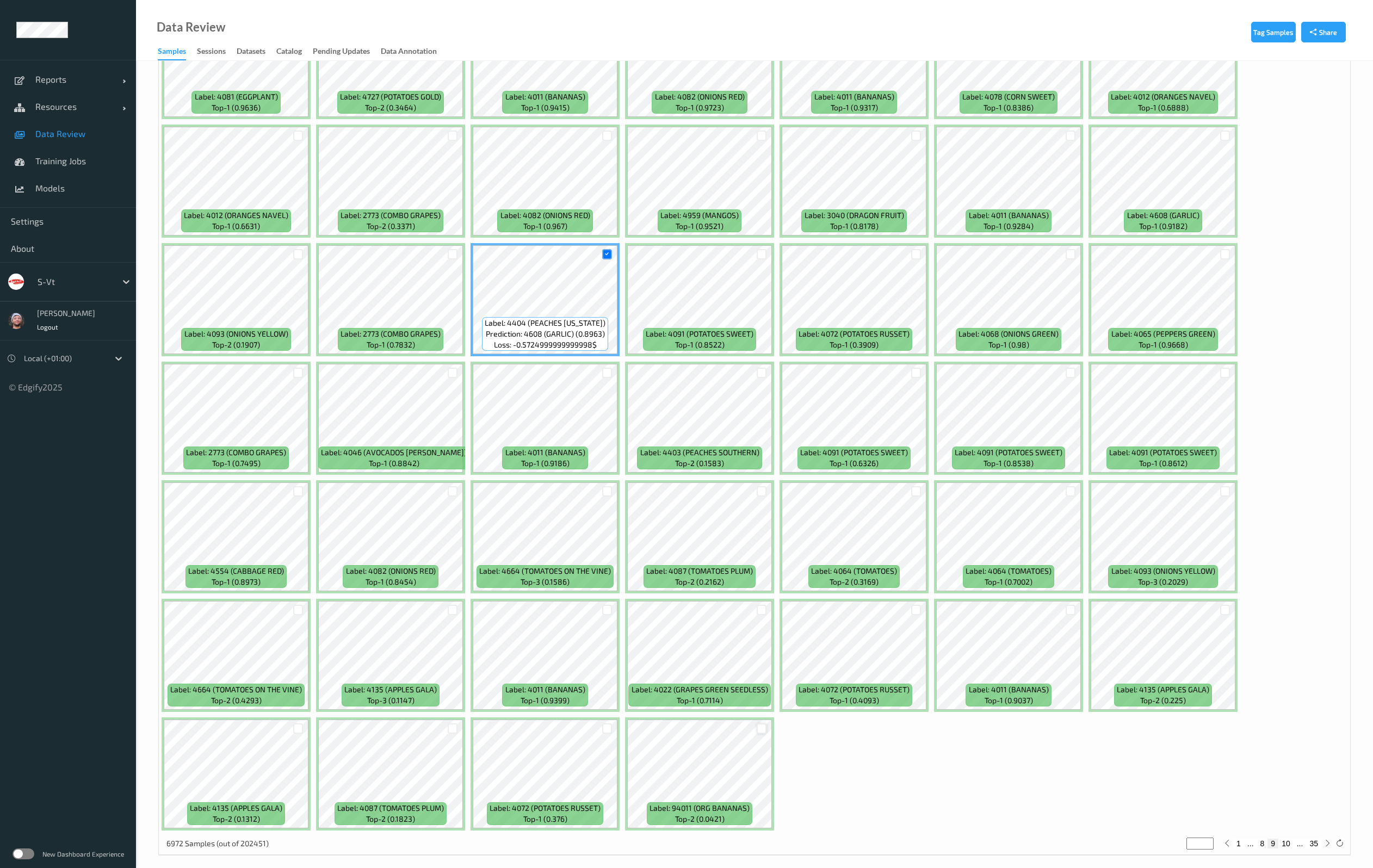
click at [764, 723] on div at bounding box center [761, 728] width 10 height 10
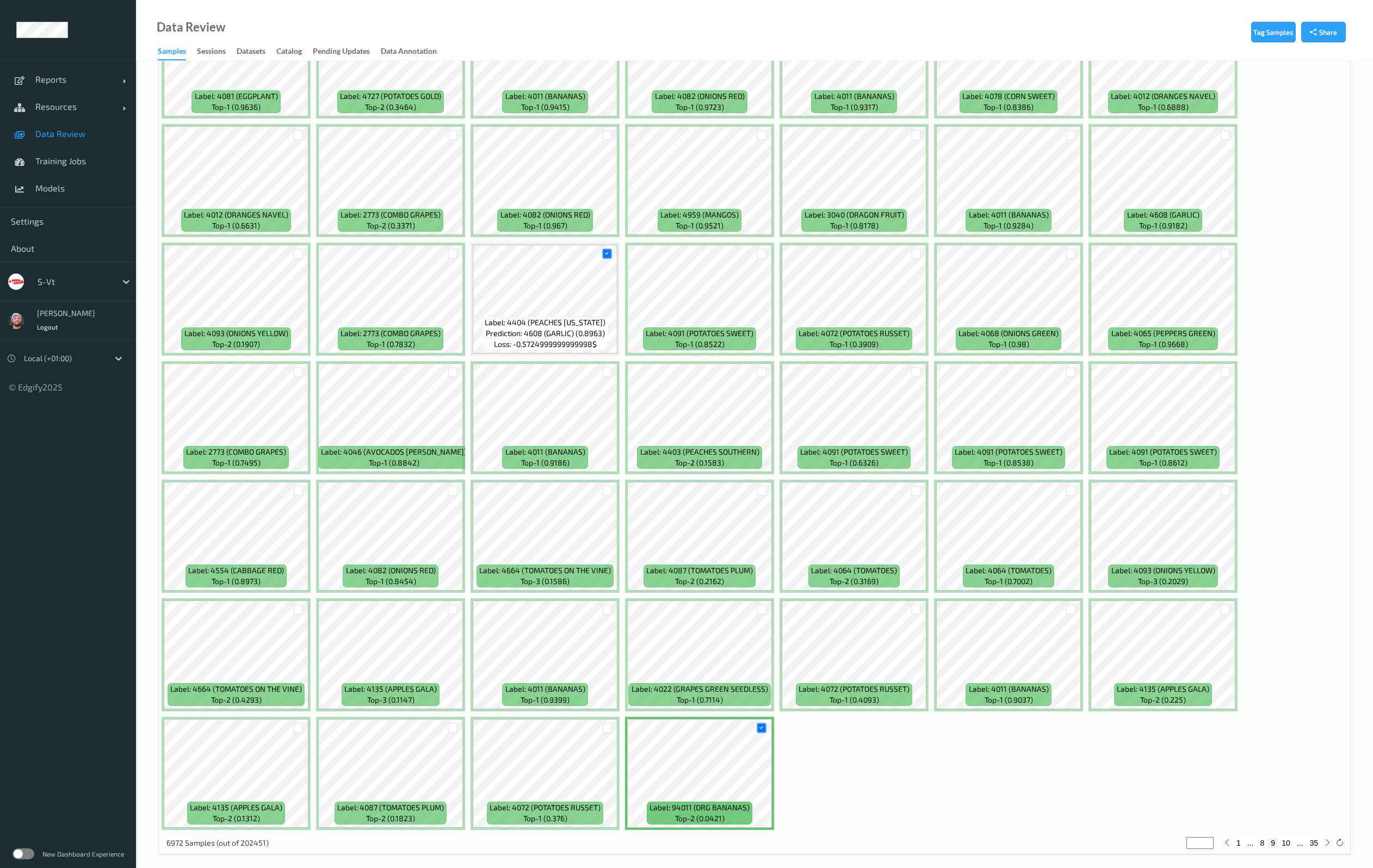
scroll to position [2864, 0]
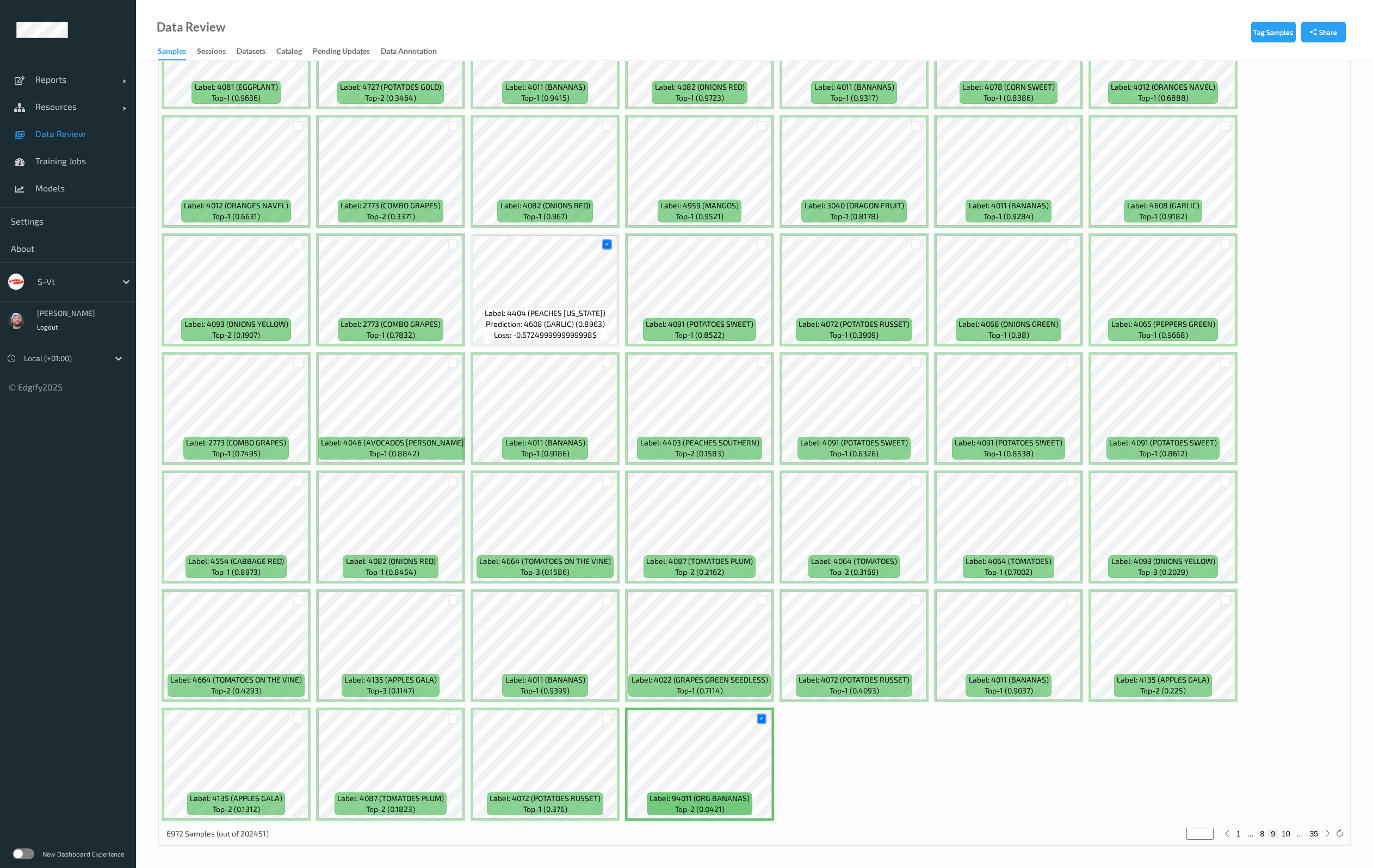
click at [1286, 833] on button "10" at bounding box center [1285, 833] width 15 height 10
type input "**"
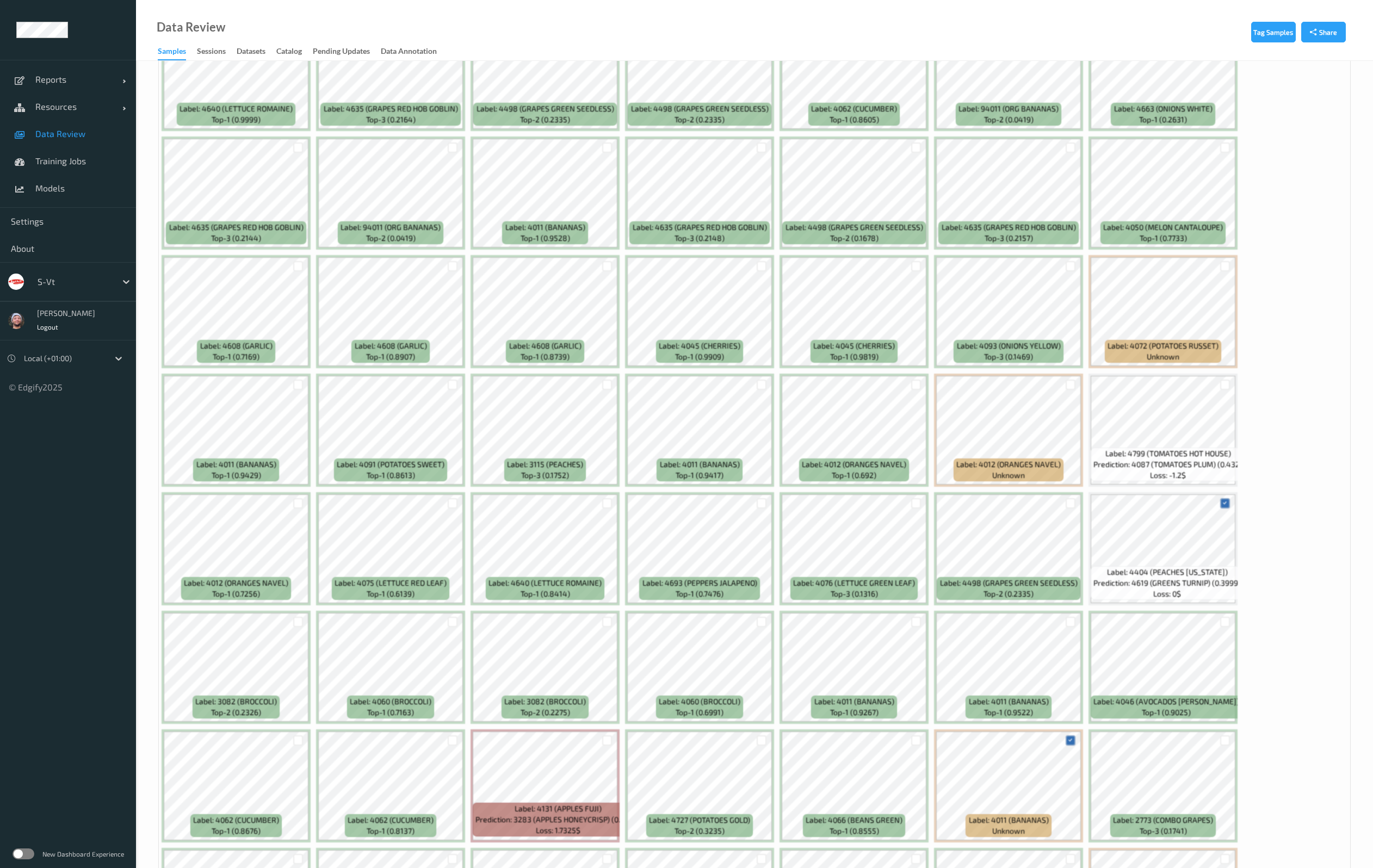
scroll to position [0, 0]
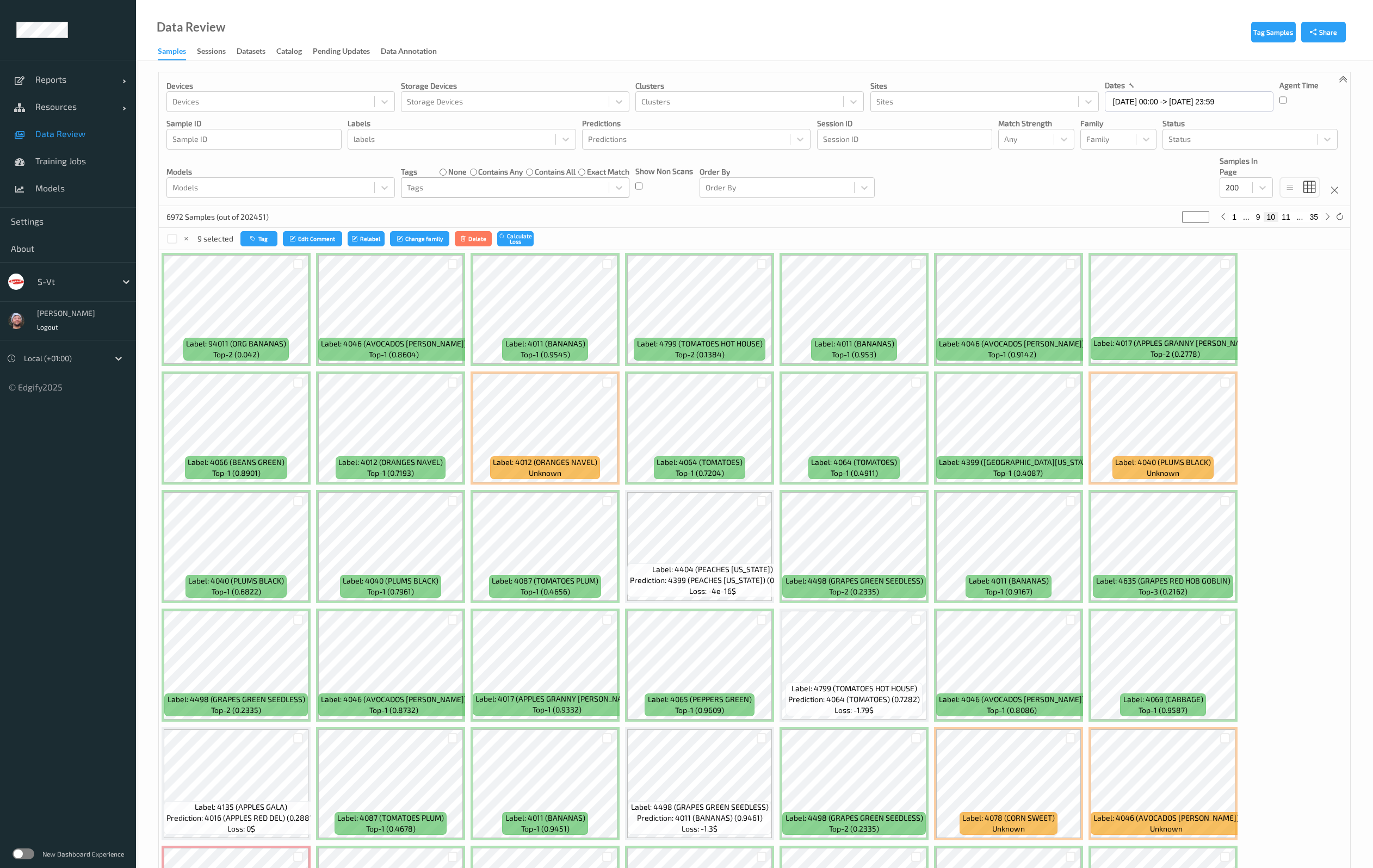
click at [1231, 385] on div at bounding box center [1225, 383] width 21 height 18
click at [1225, 385] on div at bounding box center [1225, 382] width 10 height 10
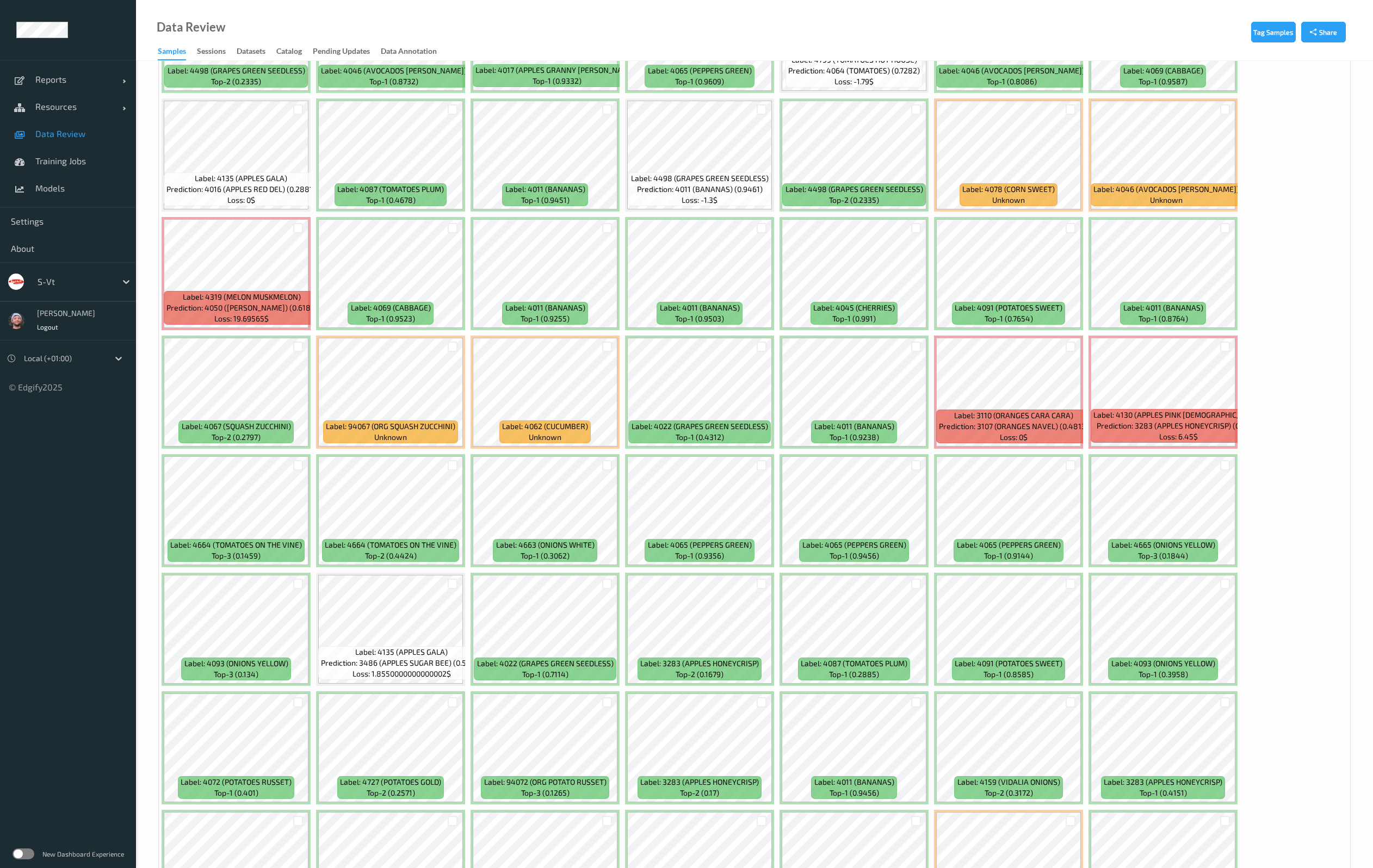
scroll to position [734, 0]
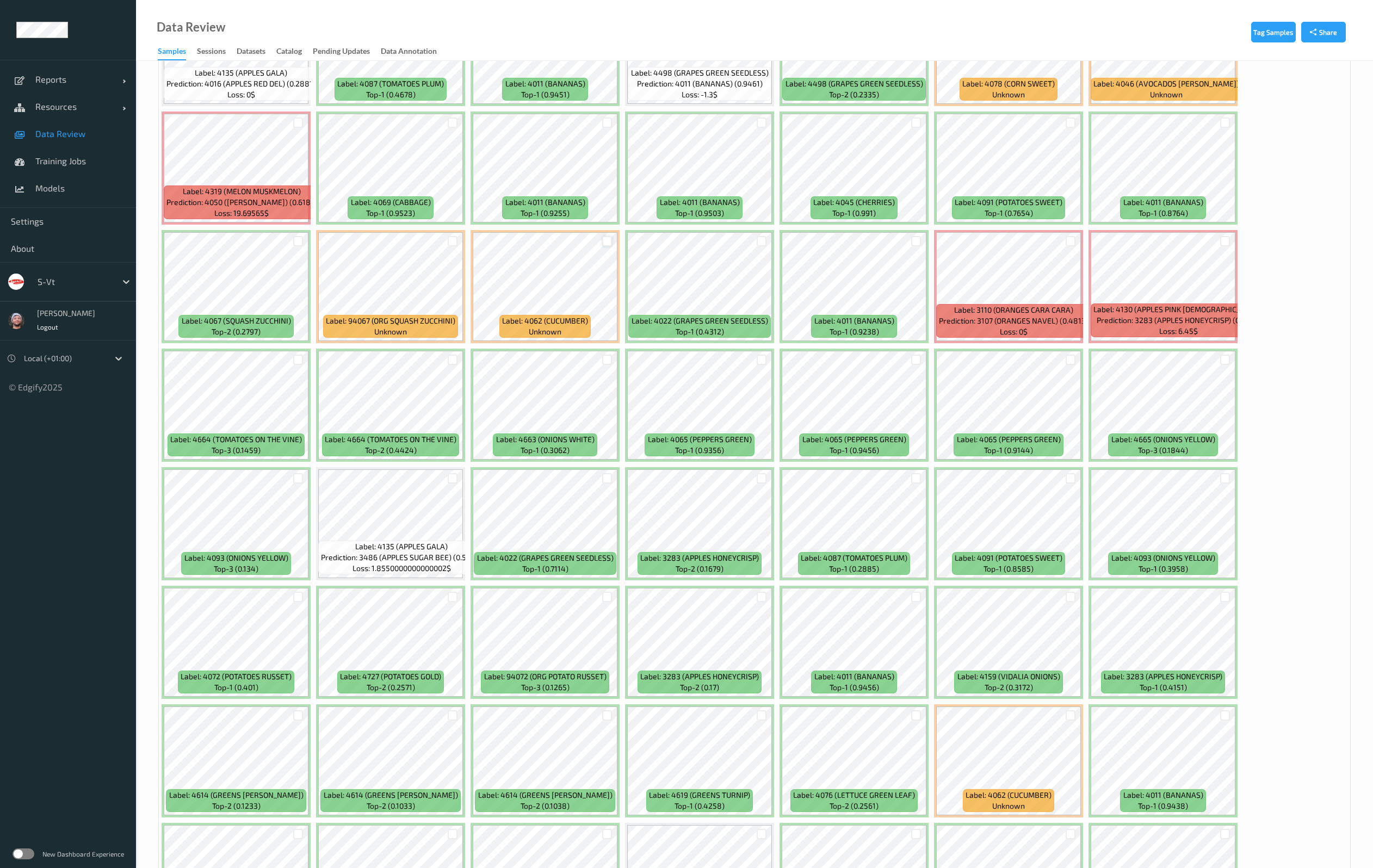
click at [605, 246] on div at bounding box center [607, 241] width 10 height 10
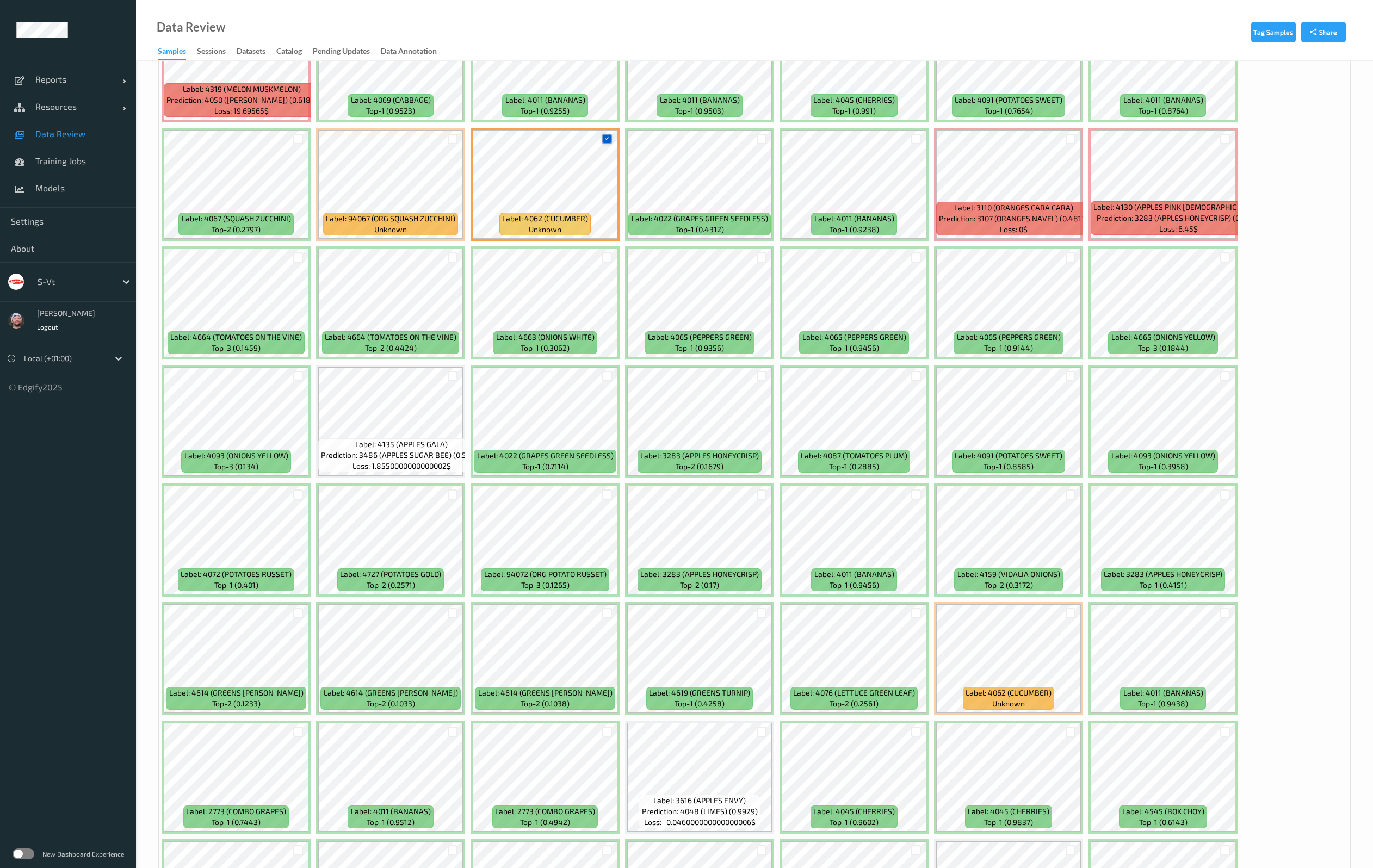
scroll to position [1060, 0]
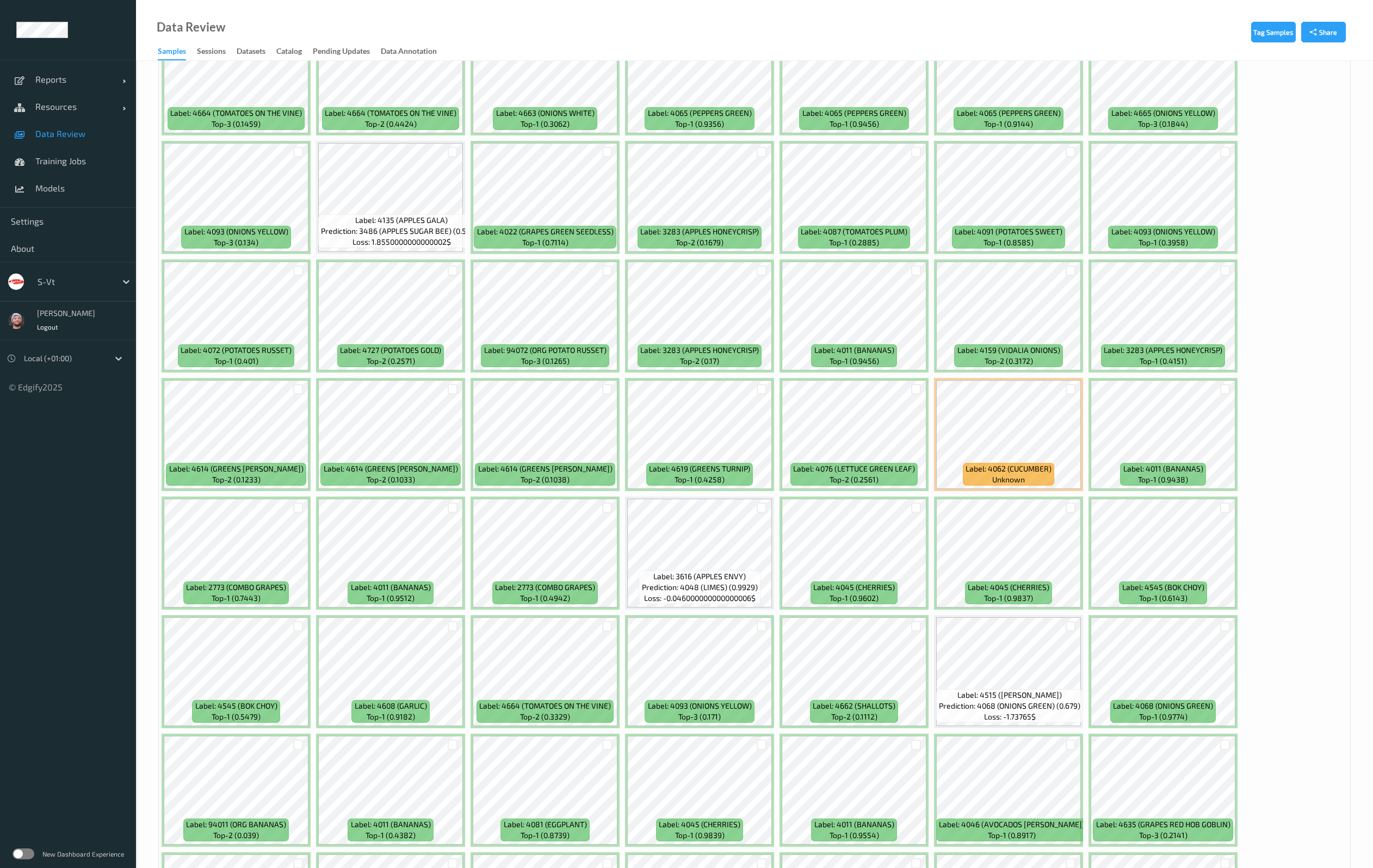
click at [756, 628] on div at bounding box center [761, 626] width 10 height 10
click at [609, 742] on div at bounding box center [607, 744] width 10 height 10
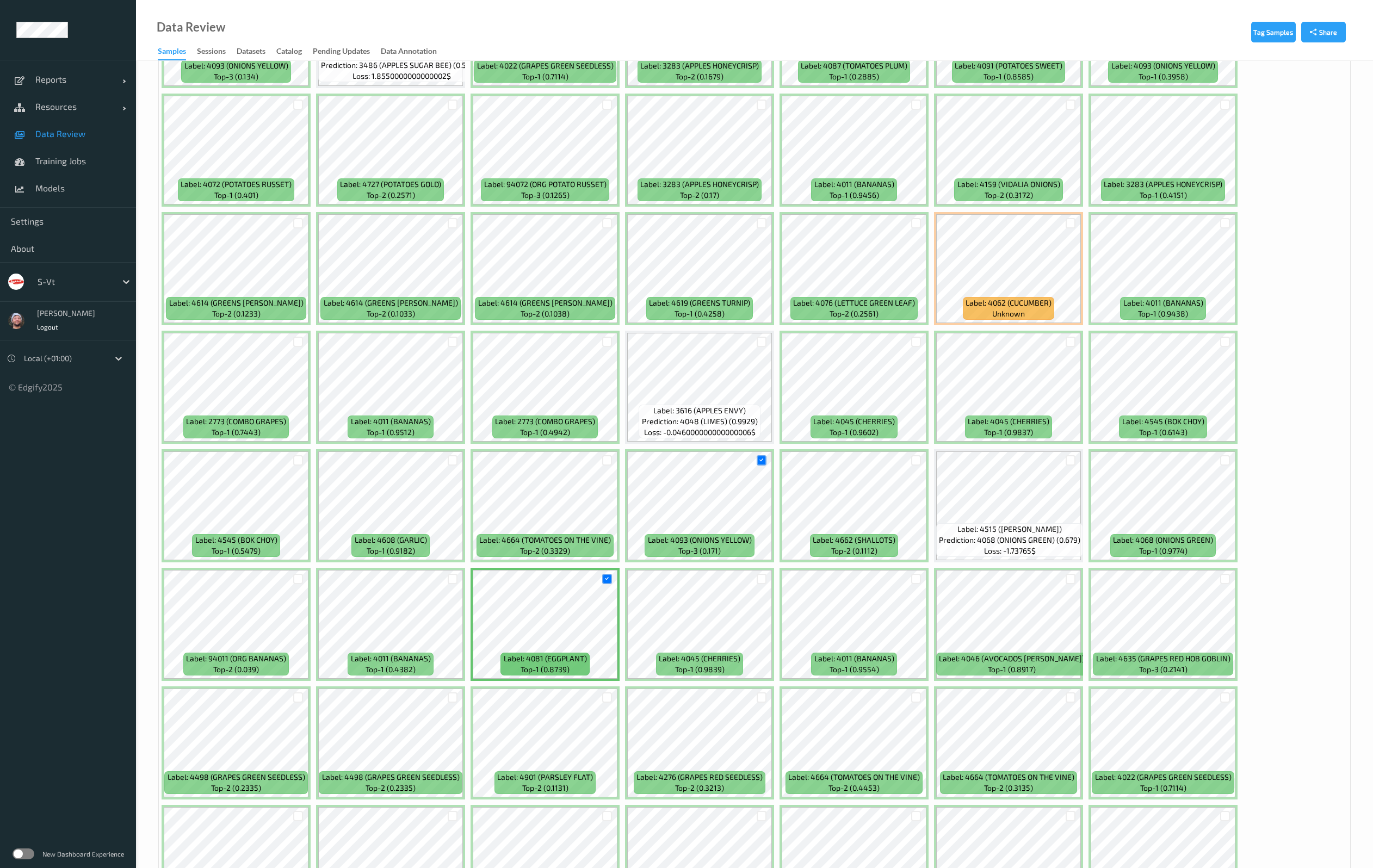
scroll to position [1305, 0]
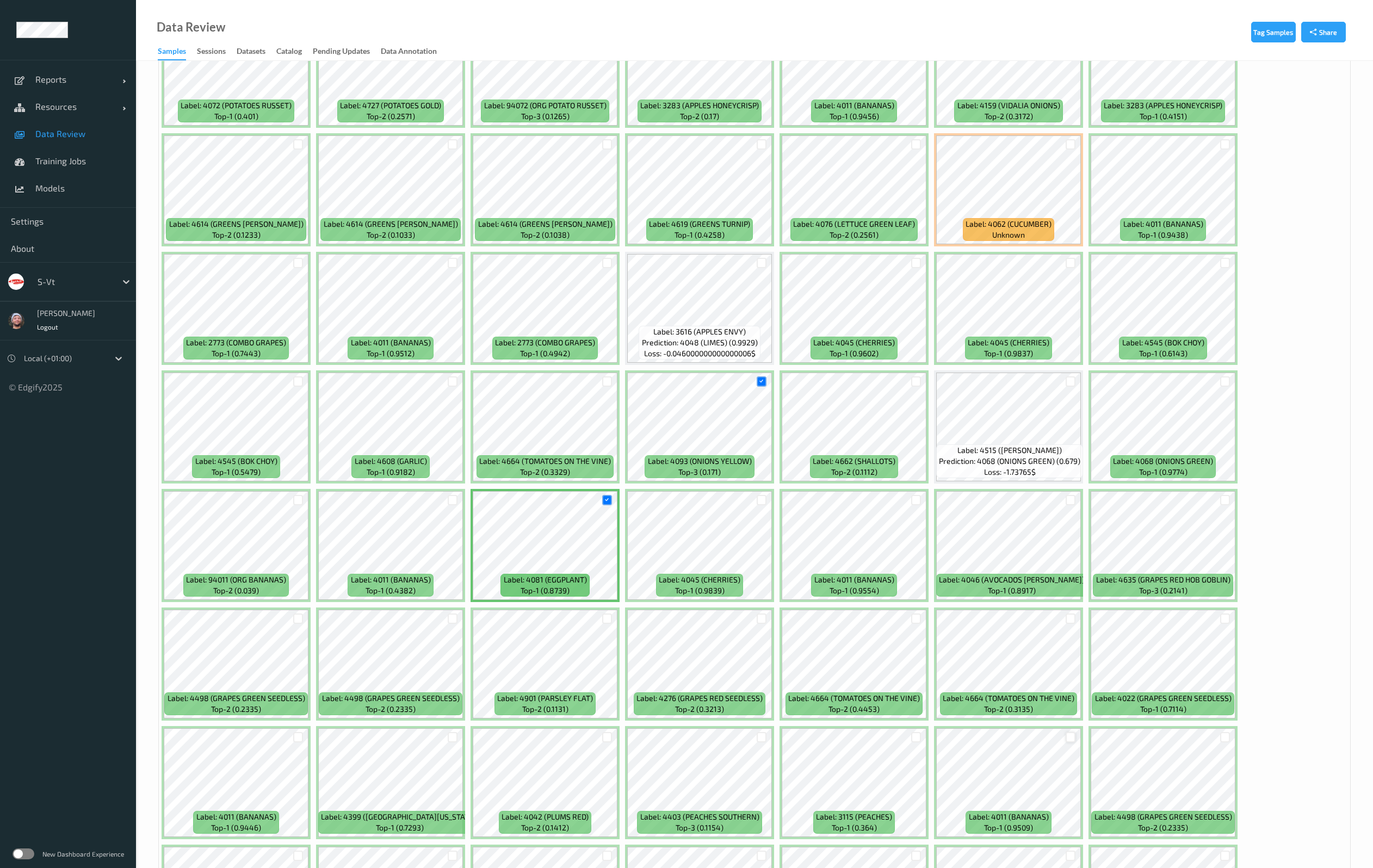
click at [1073, 739] on div at bounding box center [1070, 736] width 10 height 10
click at [913, 499] on div at bounding box center [916, 500] width 10 height 10
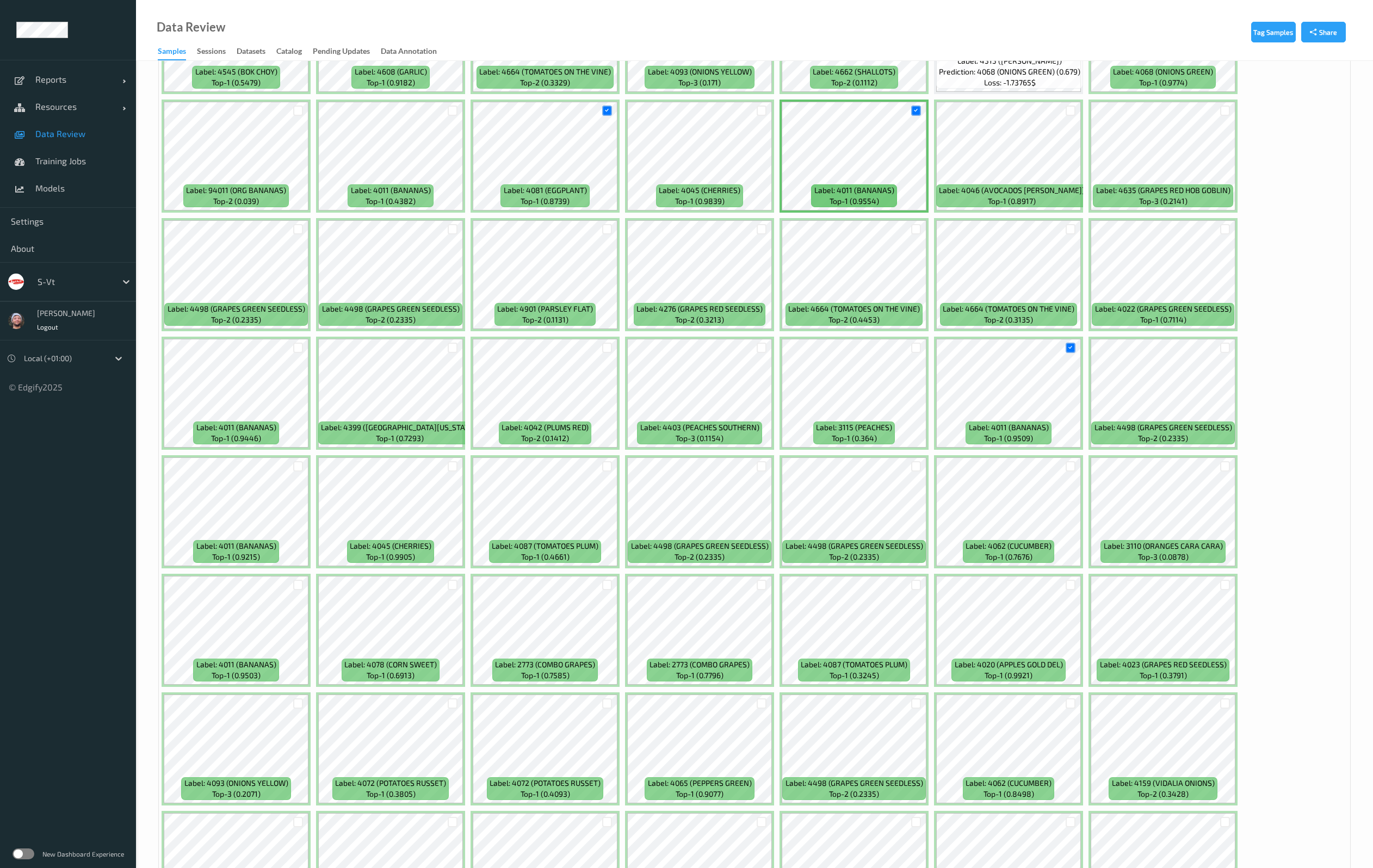
scroll to position [1713, 0]
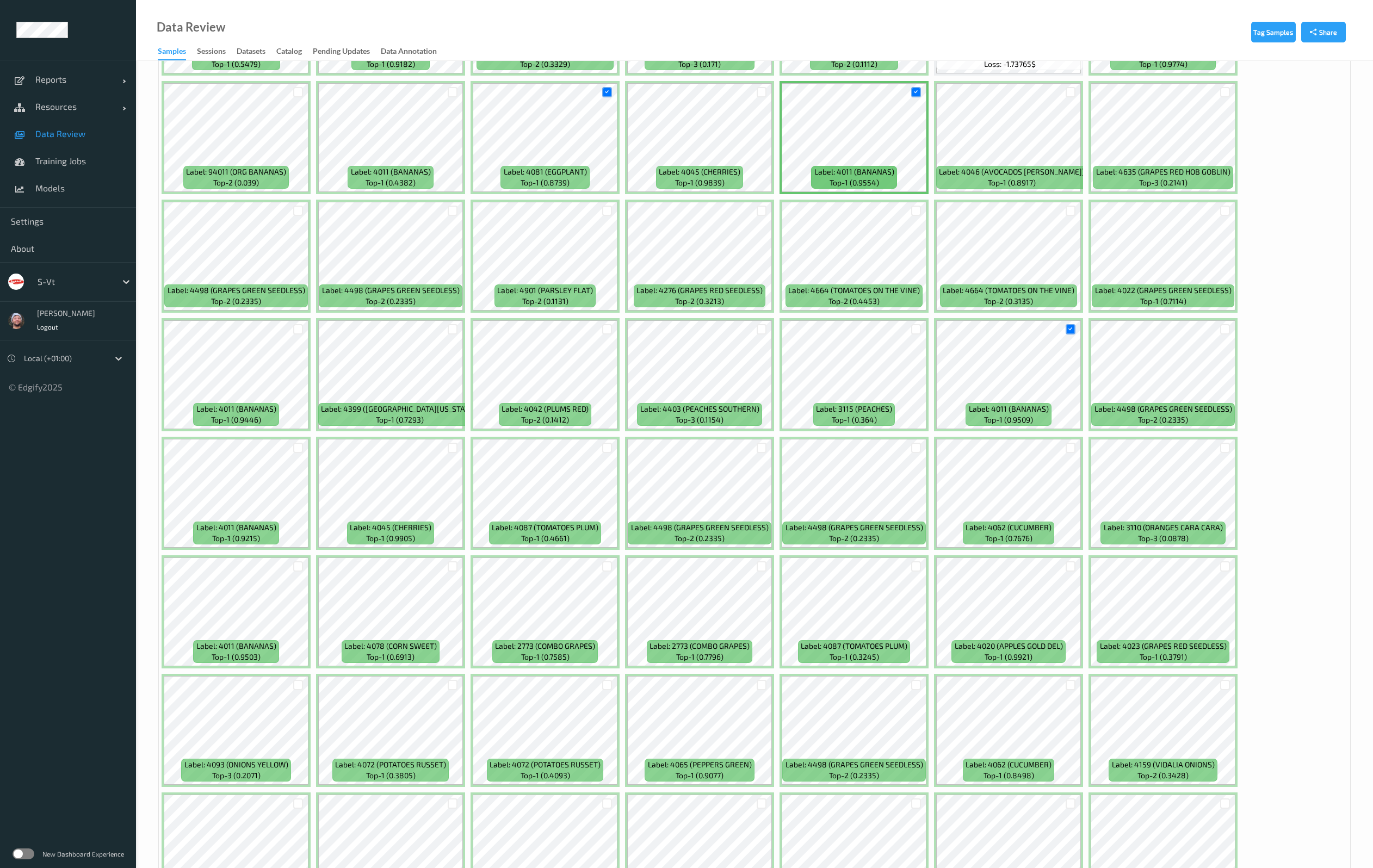
click at [1299, 368] on div "Label: 94011 (ORG BANANAS) top-2 (0.042) Label: 4046 (AVOCADOS [PERSON_NAME]) t…" at bounding box center [755, 256] width 1191 height 3437
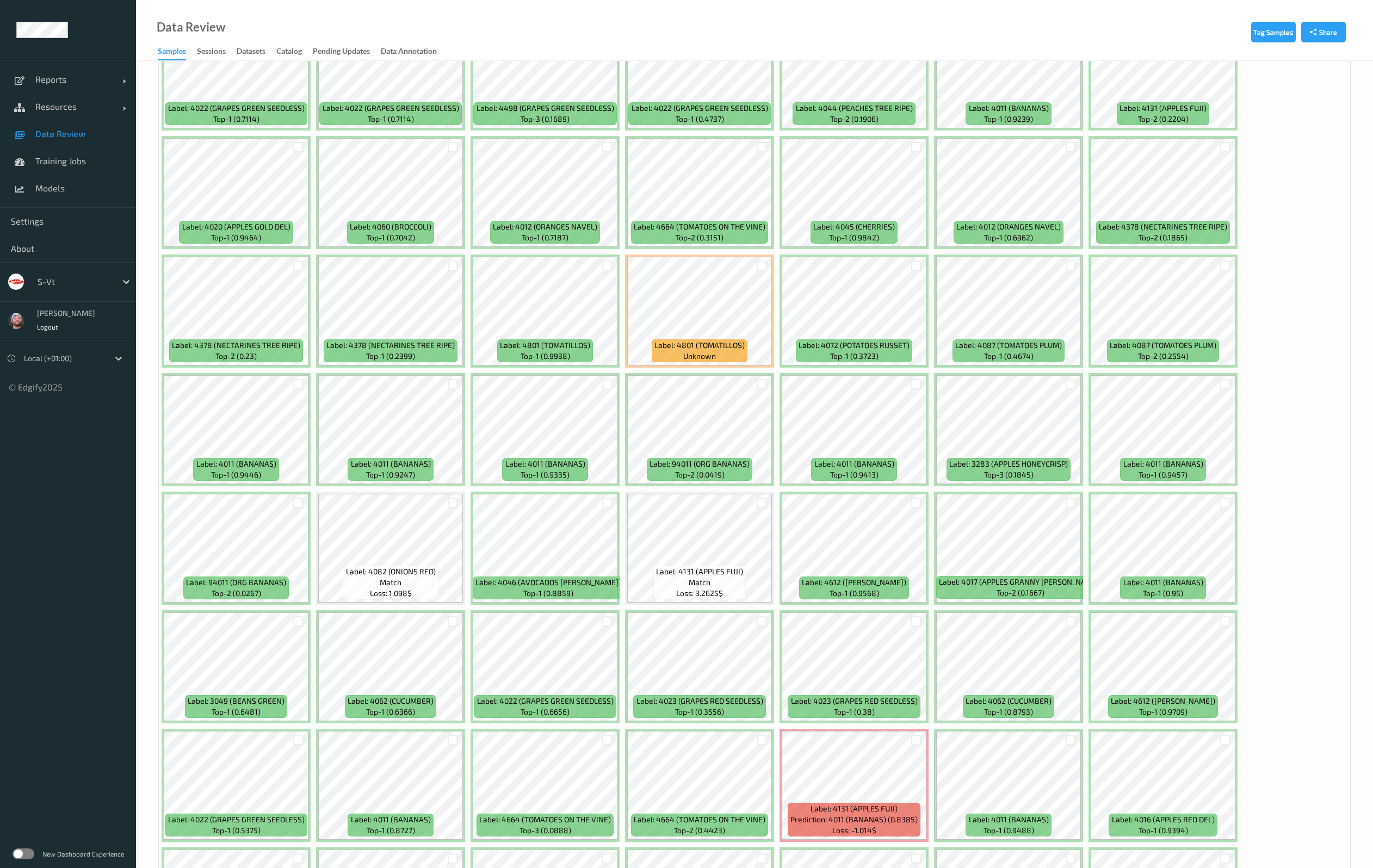
scroll to position [2773, 0]
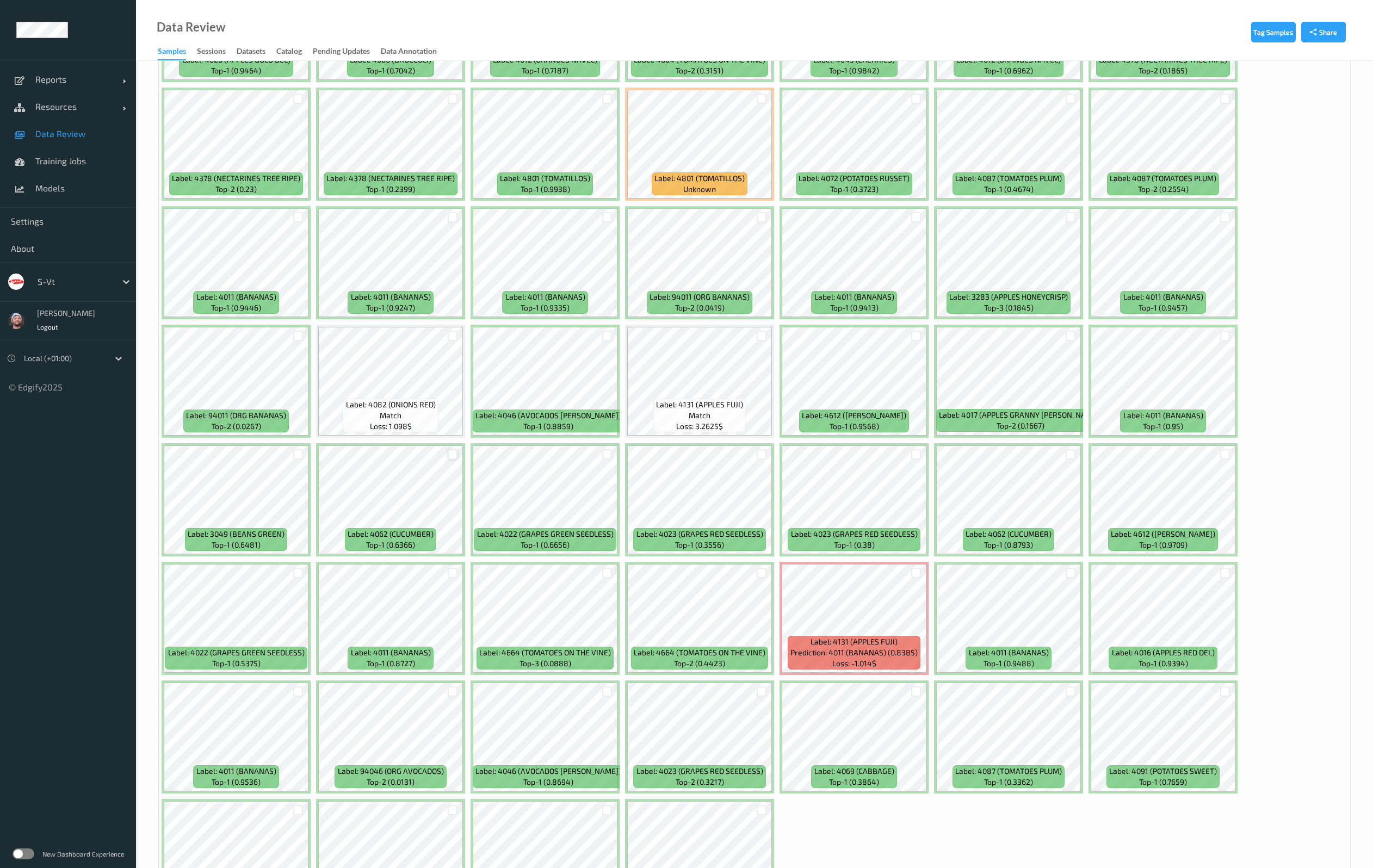
click at [454, 451] on div at bounding box center [453, 454] width 10 height 10
click at [909, 336] on div at bounding box center [916, 336] width 21 height 18
drag, startPoint x: 910, startPoint y: 335, endPoint x: 917, endPoint y: 335, distance: 7.0
click at [914, 335] on div at bounding box center [916, 336] width 21 height 18
click at [917, 335] on div at bounding box center [916, 335] width 10 height 10
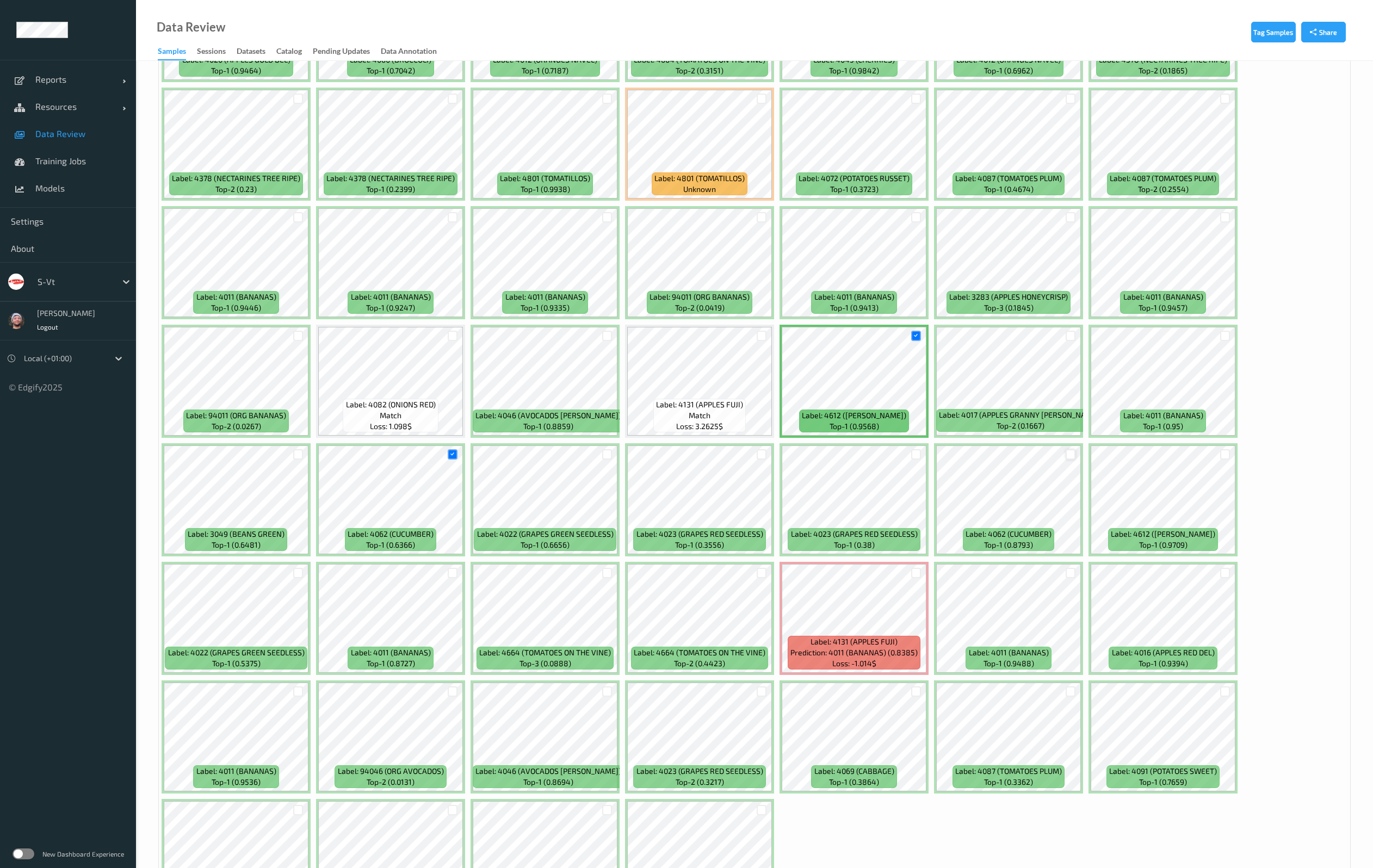
click at [1070, 451] on div at bounding box center [1070, 454] width 10 height 10
click at [1225, 457] on div at bounding box center [1225, 454] width 10 height 10
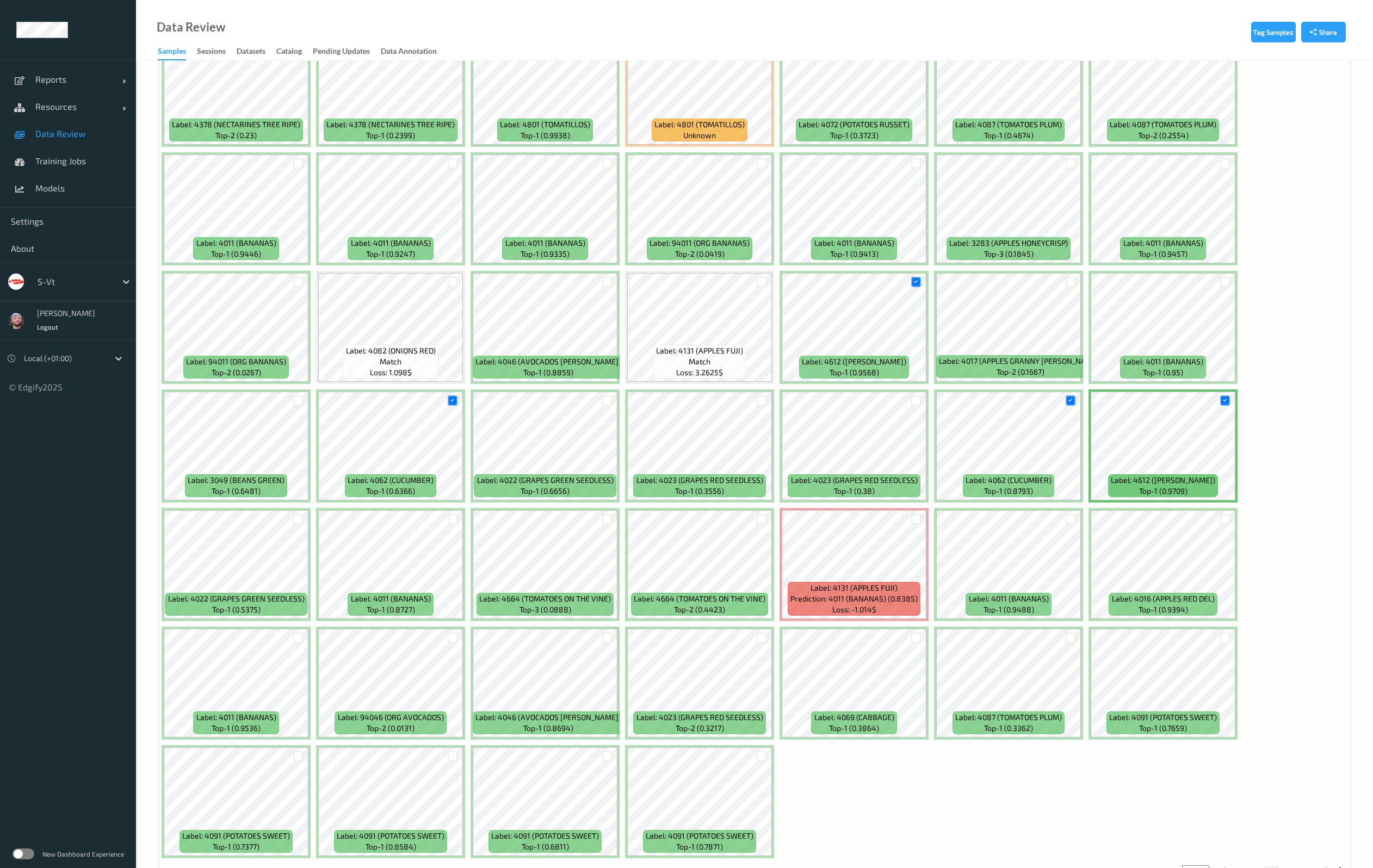
scroll to position [2854, 0]
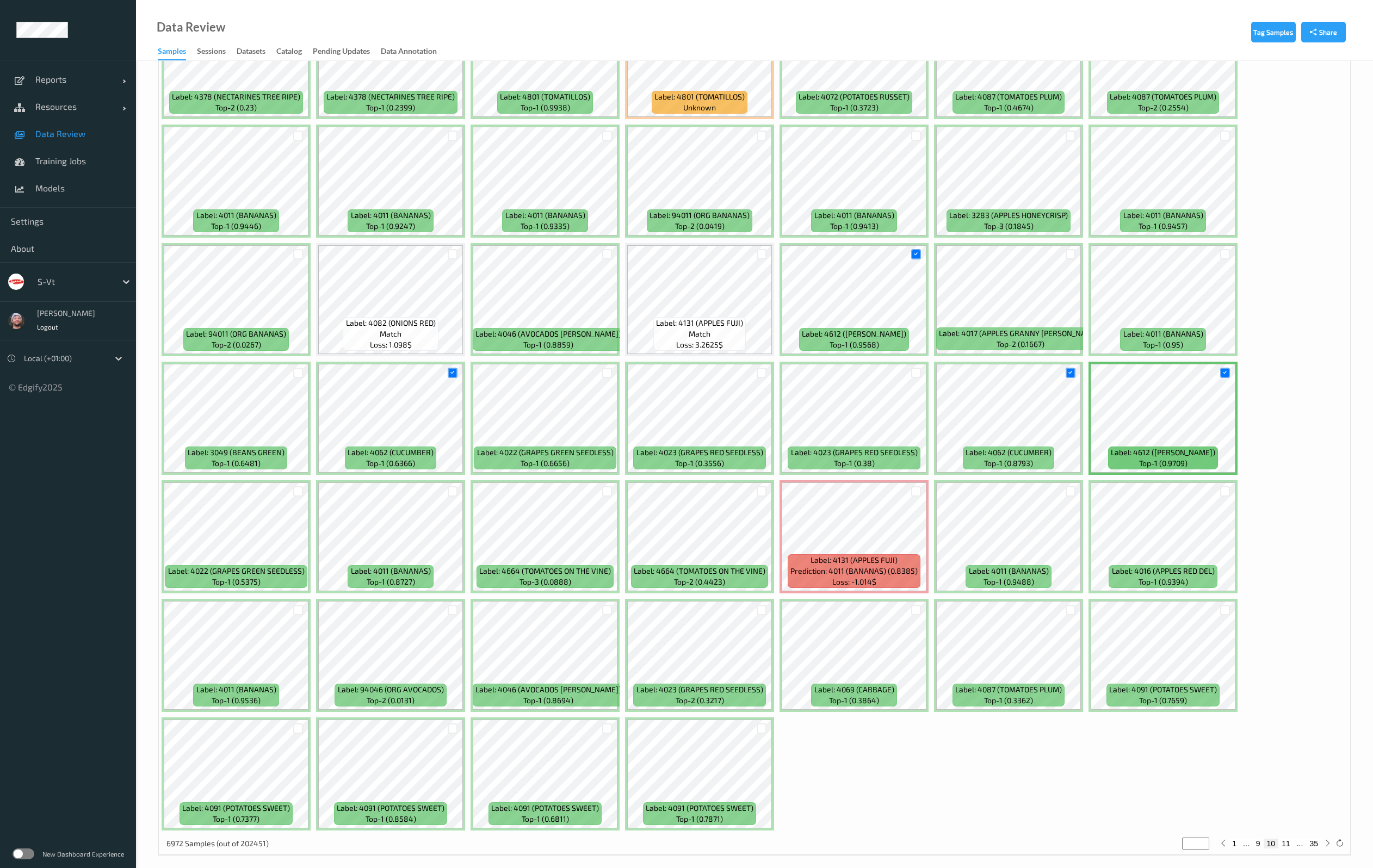
click at [1285, 839] on button "11" at bounding box center [1285, 843] width 15 height 10
type input "**"
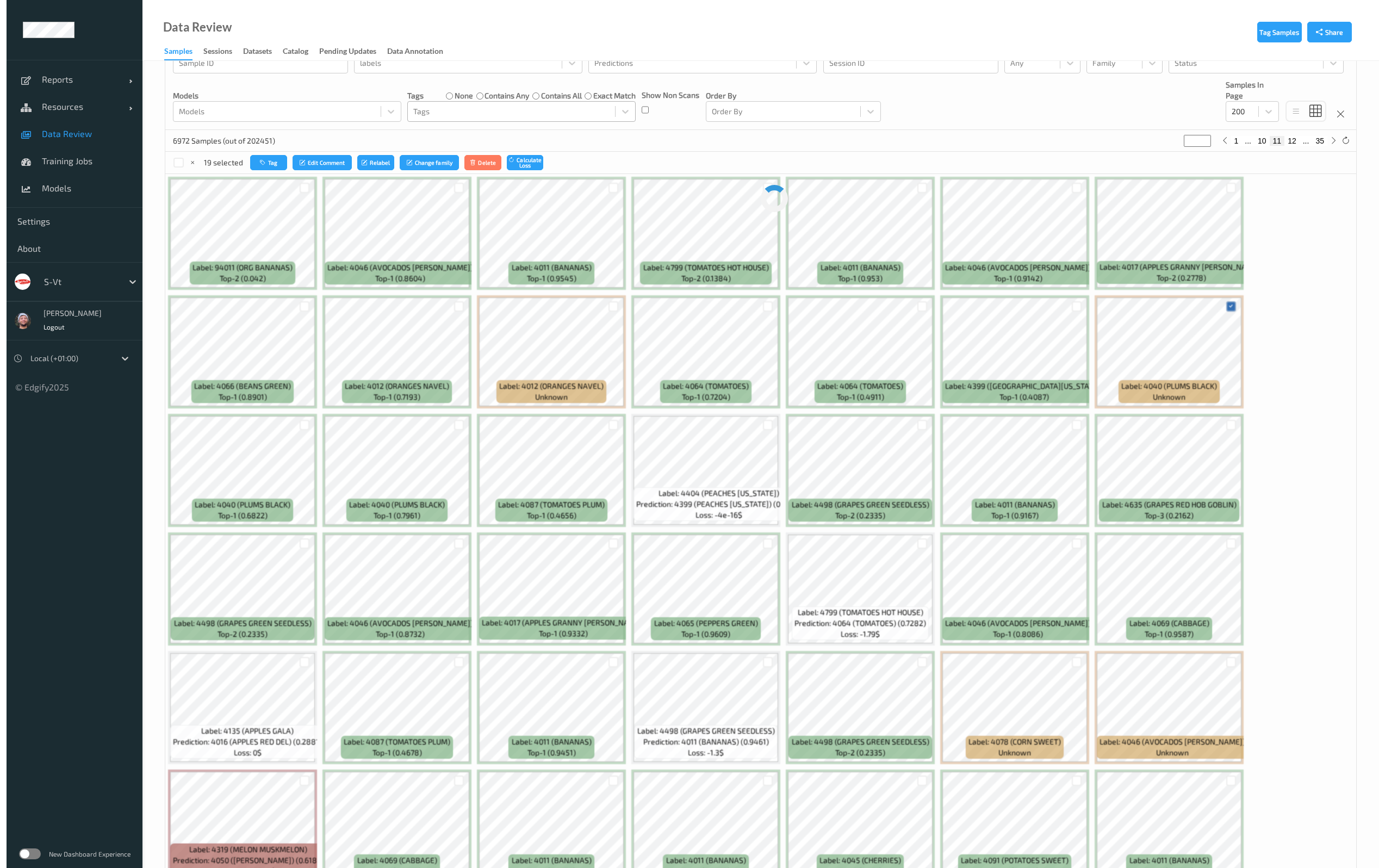
scroll to position [0, 0]
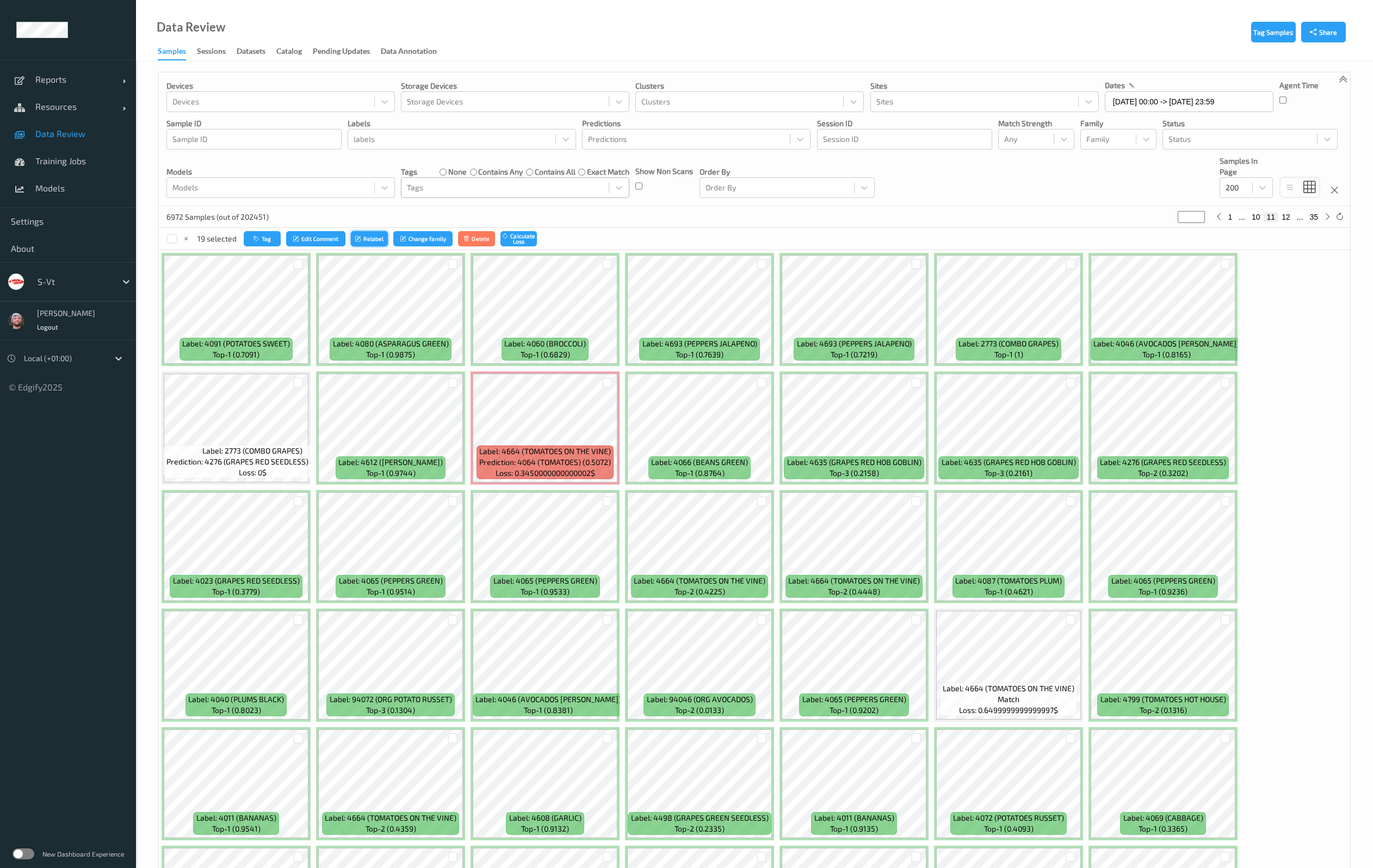
click at [606, 264] on div at bounding box center [607, 264] width 10 height 10
click at [260, 236] on icon "button" at bounding box center [259, 239] width 8 height 7
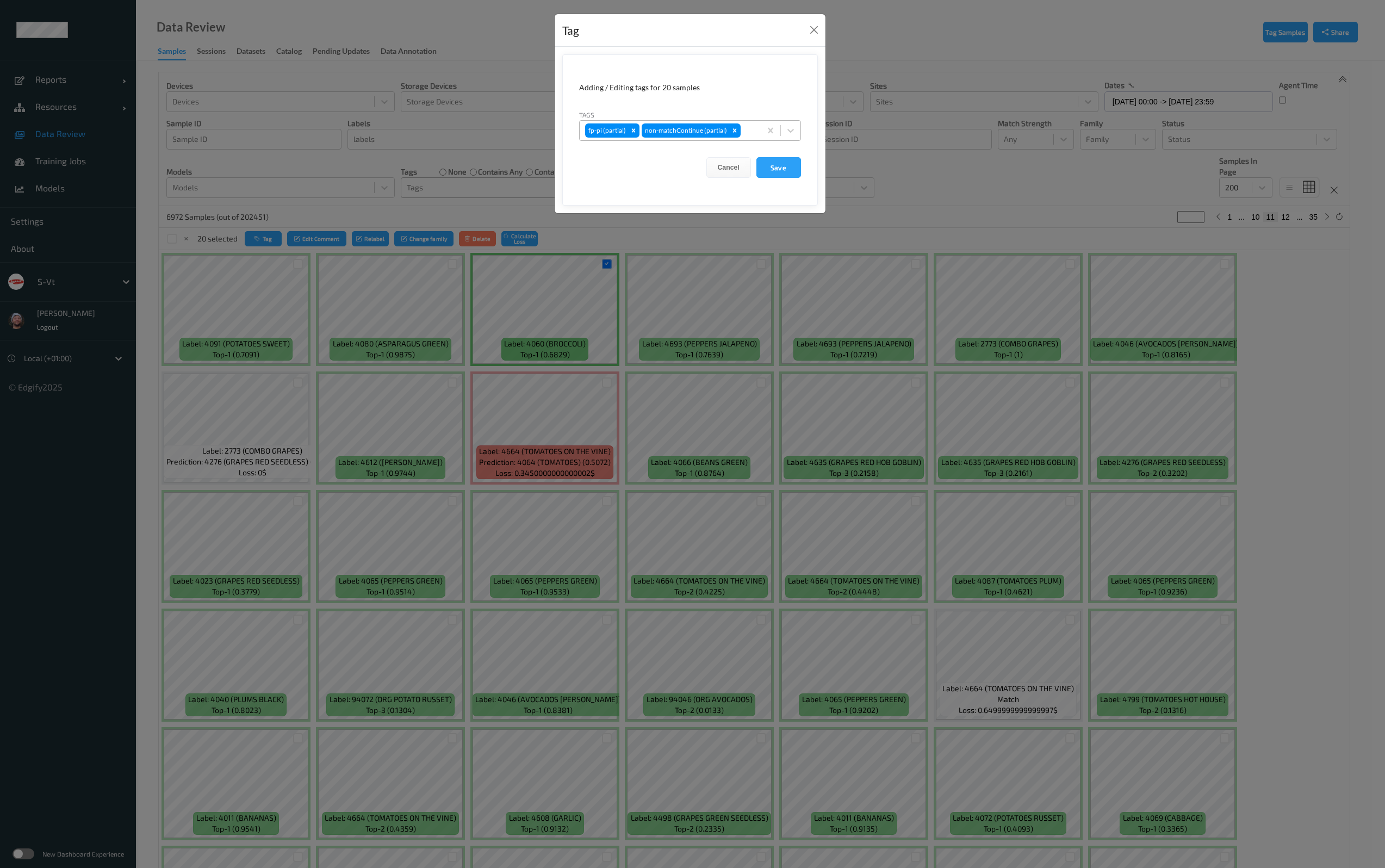
click at [748, 129] on div at bounding box center [748, 130] width 13 height 13
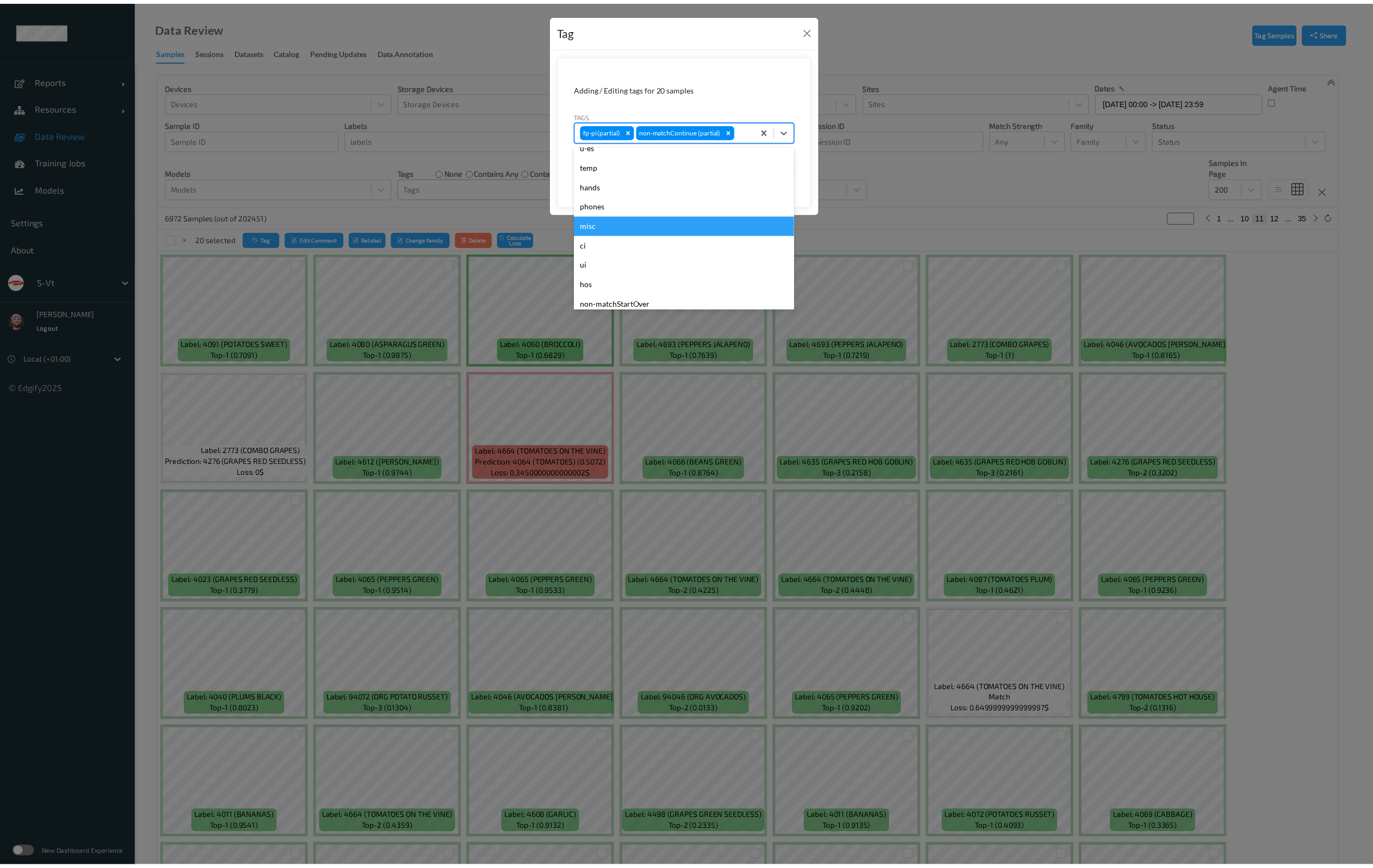
scroll to position [497, 0]
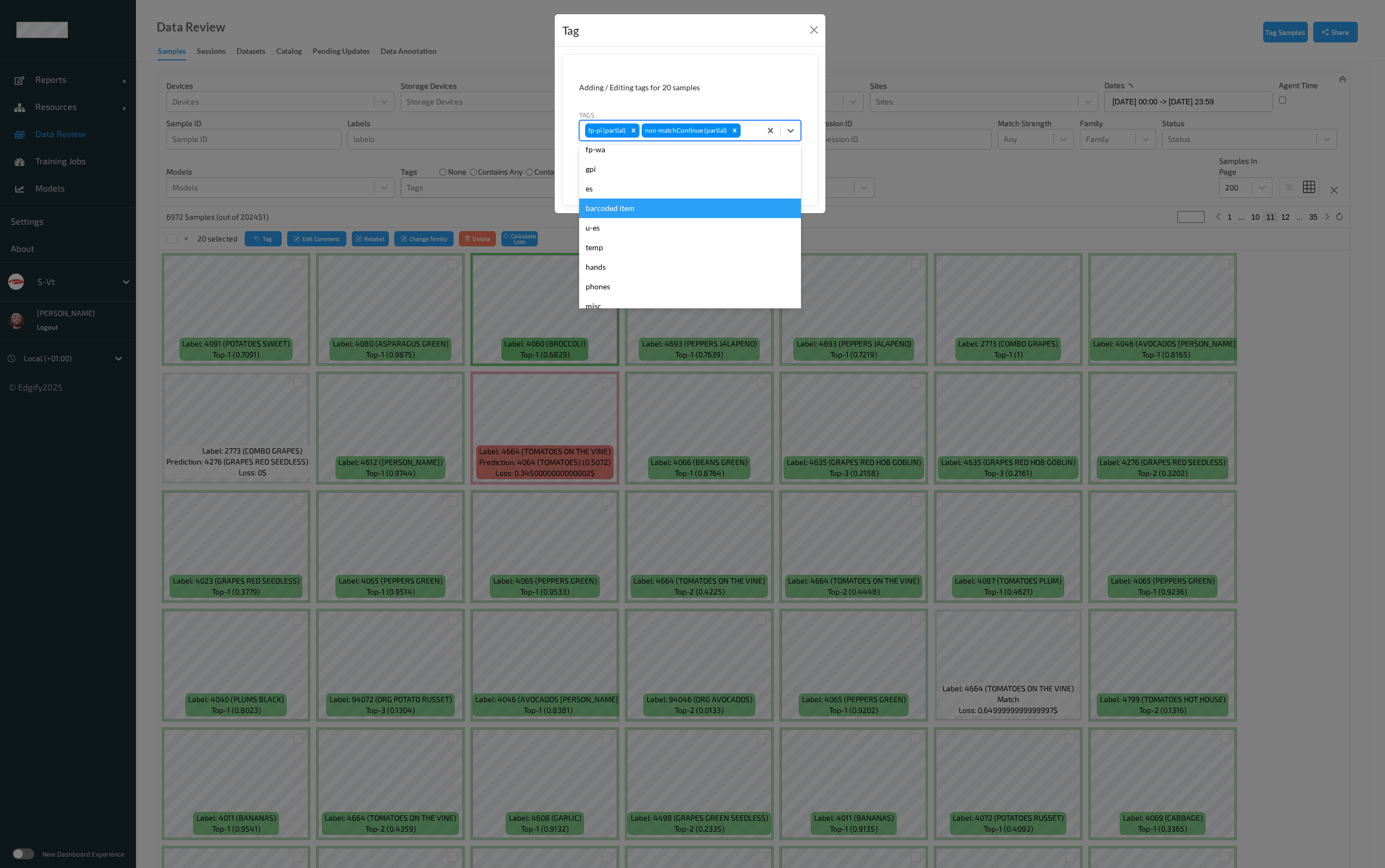
click at [659, 215] on div "barcoded item" at bounding box center [690, 208] width 222 height 20
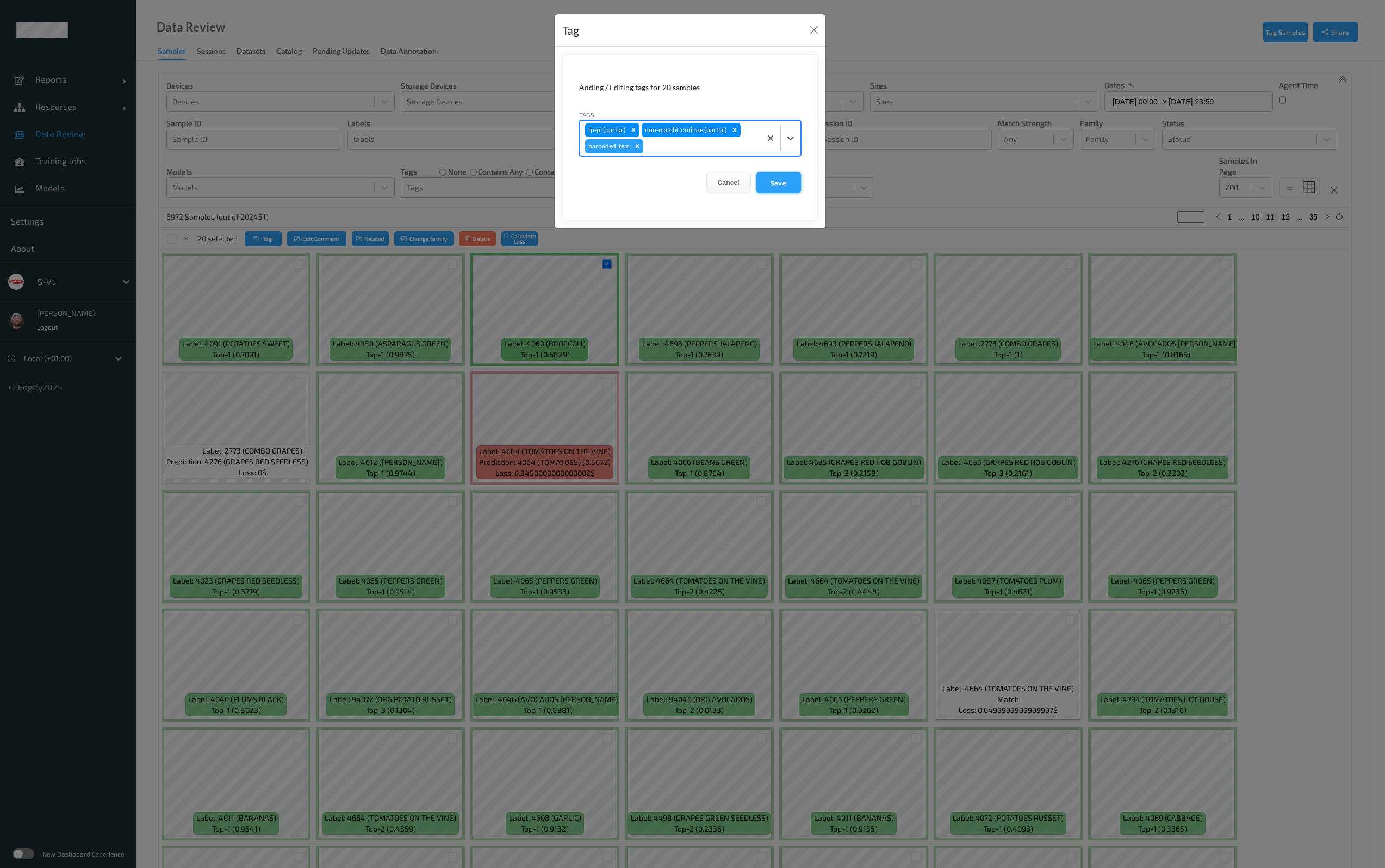
click at [771, 183] on button "Save" at bounding box center [778, 182] width 45 height 21
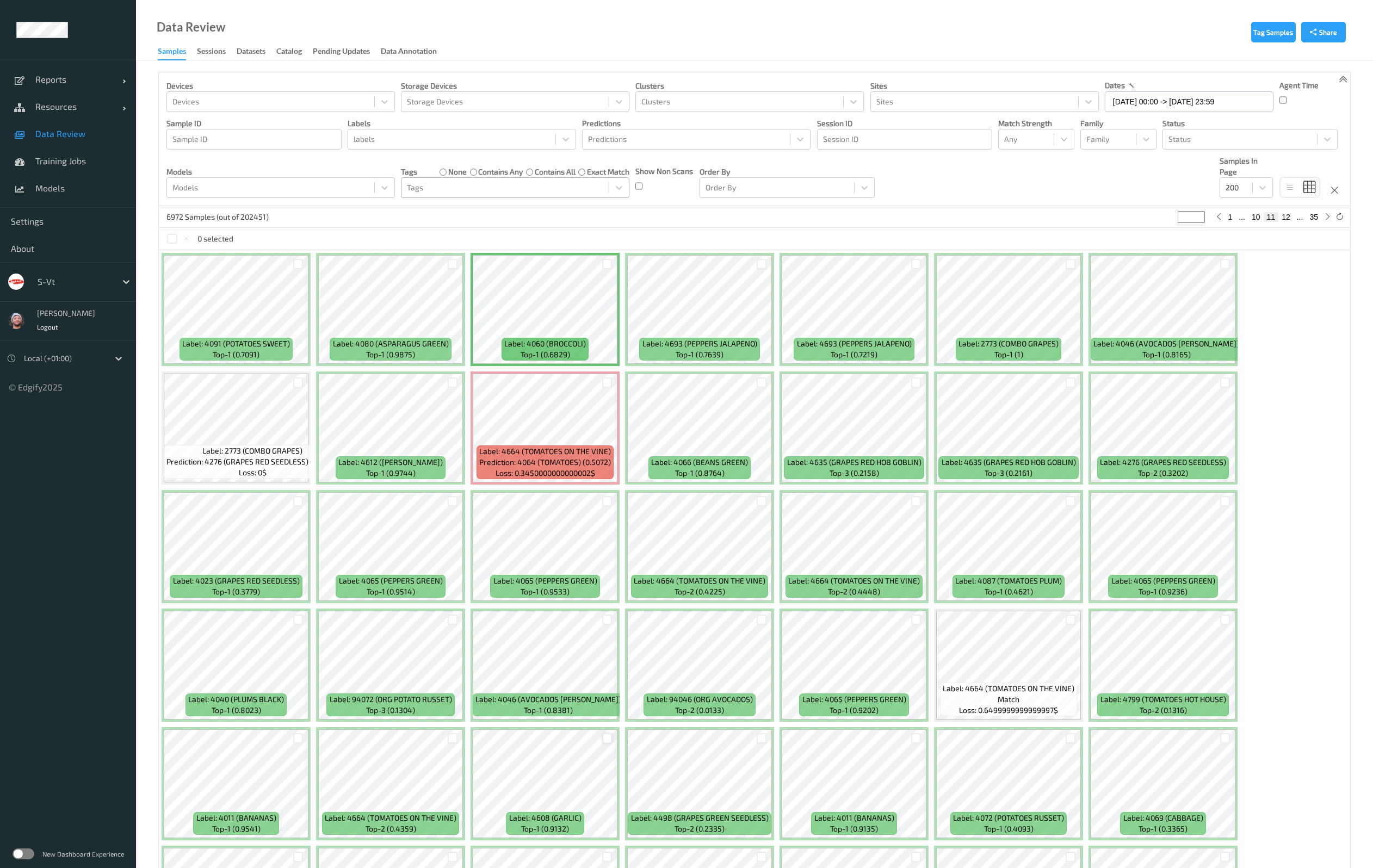
click at [604, 741] on div at bounding box center [607, 738] width 10 height 10
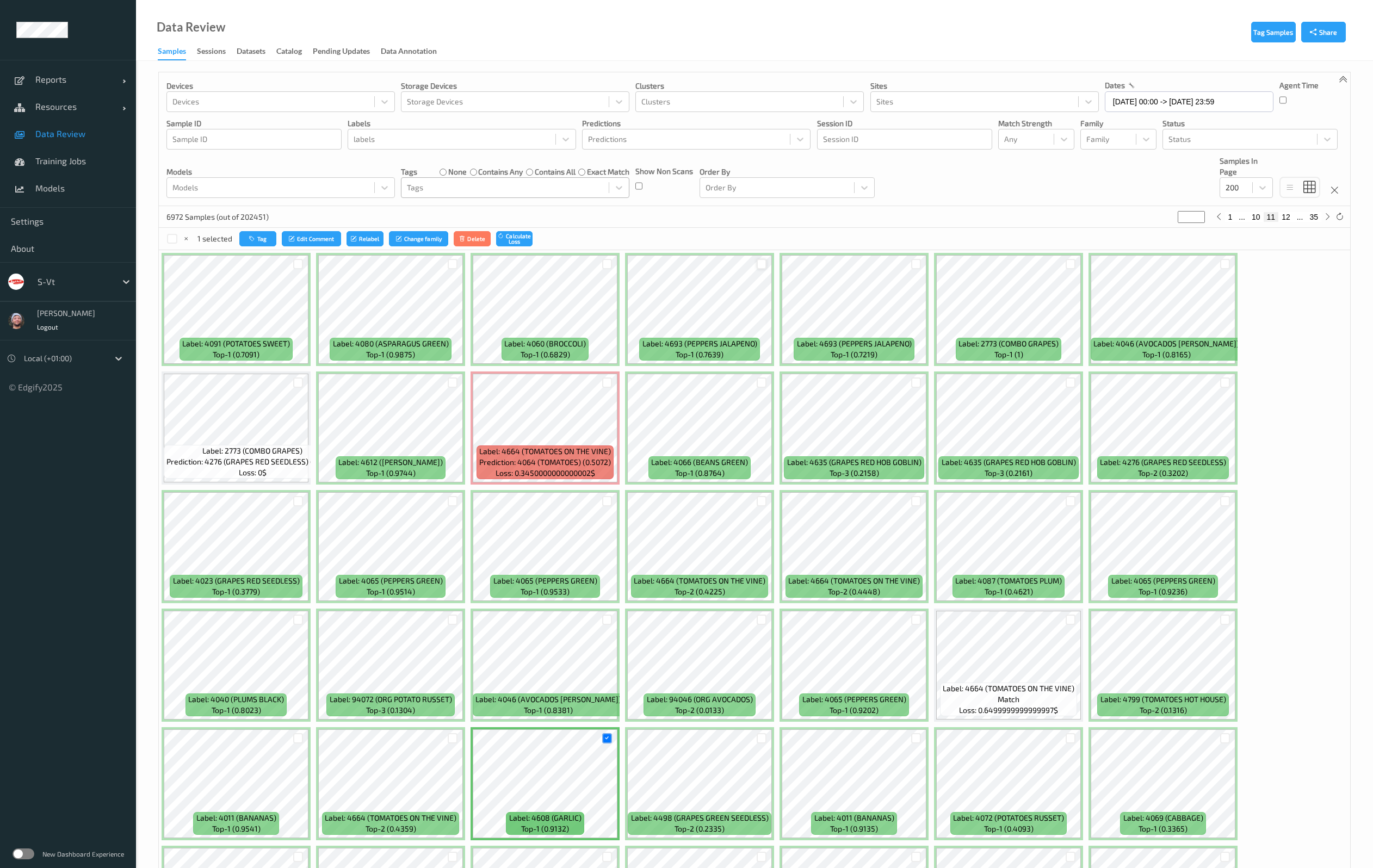
click at [762, 259] on div at bounding box center [761, 264] width 10 height 10
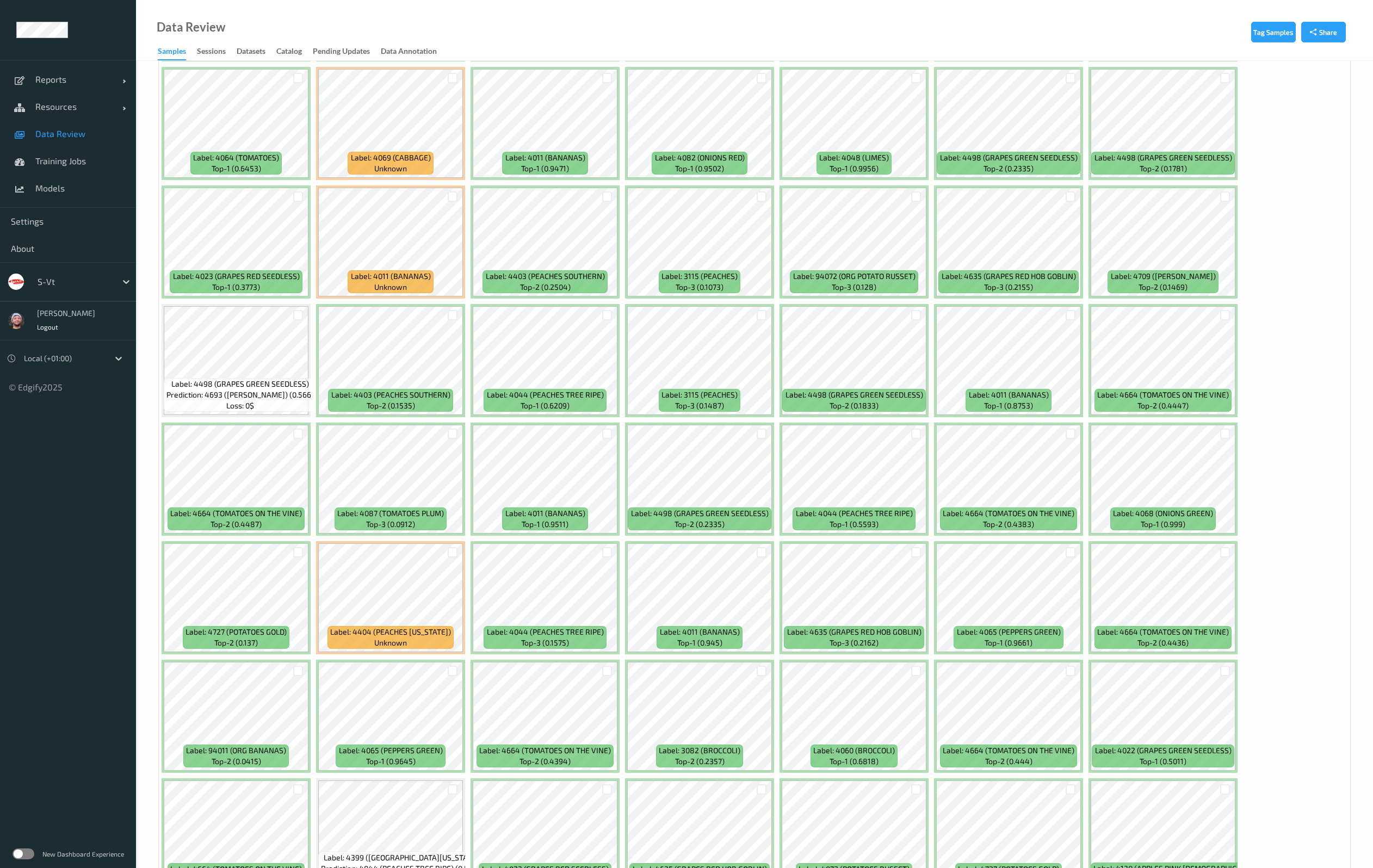
scroll to position [1142, 0]
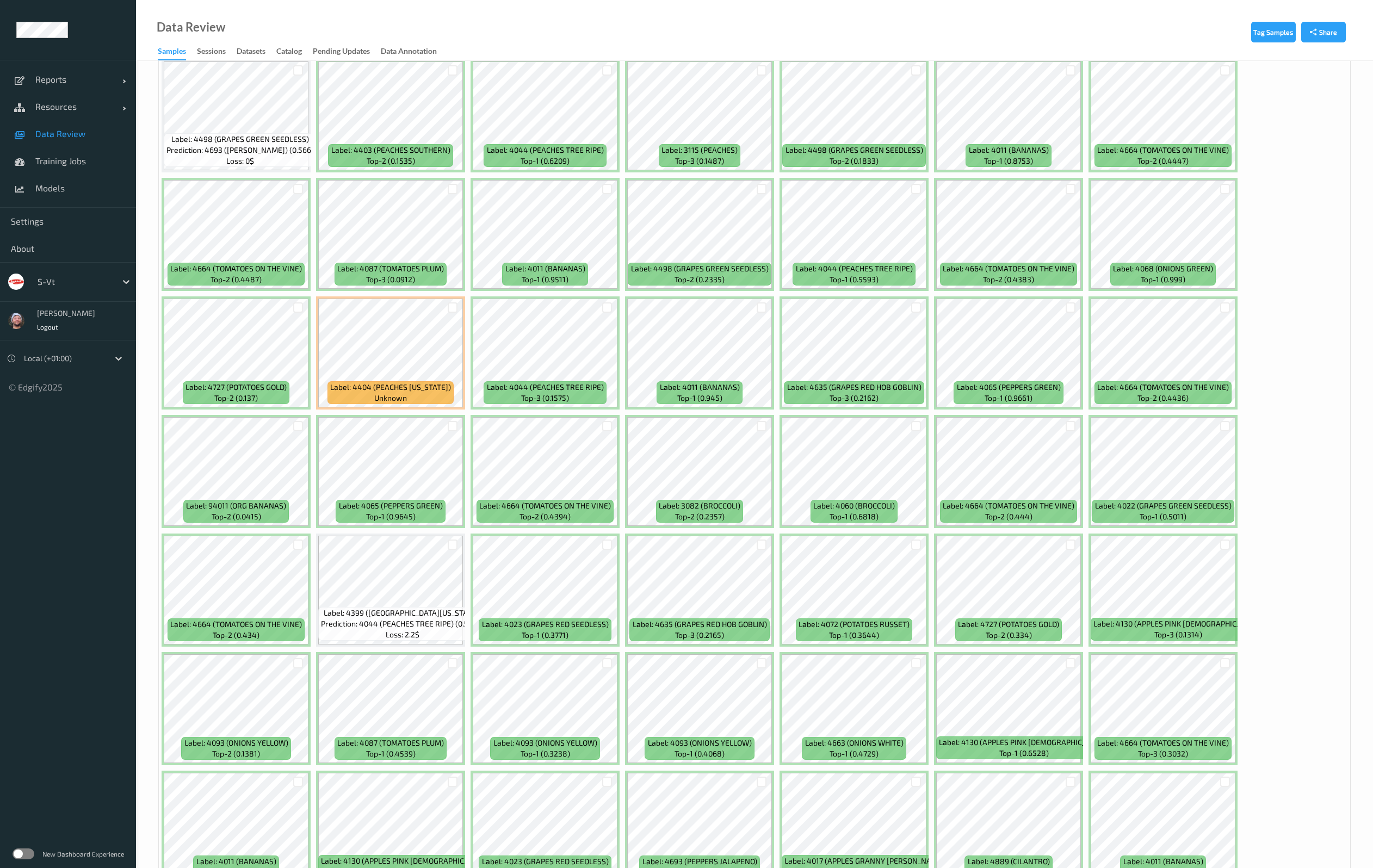
click at [1281, 450] on div "Label: 4091 (POTATOES SWEET) top-1 (0.7091) Label: 4080 (ASPARAGUS GREEN) top-1…" at bounding box center [755, 827] width 1191 height 3437
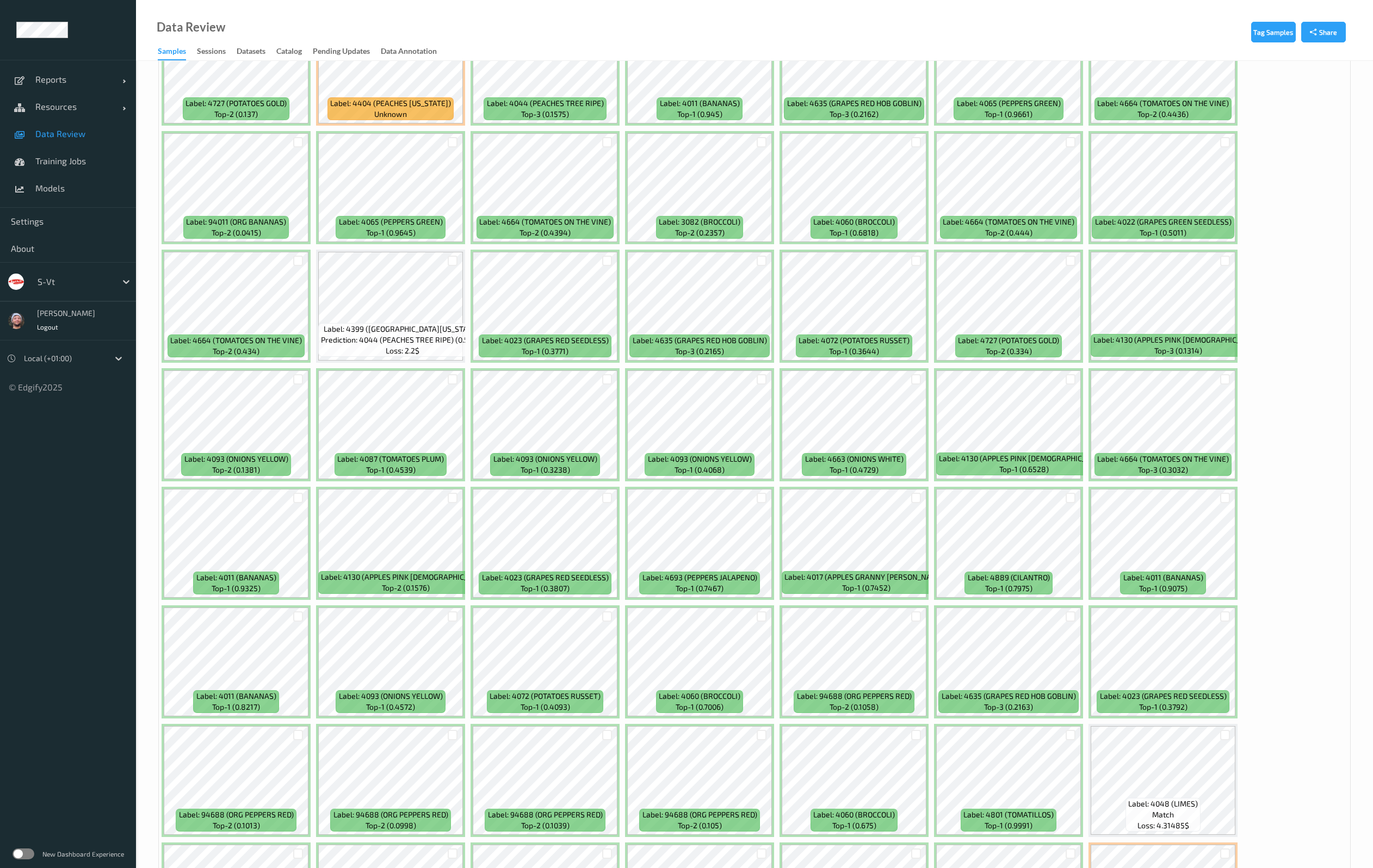
scroll to position [1468, 0]
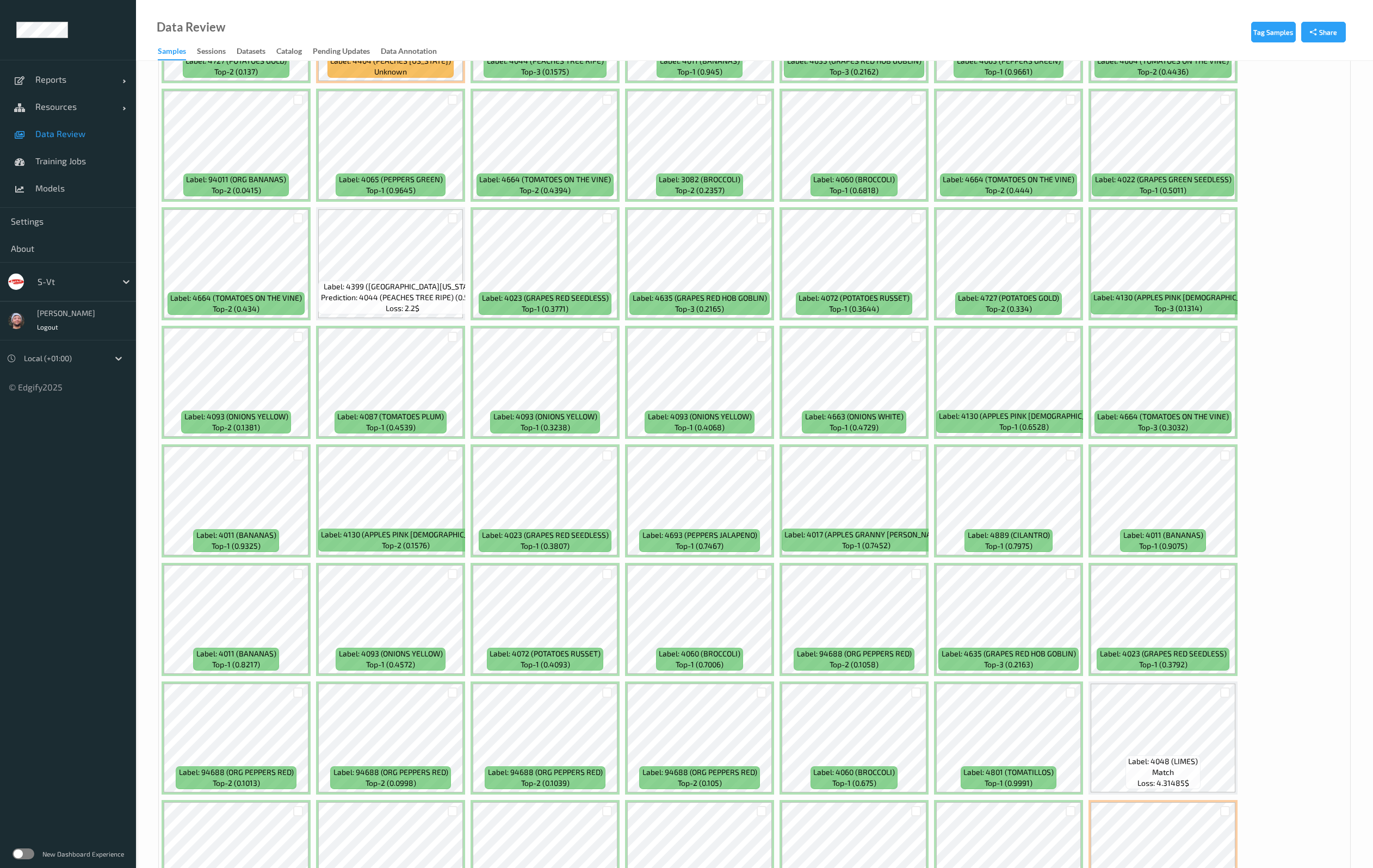
click at [755, 219] on div at bounding box center [761, 218] width 21 height 18
click at [759, 219] on div at bounding box center [761, 218] width 10 height 10
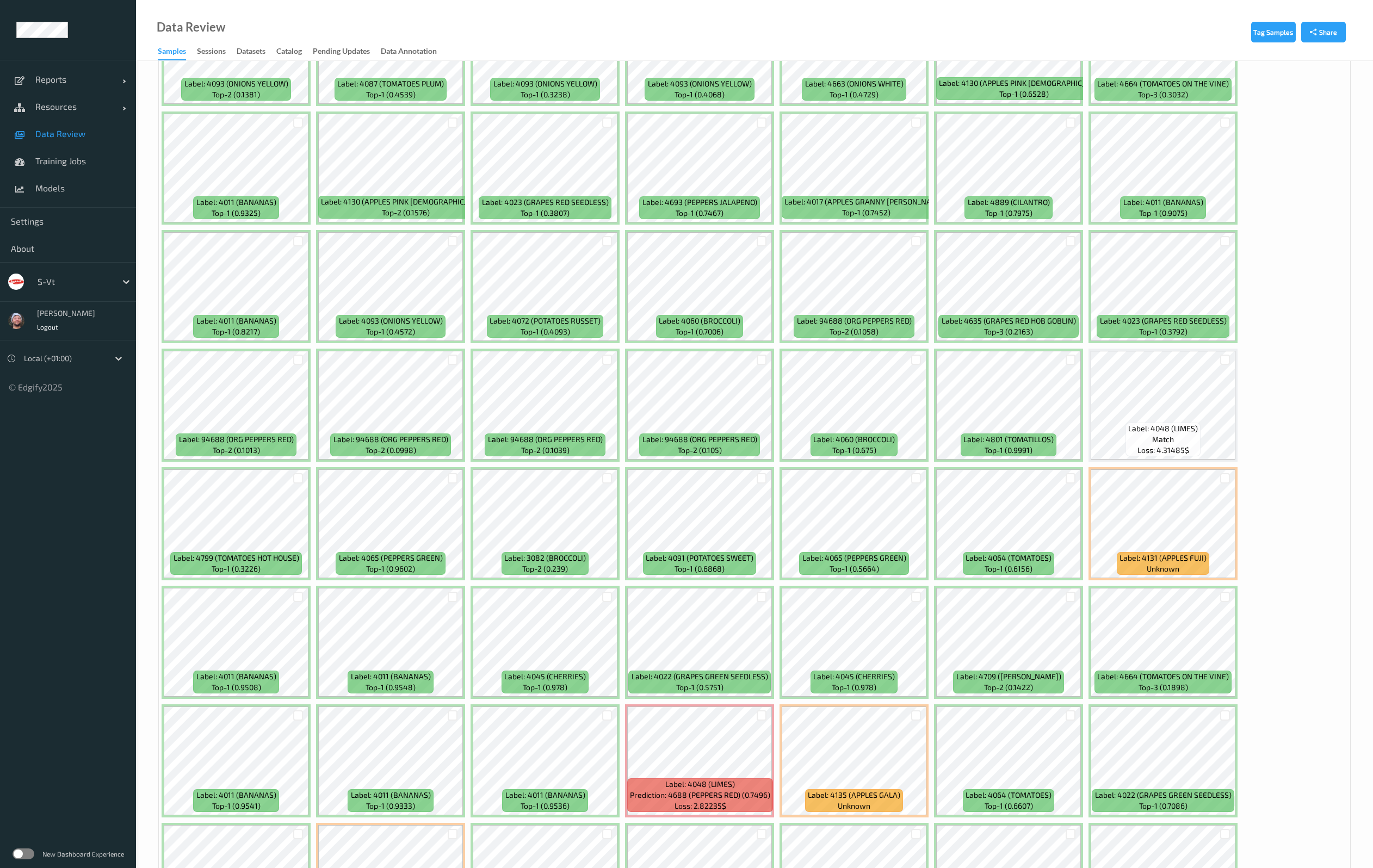
scroll to position [1957, 0]
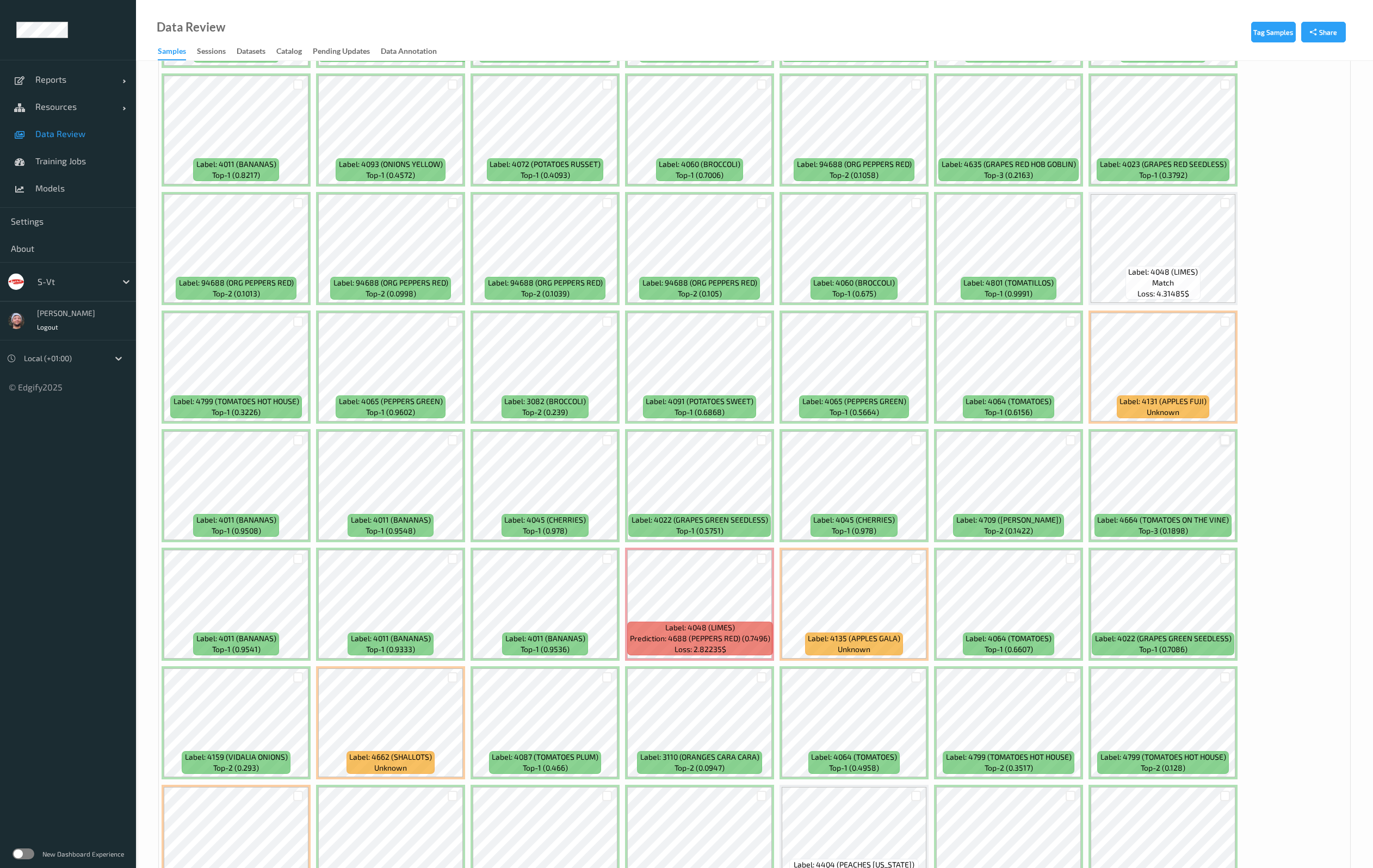
click at [1223, 439] on div at bounding box center [1225, 440] width 10 height 10
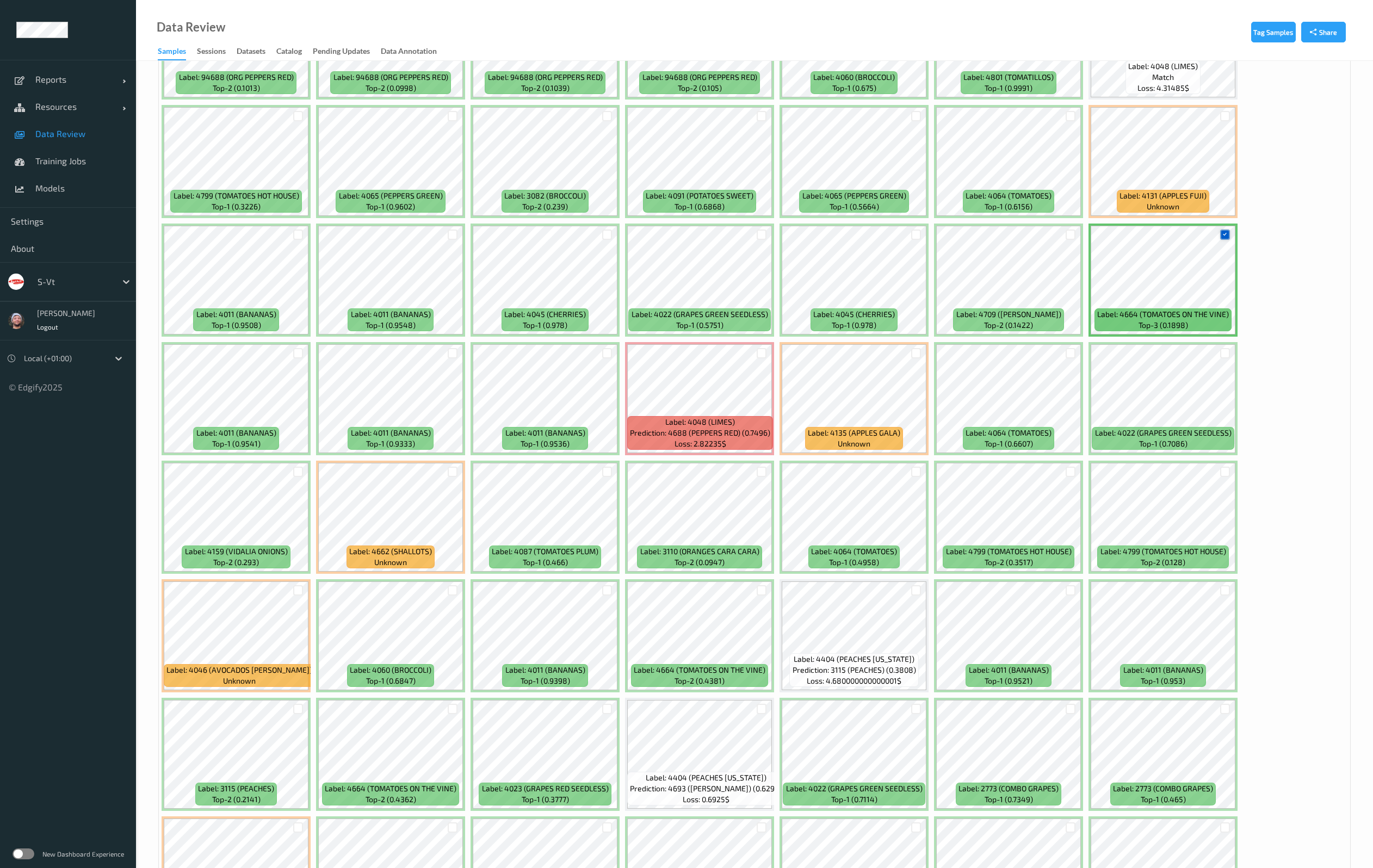
scroll to position [2202, 0]
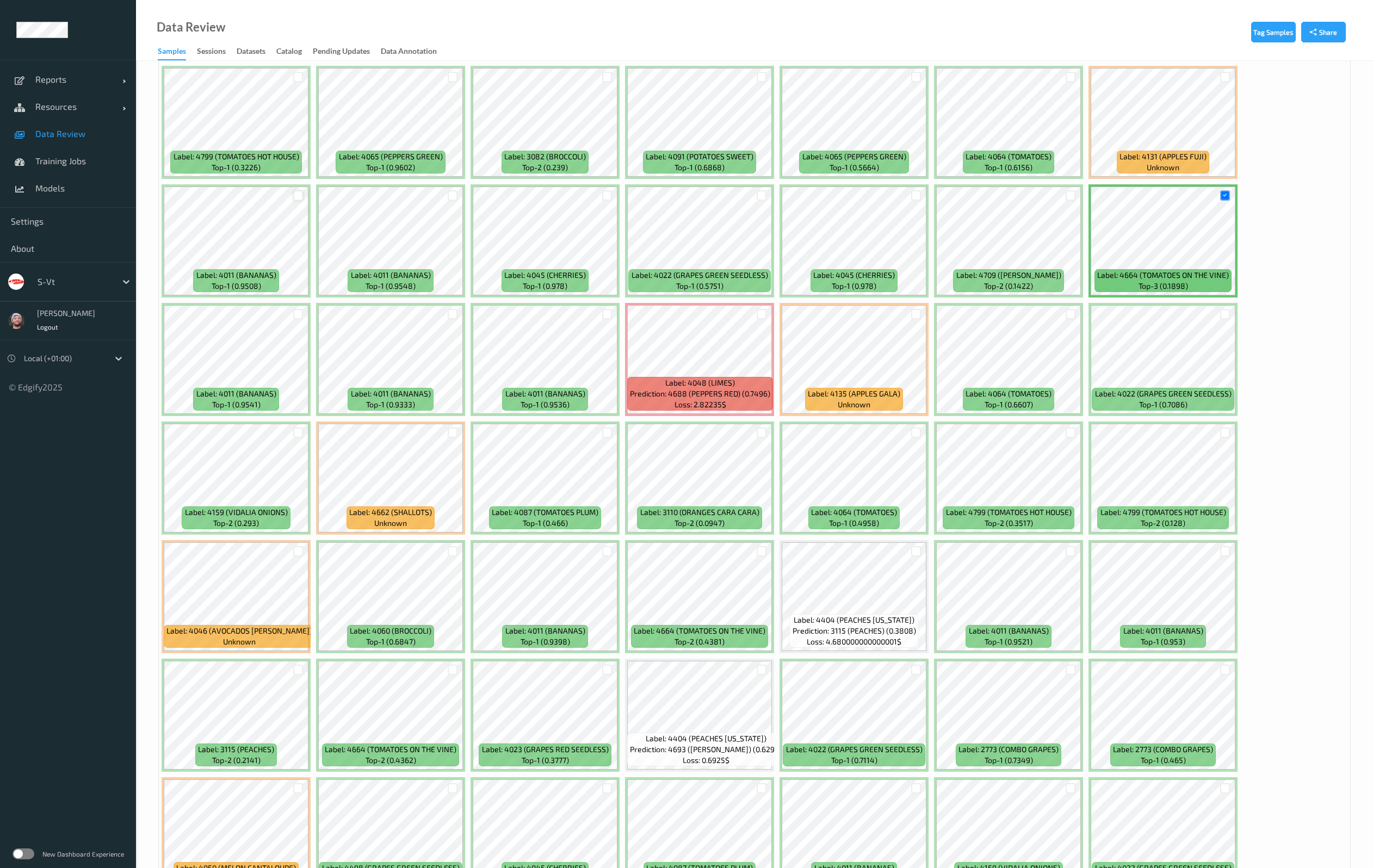
click at [296, 194] on div at bounding box center [298, 195] width 10 height 10
click at [296, 551] on div at bounding box center [298, 551] width 10 height 10
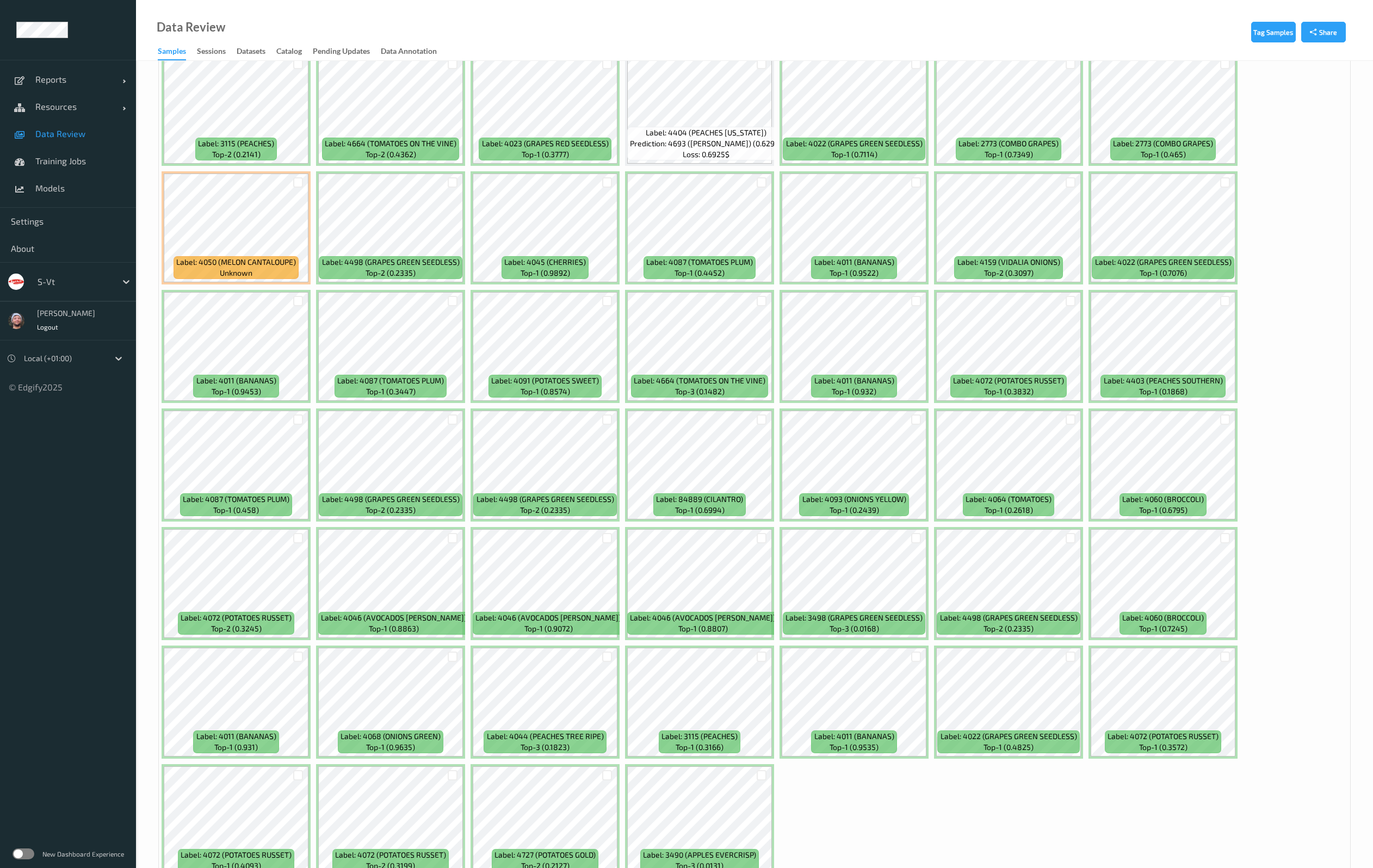
scroll to position [2864, 0]
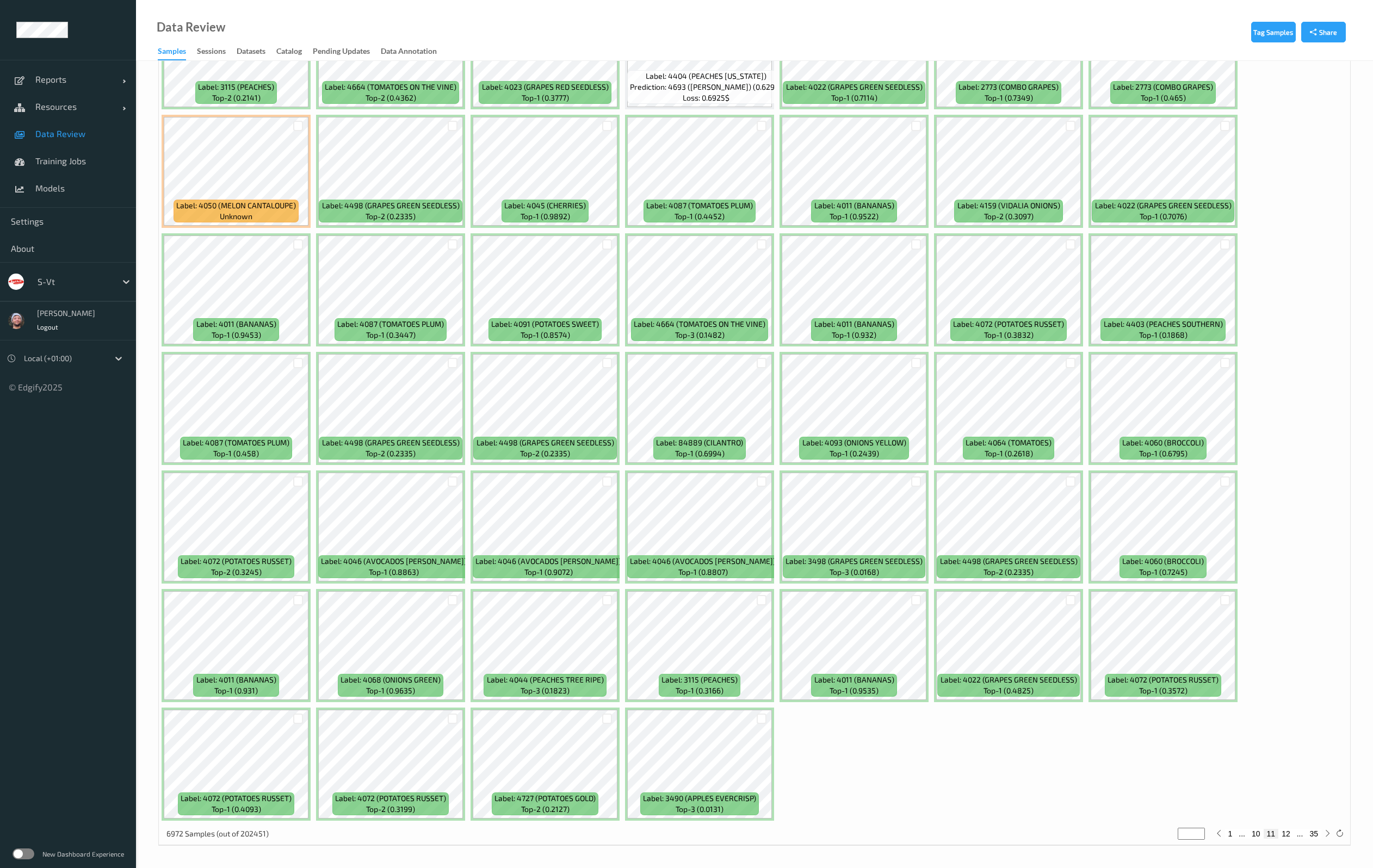
click at [1283, 830] on button "12" at bounding box center [1285, 833] width 15 height 10
type input "**"
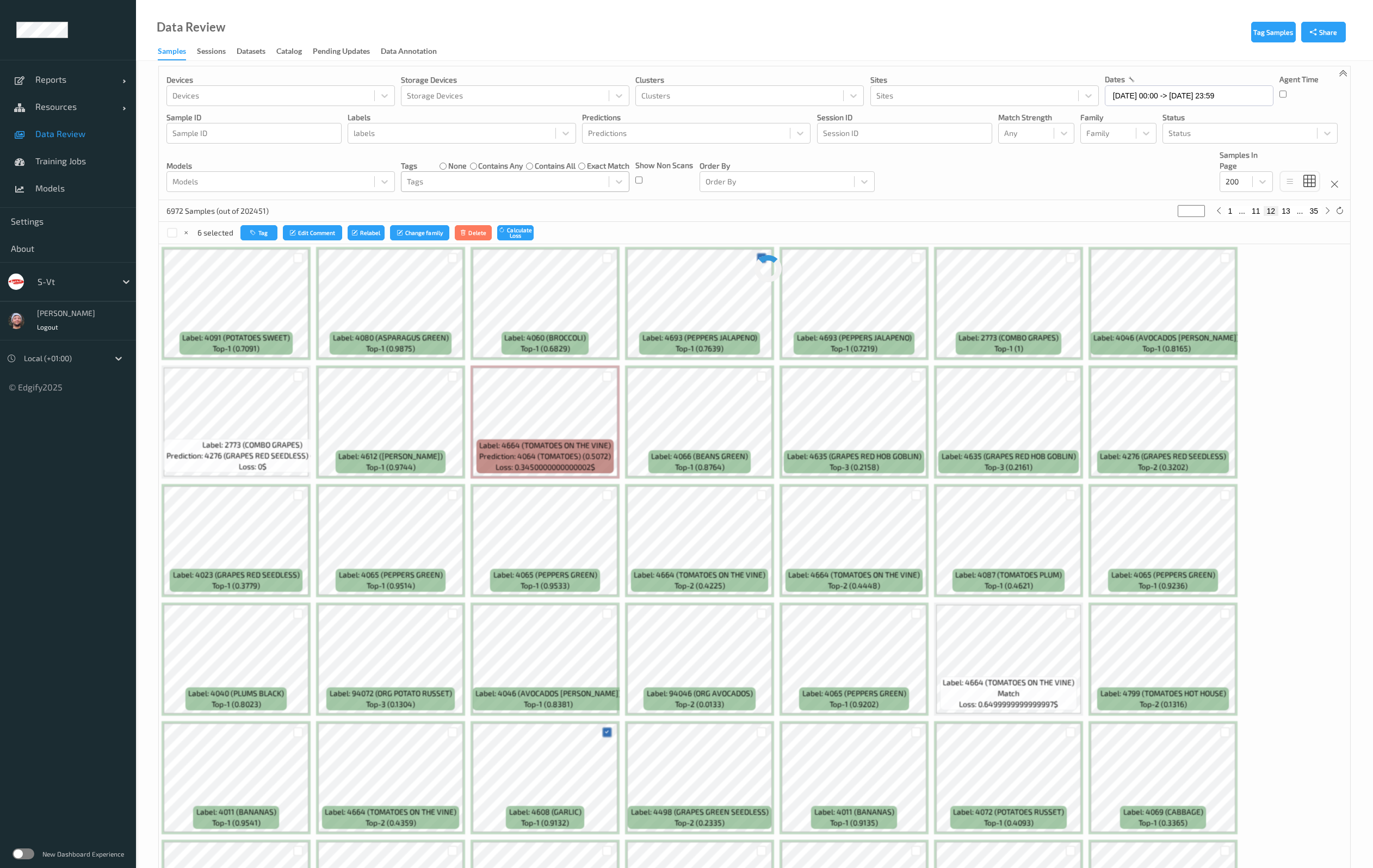
scroll to position [0, 0]
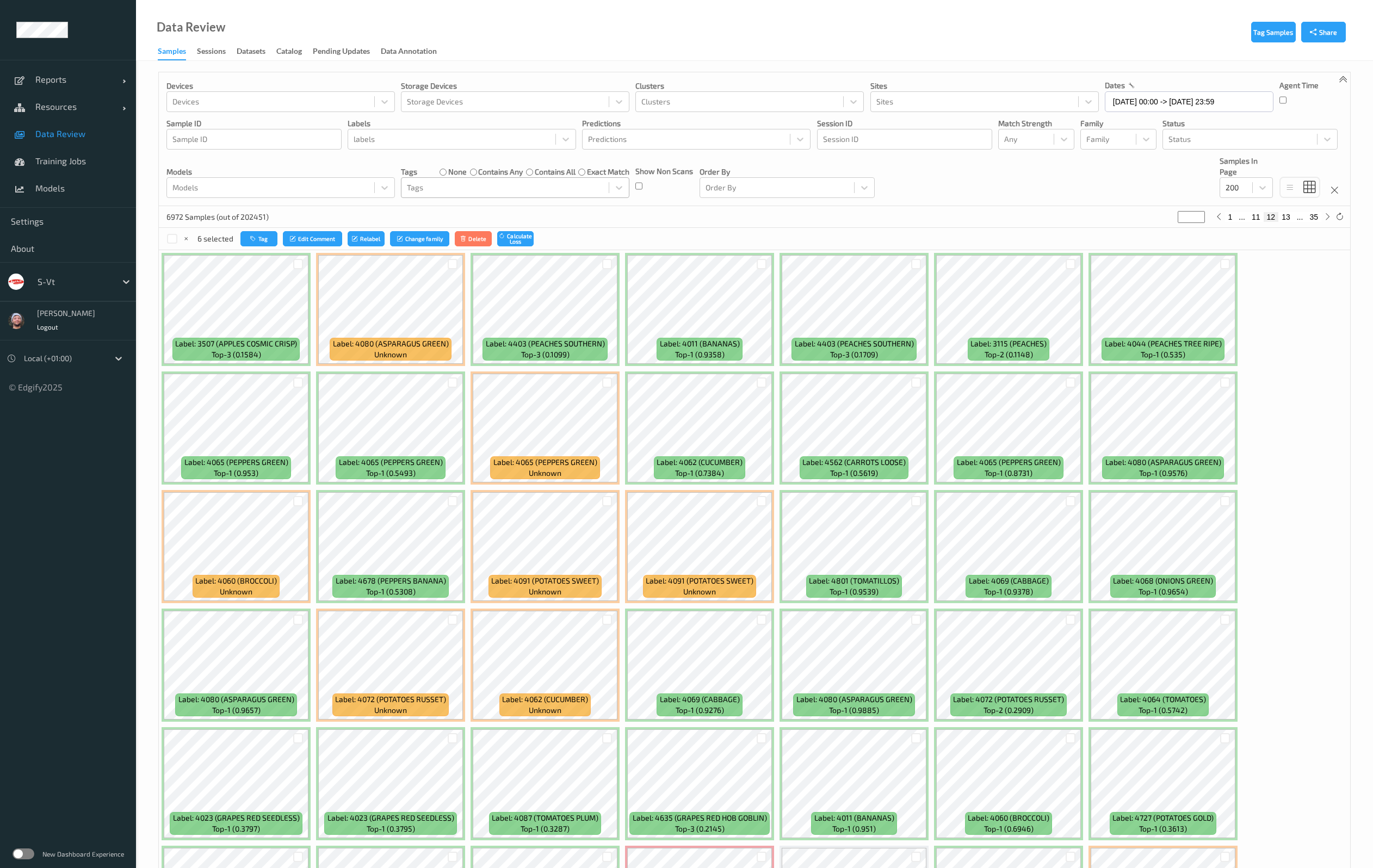
click at [814, 216] on div "6972 Samples (out of 202451) ** 1 ... 11 12 13 ... 35" at bounding box center [755, 217] width 1191 height 22
click at [764, 381] on div at bounding box center [761, 382] width 10 height 10
click at [764, 736] on div at bounding box center [761, 738] width 10 height 10
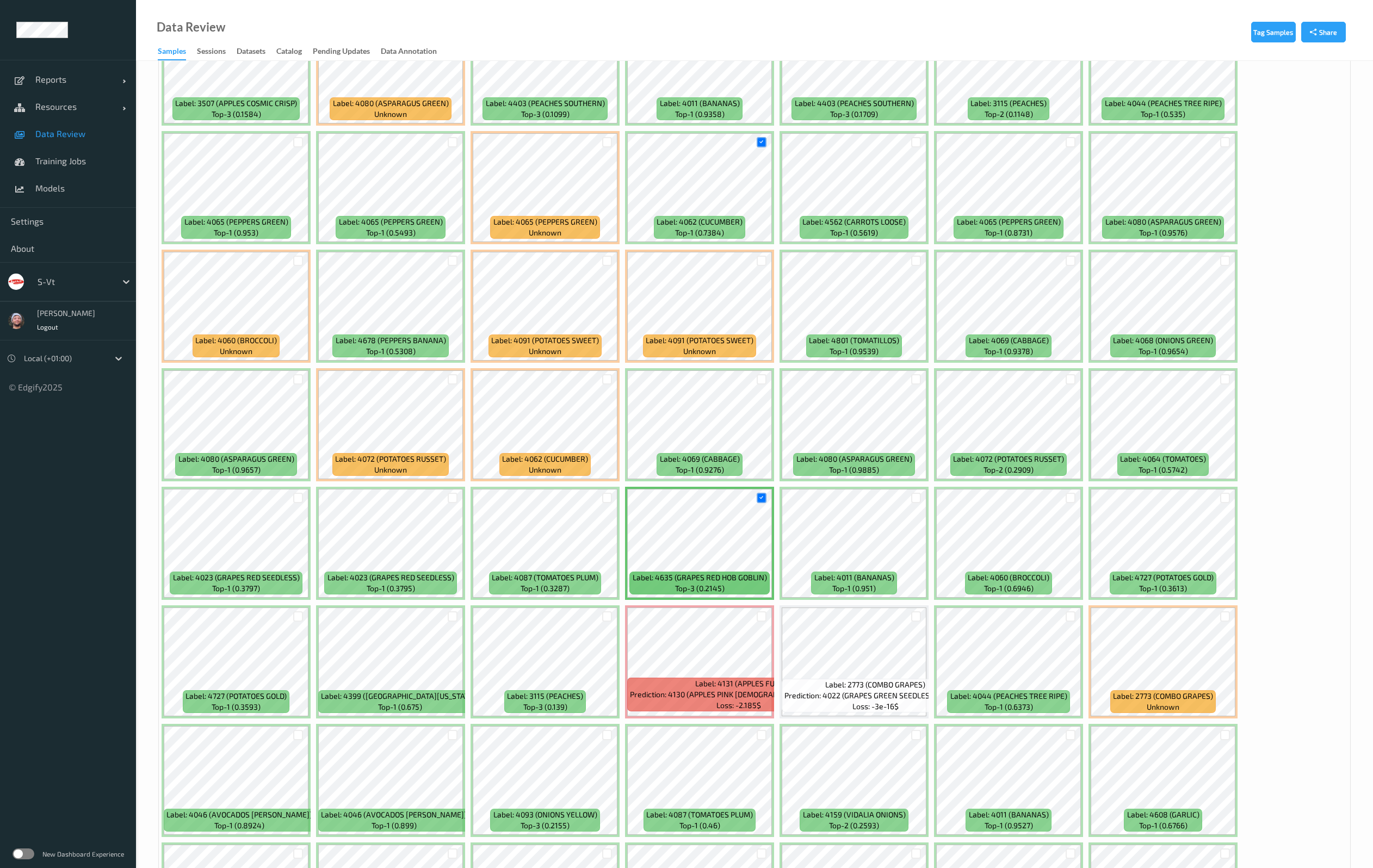
scroll to position [244, 0]
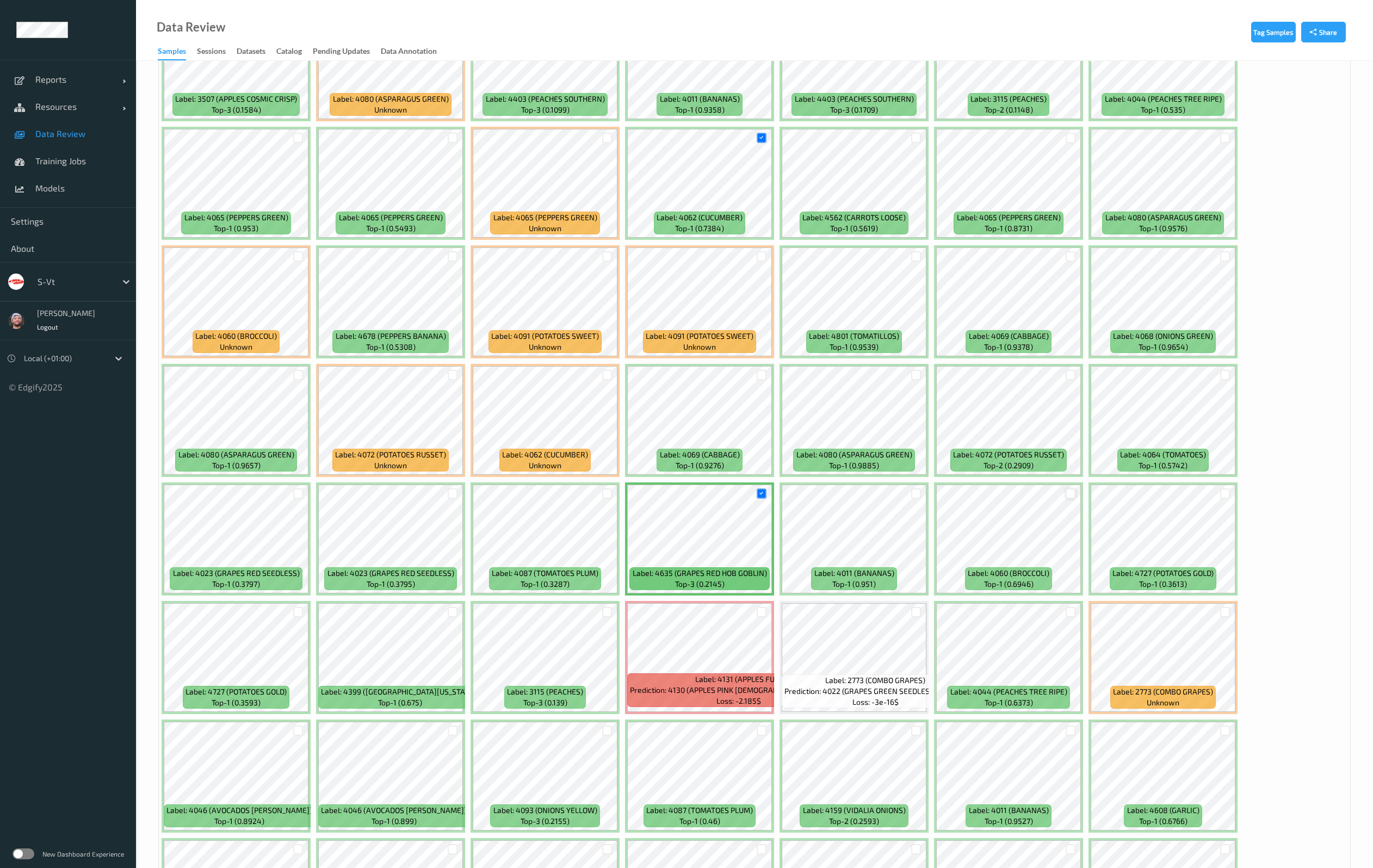
click at [1069, 493] on div at bounding box center [1070, 493] width 10 height 10
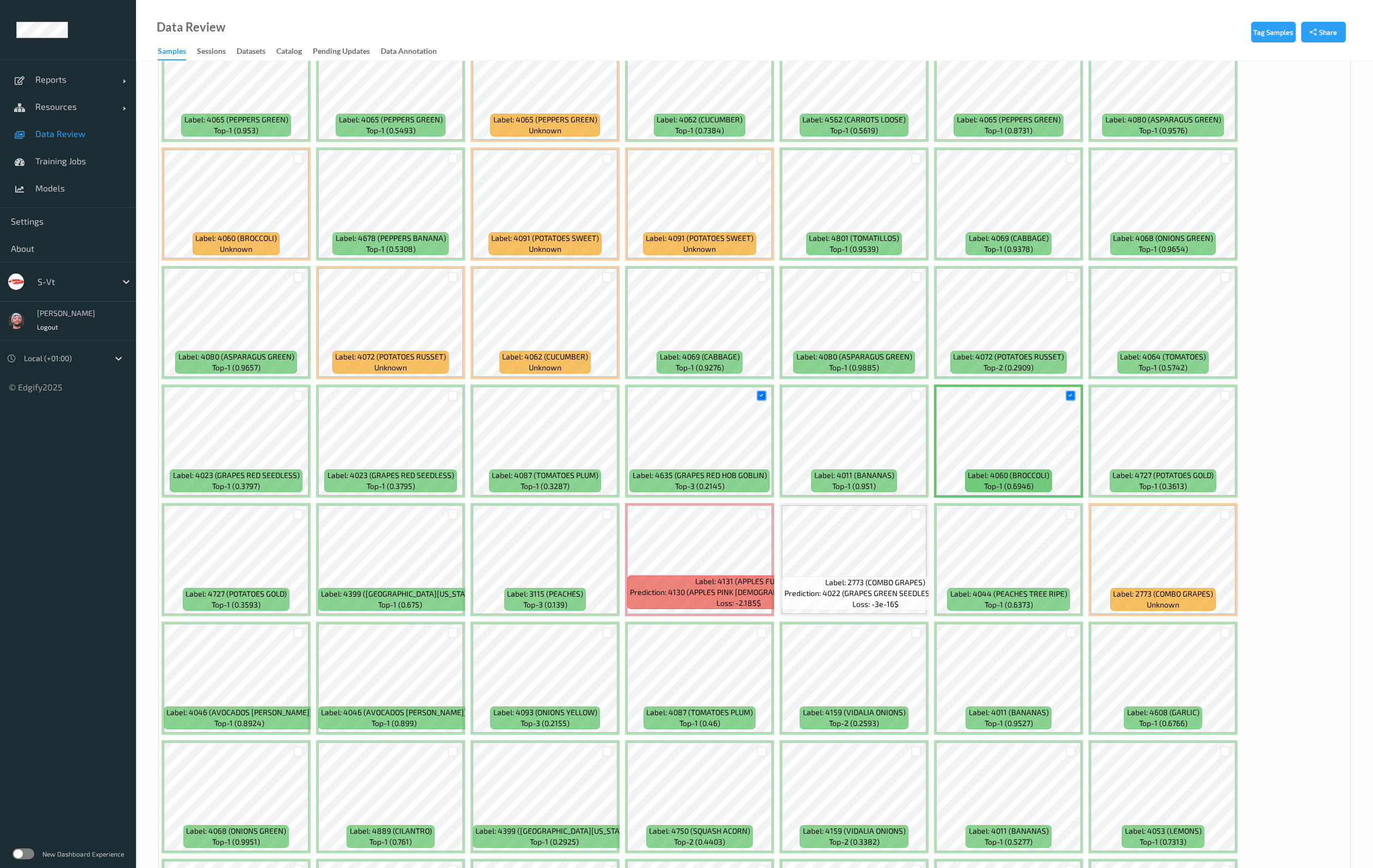
scroll to position [490, 0]
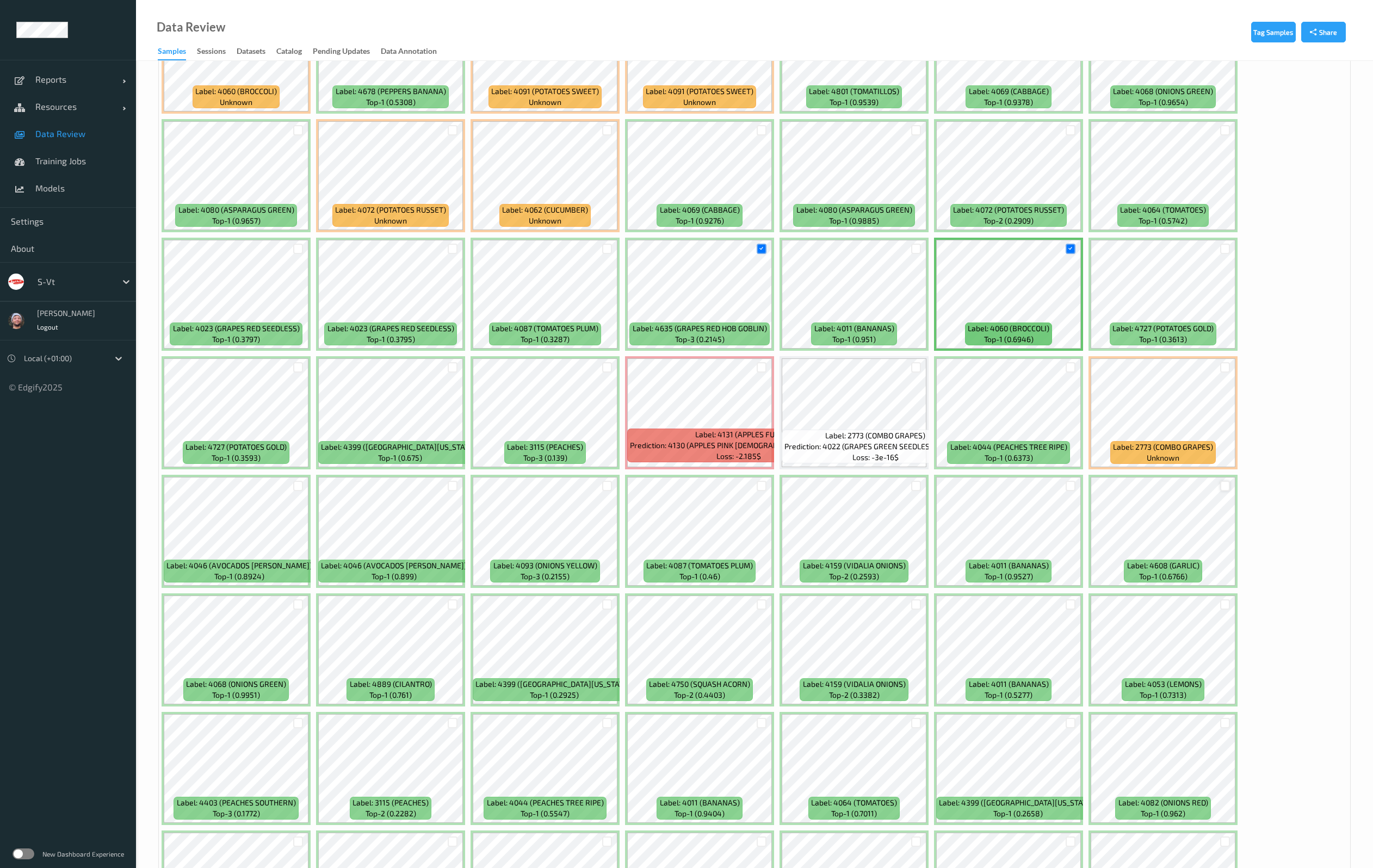
click at [1225, 484] on div at bounding box center [1225, 485] width 10 height 10
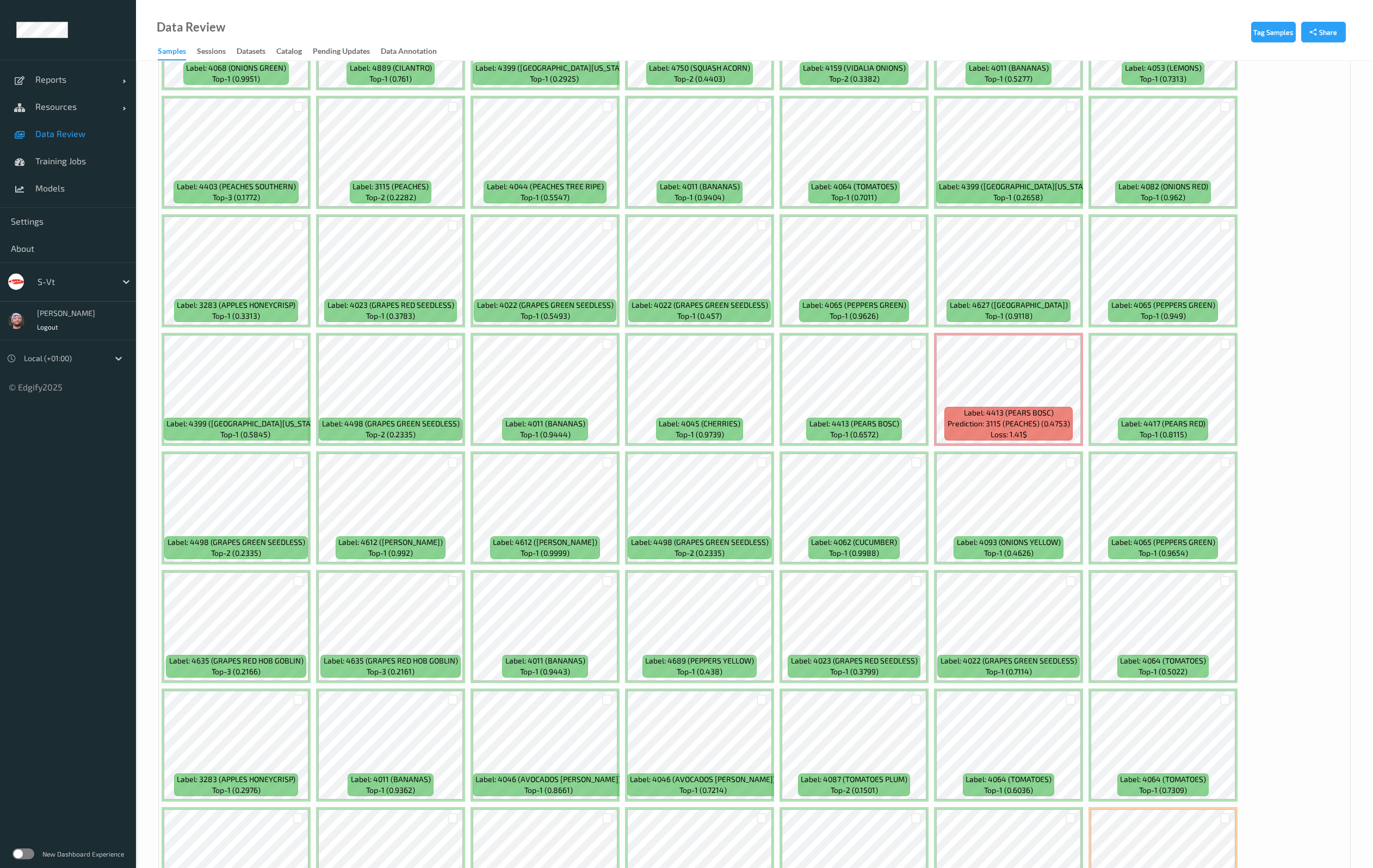
scroll to position [1142, 0]
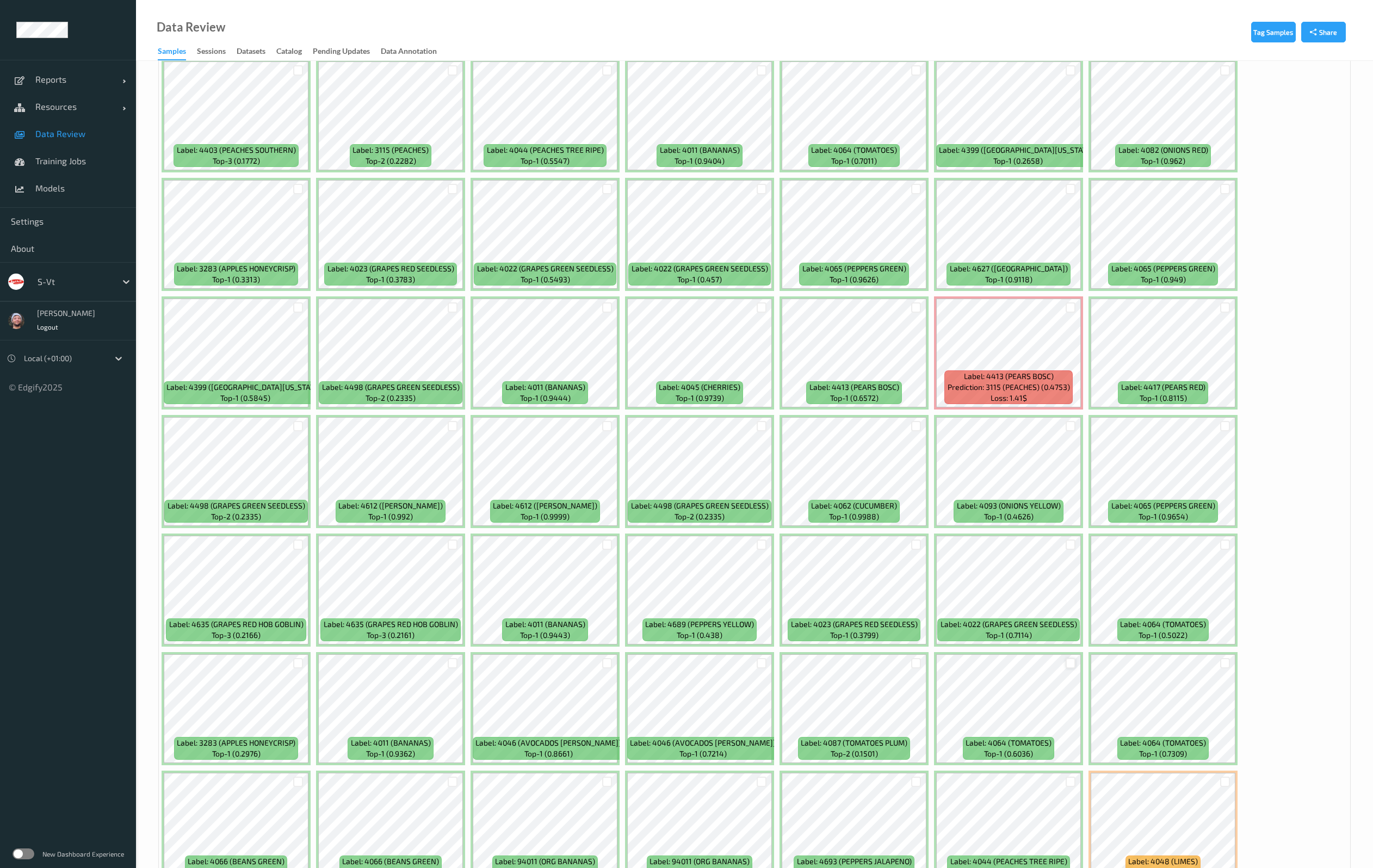
click at [1070, 659] on div at bounding box center [1070, 663] width 10 height 10
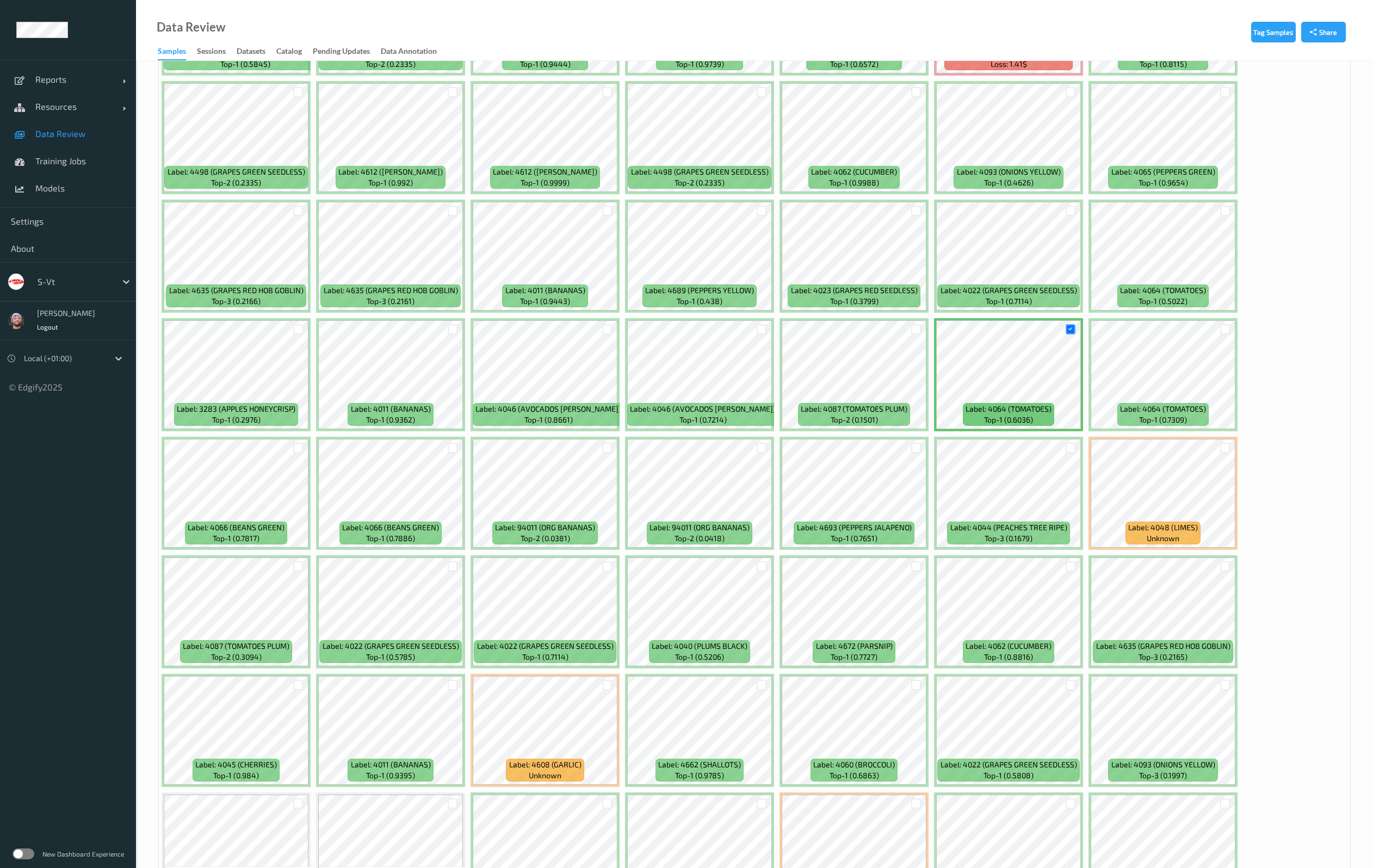
scroll to position [1549, 0]
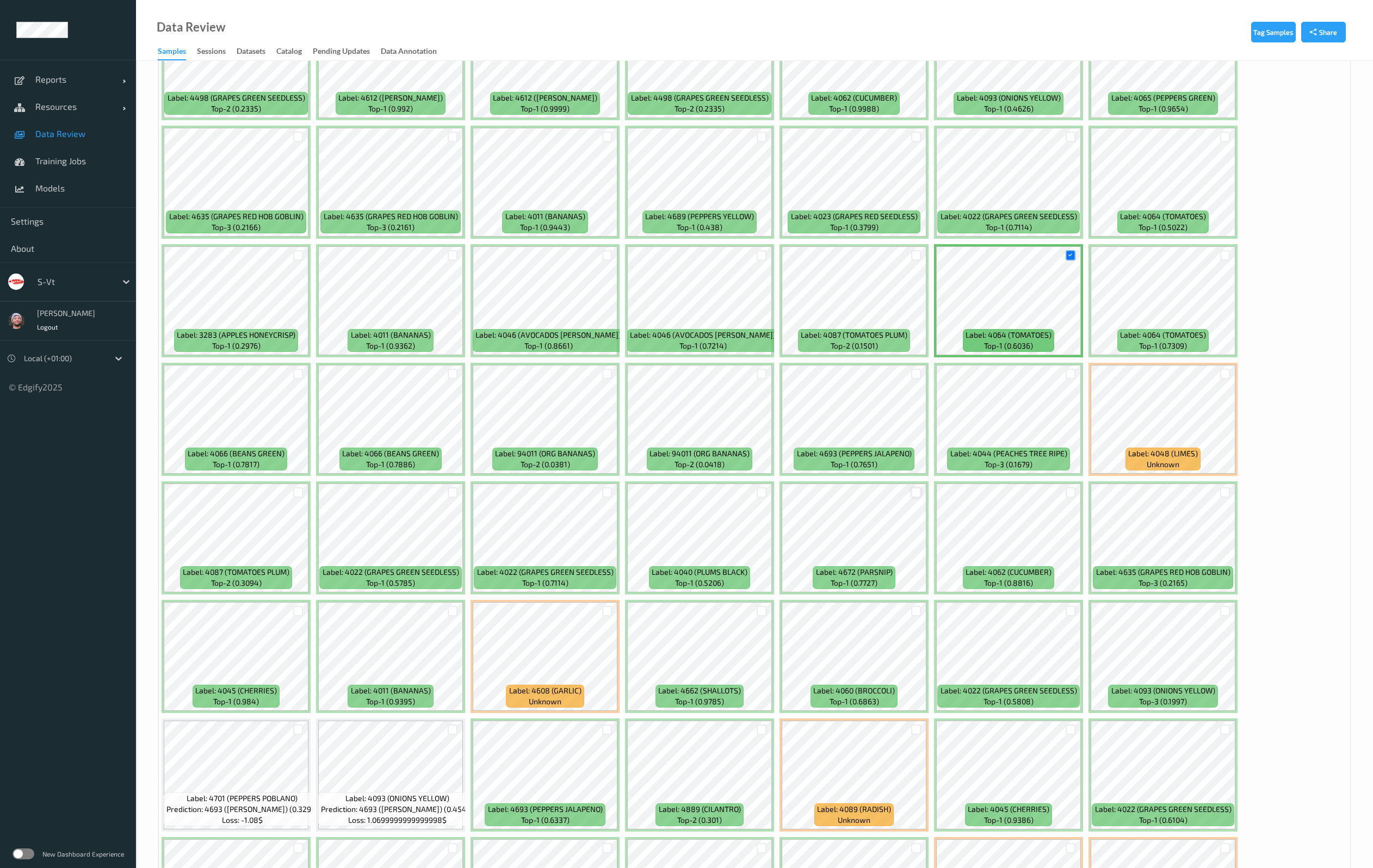
click at [914, 487] on div at bounding box center [916, 492] width 10 height 10
click at [1069, 485] on div at bounding box center [1070, 493] width 21 height 18
click at [604, 613] on div at bounding box center [607, 610] width 10 height 10
click at [1069, 488] on div at bounding box center [1070, 492] width 10 height 10
click at [1279, 598] on div "Label: 3507 (APPLES COSMIC CRISP) top-3 (0.1584) Label: 4080 (ASPARAGUS GREEN) …" at bounding box center [755, 419] width 1191 height 3437
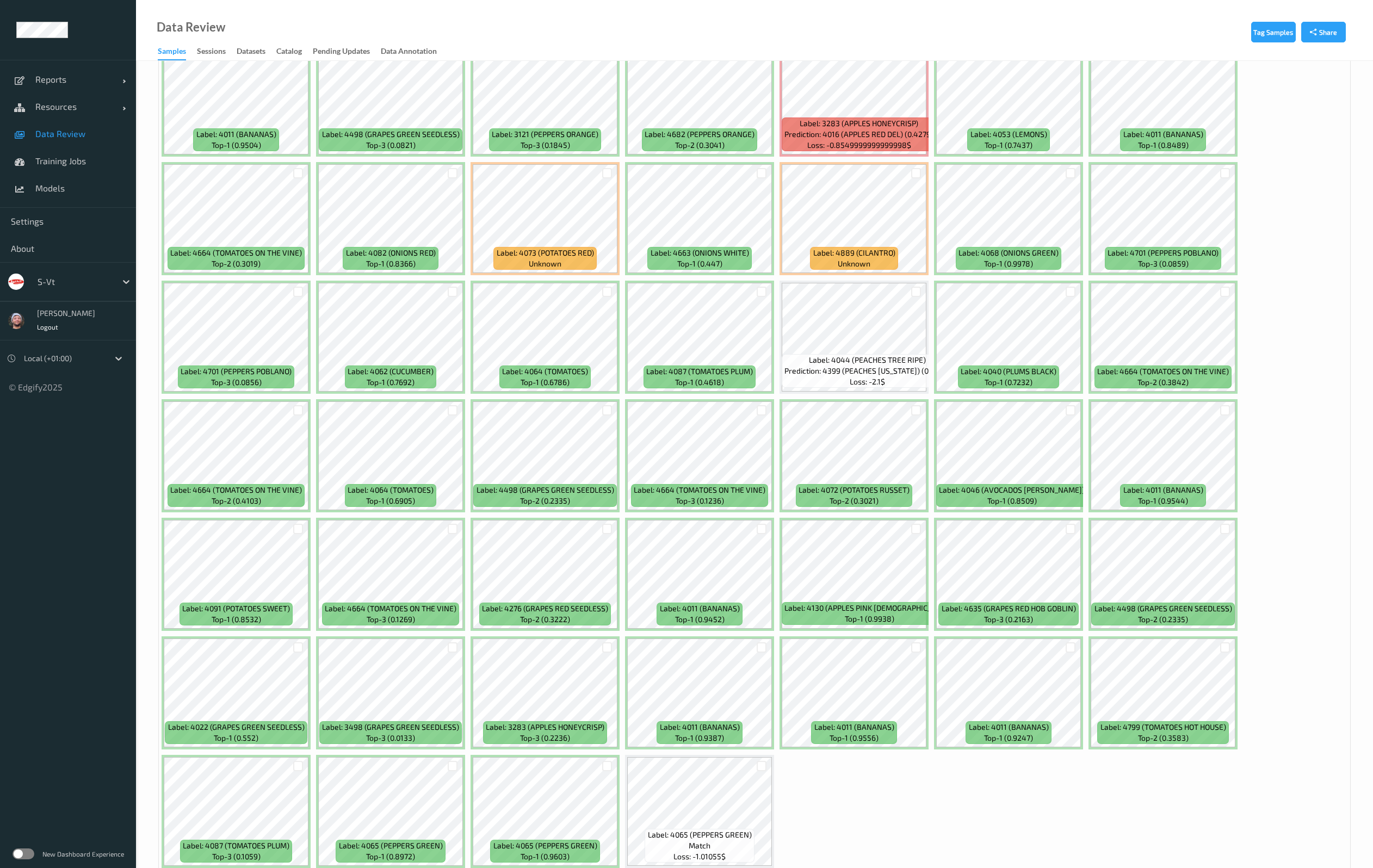
scroll to position [2864, 0]
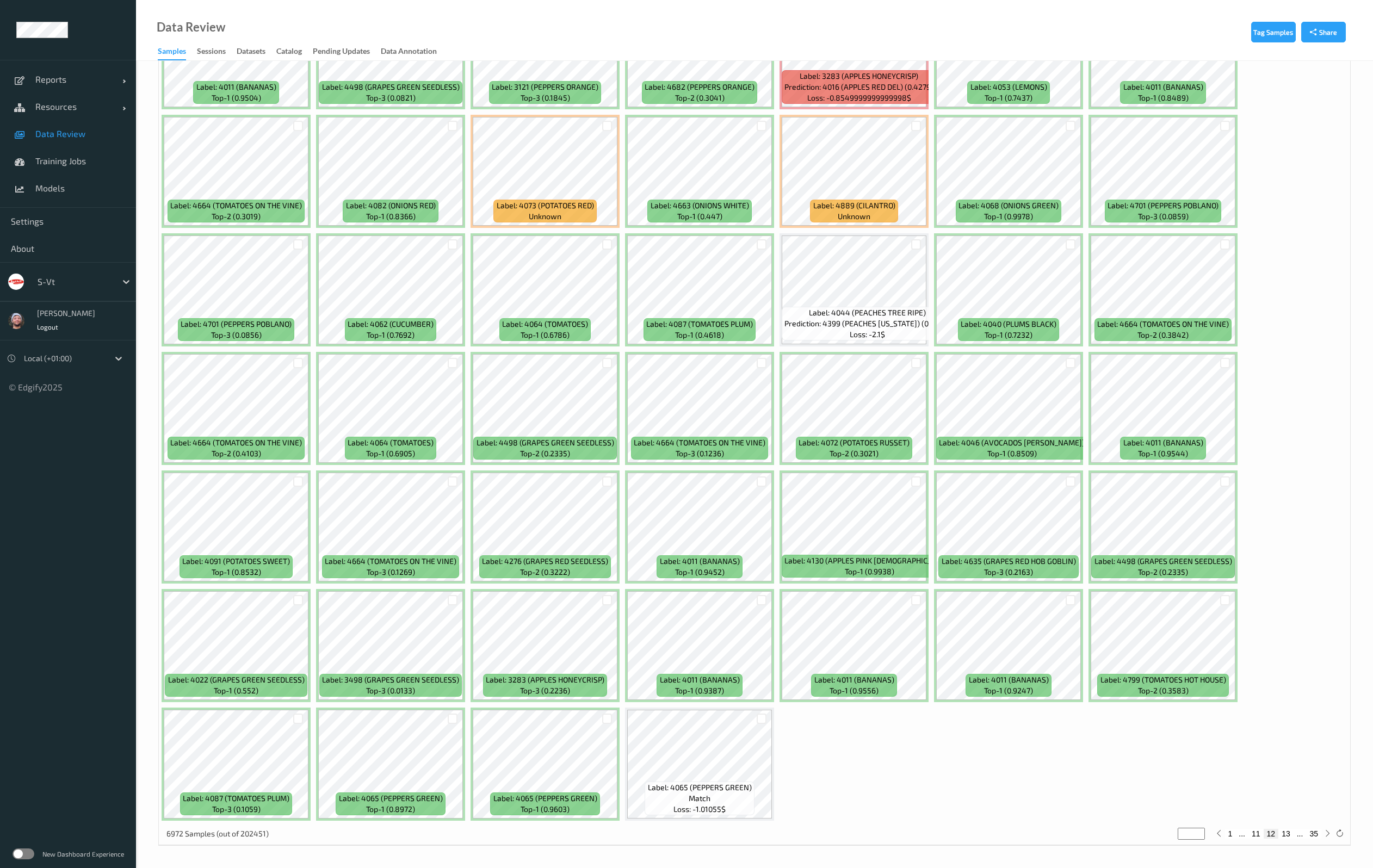
click at [1284, 832] on button "13" at bounding box center [1285, 833] width 15 height 10
type input "**"
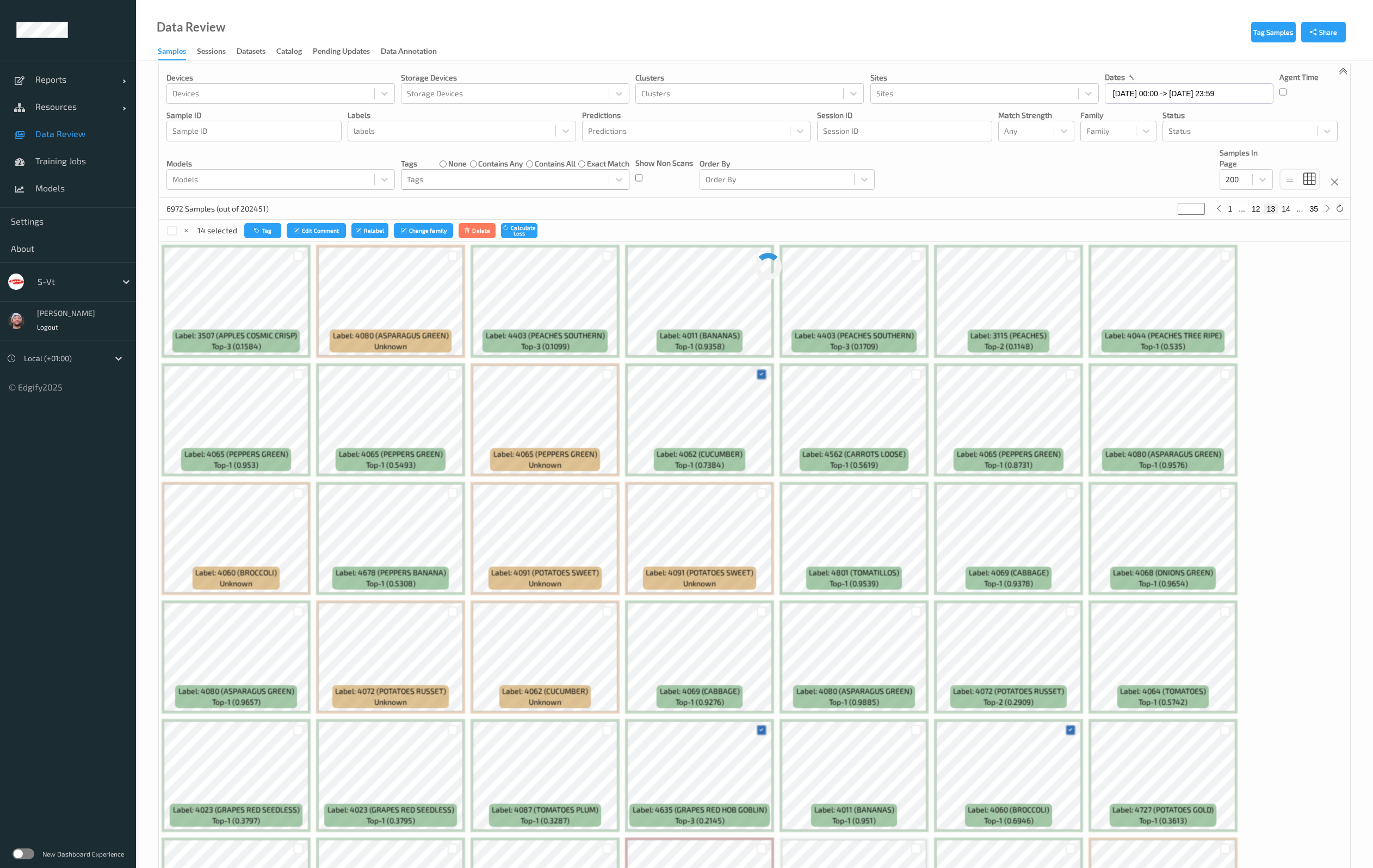
scroll to position [0, 0]
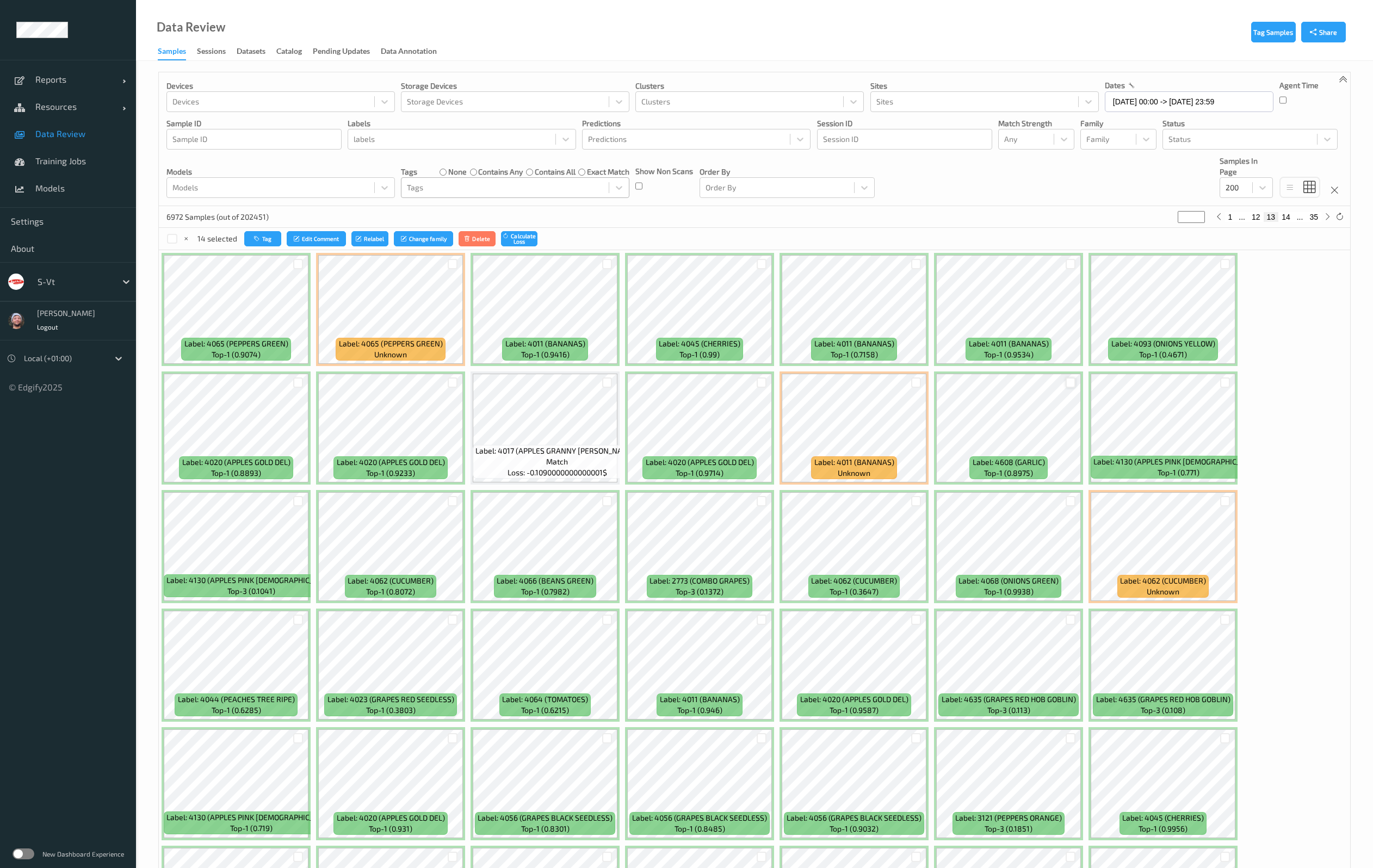
click at [1071, 384] on div at bounding box center [1070, 382] width 10 height 10
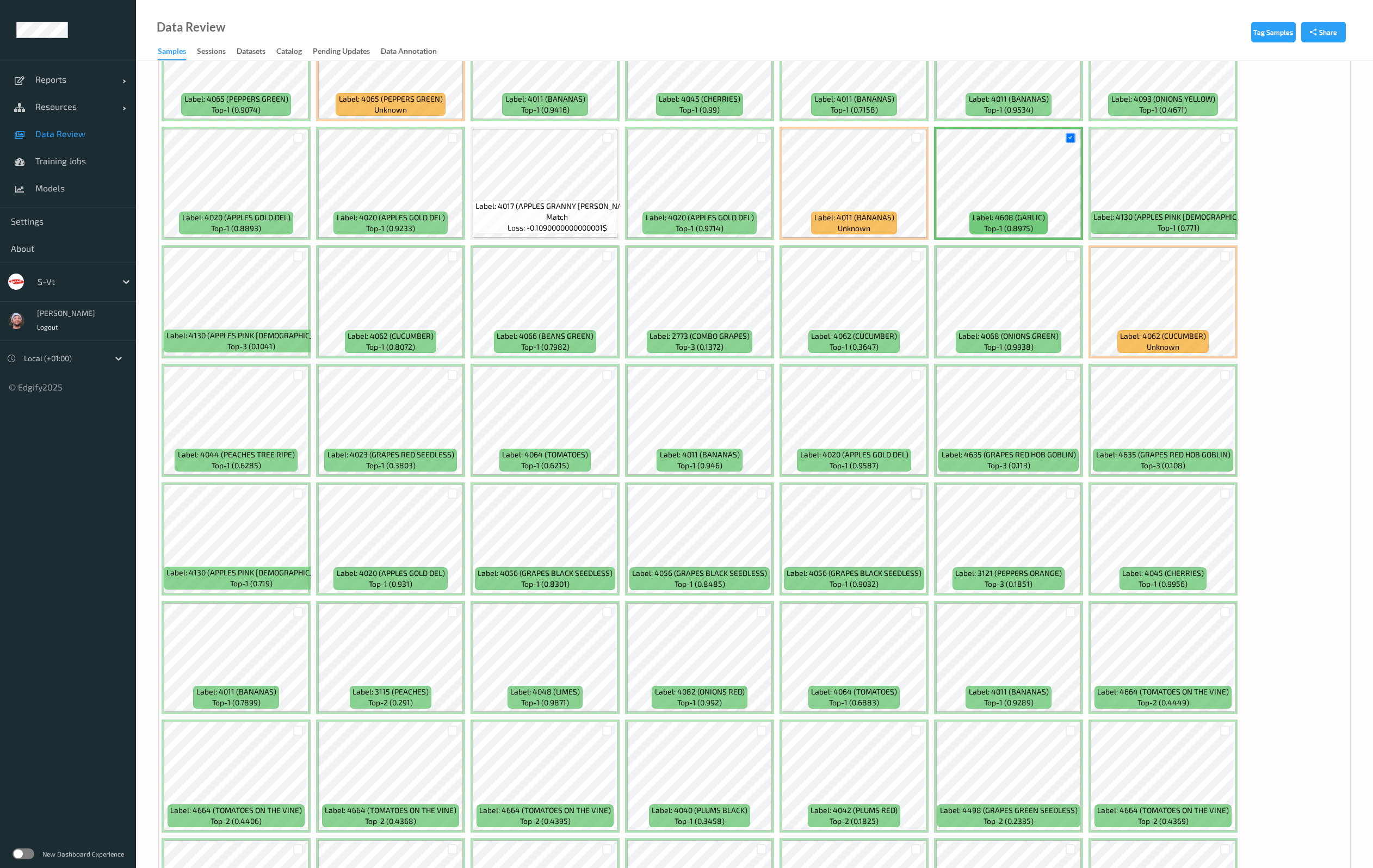
click at [916, 493] on div at bounding box center [916, 493] width 10 height 10
click at [760, 495] on div at bounding box center [761, 493] width 10 height 10
click at [608, 490] on div at bounding box center [607, 493] width 10 height 10
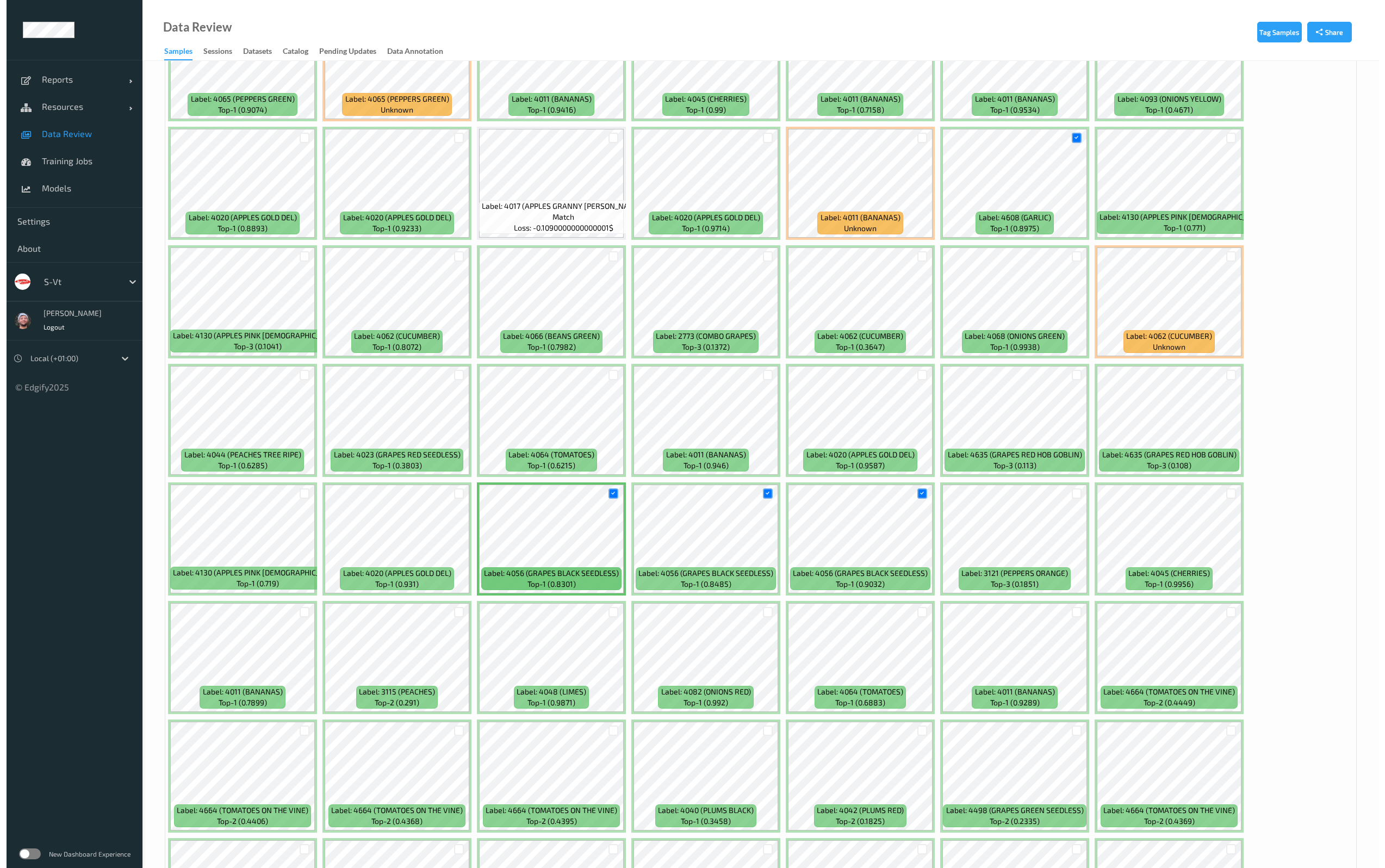
scroll to position [0, 0]
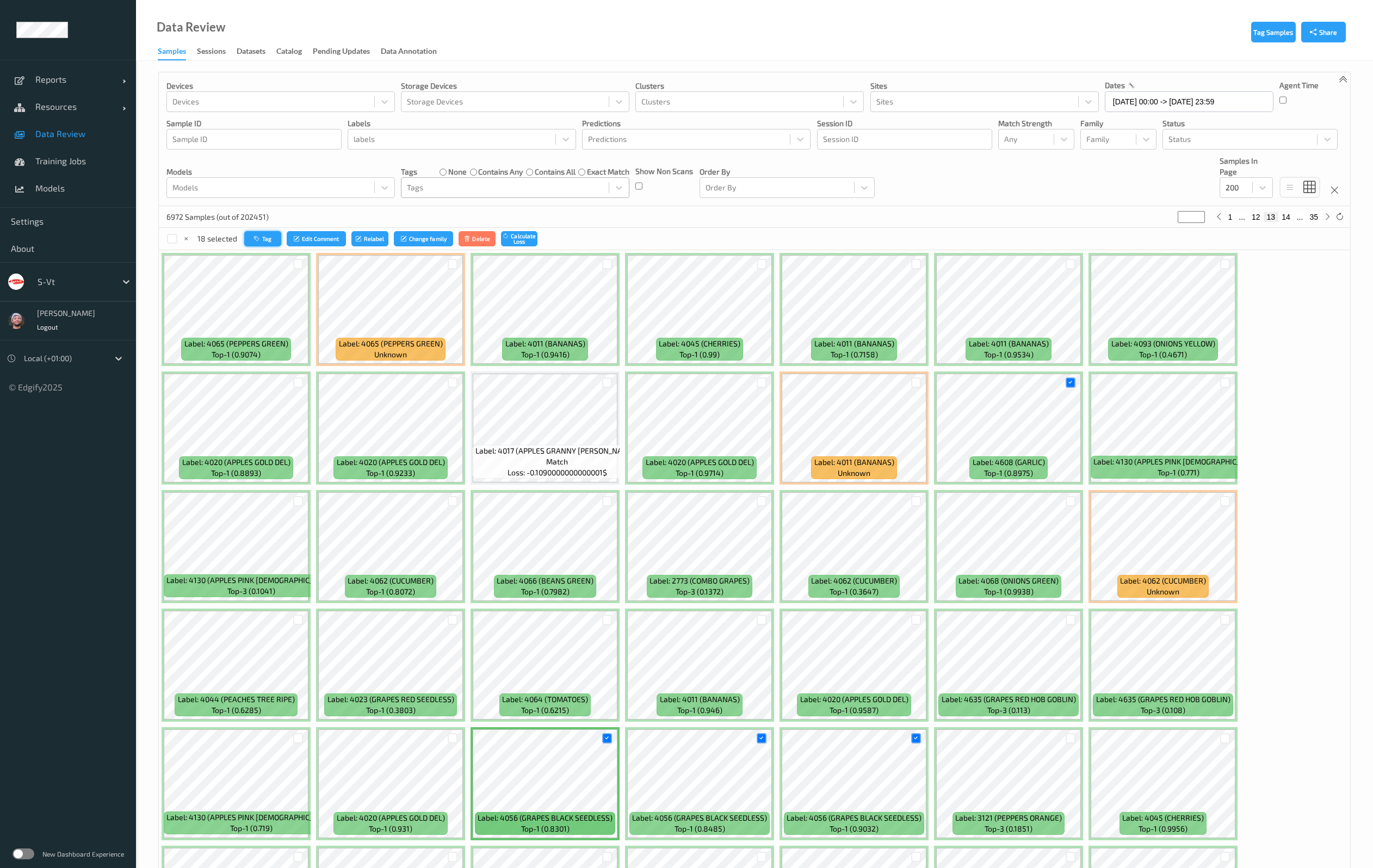
click at [254, 236] on icon "button" at bounding box center [258, 239] width 8 height 7
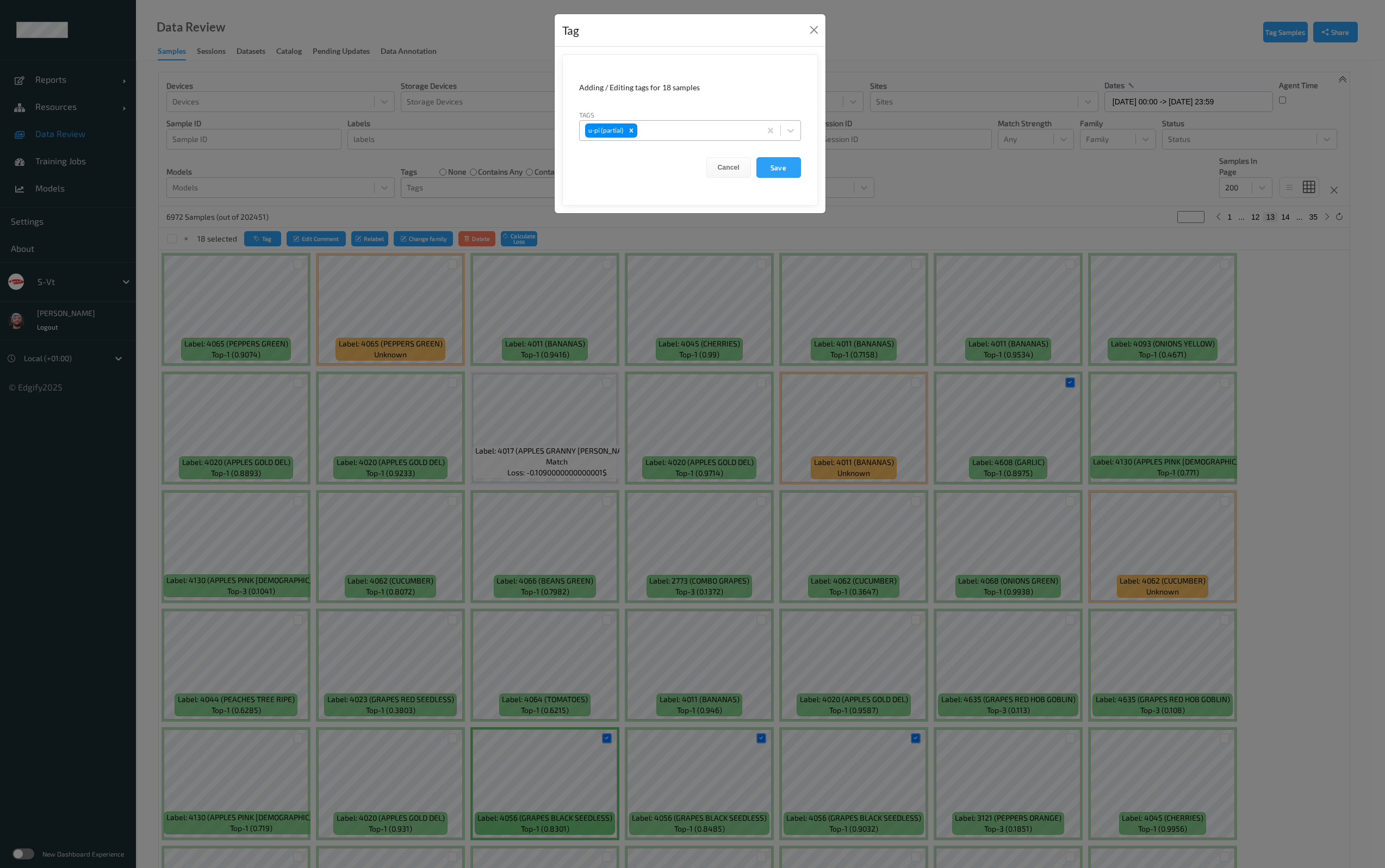
click at [710, 129] on div at bounding box center [698, 130] width 116 height 13
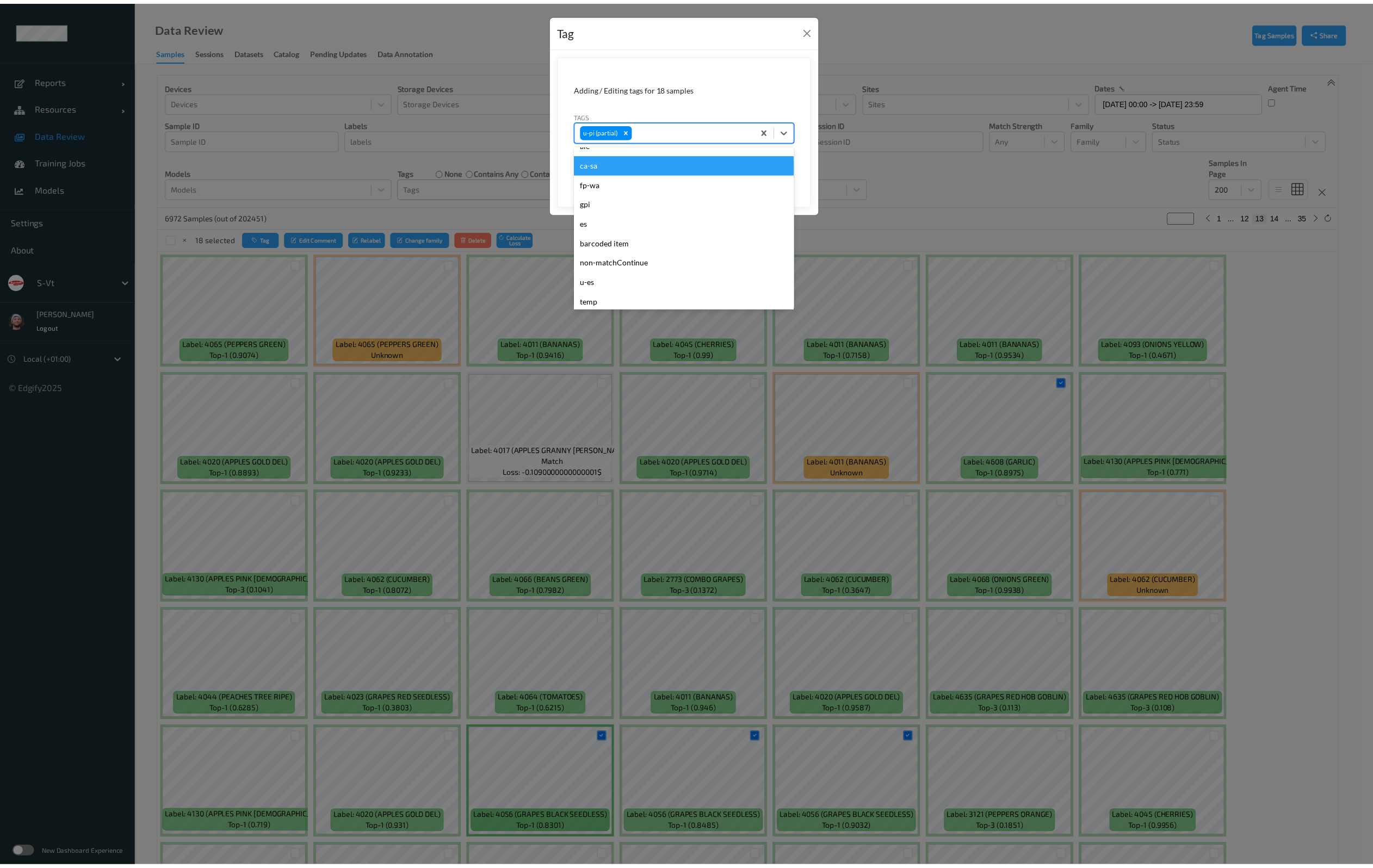
scroll to position [490, 0]
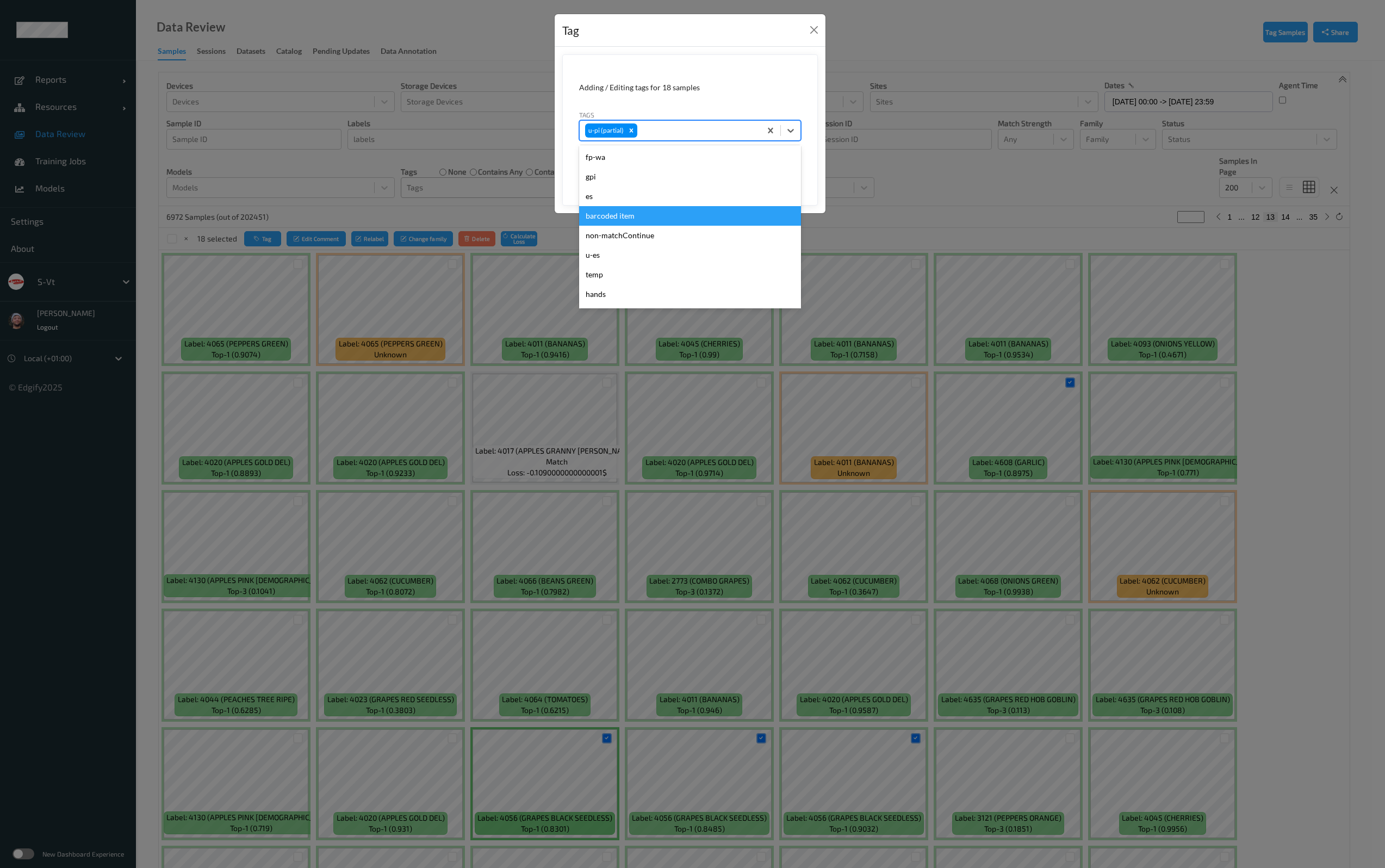
click at [652, 215] on div "barcoded item" at bounding box center [690, 216] width 222 height 20
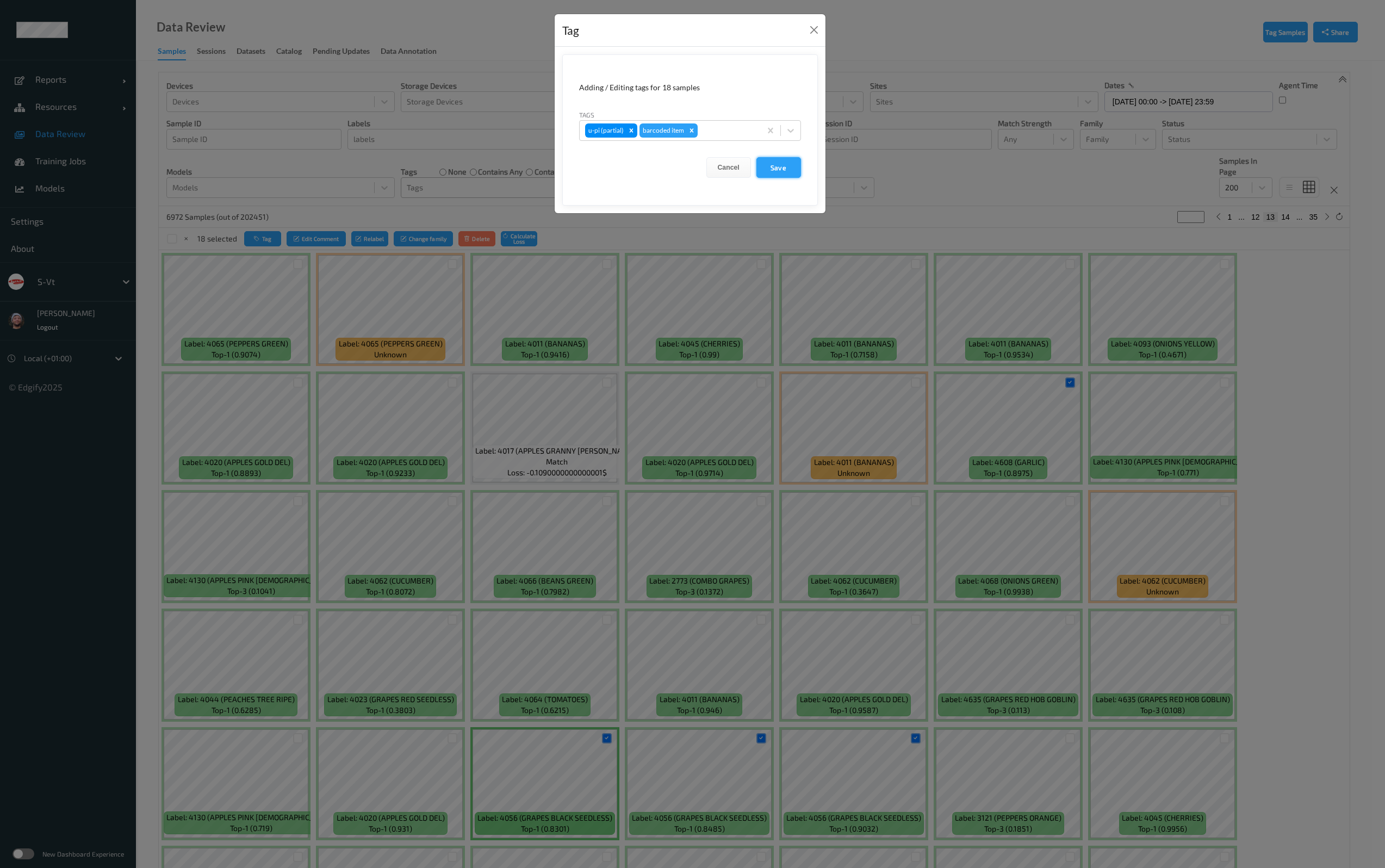
click at [790, 171] on button "Save" at bounding box center [778, 167] width 45 height 21
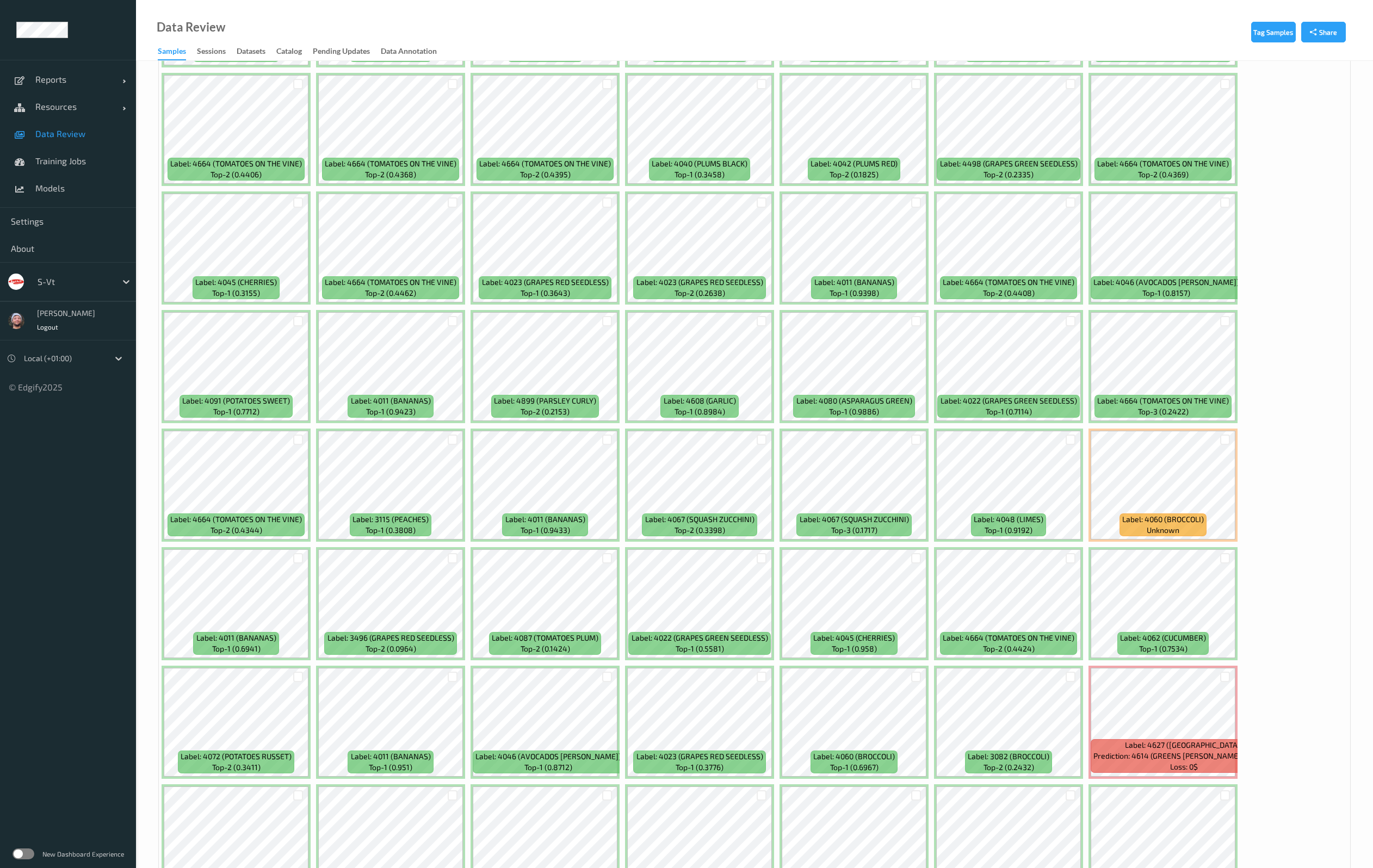
scroll to position [897, 0]
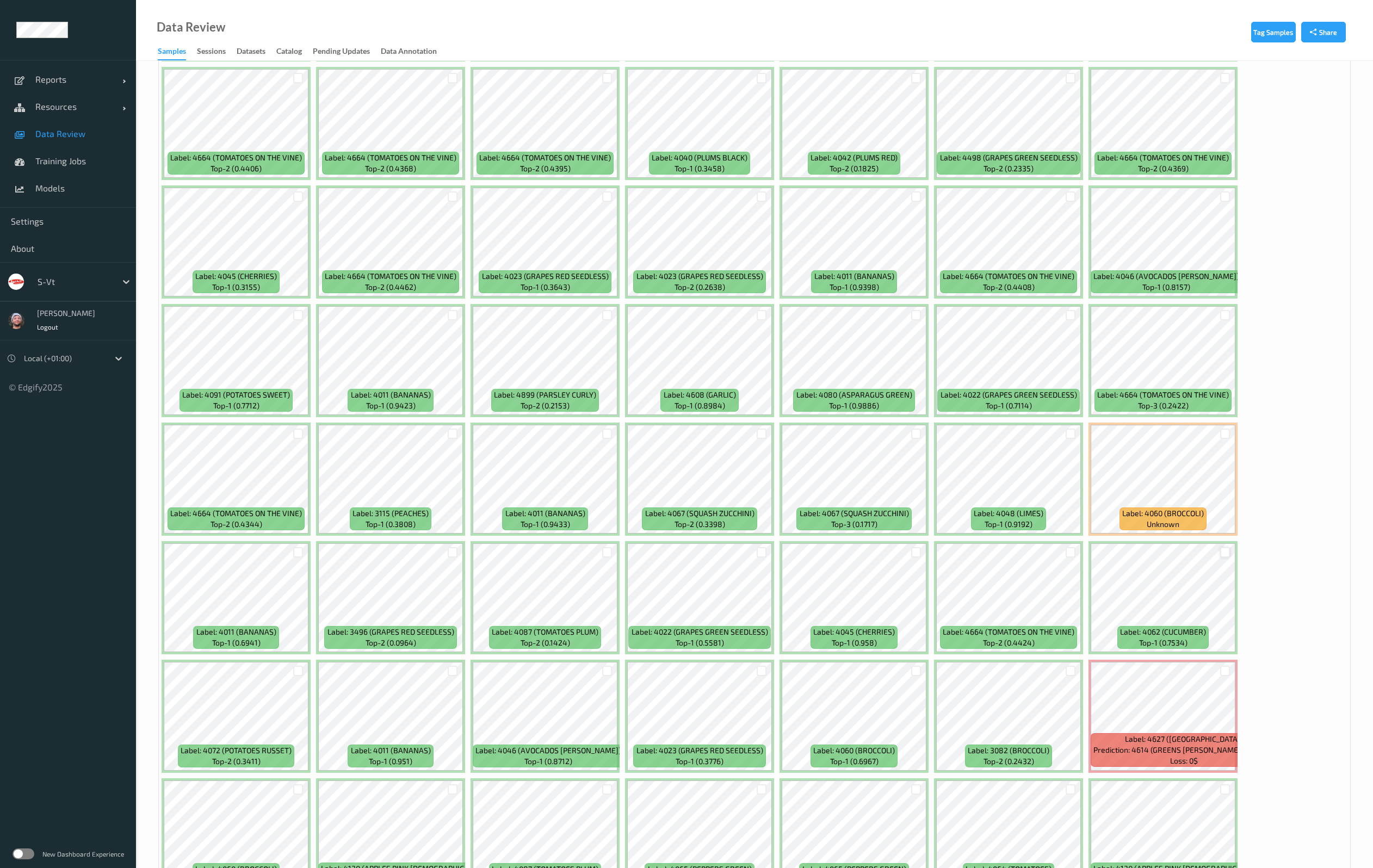
click at [1228, 554] on div at bounding box center [1225, 552] width 10 height 10
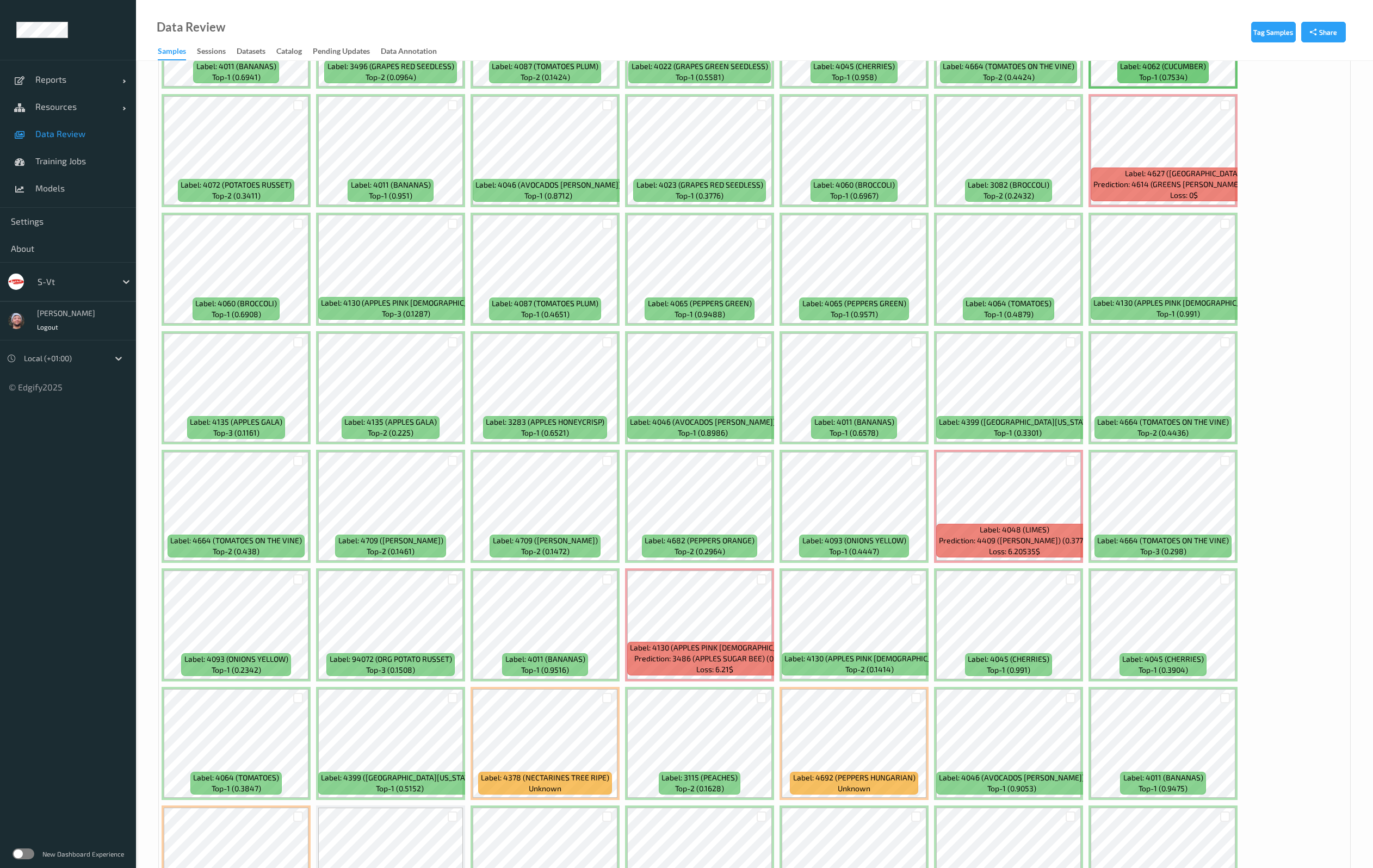
scroll to position [1468, 0]
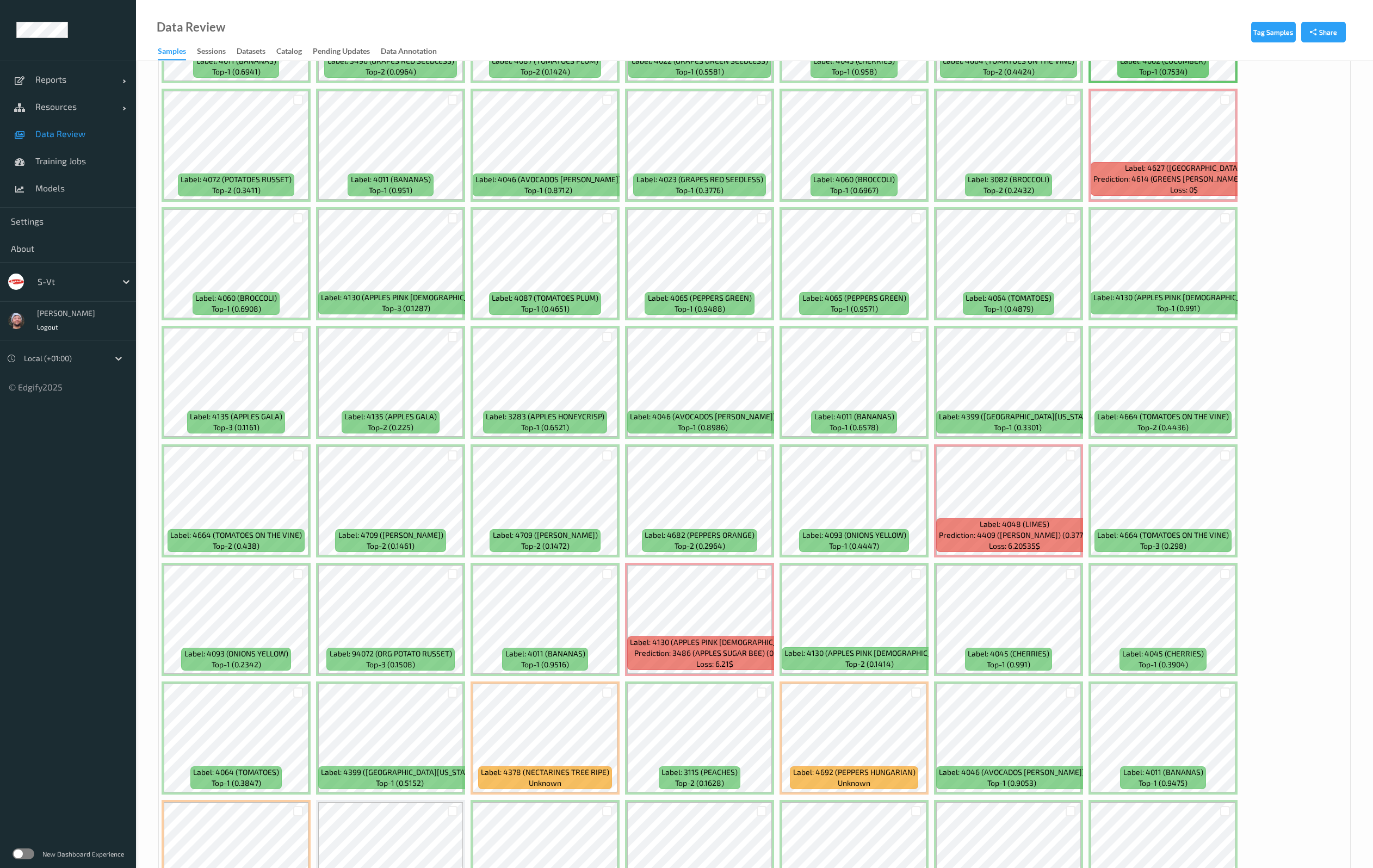
click at [911, 453] on div at bounding box center [916, 455] width 10 height 10
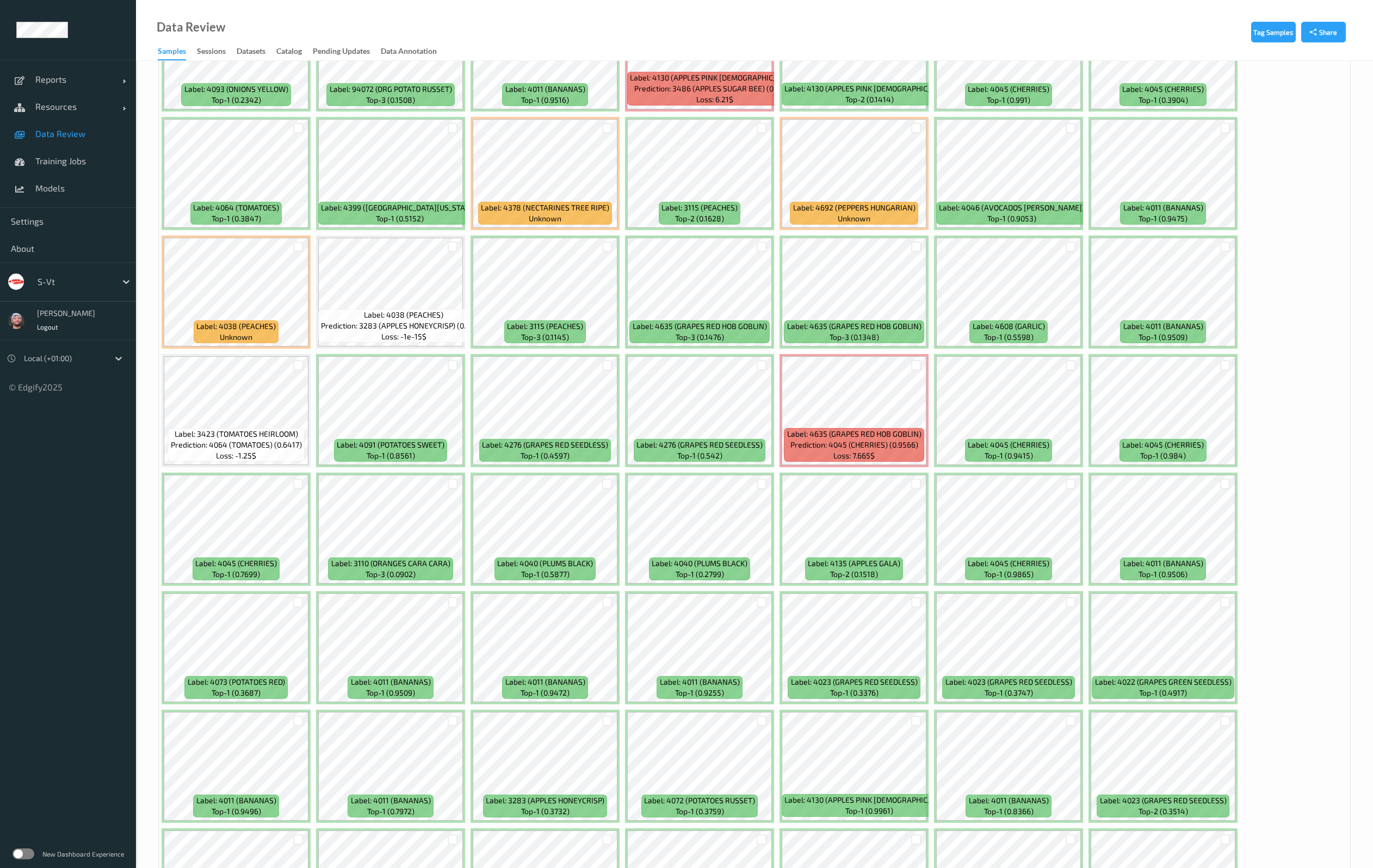
scroll to position [2039, 0]
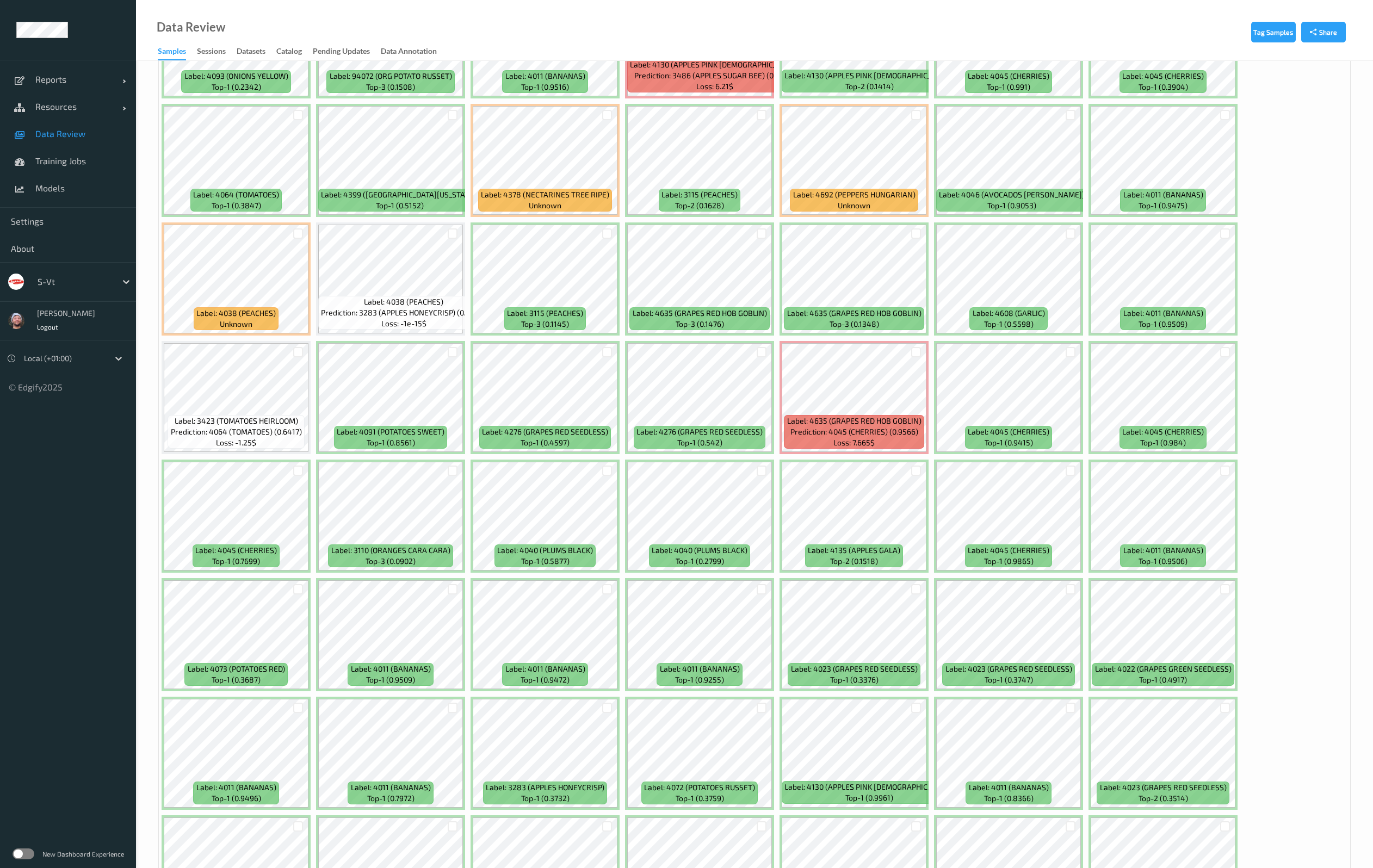
scroll to position [2365, 0]
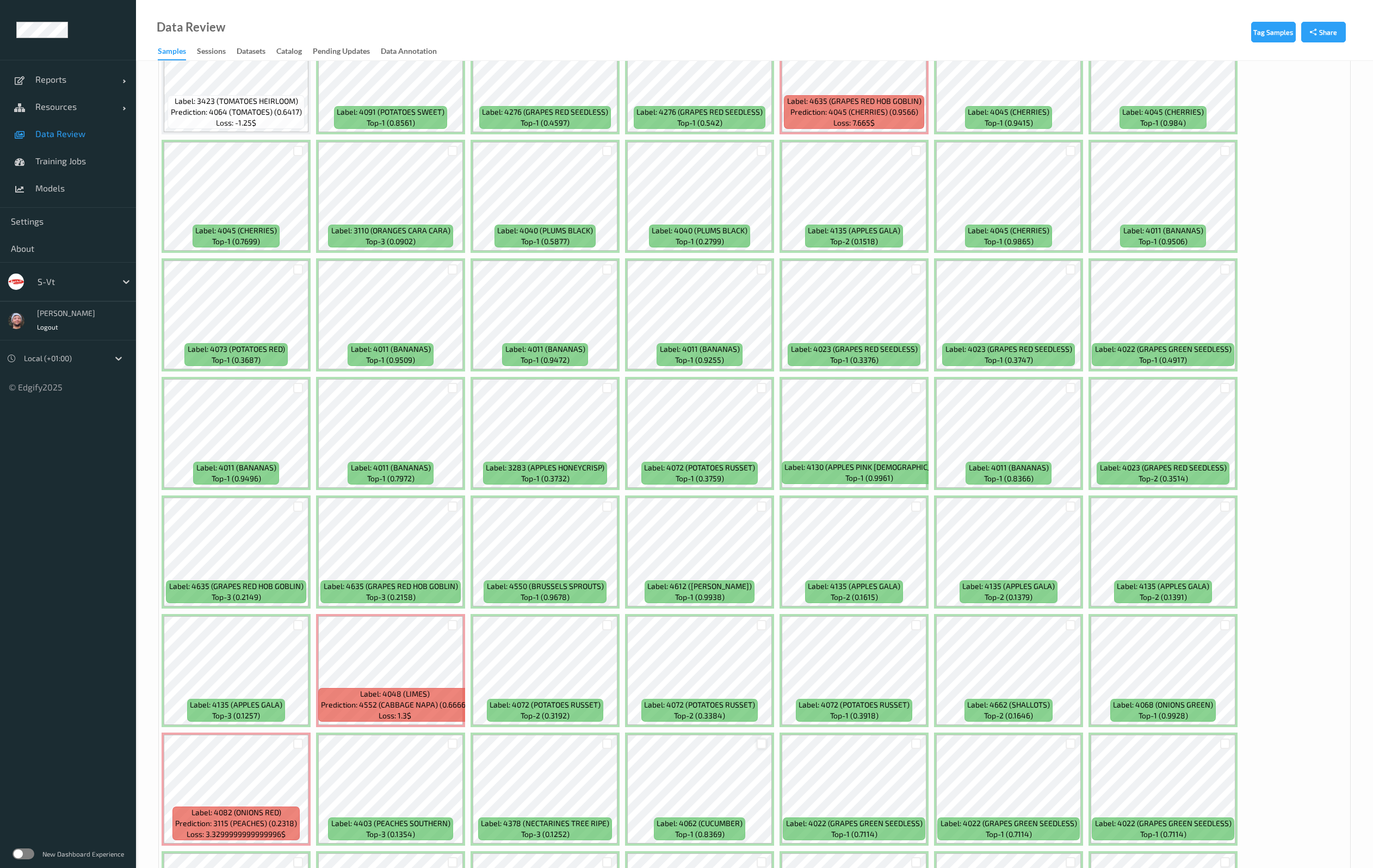
click at [759, 741] on div at bounding box center [761, 743] width 10 height 10
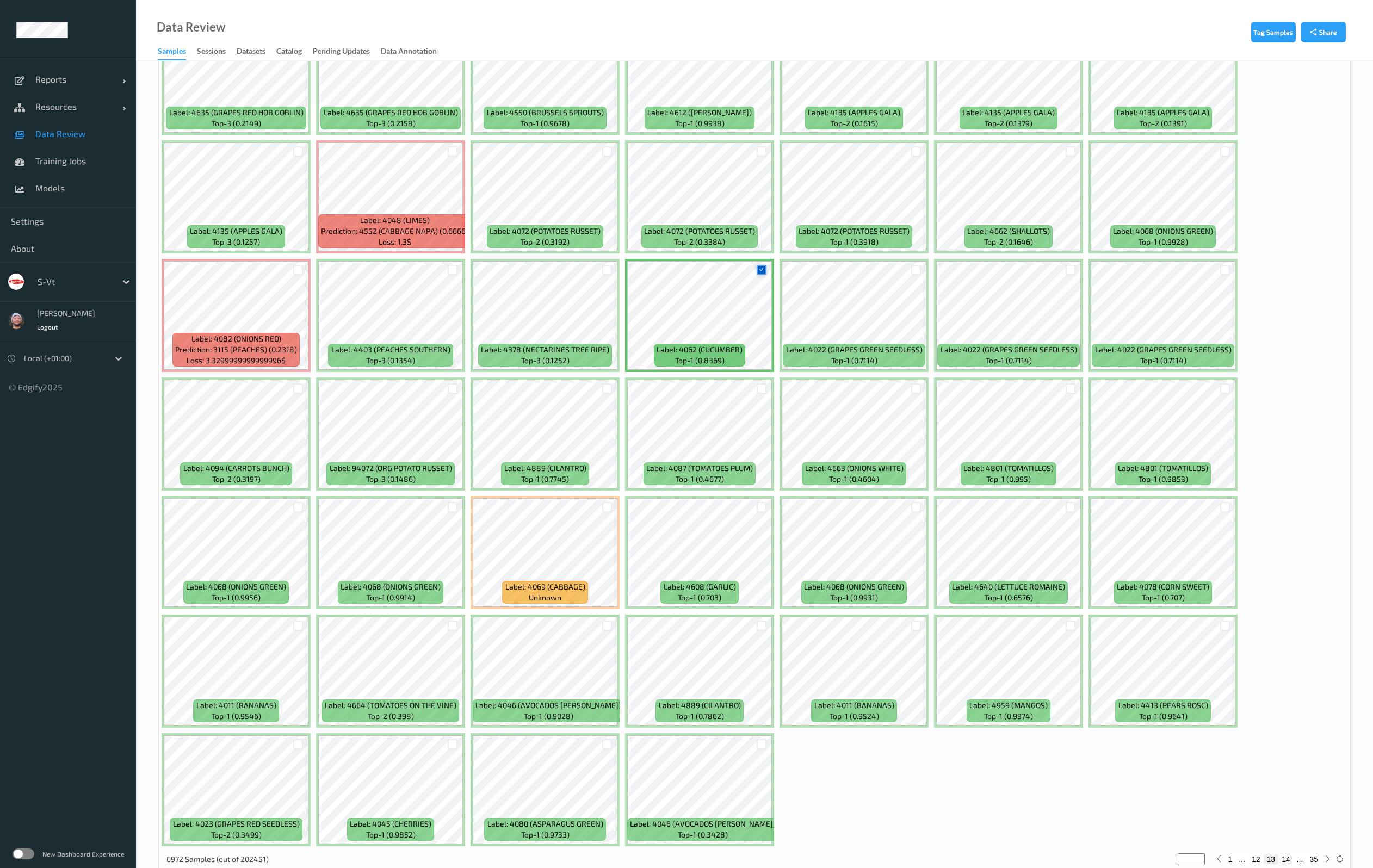
scroll to position [2854, 0]
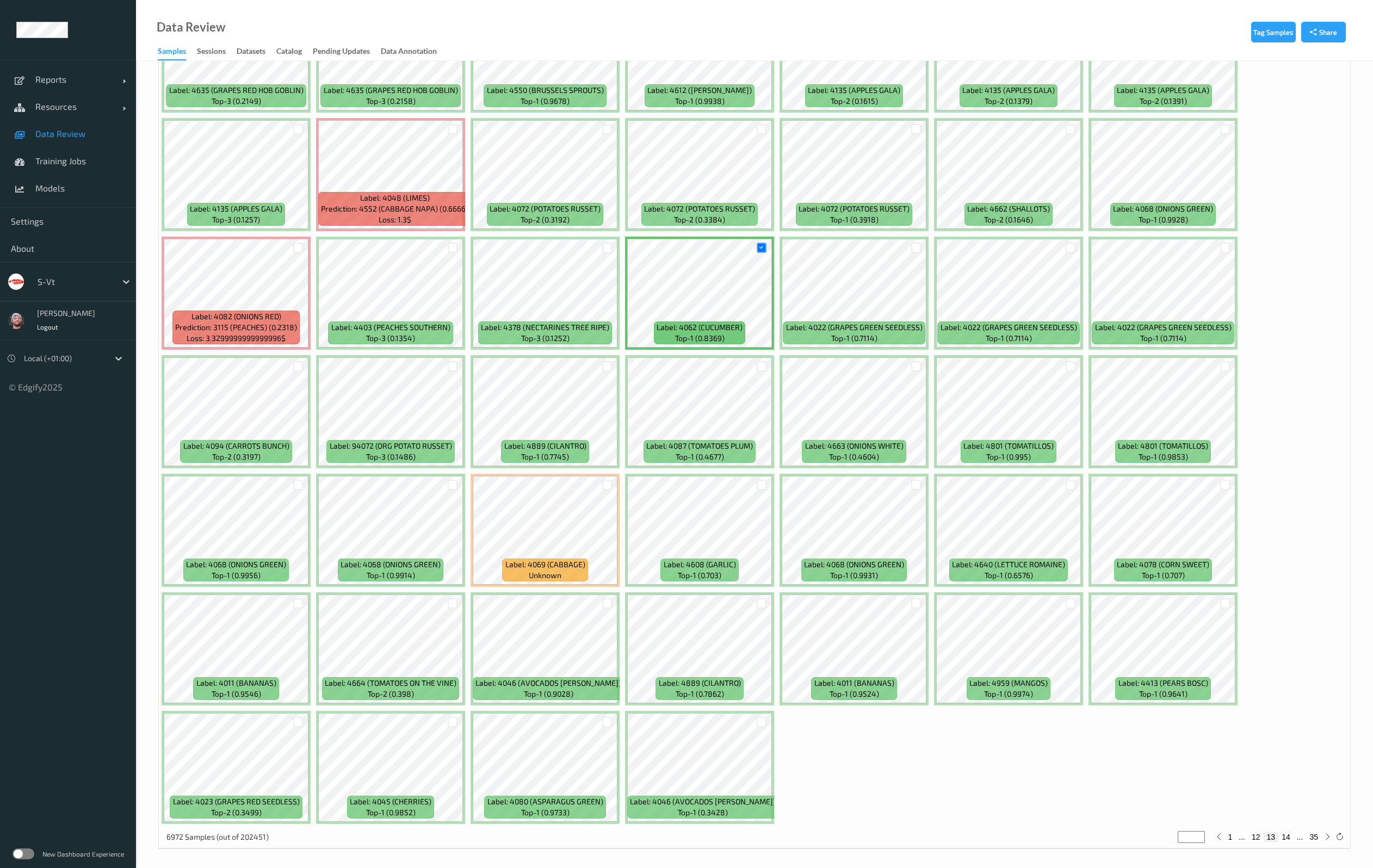
scroll to position [2864, 0]
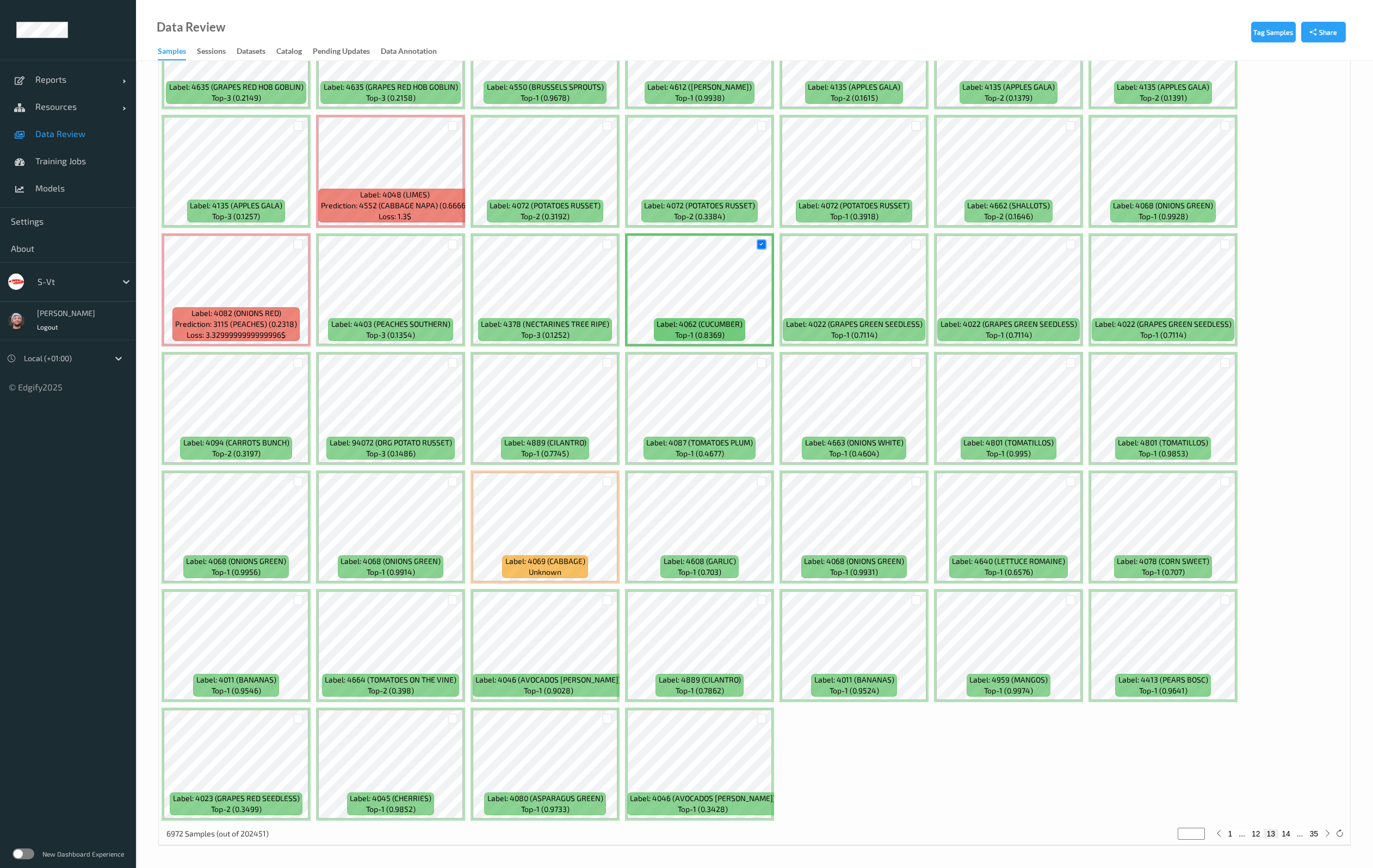
click at [1283, 832] on button "14" at bounding box center [1285, 833] width 15 height 10
type input "**"
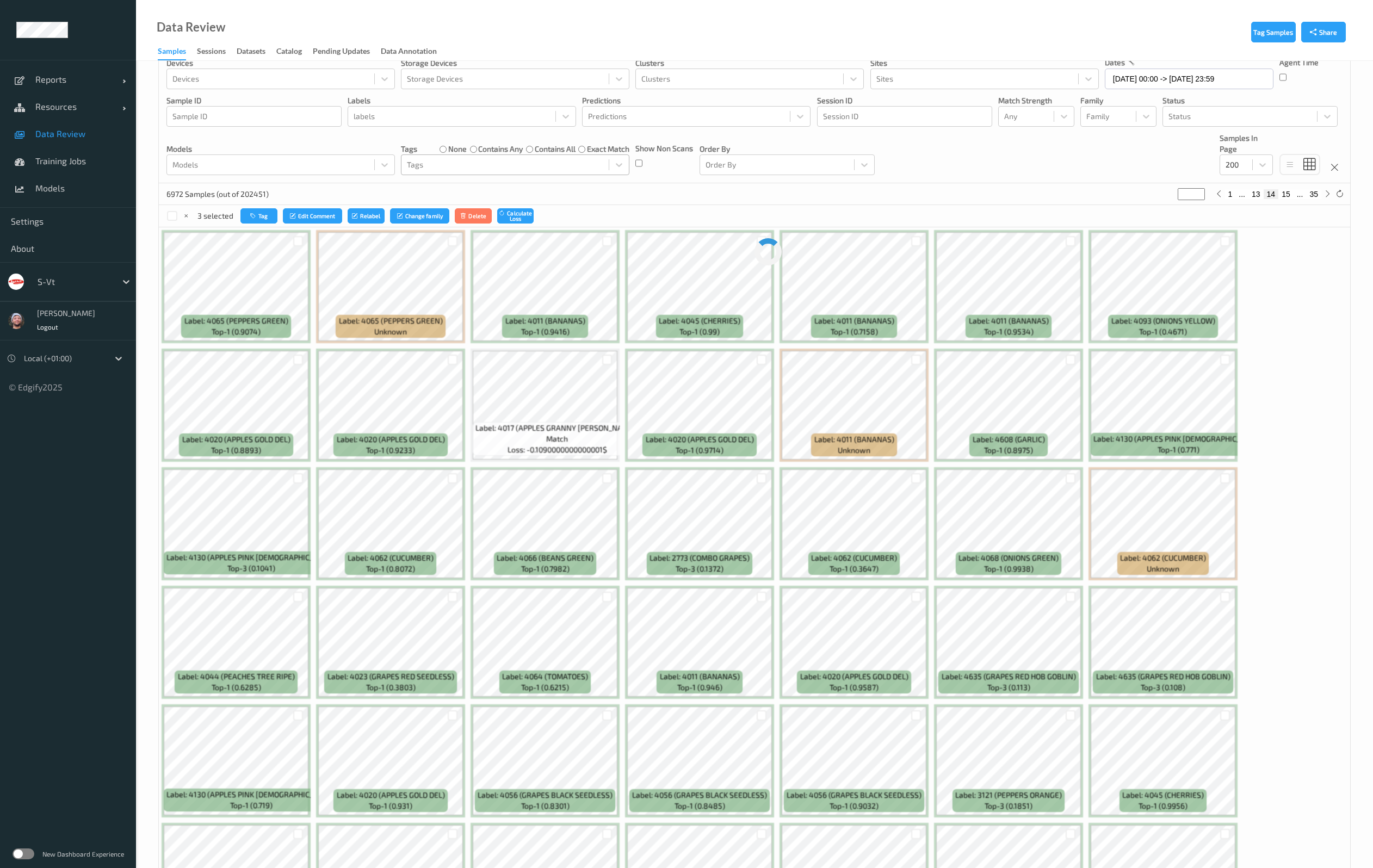
scroll to position [0, 0]
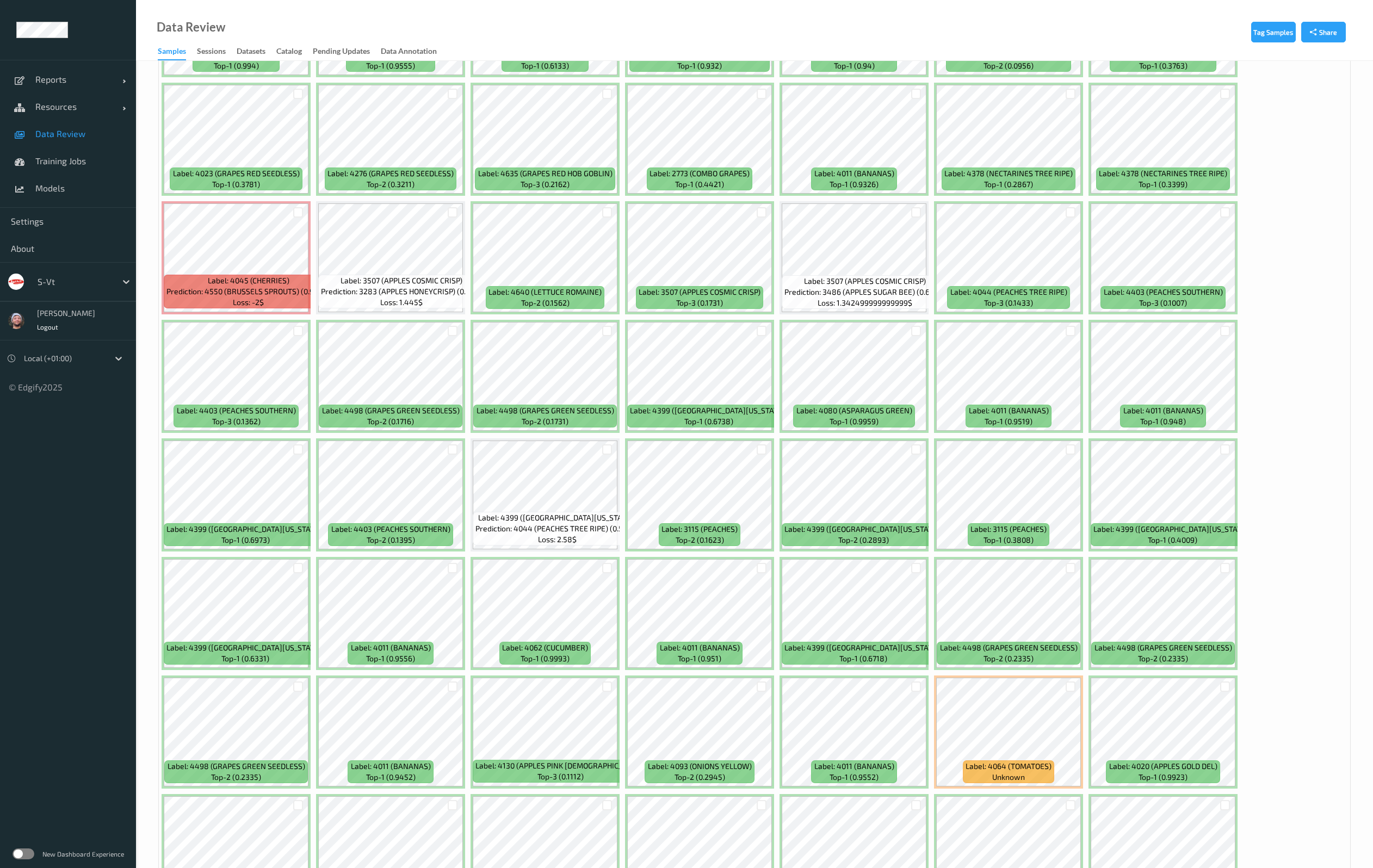
scroll to position [408, 0]
click at [609, 566] on div at bounding box center [607, 567] width 10 height 10
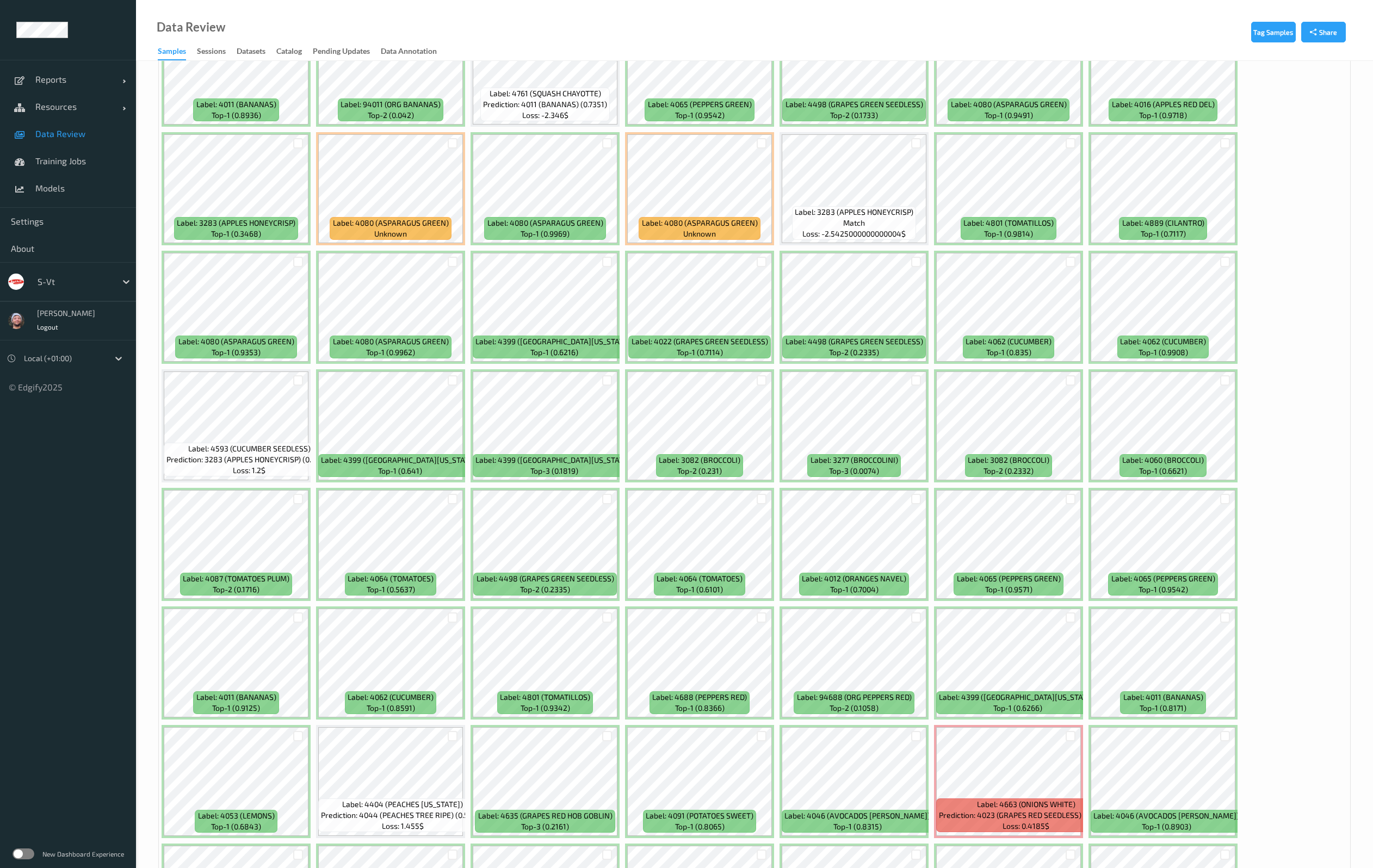
scroll to position [2864, 0]
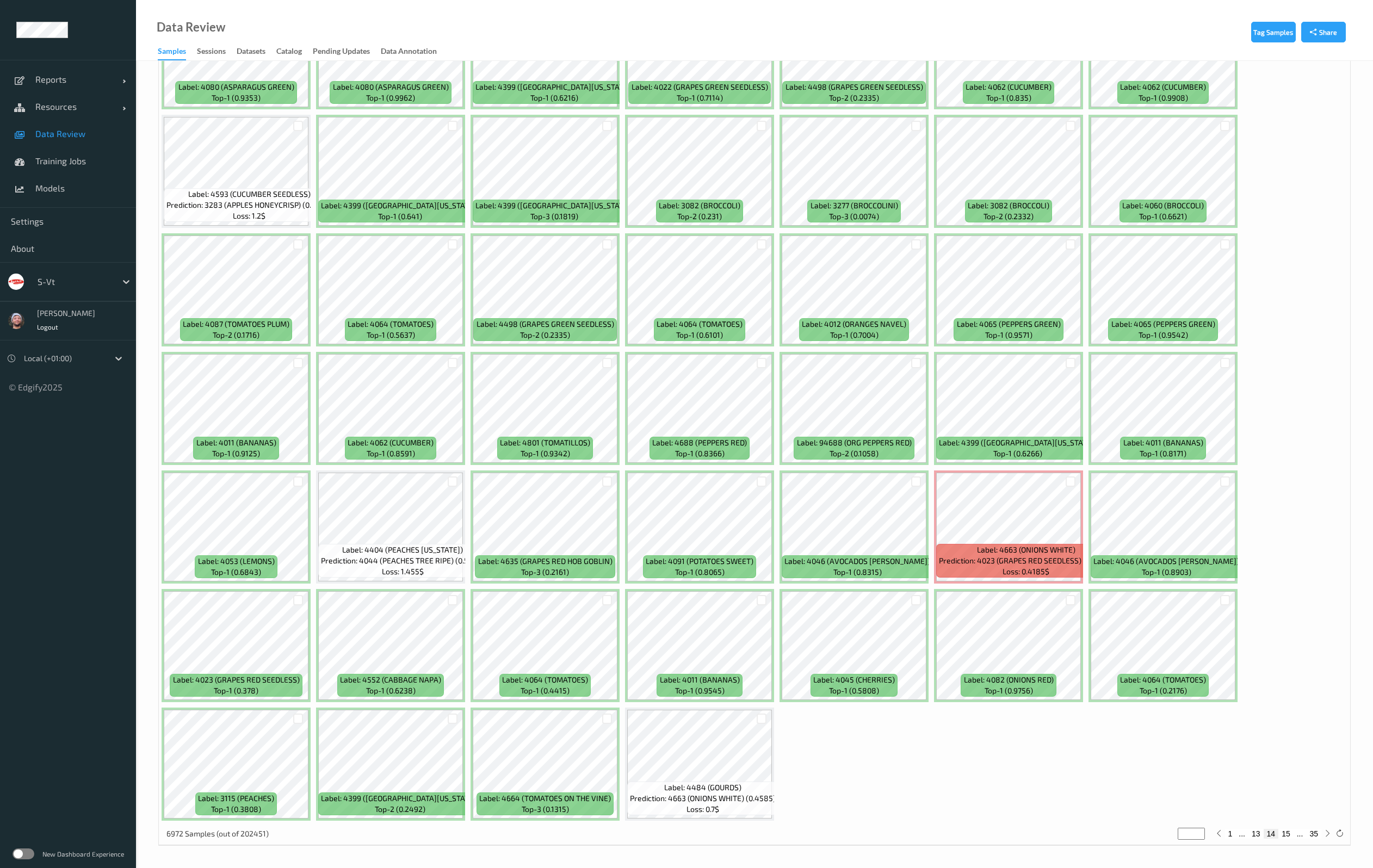
click at [1289, 837] on button "15" at bounding box center [1285, 833] width 15 height 10
type input "**"
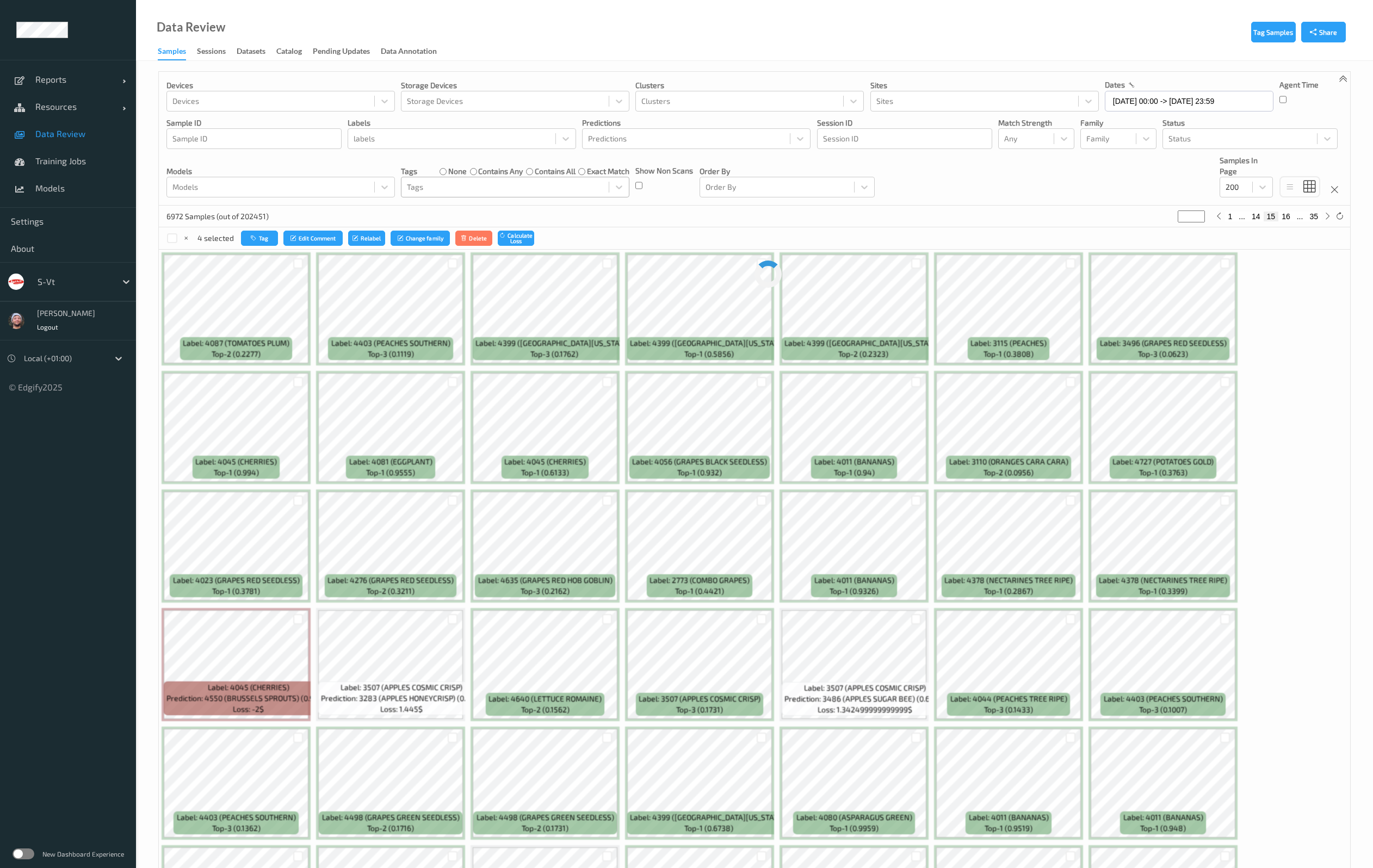
scroll to position [0, 0]
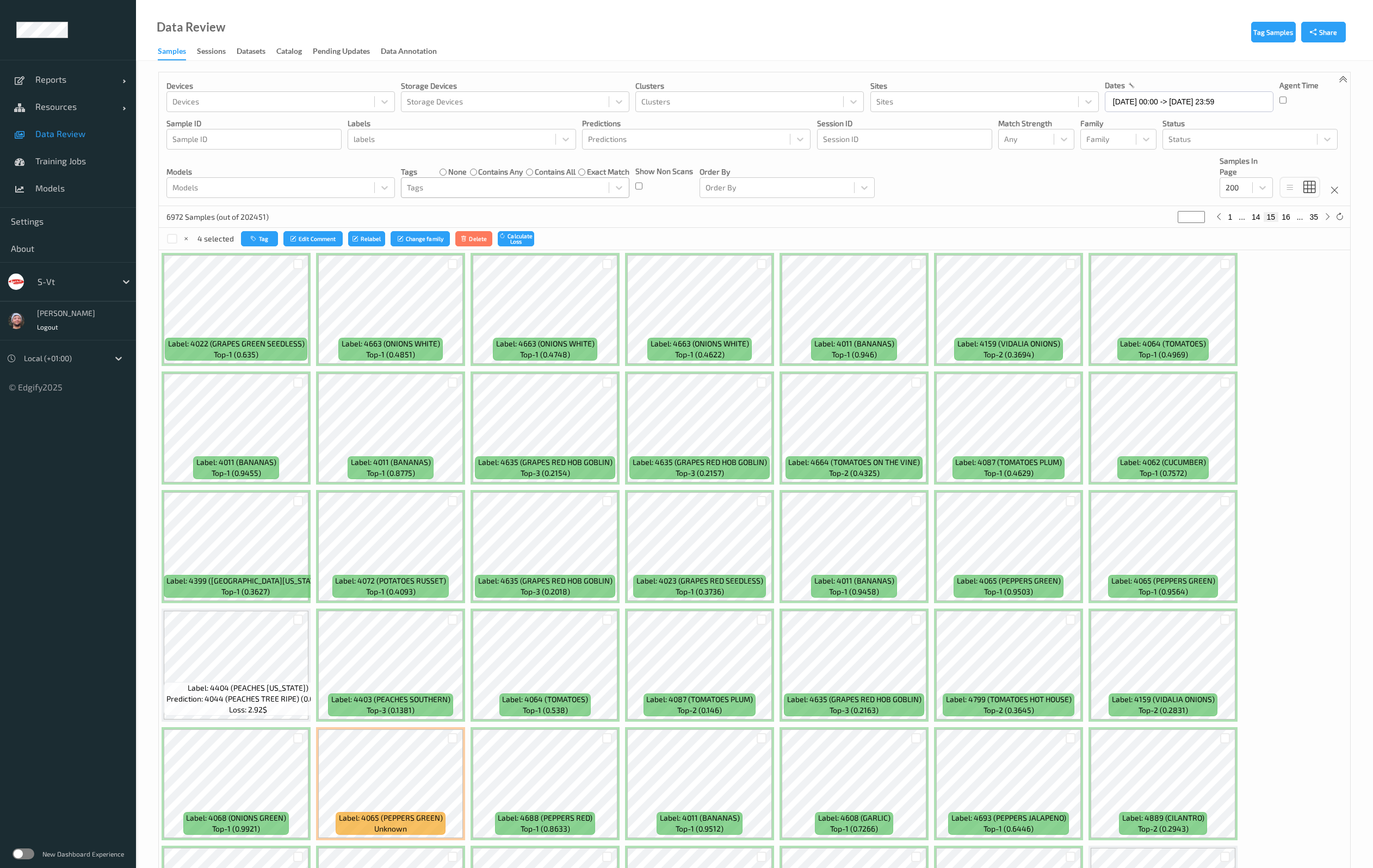
click at [899, 178] on div "Devices Devices Storage Devices Storage Devices Clusters Clusters Sites Sites d…" at bounding box center [755, 139] width 1191 height 134
click at [1226, 381] on div at bounding box center [1225, 382] width 10 height 10
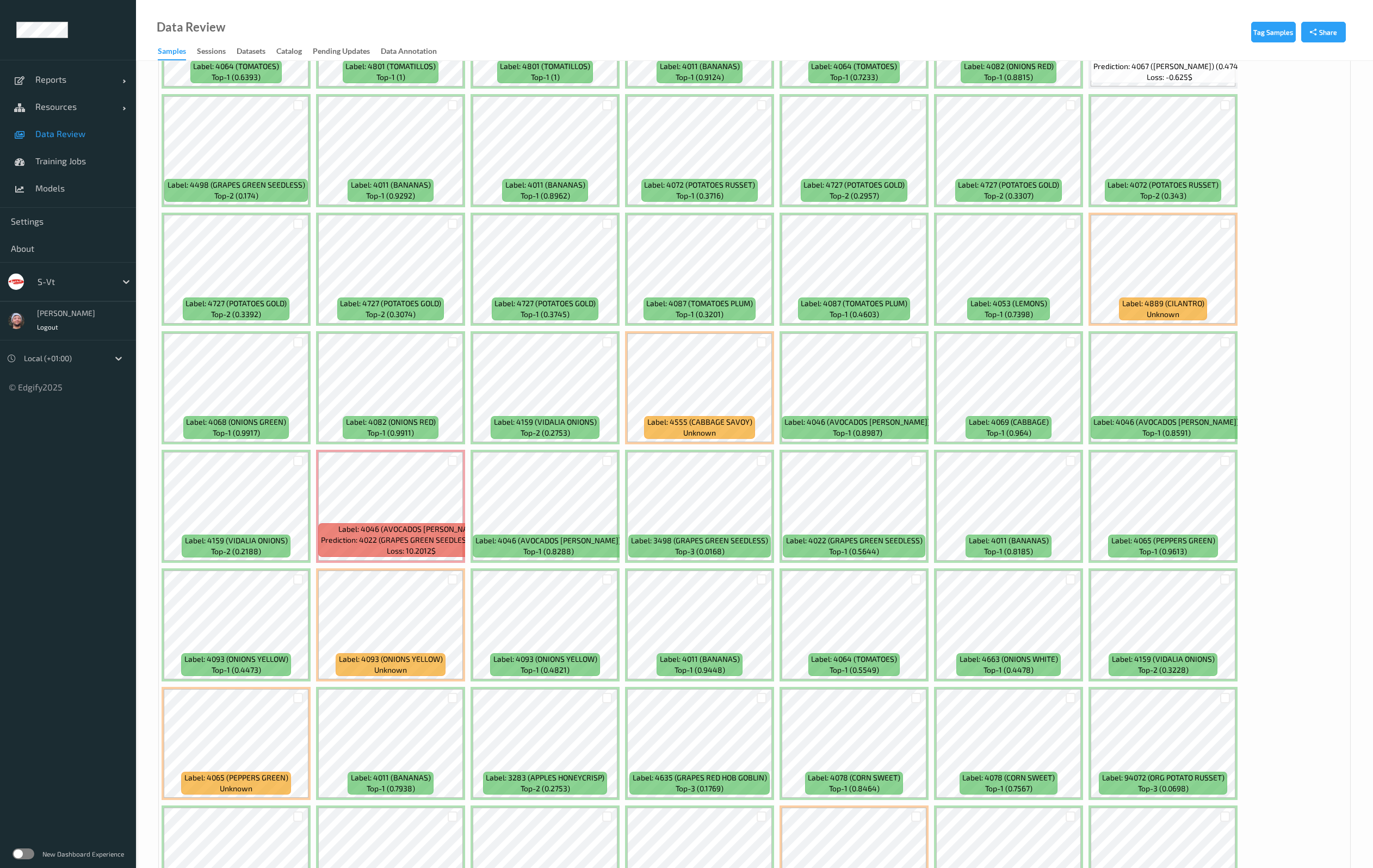
scroll to position [897, 0]
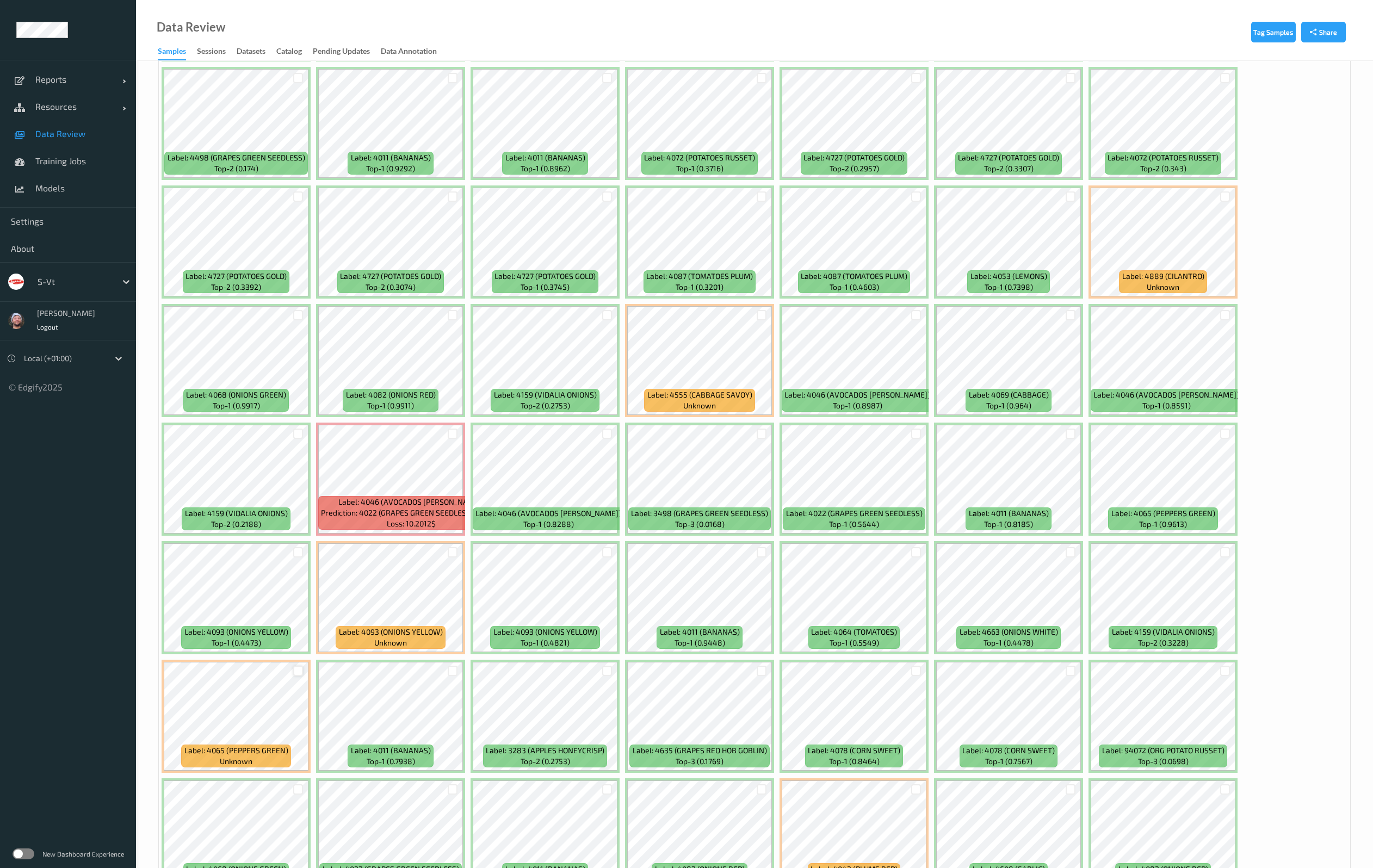
click at [293, 672] on div at bounding box center [298, 670] width 10 height 10
click at [459, 550] on div at bounding box center [452, 552] width 21 height 18
click at [453, 552] on div at bounding box center [453, 552] width 10 height 10
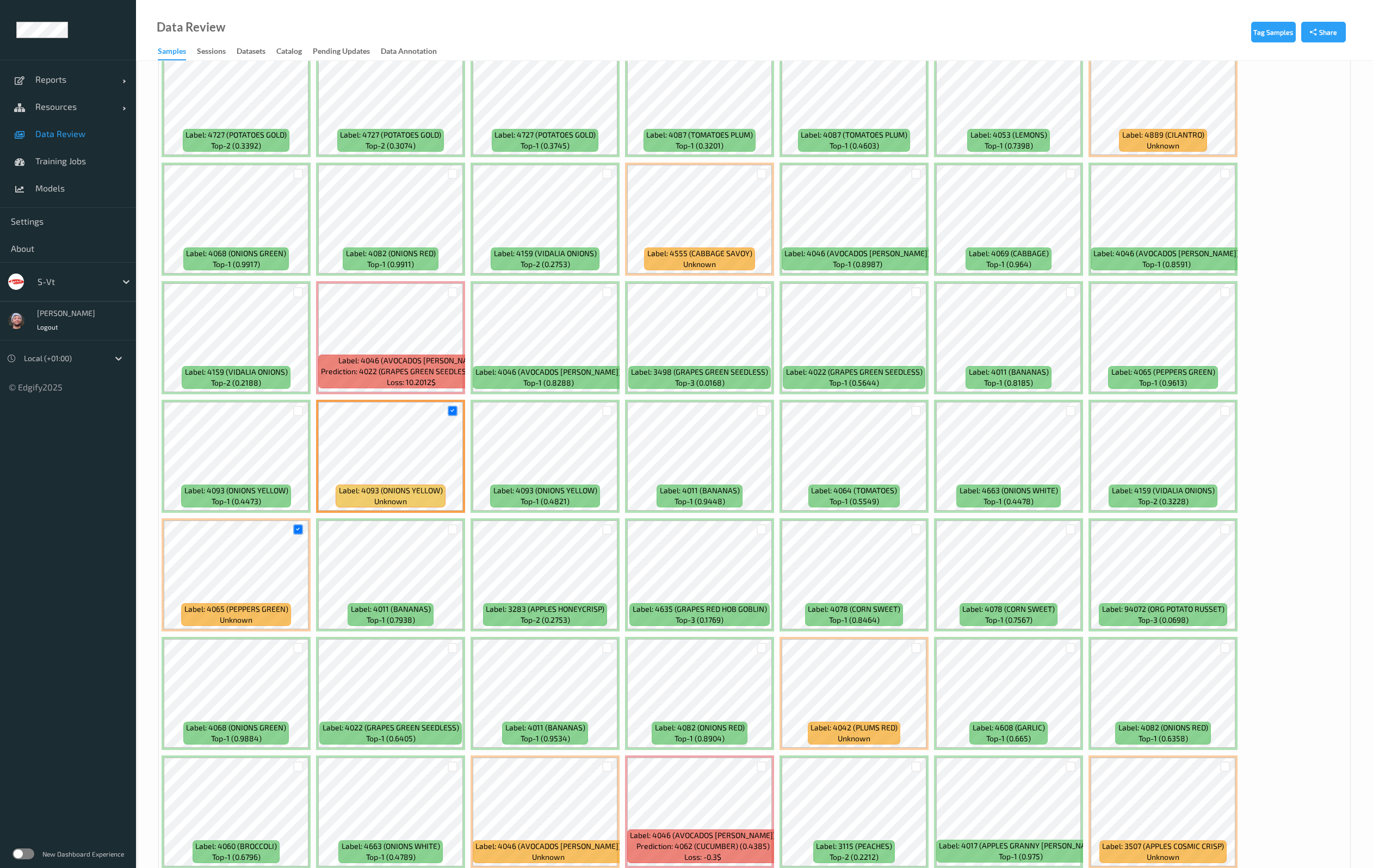
scroll to position [1142, 0]
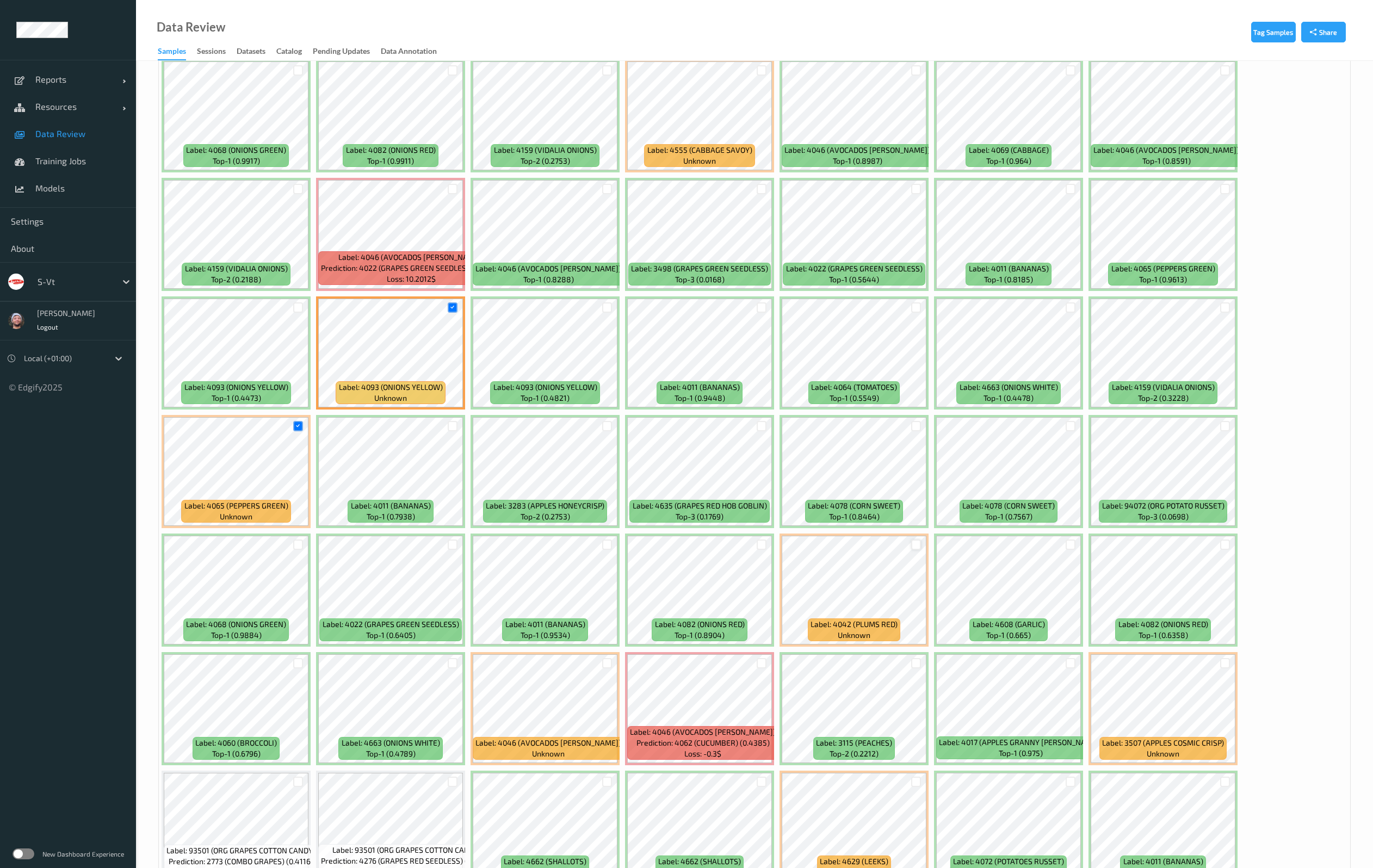
click at [914, 542] on div at bounding box center [916, 544] width 10 height 10
click at [1071, 549] on div at bounding box center [1070, 544] width 10 height 10
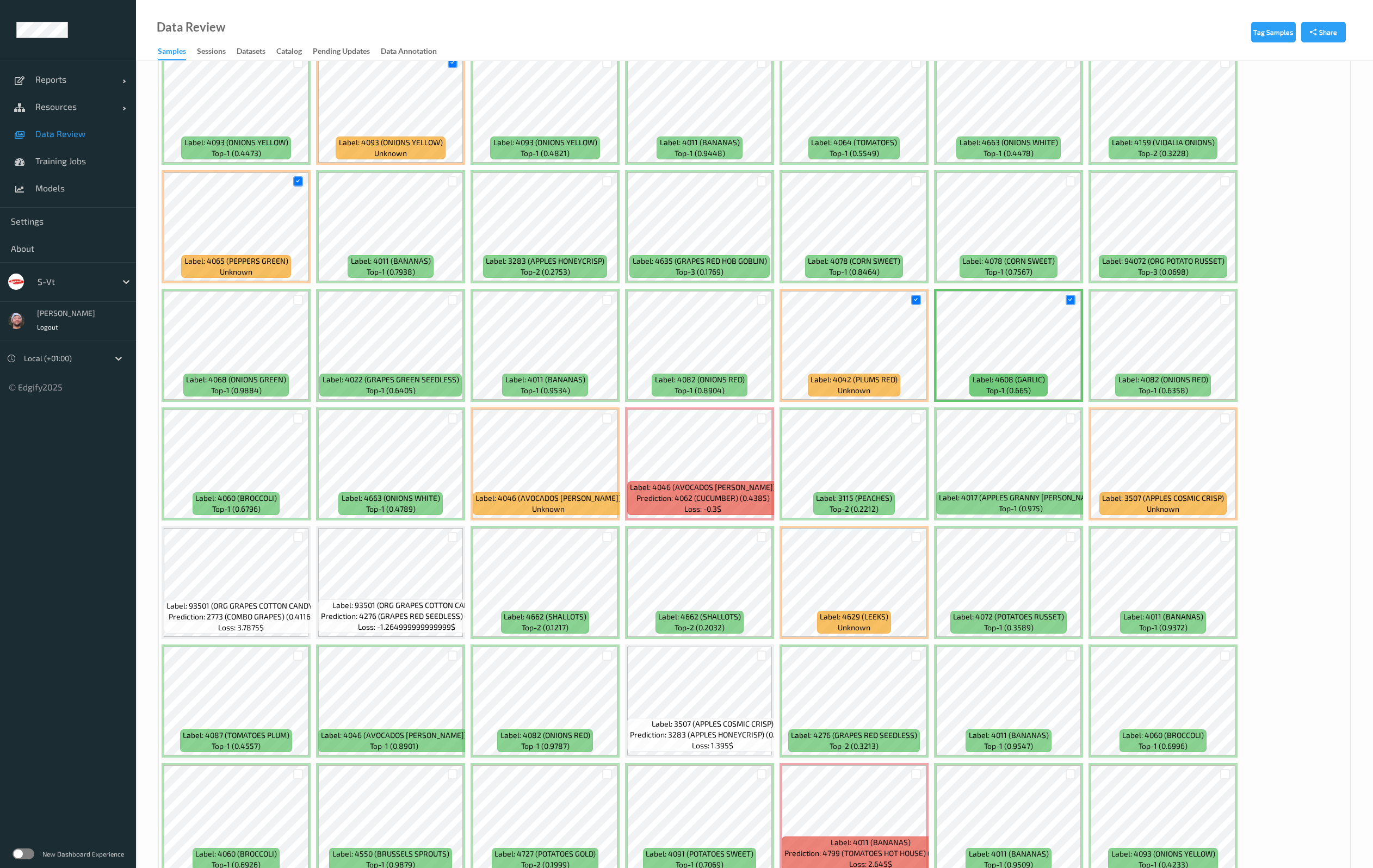
click at [1343, 531] on div "Label: 4022 (GRAPES GREEN SEEDLESS) top-1 (0.635) Label: 4663 (ONIONS WHITE) to…" at bounding box center [755, 582] width 1191 height 3437
click at [913, 769] on div at bounding box center [916, 774] width 10 height 10
click at [1319, 494] on div "Label: 4022 (GRAPES GREEN SEEDLESS) top-1 (0.635) Label: 4663 (ONIONS WHITE) to…" at bounding box center [755, 582] width 1191 height 3437
drag, startPoint x: 1359, startPoint y: 525, endPoint x: 1269, endPoint y: 531, distance: 90.2
click at [1359, 524] on div "Tag Samples Share Devices Devices Storage Devices Storage Devices Clusters Clus…" at bounding box center [754, 510] width 1237 height 3671
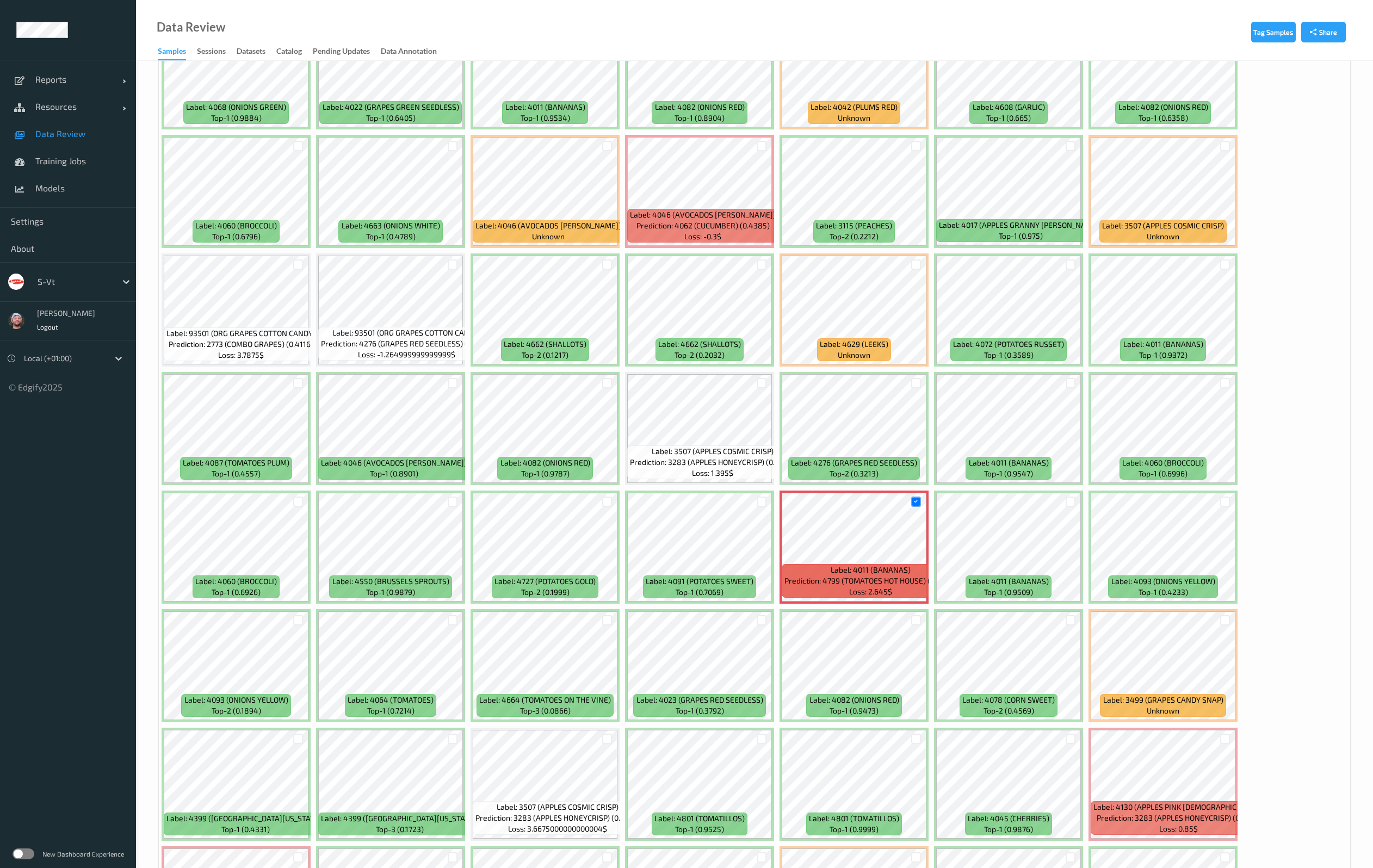
scroll to position [1794, 0]
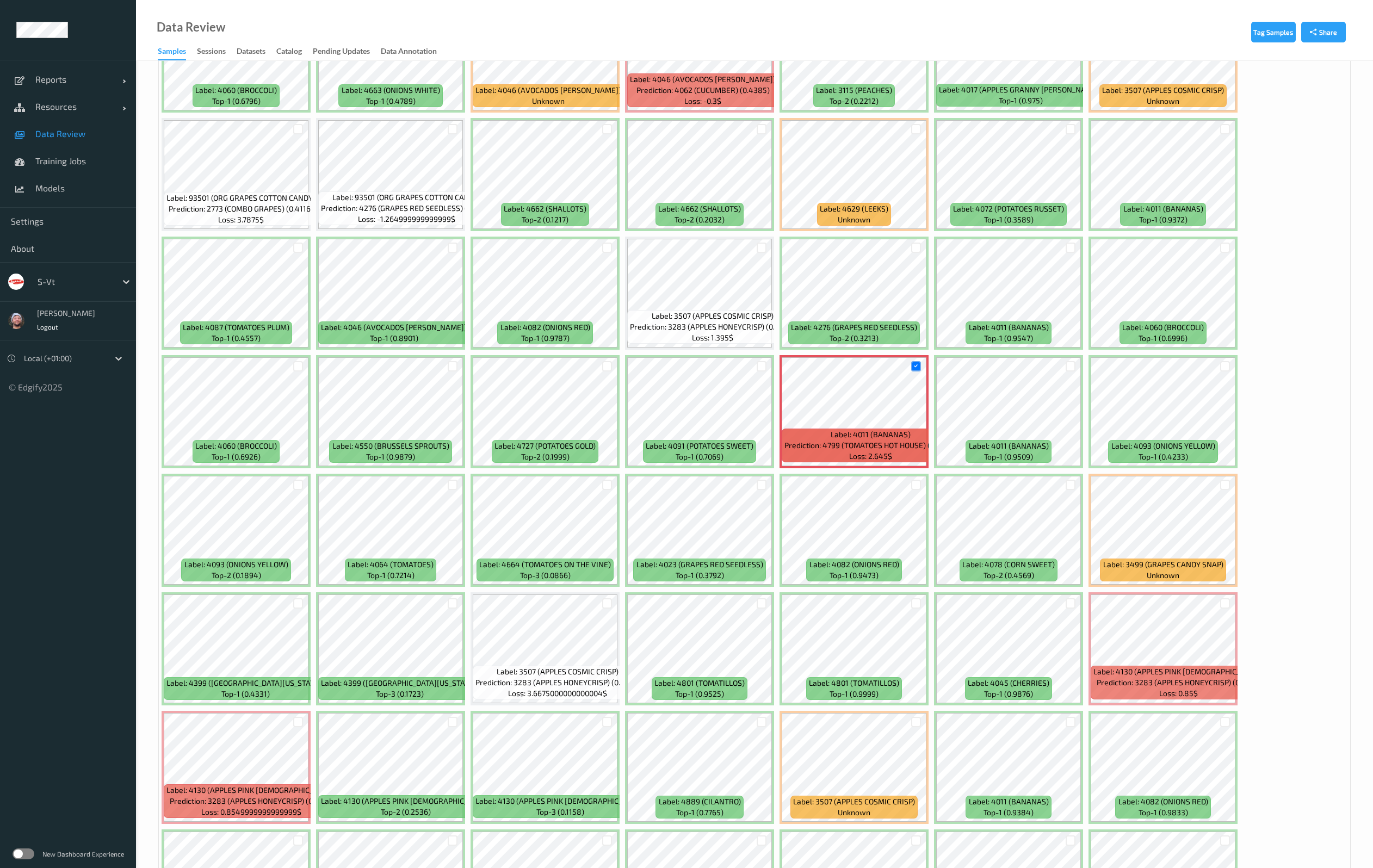
click at [1310, 377] on div "Label: 4022 (GRAPES GREEN SEEDLESS) top-1 (0.635) Label: 4663 (ONIONS WHITE) to…" at bounding box center [755, 175] width 1191 height 3437
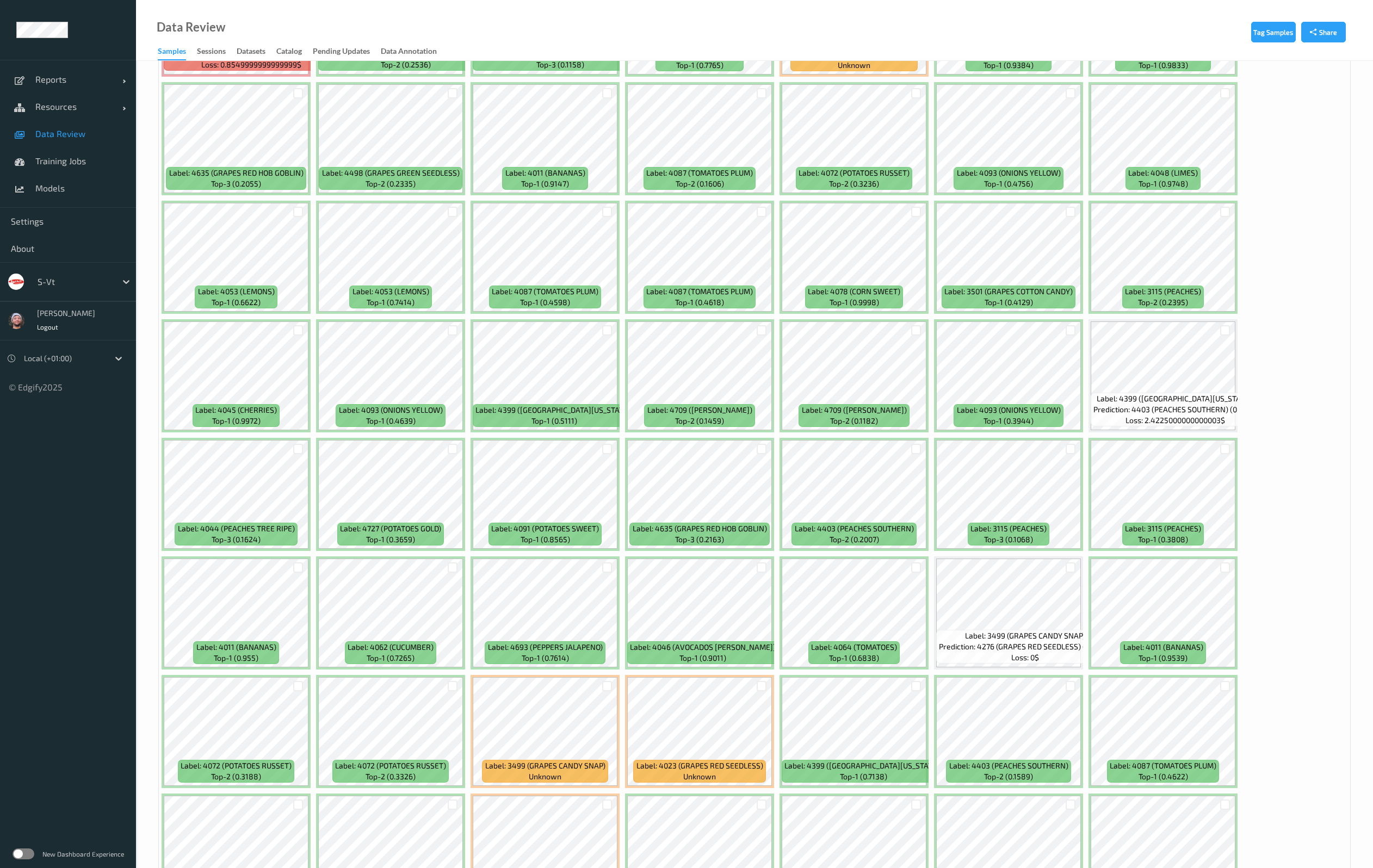
scroll to position [2610, 0]
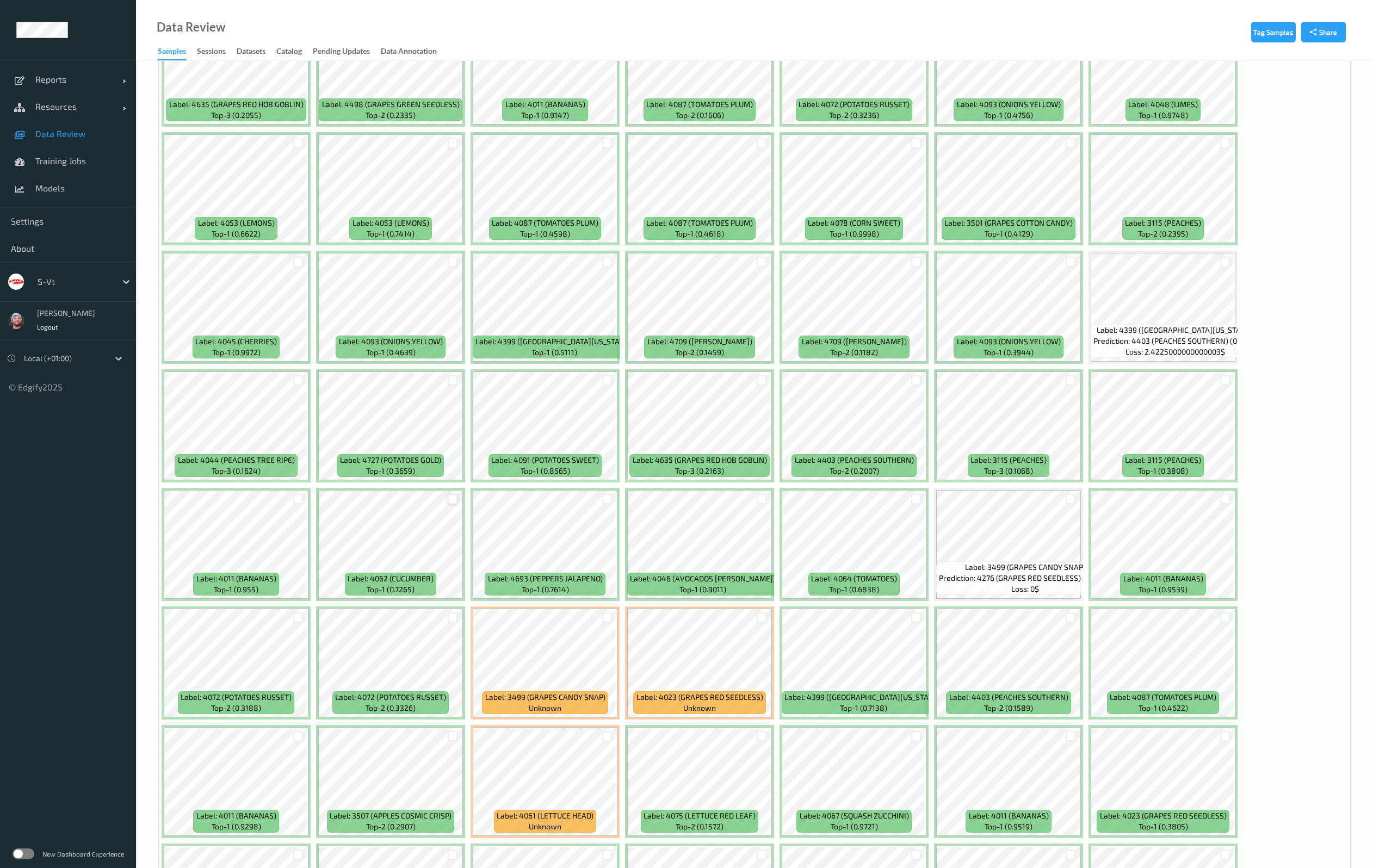
click at [456, 494] on div at bounding box center [453, 499] width 10 height 10
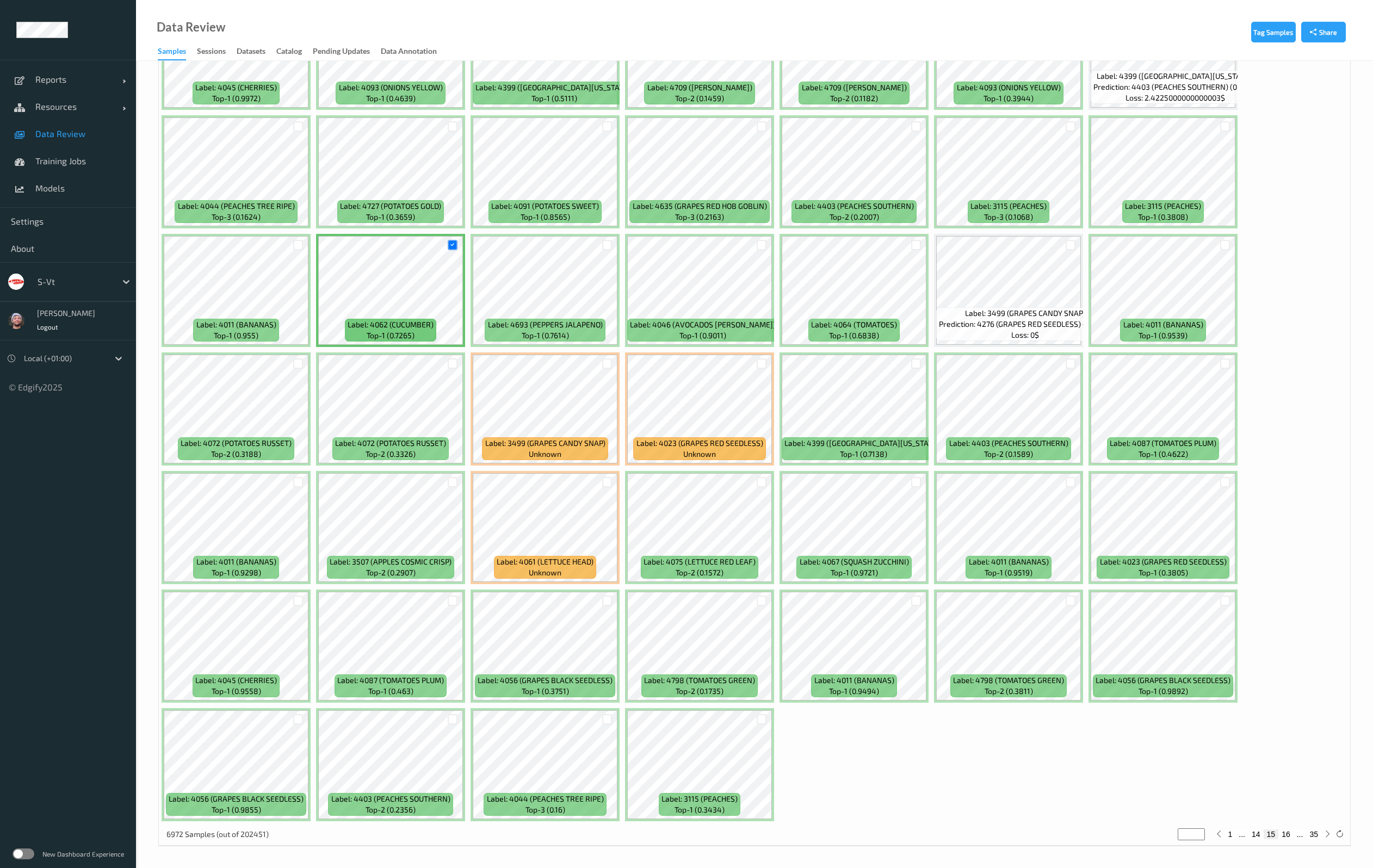
scroll to position [2864, 0]
click at [762, 603] on div at bounding box center [761, 600] width 10 height 10
click at [1284, 832] on button "16" at bounding box center [1285, 833] width 15 height 10
type input "**"
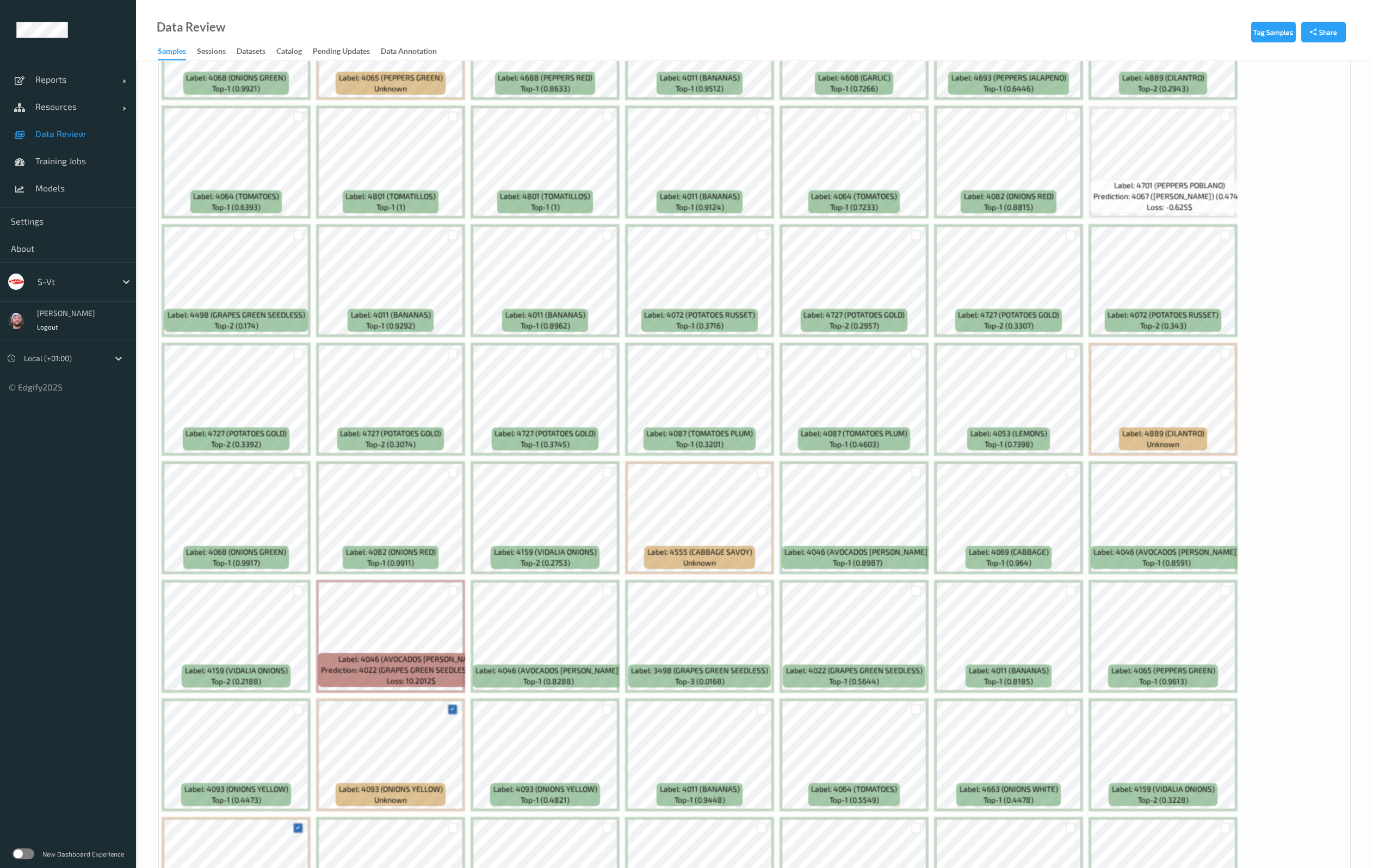
scroll to position [0, 0]
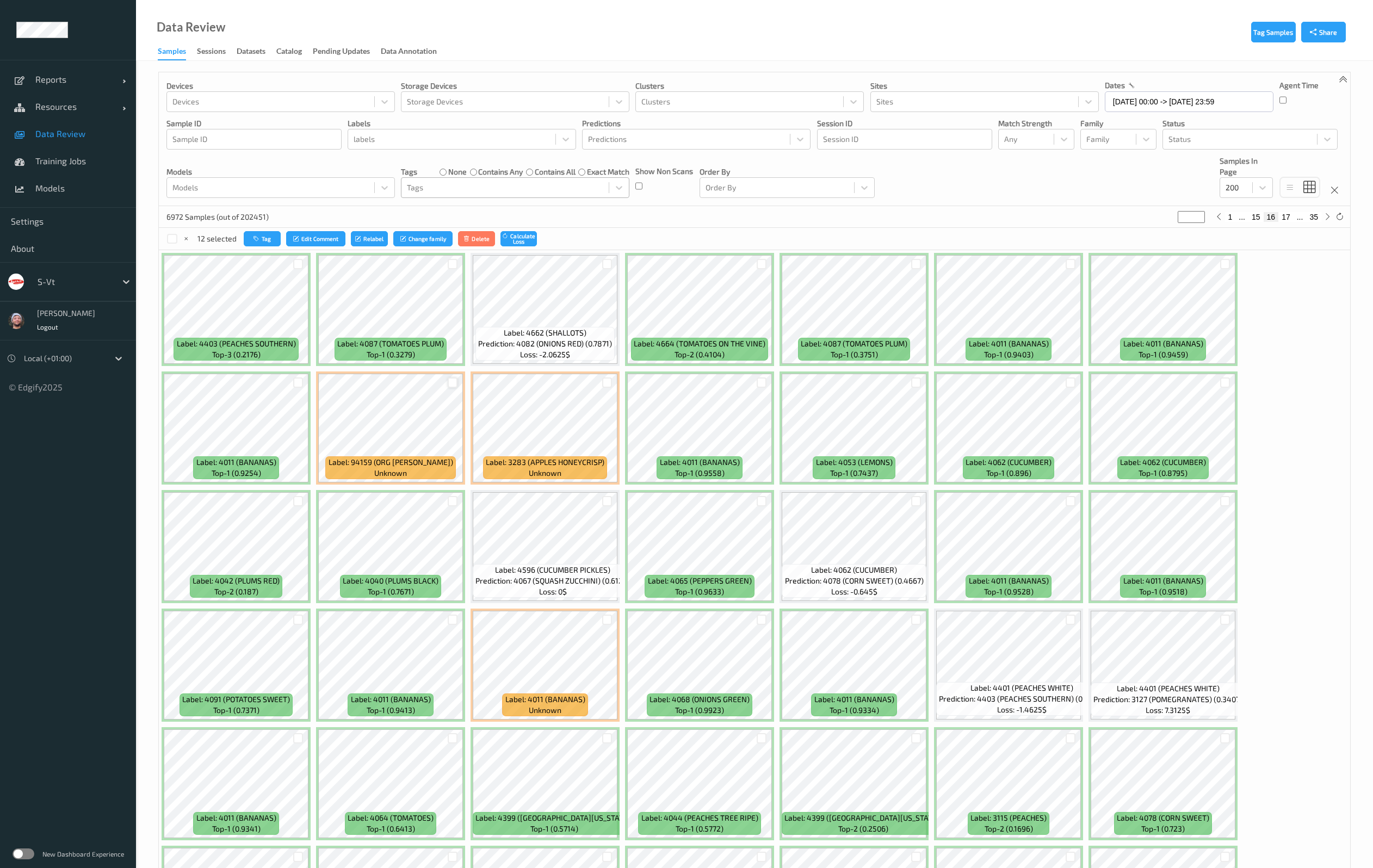
click at [454, 385] on div at bounding box center [453, 382] width 10 height 10
click at [1076, 381] on div at bounding box center [1070, 383] width 21 height 18
click at [1075, 382] on div at bounding box center [1070, 382] width 10 height 10
click at [1227, 387] on div at bounding box center [1225, 382] width 10 height 10
click at [609, 617] on div at bounding box center [607, 619] width 10 height 10
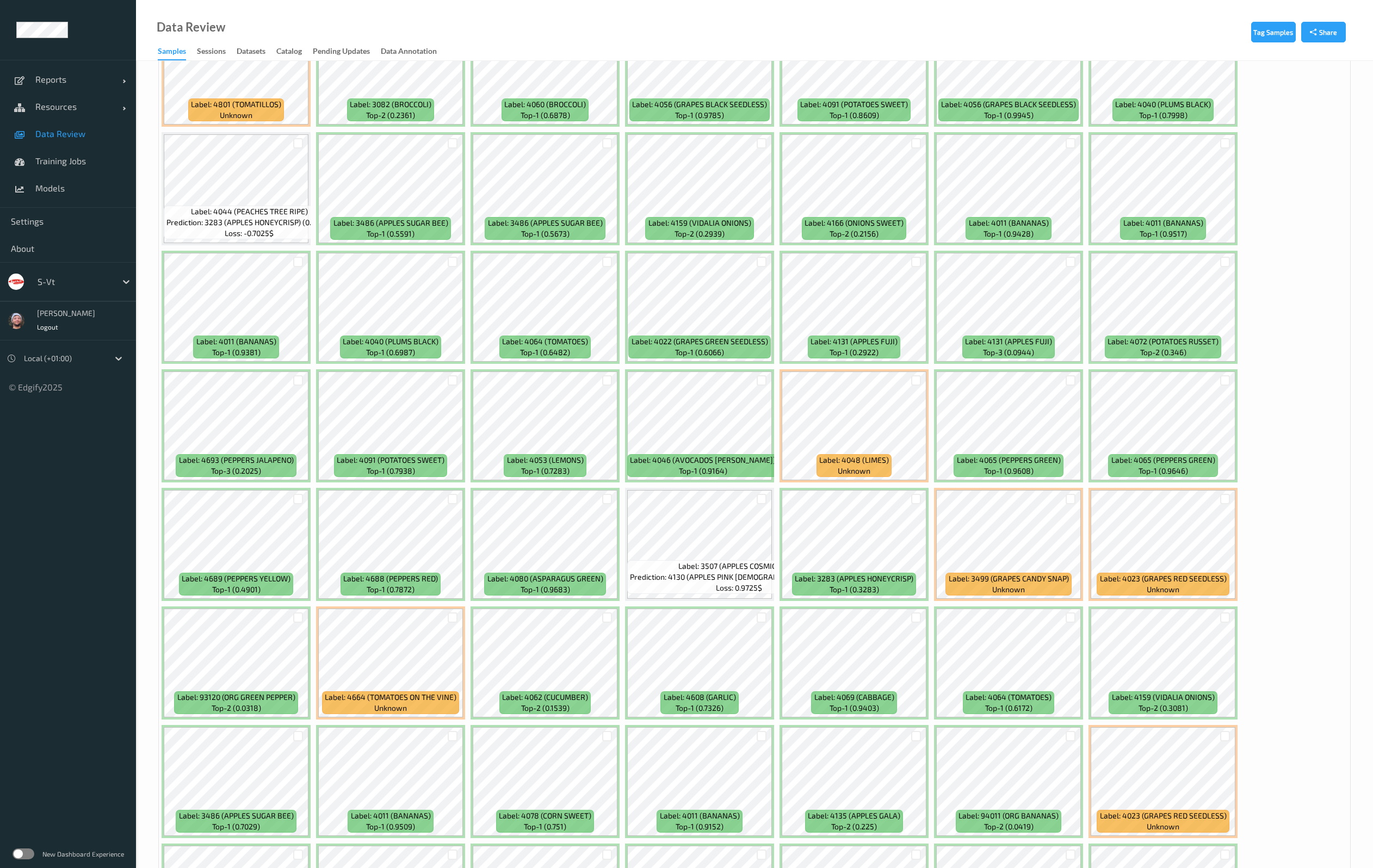
scroll to position [2691, 0]
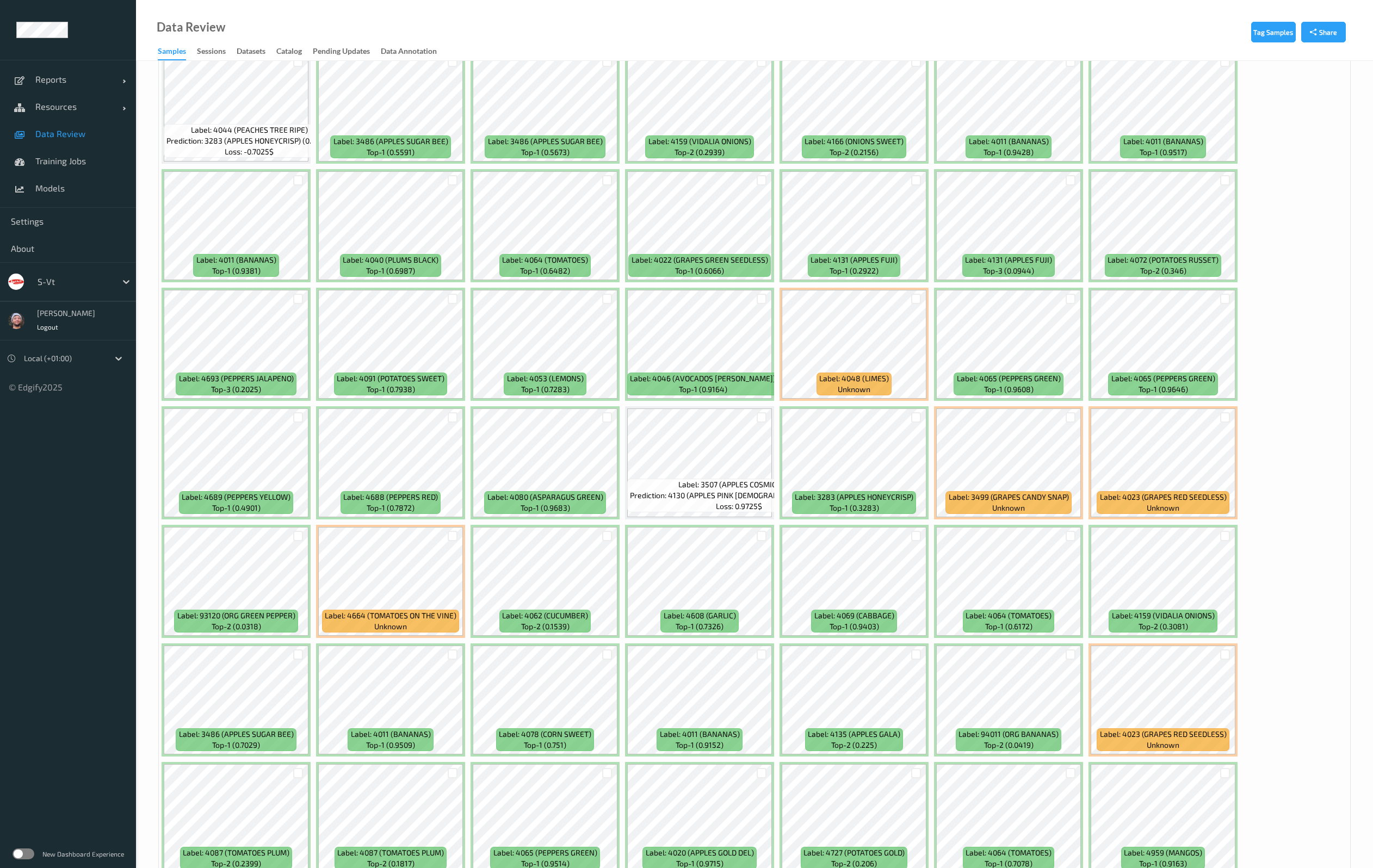
click at [612, 538] on div at bounding box center [607, 536] width 21 height 18
click at [602, 534] on div at bounding box center [607, 536] width 10 height 10
click at [758, 538] on div at bounding box center [761, 536] width 10 height 10
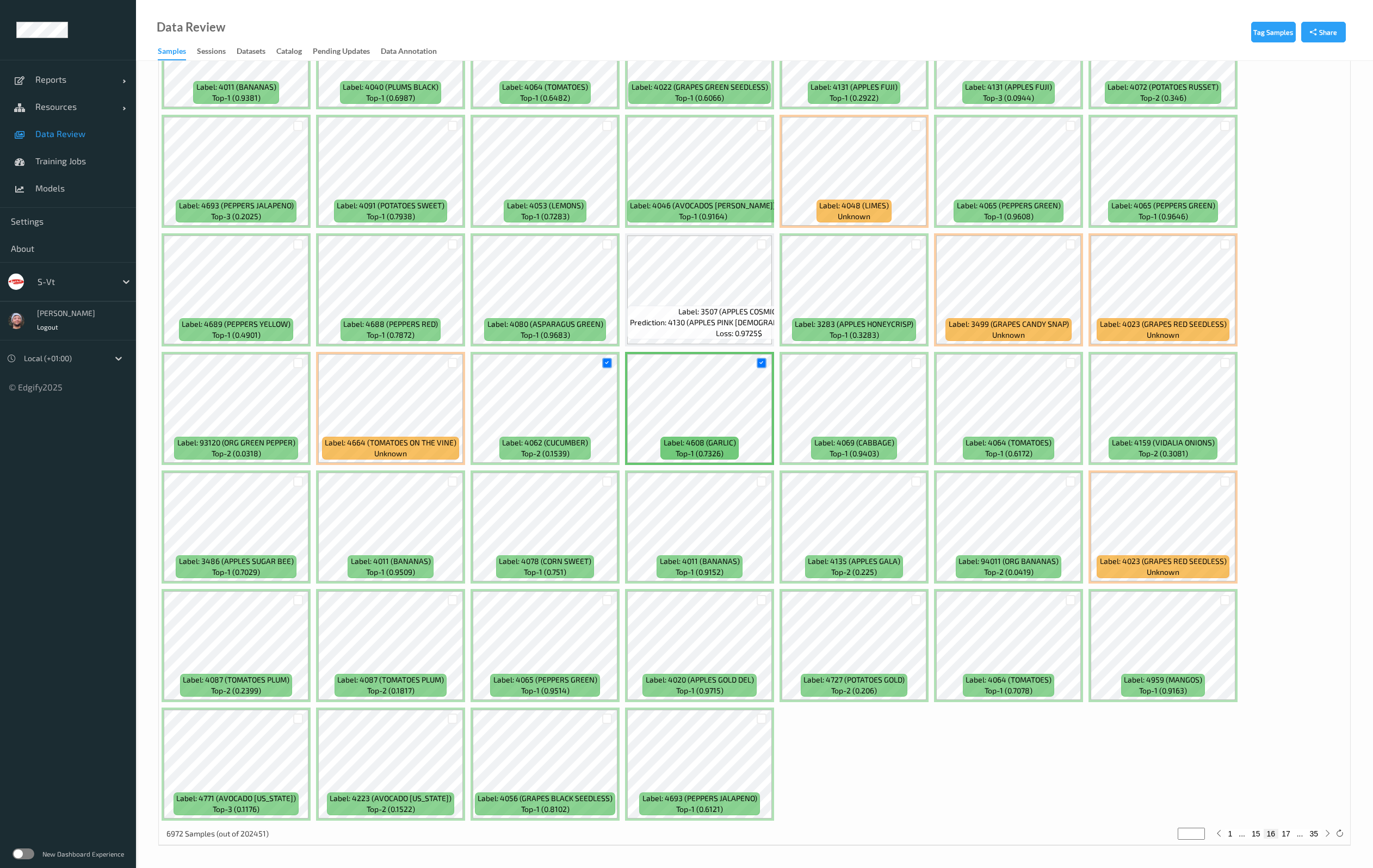
click at [1287, 832] on button "17" at bounding box center [1285, 833] width 15 height 10
type input "**"
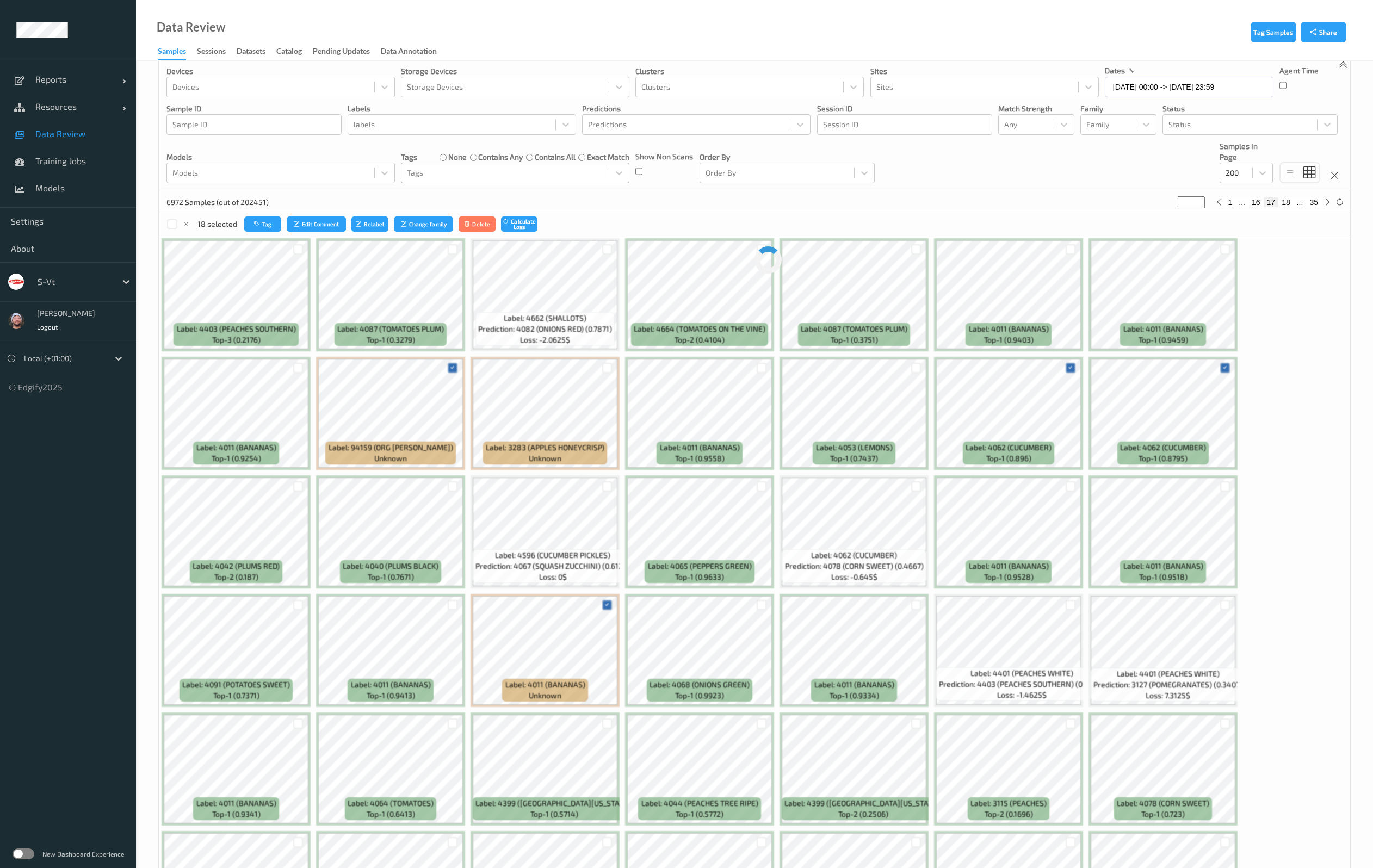
scroll to position [0, 0]
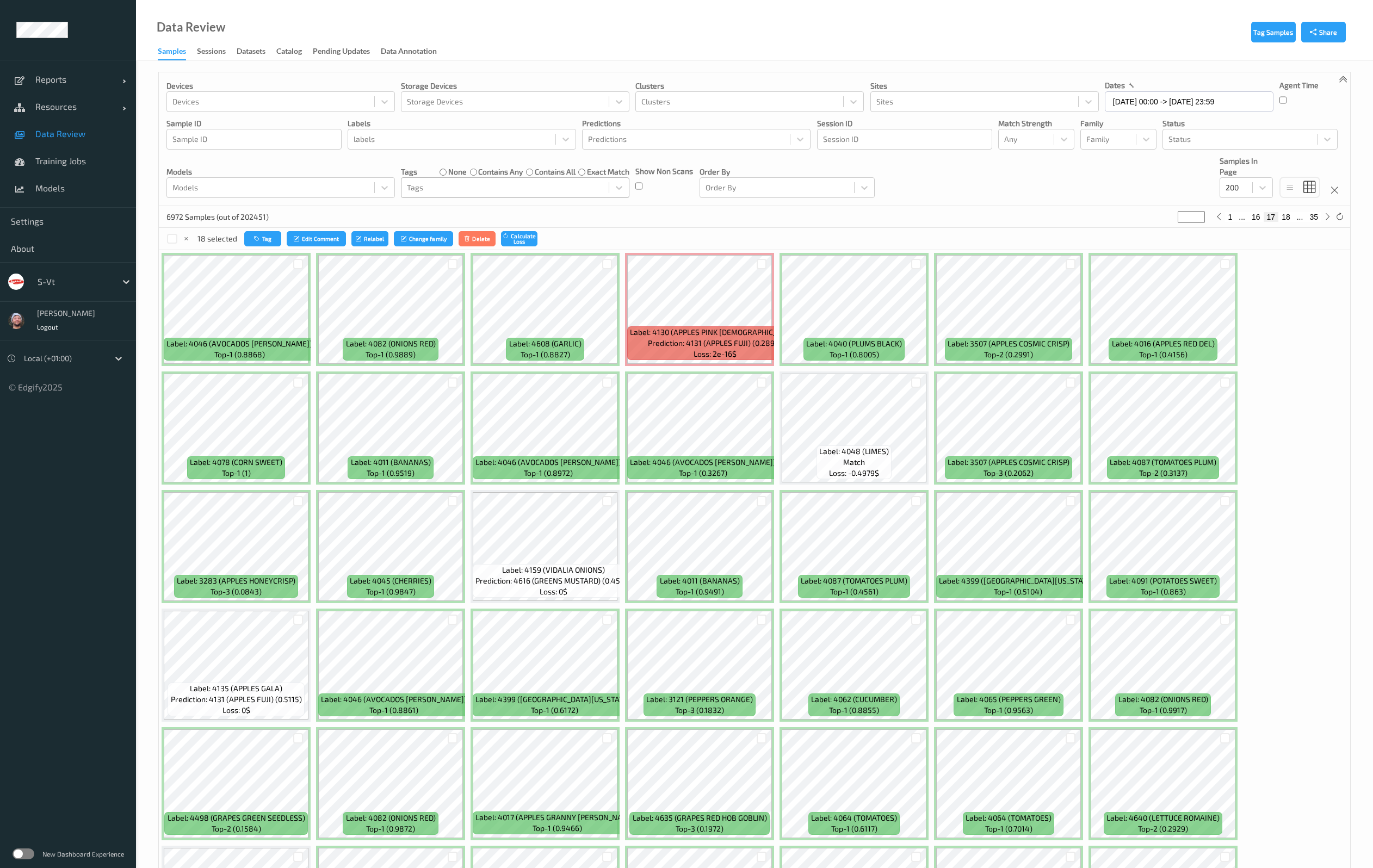
click at [915, 618] on div at bounding box center [916, 619] width 10 height 10
click at [602, 269] on div at bounding box center [607, 264] width 21 height 18
click at [607, 261] on div at bounding box center [607, 264] width 10 height 10
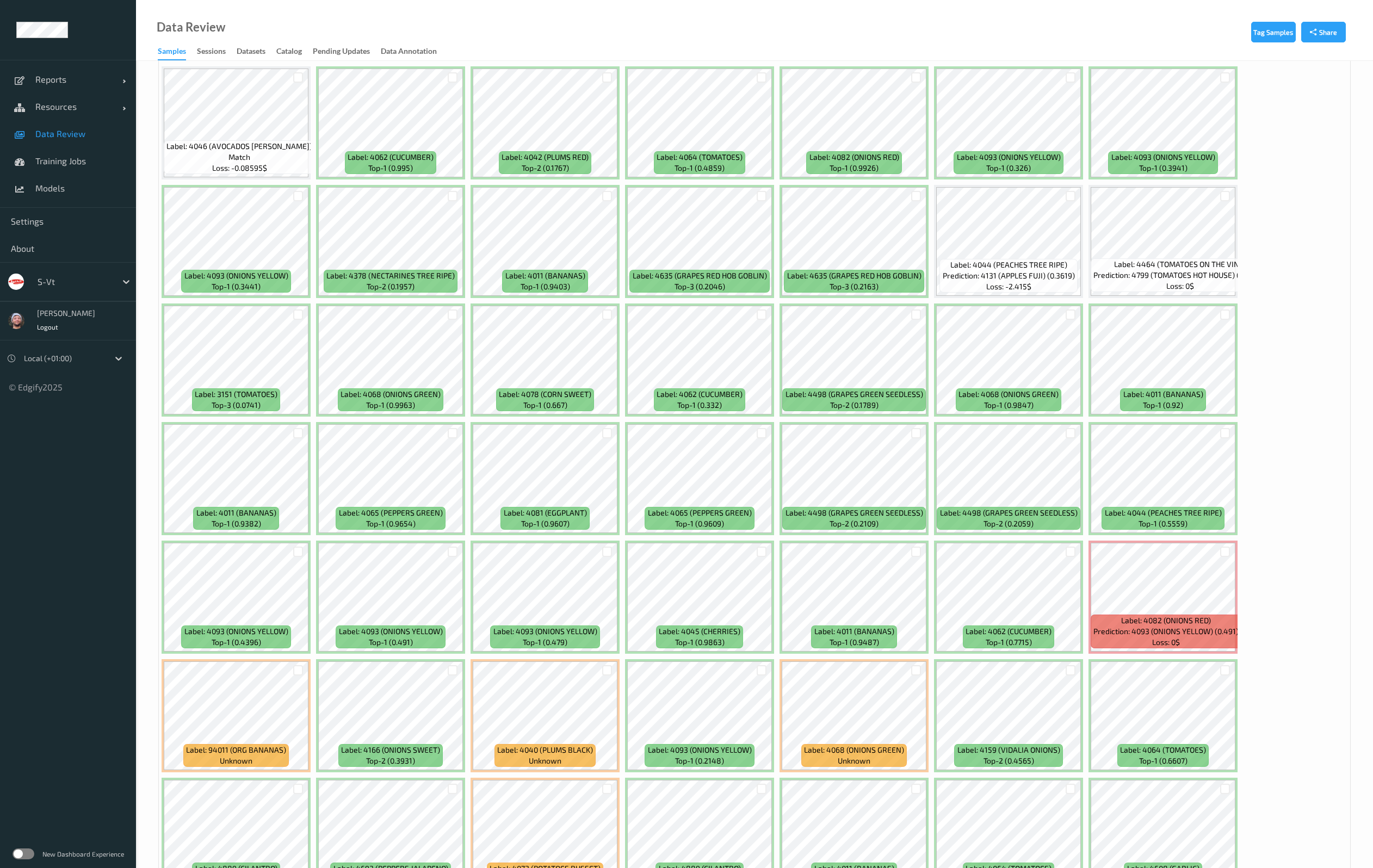
scroll to position [815, 0]
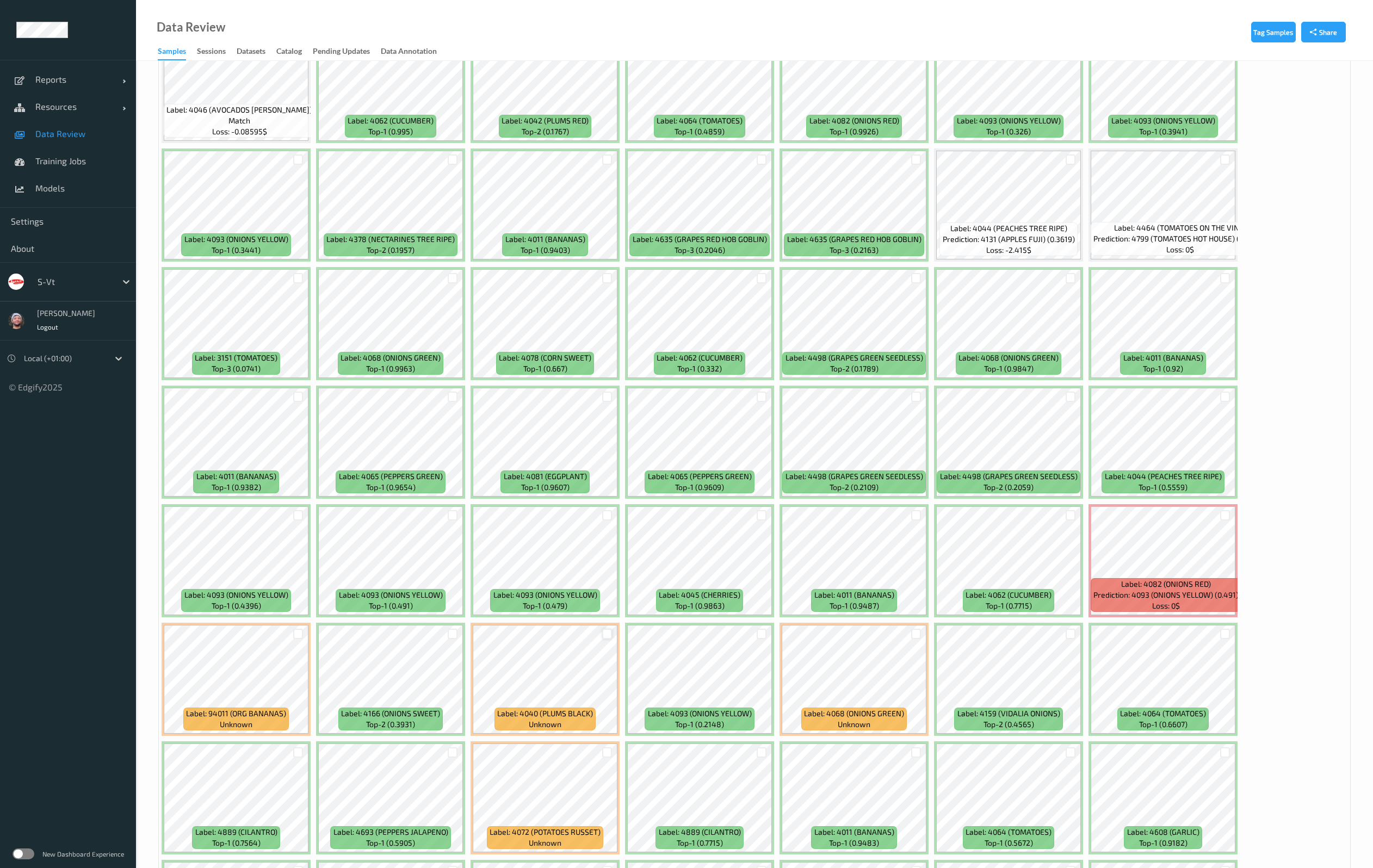
click at [608, 631] on div at bounding box center [607, 633] width 10 height 10
click at [450, 635] on div at bounding box center [453, 633] width 10 height 10
click at [457, 512] on div at bounding box center [453, 515] width 10 height 10
click at [289, 634] on div at bounding box center [298, 634] width 21 height 18
click at [300, 633] on div at bounding box center [298, 633] width 10 height 10
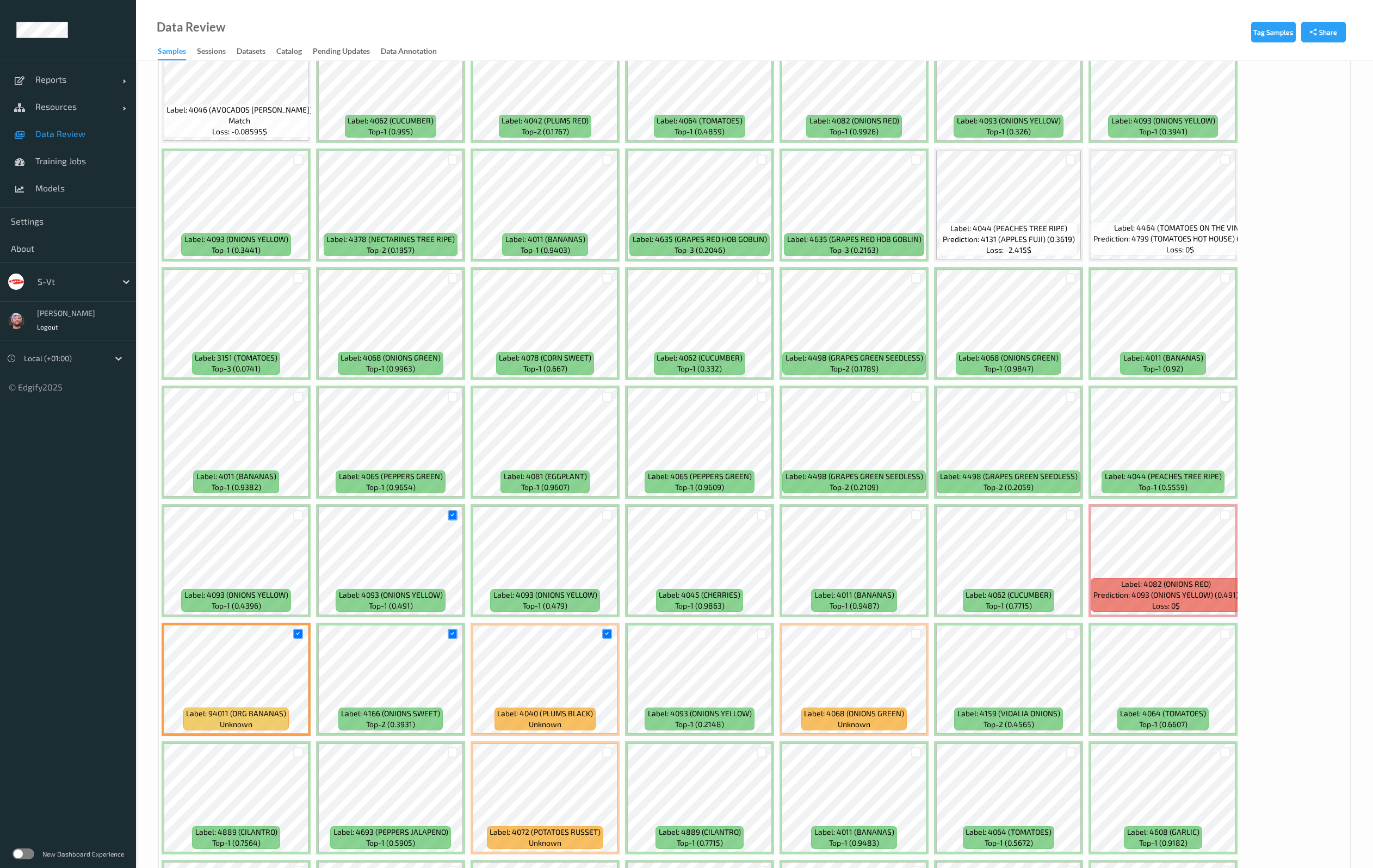
scroll to position [897, 0]
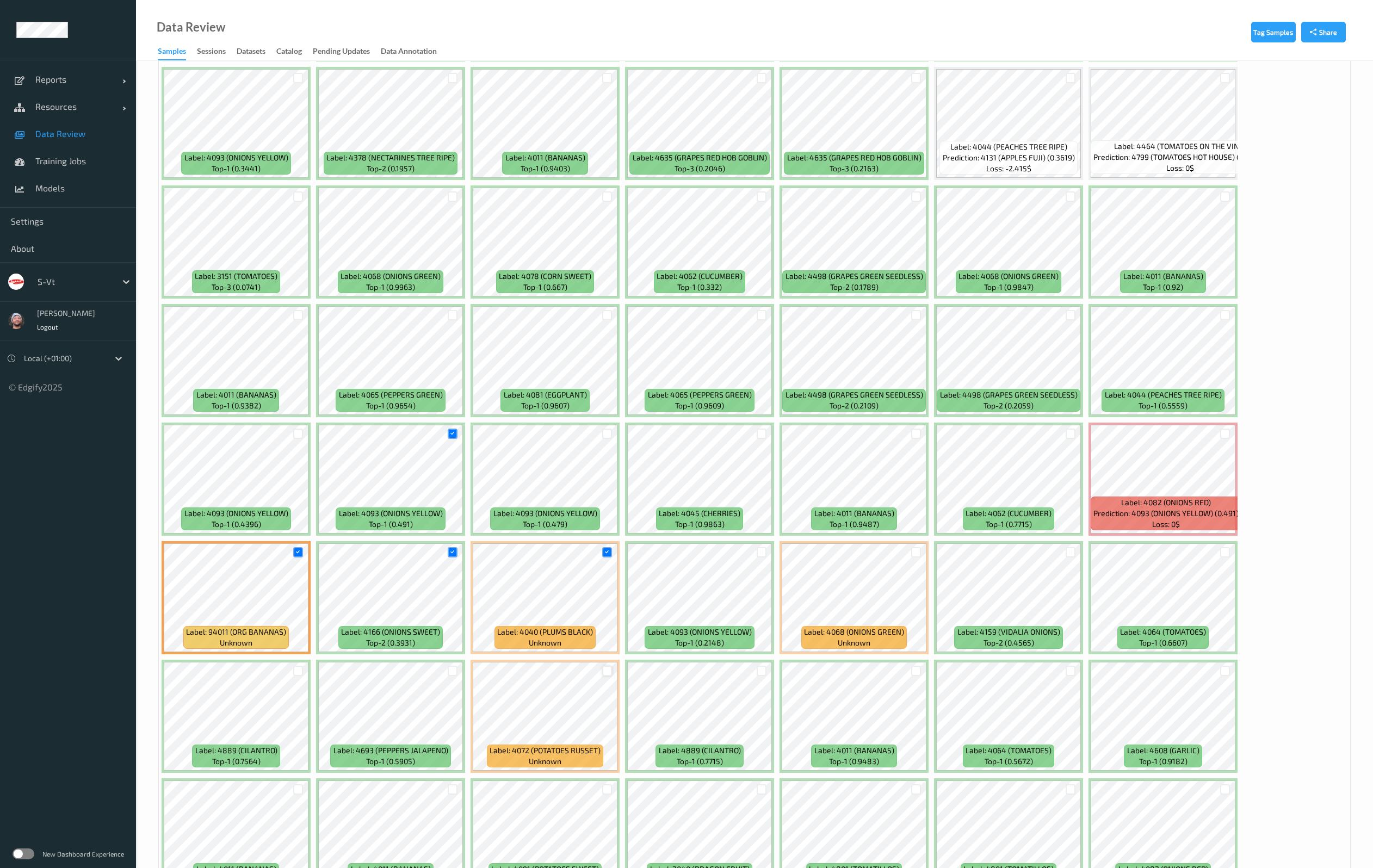
click at [608, 670] on div at bounding box center [607, 670] width 10 height 10
click at [759, 784] on div at bounding box center [761, 789] width 10 height 10
click at [1223, 432] on div at bounding box center [1225, 433] width 10 height 10
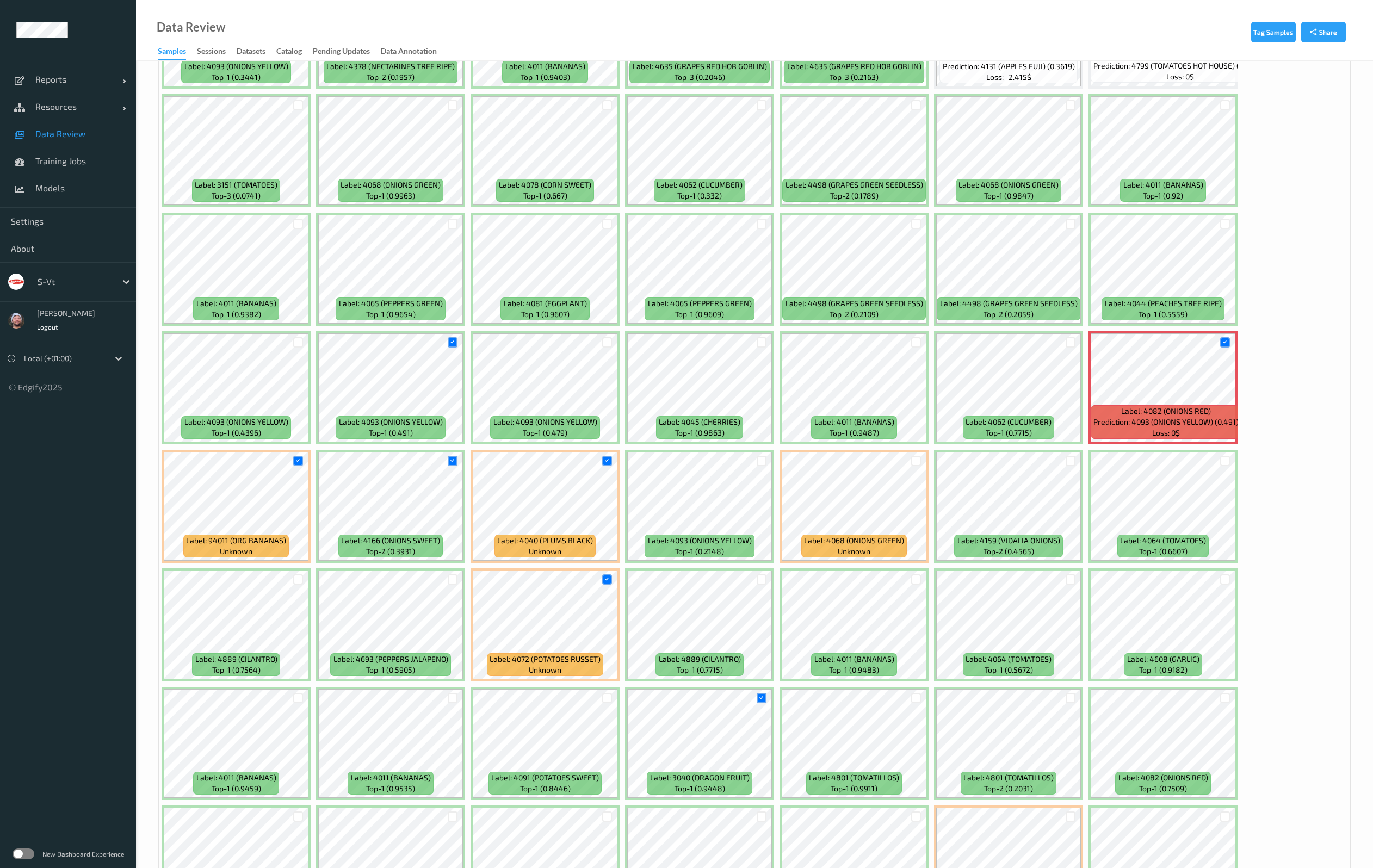
scroll to position [1223, 0]
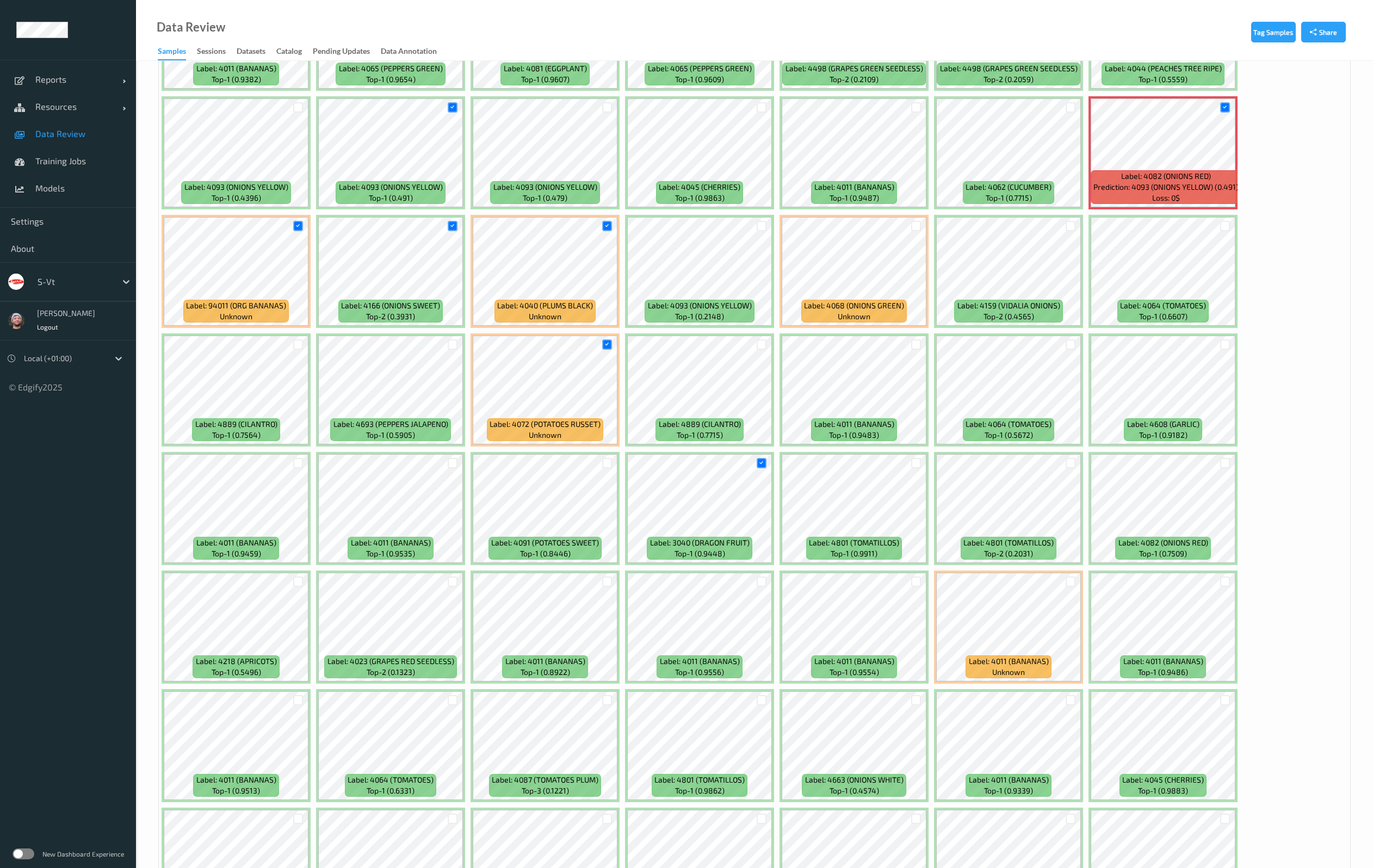
click at [1298, 652] on div "Label: 4046 (AVOCADOS [PERSON_NAME]) top-1 (0.8868) Label: 4082 (ONIONS RED) to…" at bounding box center [755, 745] width 1191 height 3437
click at [1071, 581] on div at bounding box center [1070, 581] width 10 height 10
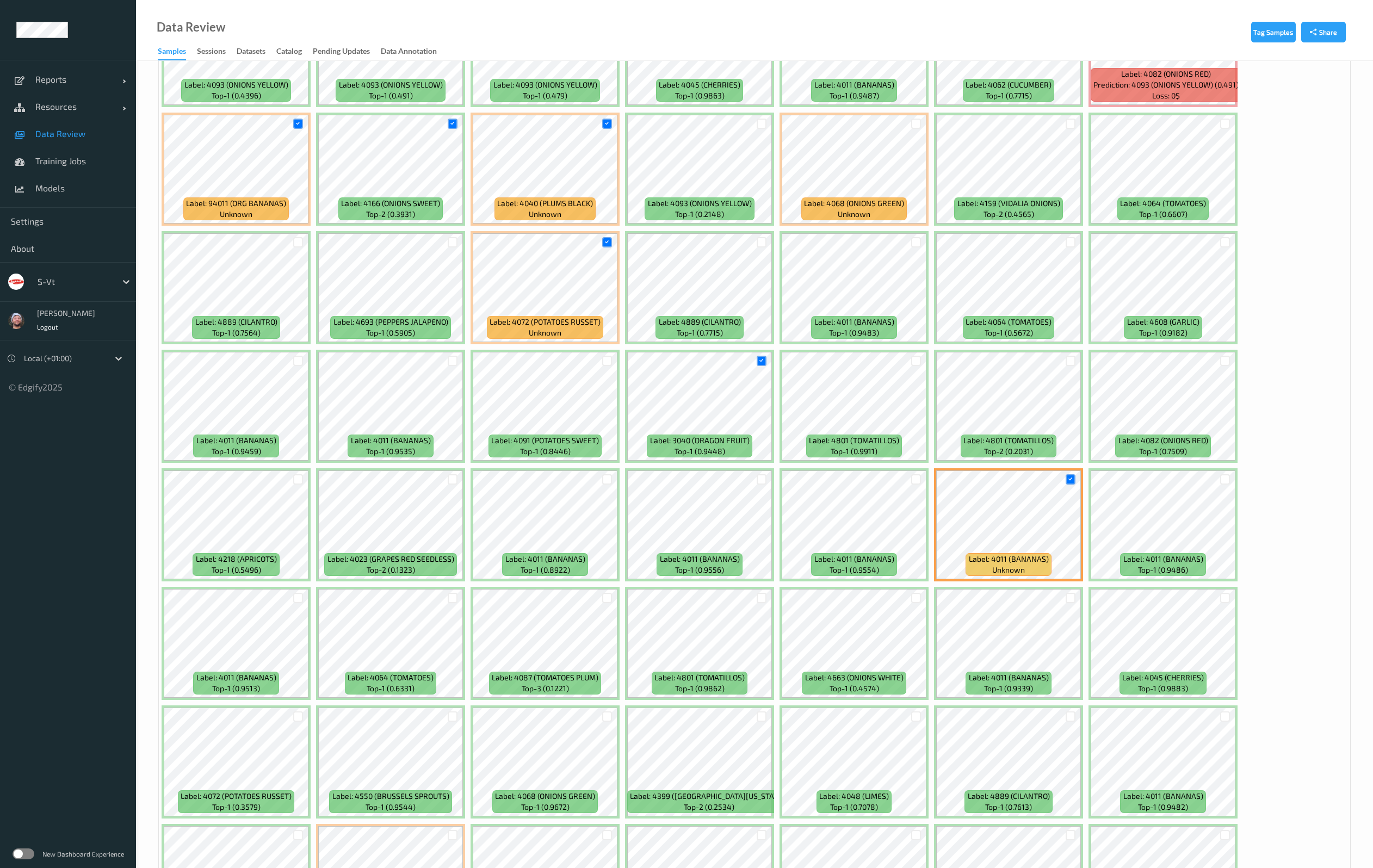
scroll to position [1468, 0]
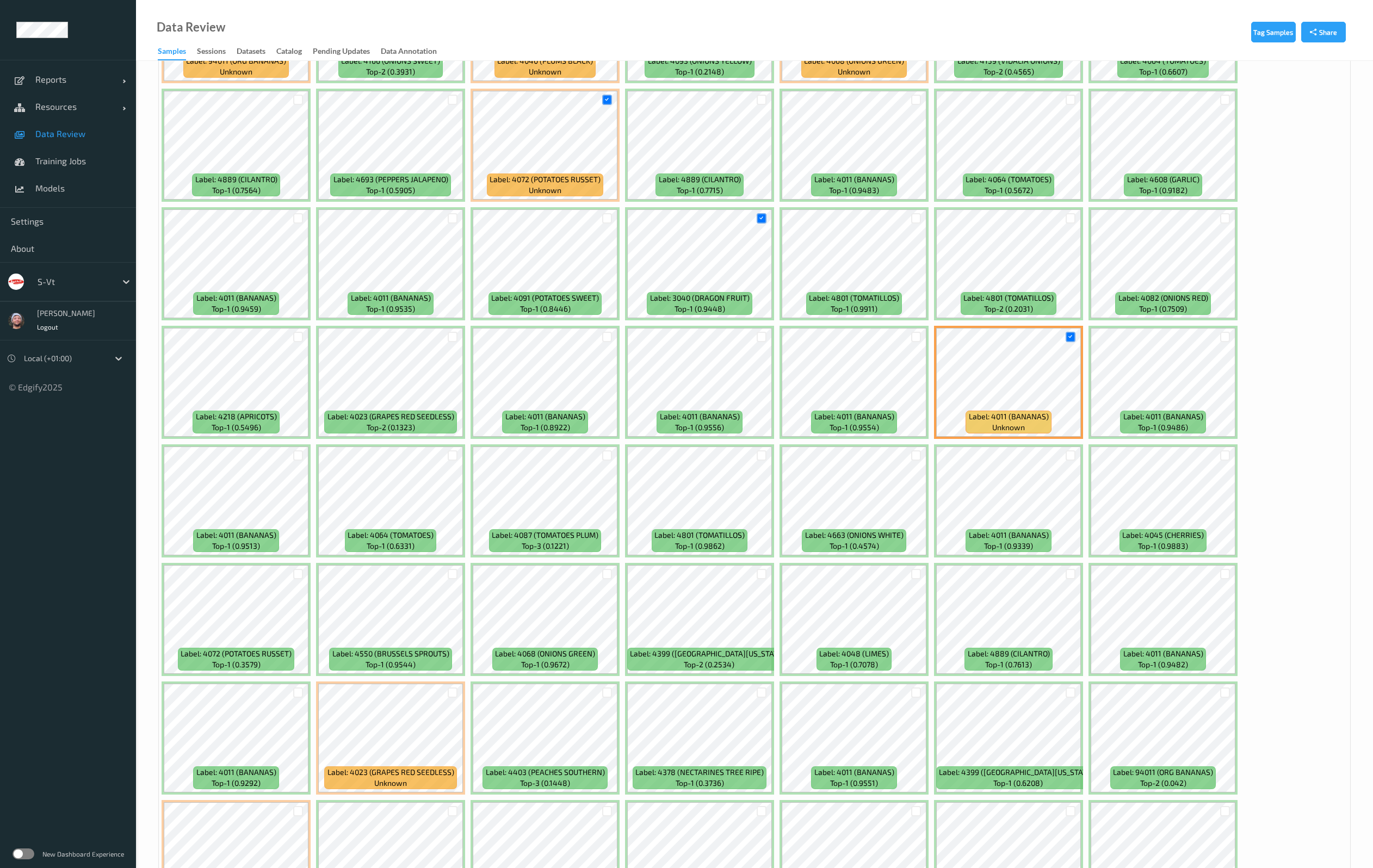
click at [1277, 531] on div "Label: 4046 (AVOCADOS [PERSON_NAME]) top-1 (0.8868) Label: 4082 (ONIONS RED) to…" at bounding box center [755, 501] width 1191 height 3437
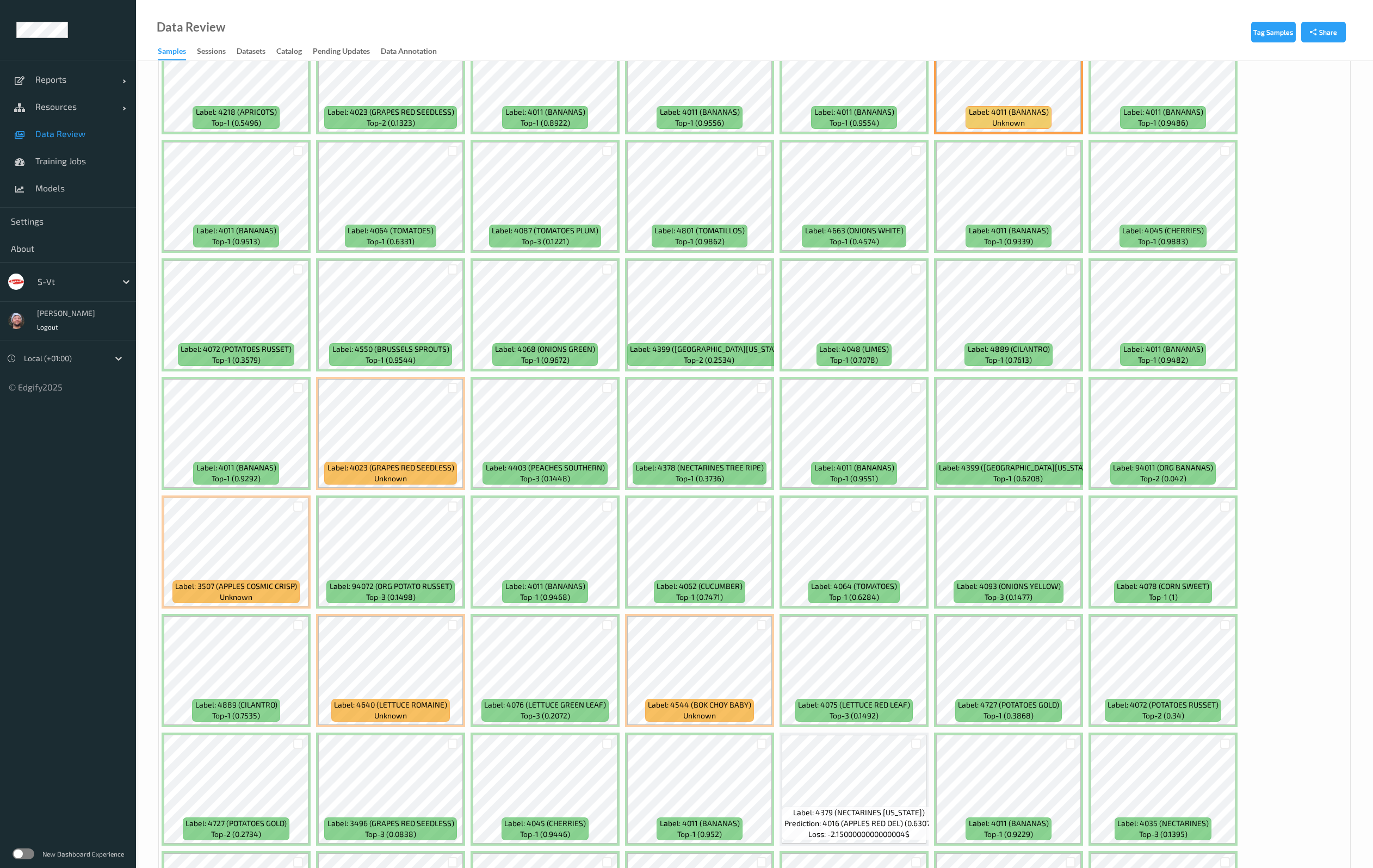
scroll to position [1876, 0]
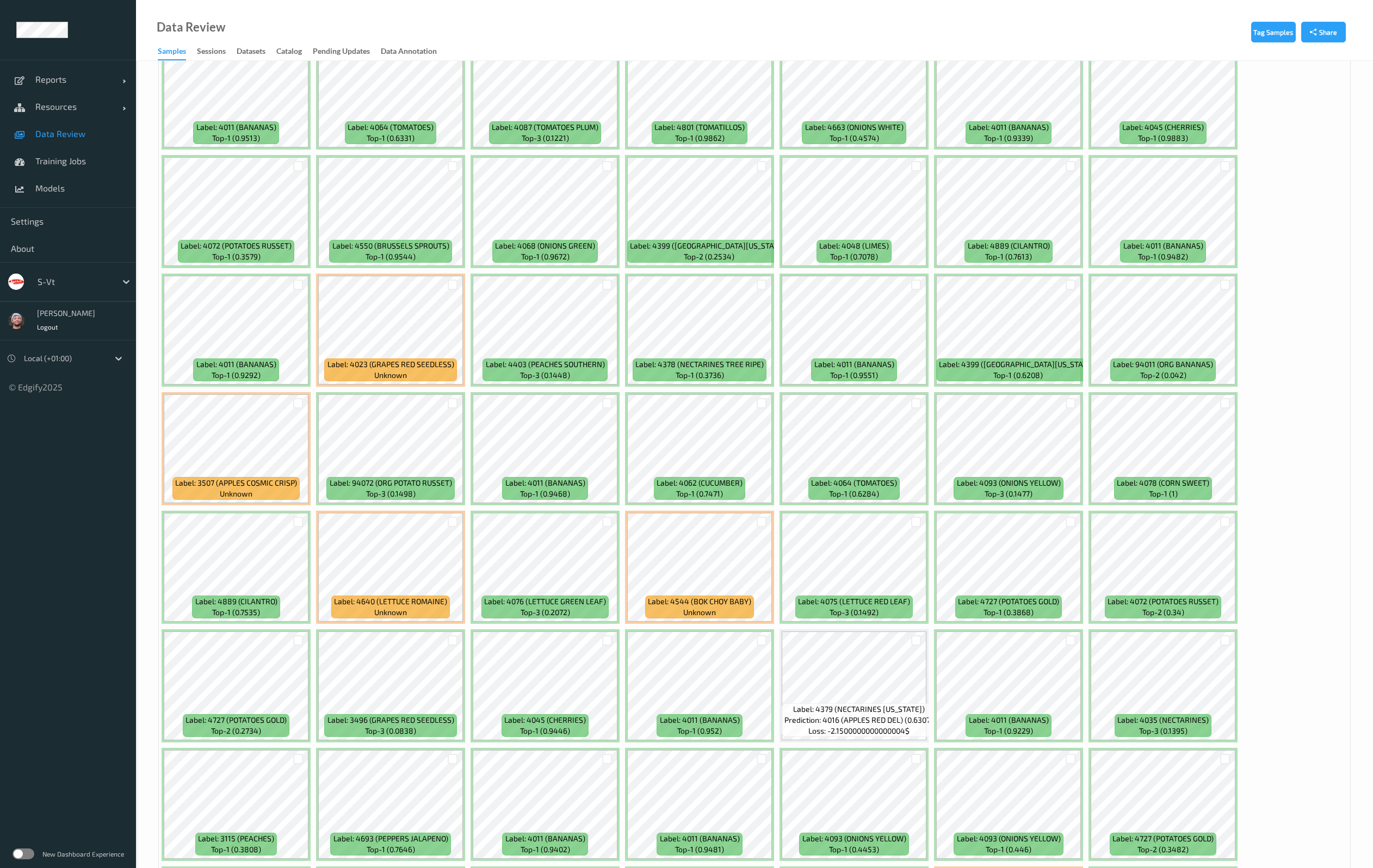
click at [1282, 551] on div "Label: 4046 (AVOCADOS [PERSON_NAME]) top-1 (0.8868) Label: 4082 (ONIONS RED) to…" at bounding box center [755, 93] width 1191 height 3437
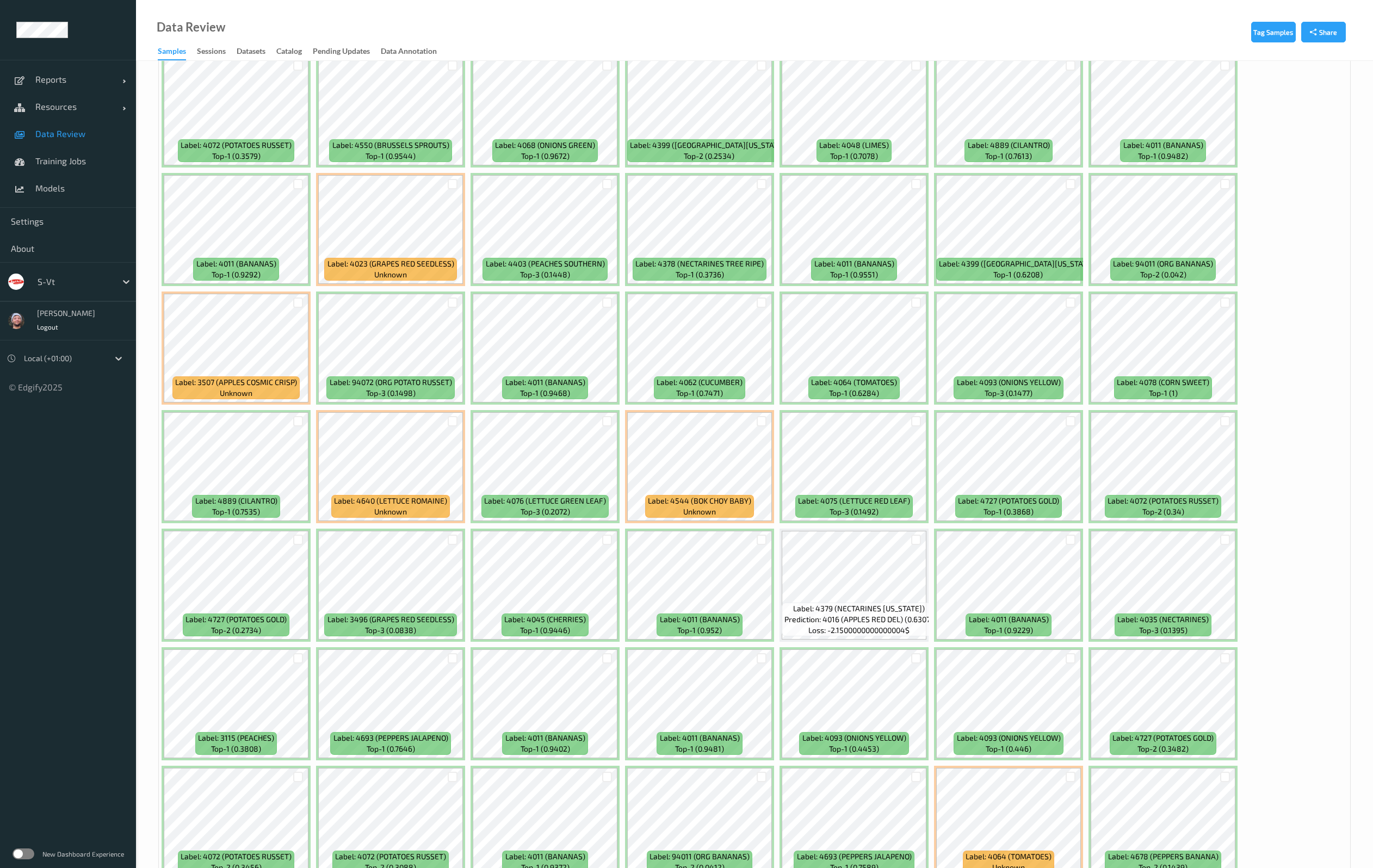
scroll to position [2039, 0]
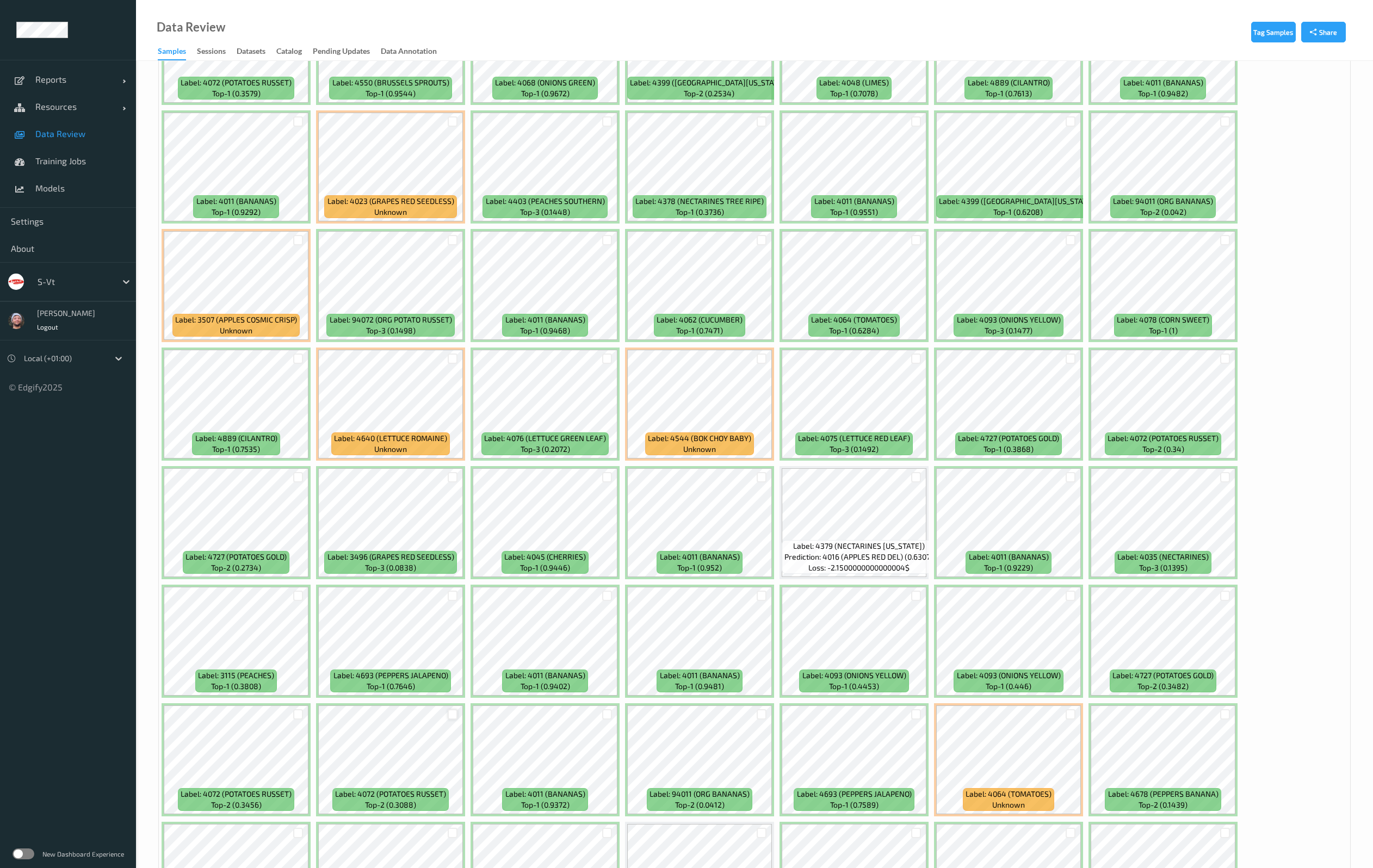
click at [453, 713] on div at bounding box center [453, 714] width 10 height 10
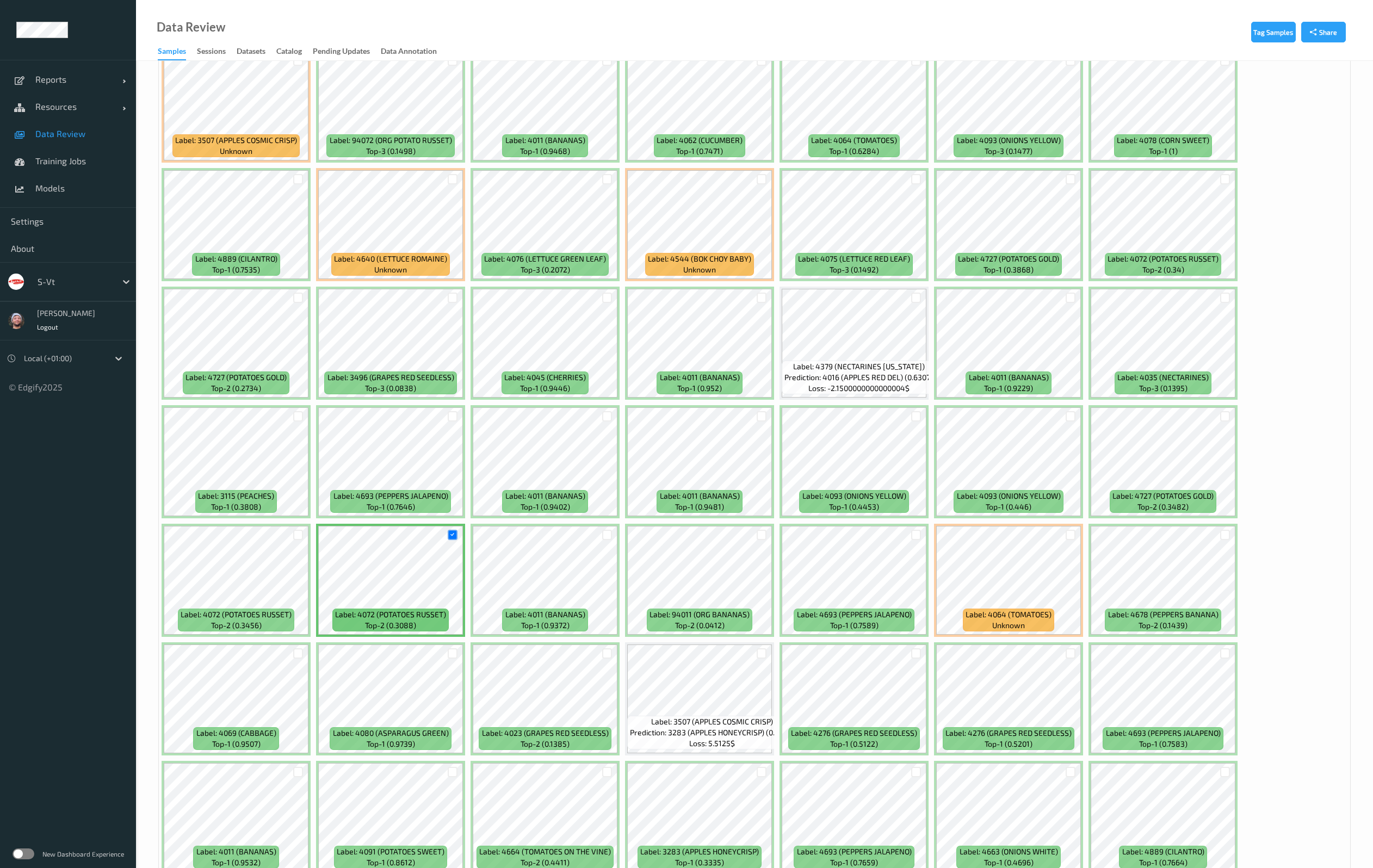
scroll to position [2284, 0]
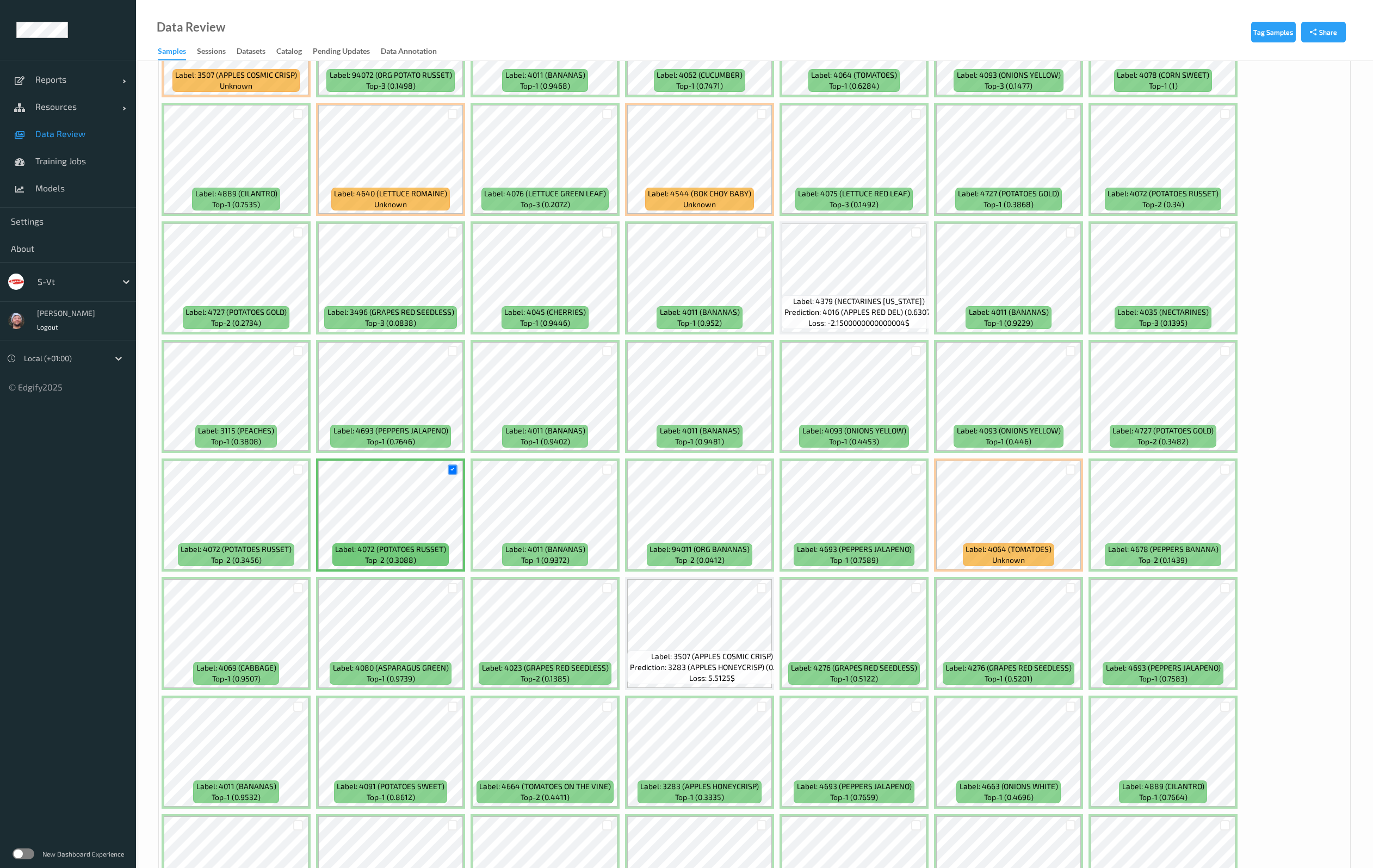
click at [1229, 473] on div at bounding box center [1225, 469] width 21 height 18
click at [1225, 472] on div at bounding box center [1225, 469] width 10 height 10
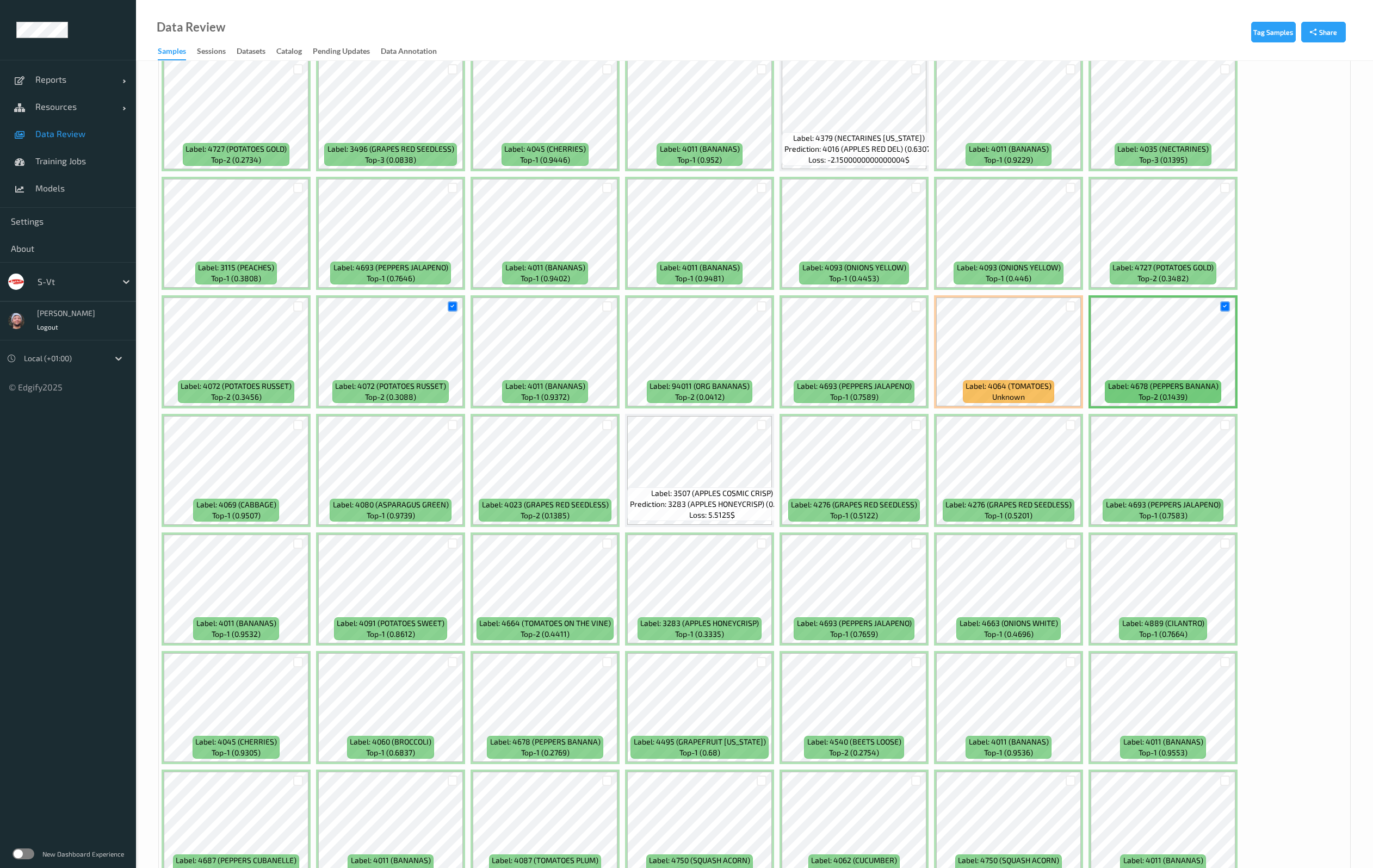
scroll to position [2691, 0]
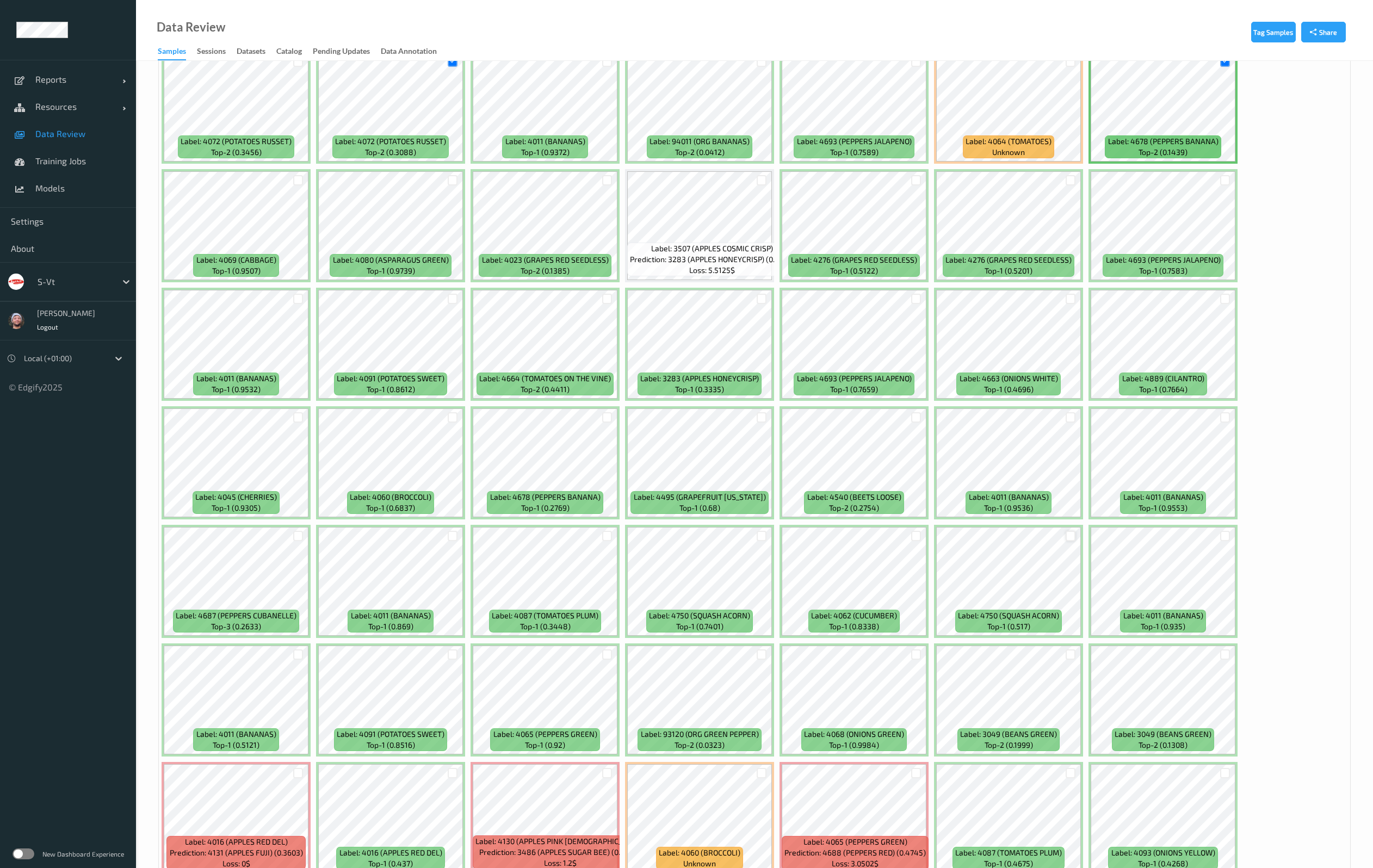
click at [1069, 535] on div at bounding box center [1070, 536] width 10 height 10
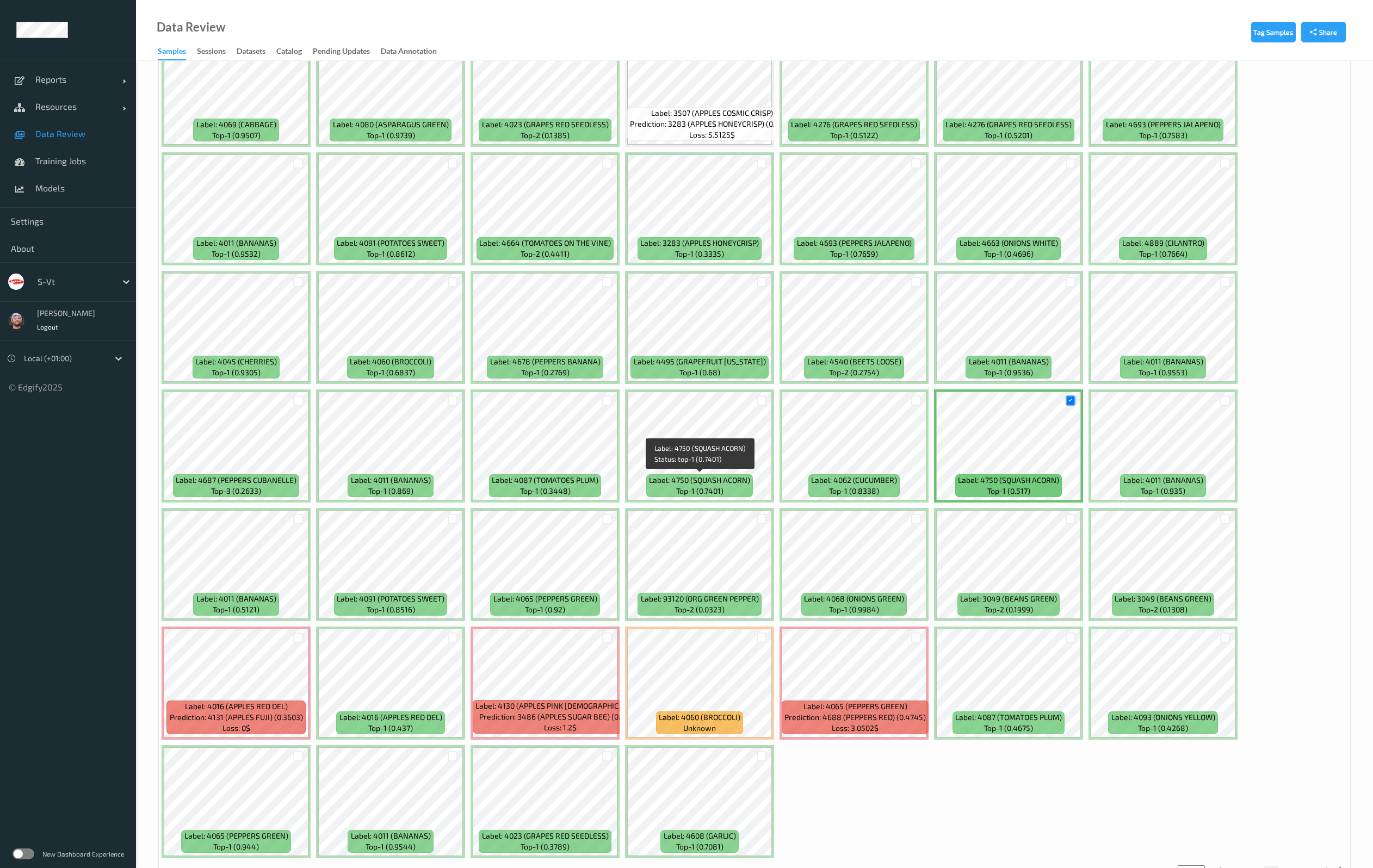
scroll to position [2864, 0]
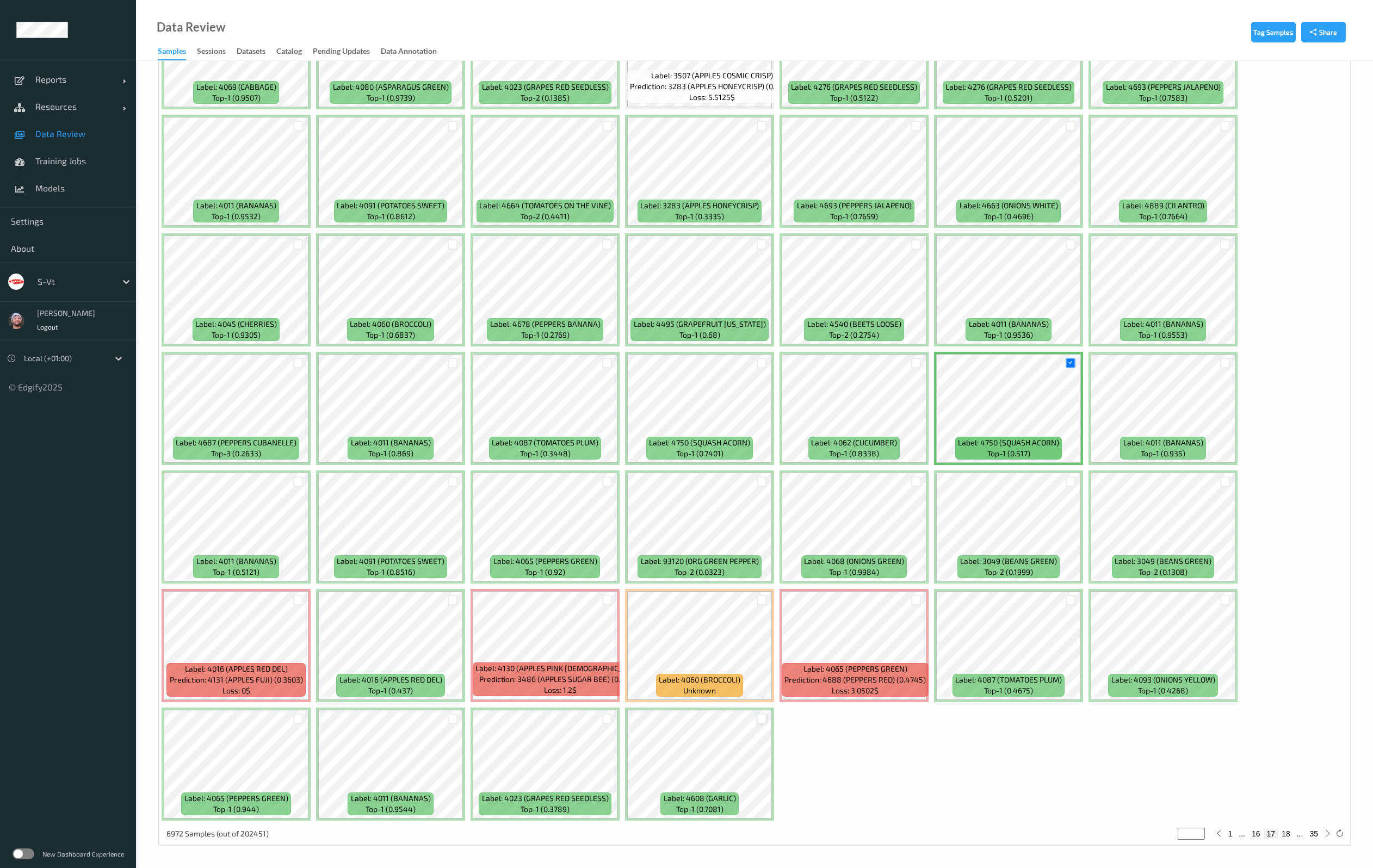
click at [760, 714] on div at bounding box center [761, 718] width 10 height 10
click at [1288, 835] on button "18" at bounding box center [1285, 833] width 15 height 10
type input "**"
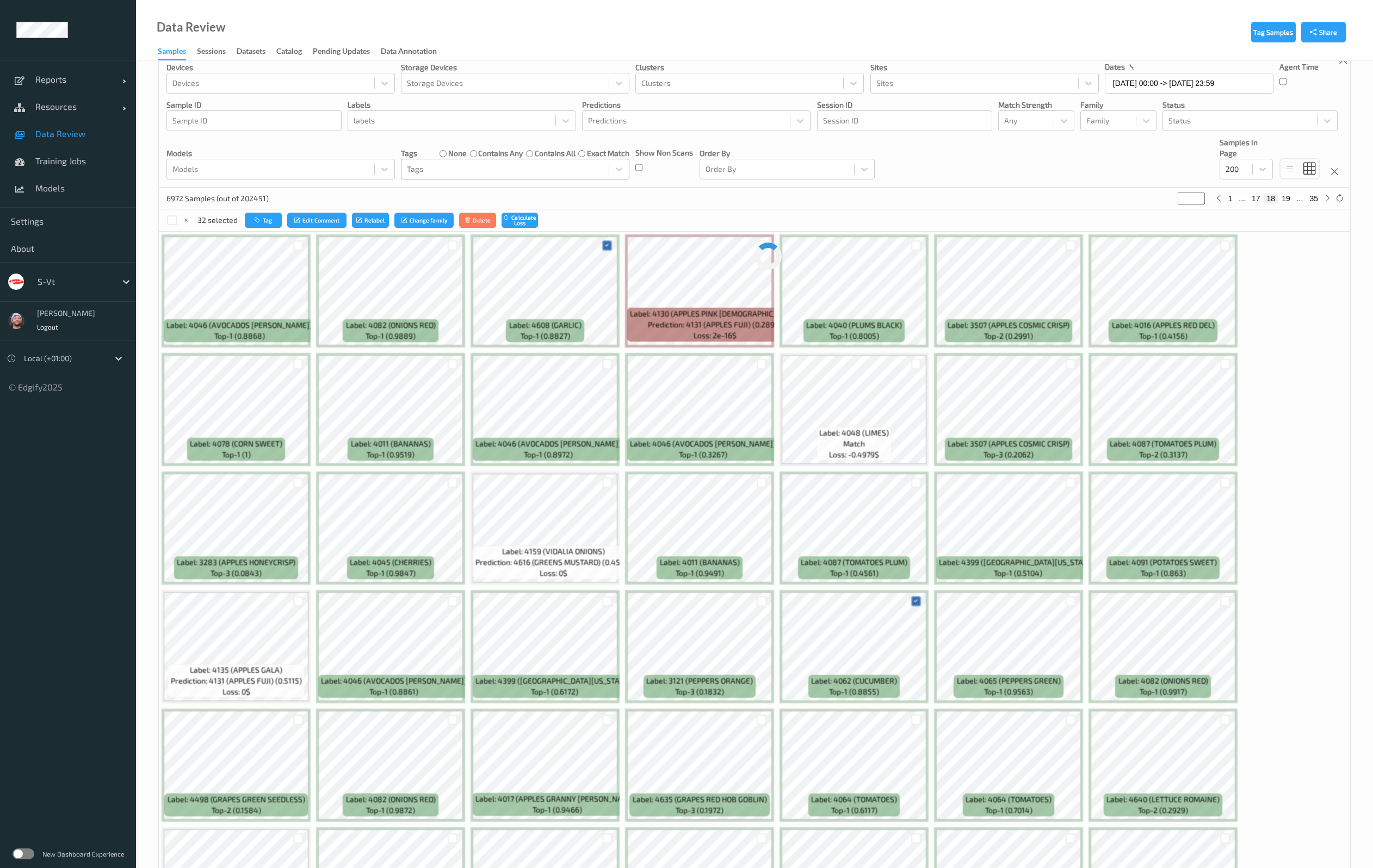
scroll to position [0, 0]
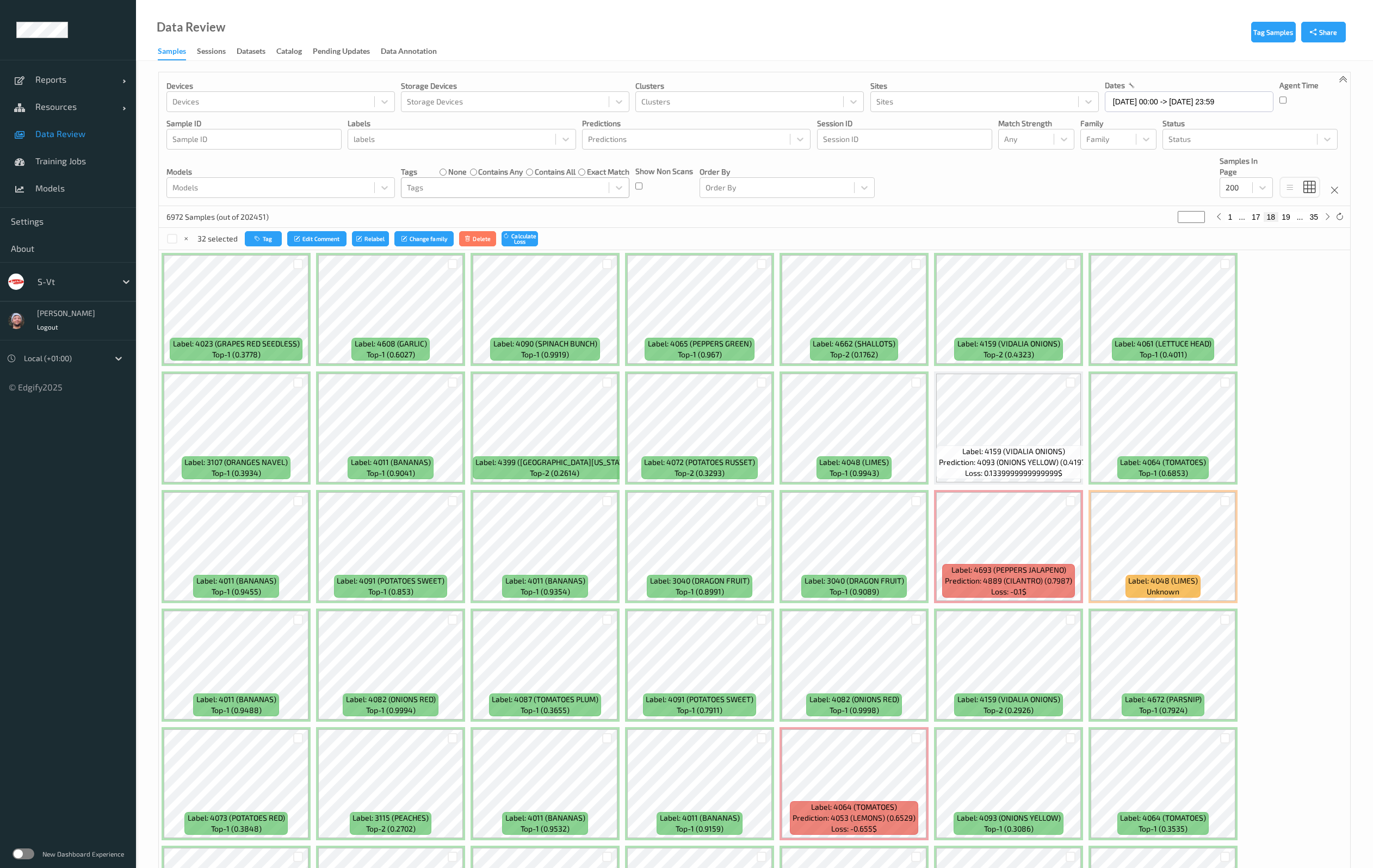
click at [915, 743] on div at bounding box center [916, 738] width 21 height 18
click at [915, 739] on div at bounding box center [916, 738] width 10 height 10
click at [452, 266] on div at bounding box center [453, 264] width 10 height 10
